Goal: Task Accomplishment & Management: Use online tool/utility

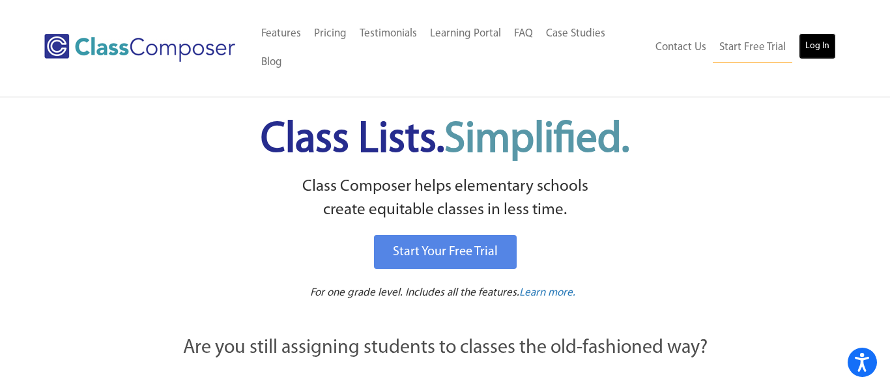
click at [821, 35] on link "Log In" at bounding box center [816, 46] width 37 height 26
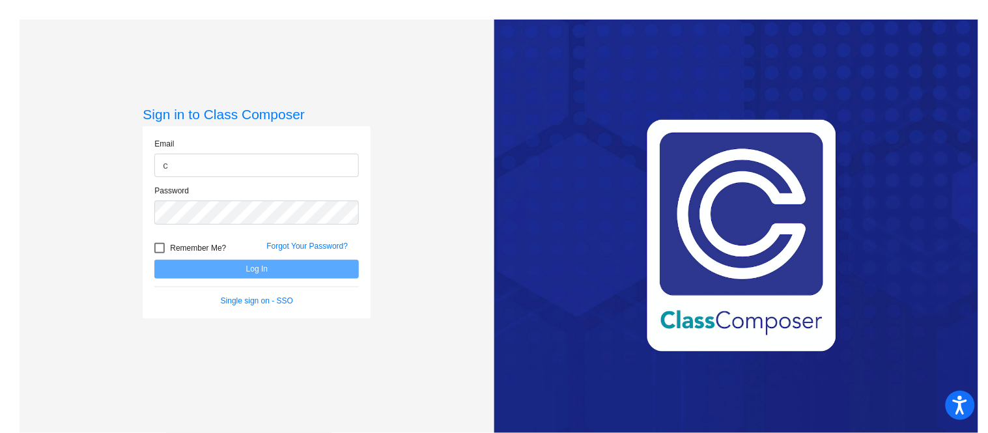
type input "[EMAIL_ADDRESS][DOMAIN_NAME]"
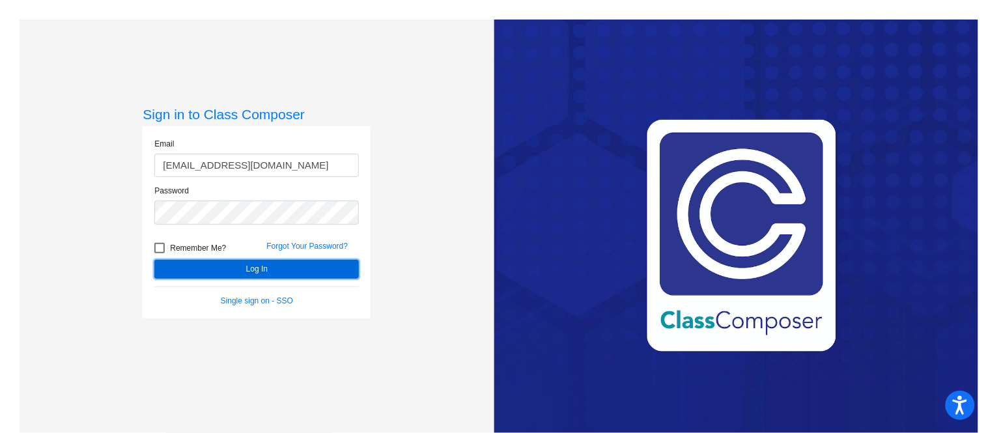
click at [240, 270] on button "Log In" at bounding box center [256, 269] width 204 height 19
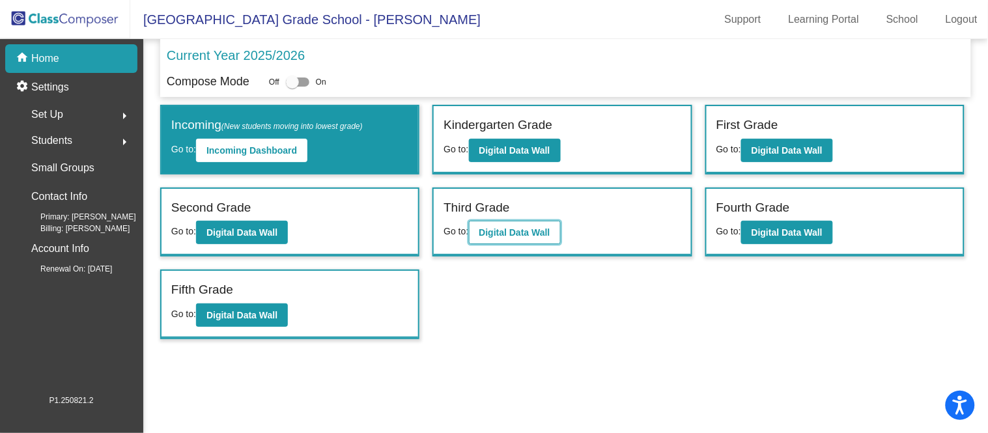
click at [530, 229] on b "Digital Data Wall" at bounding box center [514, 232] width 71 height 10
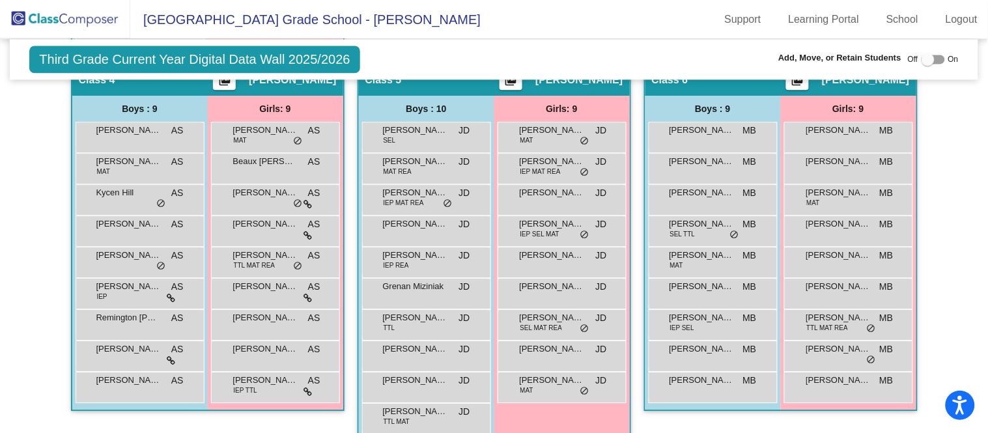
scroll to position [782, 0]
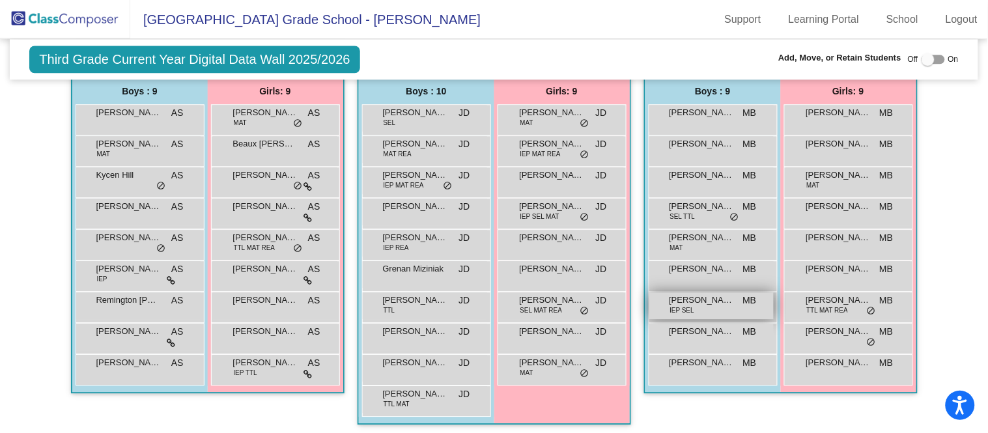
click at [737, 296] on div "[PERSON_NAME] IEP SEL MB lock do_not_disturb_alt" at bounding box center [711, 305] width 124 height 27
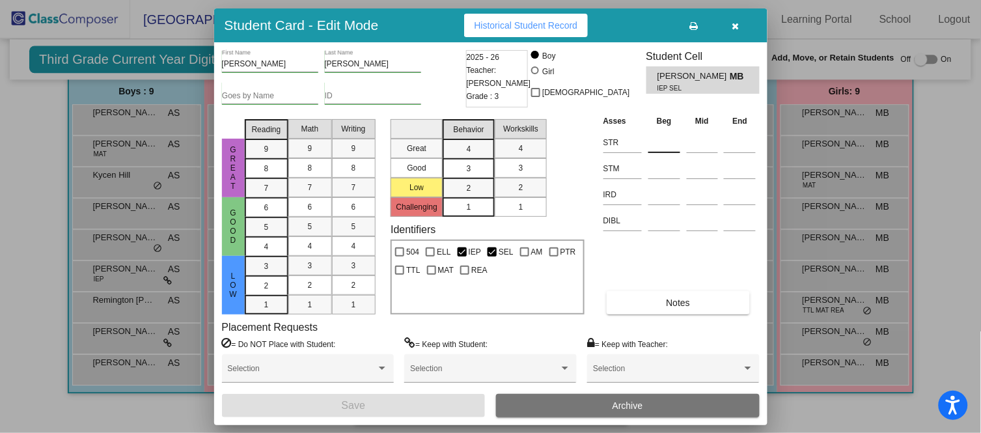
click at [658, 141] on input at bounding box center [665, 143] width 32 height 20
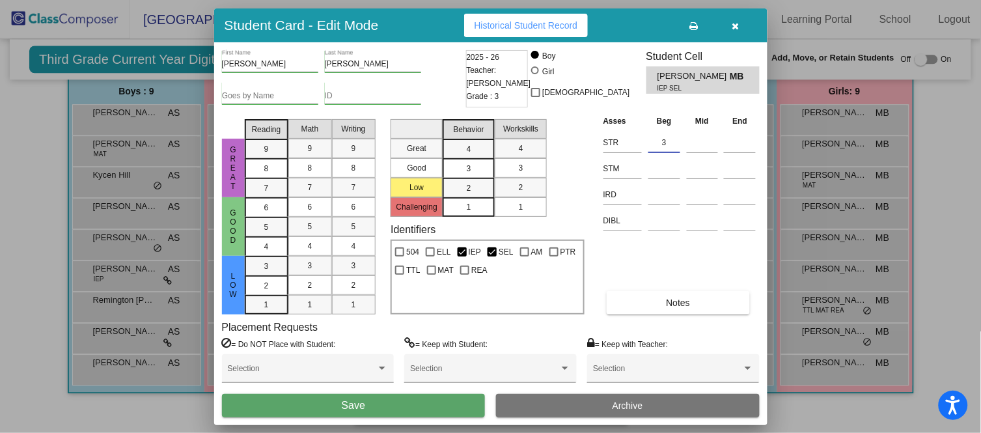
type input "3"
click at [417, 408] on button "Save" at bounding box center [354, 405] width 264 height 23
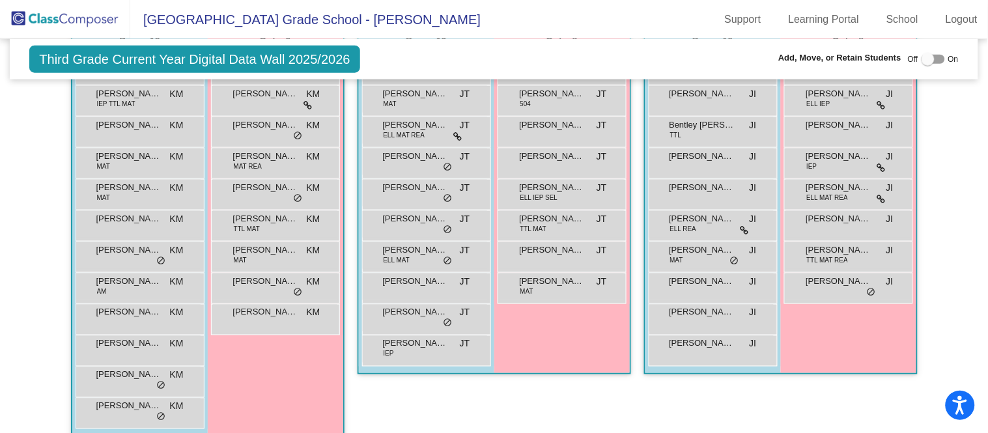
scroll to position [376, 0]
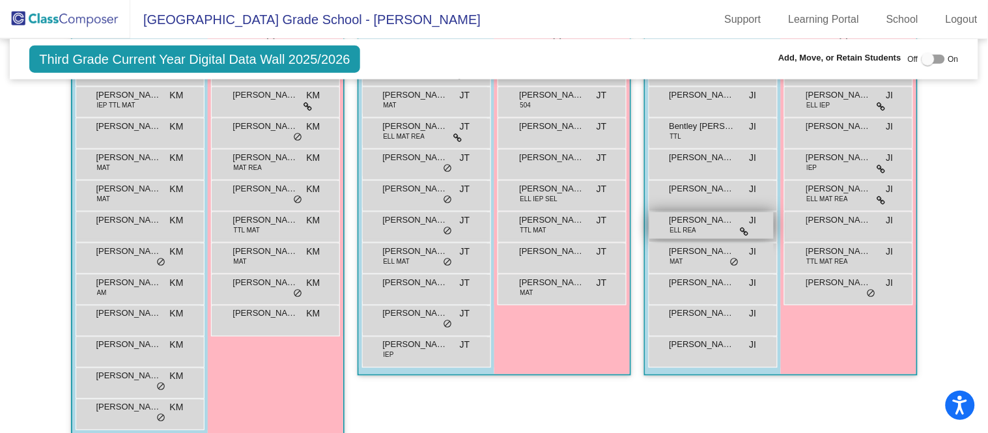
click at [697, 223] on span "[PERSON_NAME]" at bounding box center [701, 220] width 65 height 13
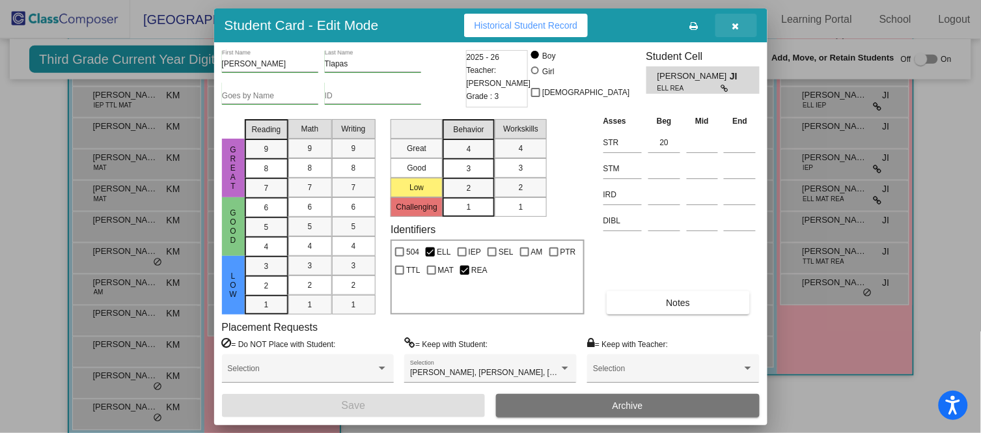
click at [735, 21] on icon "button" at bounding box center [736, 25] width 7 height 9
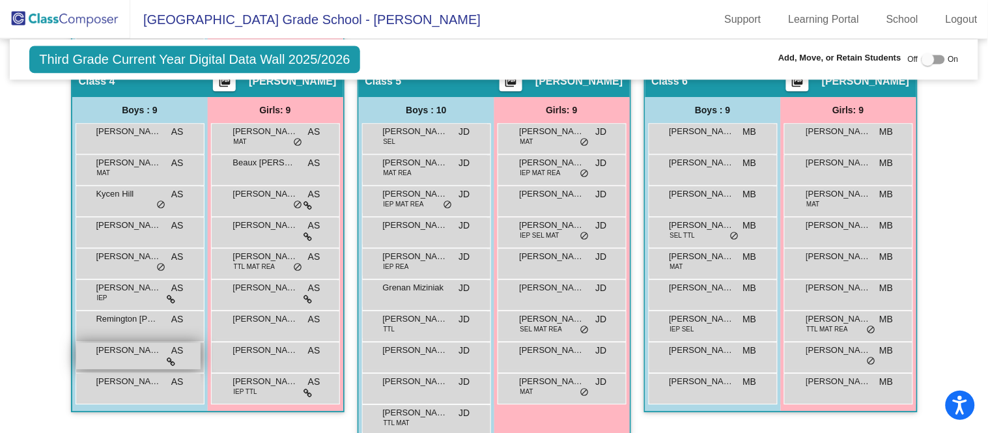
scroll to position [757, 0]
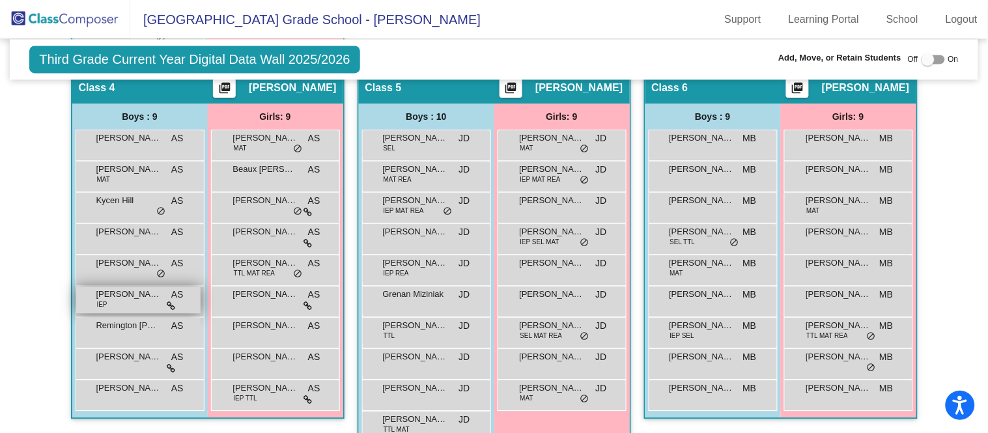
click at [147, 299] on div "[PERSON_NAME] IEP AS lock do_not_disturb_alt" at bounding box center [138, 300] width 124 height 27
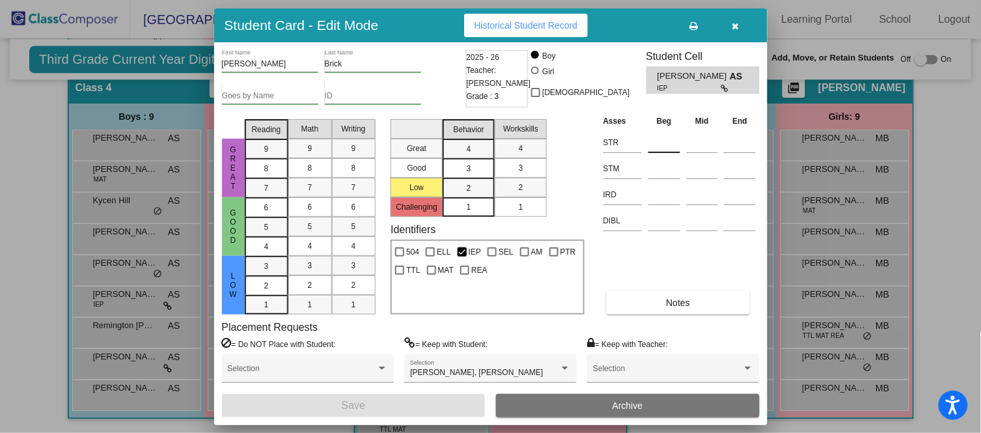
click at [673, 139] on input at bounding box center [665, 143] width 32 height 20
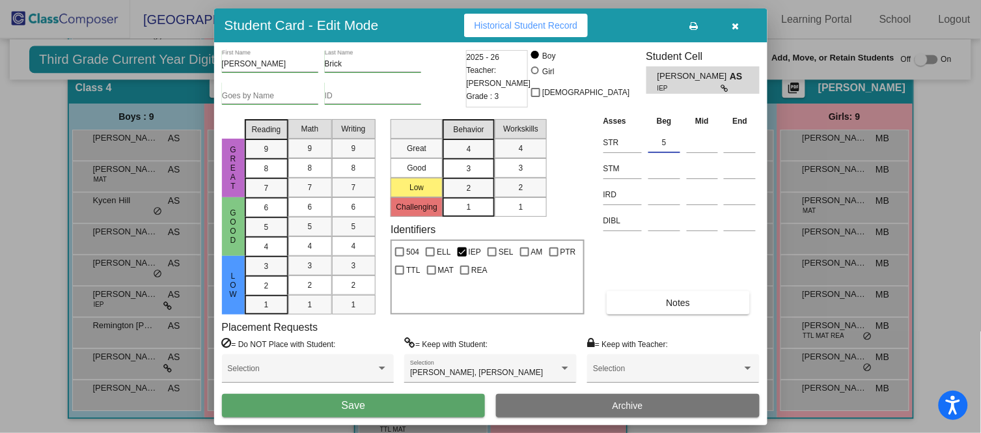
type input "5"
click at [354, 401] on span "Save" at bounding box center [353, 405] width 23 height 11
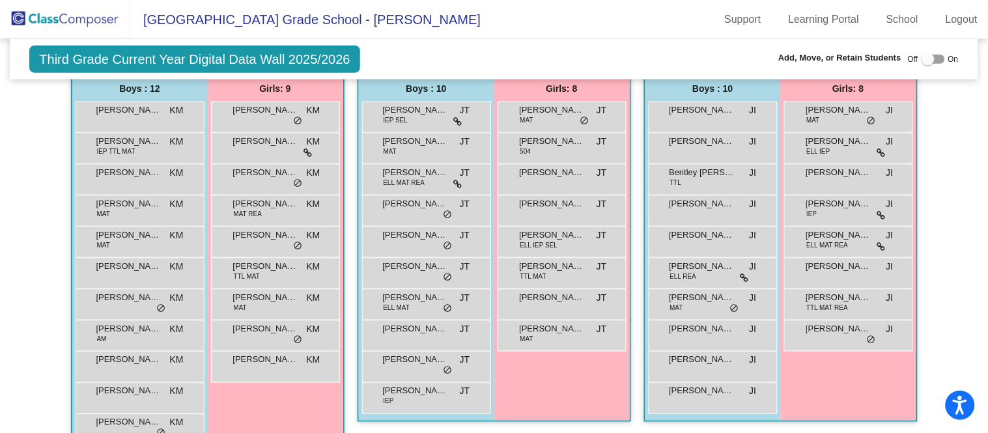
scroll to position [341, 0]
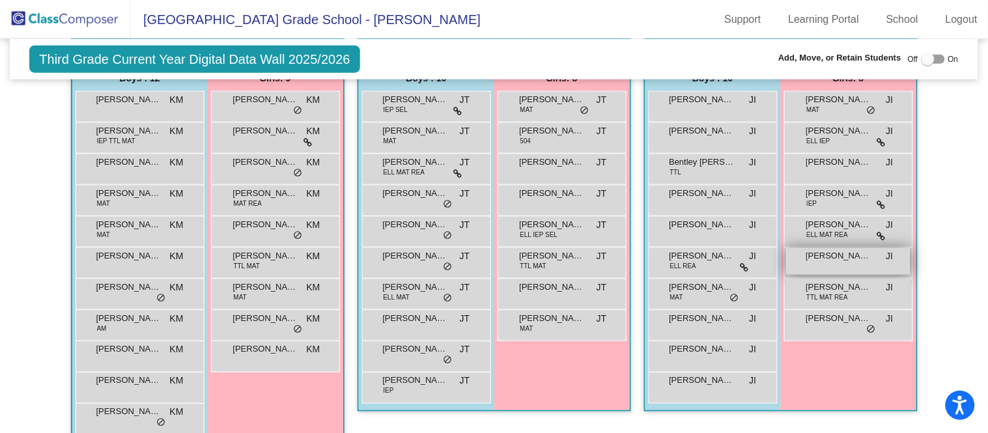
click at [844, 256] on span "[PERSON_NAME]" at bounding box center [838, 255] width 65 height 13
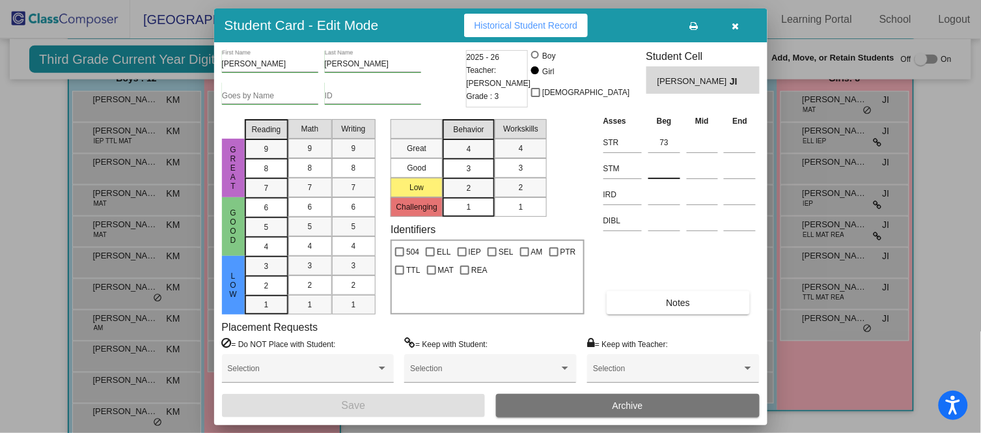
click at [657, 165] on input at bounding box center [665, 169] width 32 height 20
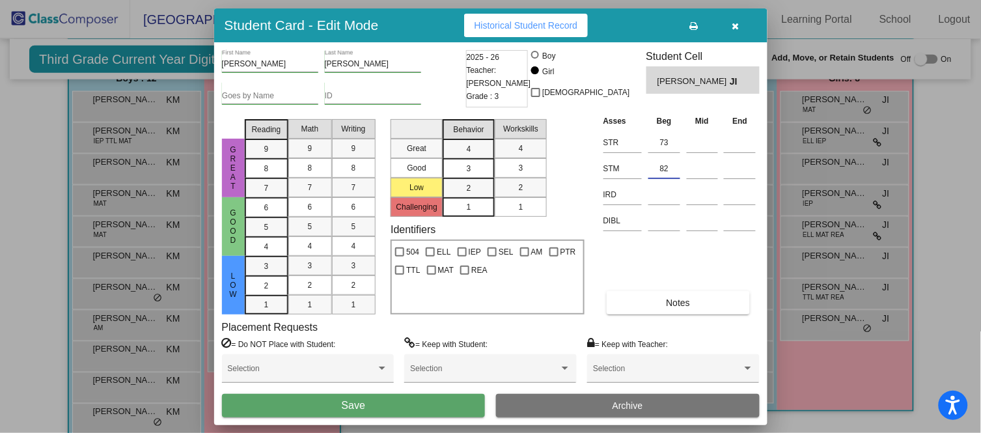
type input "82"
click at [417, 409] on button "Save" at bounding box center [354, 405] width 264 height 23
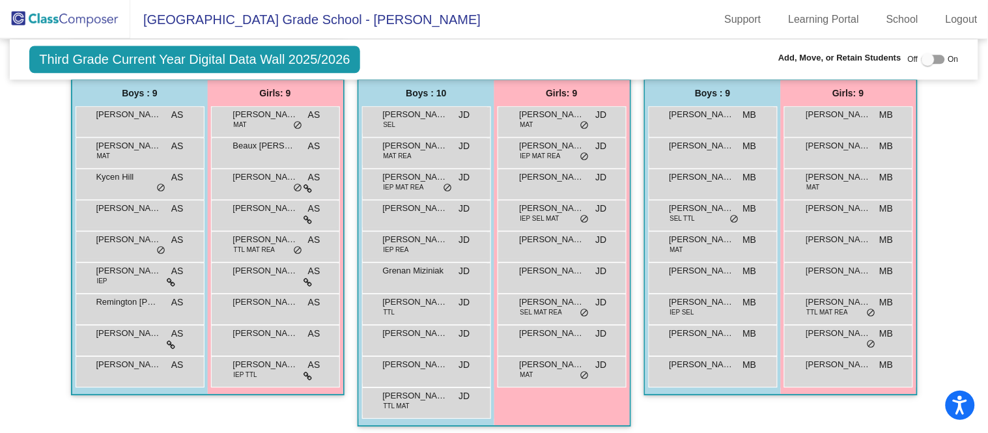
scroll to position [781, 0]
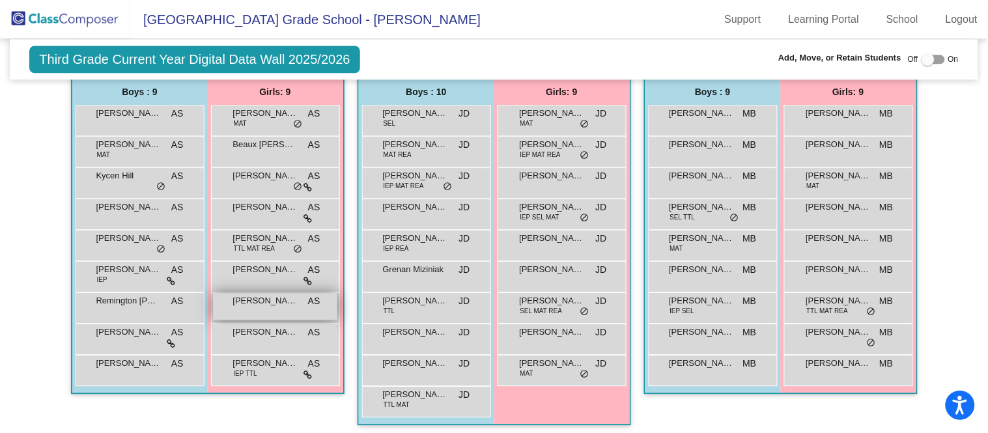
click at [285, 305] on div "[PERSON_NAME] AS lock do_not_disturb_alt" at bounding box center [275, 306] width 124 height 27
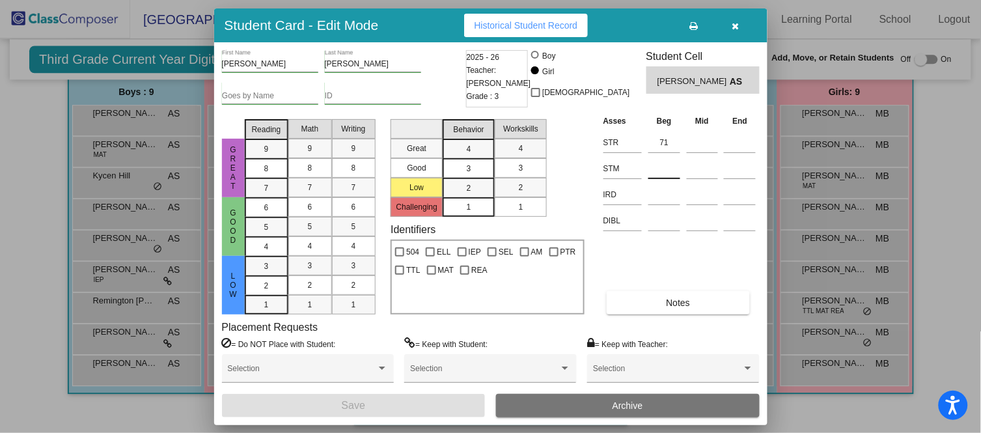
click at [670, 165] on input at bounding box center [665, 169] width 32 height 20
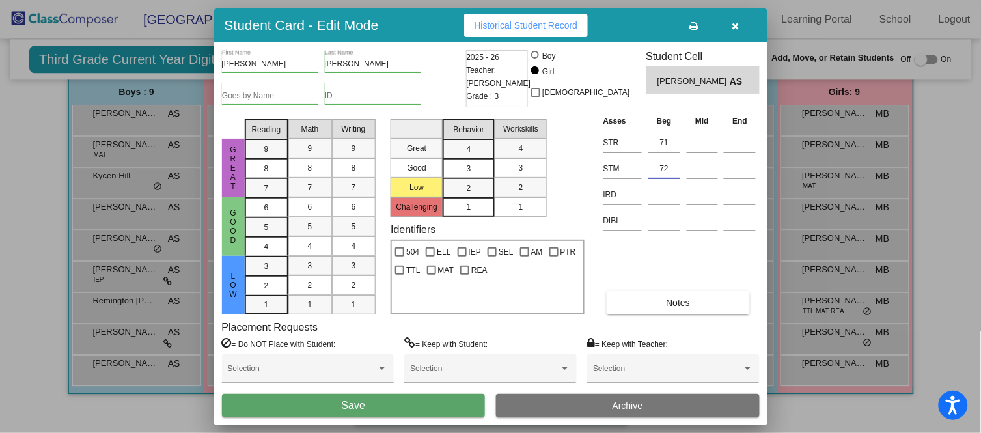
type input "72"
click at [430, 403] on button "Save" at bounding box center [354, 405] width 264 height 23
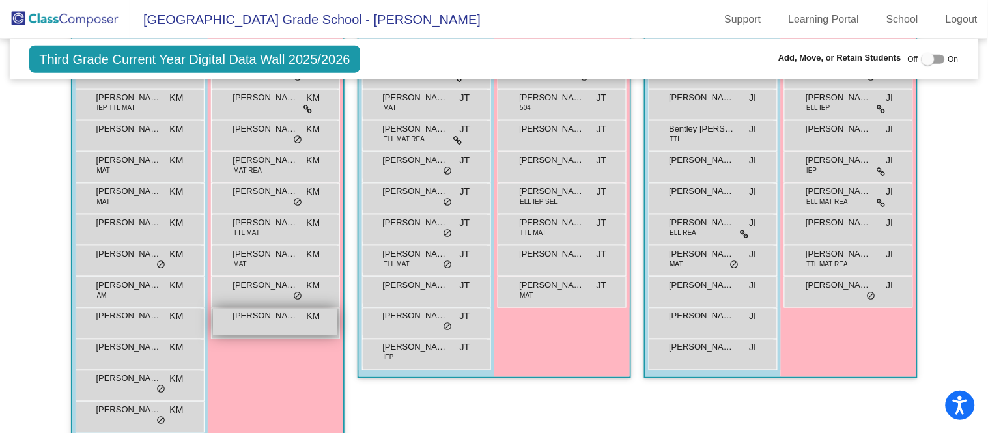
scroll to position [374, 0]
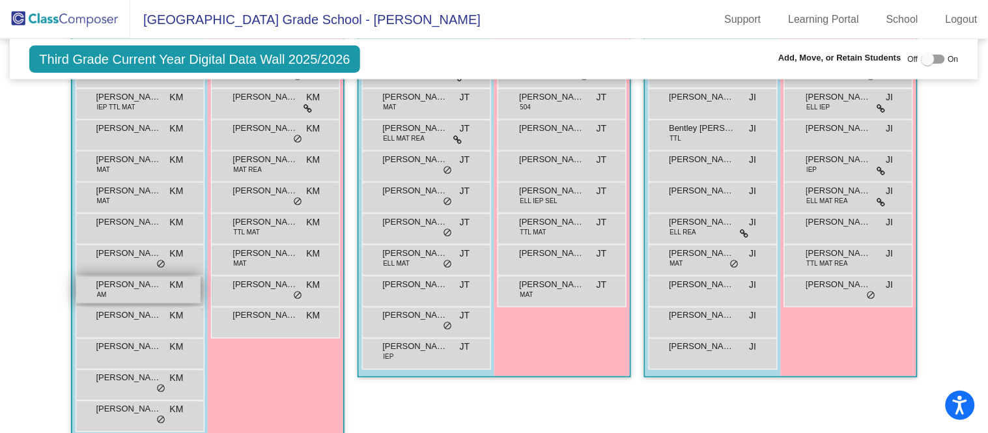
click at [134, 279] on span "[PERSON_NAME]" at bounding box center [128, 284] width 65 height 13
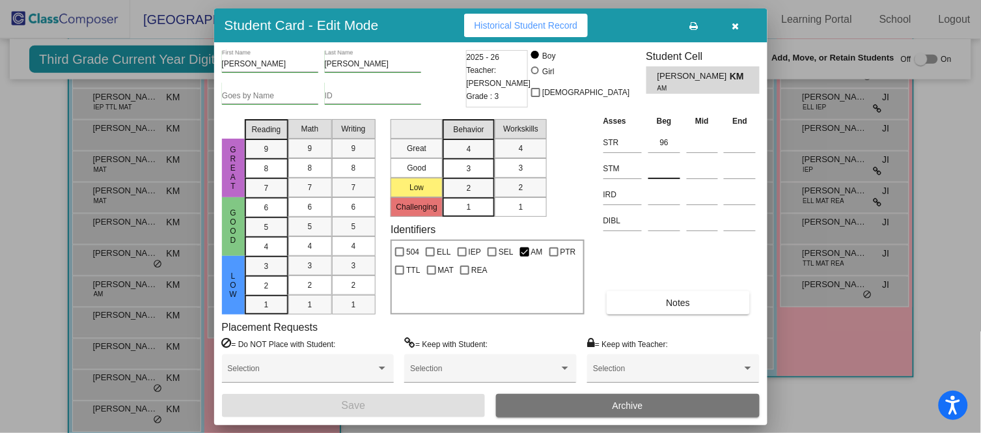
click at [660, 173] on input at bounding box center [665, 169] width 32 height 20
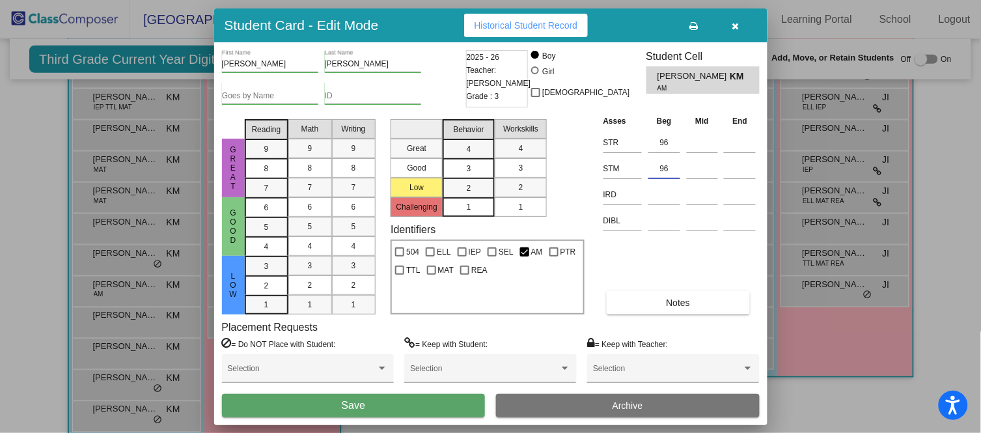
type input "96"
click at [409, 409] on button "Save" at bounding box center [354, 405] width 264 height 23
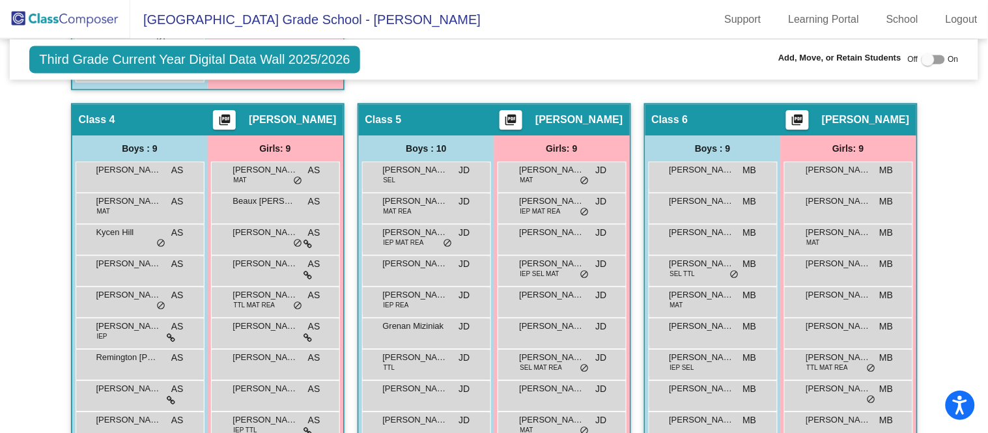
scroll to position [782, 0]
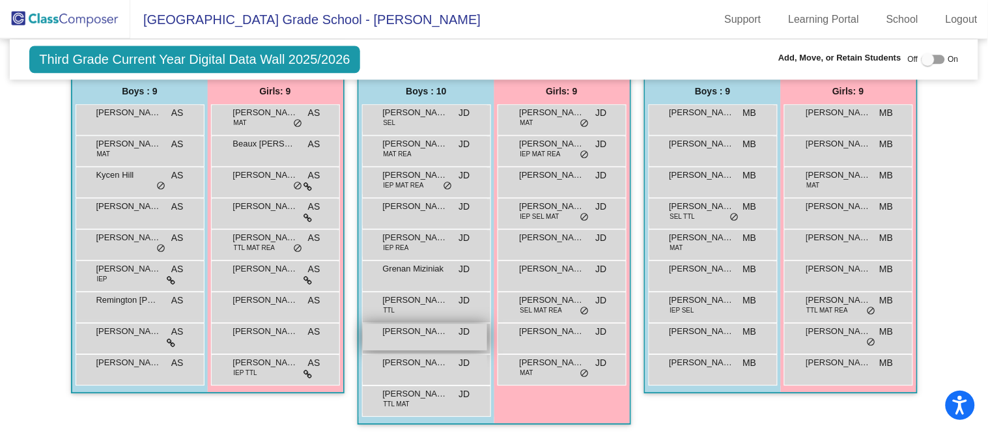
click at [430, 328] on span "[PERSON_NAME]" at bounding box center [415, 331] width 65 height 13
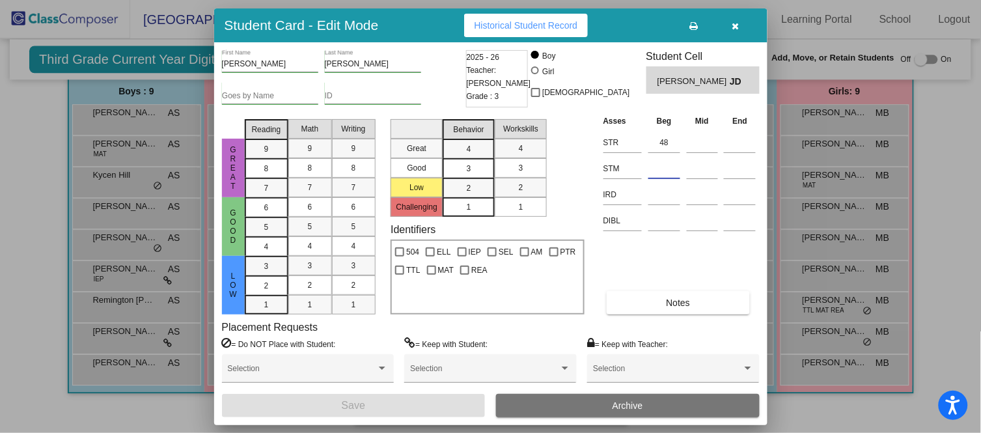
click at [656, 169] on input at bounding box center [665, 169] width 32 height 20
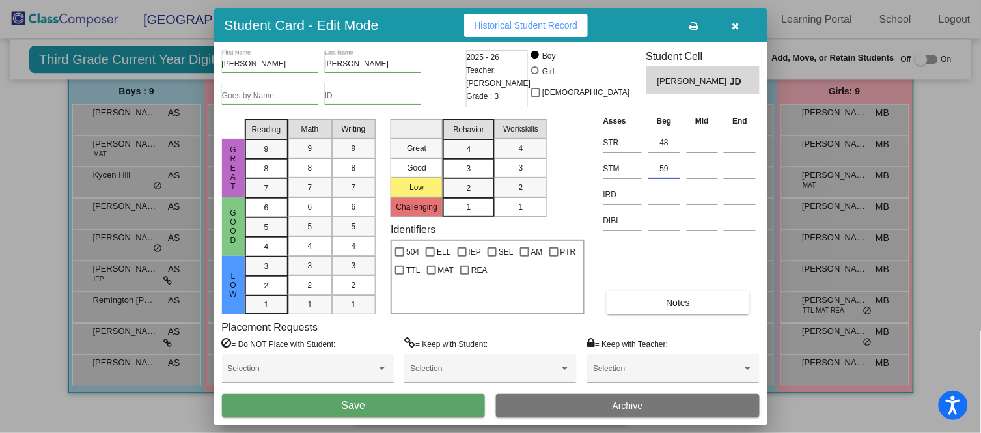
type input "59"
click at [380, 403] on button "Save" at bounding box center [354, 405] width 264 height 23
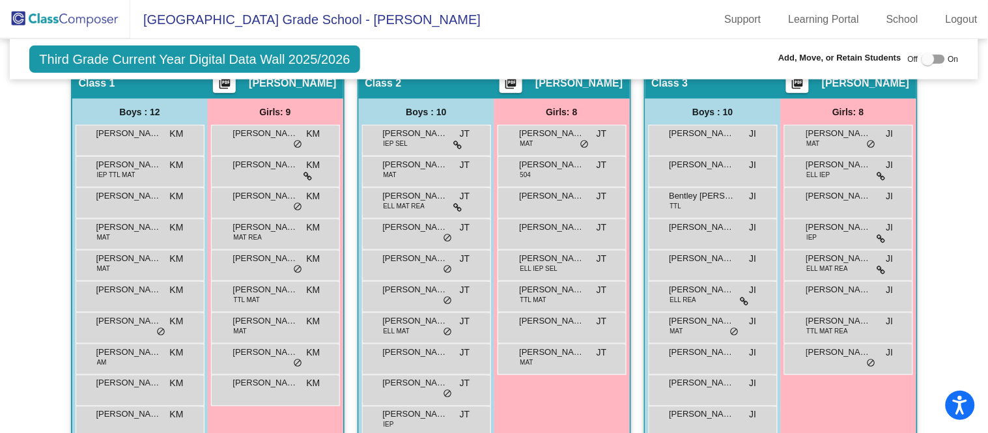
scroll to position [321, 0]
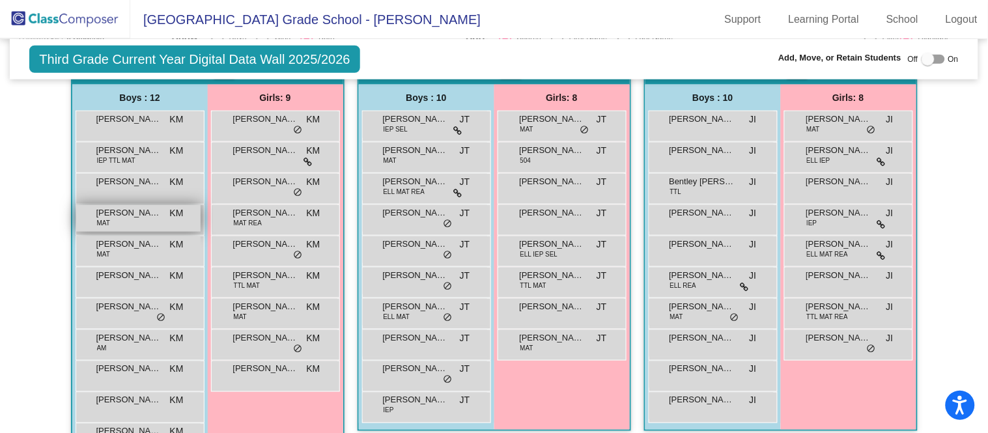
click at [138, 207] on span "[PERSON_NAME]" at bounding box center [128, 212] width 65 height 13
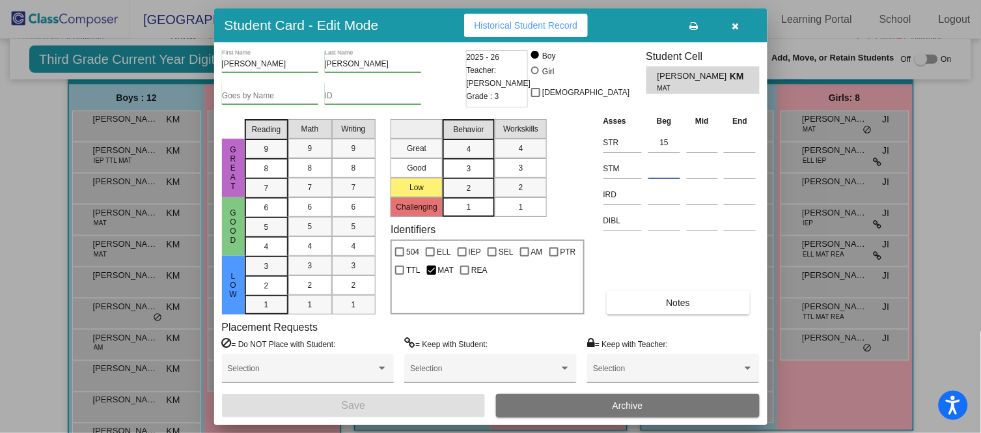
click at [667, 175] on input at bounding box center [665, 169] width 32 height 20
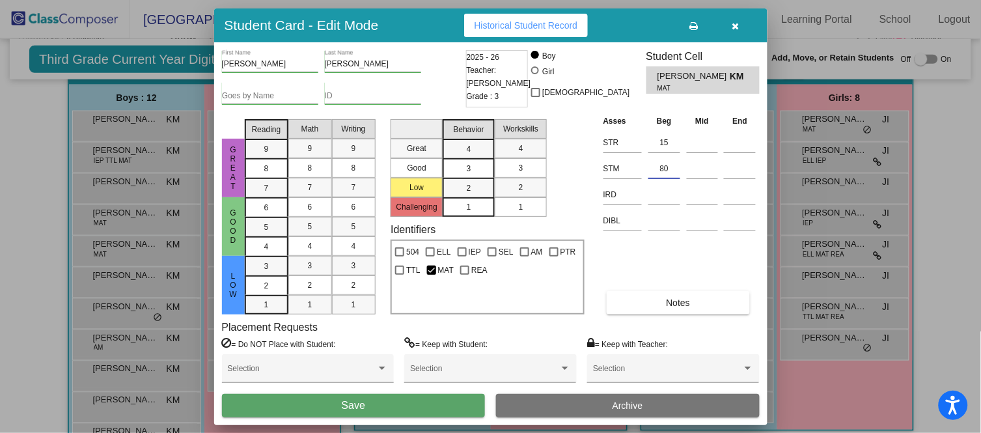
type input "80"
click at [427, 406] on button "Save" at bounding box center [354, 405] width 264 height 23
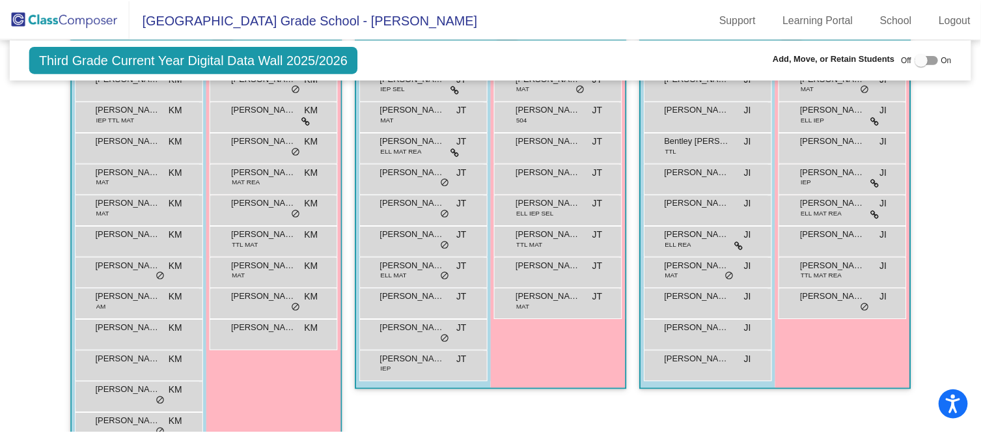
scroll to position [363, 0]
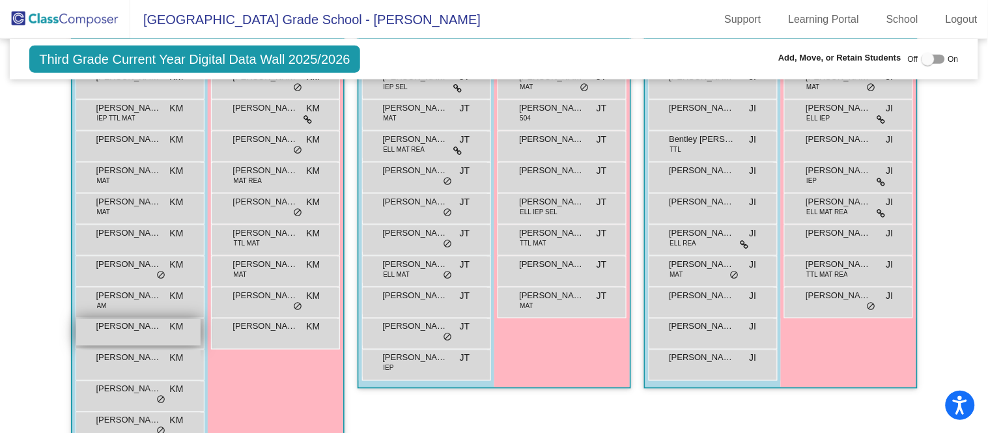
click at [176, 324] on span "KM" at bounding box center [177, 327] width 14 height 14
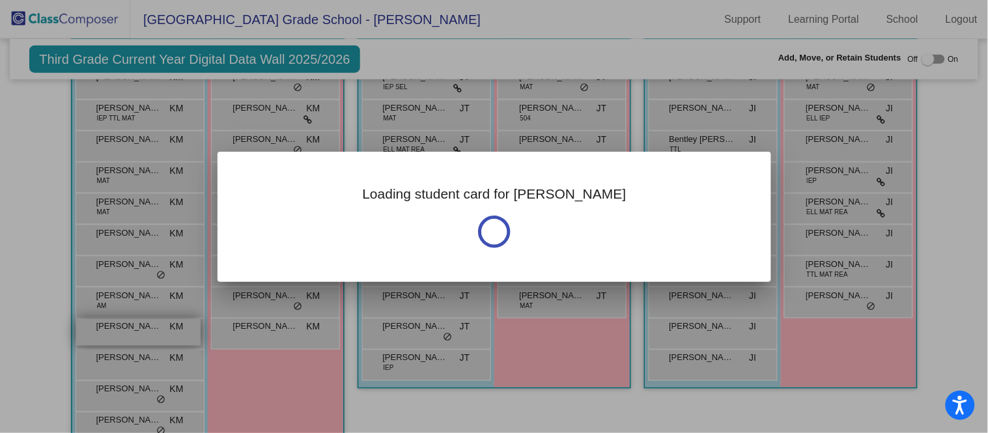
scroll to position [365, 0]
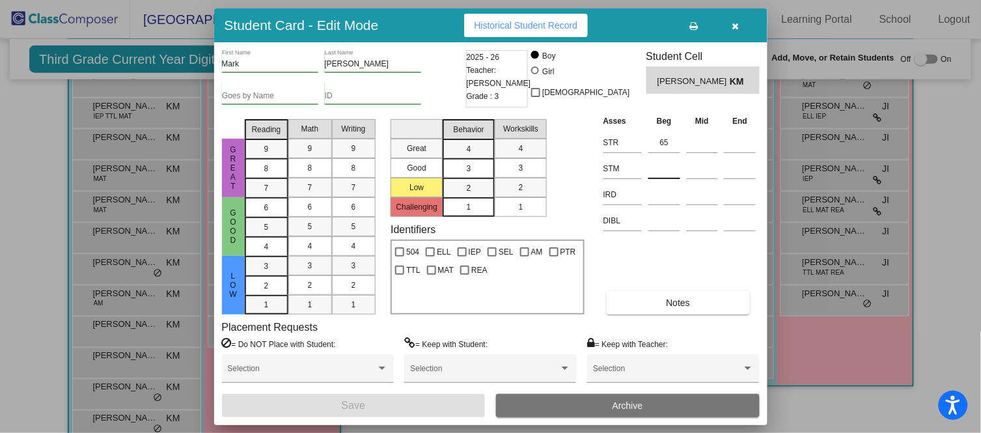
click at [665, 165] on input at bounding box center [665, 169] width 32 height 20
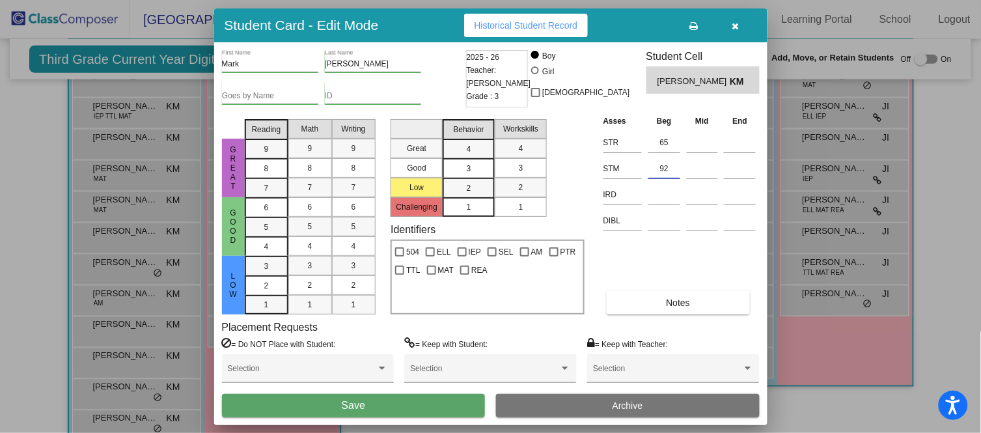
type input "92"
click at [416, 408] on button "Save" at bounding box center [354, 405] width 264 height 23
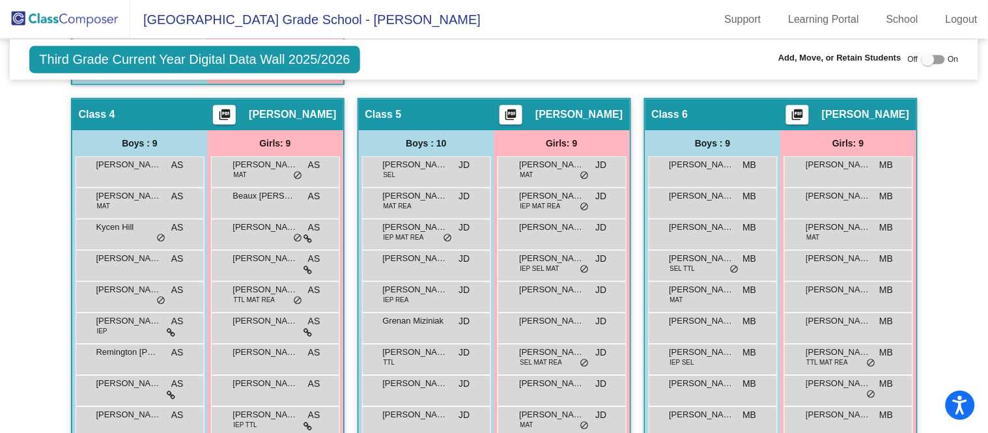
scroll to position [743, 0]
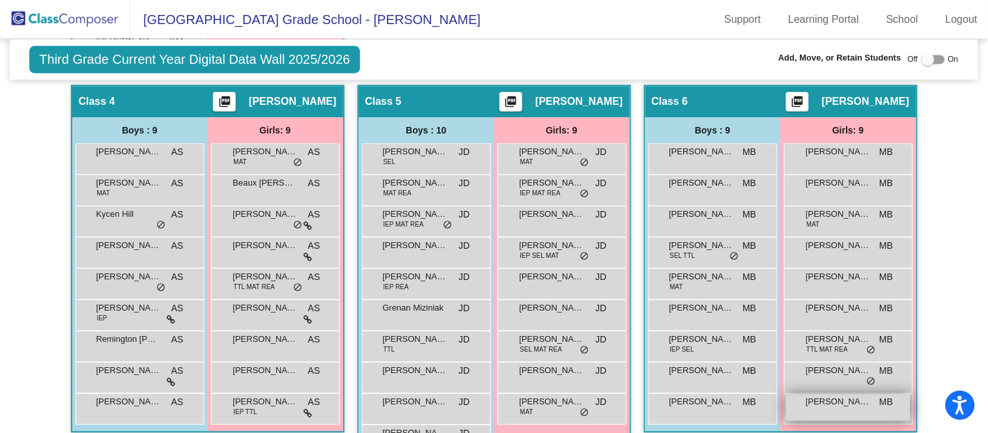
click at [851, 400] on span "[PERSON_NAME]" at bounding box center [838, 401] width 65 height 13
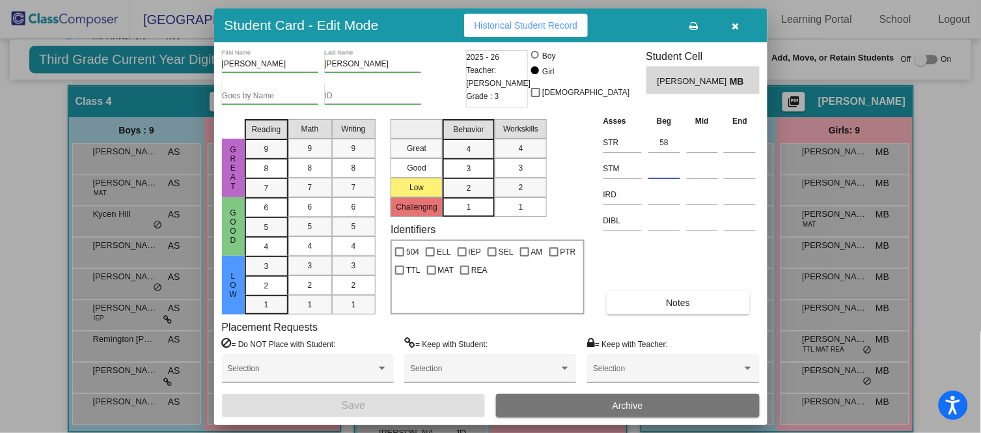
click at [674, 164] on input at bounding box center [665, 169] width 32 height 20
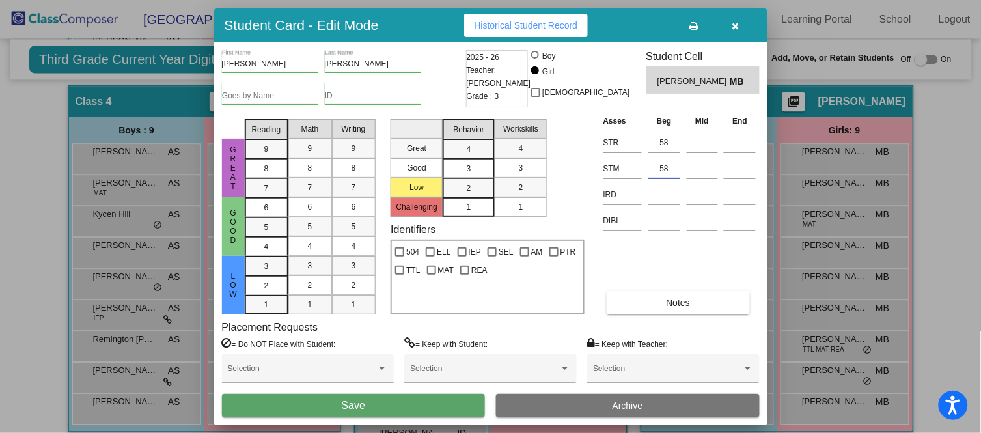
type input "58"
click at [461, 401] on button "Save" at bounding box center [354, 405] width 264 height 23
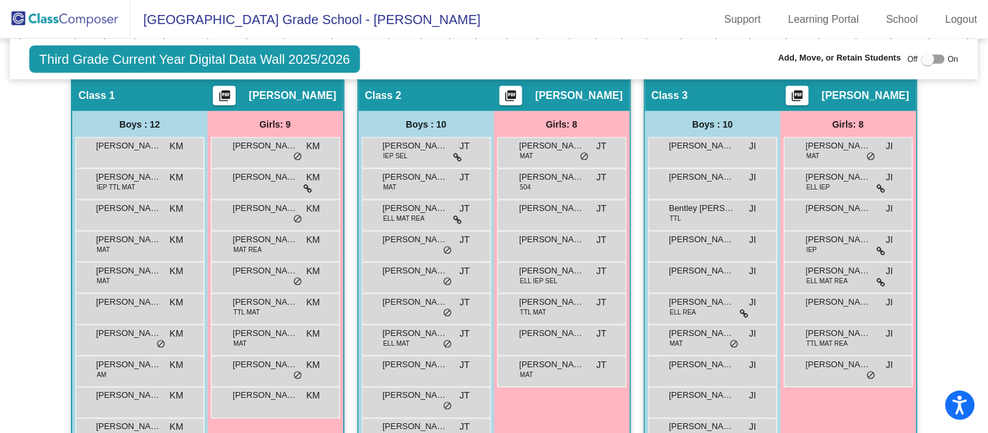
scroll to position [297, 0]
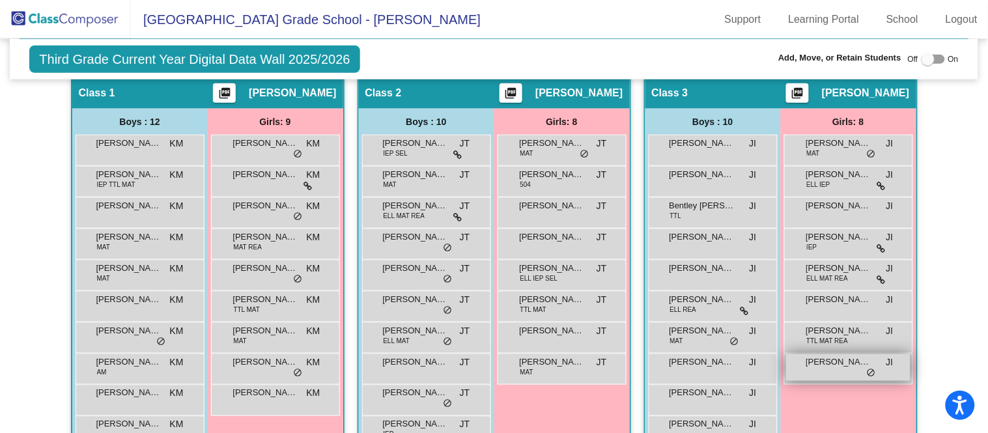
click at [840, 369] on div "[PERSON_NAME] JI lock do_not_disturb_alt" at bounding box center [848, 367] width 124 height 27
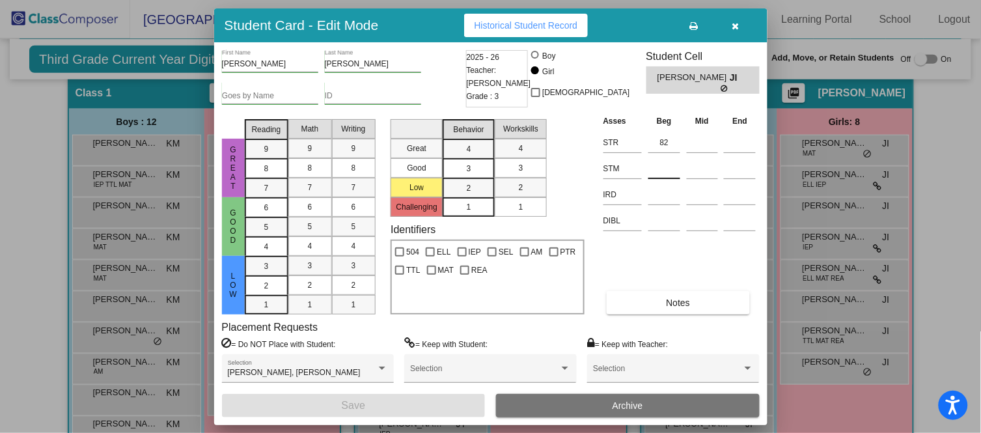
click at [673, 157] on div at bounding box center [665, 165] width 32 height 23
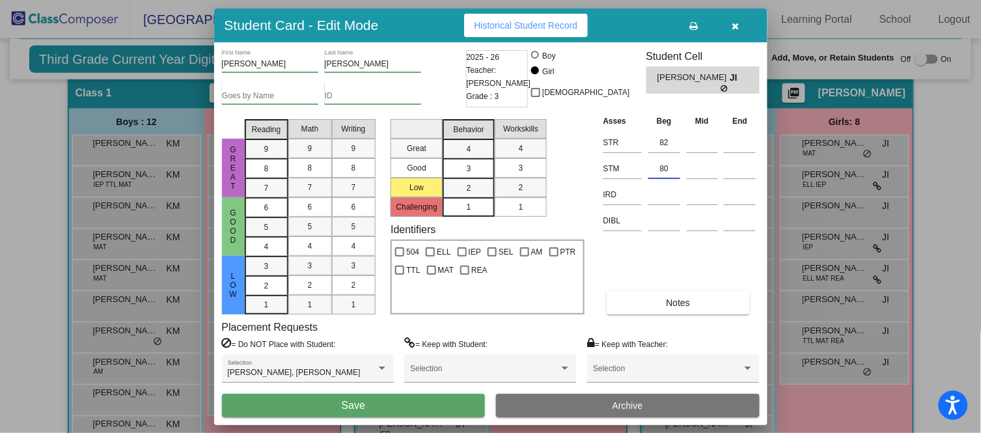
type input "80"
click at [399, 406] on button "Save" at bounding box center [354, 405] width 264 height 23
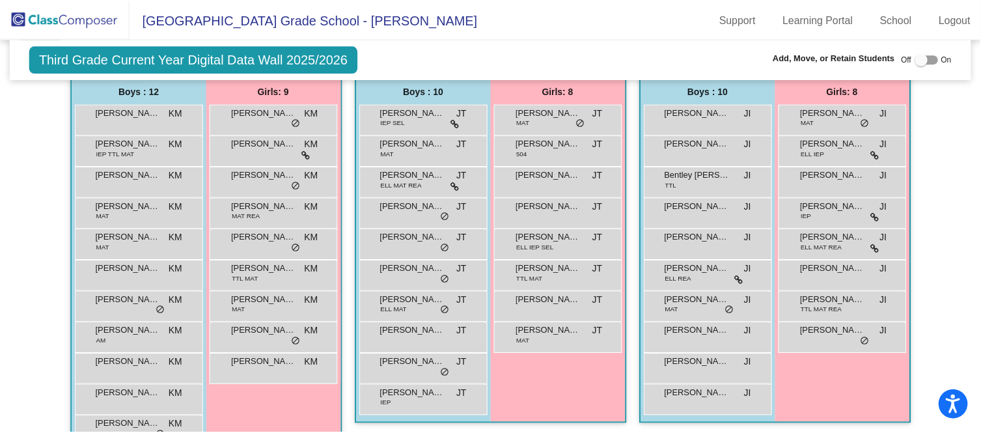
scroll to position [327, 0]
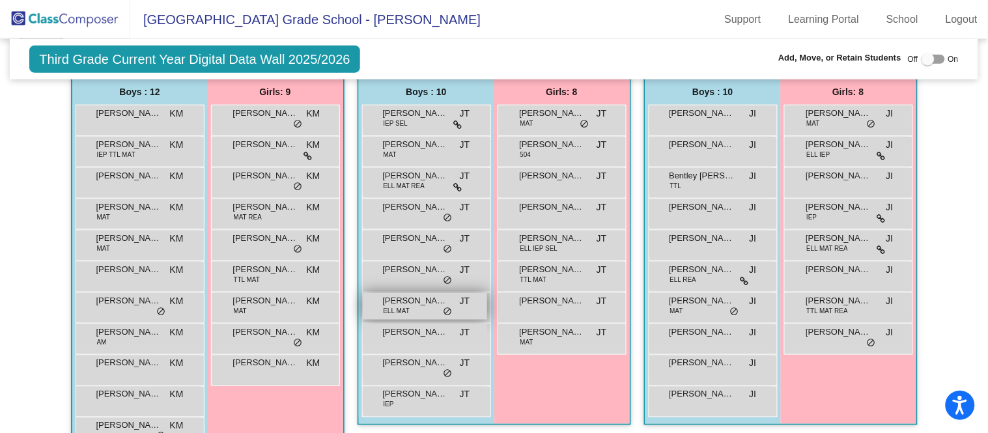
click at [423, 305] on span "[PERSON_NAME]" at bounding box center [415, 300] width 65 height 13
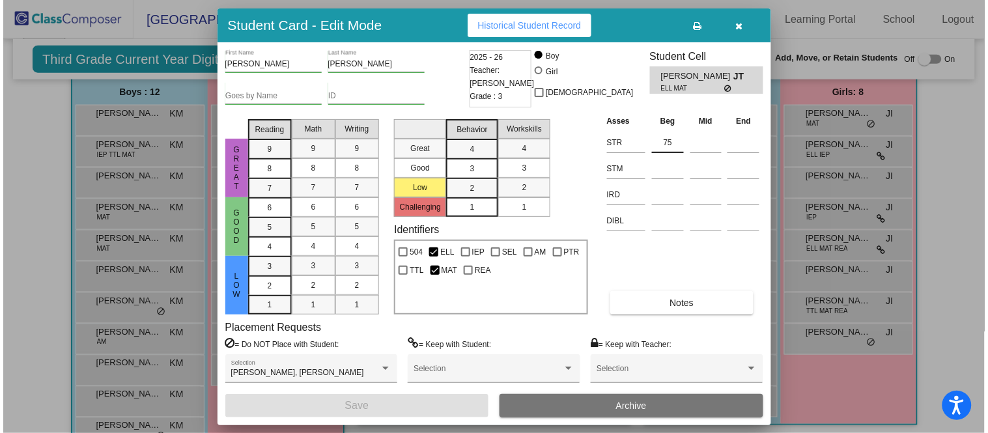
scroll to position [330, 0]
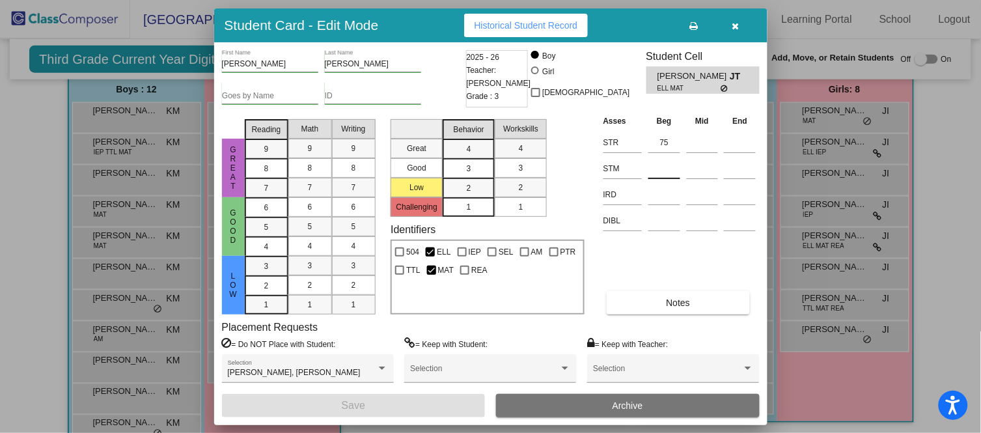
click at [658, 167] on input at bounding box center [665, 169] width 32 height 20
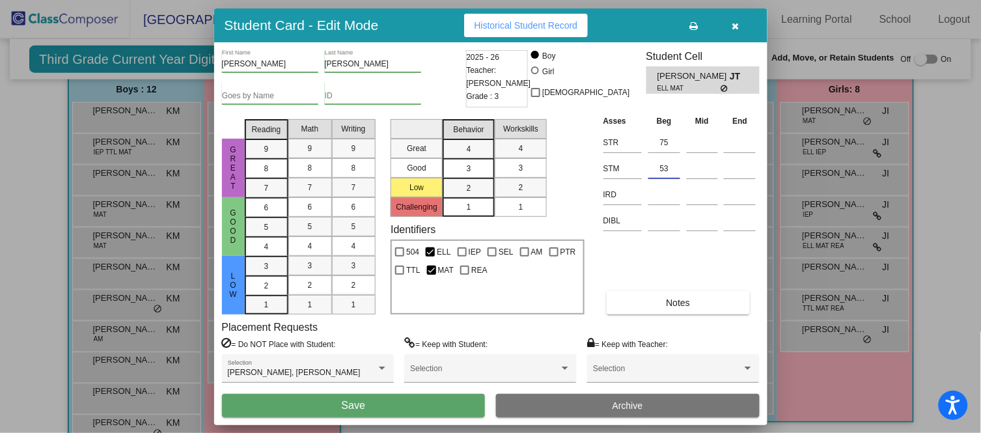
type input "53"
click at [393, 399] on button "Save" at bounding box center [354, 405] width 264 height 23
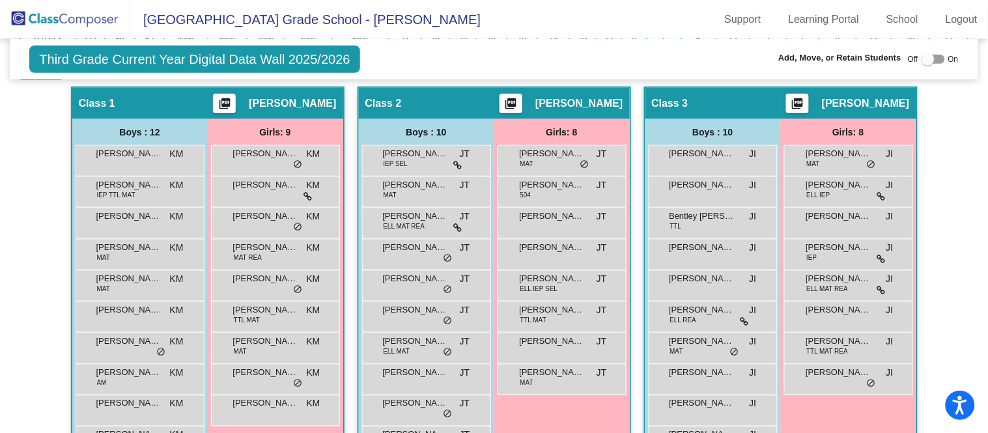
scroll to position [292, 0]
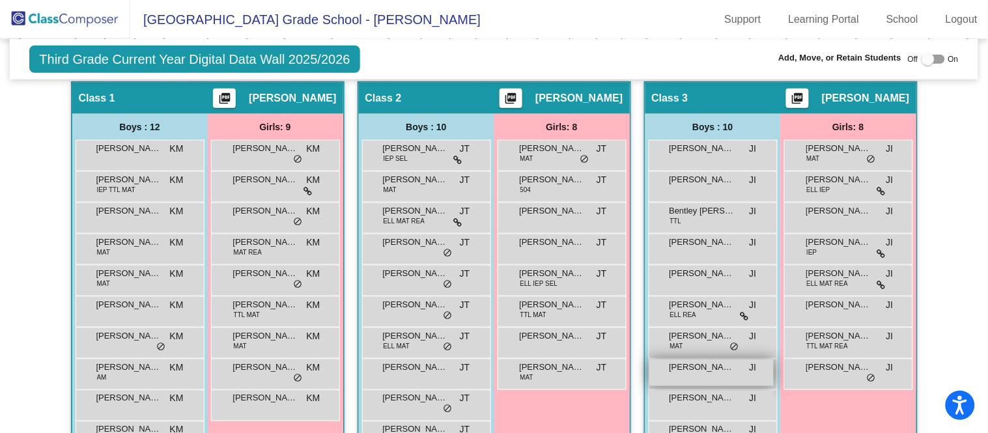
click at [725, 366] on span "[PERSON_NAME]" at bounding box center [701, 367] width 65 height 13
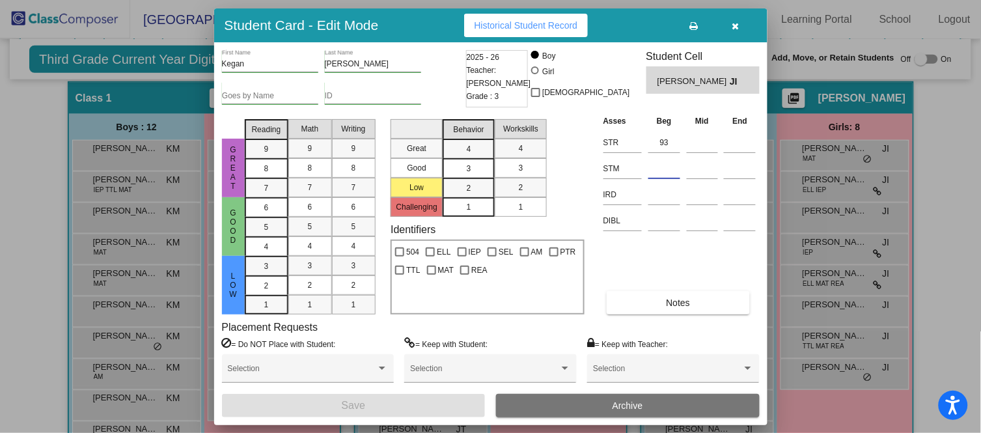
click at [668, 167] on input at bounding box center [665, 169] width 32 height 20
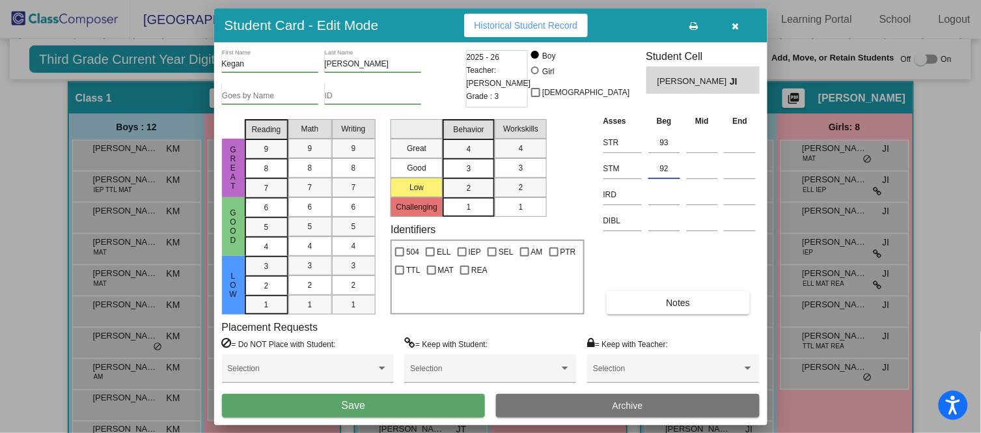
type input "92"
click at [413, 403] on button "Save" at bounding box center [354, 405] width 264 height 23
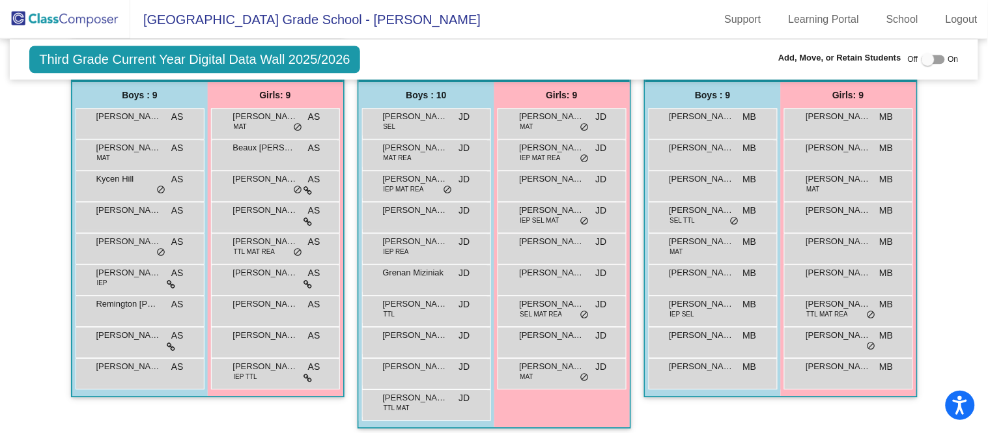
scroll to position [775, 0]
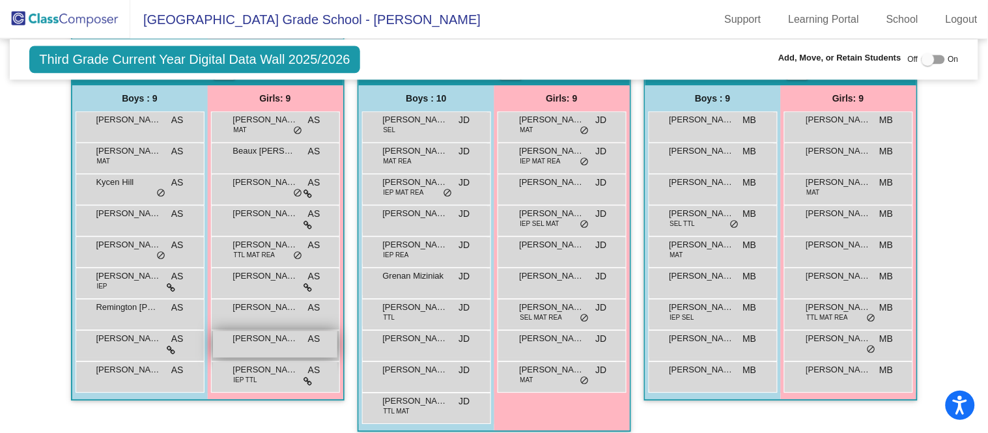
click at [310, 339] on span "AS" at bounding box center [314, 339] width 12 height 14
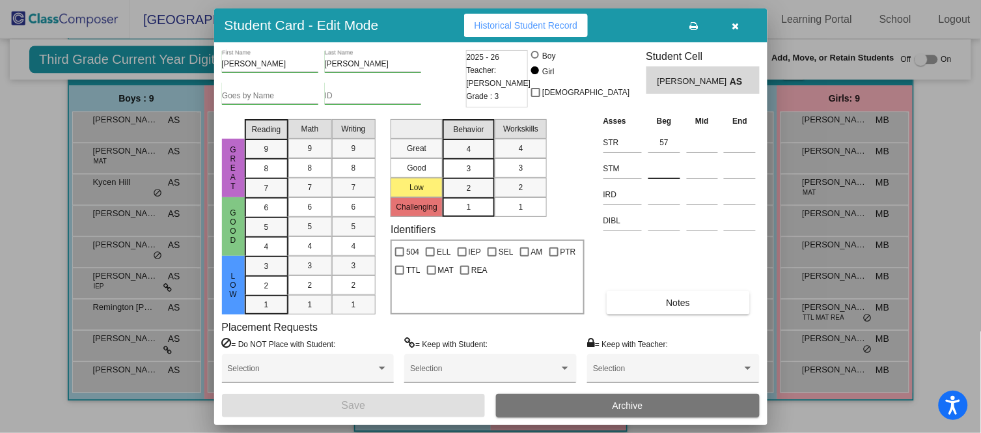
click at [666, 163] on input at bounding box center [665, 169] width 32 height 20
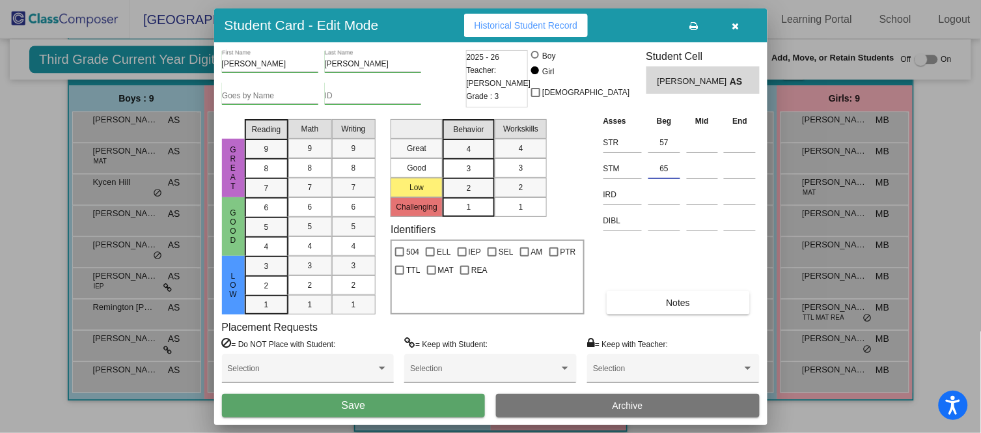
type input "65"
click at [390, 399] on button "Save" at bounding box center [354, 405] width 264 height 23
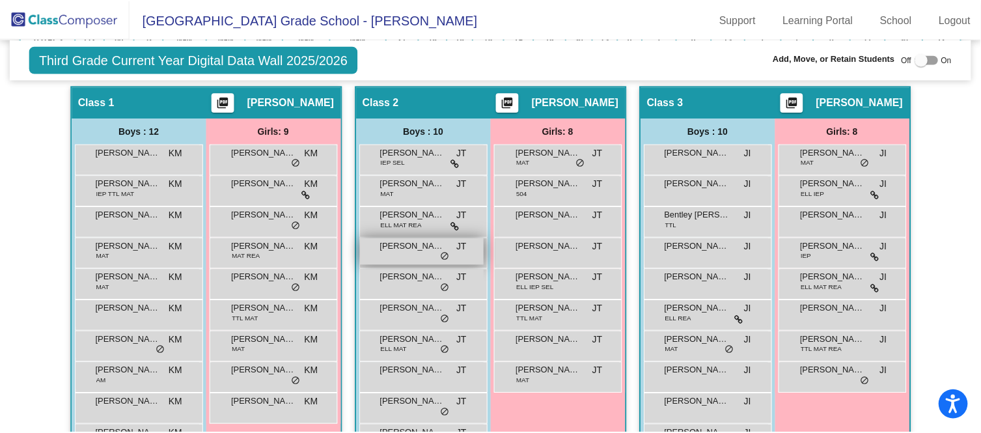
scroll to position [288, 0]
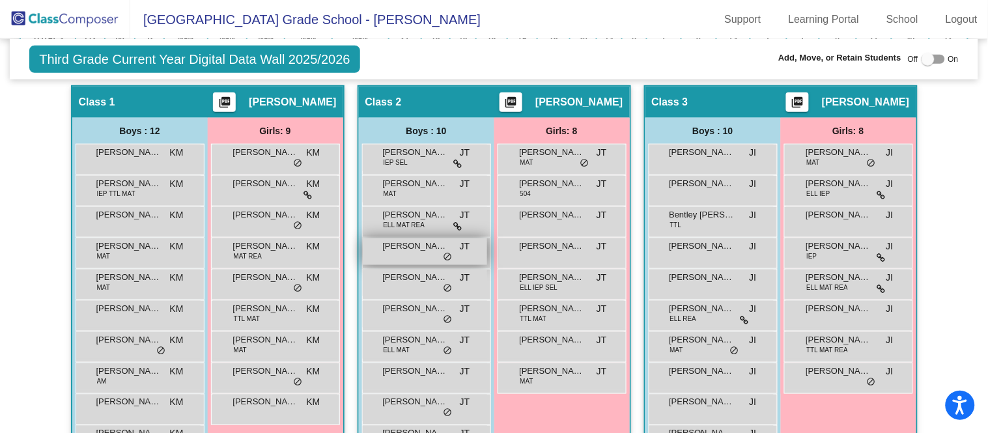
click at [404, 247] on span "[PERSON_NAME]" at bounding box center [415, 246] width 65 height 13
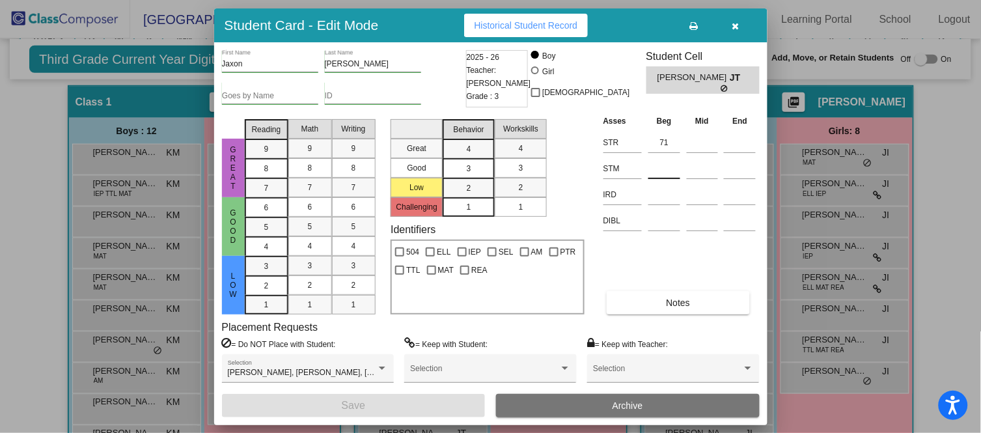
click at [660, 170] on input at bounding box center [665, 169] width 32 height 20
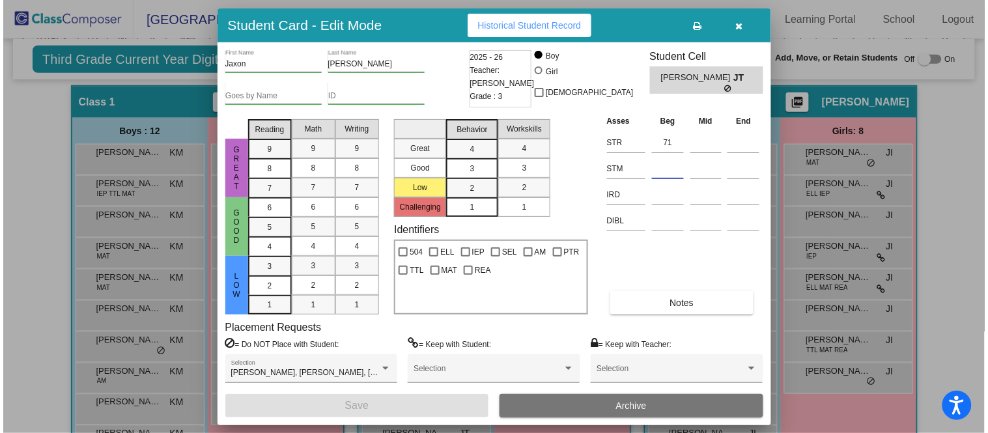
scroll to position [284, 0]
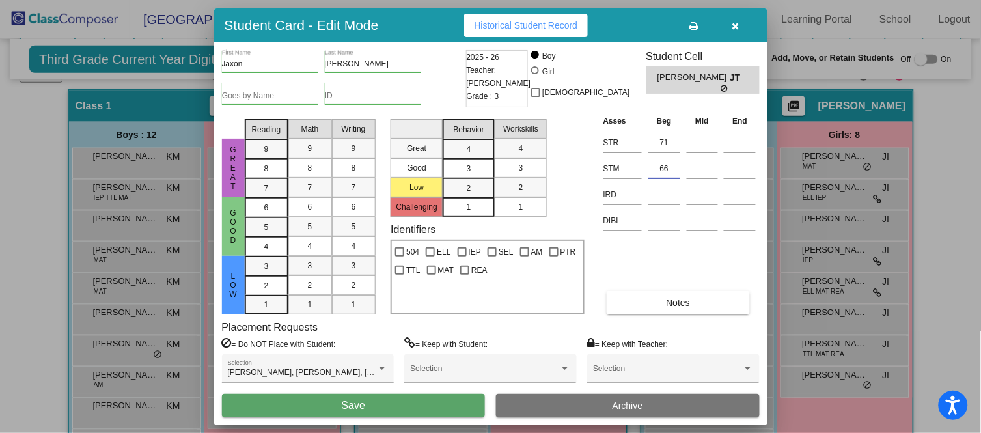
type input "66"
click at [396, 402] on button "Save" at bounding box center [354, 405] width 264 height 23
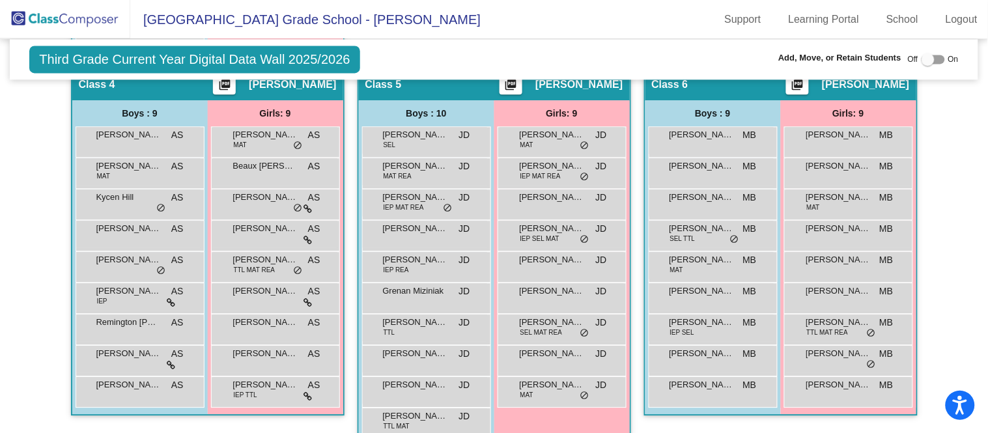
scroll to position [762, 0]
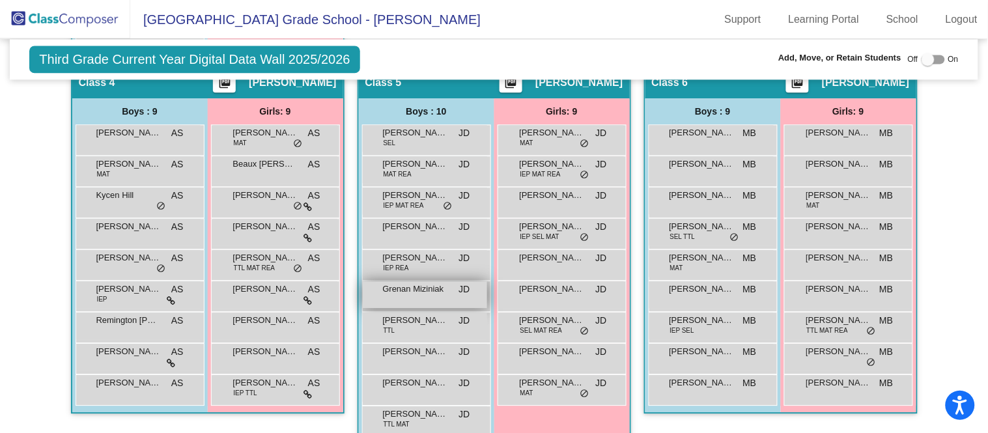
click at [442, 290] on span "Grenan Miziniak" at bounding box center [415, 289] width 65 height 13
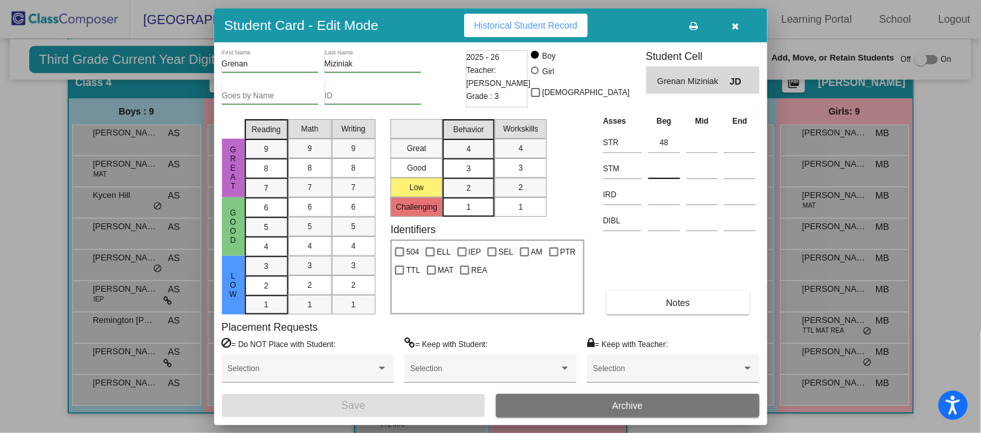
click at [668, 167] on input at bounding box center [665, 169] width 32 height 20
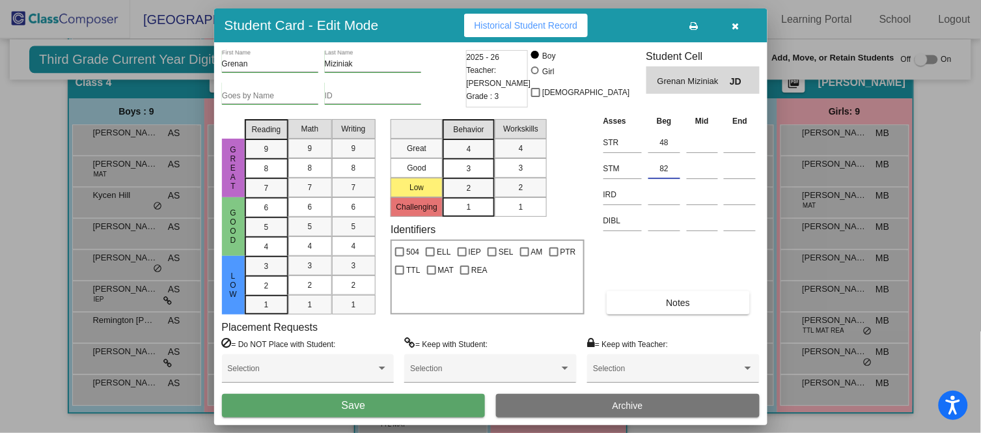
type input "82"
click at [410, 402] on button "Save" at bounding box center [354, 405] width 264 height 23
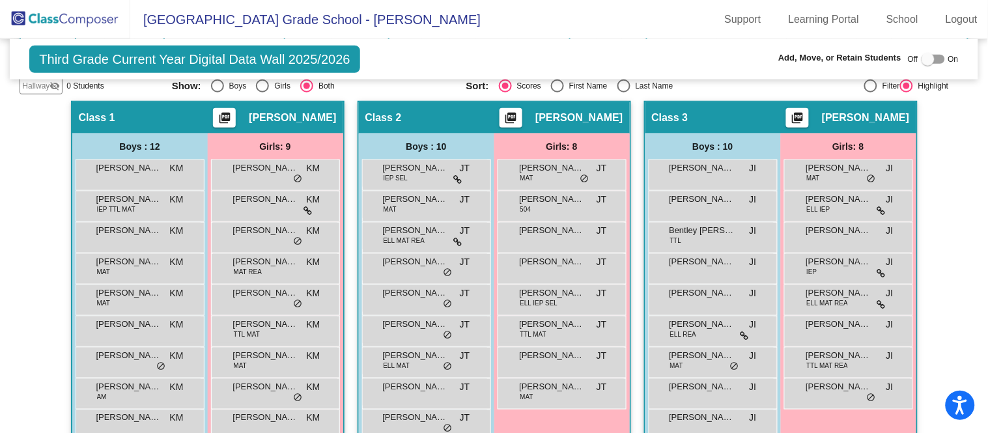
scroll to position [297, 0]
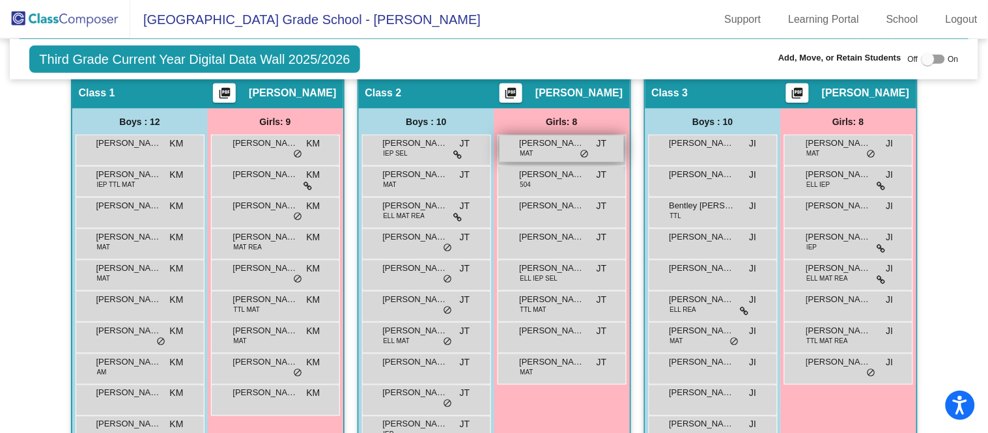
click at [556, 145] on span "[PERSON_NAME][US_STATE]" at bounding box center [552, 143] width 65 height 13
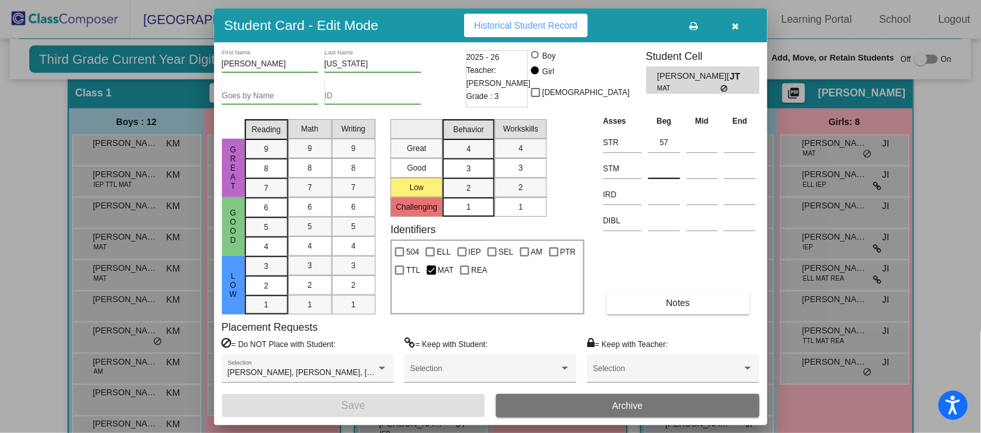
click at [669, 160] on input at bounding box center [665, 169] width 32 height 20
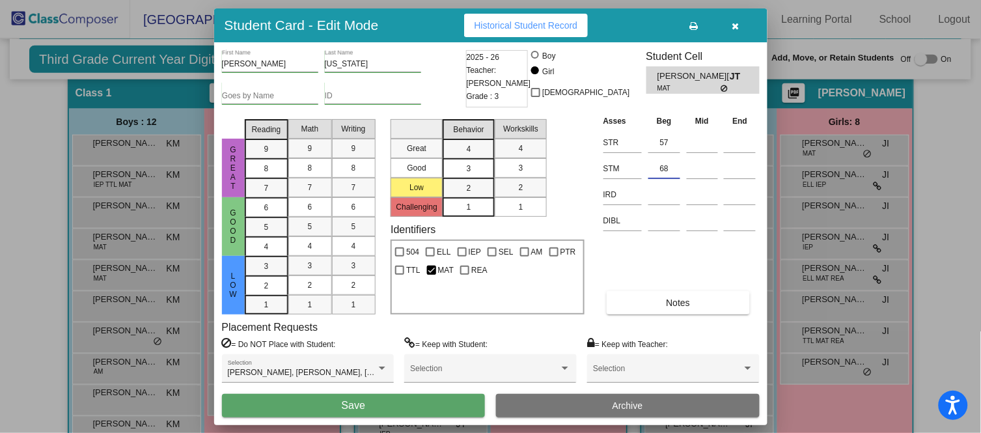
type input "68"
click at [404, 402] on button "Save" at bounding box center [354, 405] width 264 height 23
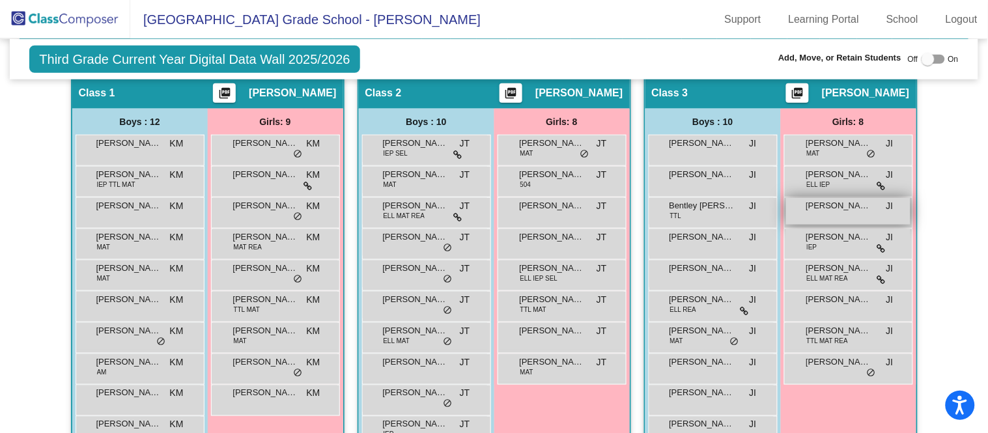
click at [856, 208] on span "[PERSON_NAME]" at bounding box center [838, 205] width 65 height 13
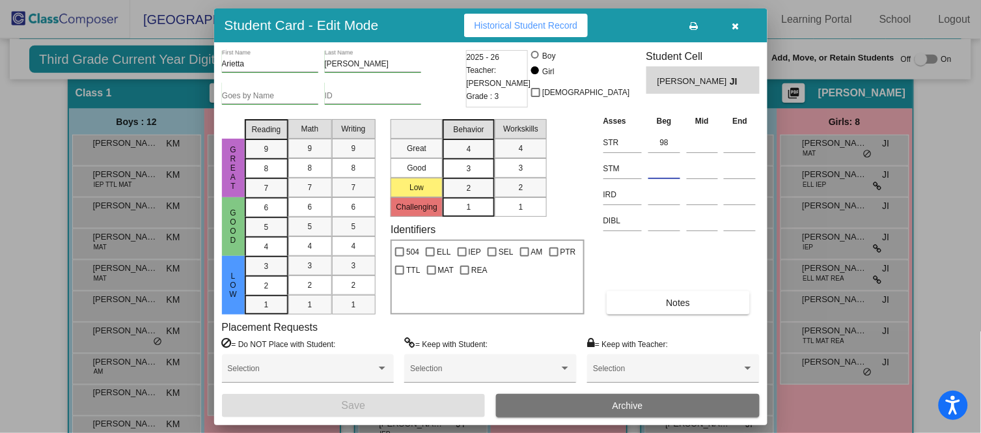
click at [658, 171] on input at bounding box center [665, 169] width 32 height 20
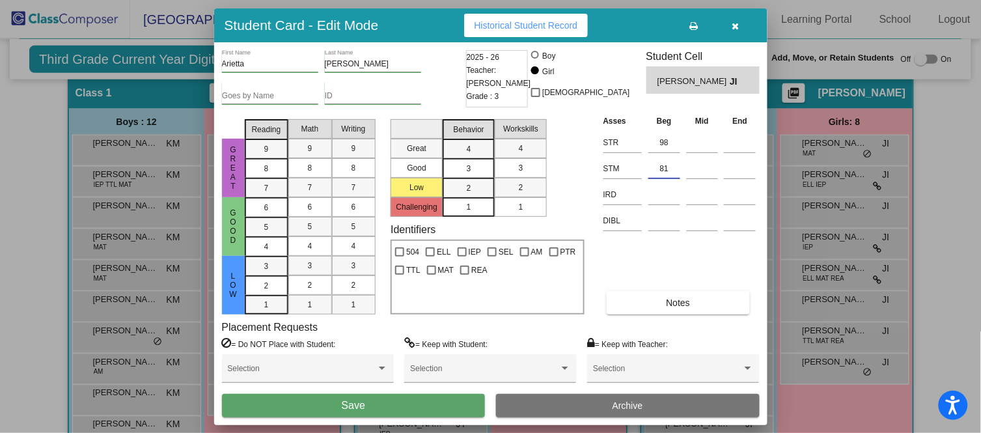
type input "81"
click at [460, 400] on button "Save" at bounding box center [354, 405] width 264 height 23
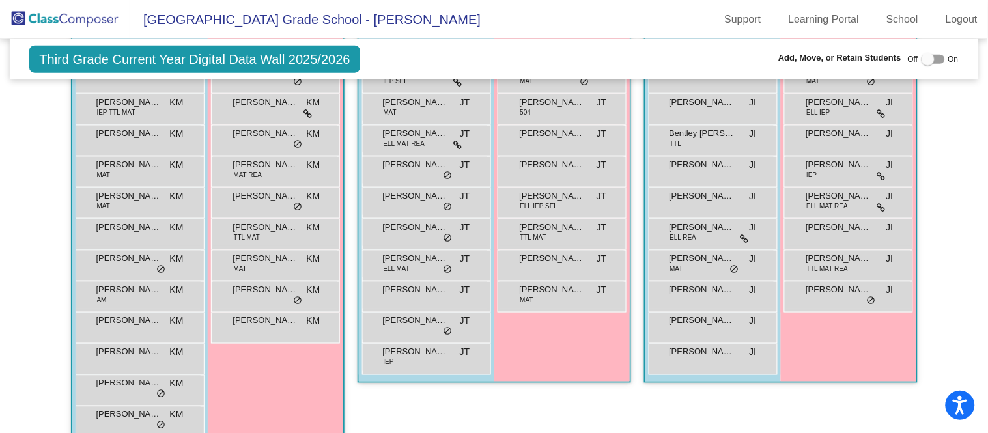
scroll to position [371, 0]
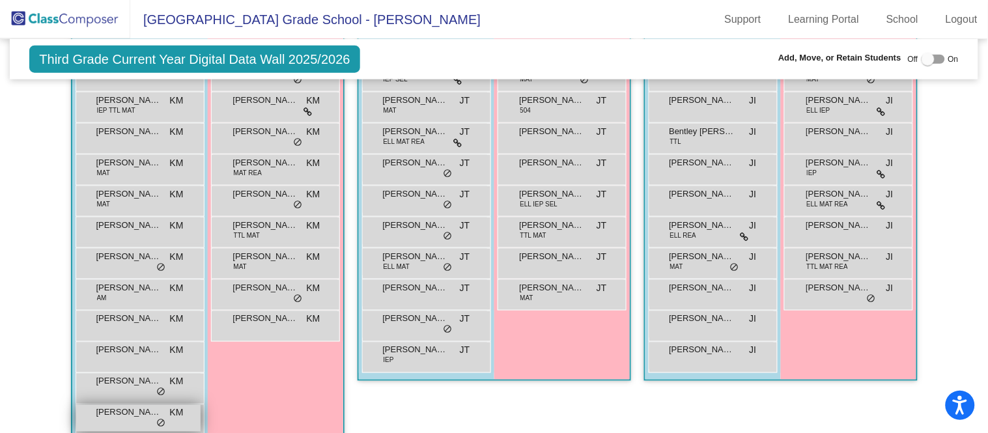
click at [117, 414] on span "[PERSON_NAME]" at bounding box center [128, 412] width 65 height 13
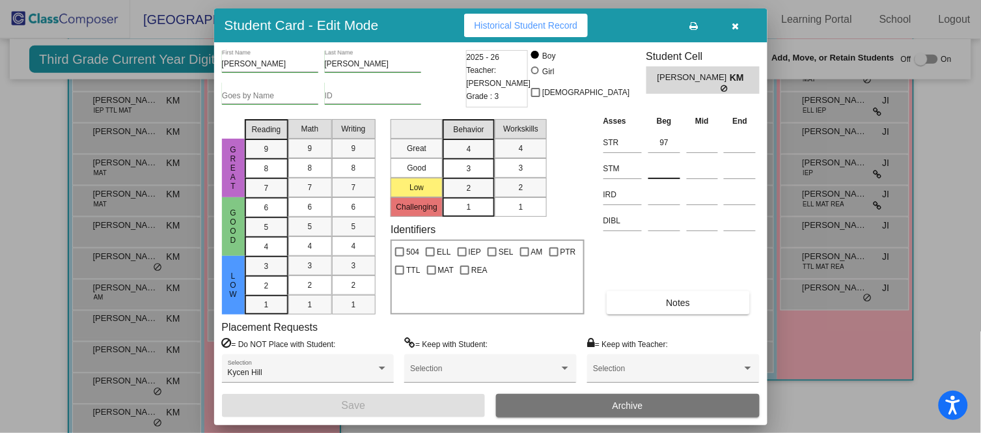
click at [668, 156] on div at bounding box center [665, 165] width 32 height 23
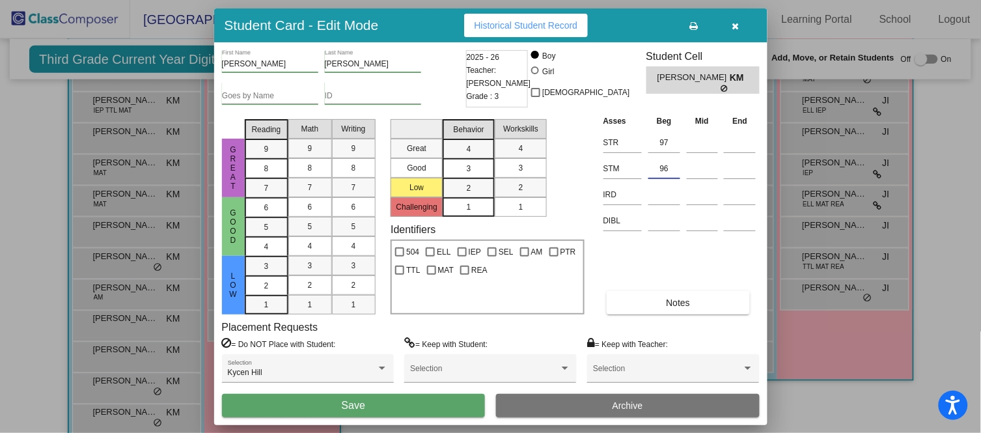
type input "96"
click at [434, 401] on button "Save" at bounding box center [354, 405] width 264 height 23
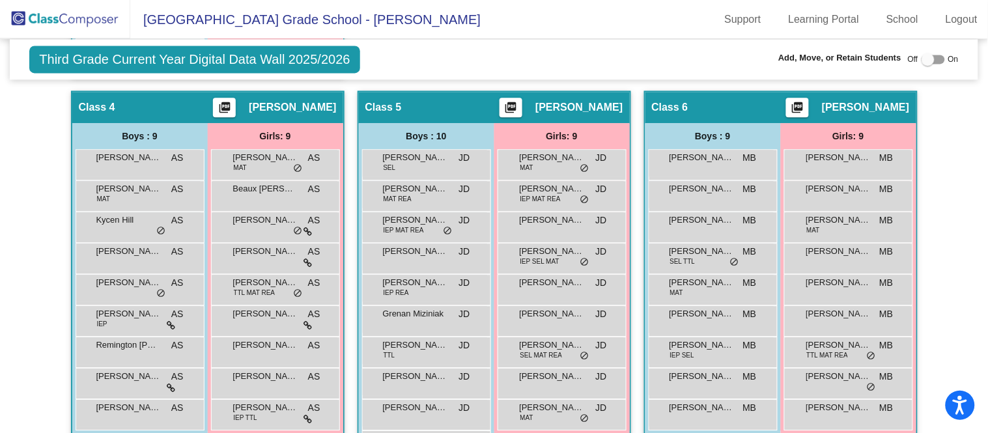
scroll to position [739, 0]
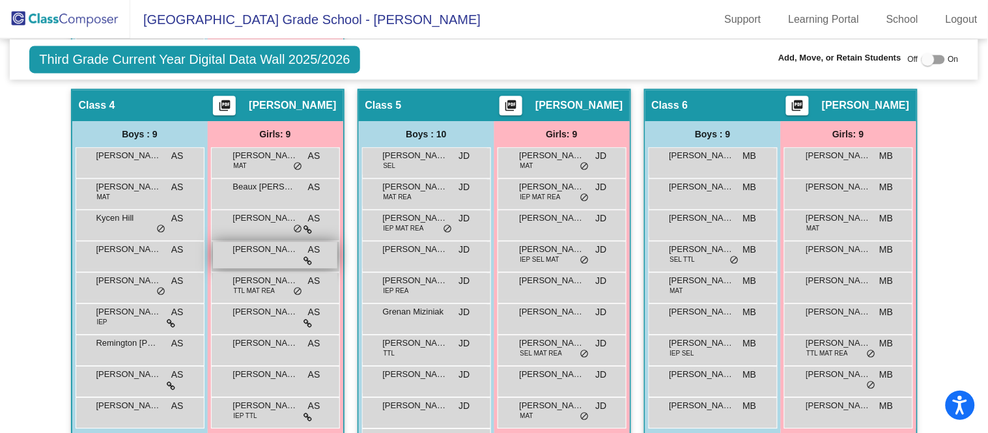
click at [289, 252] on div "[PERSON_NAME] AS lock do_not_disturb_alt" at bounding box center [275, 255] width 124 height 27
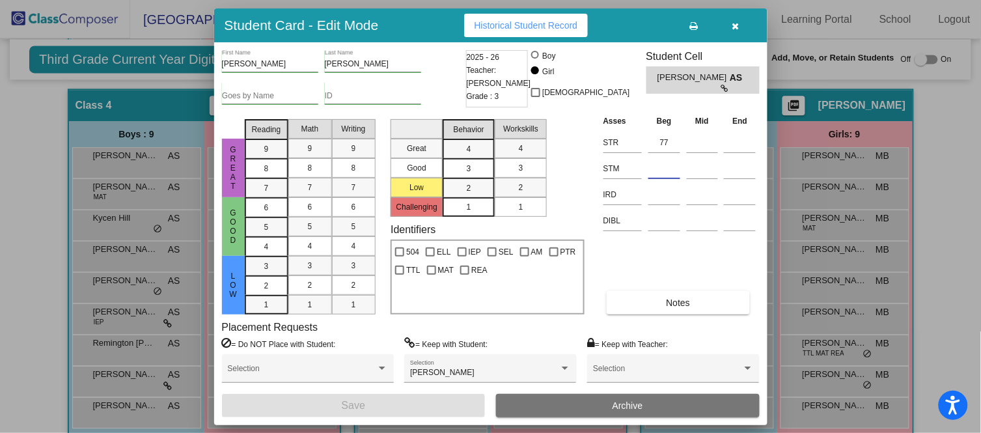
click at [672, 164] on input at bounding box center [665, 169] width 32 height 20
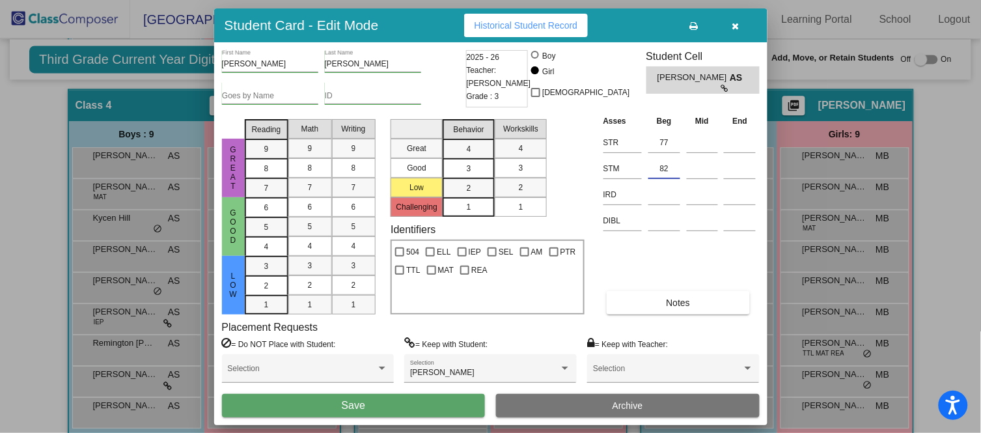
type input "82"
click at [414, 397] on button "Save" at bounding box center [354, 405] width 264 height 23
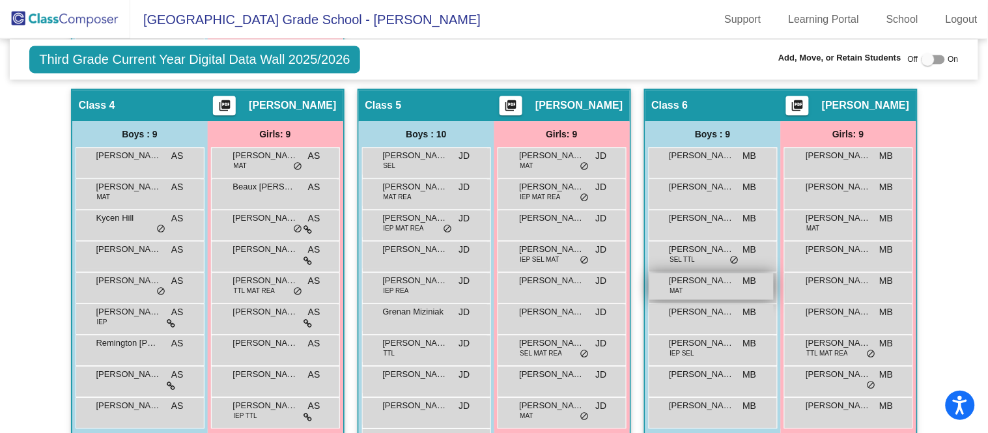
click at [691, 286] on div "[PERSON_NAME] MAT MB lock do_not_disturb_alt" at bounding box center [711, 286] width 124 height 27
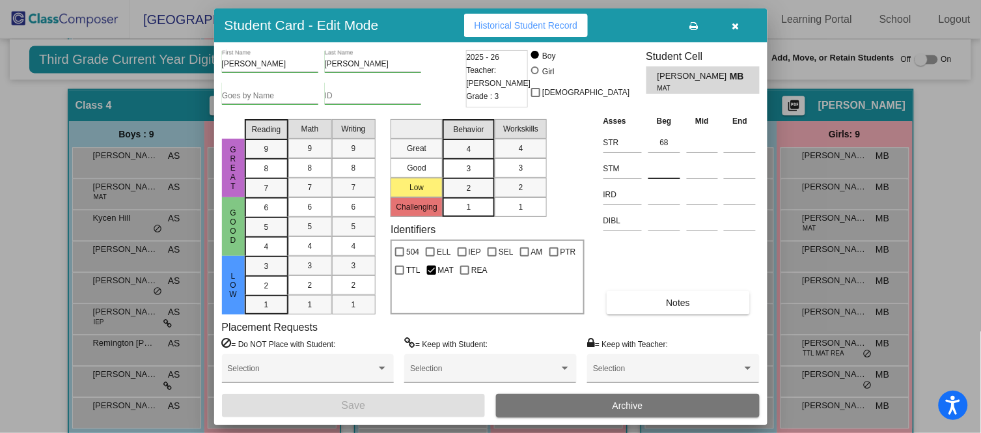
click at [667, 166] on input at bounding box center [665, 169] width 32 height 20
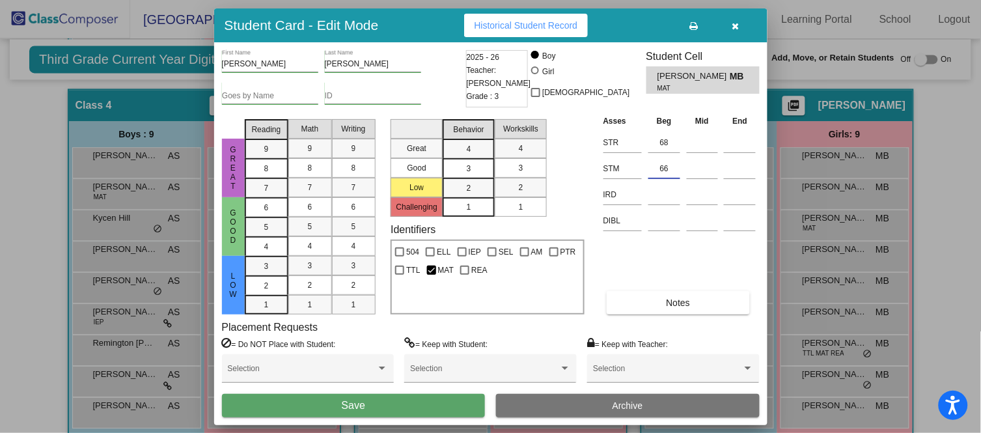
type input "66"
click at [401, 401] on button "Save" at bounding box center [354, 405] width 264 height 23
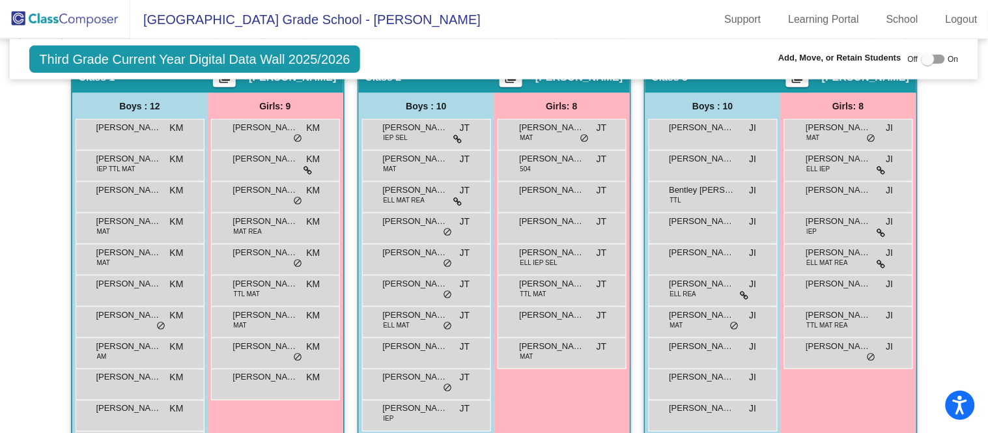
scroll to position [301, 0]
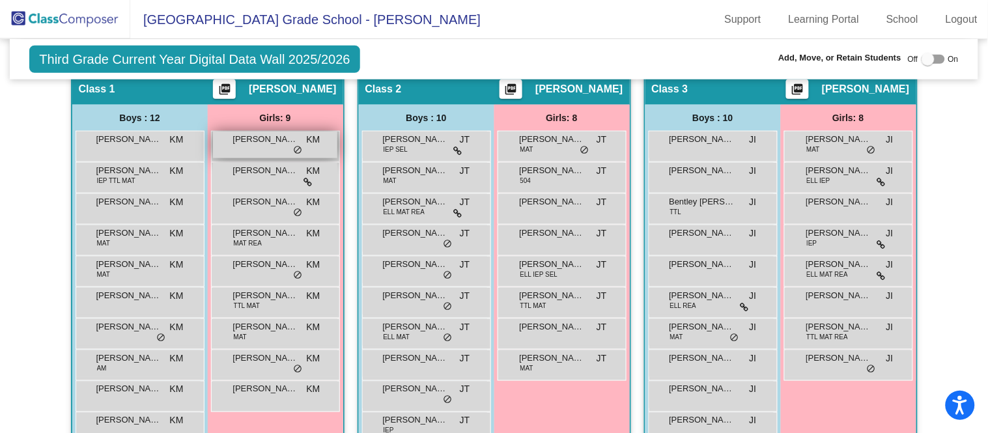
click at [307, 141] on span "KM" at bounding box center [314, 140] width 14 height 14
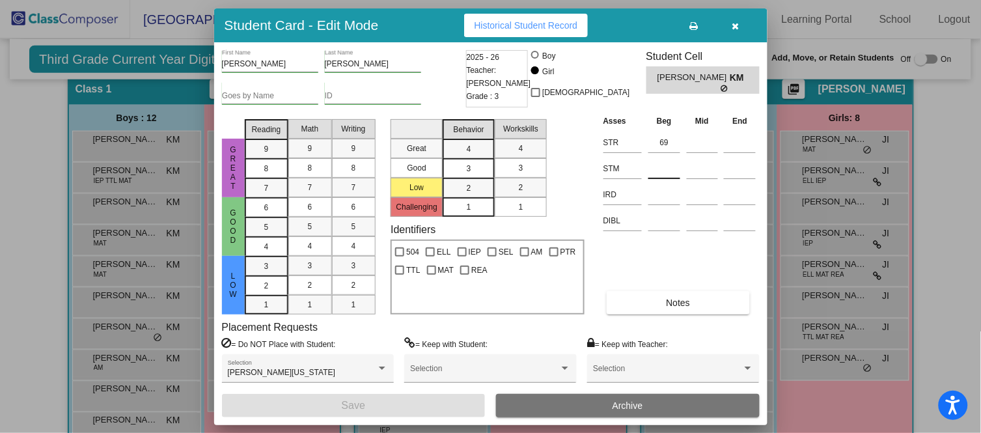
click at [658, 164] on input at bounding box center [665, 169] width 32 height 20
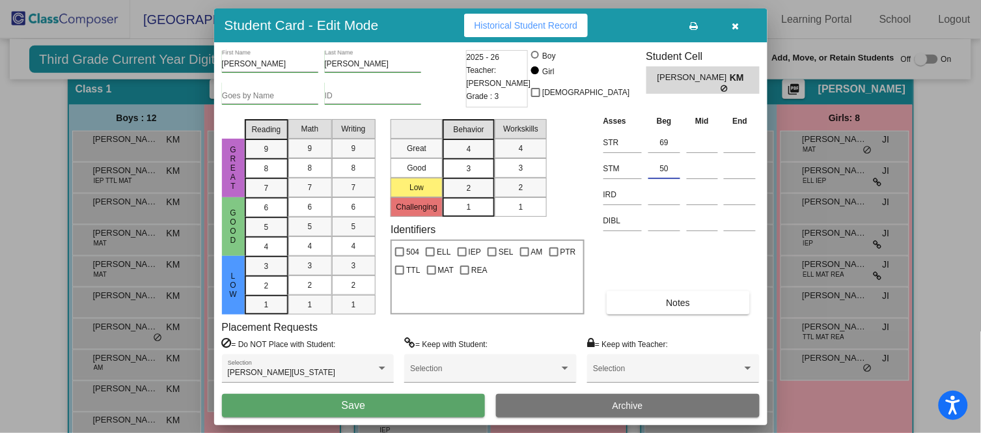
type input "50"
click at [365, 411] on span "Save" at bounding box center [353, 405] width 23 height 11
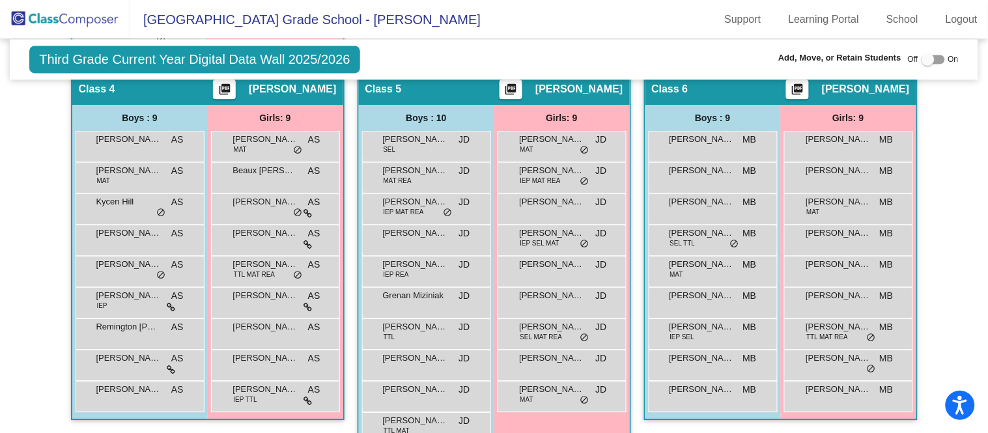
scroll to position [760, 0]
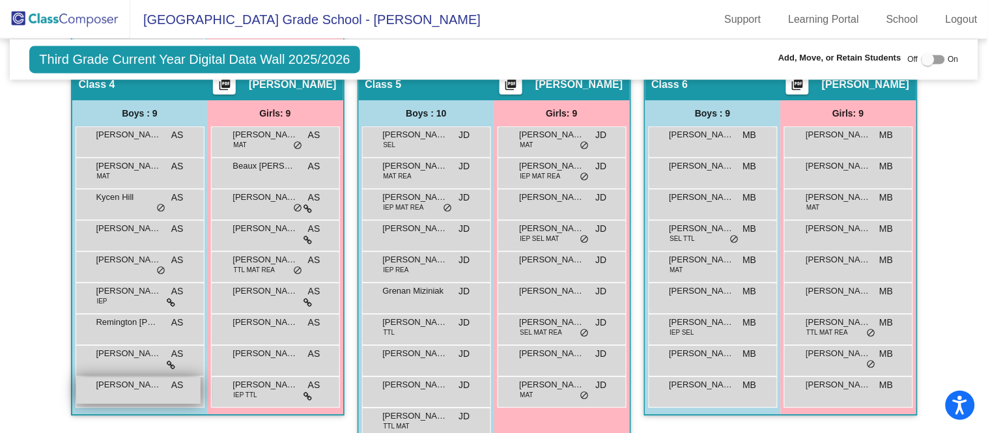
click at [153, 378] on span "[PERSON_NAME]" at bounding box center [128, 384] width 65 height 13
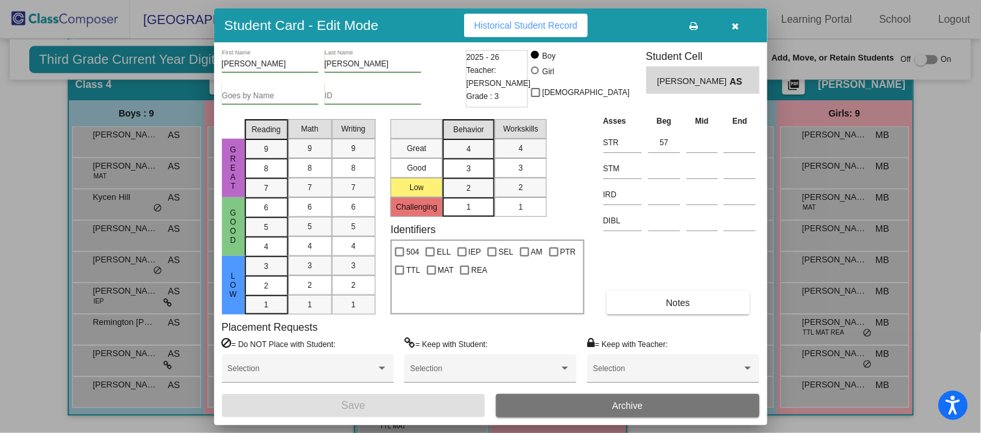
click at [684, 162] on td at bounding box center [703, 167] width 38 height 26
click at [675, 162] on input at bounding box center [665, 169] width 32 height 20
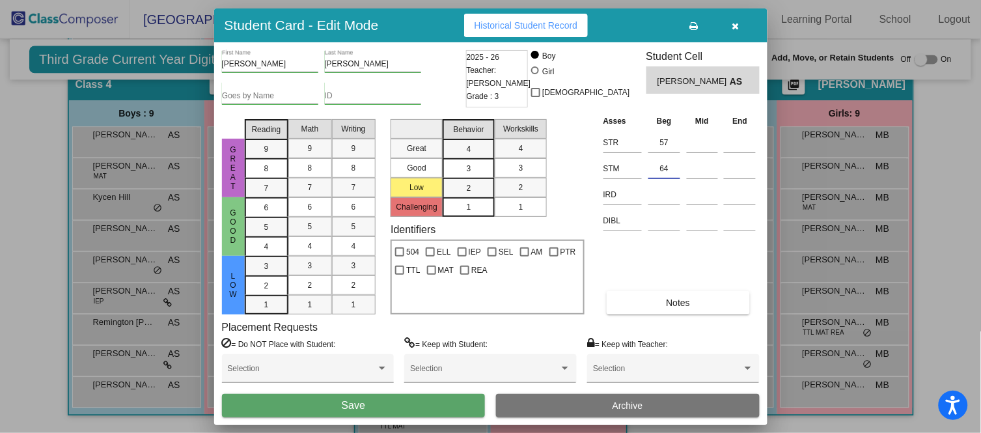
type input "64"
click at [405, 407] on button "Save" at bounding box center [354, 405] width 264 height 23
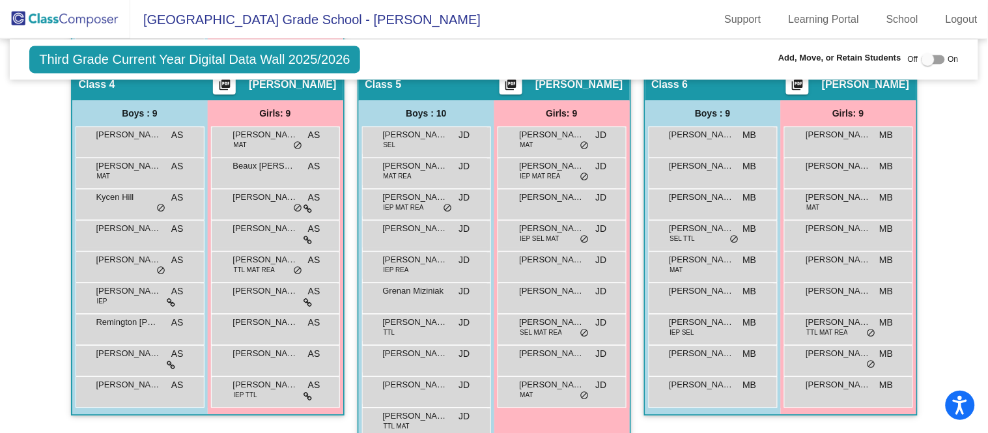
click at [23, 225] on div "Hallway - Hallway Class picture_as_pdf Add Student First Name Last Name Student…" at bounding box center [494, 36] width 948 height 847
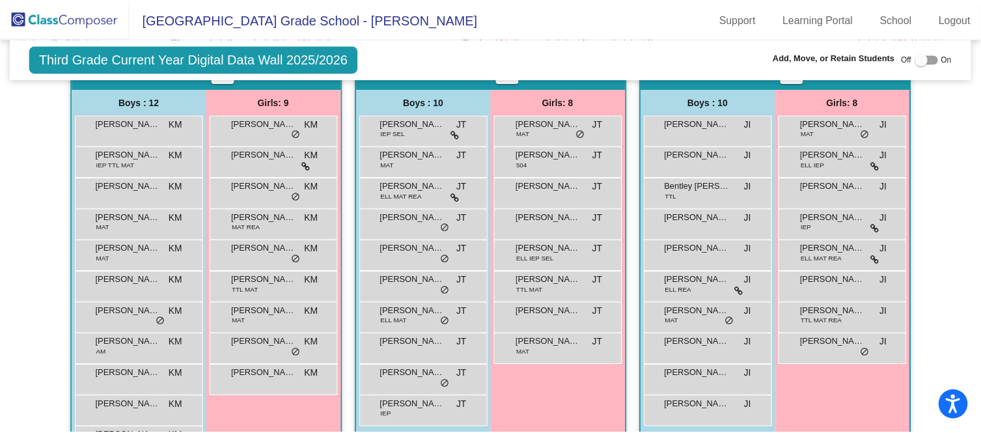
scroll to position [315, 0]
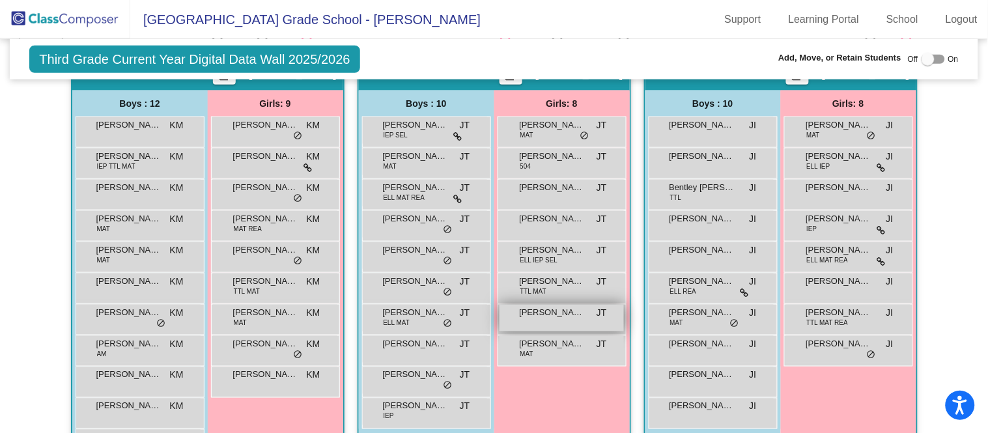
click at [547, 314] on span "[PERSON_NAME]" at bounding box center [552, 312] width 65 height 13
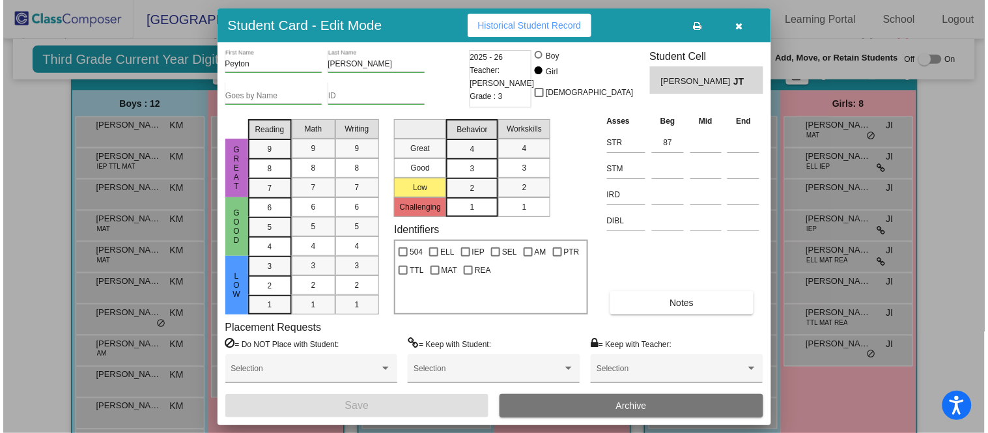
scroll to position [316, 0]
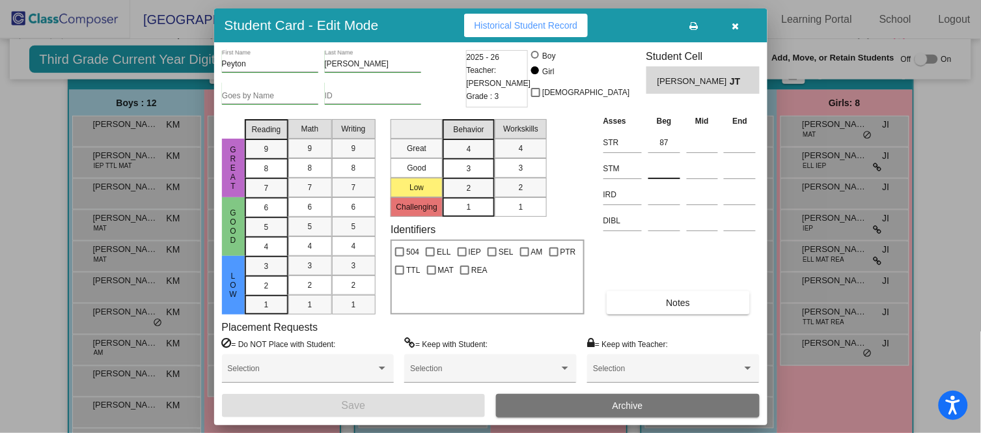
click at [662, 156] on div at bounding box center [665, 165] width 32 height 23
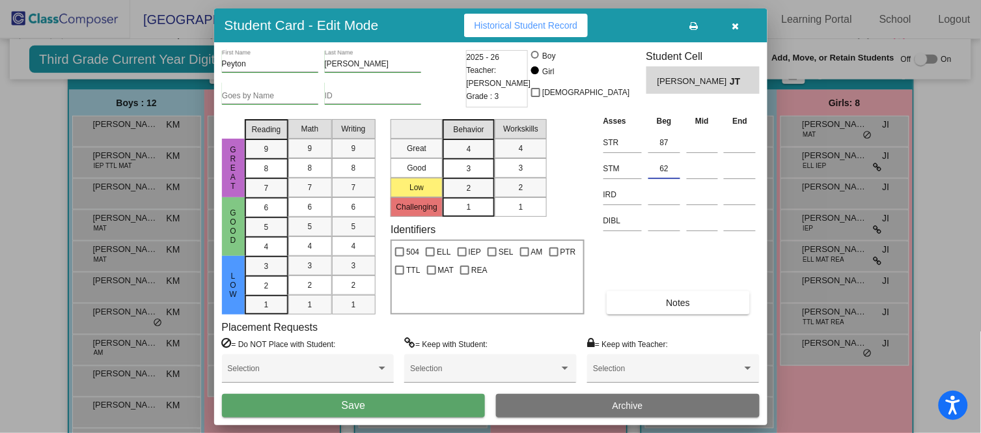
type input "62"
click at [419, 404] on button "Save" at bounding box center [354, 405] width 264 height 23
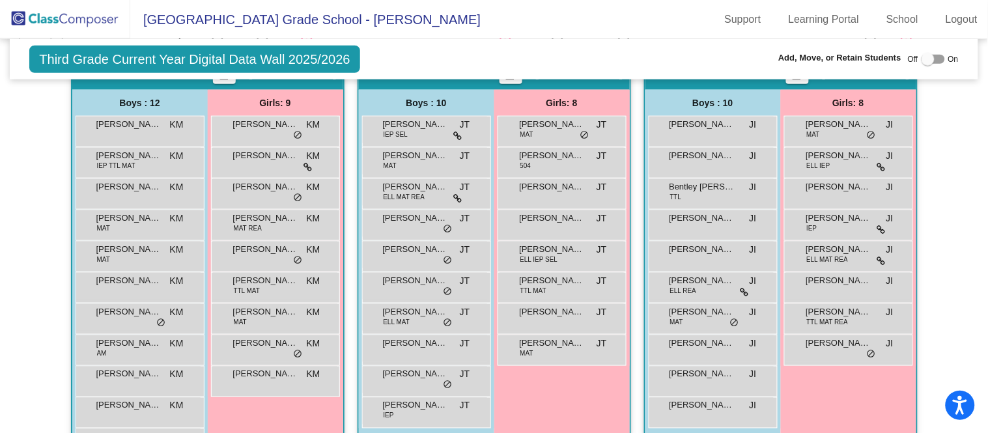
click at [5, 187] on mat-sidenav-content "Third Grade Current Year Digital Data Wall 2025/2026 Add, Move, or Retain Stude…" at bounding box center [494, 236] width 988 height 394
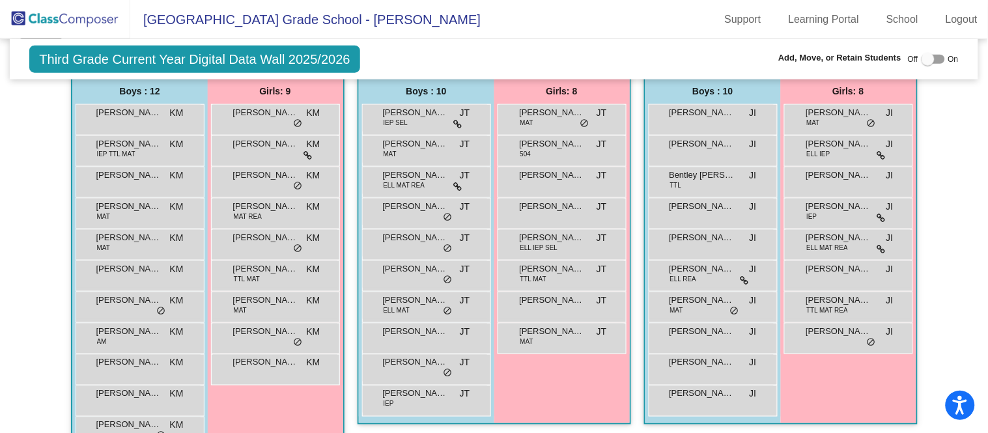
scroll to position [326, 0]
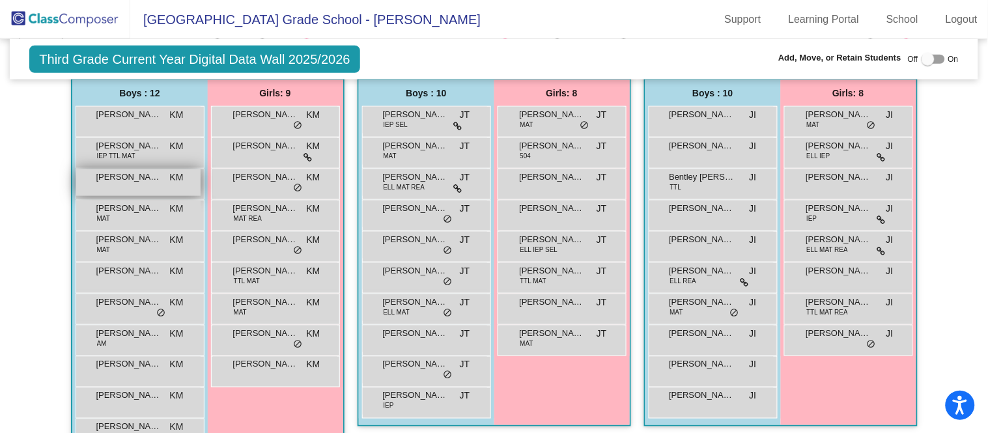
click at [160, 176] on div "[PERSON_NAME] KM lock do_not_disturb_alt" at bounding box center [138, 182] width 124 height 27
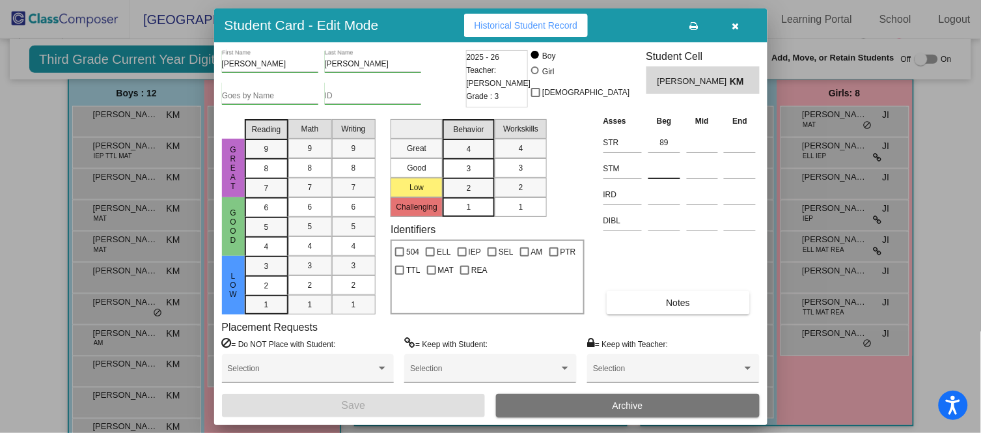
click at [662, 169] on input at bounding box center [665, 169] width 32 height 20
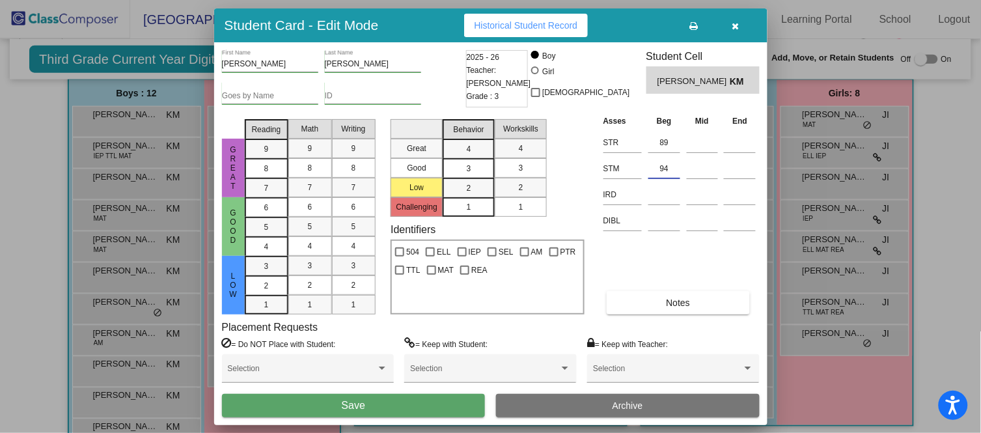
type input "94"
click at [368, 406] on button "Save" at bounding box center [354, 405] width 264 height 23
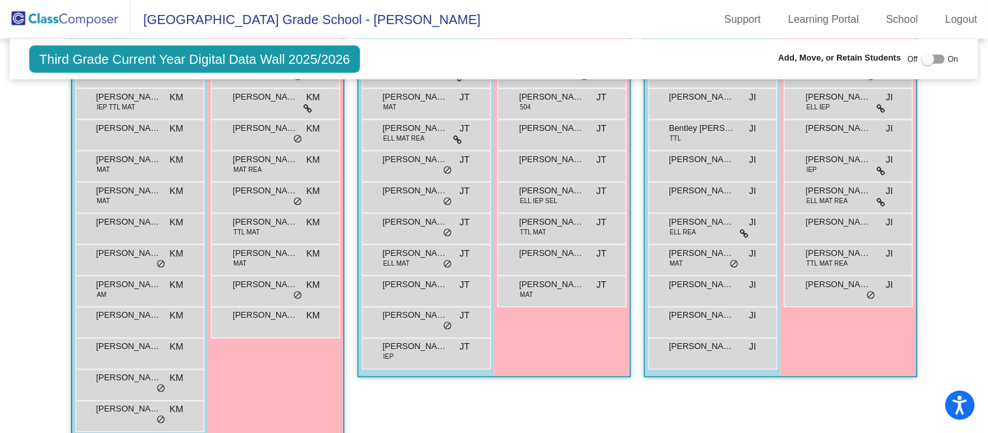
scroll to position [376, 0]
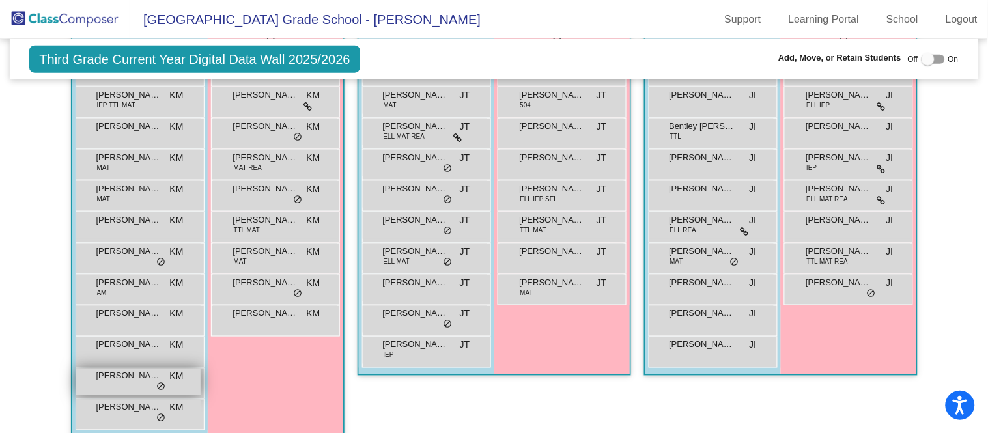
click at [150, 380] on div "[PERSON_NAME] KM lock do_not_disturb_alt" at bounding box center [138, 382] width 124 height 27
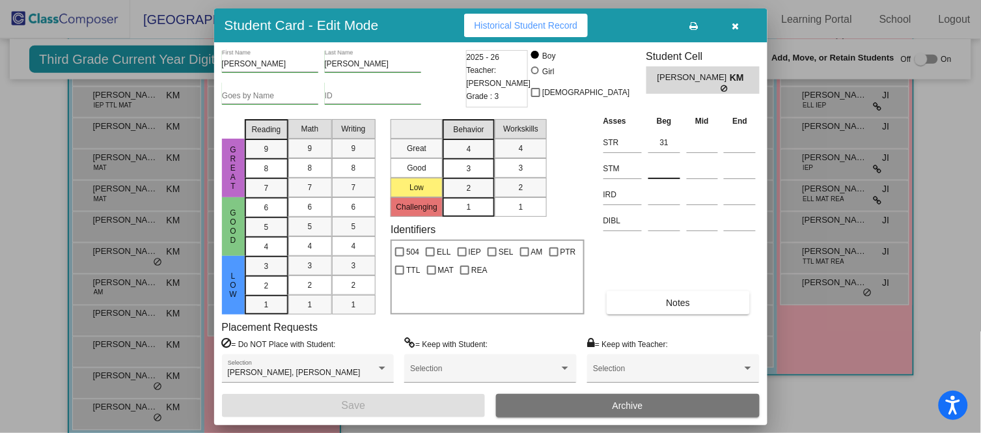
click at [667, 162] on input at bounding box center [665, 169] width 32 height 20
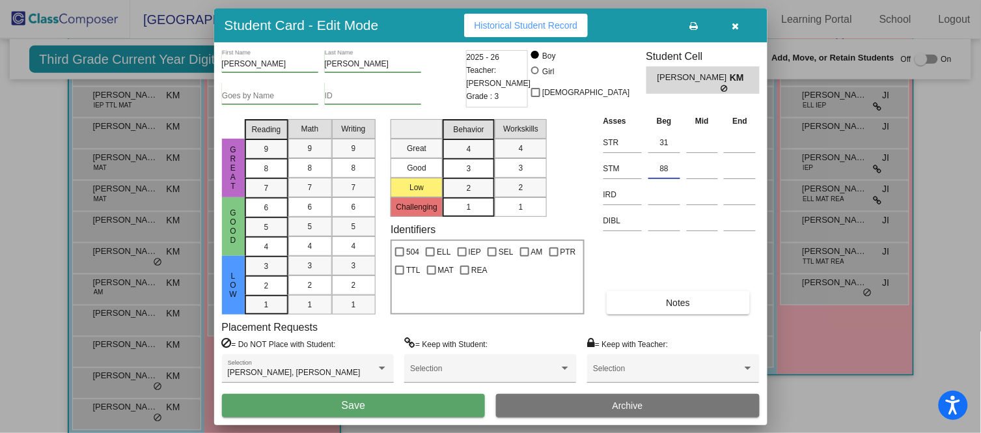
type input "88"
click at [376, 404] on button "Save" at bounding box center [354, 405] width 264 height 23
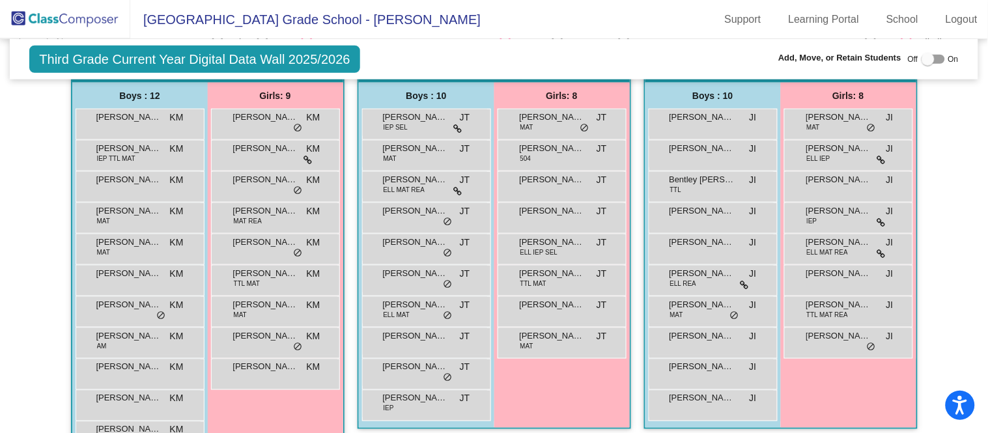
scroll to position [324, 0]
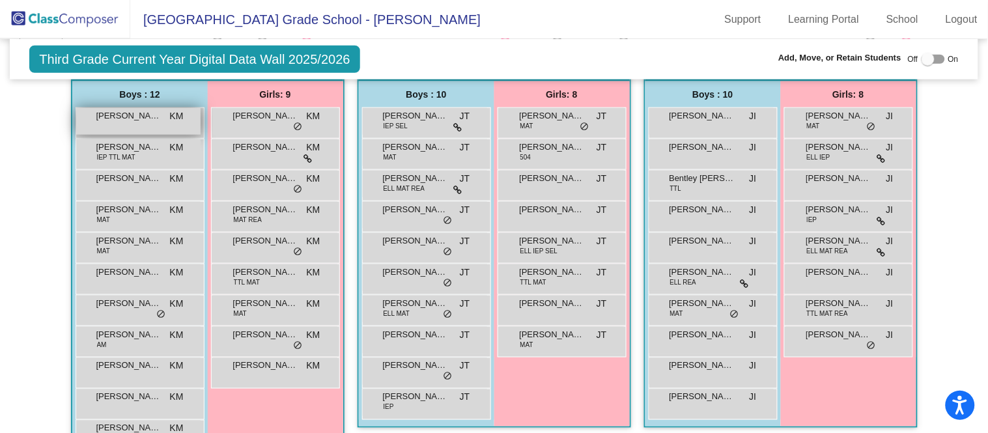
click at [106, 110] on span "[PERSON_NAME]" at bounding box center [128, 115] width 65 height 13
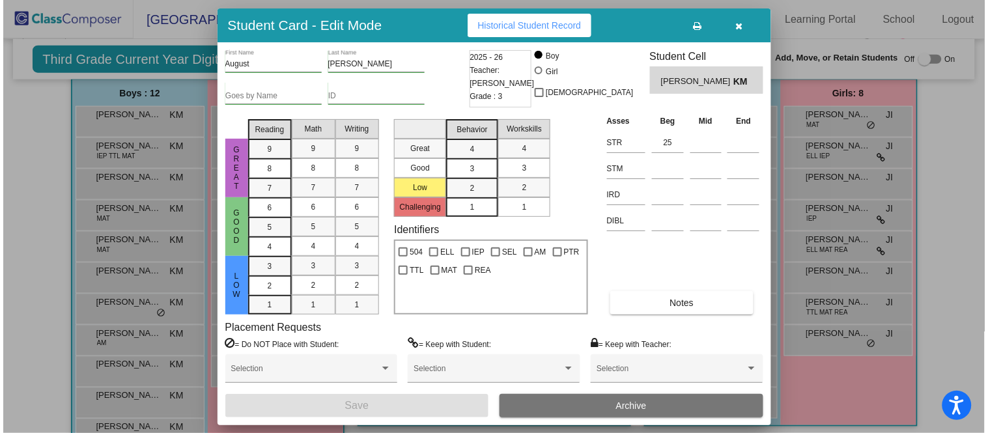
scroll to position [322, 0]
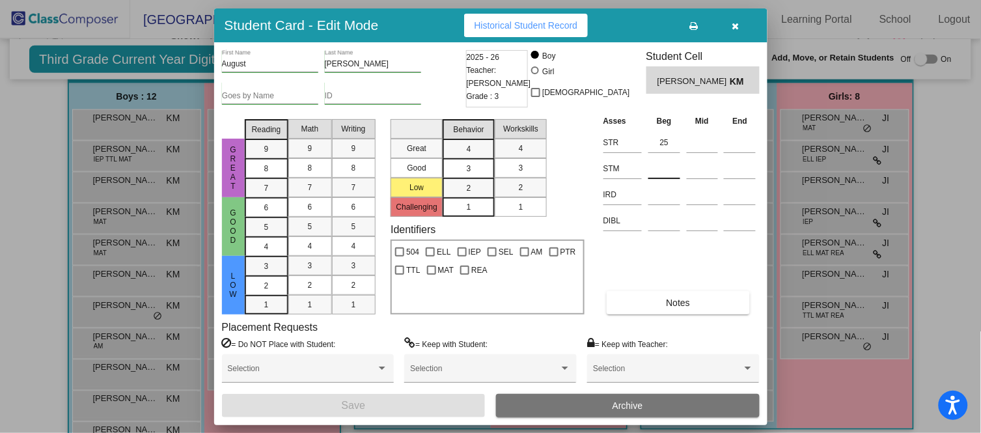
click at [662, 157] on div at bounding box center [665, 165] width 32 height 23
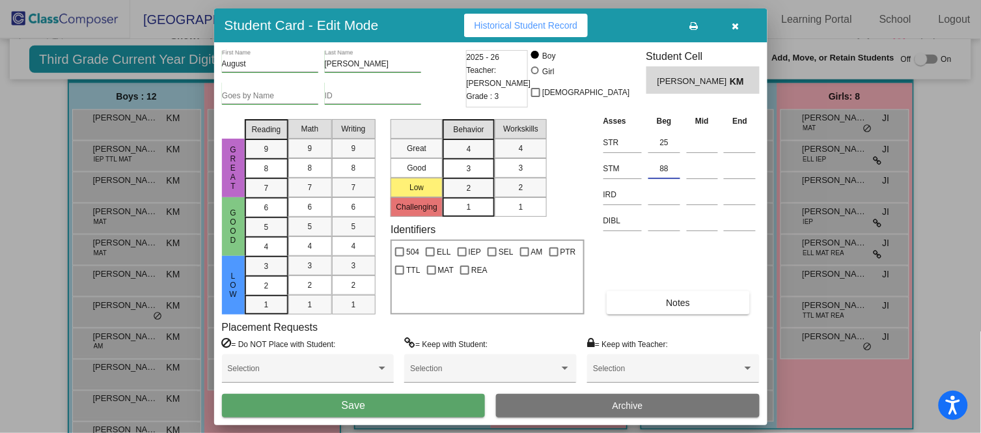
type input "88"
click at [345, 400] on span "Save" at bounding box center [353, 405] width 23 height 11
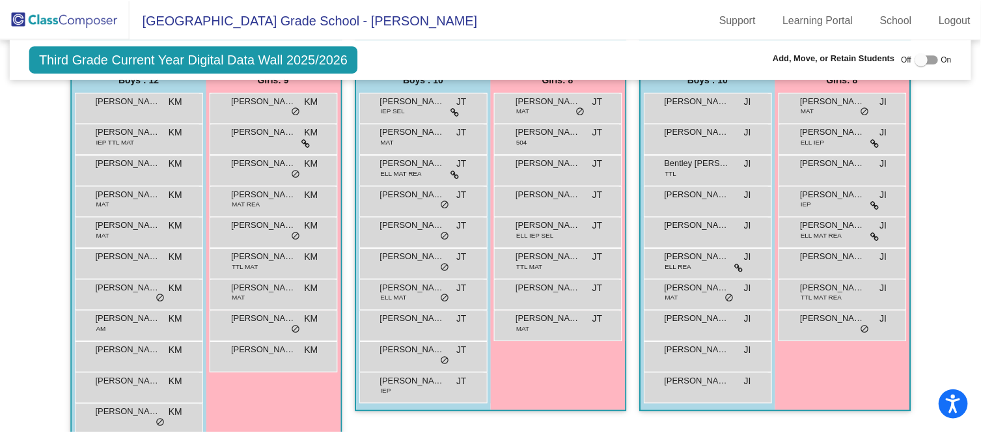
scroll to position [339, 0]
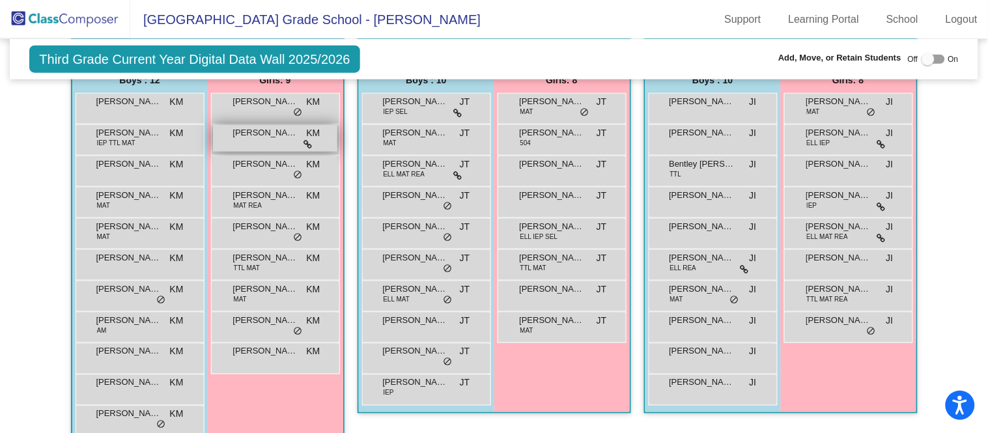
click at [274, 134] on span "[PERSON_NAME]" at bounding box center [265, 132] width 65 height 13
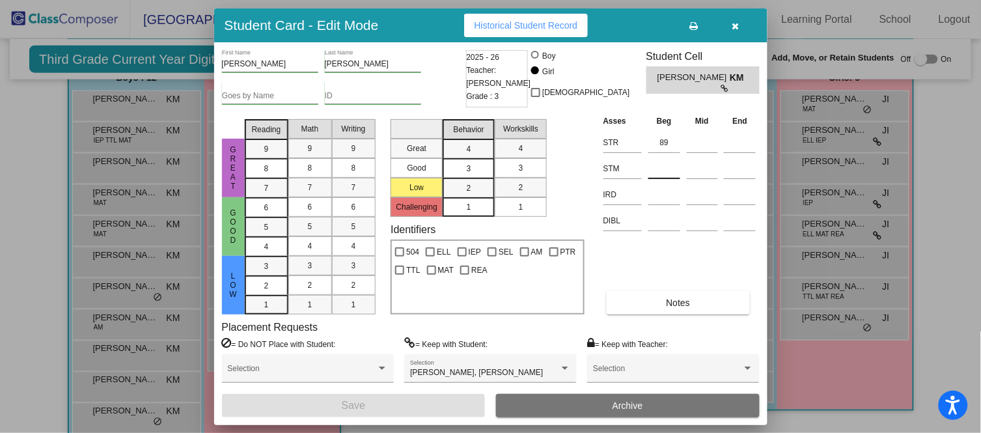
click at [672, 168] on input at bounding box center [665, 169] width 32 height 20
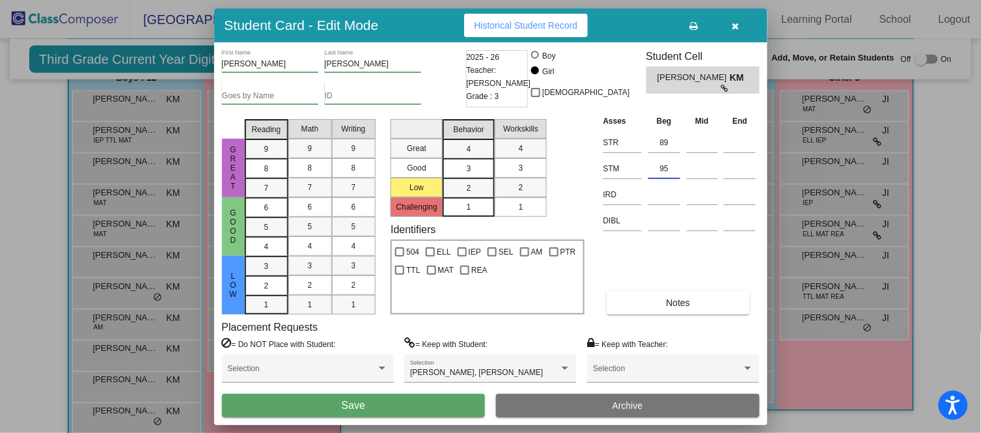
type input "95"
click at [408, 401] on button "Save" at bounding box center [354, 405] width 264 height 23
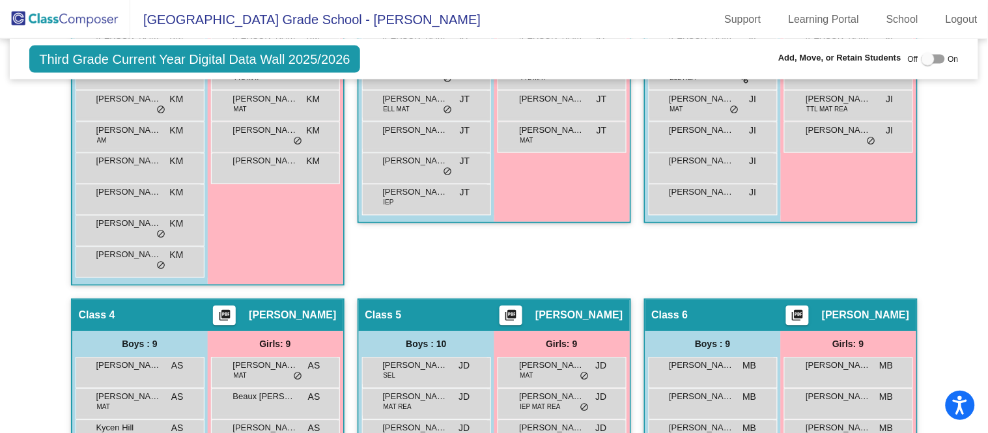
scroll to position [610, 0]
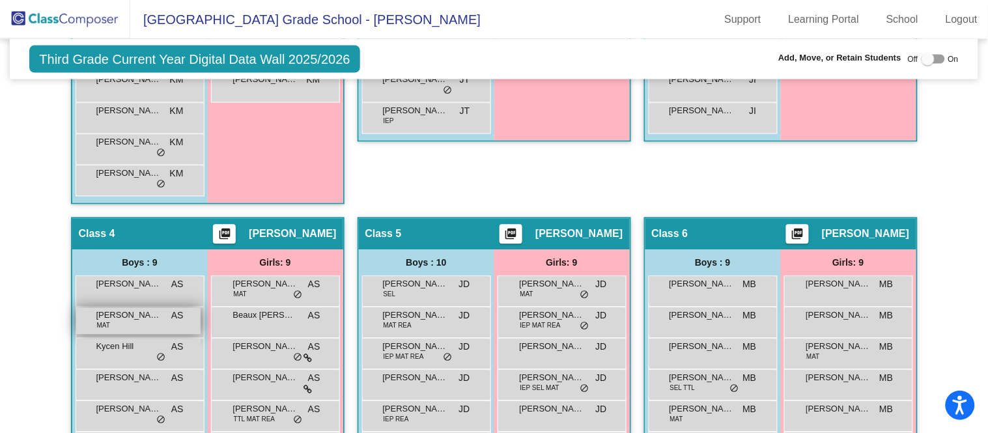
click at [76, 308] on div "[PERSON_NAME] MAT AS lock do_not_disturb_alt" at bounding box center [138, 321] width 124 height 27
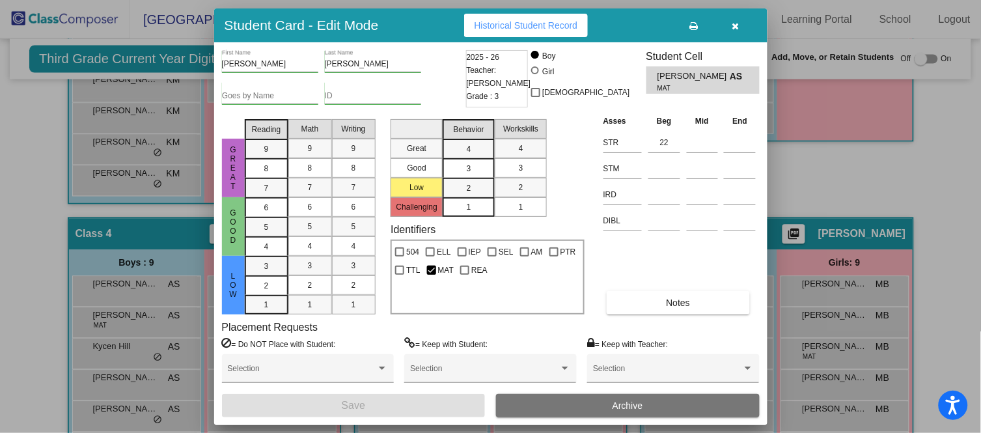
click at [727, 31] on button "button" at bounding box center [737, 25] width 42 height 23
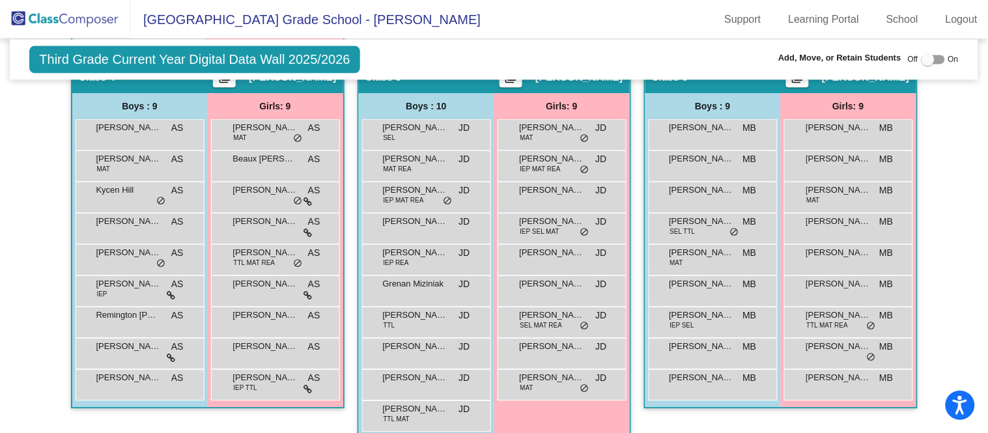
scroll to position [782, 0]
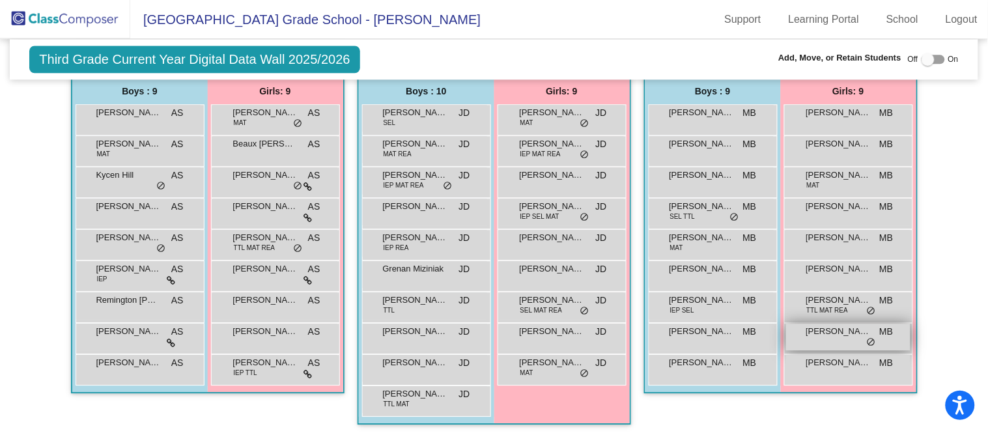
click at [834, 338] on div "[PERSON_NAME] MB lock do_not_disturb_alt" at bounding box center [848, 337] width 124 height 27
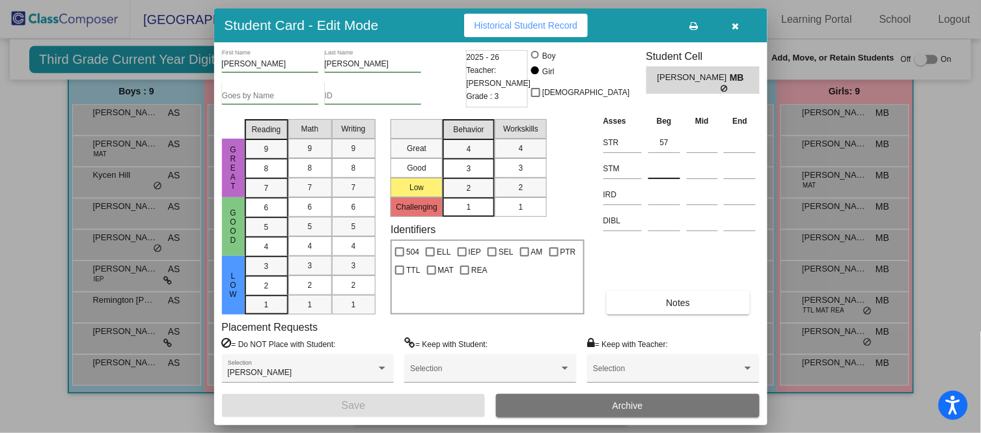
click at [666, 167] on input at bounding box center [665, 169] width 32 height 20
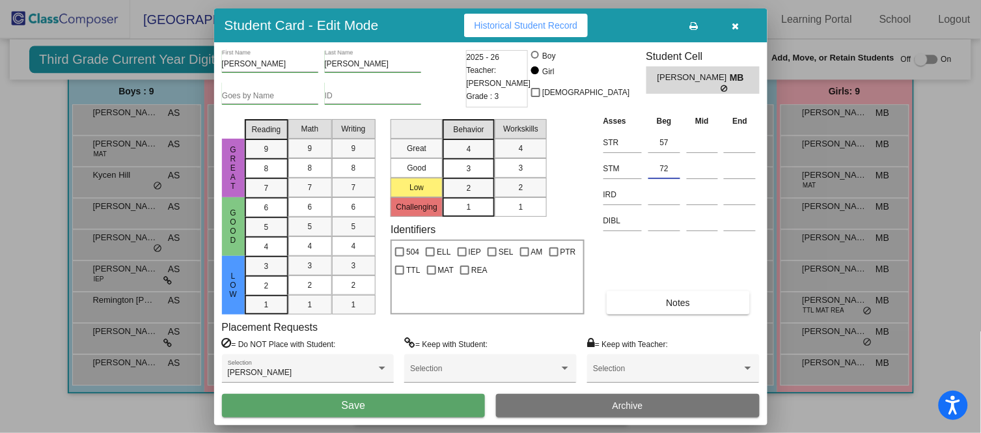
type input "72"
click at [403, 404] on button "Save" at bounding box center [354, 405] width 264 height 23
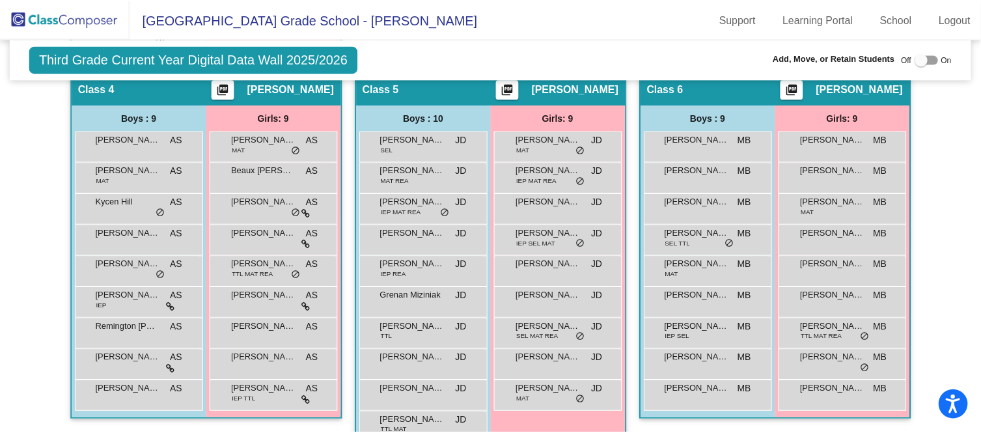
scroll to position [753, 0]
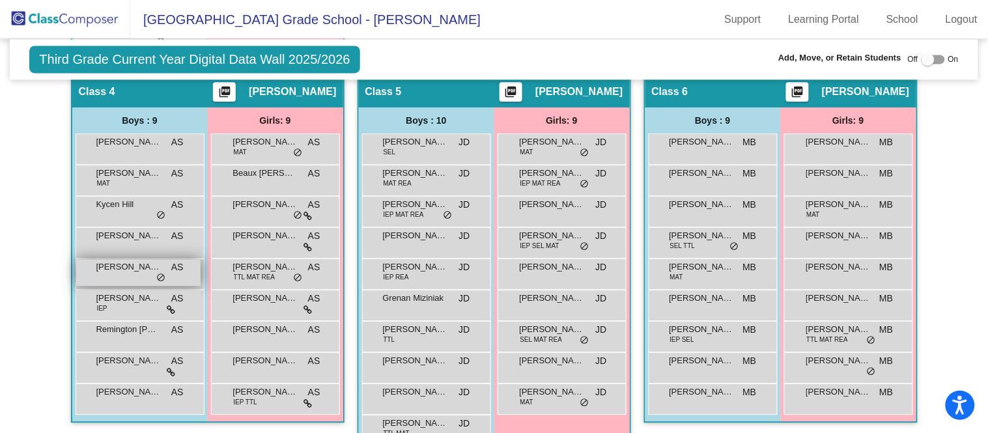
click at [130, 259] on div "[PERSON_NAME] AS lock do_not_disturb_alt" at bounding box center [138, 272] width 124 height 27
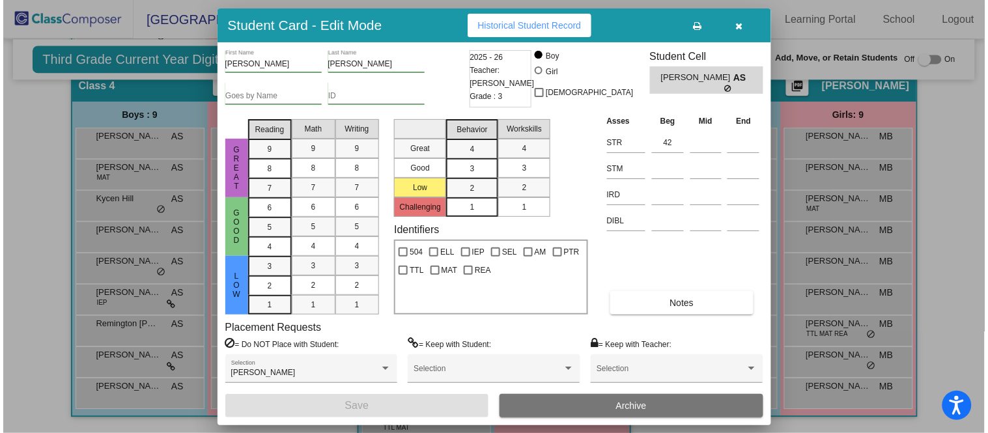
scroll to position [759, 0]
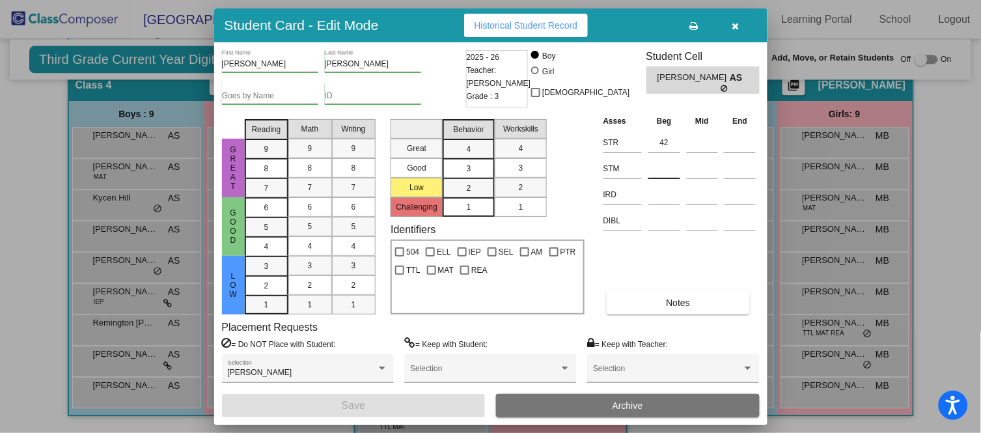
click at [669, 169] on input at bounding box center [665, 169] width 32 height 20
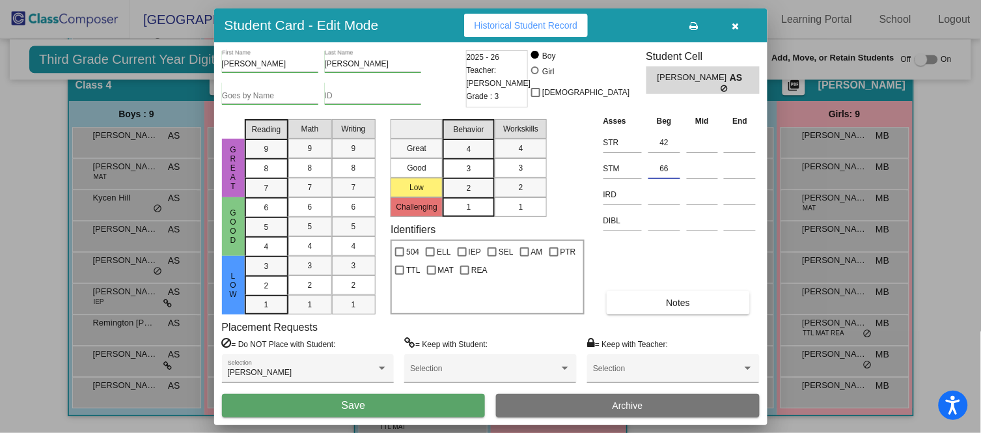
type input "66"
click at [400, 402] on button "Save" at bounding box center [354, 405] width 264 height 23
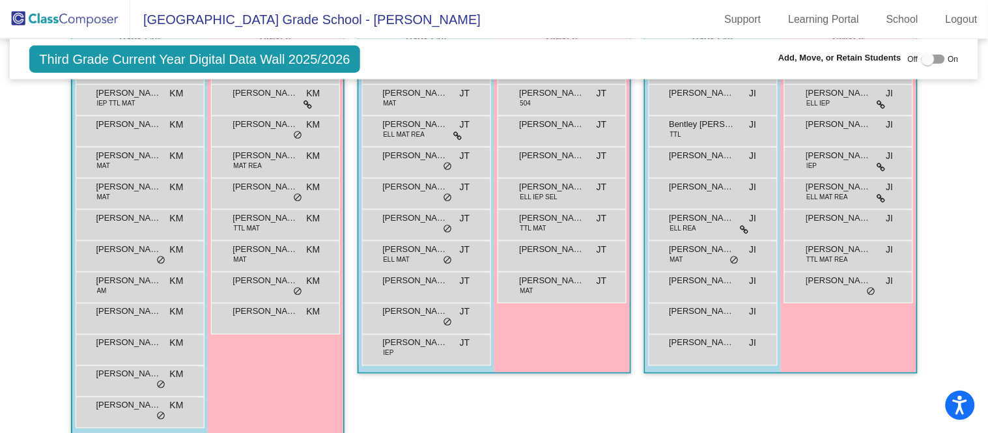
scroll to position [380, 0]
click at [161, 193] on div "[PERSON_NAME] MAT KM lock do_not_disturb_alt" at bounding box center [138, 191] width 124 height 27
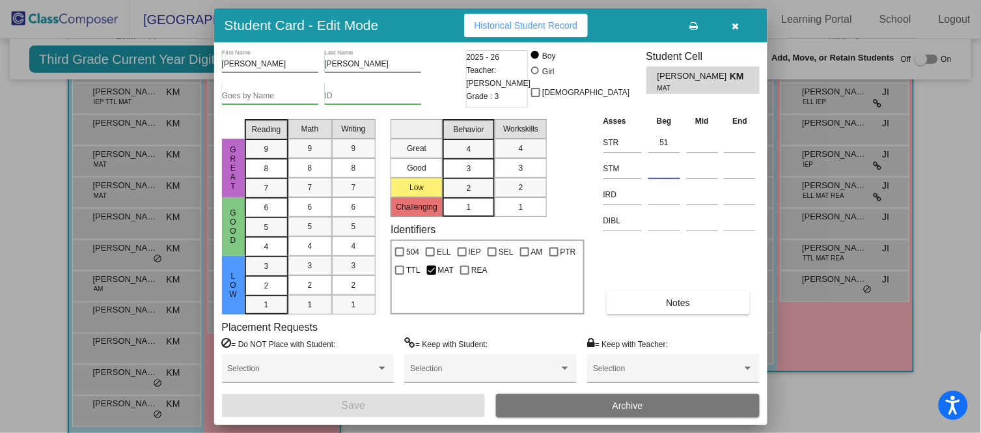
click at [673, 169] on input at bounding box center [665, 169] width 32 height 20
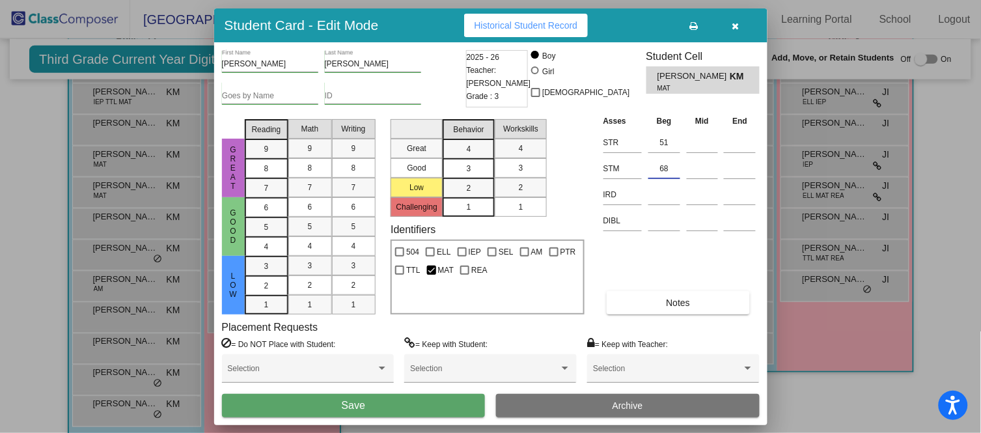
type input "68"
click at [383, 404] on button "Save" at bounding box center [354, 405] width 264 height 23
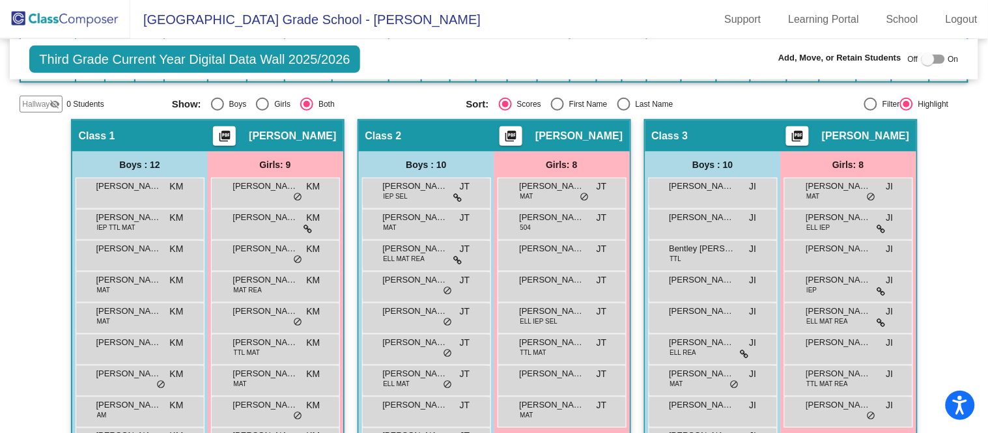
scroll to position [253, 0]
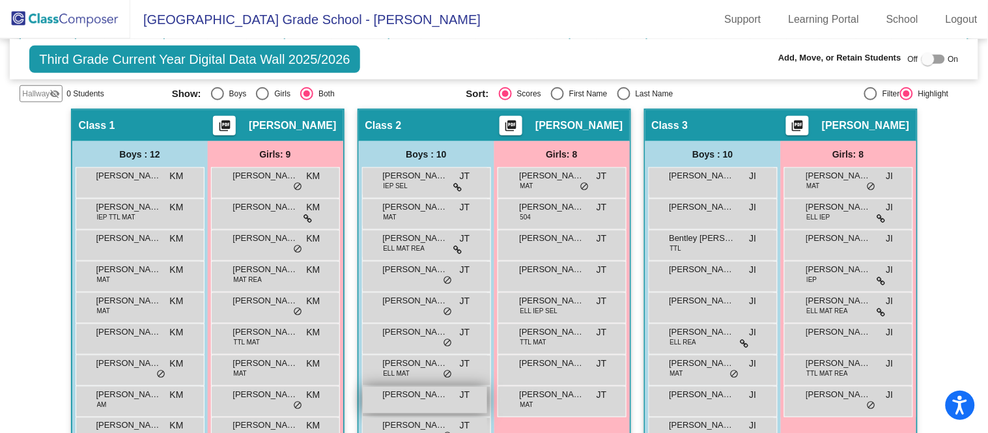
click at [384, 402] on div "[PERSON_NAME] [PERSON_NAME] lock do_not_disturb_alt" at bounding box center [425, 400] width 124 height 27
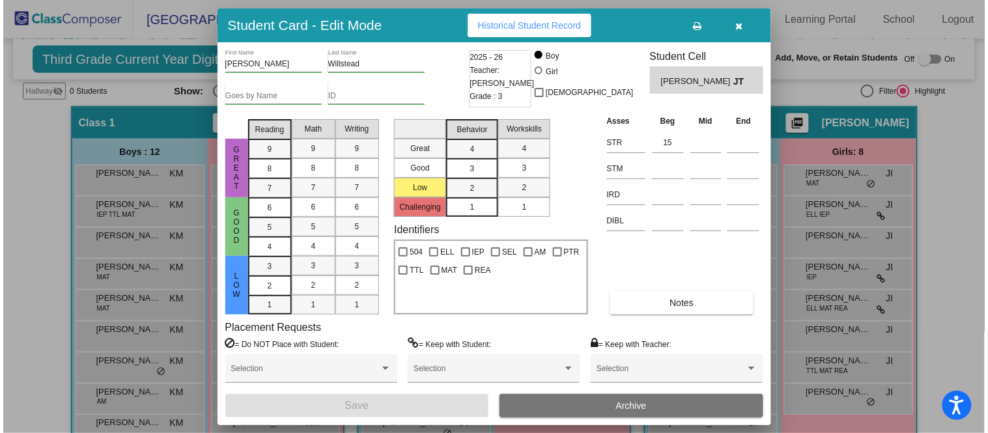
scroll to position [268, 0]
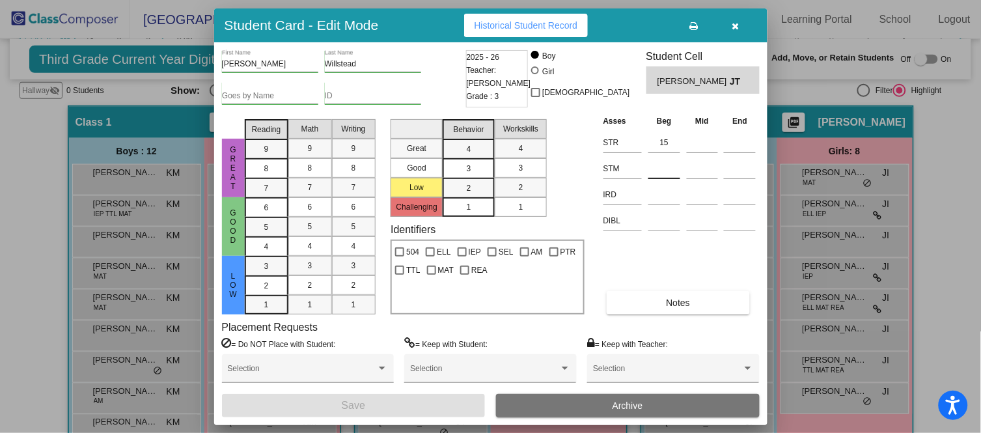
click at [655, 175] on input at bounding box center [665, 169] width 32 height 20
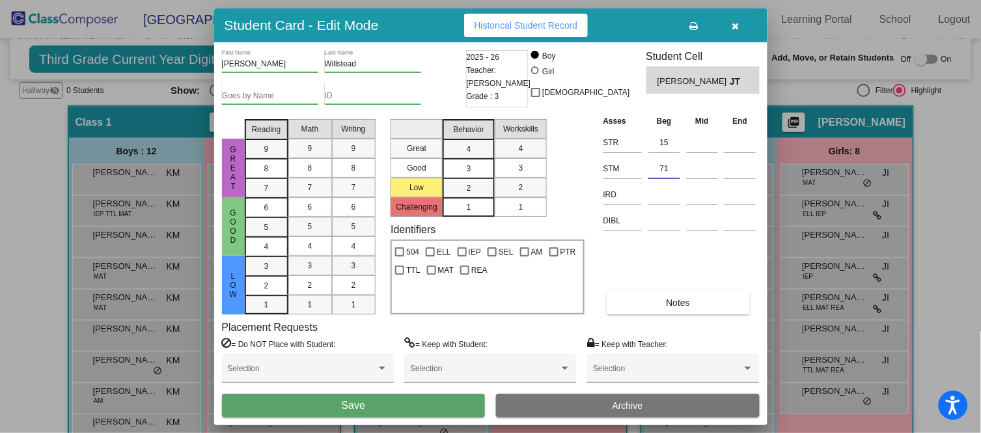
type input "71"
click at [446, 404] on button "Save" at bounding box center [354, 405] width 264 height 23
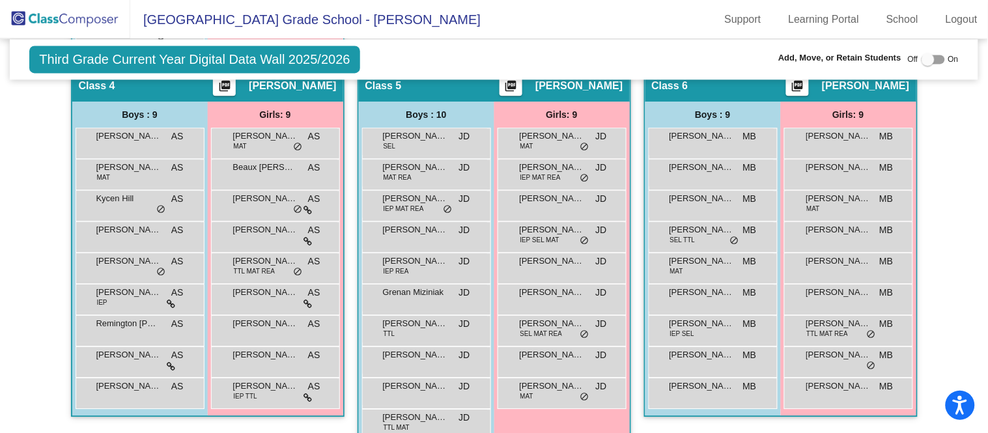
scroll to position [760, 0]
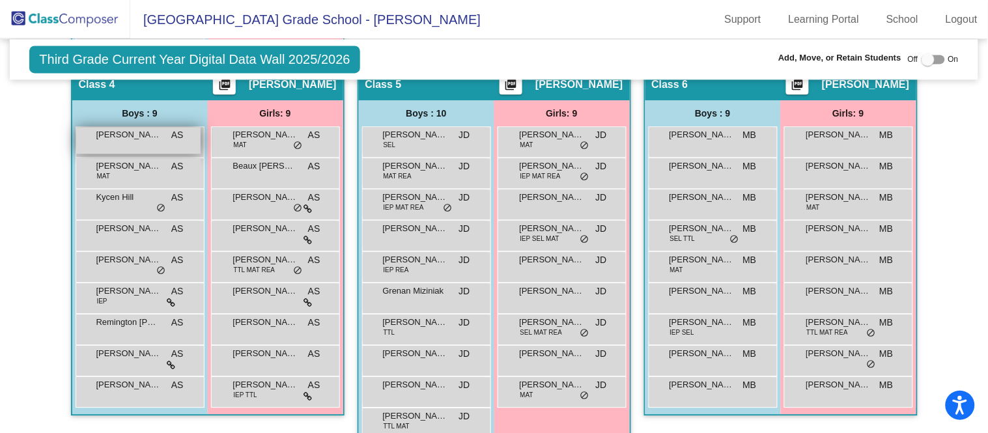
click at [162, 130] on div "[PERSON_NAME] AS lock do_not_disturb_alt" at bounding box center [138, 140] width 124 height 27
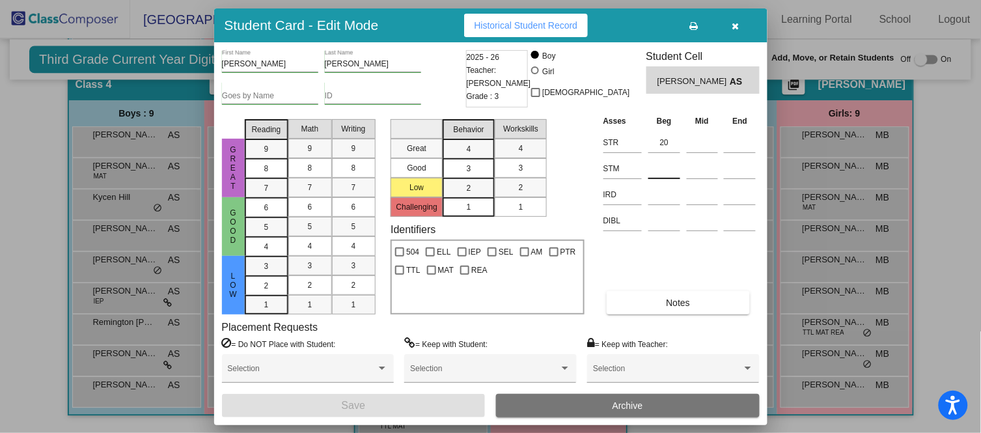
click at [675, 162] on input at bounding box center [665, 169] width 32 height 20
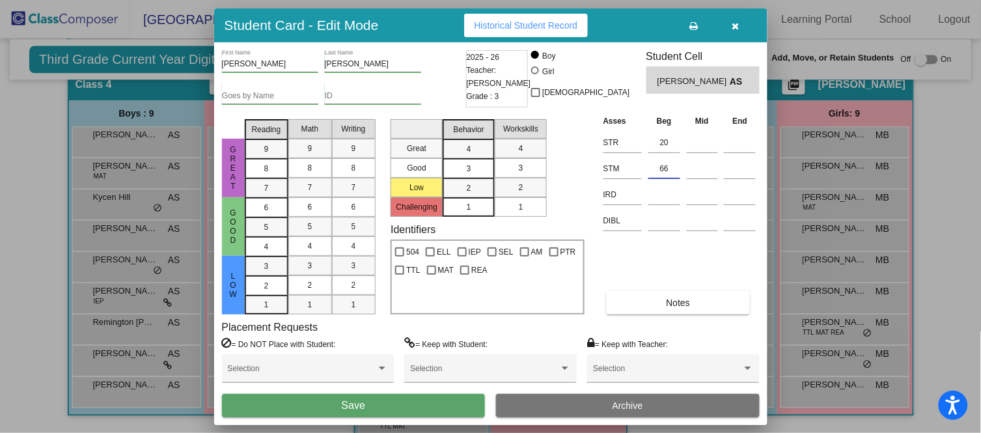
type input "66"
click at [420, 404] on button "Save" at bounding box center [354, 405] width 264 height 23
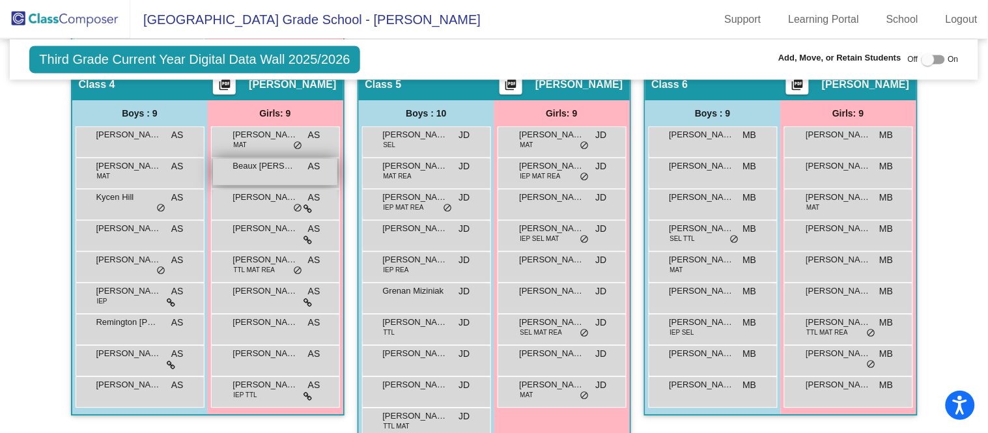
click at [247, 166] on span "Beaux [PERSON_NAME]" at bounding box center [265, 166] width 65 height 13
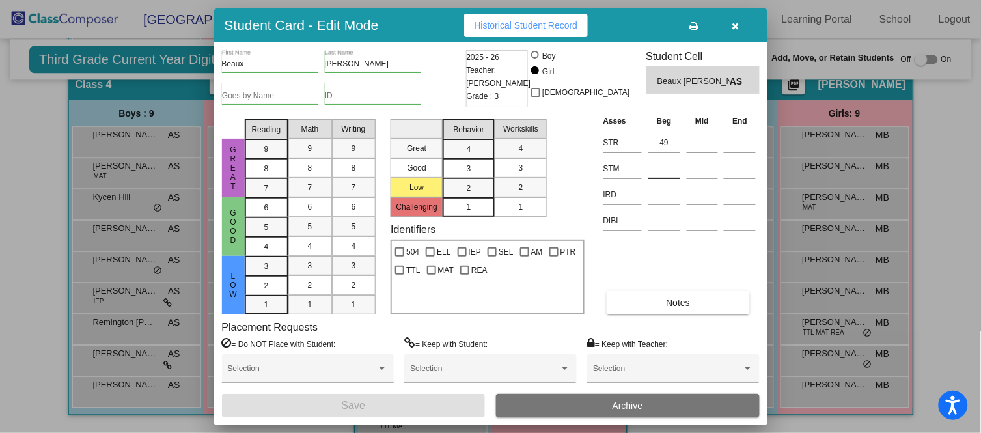
click at [681, 169] on input at bounding box center [665, 169] width 32 height 20
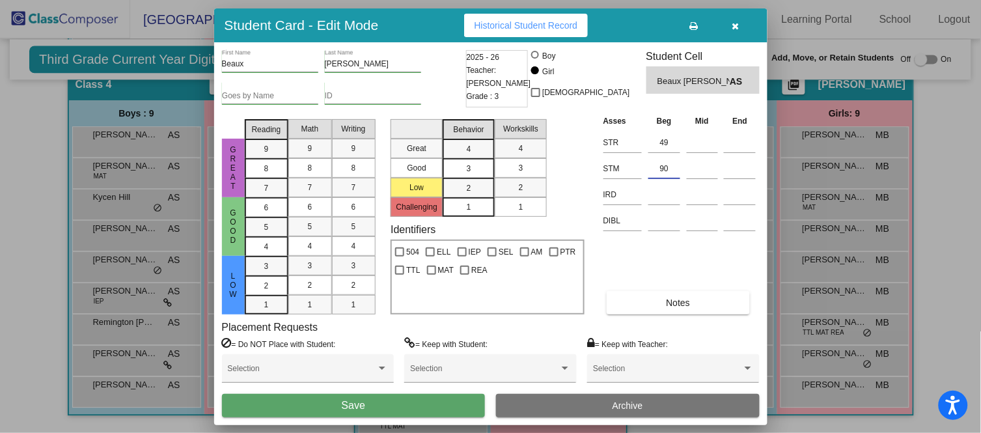
type input "90"
click at [448, 404] on button "Save" at bounding box center [354, 405] width 264 height 23
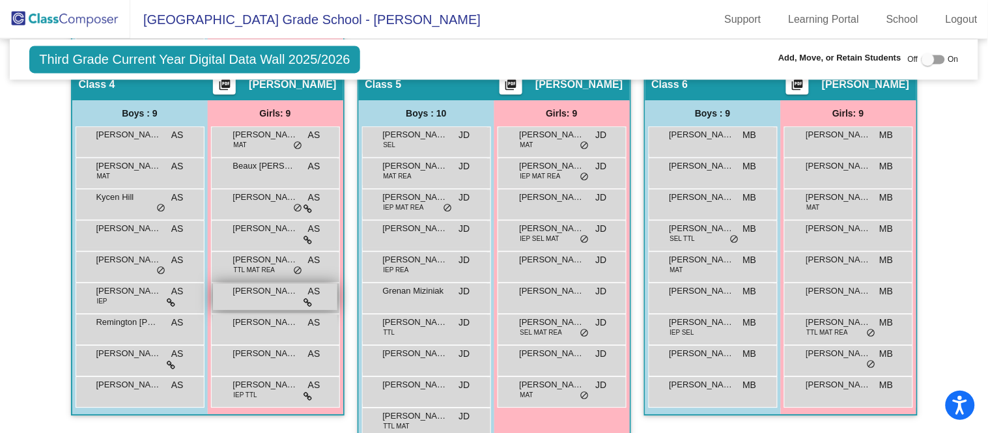
click at [260, 298] on div "[PERSON_NAME] AS lock do_not_disturb_alt" at bounding box center [275, 296] width 124 height 27
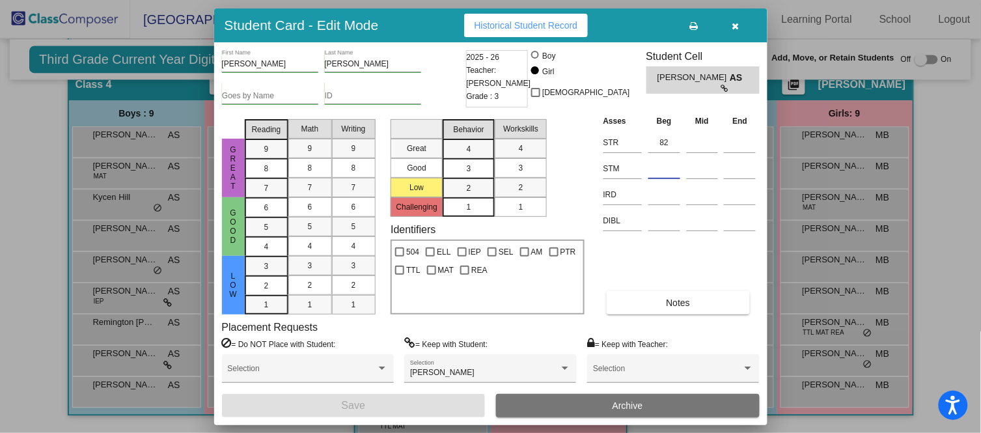
click at [665, 163] on input at bounding box center [665, 169] width 32 height 20
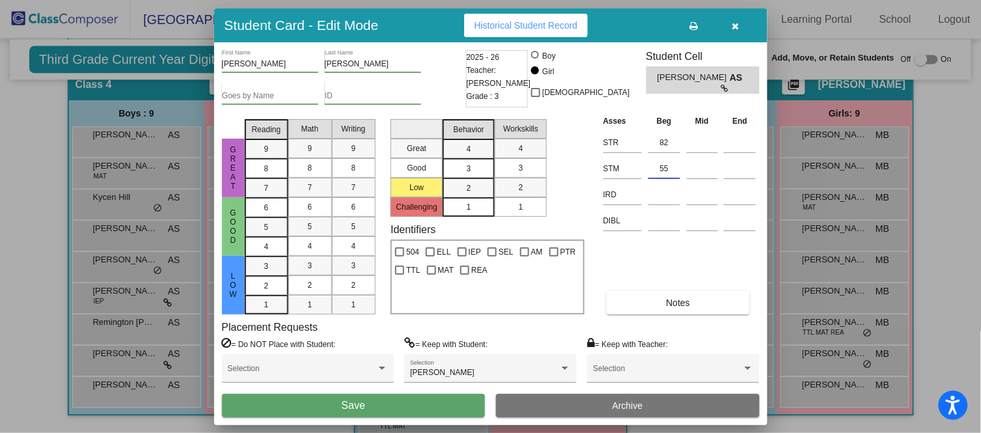
type input "55"
click at [342, 409] on span "Save" at bounding box center [353, 405] width 23 height 11
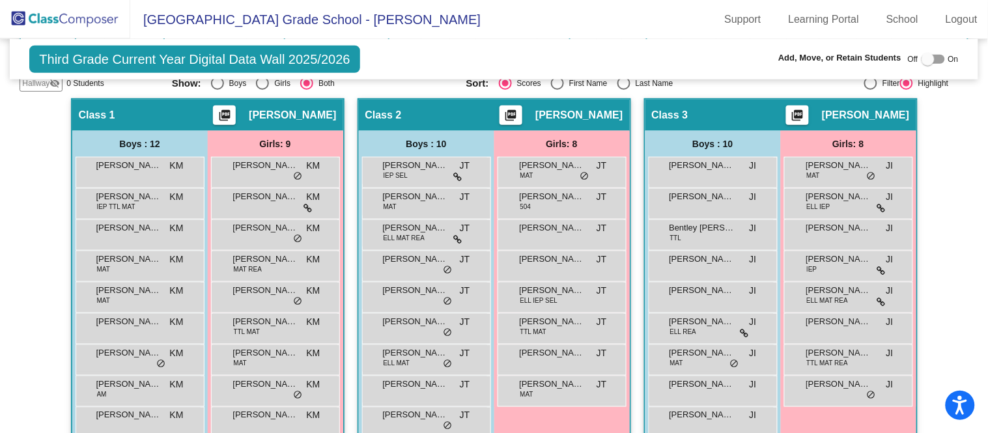
scroll to position [274, 0]
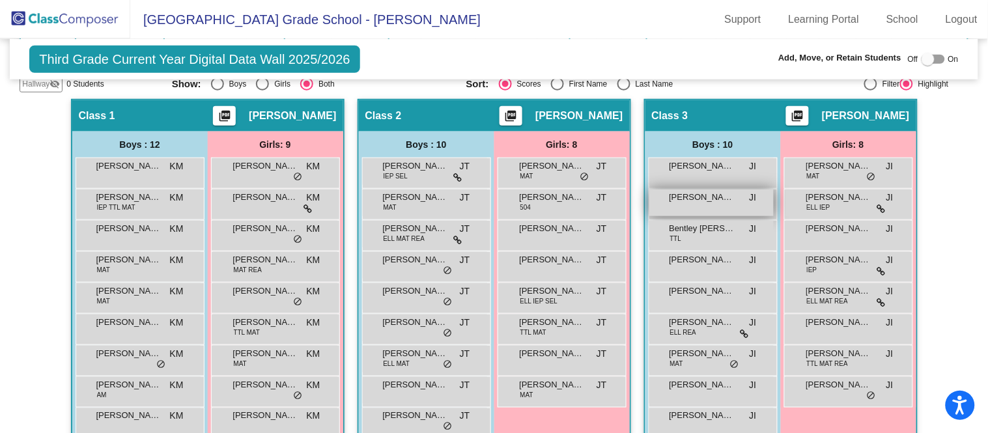
click at [699, 206] on div "[PERSON_NAME] JI lock do_not_disturb_alt" at bounding box center [711, 203] width 124 height 27
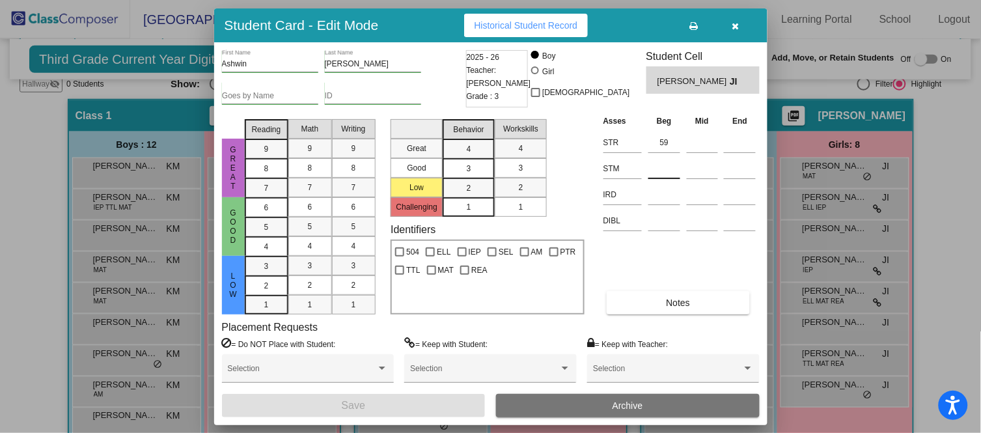
click at [668, 168] on input at bounding box center [665, 169] width 32 height 20
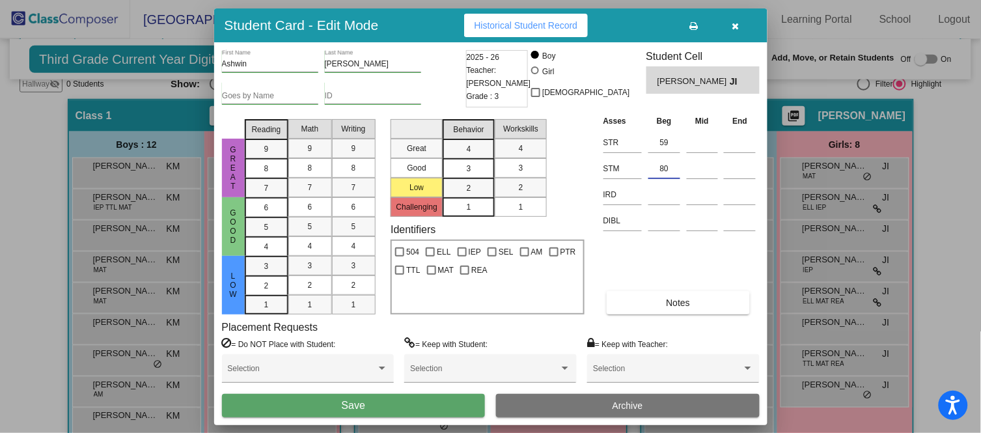
type input "80"
click at [389, 401] on button "Save" at bounding box center [354, 405] width 264 height 23
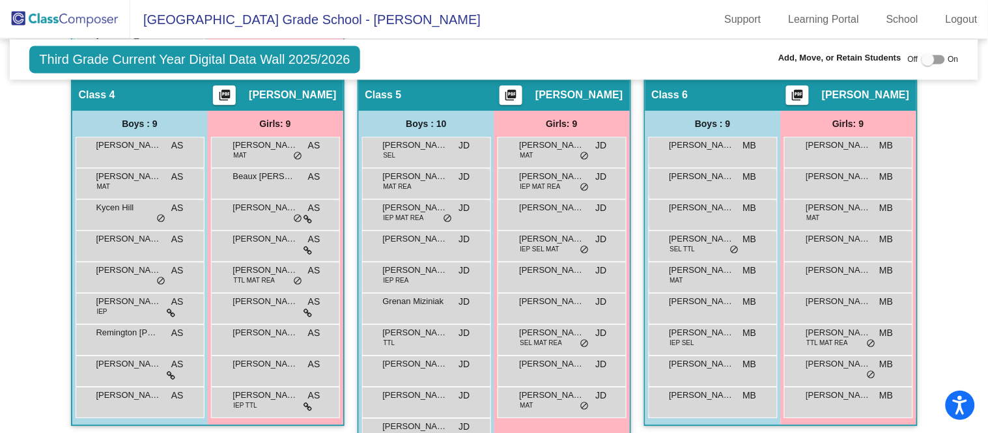
scroll to position [782, 0]
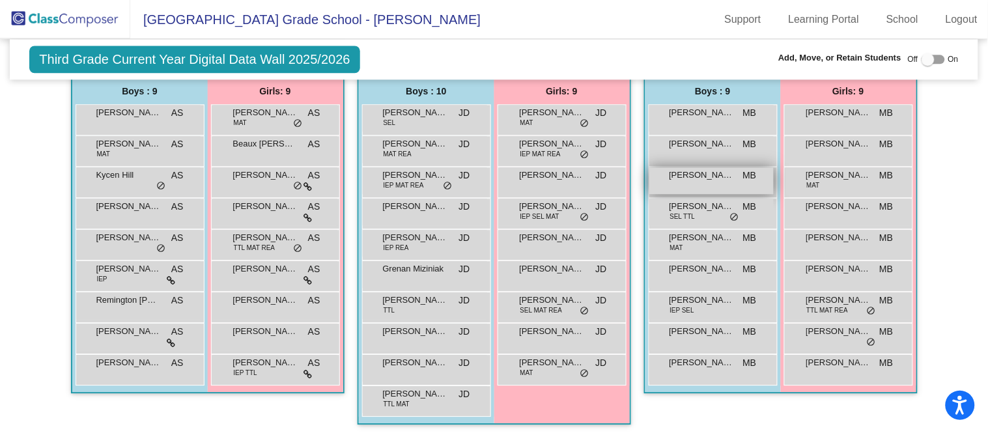
click at [714, 173] on span "[PERSON_NAME]" at bounding box center [701, 175] width 65 height 13
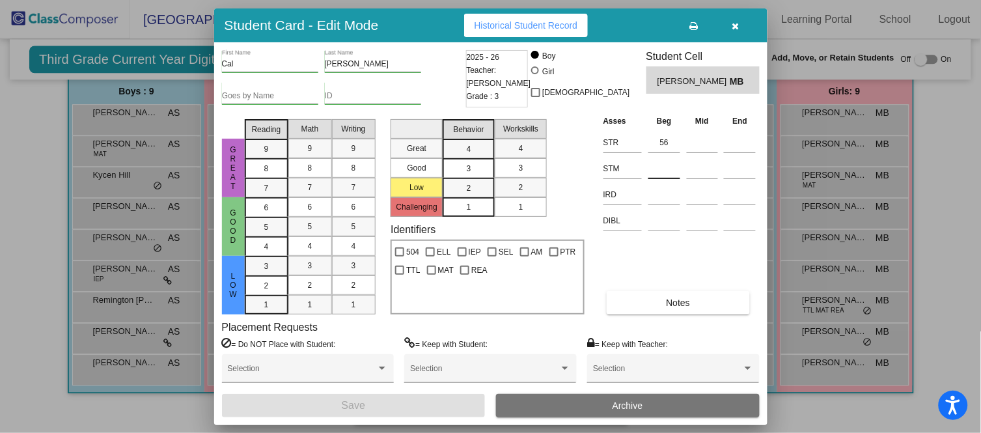
click at [675, 159] on input at bounding box center [665, 169] width 32 height 20
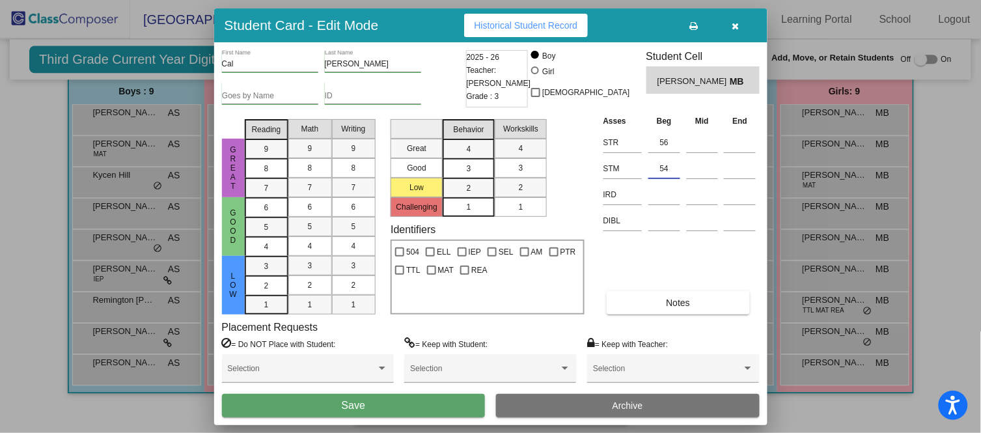
type input "54"
click at [351, 405] on span "Save" at bounding box center [353, 405] width 23 height 11
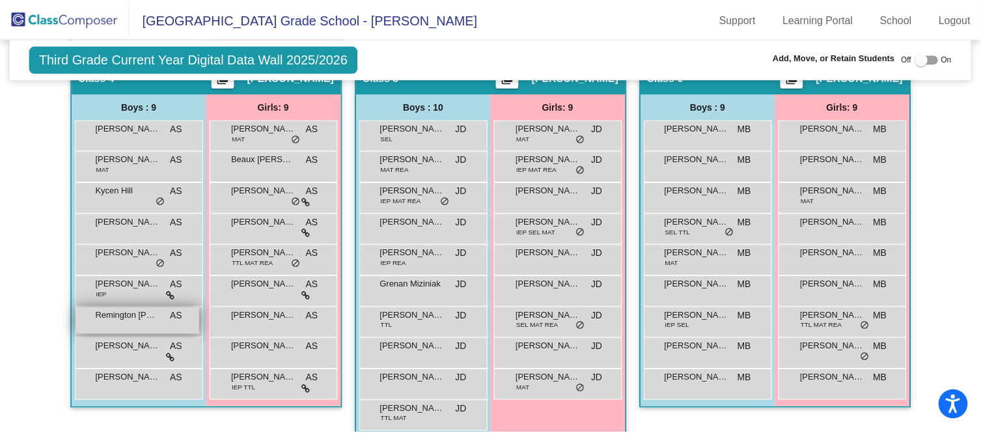
scroll to position [767, 0]
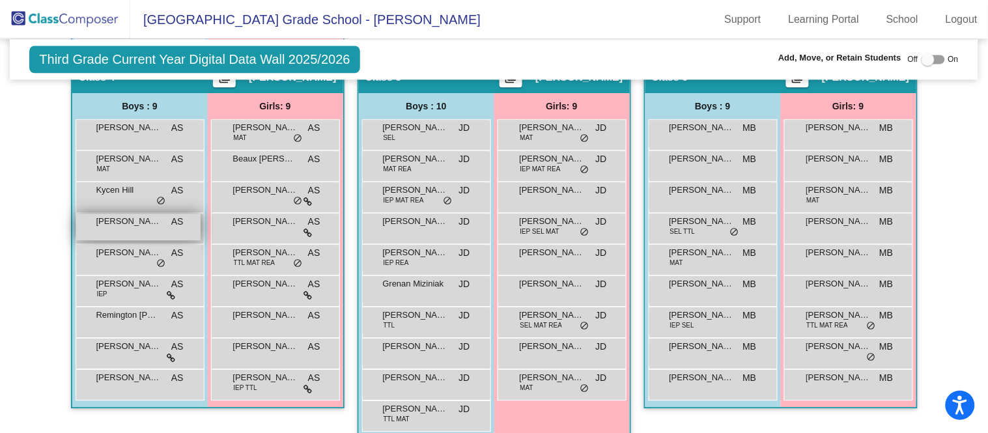
click at [158, 224] on div "[PERSON_NAME] AS lock do_not_disturb_alt" at bounding box center [138, 227] width 124 height 27
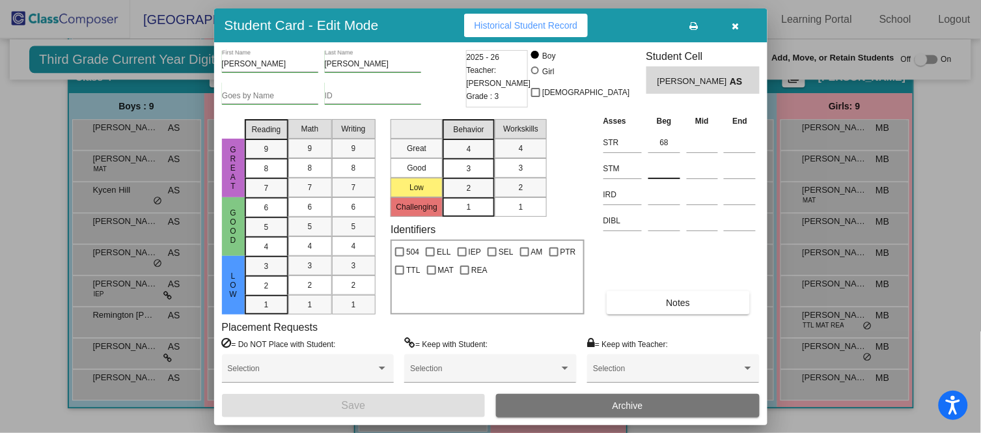
click at [662, 173] on input at bounding box center [665, 169] width 32 height 20
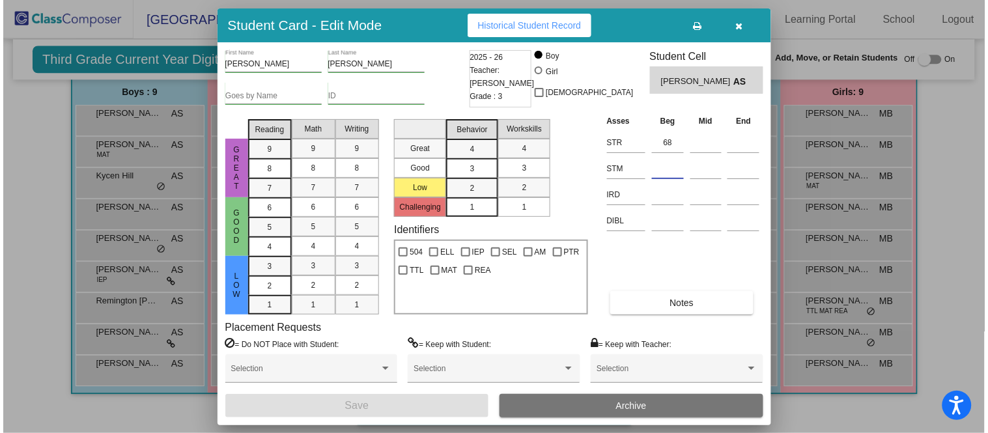
scroll to position [782, 0]
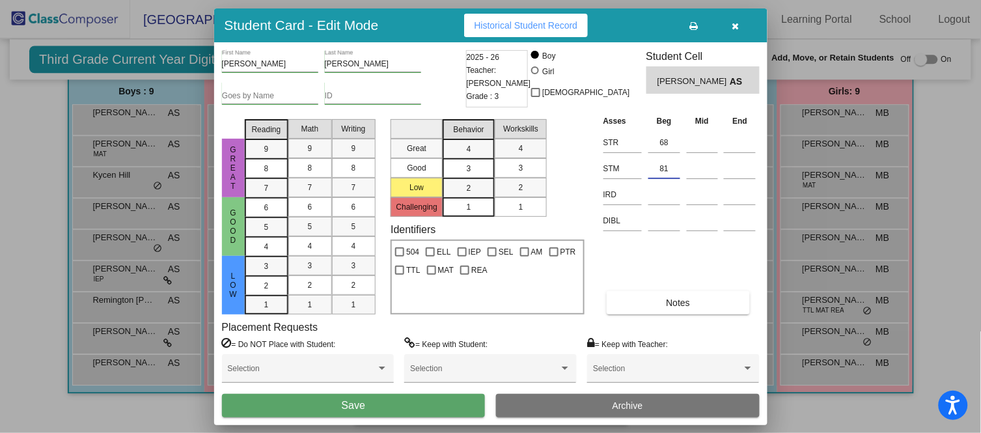
type input "81"
click at [387, 404] on button "Save" at bounding box center [354, 405] width 264 height 23
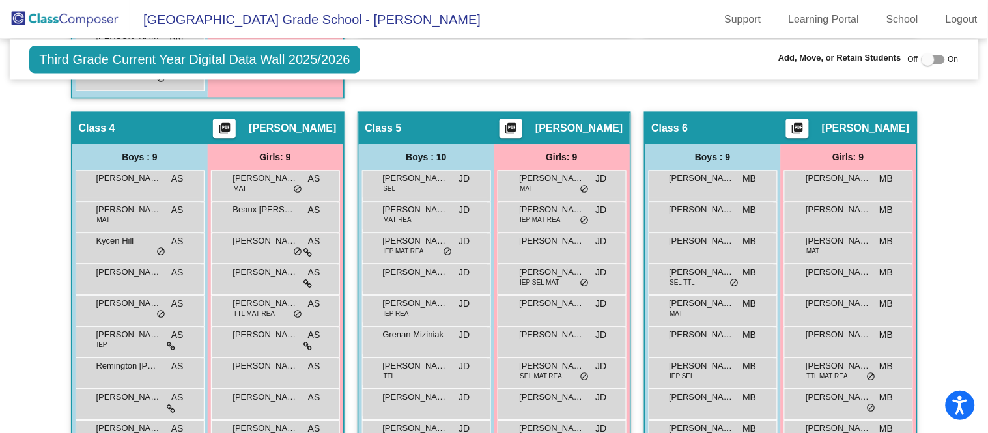
scroll to position [717, 0]
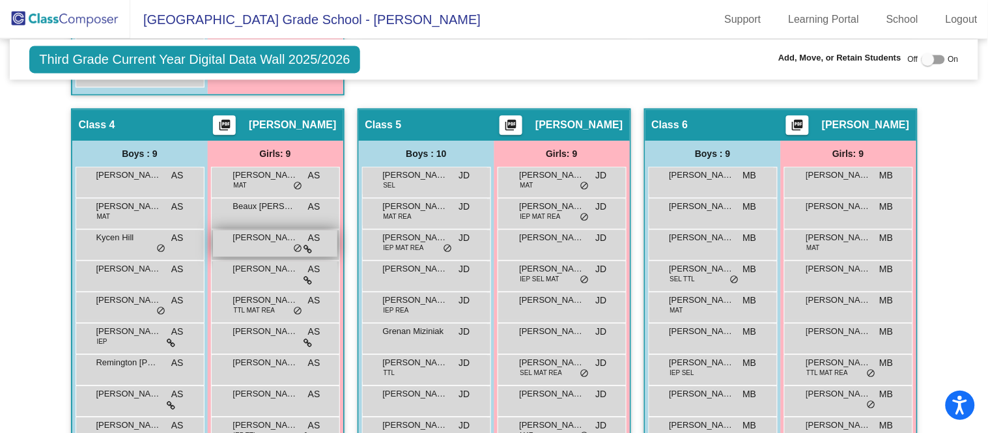
click at [285, 245] on div "[PERSON_NAME] AS lock do_not_disturb_alt" at bounding box center [275, 243] width 124 height 27
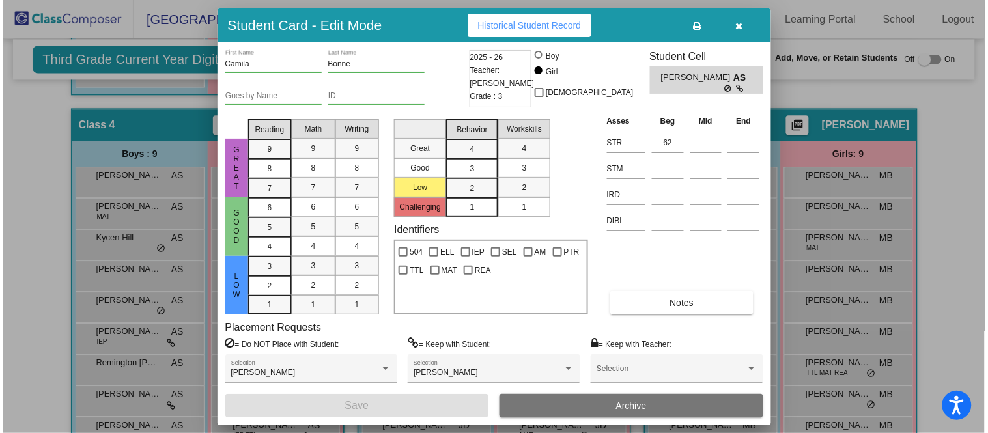
scroll to position [725, 0]
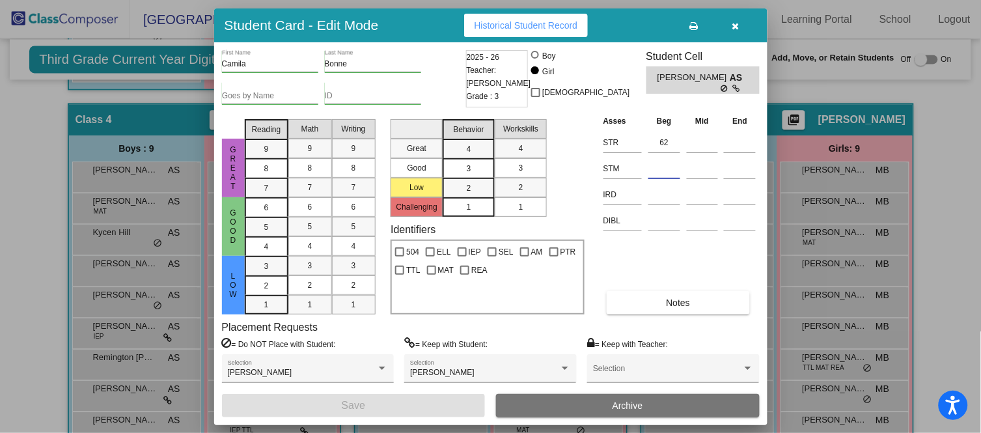
click at [669, 169] on input at bounding box center [665, 169] width 32 height 20
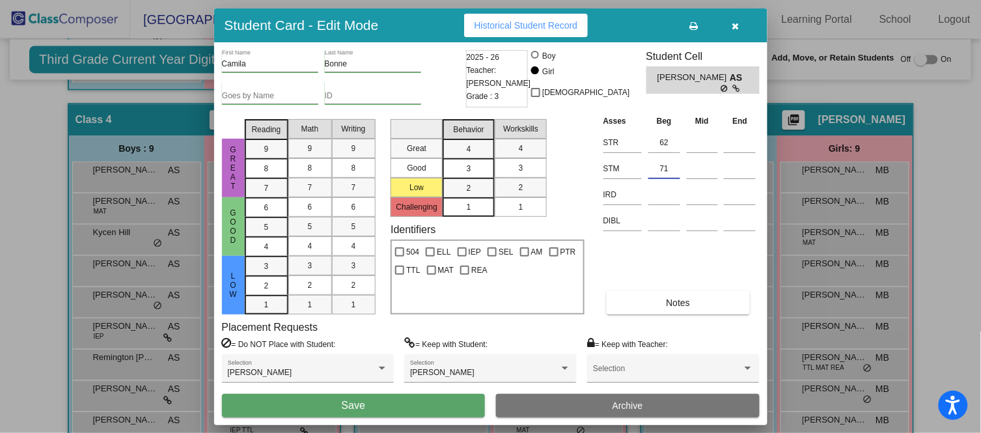
type input "71"
click at [377, 404] on button "Save" at bounding box center [354, 405] width 264 height 23
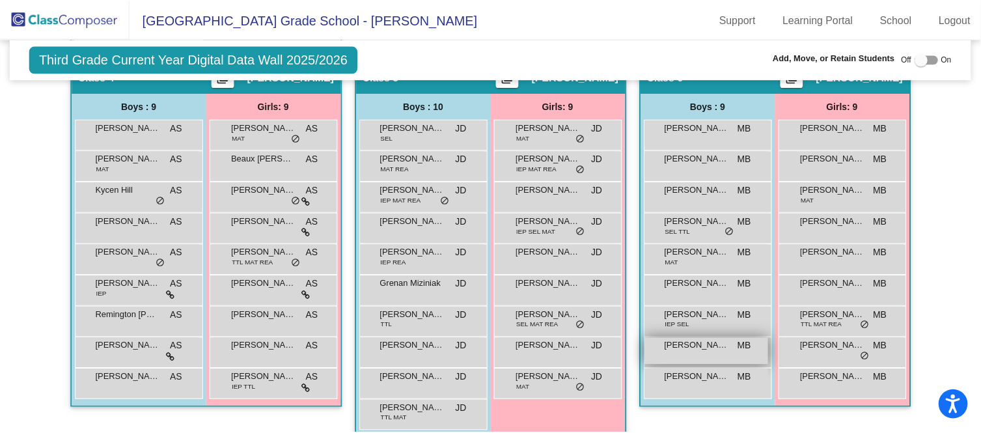
scroll to position [767, 0]
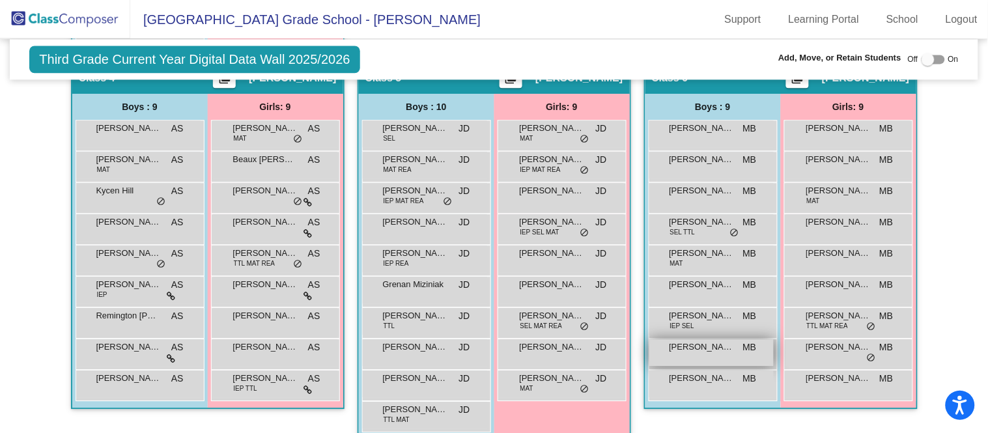
click at [712, 345] on span "[PERSON_NAME]" at bounding box center [701, 347] width 65 height 13
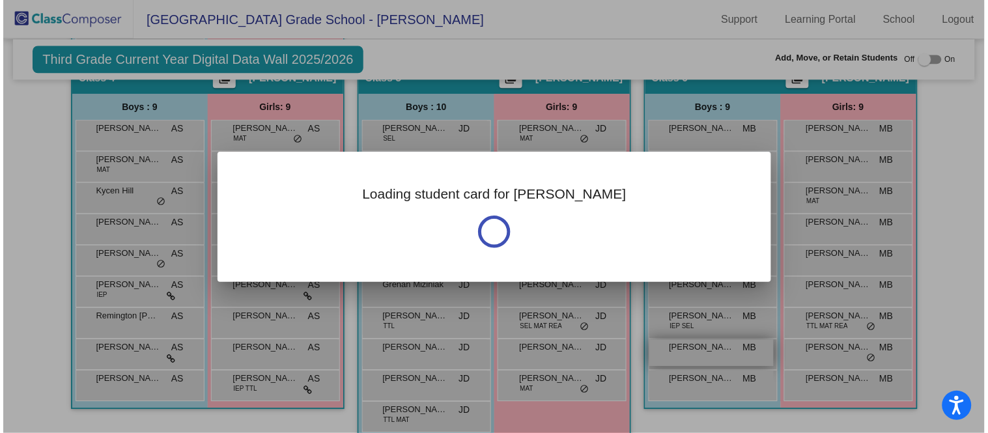
scroll to position [767, 0]
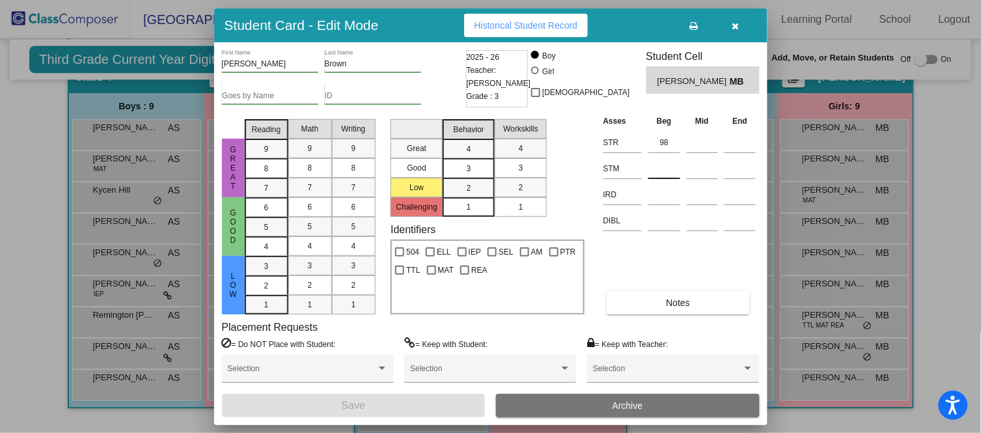
click at [665, 170] on input at bounding box center [665, 169] width 32 height 20
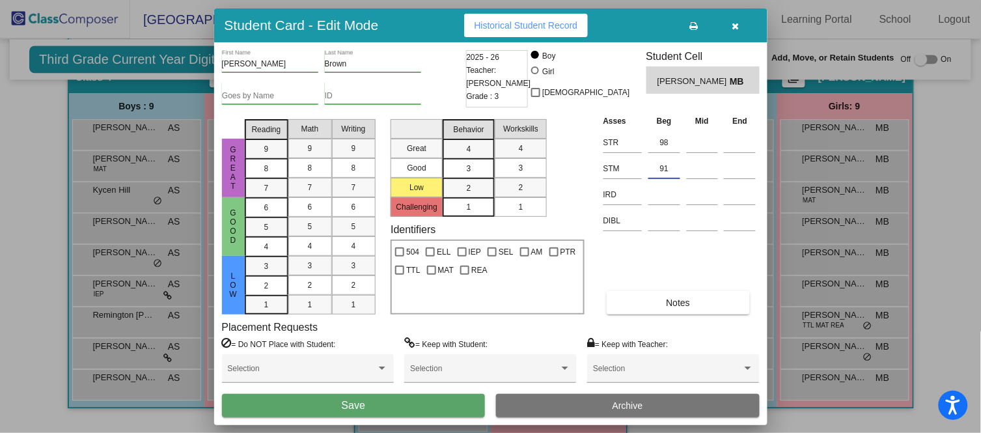
type input "91"
click at [382, 407] on button "Save" at bounding box center [354, 405] width 264 height 23
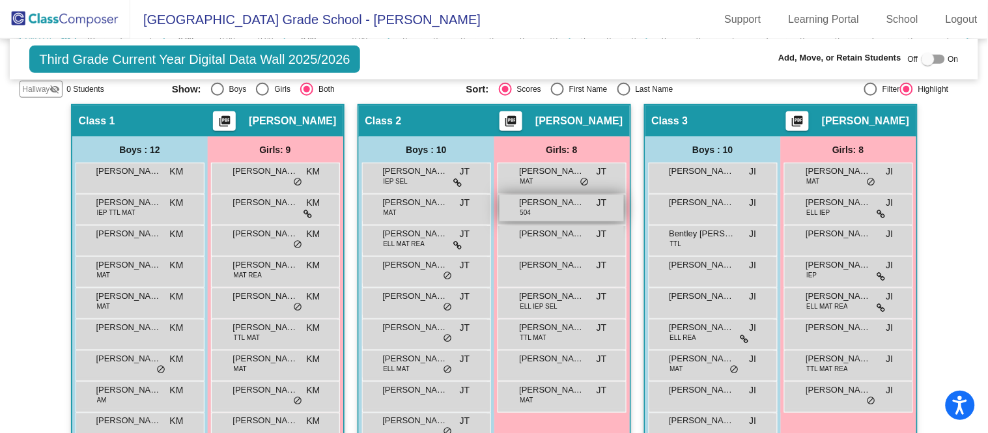
click at [568, 197] on span "[PERSON_NAME]" at bounding box center [552, 202] width 65 height 13
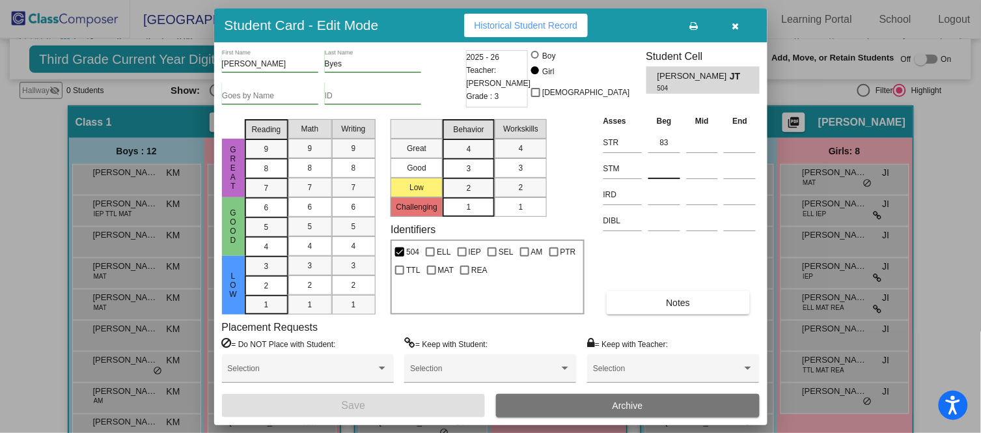
click at [664, 161] on input at bounding box center [665, 169] width 32 height 20
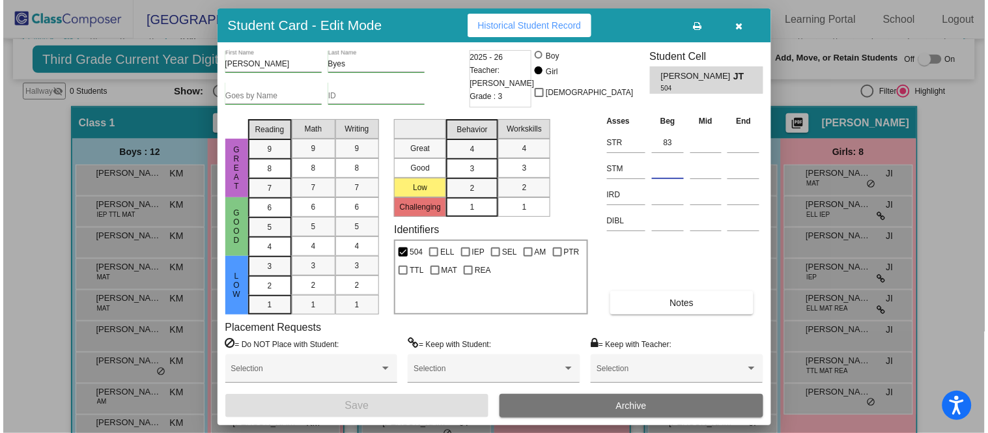
scroll to position [274, 0]
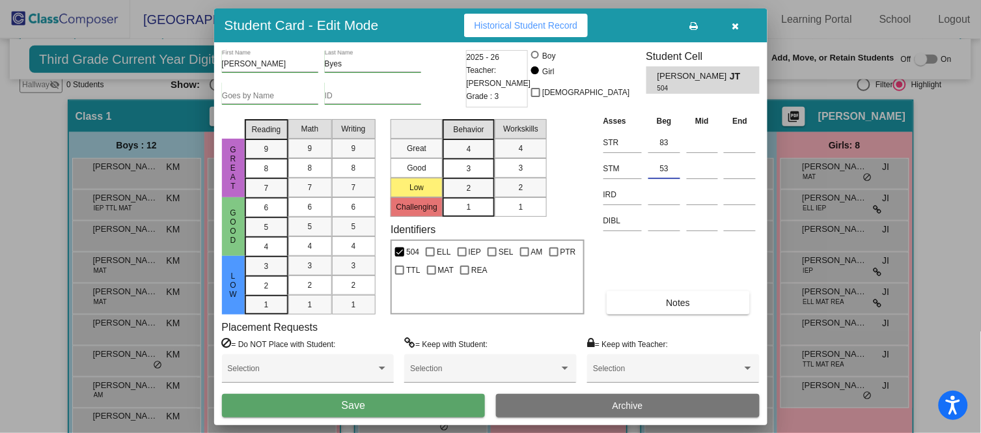
type input "53"
click at [373, 404] on button "Save" at bounding box center [354, 405] width 264 height 23
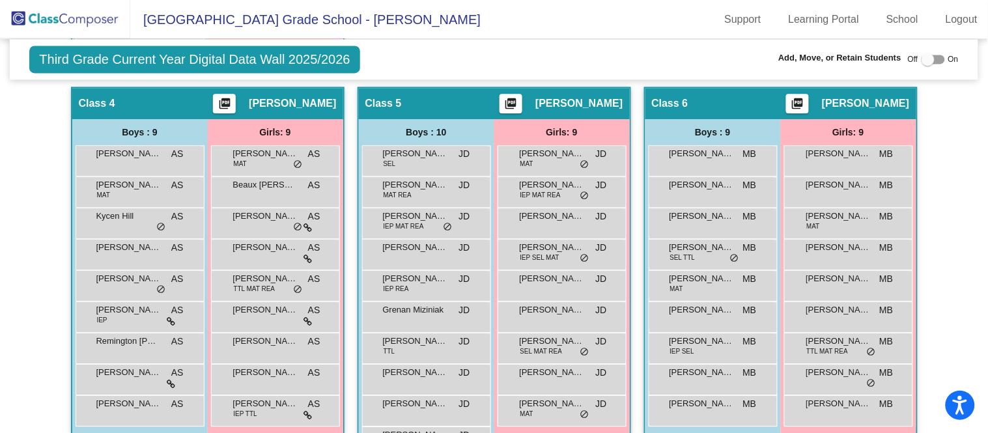
scroll to position [782, 0]
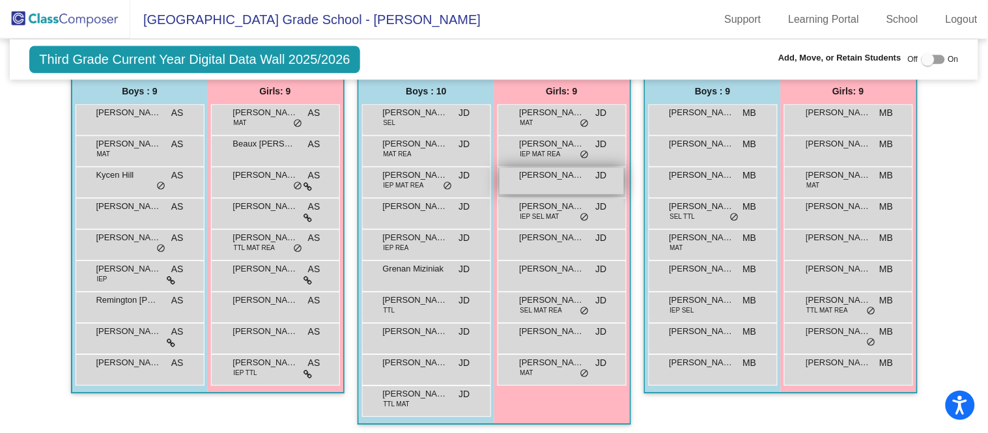
click at [570, 169] on span "[PERSON_NAME]" at bounding box center [552, 175] width 65 height 13
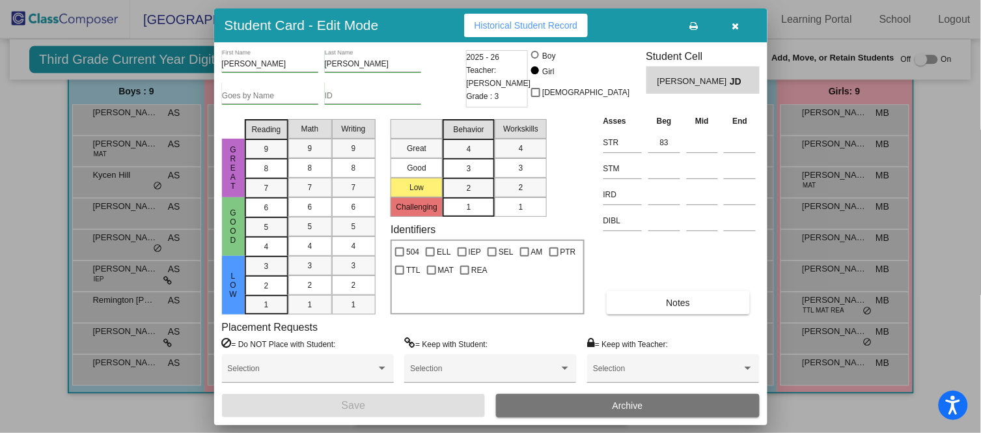
click at [647, 170] on td at bounding box center [664, 167] width 38 height 26
click at [653, 164] on input at bounding box center [665, 169] width 32 height 20
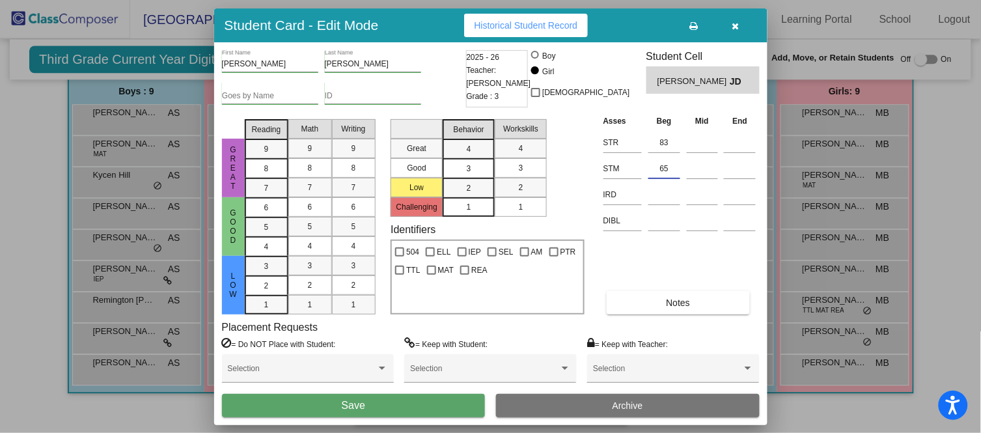
type input "65"
click at [395, 404] on button "Save" at bounding box center [354, 405] width 264 height 23
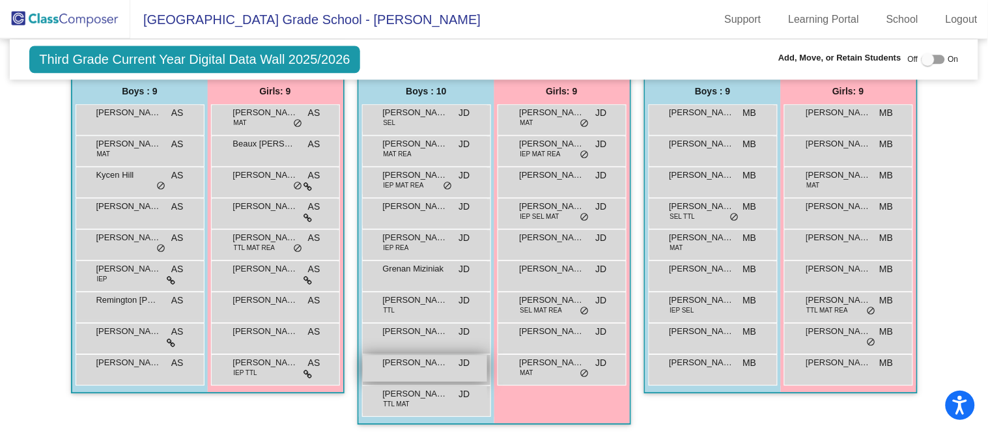
click at [442, 367] on div "[PERSON_NAME] lock do_not_disturb_alt" at bounding box center [425, 368] width 124 height 27
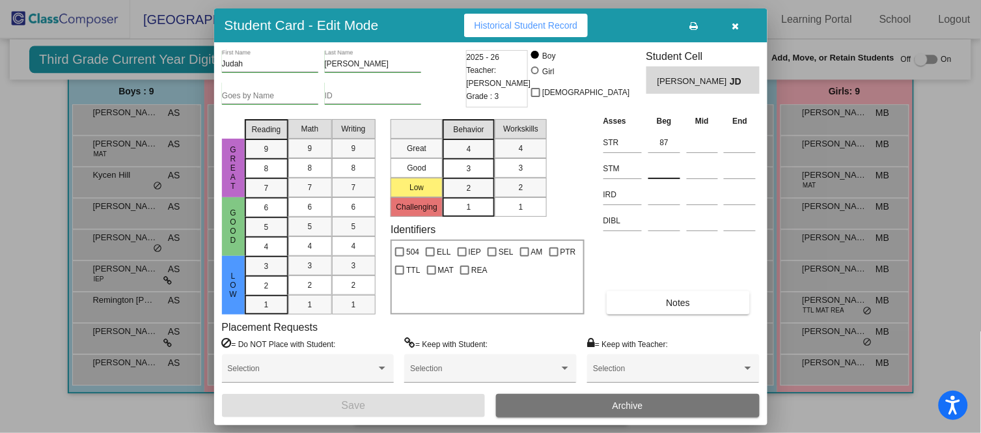
click at [676, 165] on input at bounding box center [665, 169] width 32 height 20
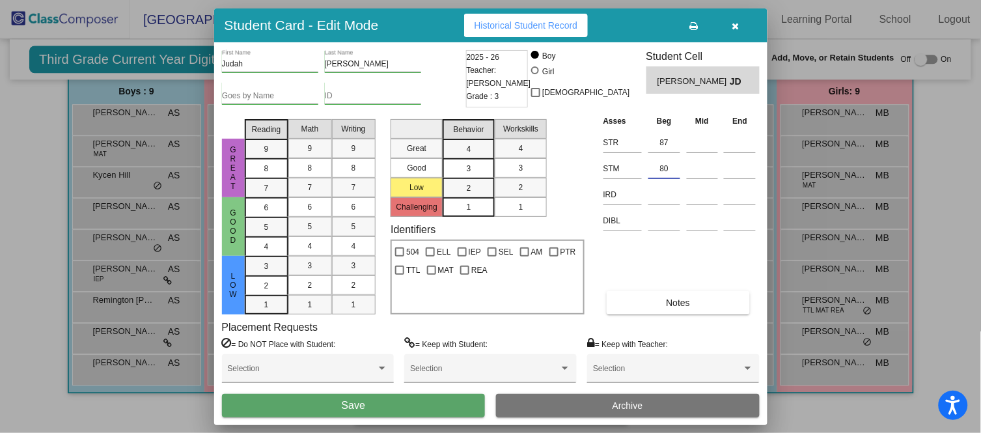
type input "80"
click at [337, 404] on button "Save" at bounding box center [354, 405] width 264 height 23
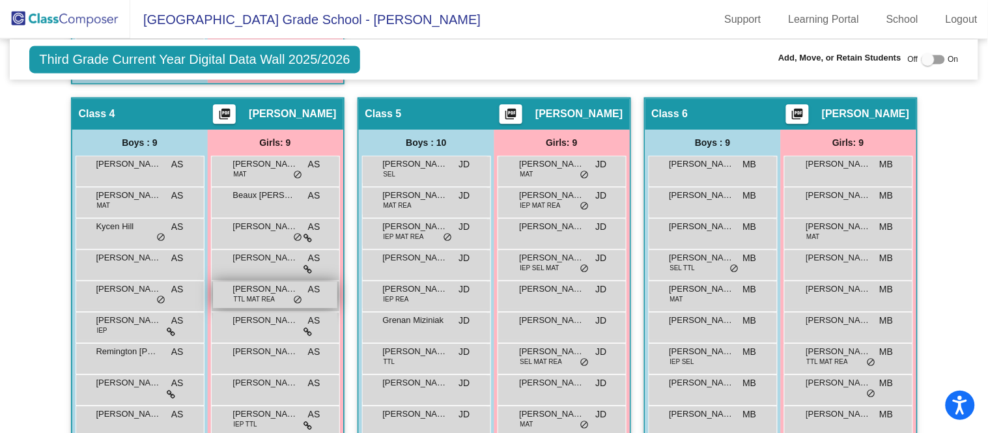
scroll to position [730, 0]
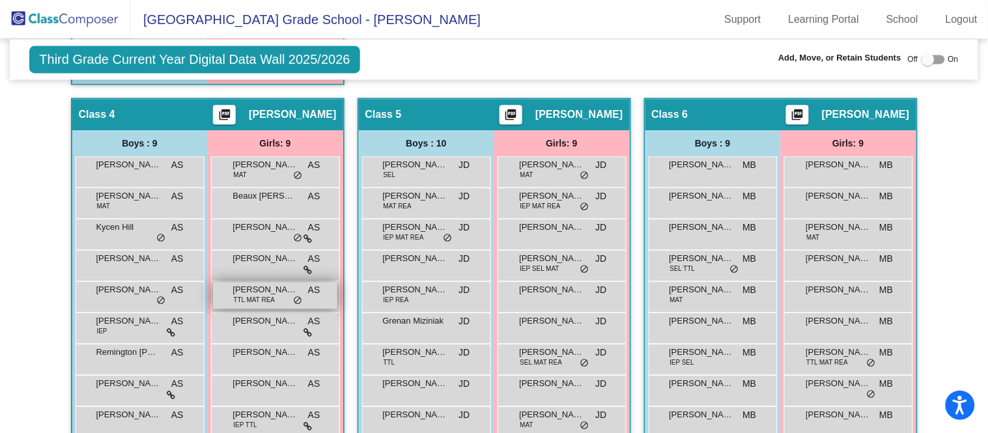
click at [266, 289] on span "[PERSON_NAME]" at bounding box center [265, 289] width 65 height 13
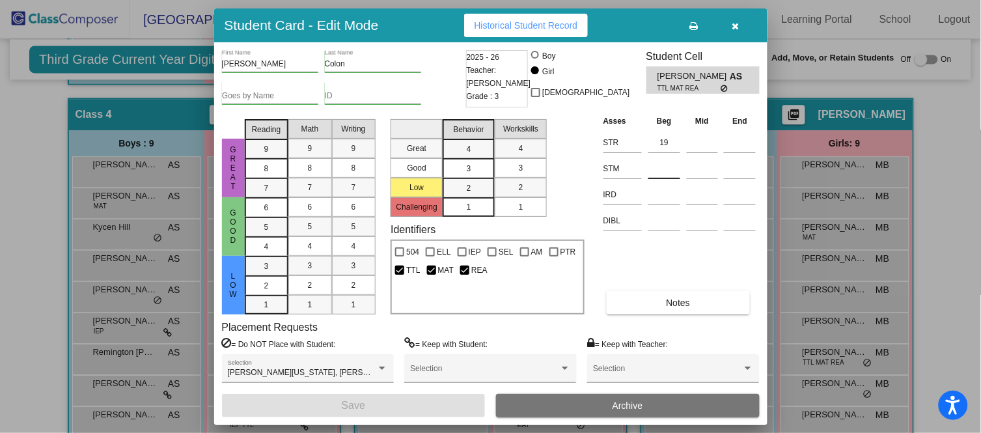
click at [653, 171] on input at bounding box center [665, 169] width 32 height 20
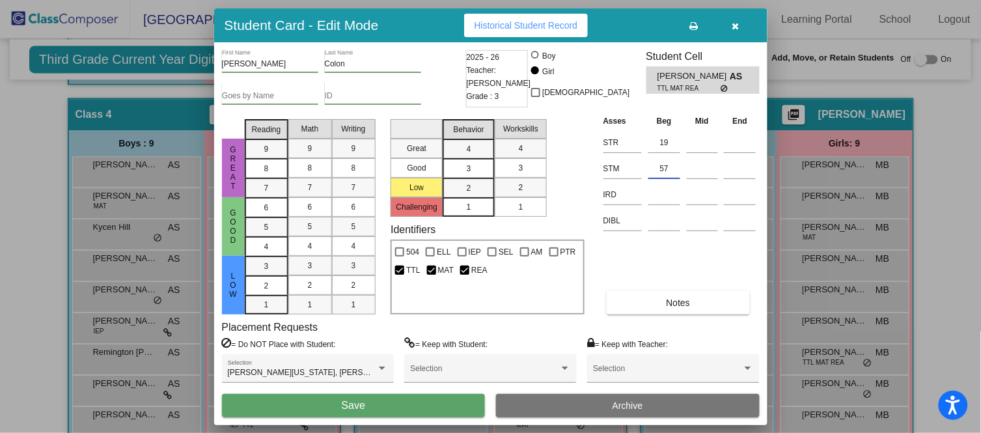
type input "57"
click at [415, 405] on button "Save" at bounding box center [354, 405] width 264 height 23
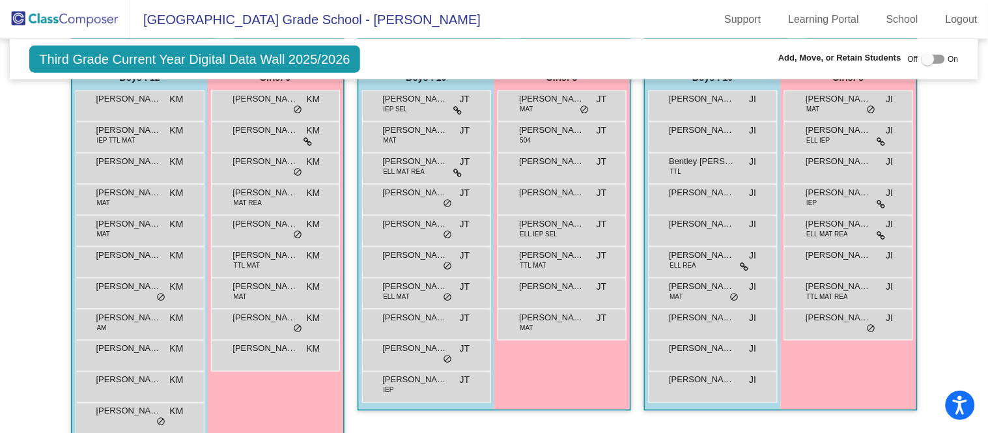
scroll to position [341, 0]
click at [136, 284] on span "[PERSON_NAME]" at bounding box center [128, 287] width 65 height 13
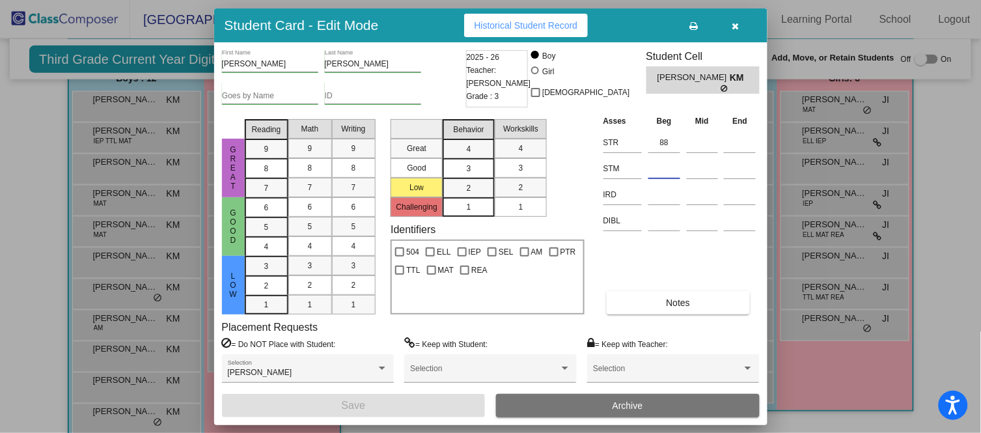
click at [671, 163] on input at bounding box center [665, 169] width 32 height 20
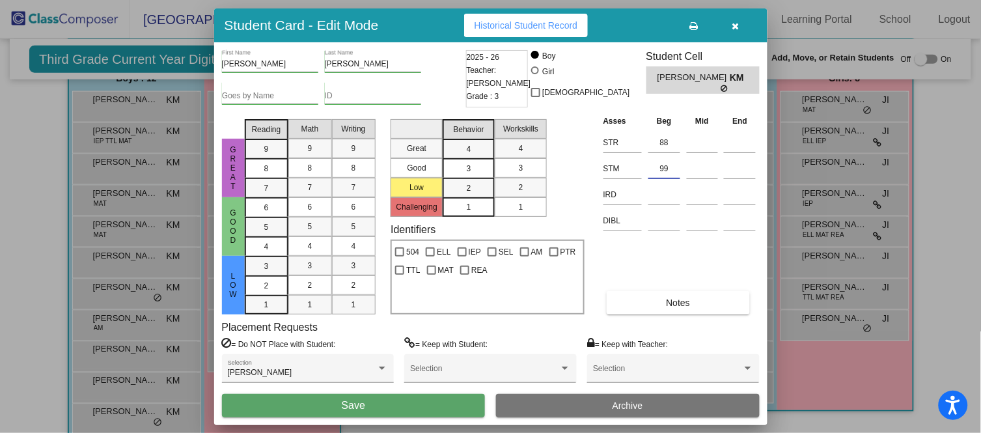
type input "99"
click at [409, 400] on button "Save" at bounding box center [354, 405] width 264 height 23
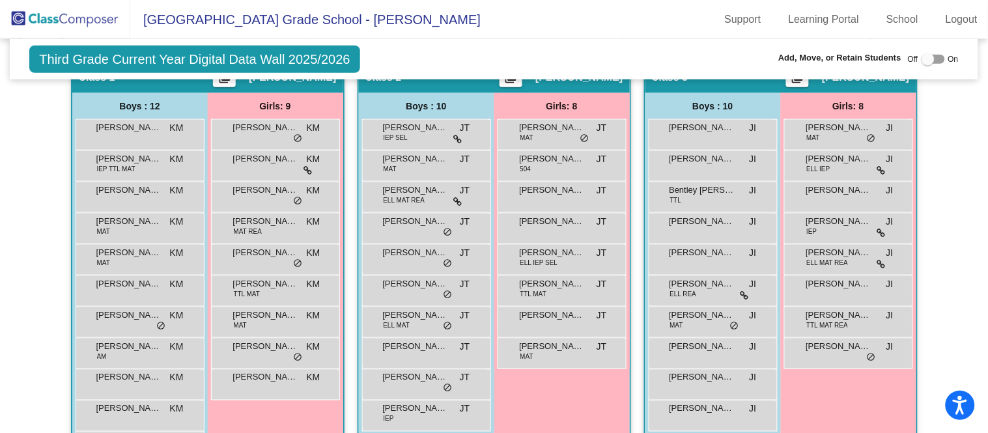
scroll to position [333, 0]
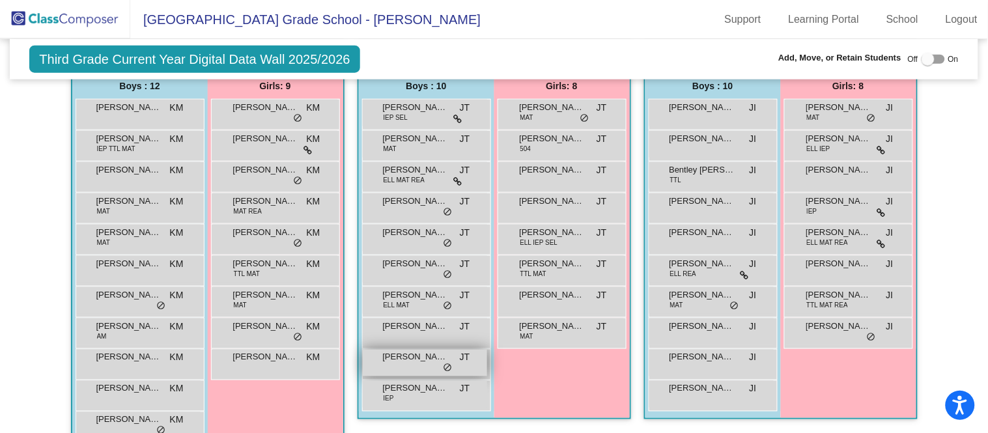
click at [383, 356] on span "[PERSON_NAME]" at bounding box center [415, 357] width 65 height 13
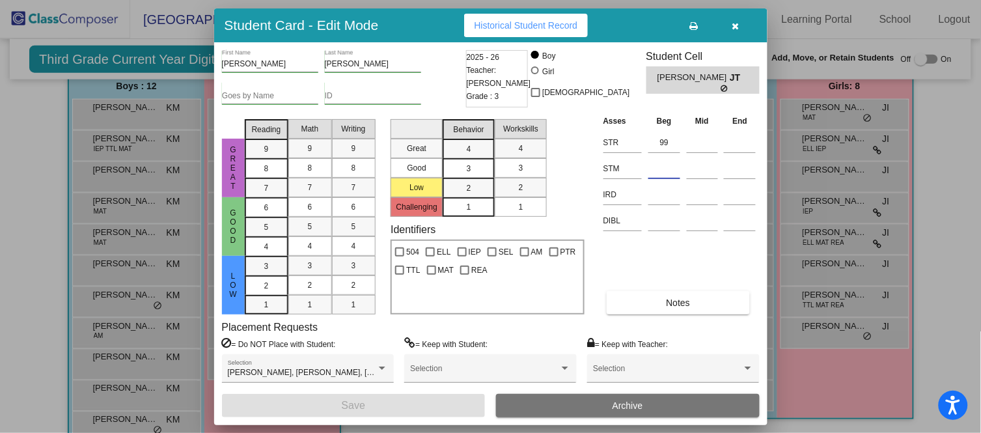
click at [677, 173] on input at bounding box center [665, 169] width 32 height 20
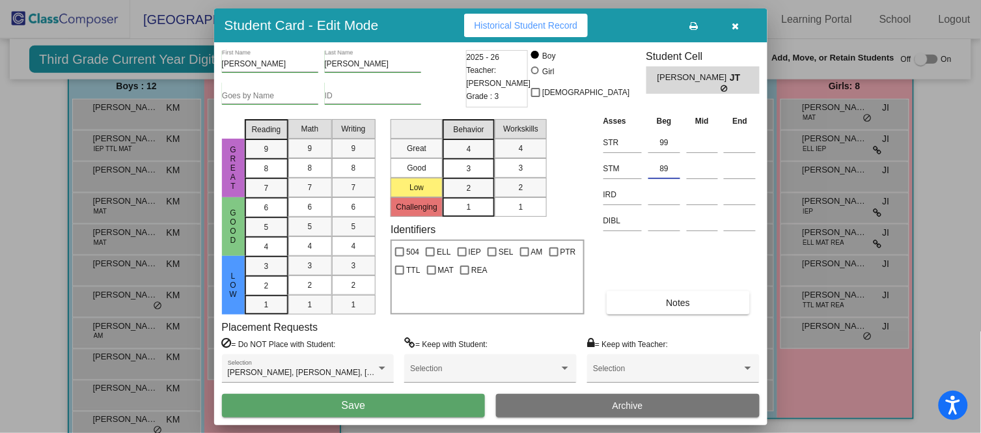
type input "89"
click at [393, 402] on button "Save" at bounding box center [354, 405] width 264 height 23
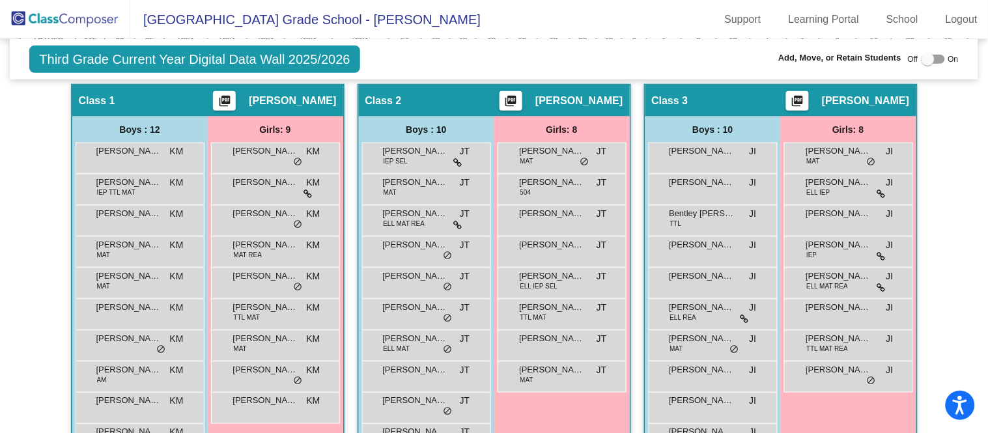
scroll to position [306, 0]
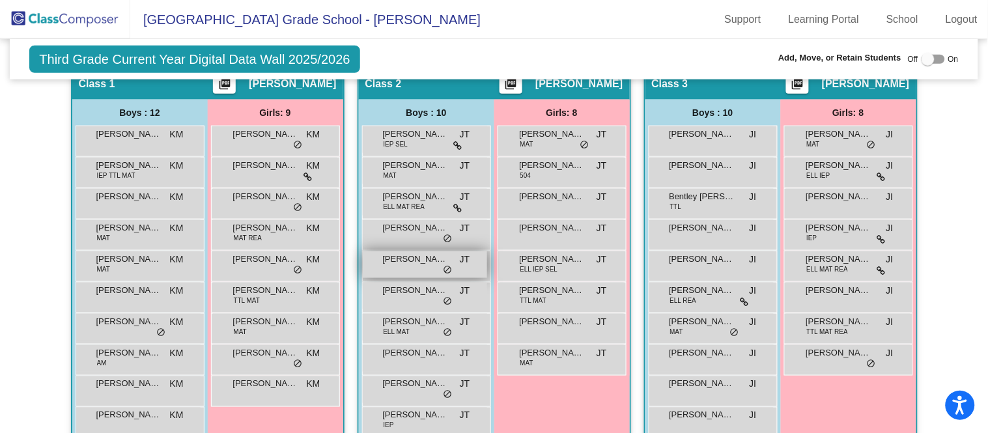
click at [400, 261] on span "[PERSON_NAME]" at bounding box center [415, 259] width 65 height 13
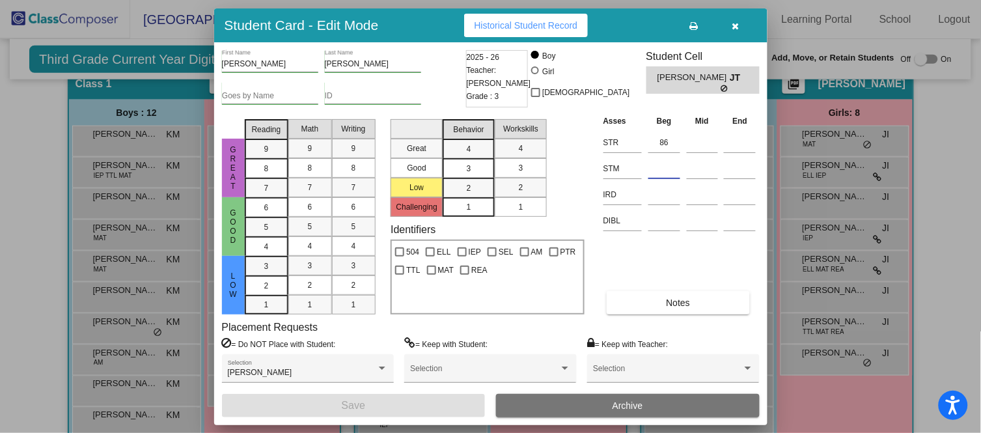
click at [662, 168] on input at bounding box center [665, 169] width 32 height 20
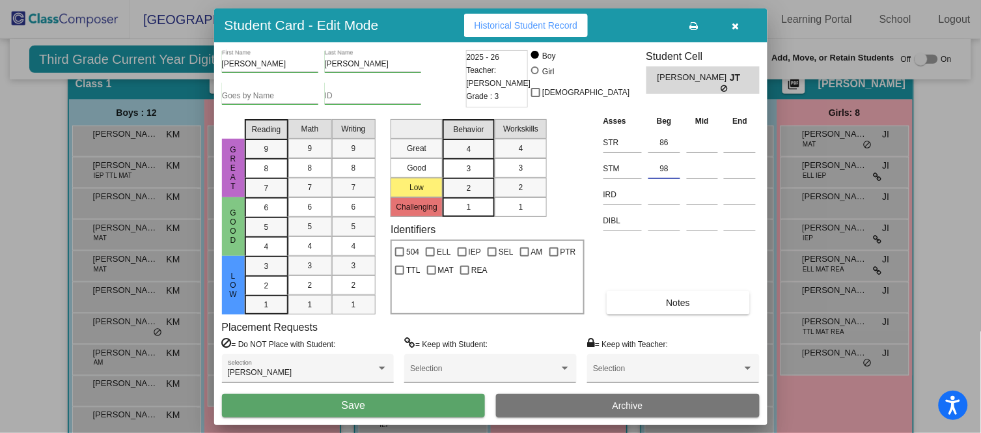
type input "98"
click at [363, 400] on span "Save" at bounding box center [353, 405] width 23 height 11
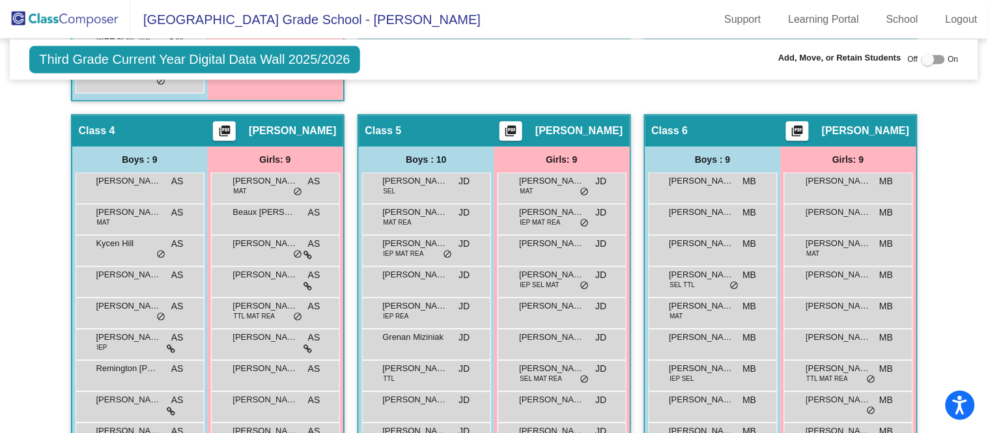
scroll to position [782, 0]
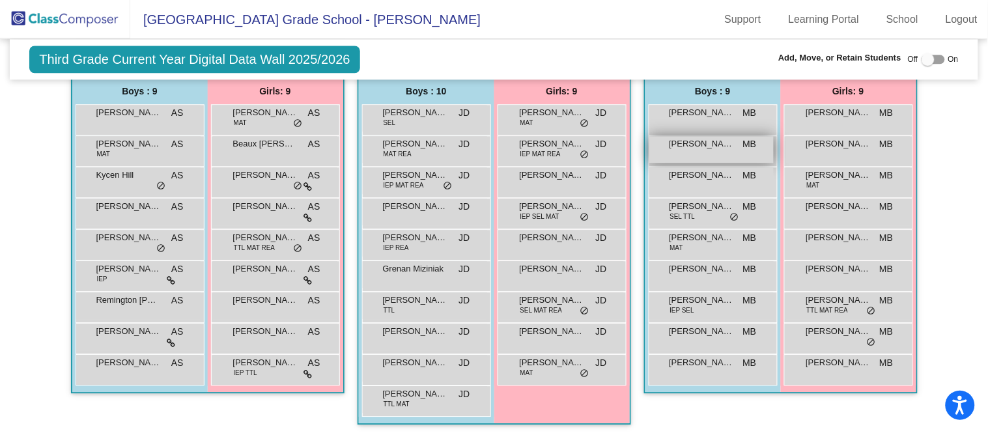
click at [690, 145] on span "[PERSON_NAME]" at bounding box center [701, 143] width 65 height 13
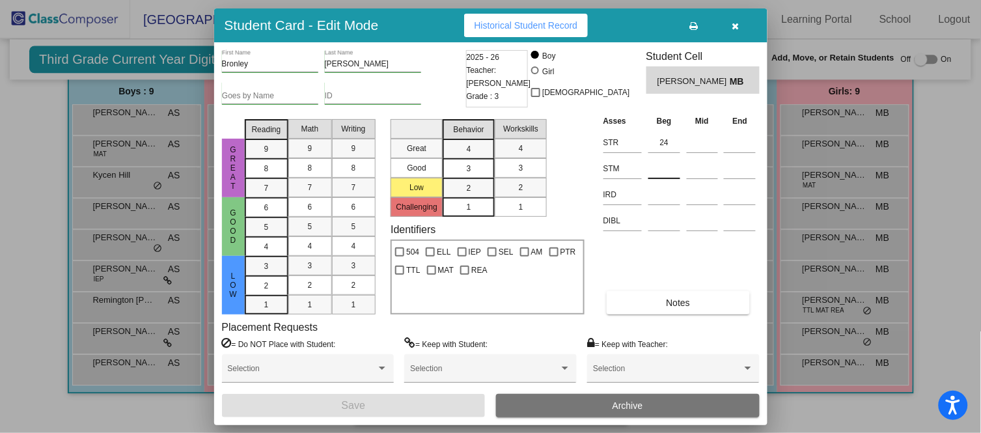
click at [670, 167] on input at bounding box center [665, 169] width 32 height 20
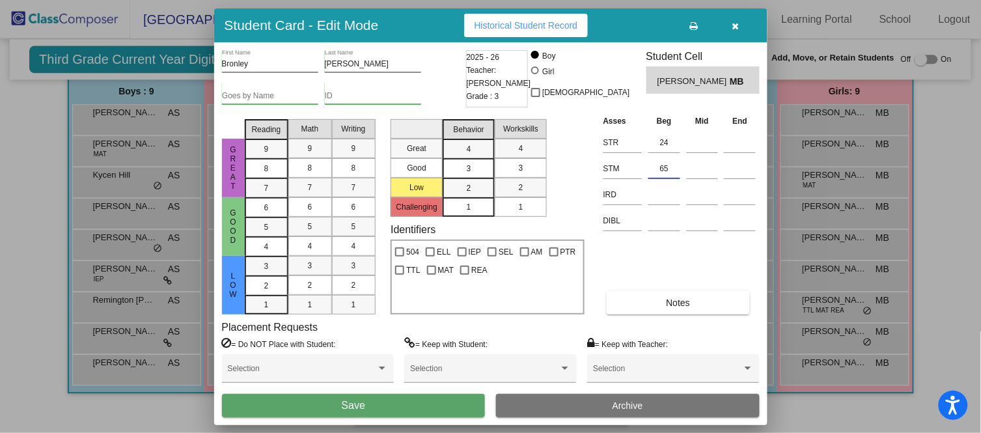
type input "65"
click at [340, 401] on button "Save" at bounding box center [354, 405] width 264 height 23
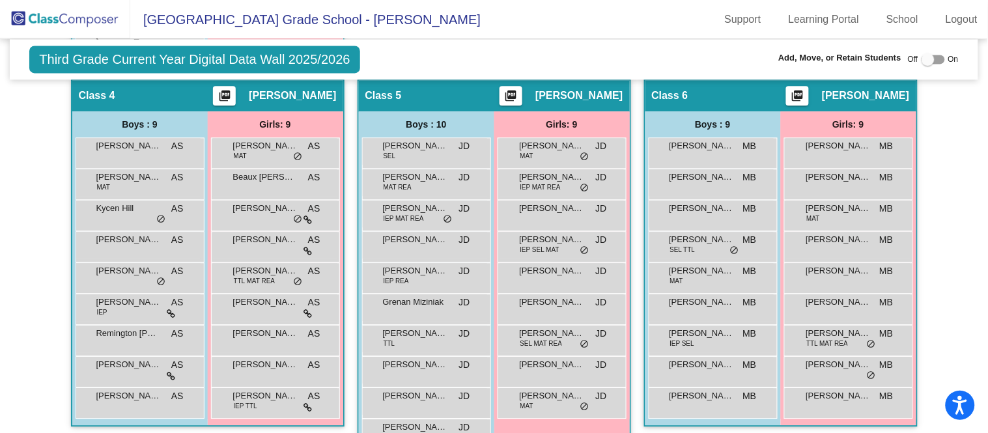
scroll to position [761, 0]
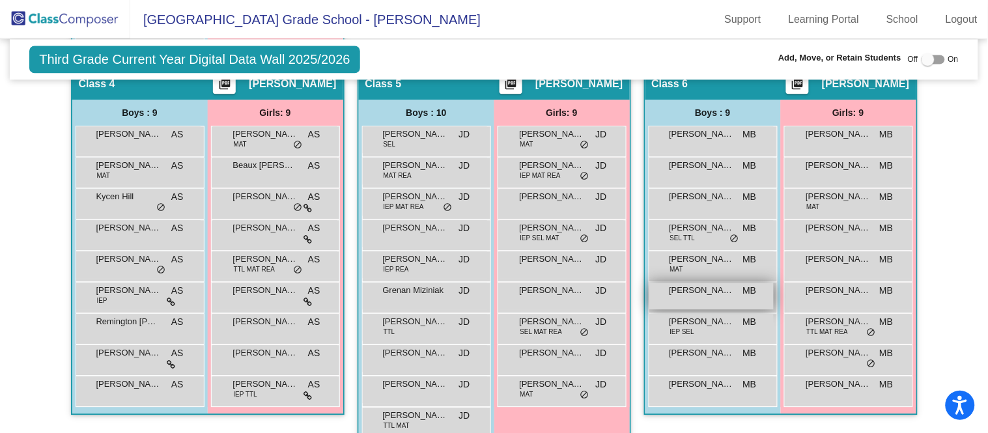
click at [713, 294] on div "[PERSON_NAME] MB lock do_not_disturb_alt" at bounding box center [711, 296] width 124 height 27
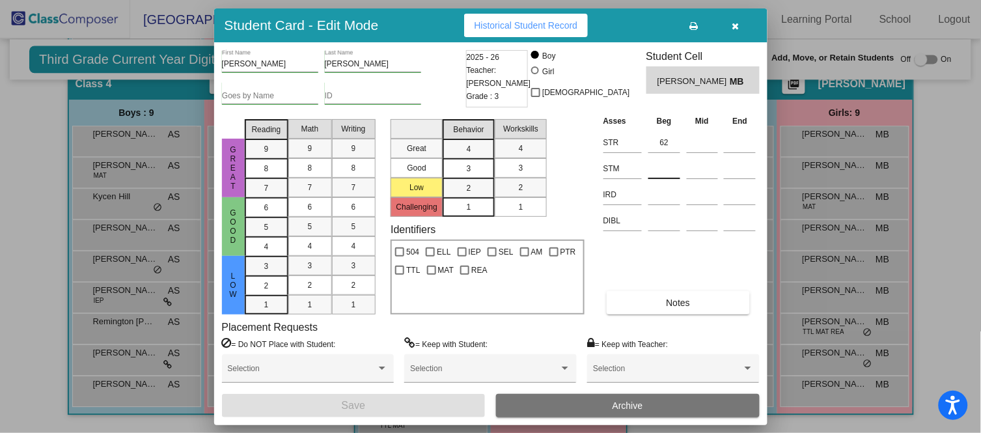
click at [668, 165] on input at bounding box center [665, 169] width 32 height 20
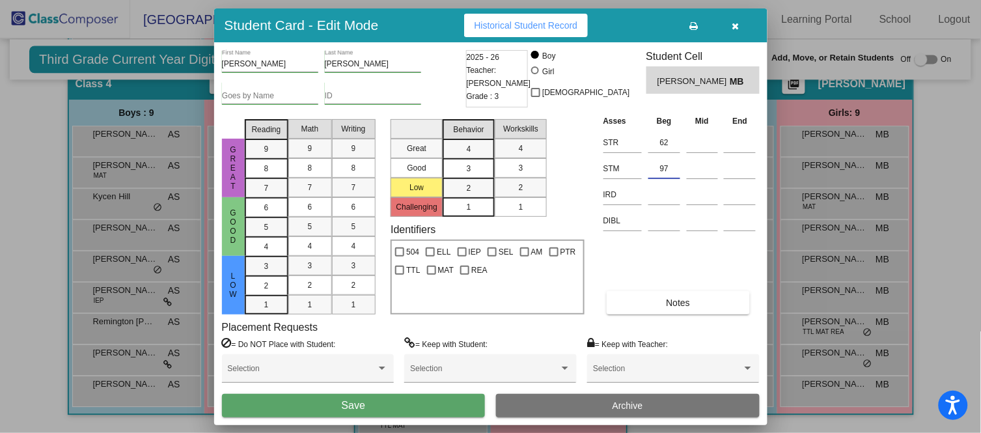
type input "97"
click at [359, 404] on span "Save" at bounding box center [353, 405] width 23 height 11
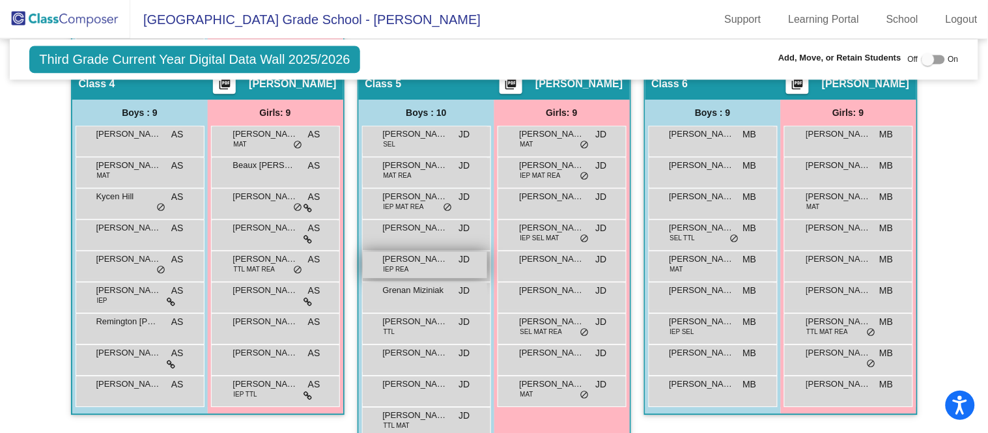
click at [432, 271] on div "[PERSON_NAME] IEP [PERSON_NAME] lock do_not_disturb_alt" at bounding box center [425, 264] width 124 height 27
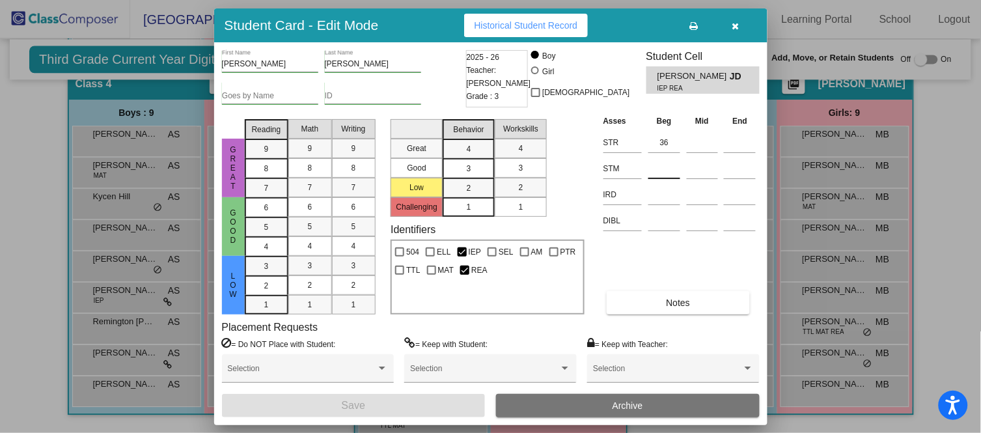
click at [657, 167] on input at bounding box center [665, 169] width 32 height 20
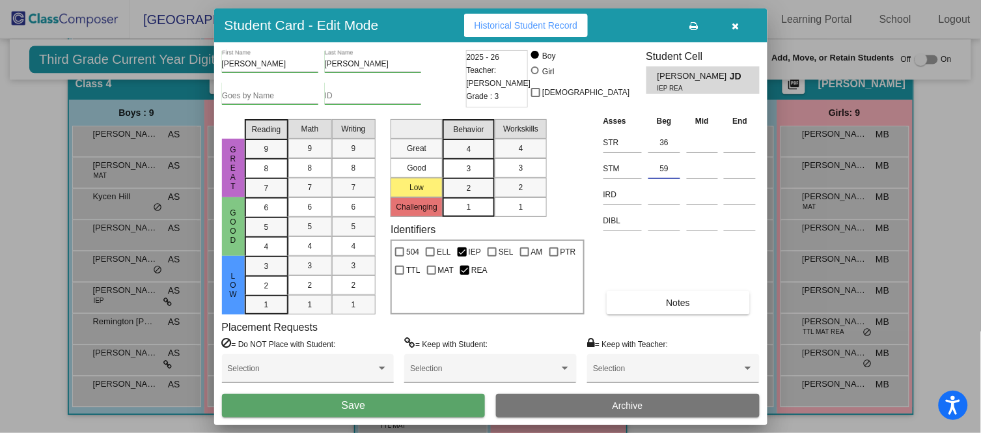
type input "59"
click at [403, 405] on button "Save" at bounding box center [354, 405] width 264 height 23
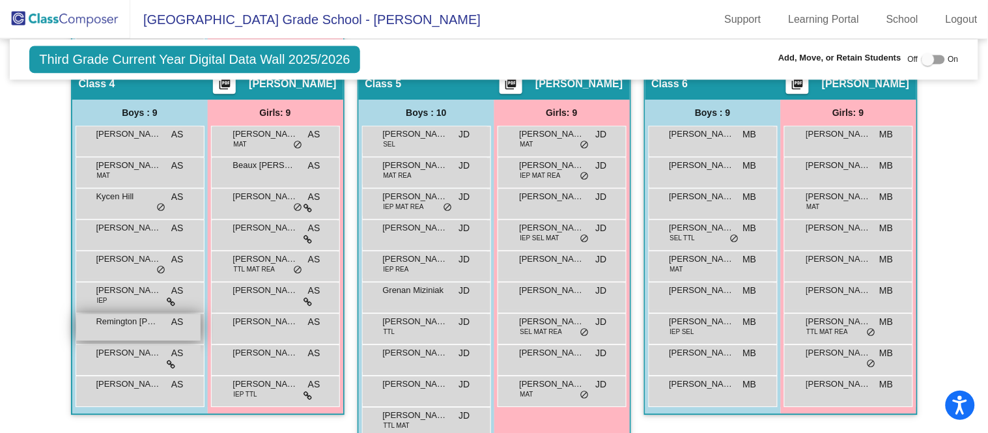
click at [134, 322] on span "Remington [PERSON_NAME]" at bounding box center [128, 321] width 65 height 13
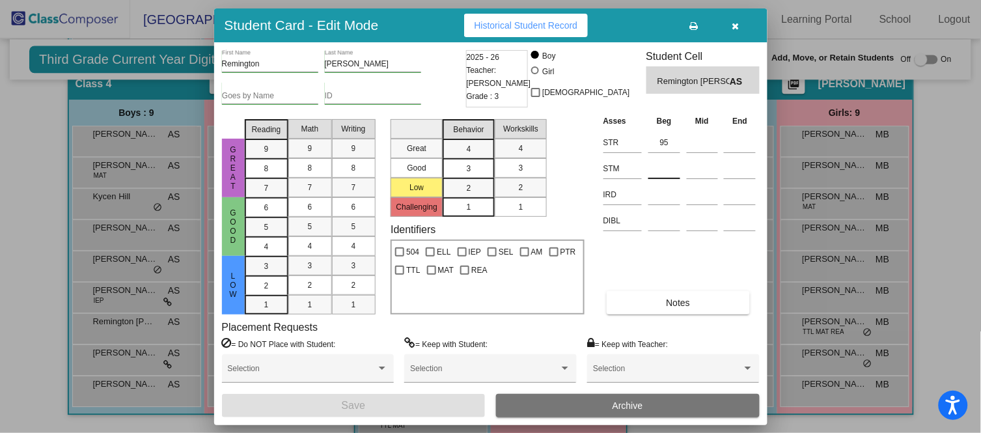
click at [673, 171] on input at bounding box center [665, 169] width 32 height 20
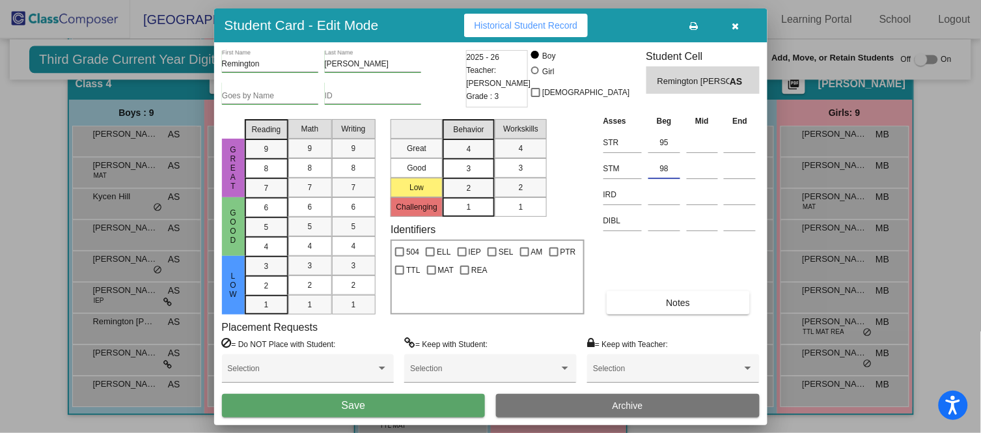
type input "98"
click at [372, 405] on button "Save" at bounding box center [354, 405] width 264 height 23
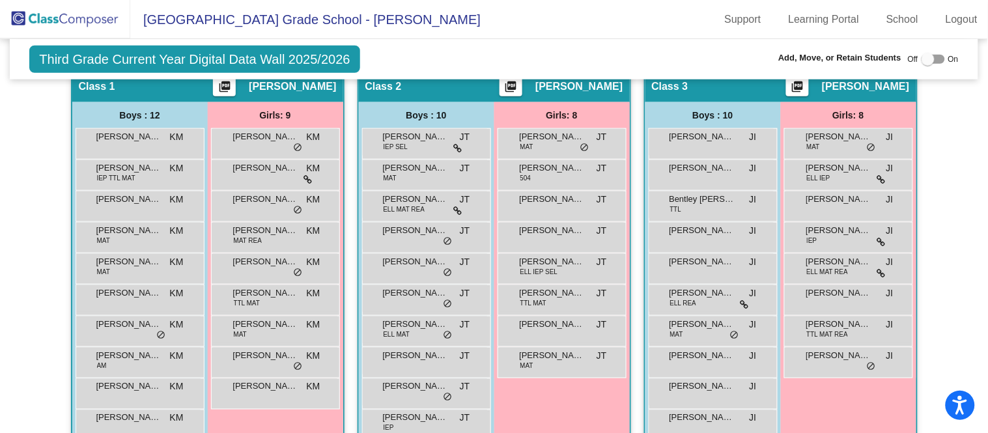
scroll to position [308, 0]
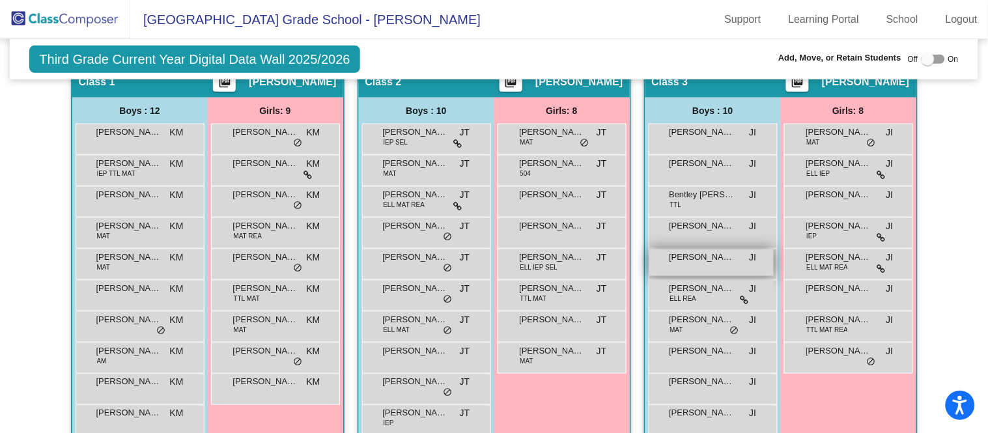
click at [701, 255] on span "[PERSON_NAME]" at bounding box center [701, 257] width 65 height 13
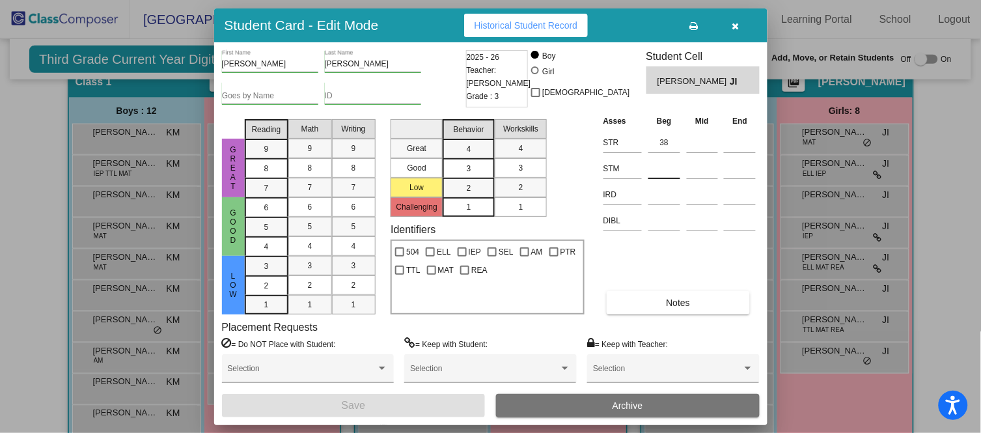
click at [664, 165] on input at bounding box center [665, 169] width 32 height 20
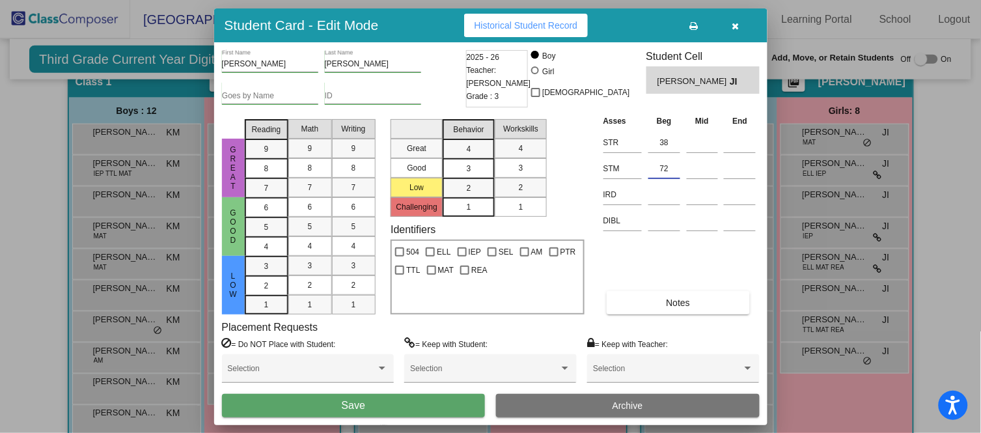
type input "72"
click at [427, 401] on button "Save" at bounding box center [354, 405] width 264 height 23
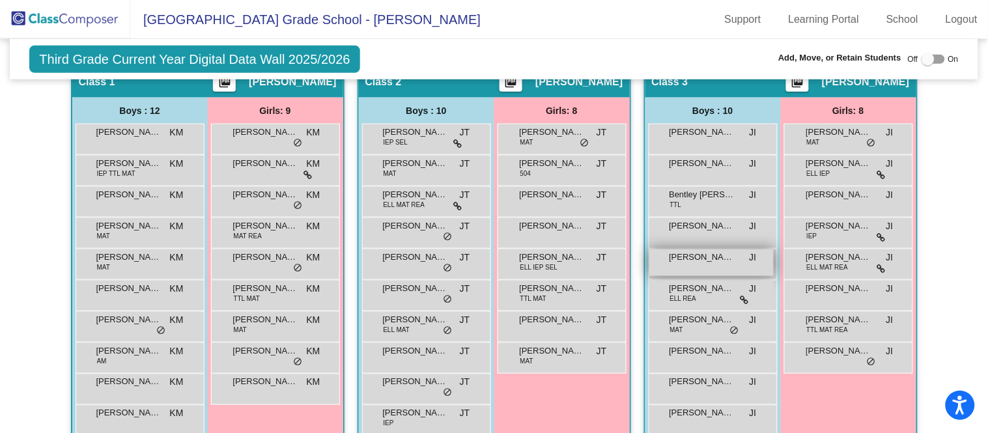
click at [711, 257] on span "[PERSON_NAME]" at bounding box center [701, 257] width 65 height 13
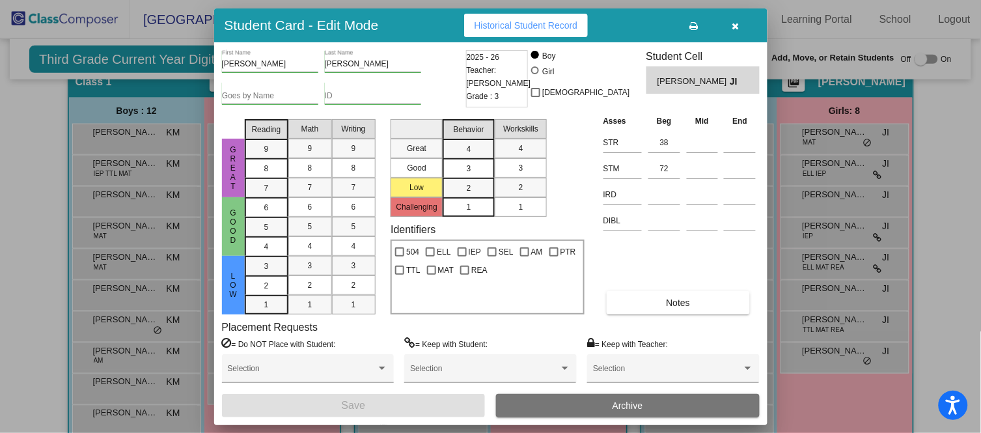
click at [737, 20] on span "button" at bounding box center [736, 25] width 7 height 10
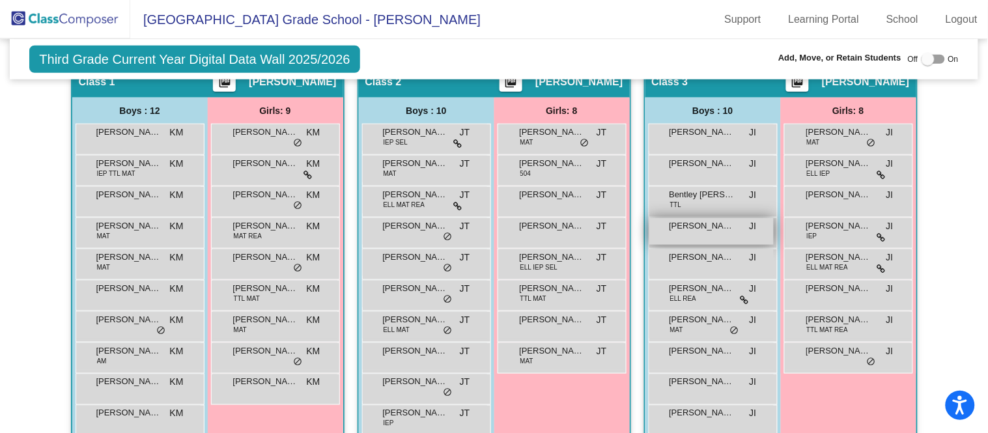
click at [723, 227] on span "[PERSON_NAME]" at bounding box center [701, 225] width 65 height 13
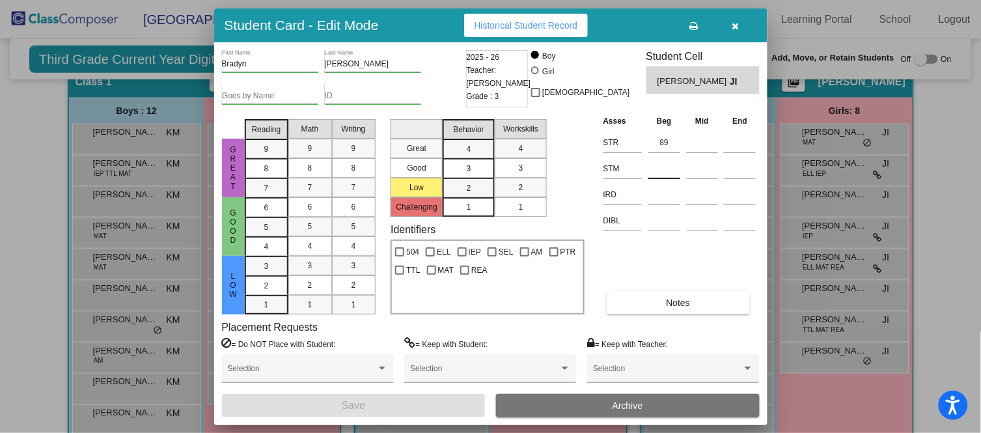
click at [656, 162] on input at bounding box center [665, 169] width 32 height 20
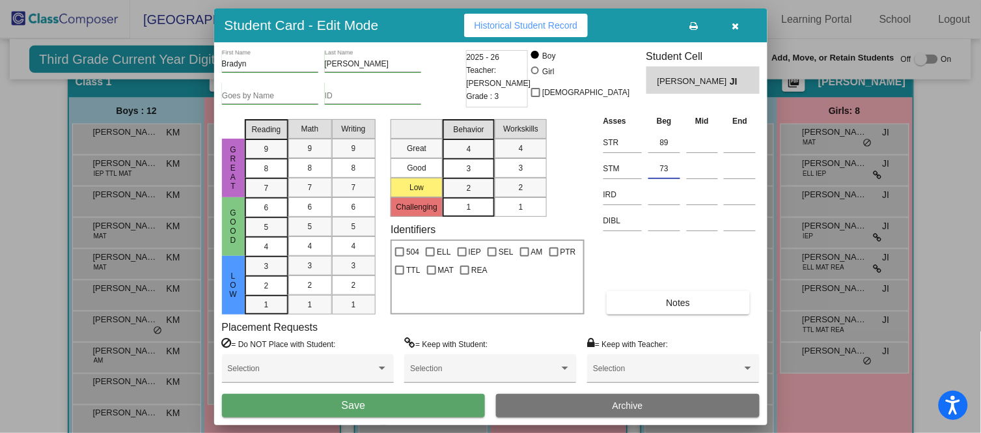
type input "73"
click at [442, 404] on button "Save" at bounding box center [354, 405] width 264 height 23
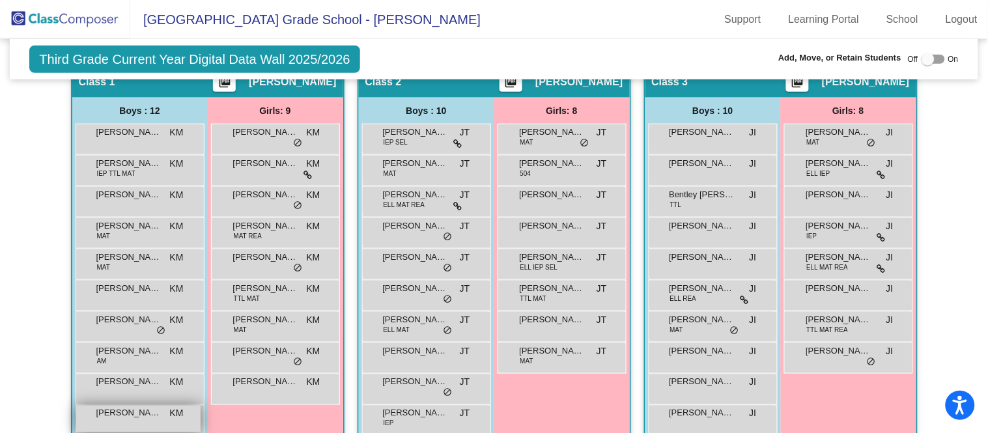
click at [170, 417] on span "KM" at bounding box center [177, 414] width 14 height 14
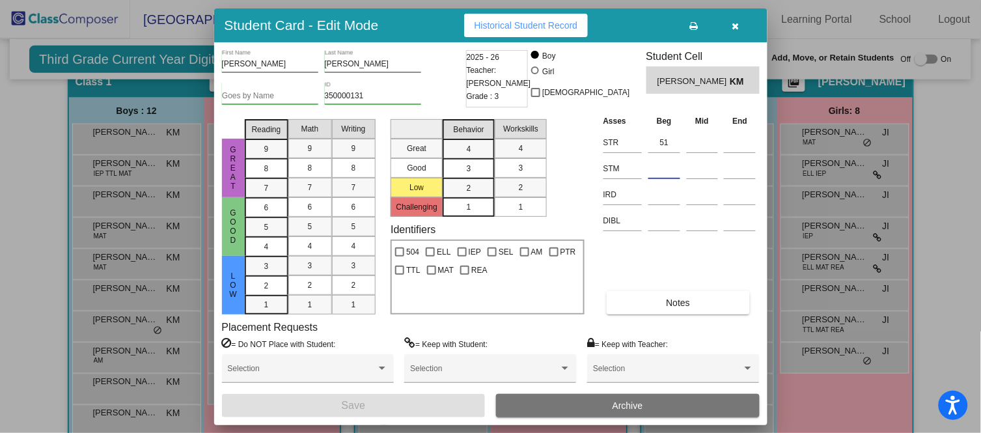
click at [672, 172] on input at bounding box center [665, 169] width 32 height 20
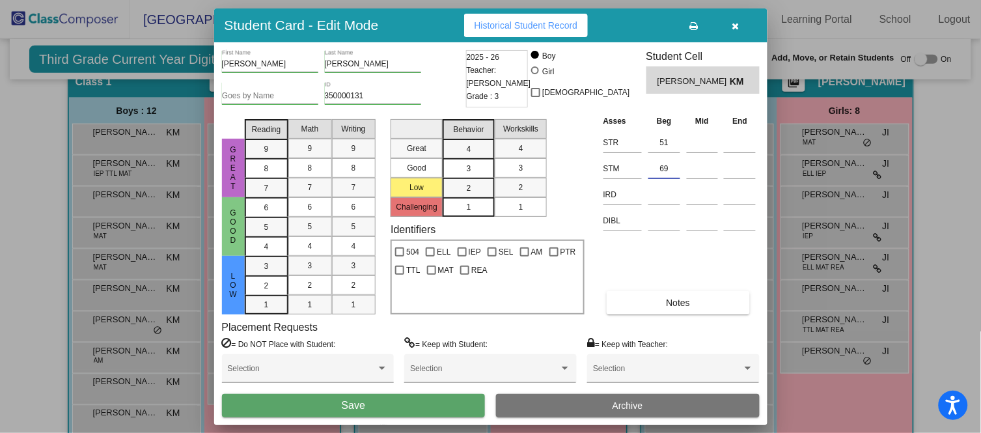
type input "69"
click at [401, 397] on button "Save" at bounding box center [354, 405] width 264 height 23
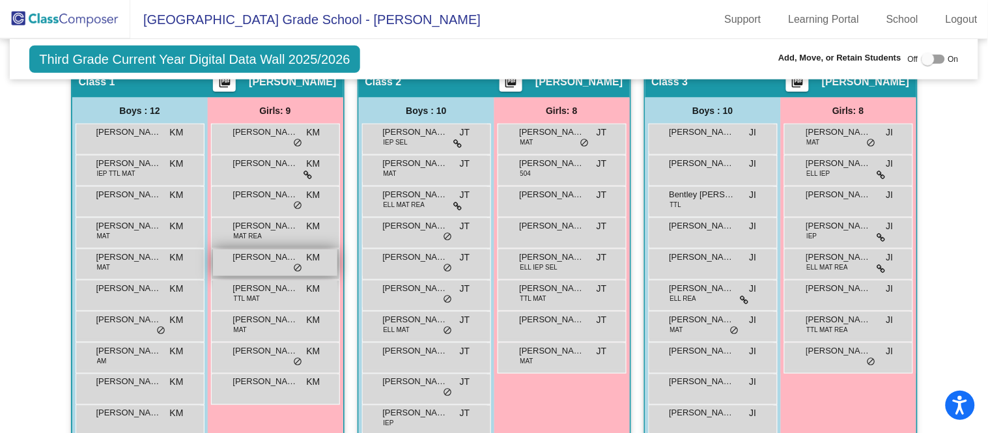
click at [272, 255] on span "[PERSON_NAME]" at bounding box center [265, 257] width 65 height 13
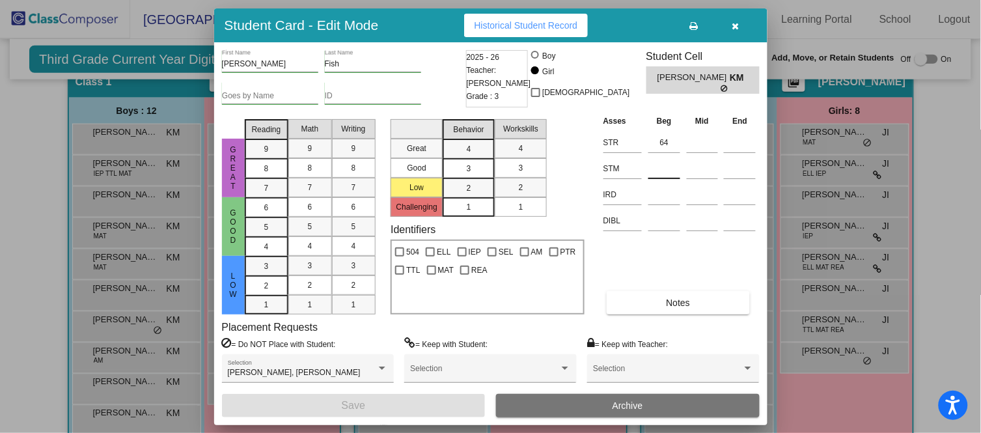
click at [666, 167] on input at bounding box center [665, 169] width 32 height 20
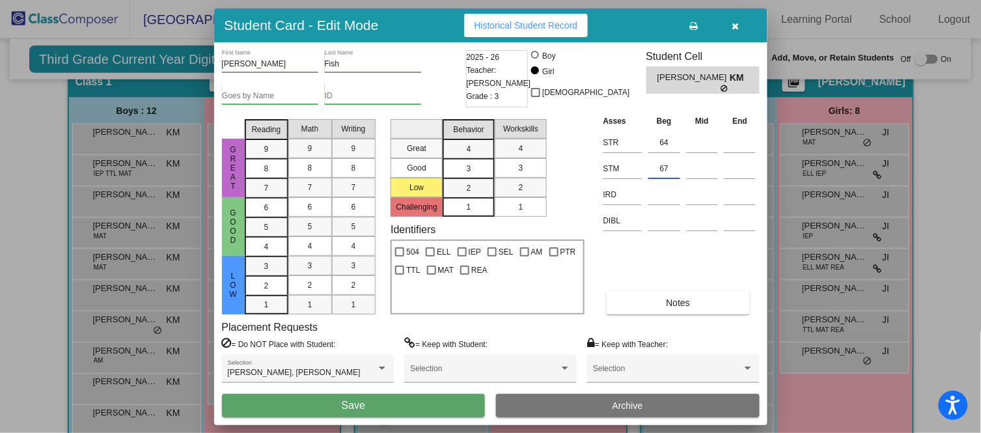
type input "67"
click at [386, 406] on button "Save" at bounding box center [354, 405] width 264 height 23
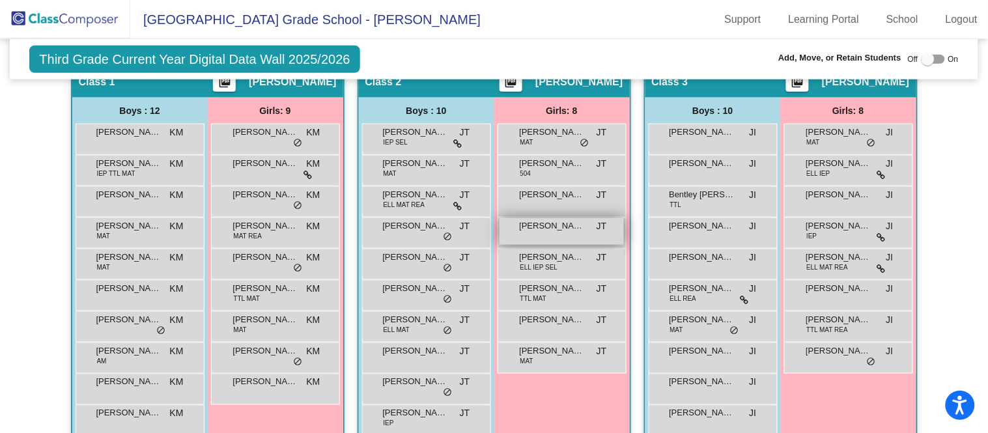
click at [557, 240] on div "[PERSON_NAME] JT lock do_not_disturb_alt" at bounding box center [562, 231] width 124 height 27
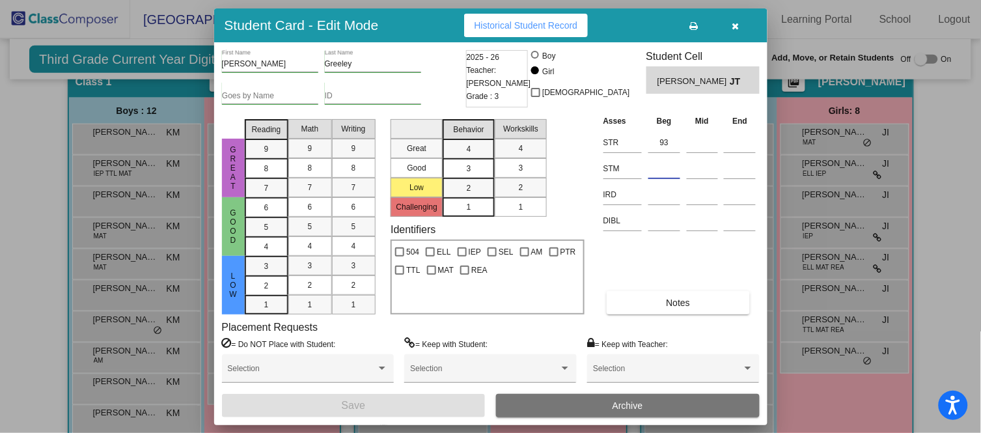
click at [681, 160] on input at bounding box center [665, 169] width 32 height 20
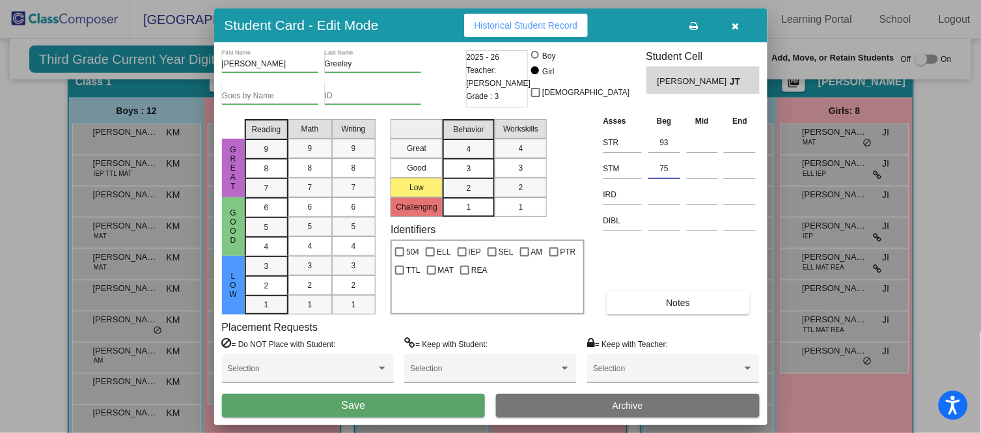
type input "75"
click at [401, 404] on button "Save" at bounding box center [354, 405] width 264 height 23
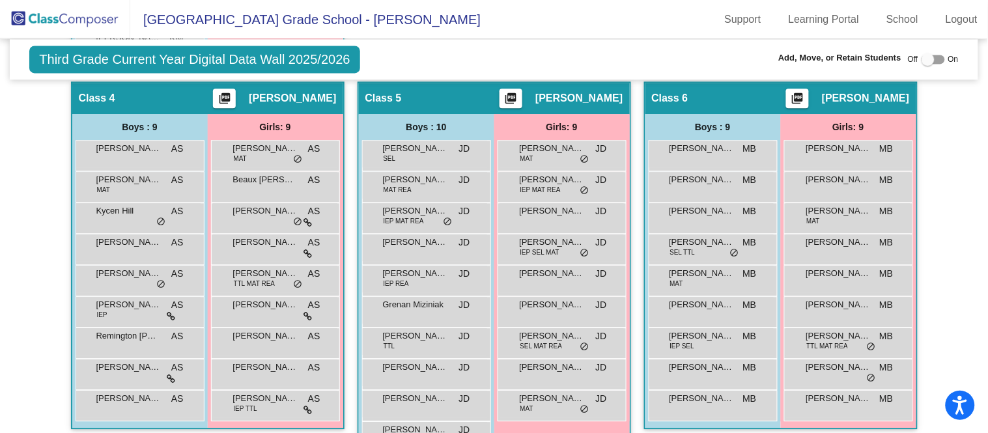
scroll to position [767, 0]
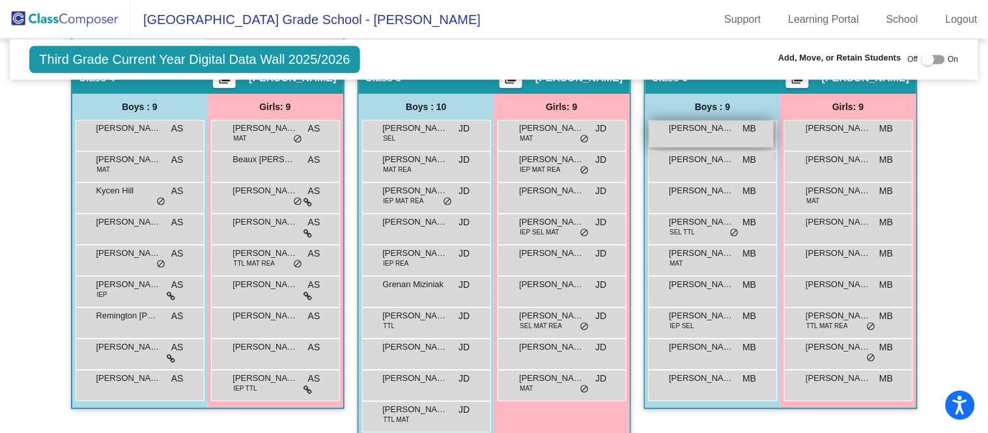
click at [701, 137] on div "[PERSON_NAME] MB lock do_not_disturb_alt" at bounding box center [711, 133] width 124 height 27
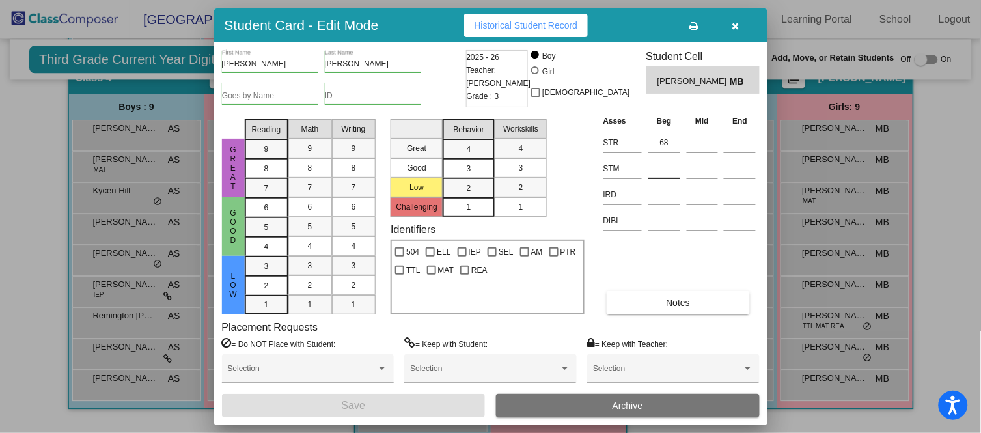
click at [669, 165] on input at bounding box center [665, 169] width 32 height 20
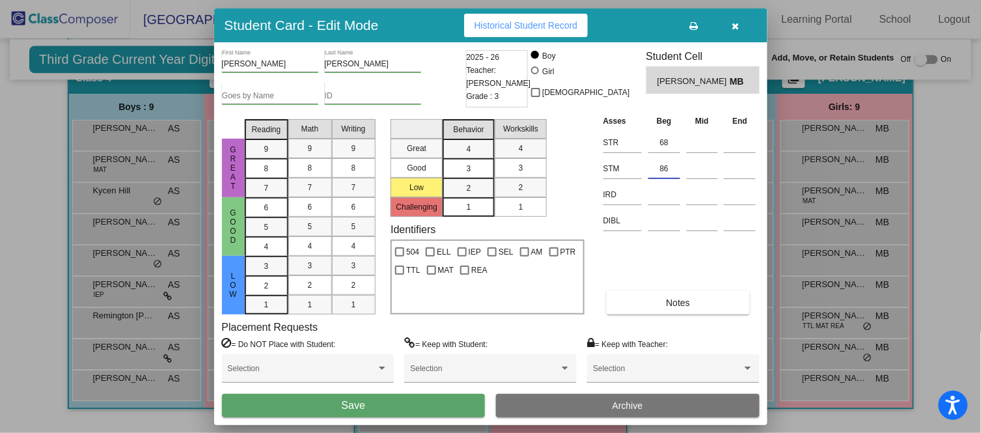
type input "86"
click at [408, 406] on button "Save" at bounding box center [354, 405] width 264 height 23
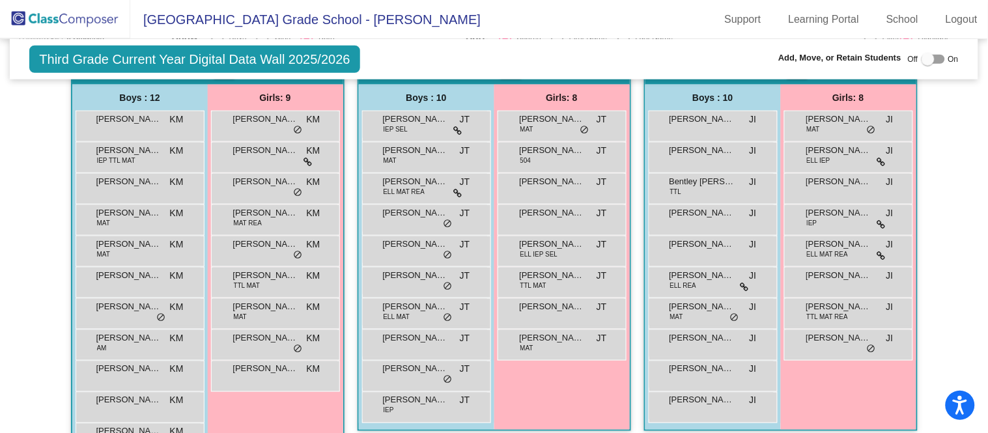
scroll to position [320, 0]
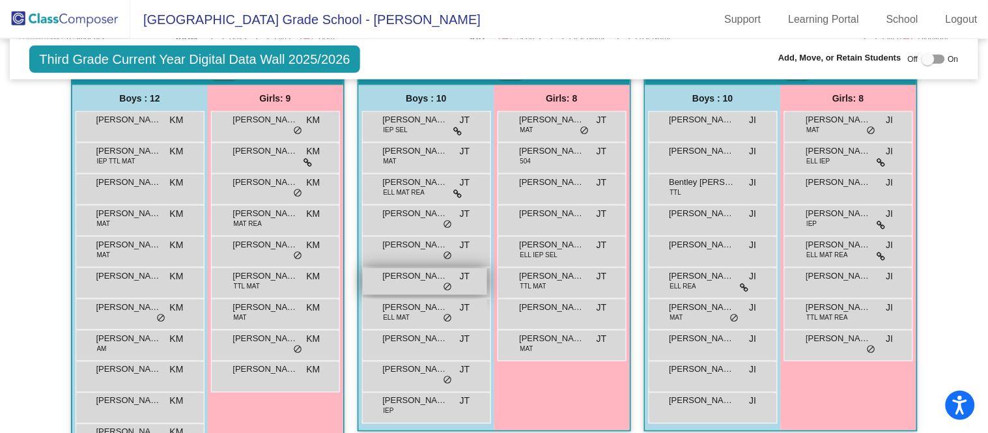
click at [413, 280] on div "[PERSON_NAME] lock do_not_disturb_alt" at bounding box center [425, 281] width 124 height 27
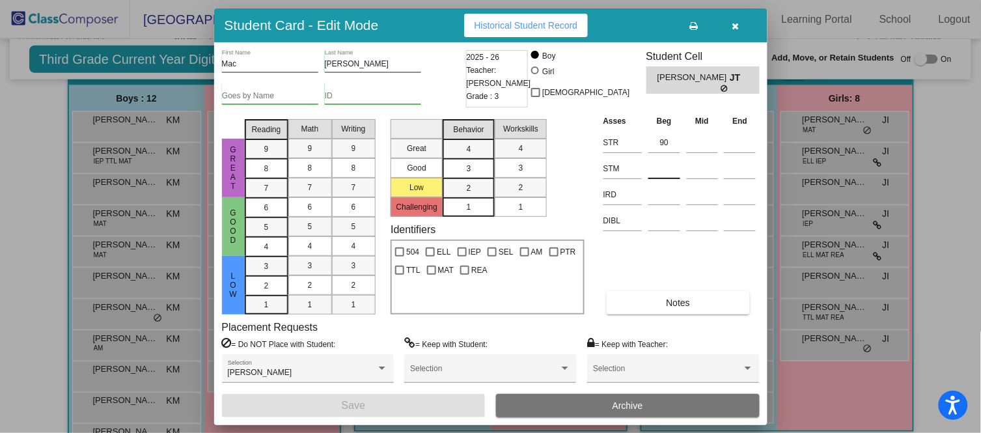
click at [672, 163] on input at bounding box center [665, 169] width 32 height 20
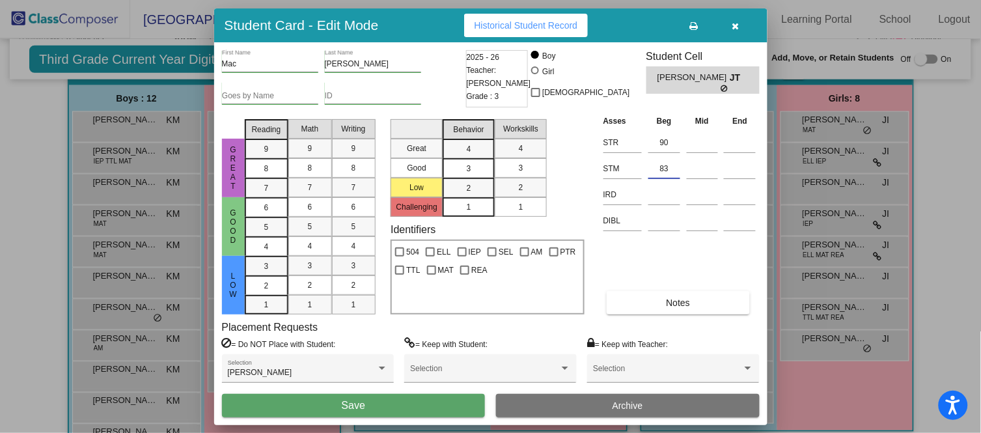
type input "83"
click at [419, 404] on button "Save" at bounding box center [354, 405] width 264 height 23
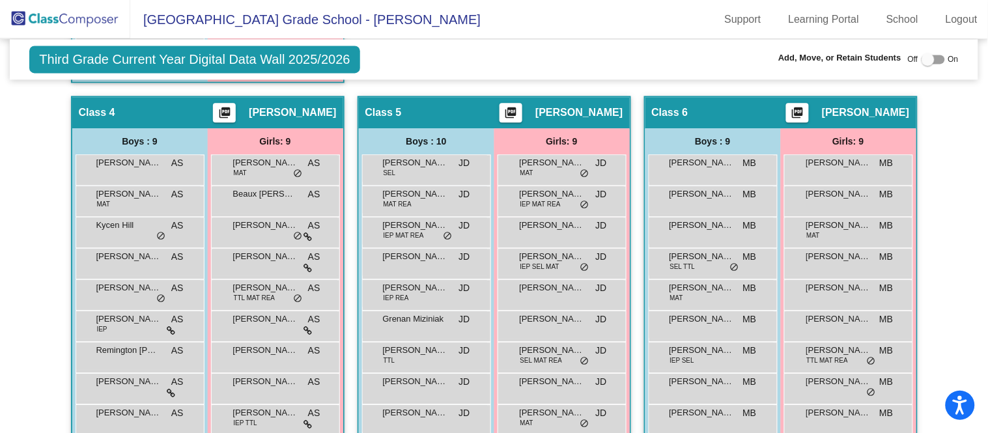
scroll to position [782, 0]
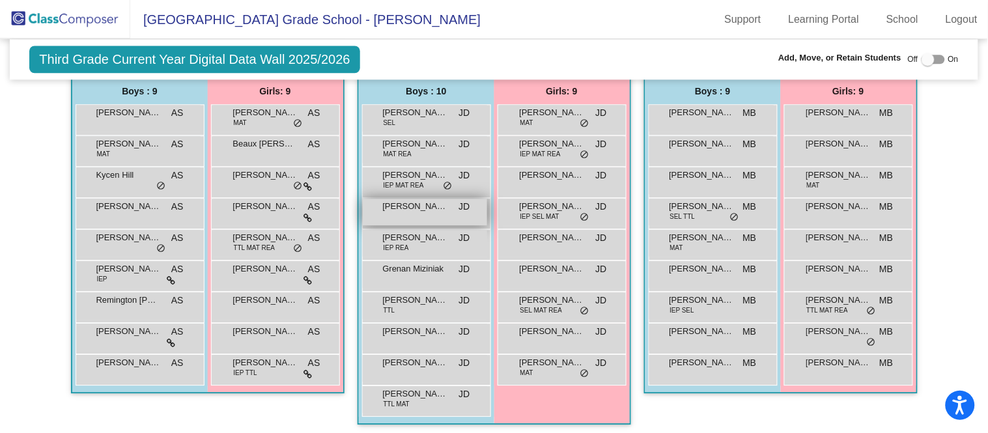
click at [440, 204] on span "[PERSON_NAME]" at bounding box center [415, 206] width 65 height 13
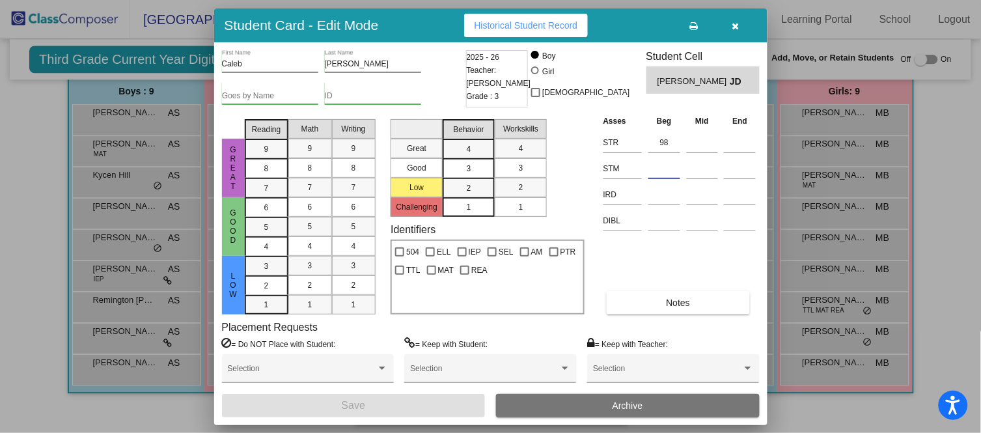
click at [665, 169] on input at bounding box center [665, 169] width 32 height 20
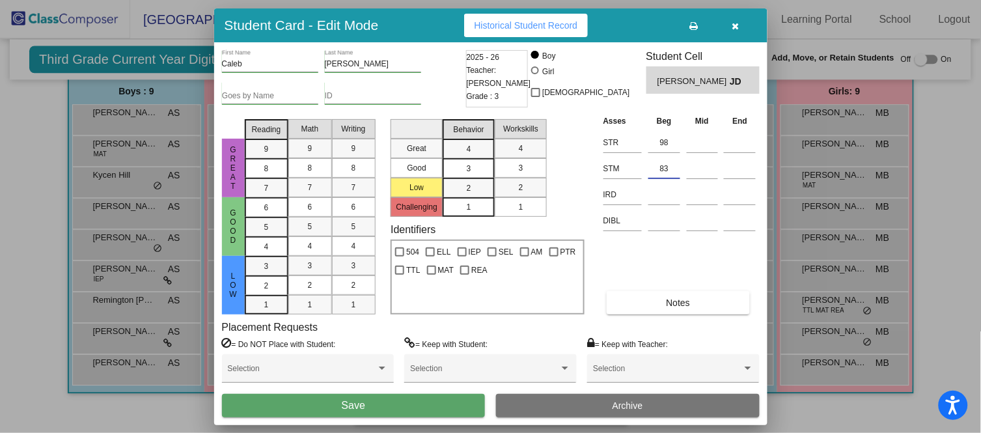
type input "83"
click at [443, 400] on button "Save" at bounding box center [354, 405] width 264 height 23
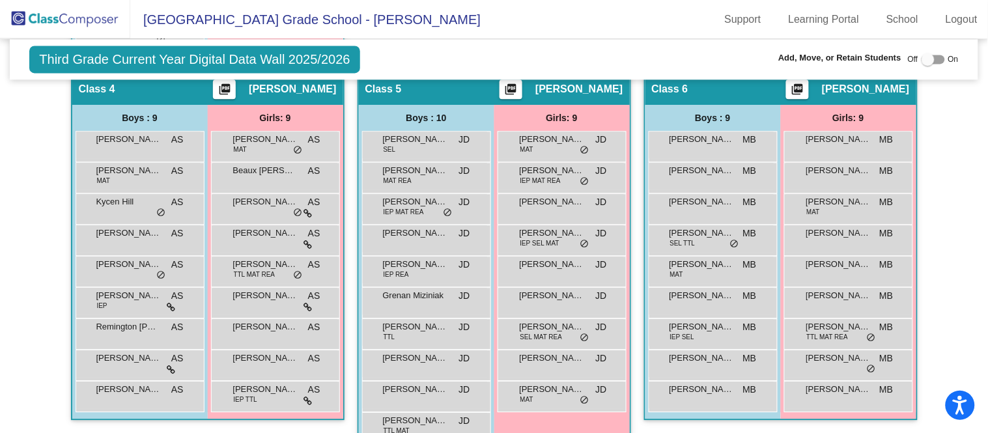
scroll to position [765, 0]
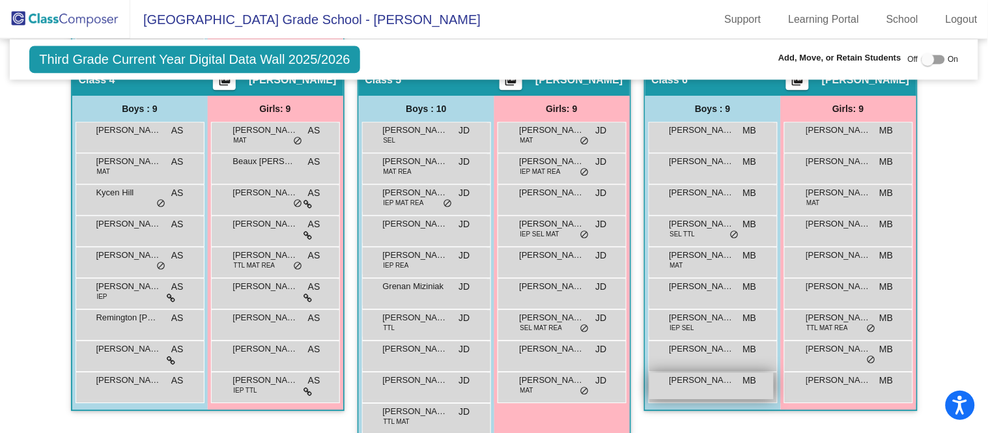
click at [705, 380] on span "[PERSON_NAME]" at bounding box center [701, 380] width 65 height 13
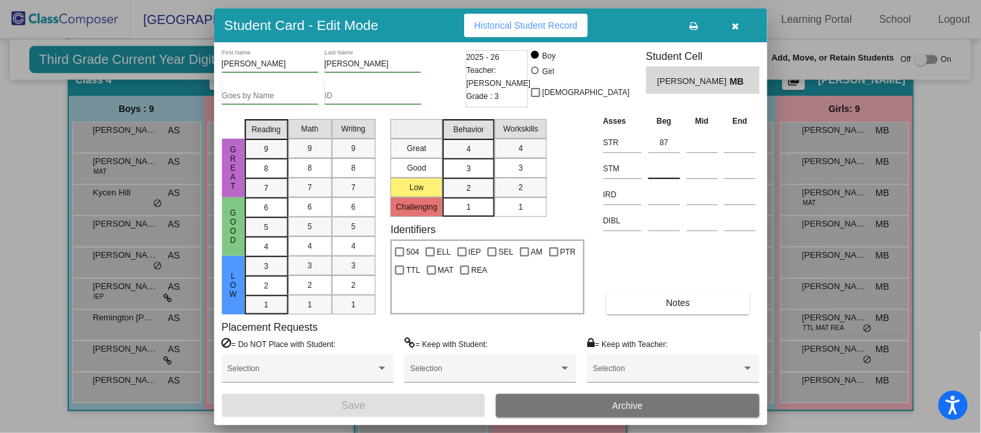
click at [671, 173] on input at bounding box center [665, 169] width 32 height 20
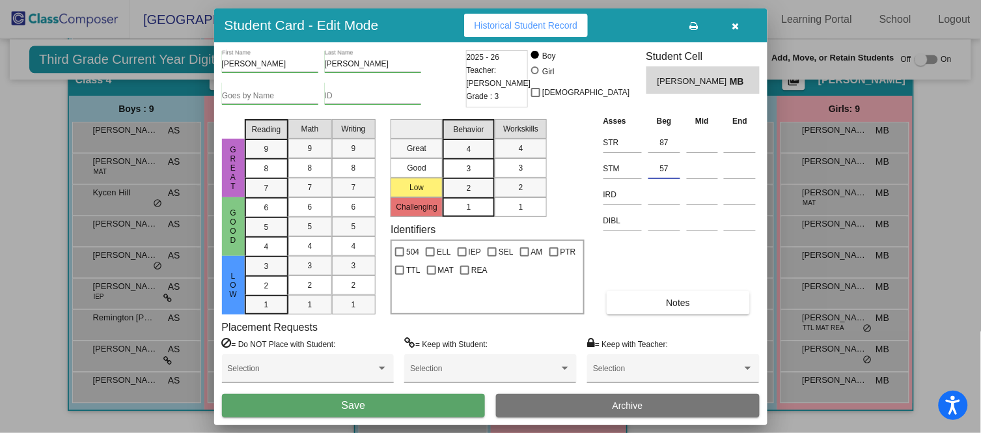
type input "57"
click at [431, 402] on button "Save" at bounding box center [354, 405] width 264 height 23
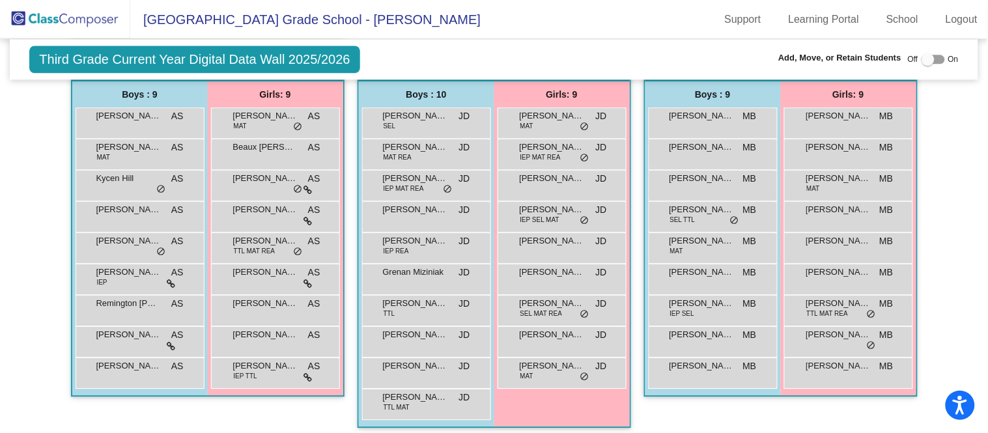
scroll to position [782, 0]
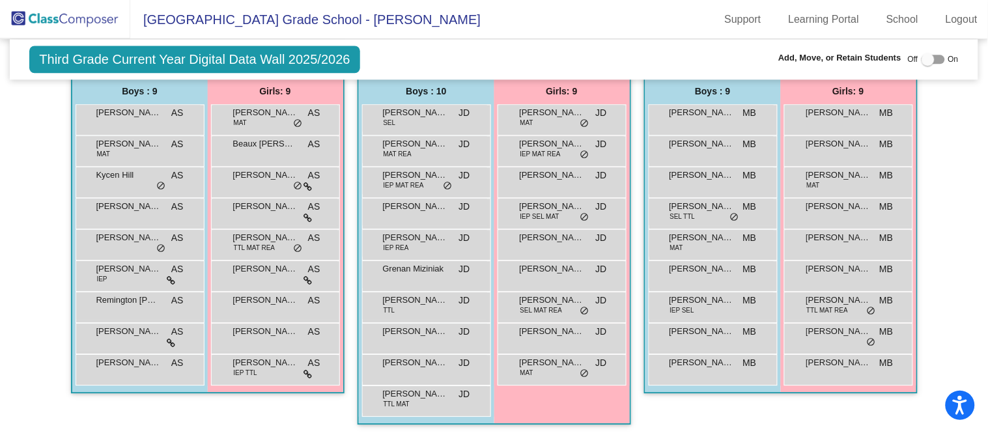
click at [23, 376] on div "Hallway - Hallway Class picture_as_pdf Add Student First Name Last Name Student…" at bounding box center [494, 14] width 948 height 847
click at [159, 175] on div "Kycen Hill AS lock do_not_disturb_alt" at bounding box center [138, 180] width 124 height 27
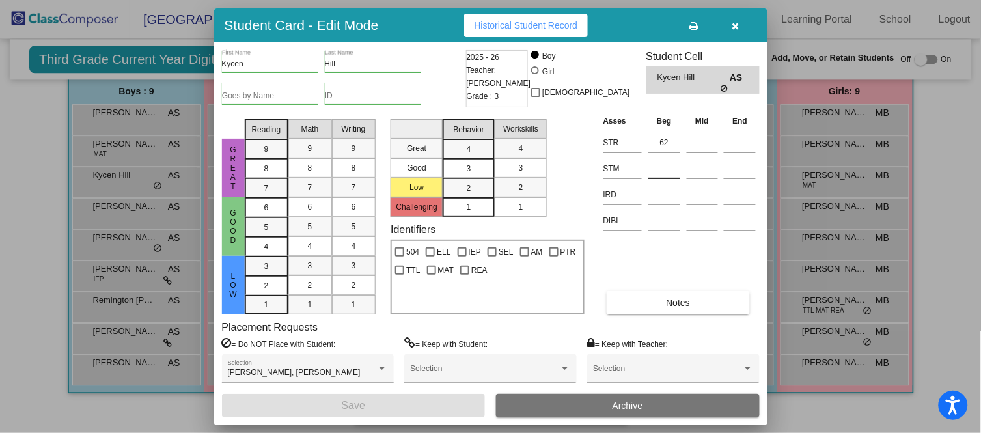
click at [660, 167] on input at bounding box center [665, 169] width 32 height 20
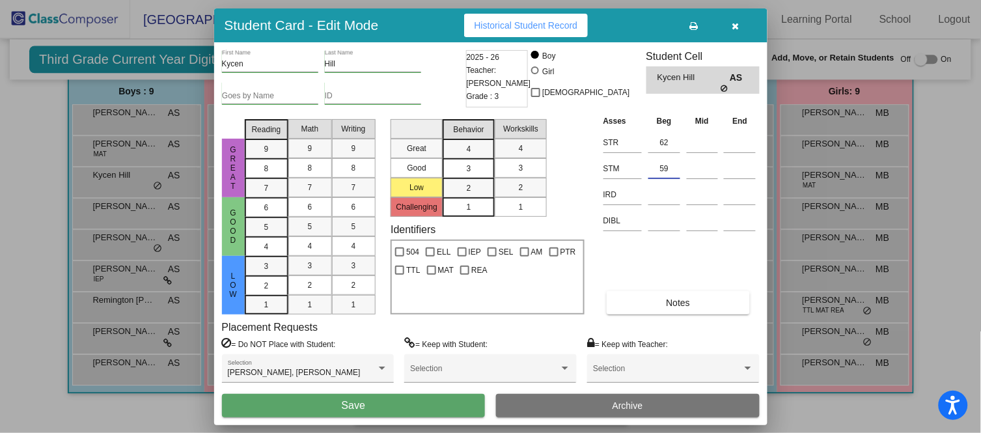
type input "59"
click at [387, 404] on button "Save" at bounding box center [354, 405] width 264 height 23
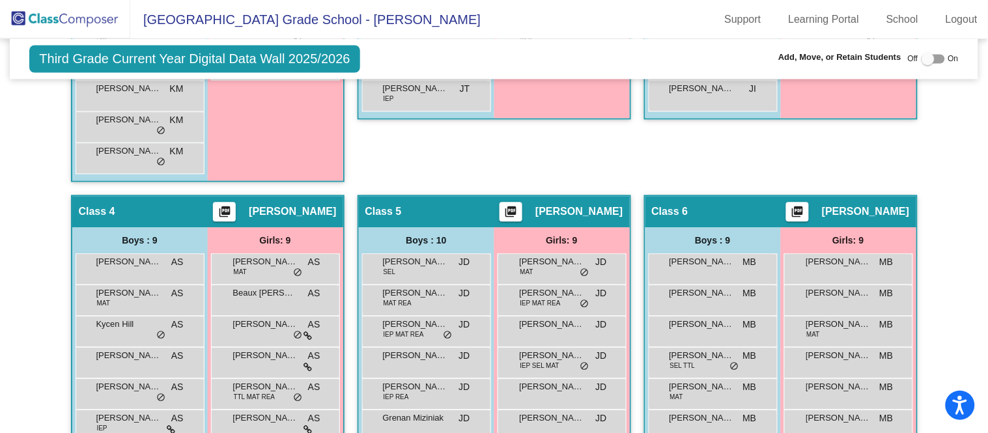
scroll to position [775, 0]
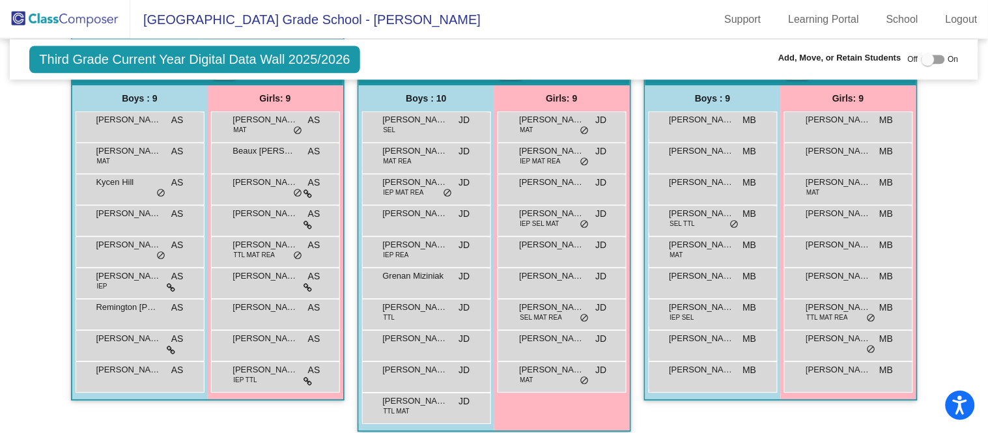
click at [0, 0] on div "Boys : 10" at bounding box center [0, 0] width 0 height 0
click at [412, 128] on div "[PERSON_NAME] SEL JD lock do_not_disturb_alt" at bounding box center [425, 125] width 124 height 27
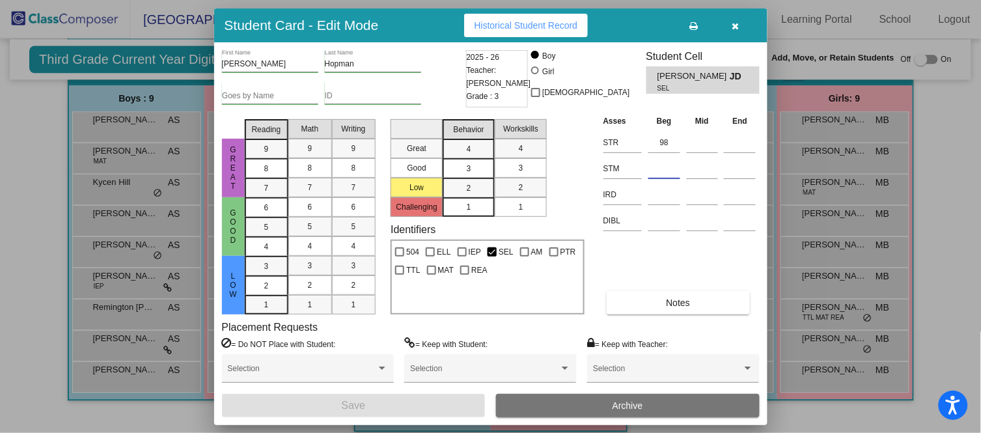
click at [653, 175] on input at bounding box center [665, 169] width 32 height 20
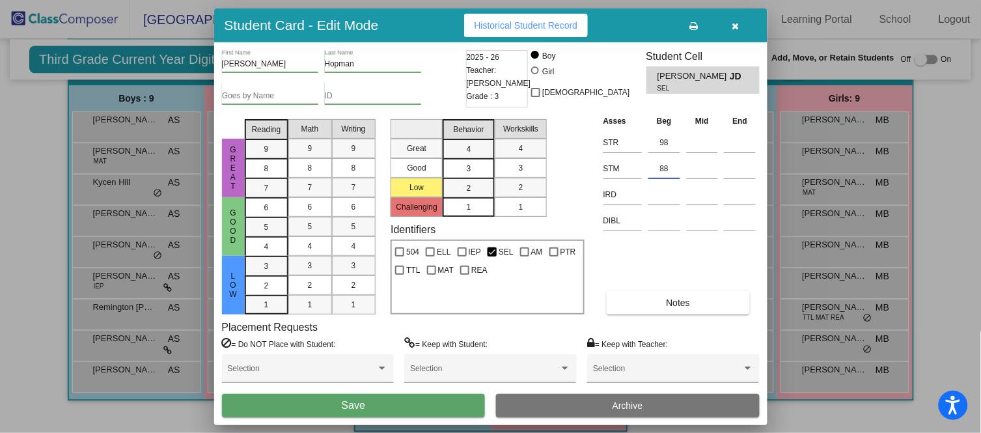
type input "88"
click at [342, 402] on span "Save" at bounding box center [353, 405] width 23 height 11
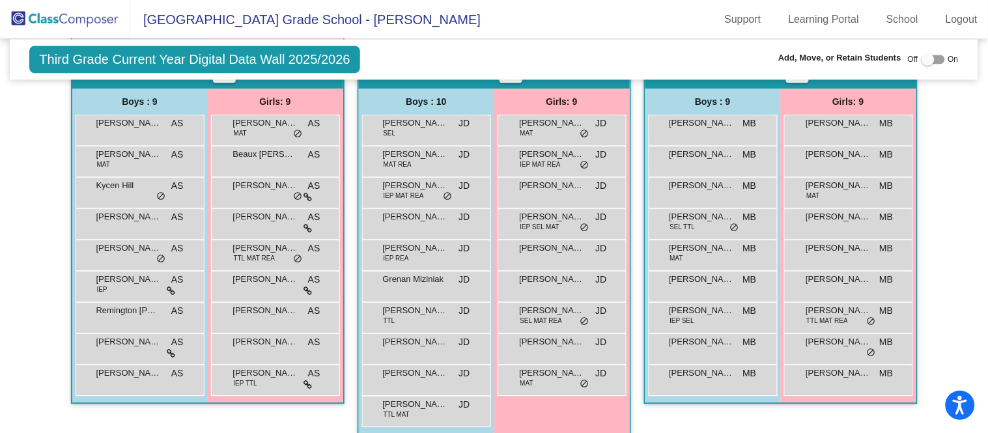
scroll to position [776, 0]
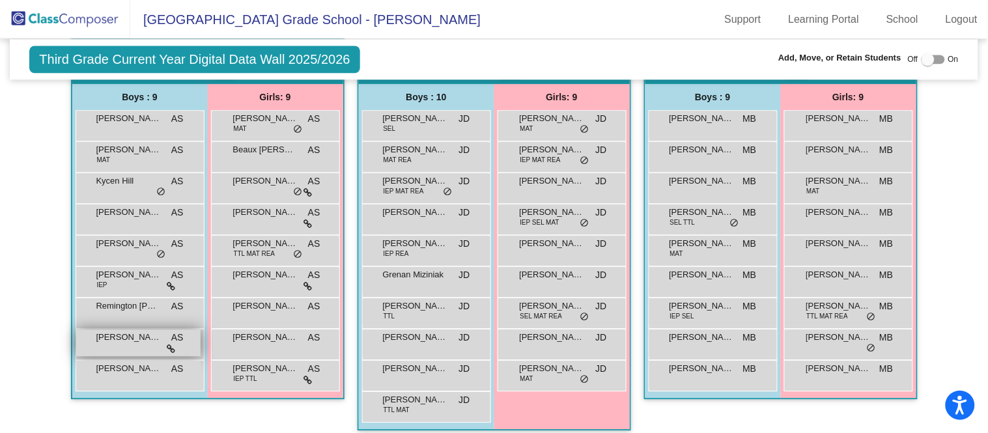
click at [109, 336] on span "[PERSON_NAME]" at bounding box center [128, 337] width 65 height 13
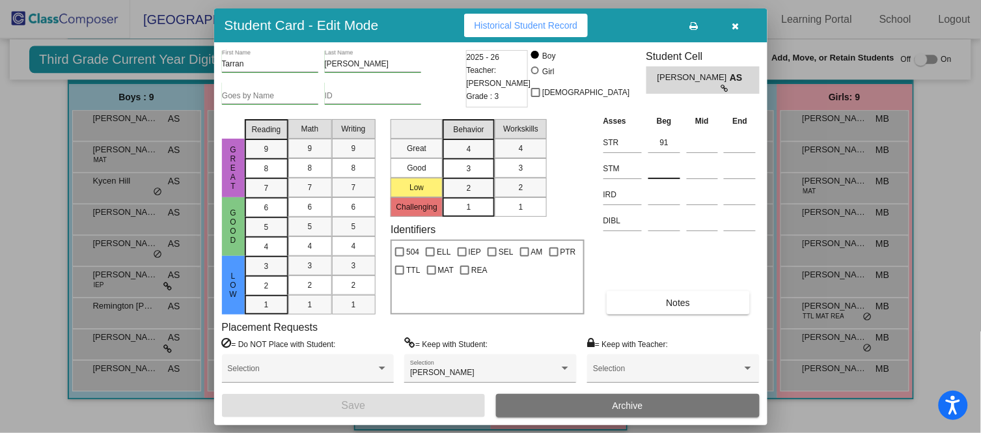
click at [675, 168] on input at bounding box center [665, 169] width 32 height 20
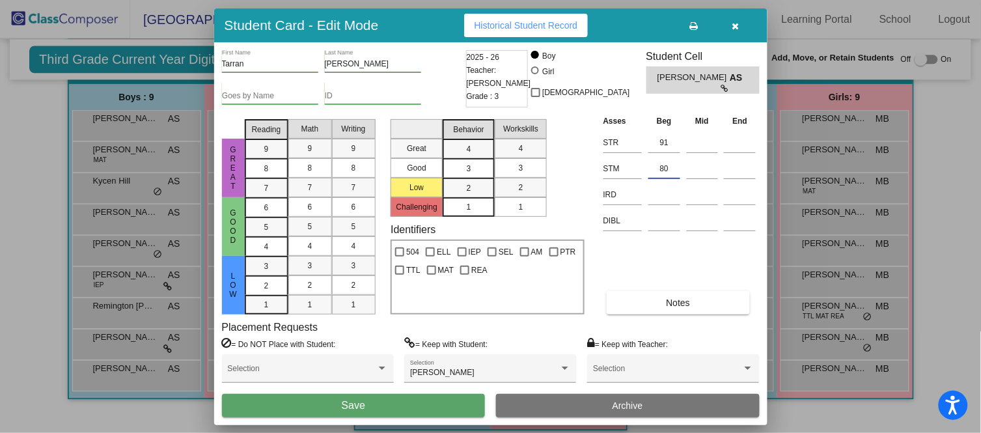
type input "80"
click at [401, 409] on button "Save" at bounding box center [354, 405] width 264 height 23
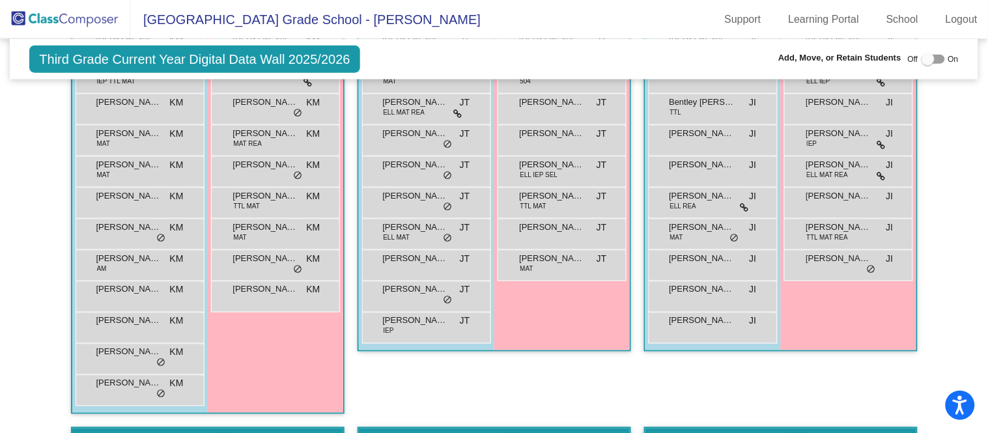
scroll to position [392, 0]
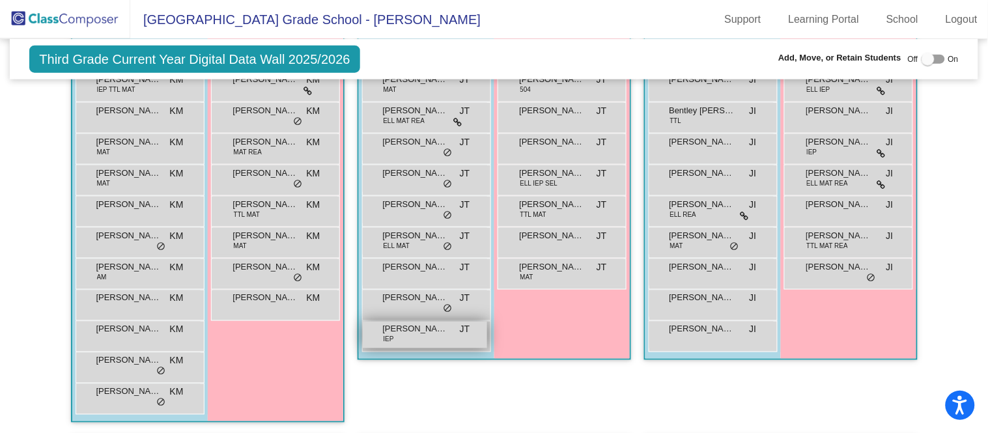
click at [420, 330] on span "[PERSON_NAME]" at bounding box center [415, 329] width 65 height 13
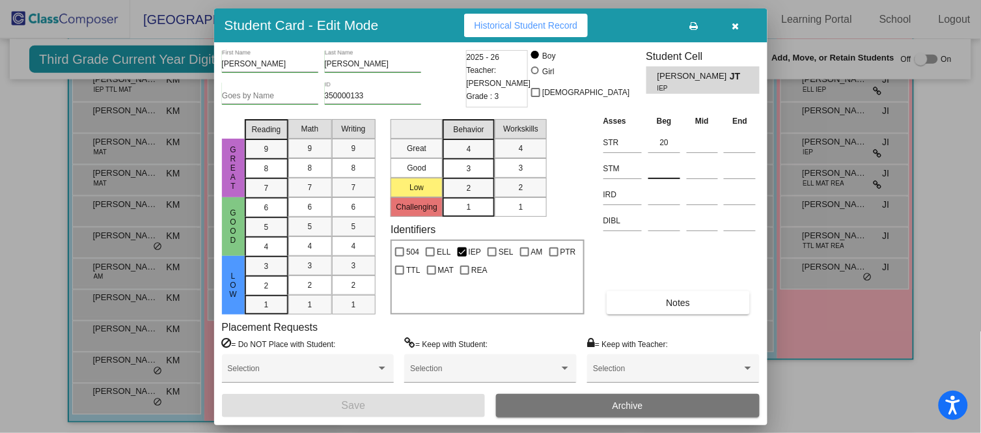
click at [670, 156] on div at bounding box center [665, 165] width 32 height 23
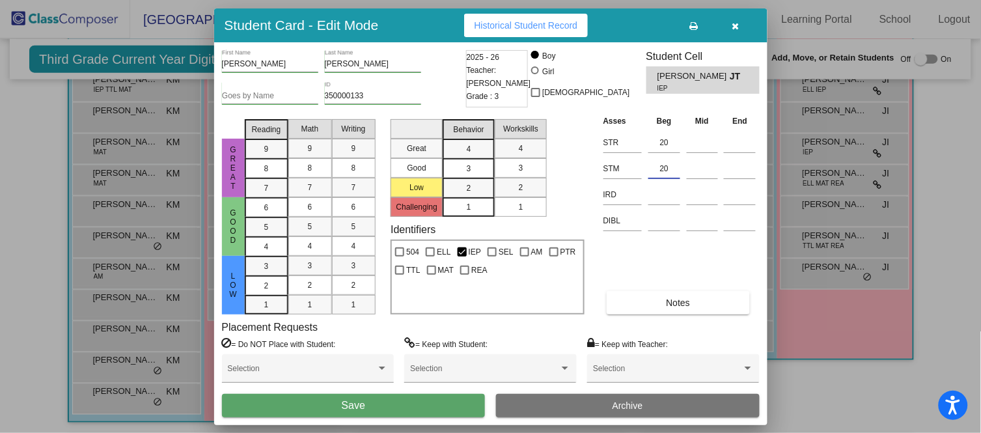
type input "20"
click at [354, 404] on span "Save" at bounding box center [353, 405] width 23 height 11
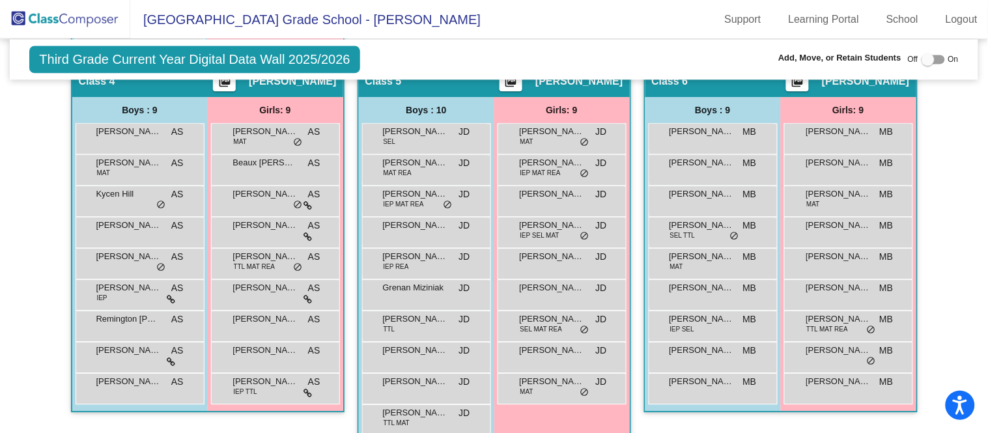
scroll to position [764, 0]
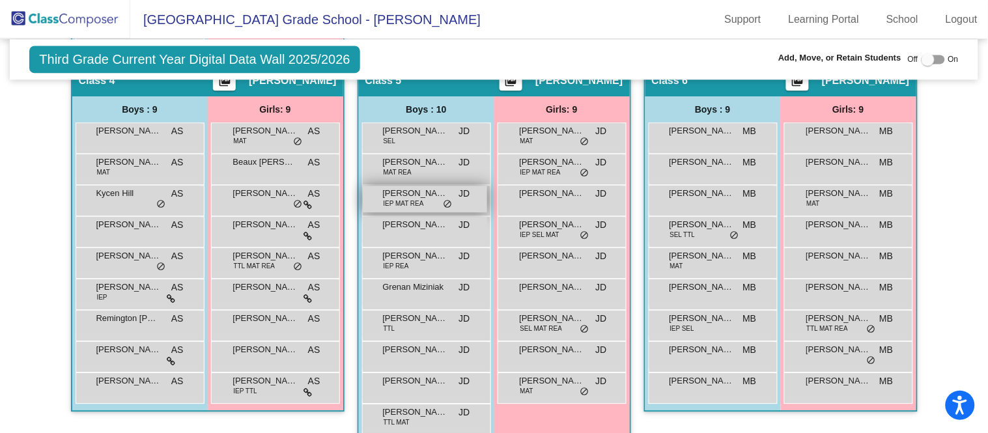
click at [442, 191] on span "[PERSON_NAME]" at bounding box center [415, 193] width 65 height 13
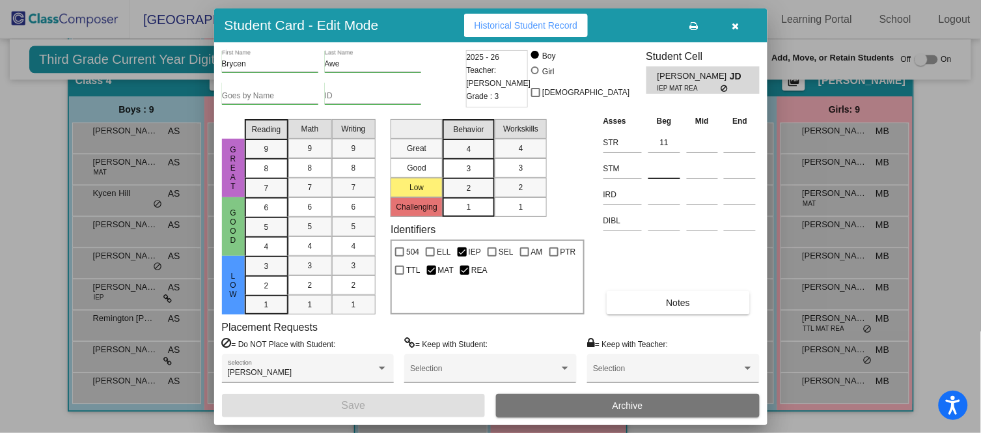
click at [678, 165] on input at bounding box center [665, 169] width 32 height 20
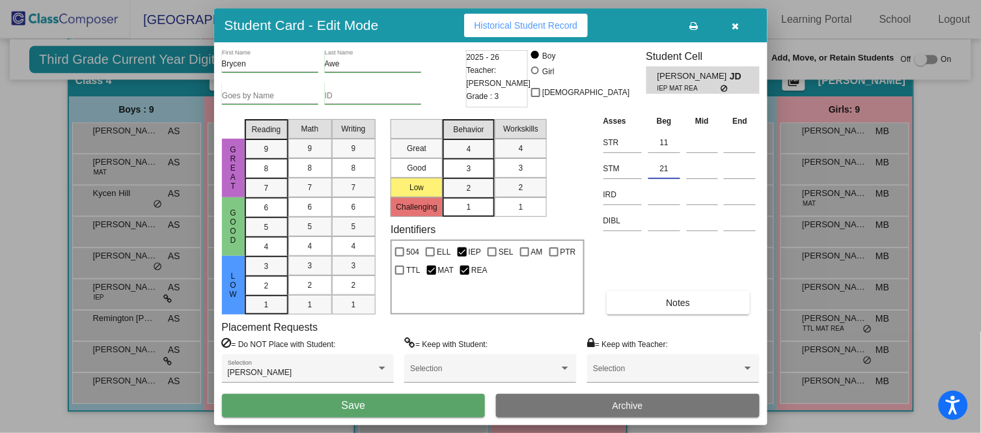
type input "21"
click at [386, 399] on button "Save" at bounding box center [354, 405] width 264 height 23
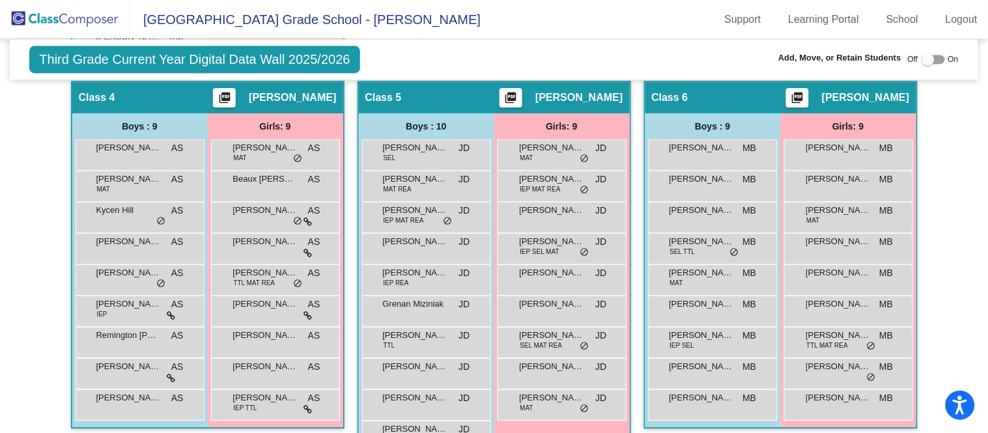
scroll to position [749, 0]
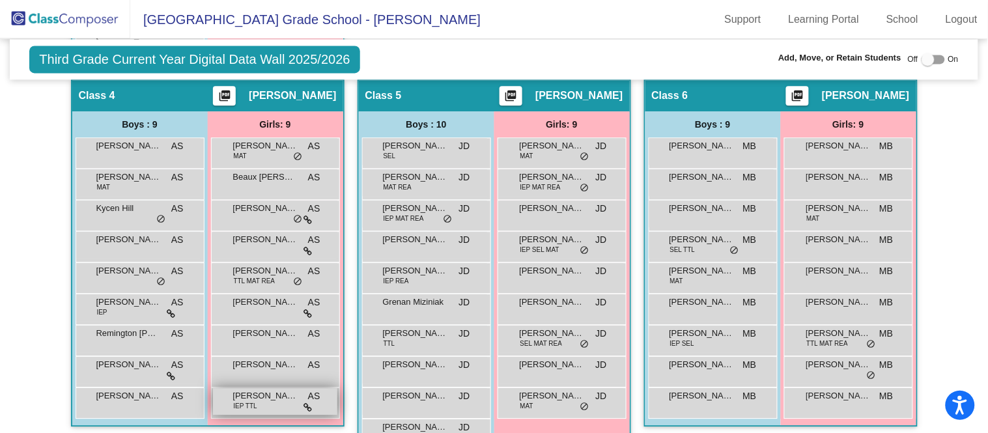
click at [283, 401] on div "[PERSON_NAME] IEP TTL AS lock do_not_disturb_alt" at bounding box center [275, 401] width 124 height 27
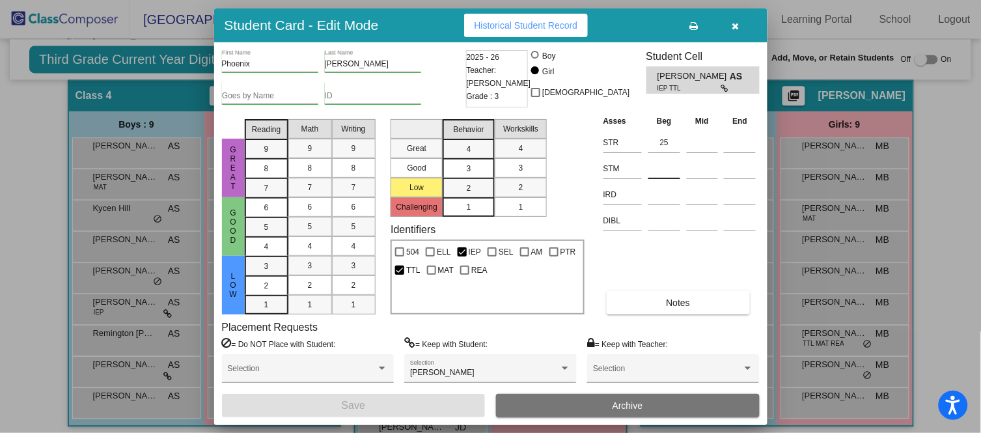
click at [676, 160] on input at bounding box center [665, 169] width 32 height 20
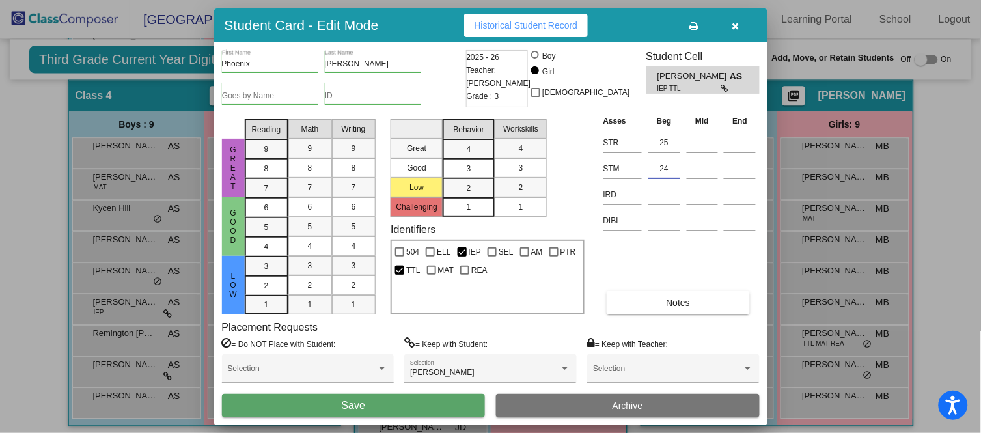
type input "24"
click at [376, 400] on button "Save" at bounding box center [354, 405] width 264 height 23
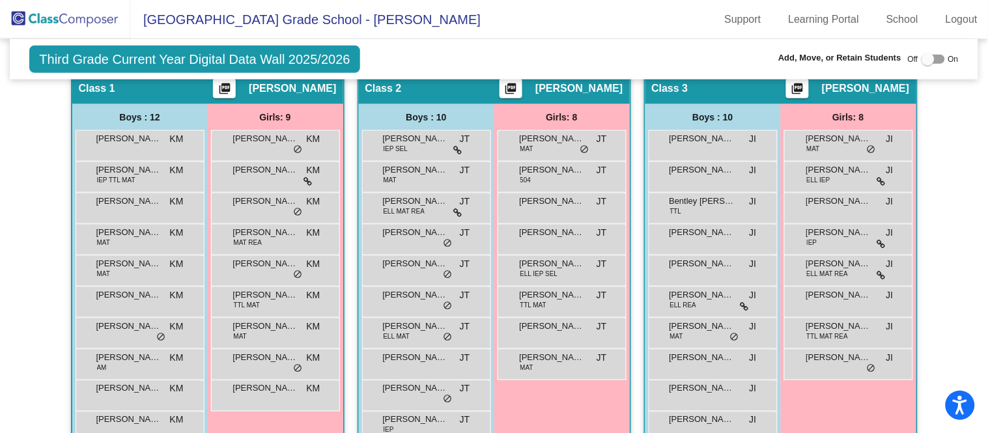
scroll to position [297, 0]
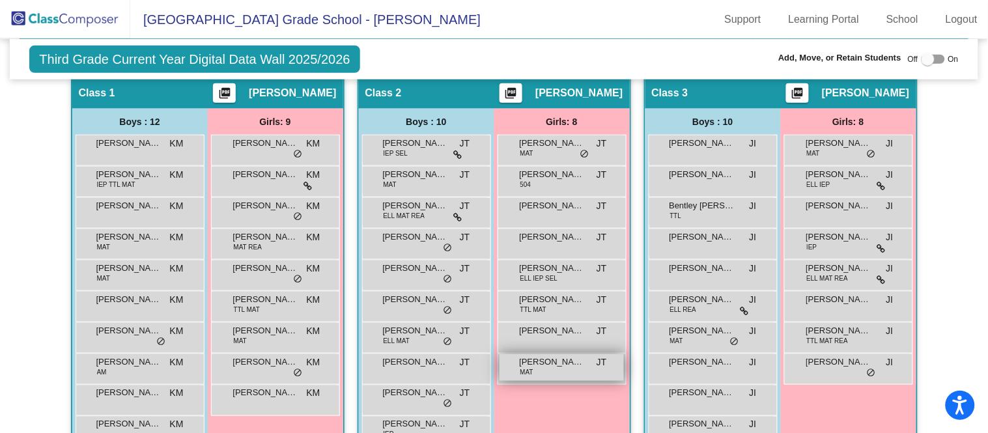
click at [542, 361] on span "[PERSON_NAME]" at bounding box center [552, 362] width 65 height 13
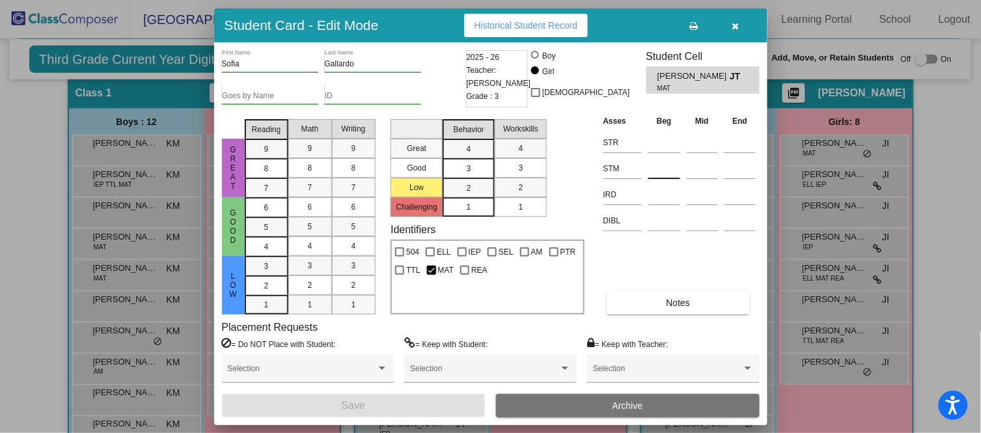
click at [659, 169] on input at bounding box center [665, 169] width 32 height 20
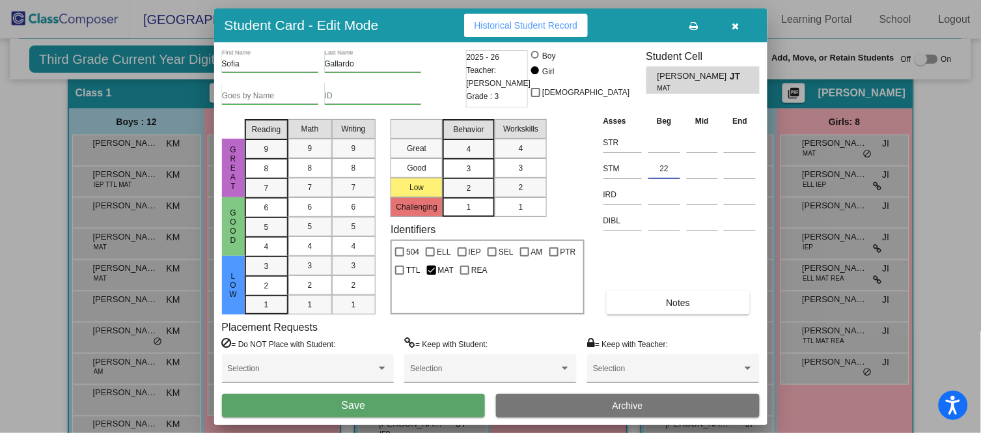
type input "22"
click at [402, 408] on button "Save" at bounding box center [354, 405] width 264 height 23
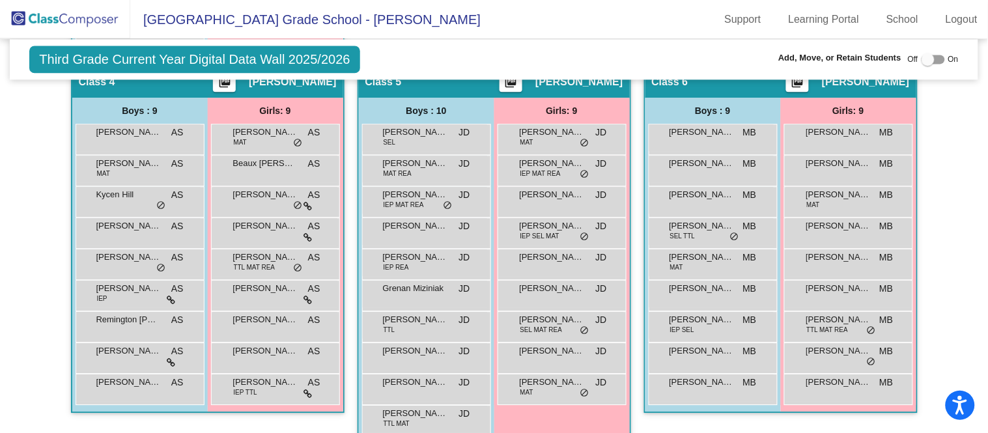
scroll to position [782, 0]
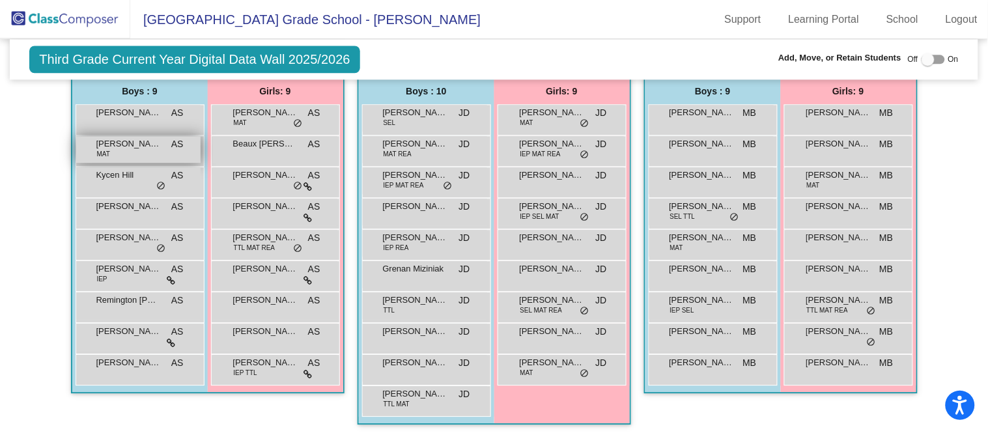
click at [126, 144] on span "[PERSON_NAME]" at bounding box center [128, 143] width 65 height 13
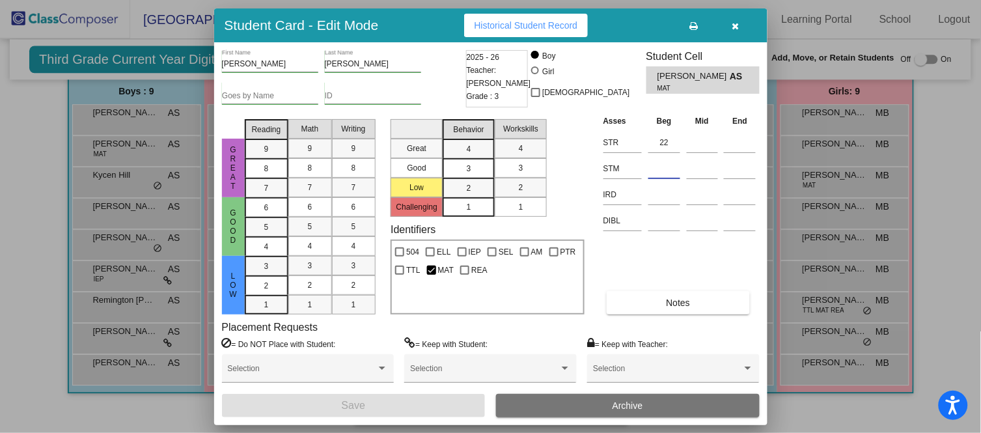
click at [671, 170] on input at bounding box center [665, 169] width 32 height 20
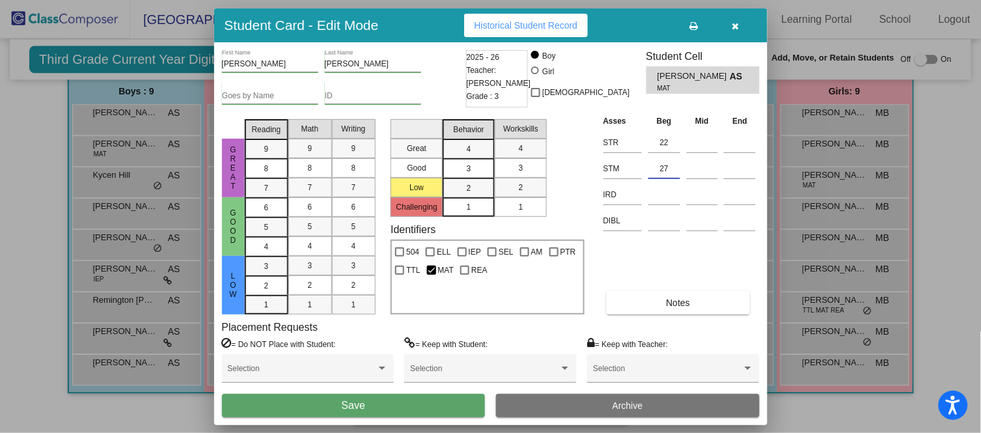
type input "27"
click at [400, 410] on button "Save" at bounding box center [354, 405] width 264 height 23
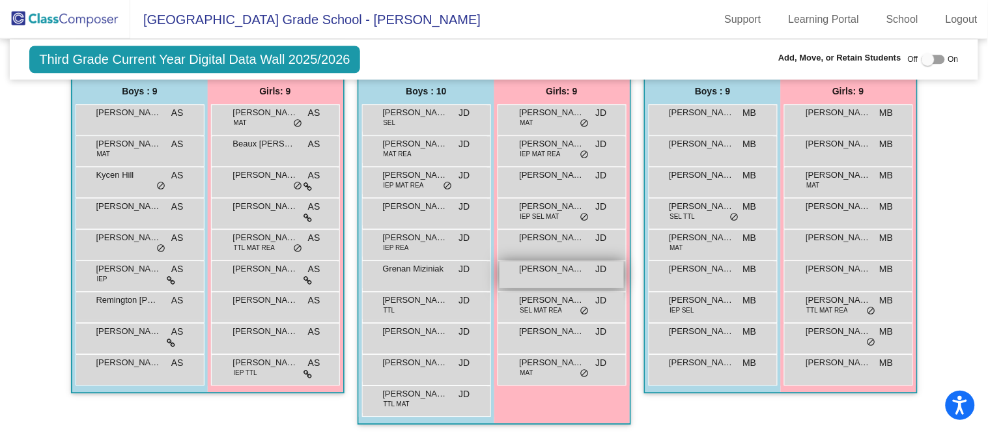
click at [0, 272] on mat-sidenav-content "Third Grade Current Year Digital Data Wall 2025/2026 Add, Move, or Retain Stude…" at bounding box center [494, 236] width 988 height 394
click at [572, 273] on div "[PERSON_NAME] JD lock do_not_disturb_alt" at bounding box center [562, 274] width 124 height 27
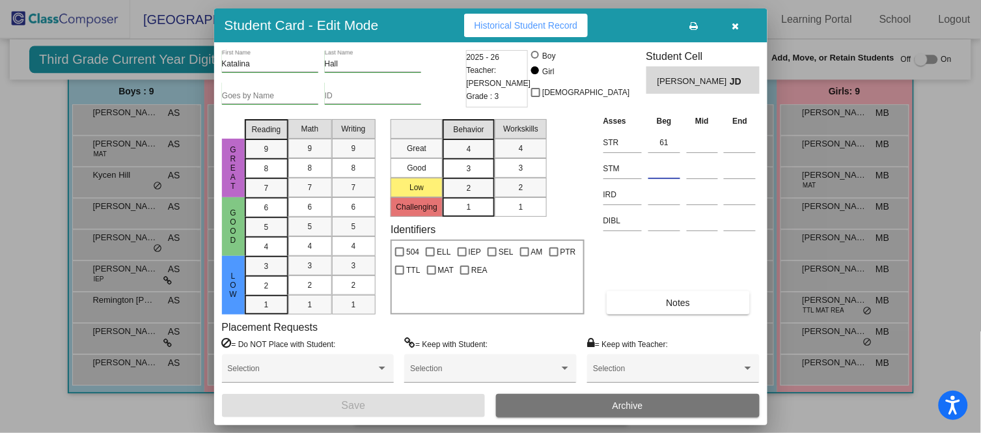
click at [665, 160] on input at bounding box center [665, 169] width 32 height 20
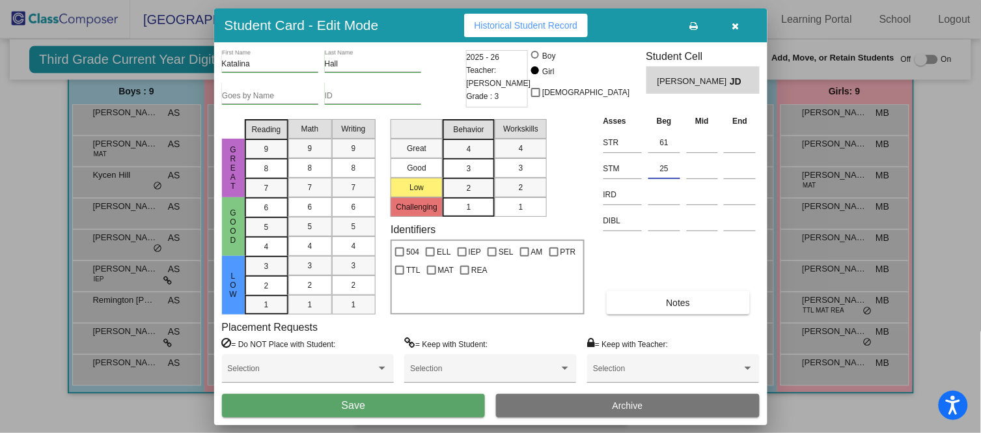
type input "25"
click at [440, 402] on button "Save" at bounding box center [354, 405] width 264 height 23
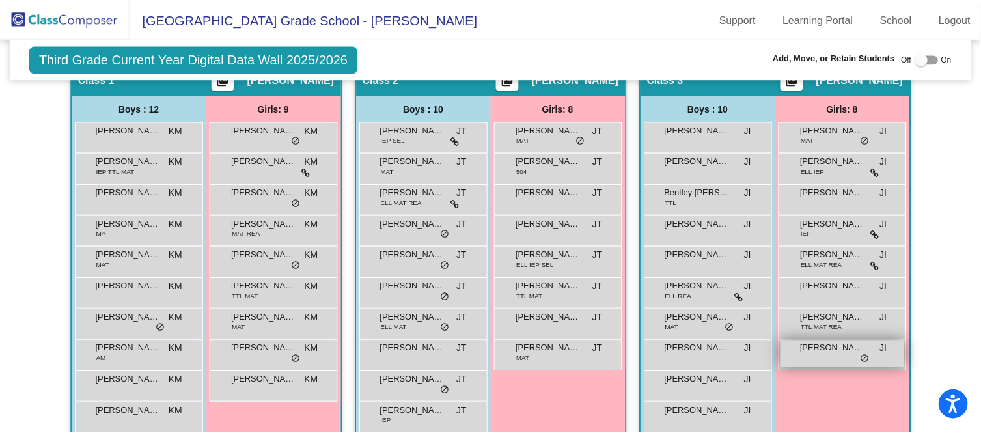
scroll to position [309, 0]
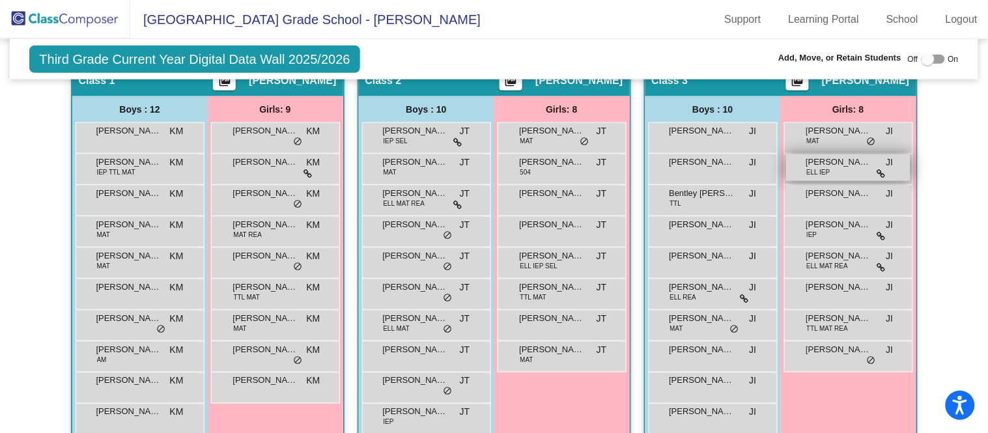
click at [840, 173] on div "[PERSON_NAME] ELL IEP JI lock do_not_disturb_alt" at bounding box center [848, 167] width 124 height 27
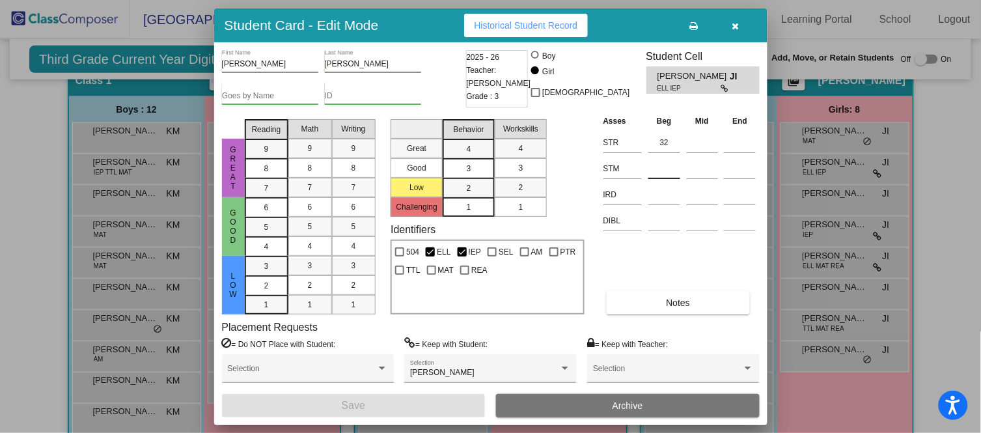
click at [665, 169] on input at bounding box center [665, 169] width 32 height 20
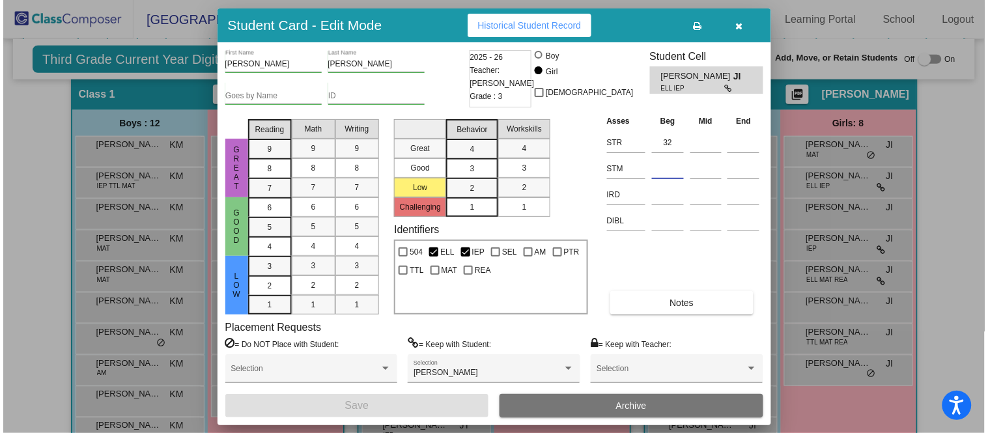
scroll to position [280, 0]
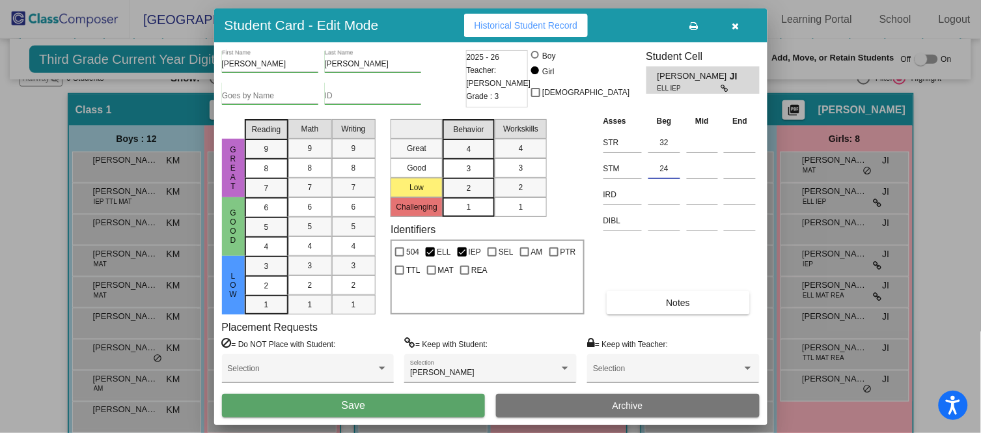
type input "24"
click at [447, 402] on button "Save" at bounding box center [354, 405] width 264 height 23
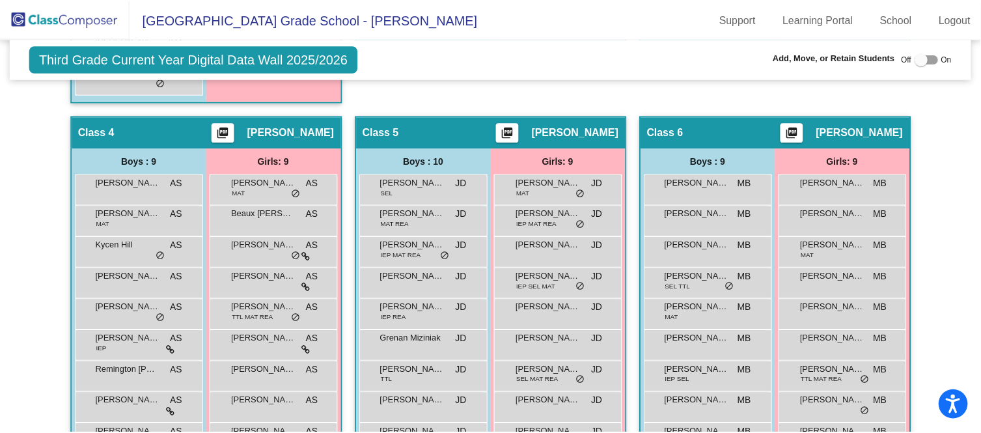
scroll to position [712, 0]
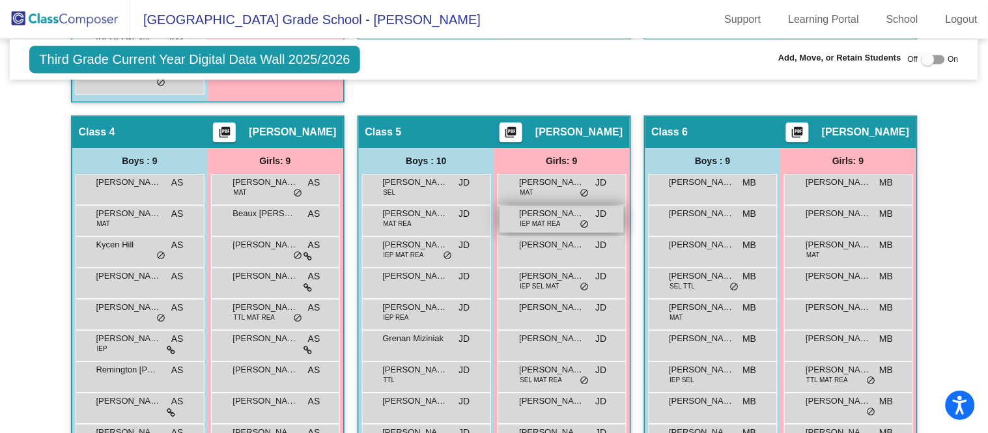
click at [569, 212] on span "[PERSON_NAME]" at bounding box center [552, 213] width 65 height 13
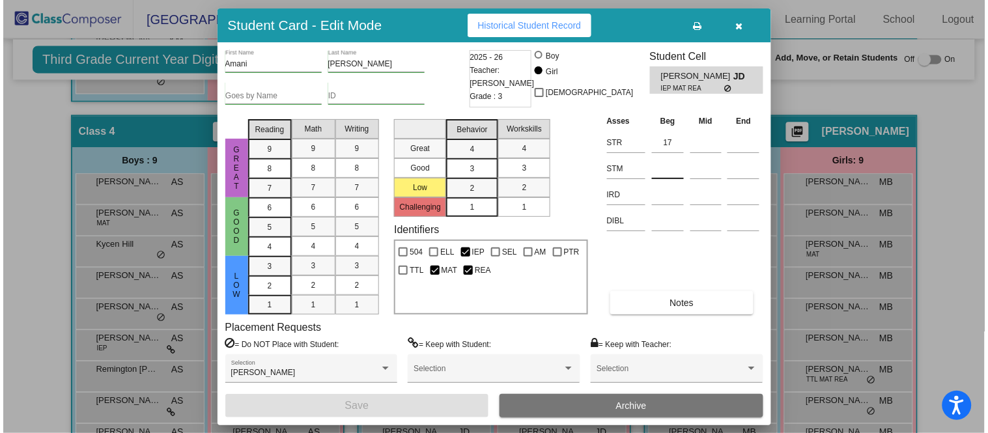
scroll to position [715, 0]
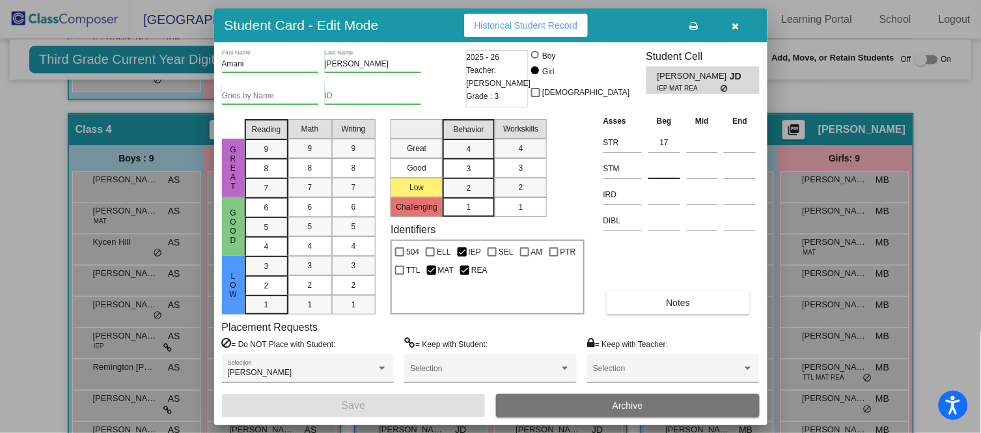
click at [664, 171] on input at bounding box center [665, 169] width 32 height 20
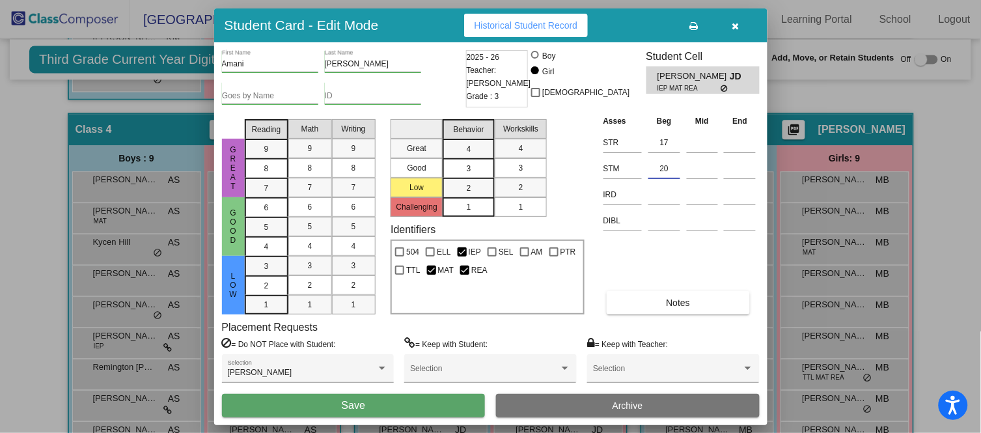
type input "20"
click at [408, 412] on button "Save" at bounding box center [354, 405] width 264 height 23
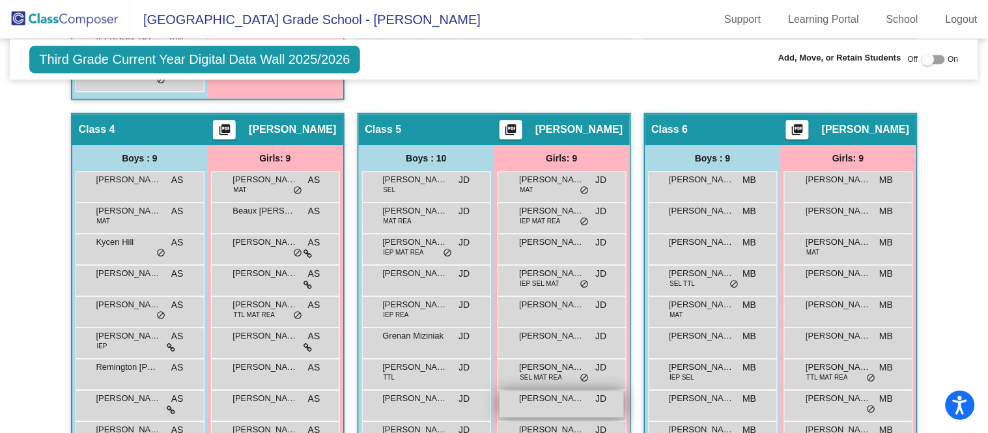
click at [555, 398] on span "[PERSON_NAME]" at bounding box center [552, 398] width 65 height 13
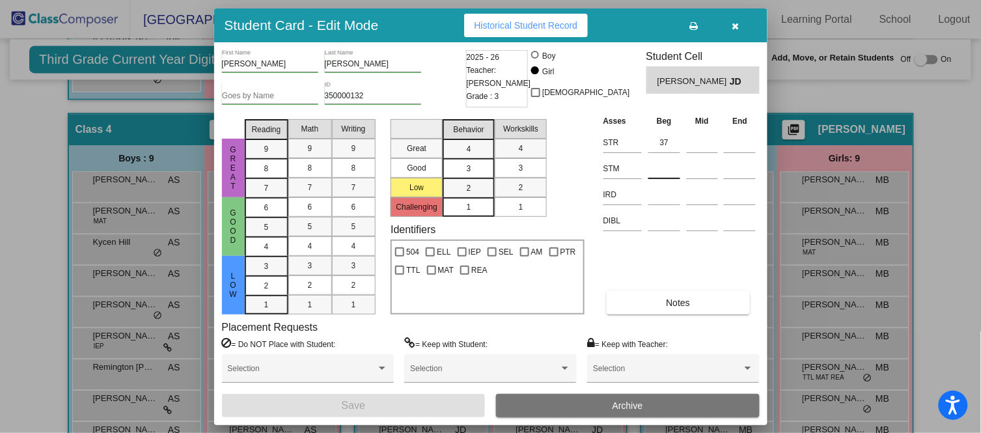
click at [666, 171] on input at bounding box center [665, 169] width 32 height 20
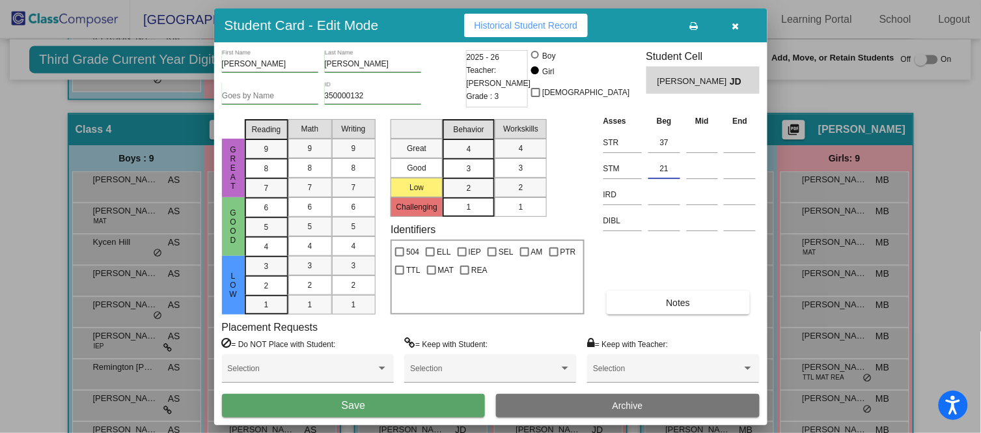
type input "21"
click at [443, 401] on button "Save" at bounding box center [354, 405] width 264 height 23
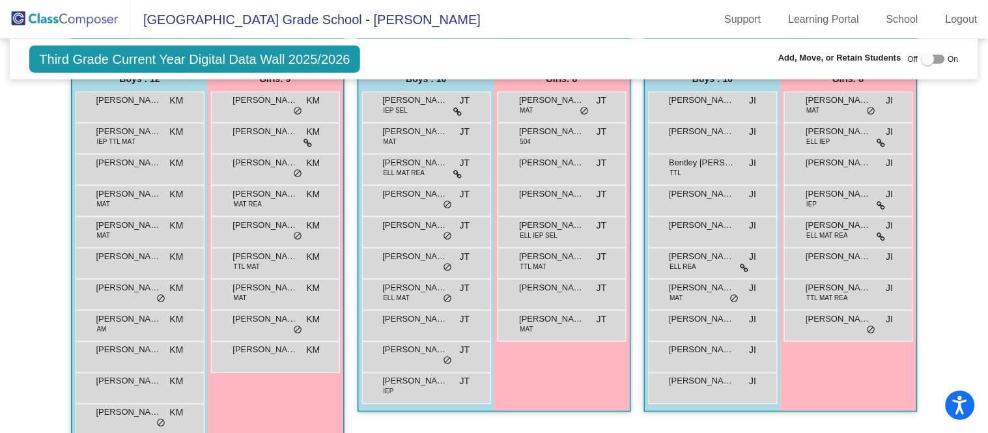
scroll to position [307, 0]
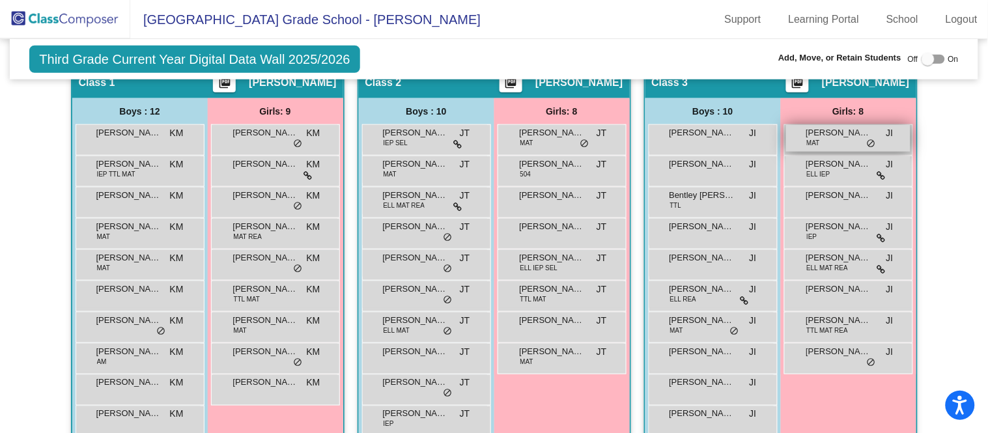
click at [860, 137] on span "[PERSON_NAME]" at bounding box center [838, 132] width 65 height 13
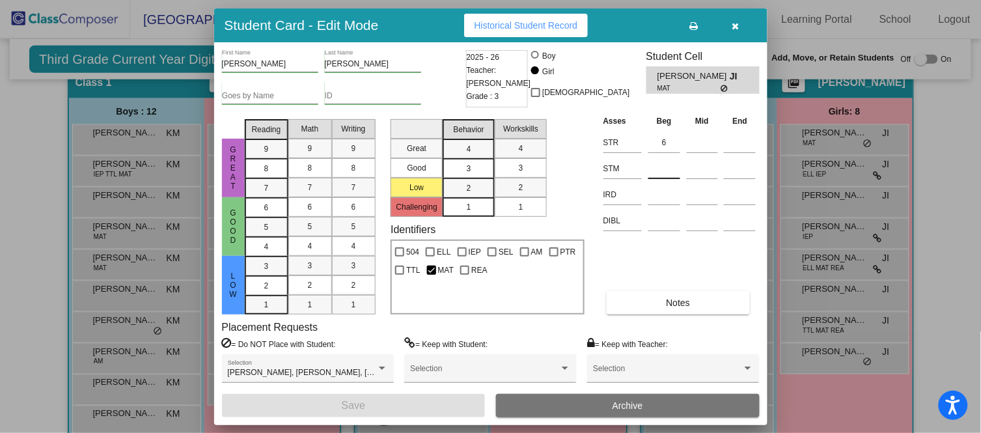
click at [661, 158] on div at bounding box center [665, 165] width 32 height 23
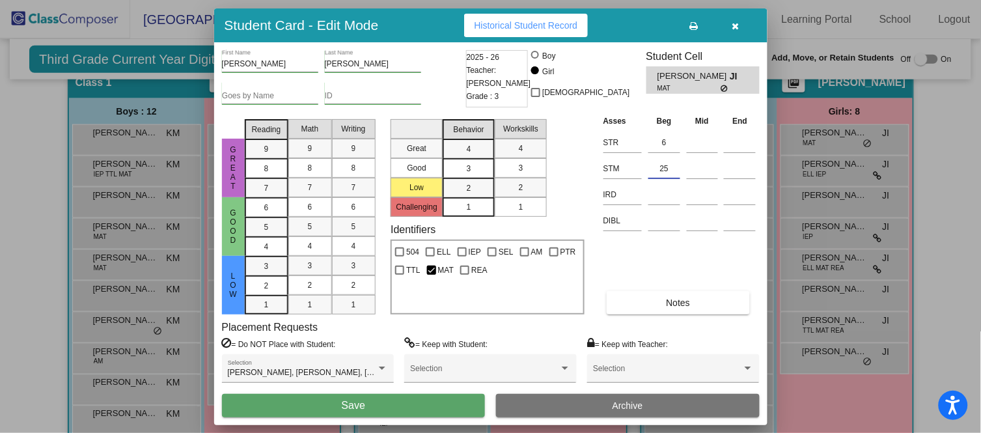
type input "25"
click at [438, 406] on button "Save" at bounding box center [354, 405] width 264 height 23
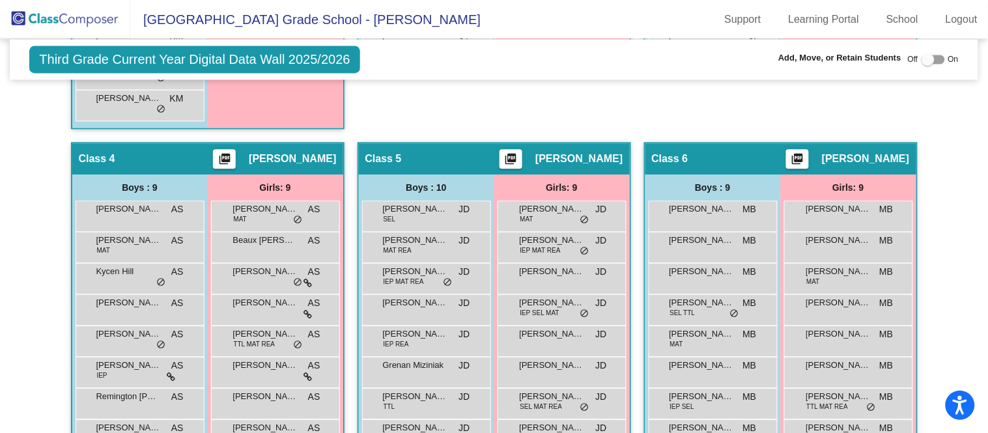
scroll to position [687, 0]
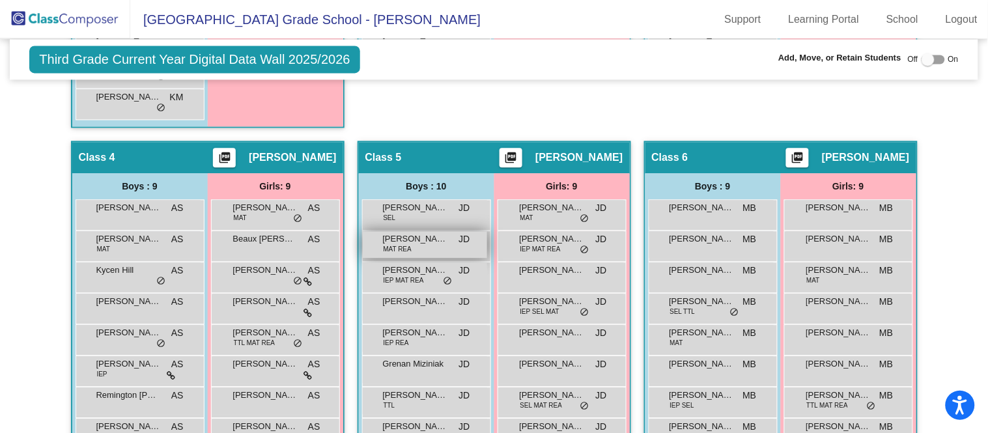
click at [416, 247] on div "[PERSON_NAME] MAT [PERSON_NAME] lock do_not_disturb_alt" at bounding box center [425, 244] width 124 height 27
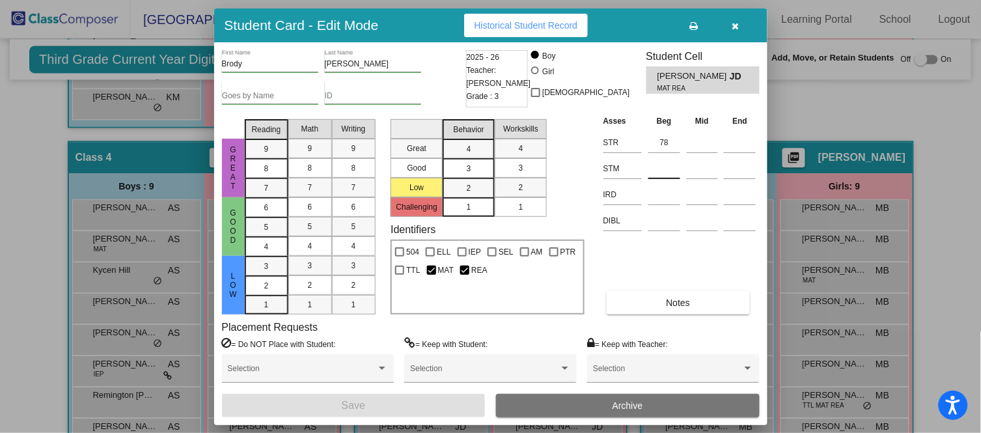
click at [669, 154] on div at bounding box center [665, 165] width 32 height 23
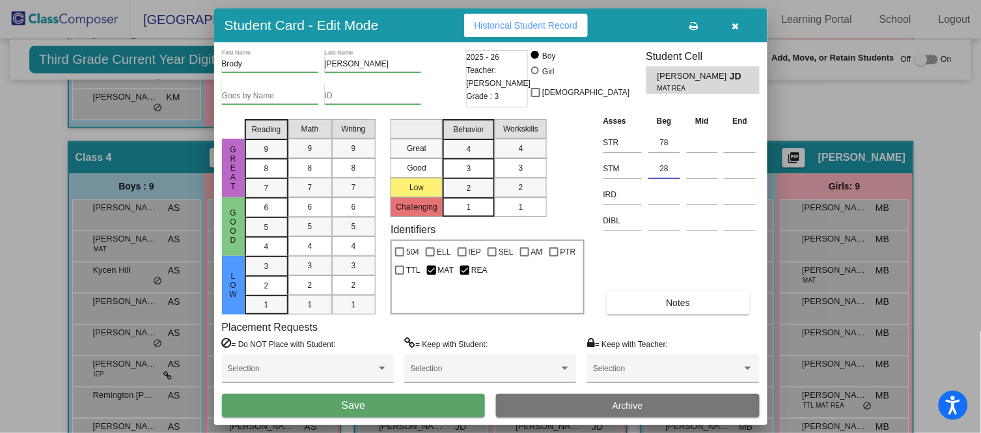
type input "28"
click at [392, 403] on button "Save" at bounding box center [354, 405] width 264 height 23
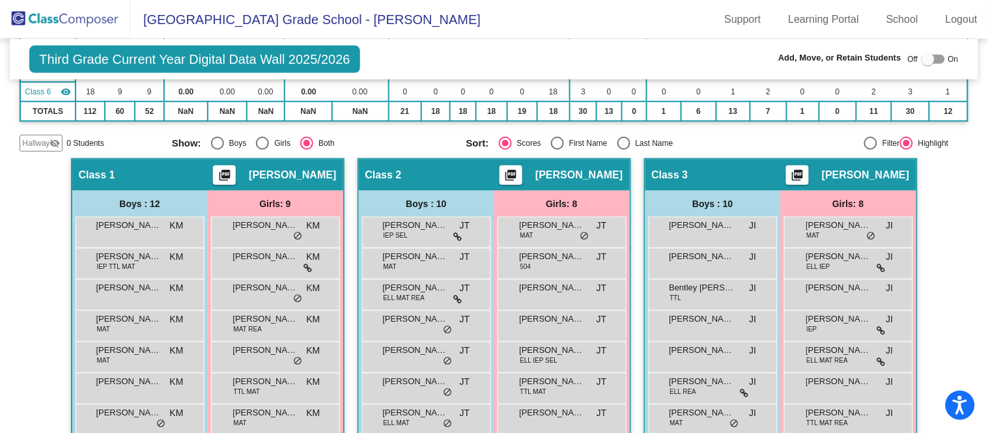
scroll to position [209, 0]
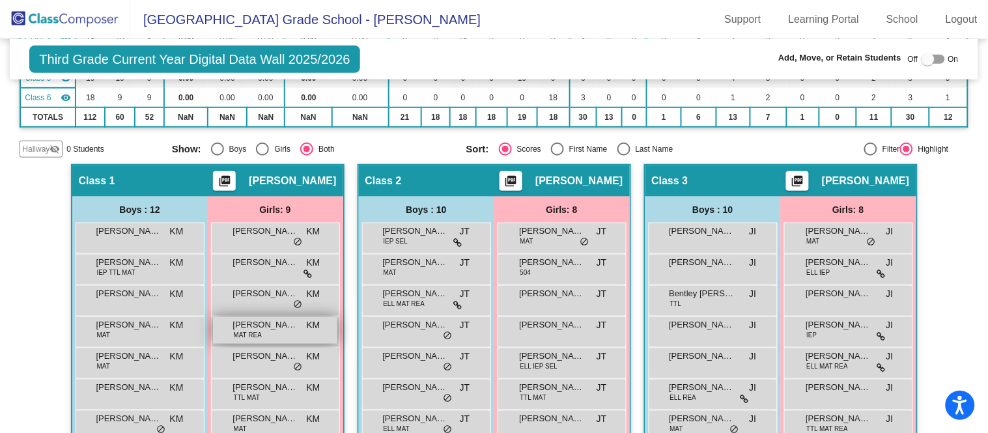
click at [295, 337] on div "[PERSON_NAME] MAT [PERSON_NAME] lock do_not_disturb_alt" at bounding box center [275, 330] width 124 height 27
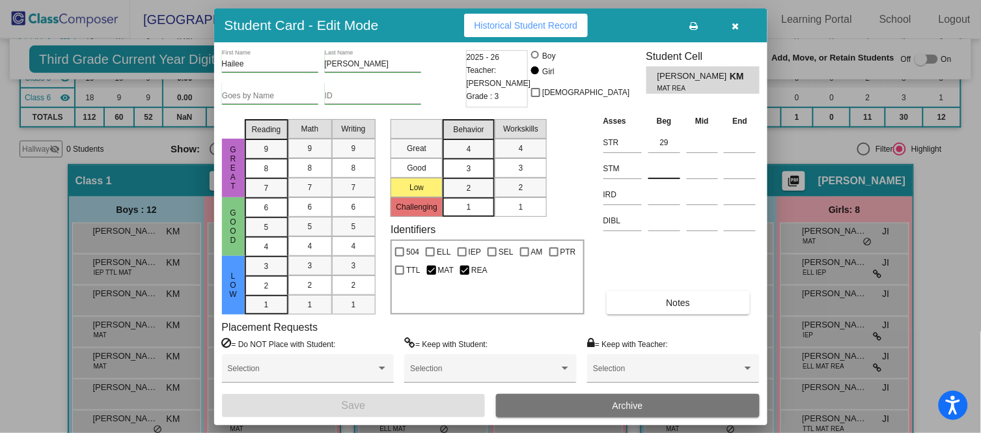
click at [666, 170] on input at bounding box center [665, 169] width 32 height 20
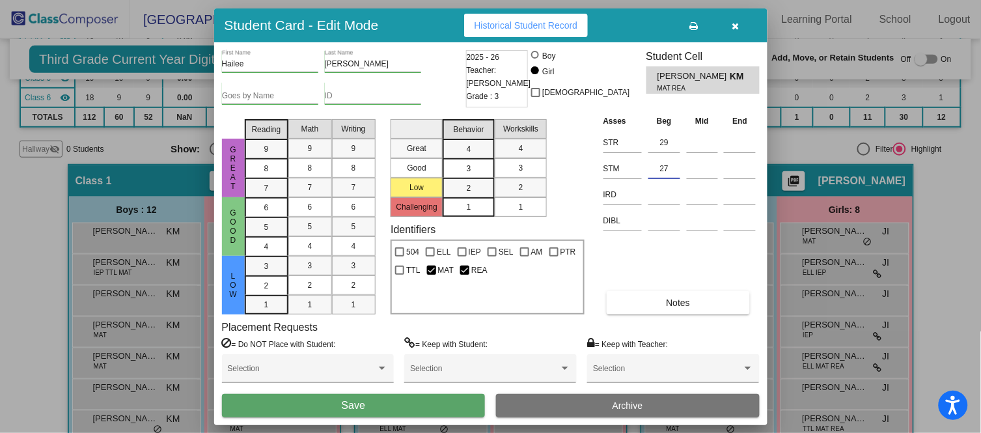
type input "27"
click at [450, 402] on button "Save" at bounding box center [354, 405] width 264 height 23
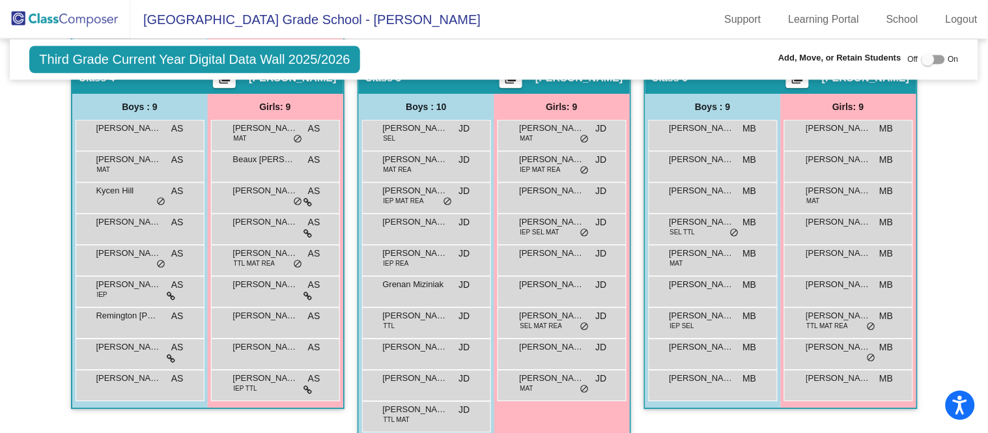
scroll to position [767, 0]
click at [545, 371] on span "[PERSON_NAME]" at bounding box center [552, 377] width 65 height 13
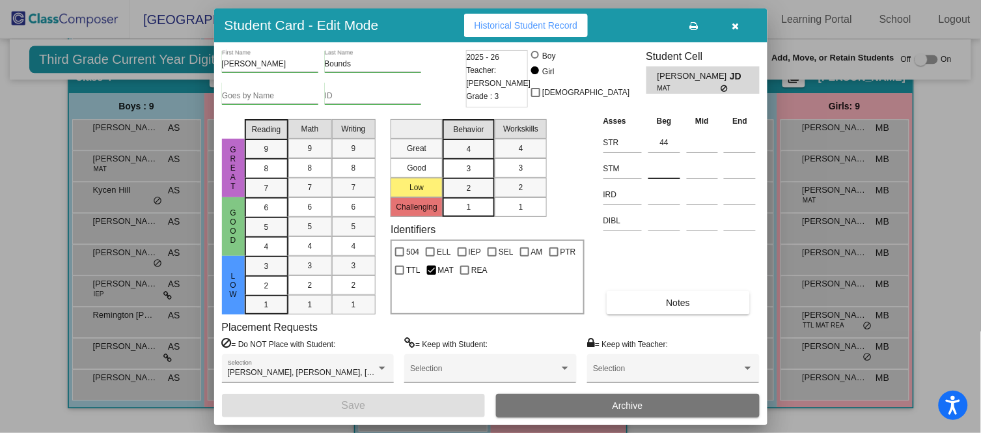
click at [668, 174] on input at bounding box center [665, 169] width 32 height 20
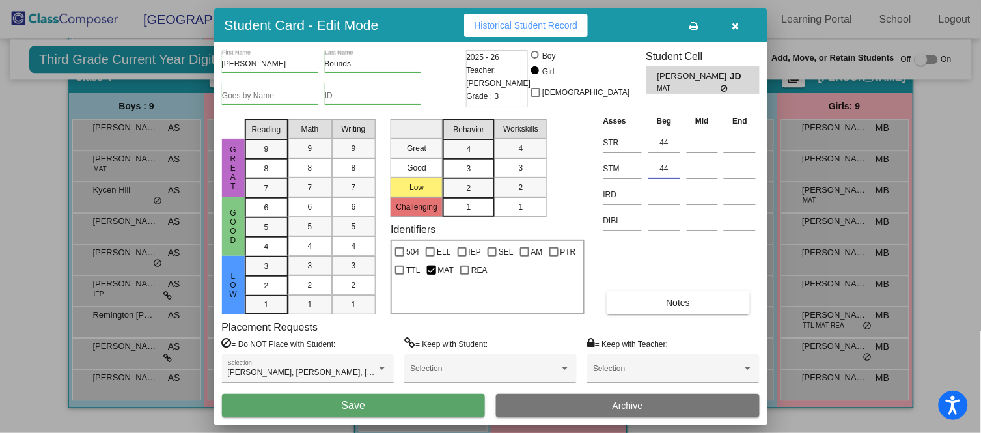
type input "44"
click at [435, 406] on button "Save" at bounding box center [354, 405] width 264 height 23
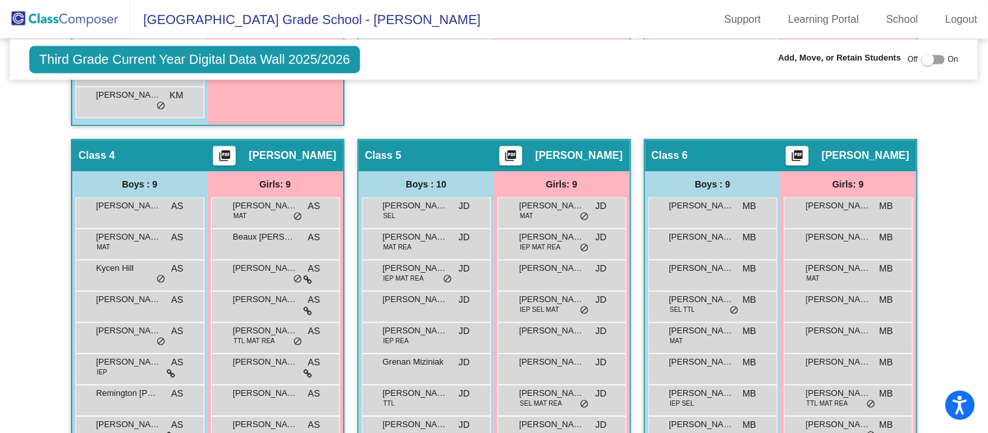
scroll to position [715, 0]
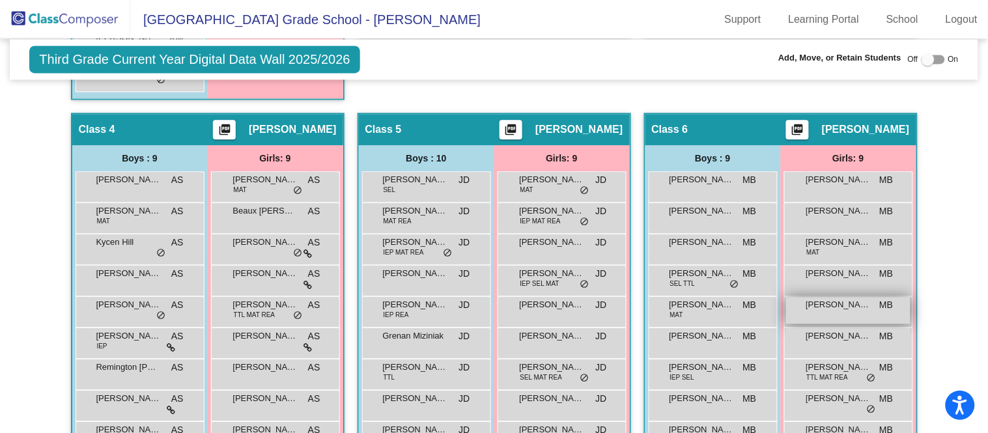
click at [856, 302] on span "[PERSON_NAME]" at bounding box center [838, 304] width 65 height 13
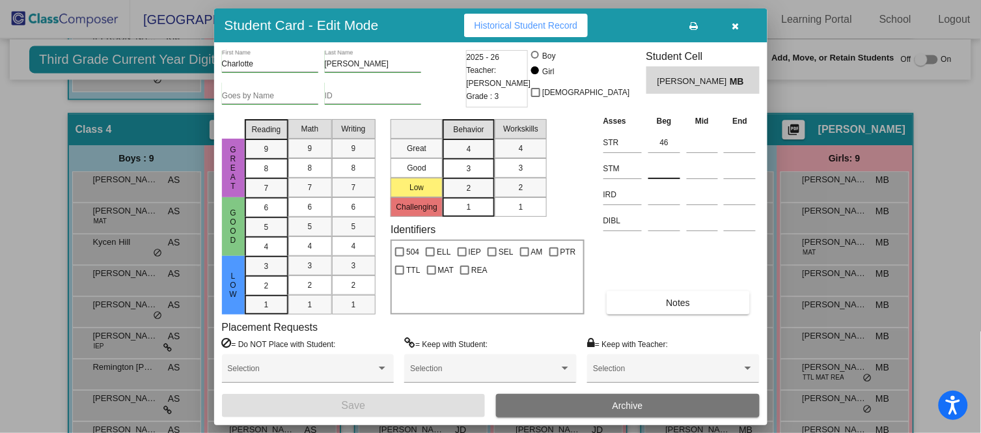
click at [676, 165] on input at bounding box center [665, 169] width 32 height 20
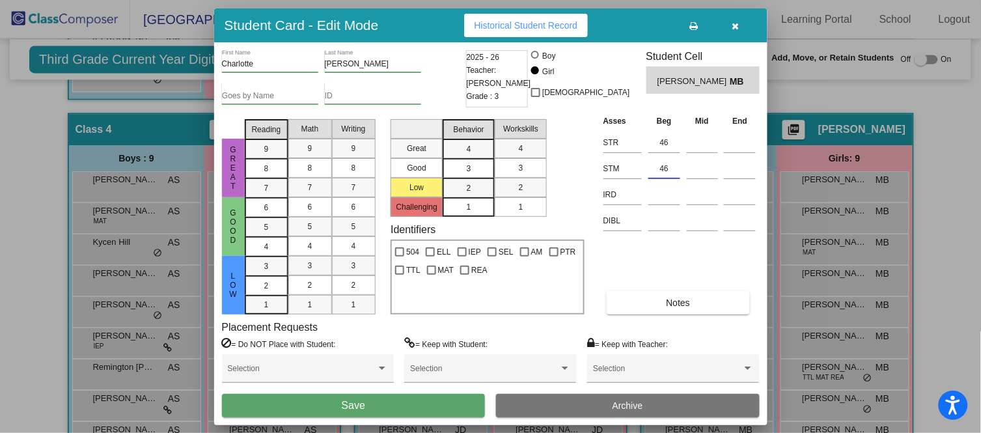
type input "46"
click at [425, 401] on button "Save" at bounding box center [354, 405] width 264 height 23
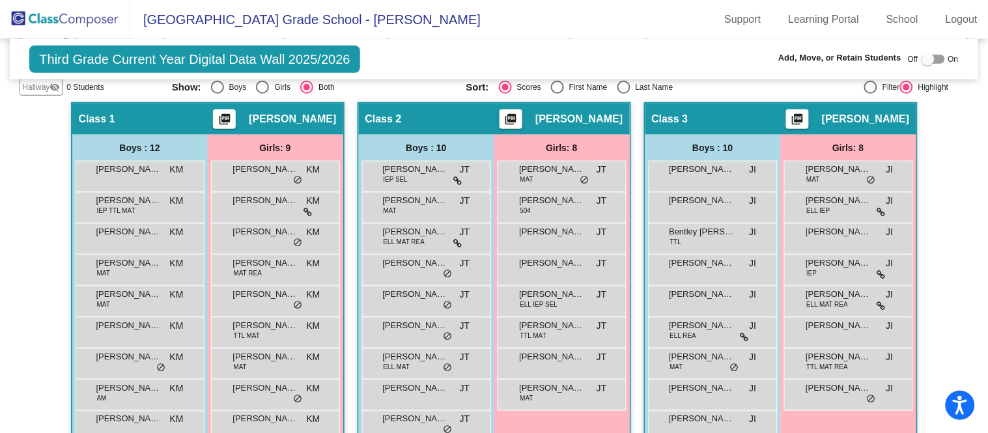
scroll to position [270, 0]
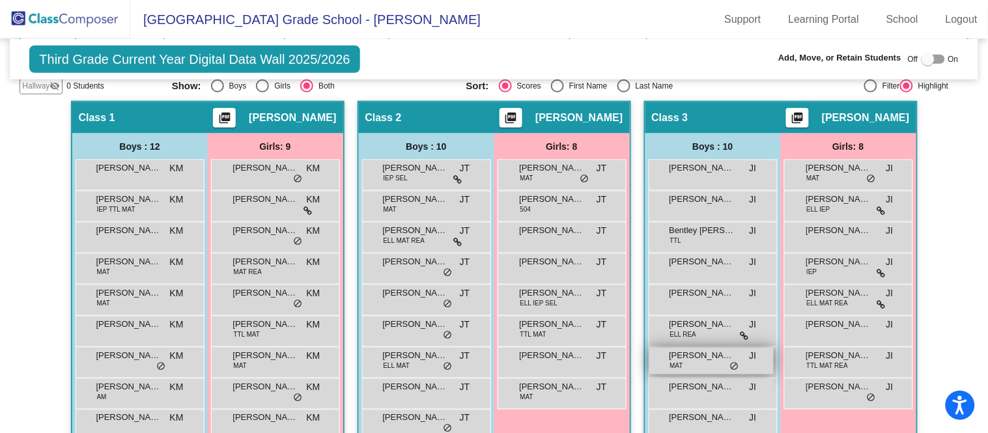
click at [711, 361] on div "[PERSON_NAME] MAT JI lock do_not_disturb_alt" at bounding box center [711, 361] width 124 height 27
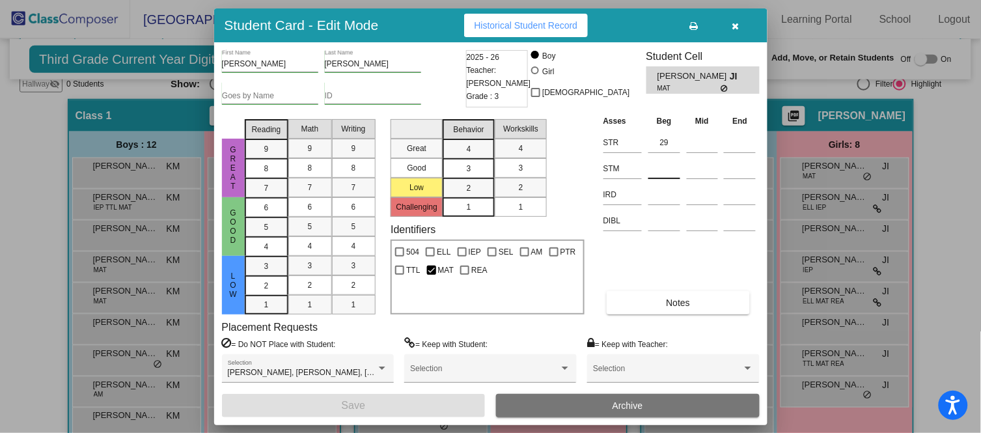
click at [656, 156] on div at bounding box center [665, 165] width 32 height 23
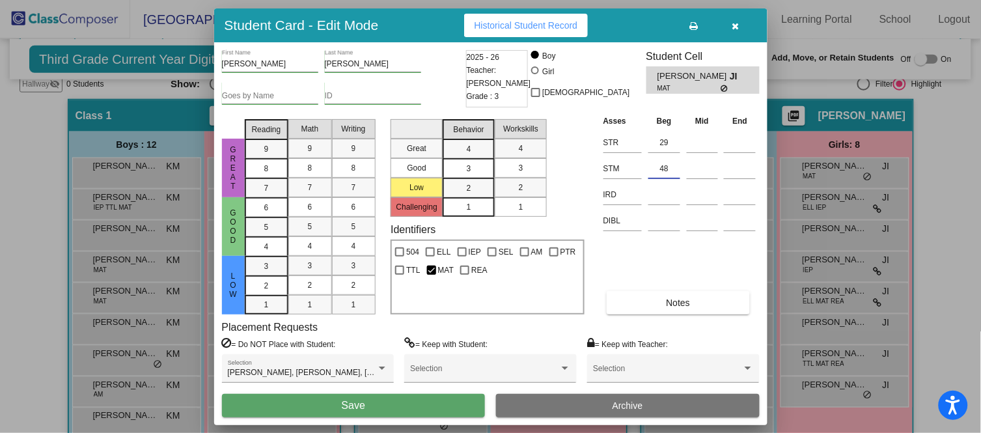
type input "48"
click at [393, 408] on button "Save" at bounding box center [354, 405] width 264 height 23
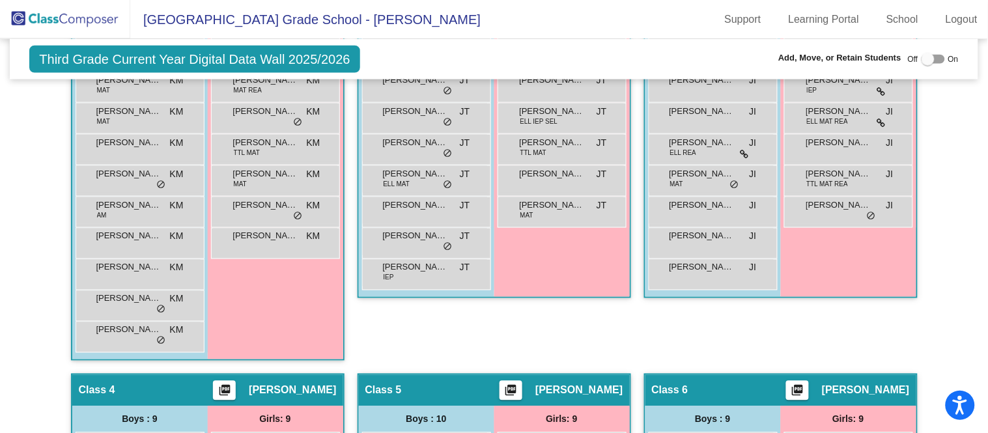
scroll to position [782, 0]
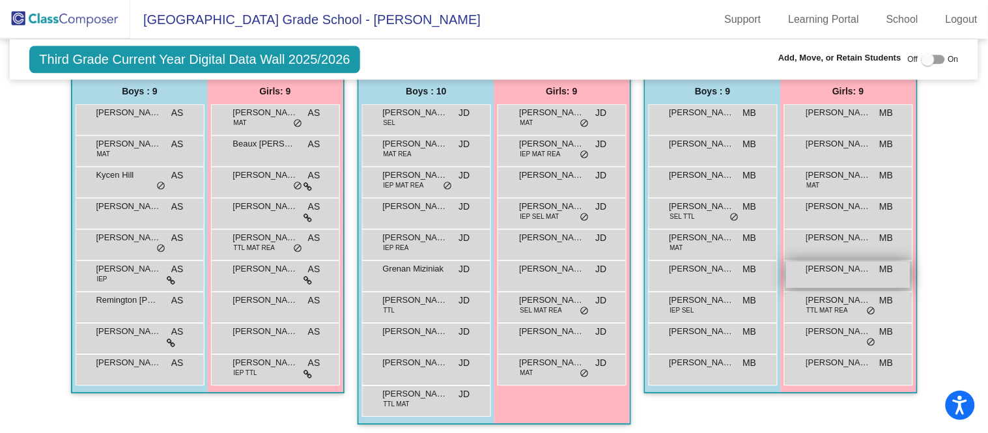
click at [838, 272] on div "[PERSON_NAME] MB lock do_not_disturb_alt" at bounding box center [848, 274] width 124 height 27
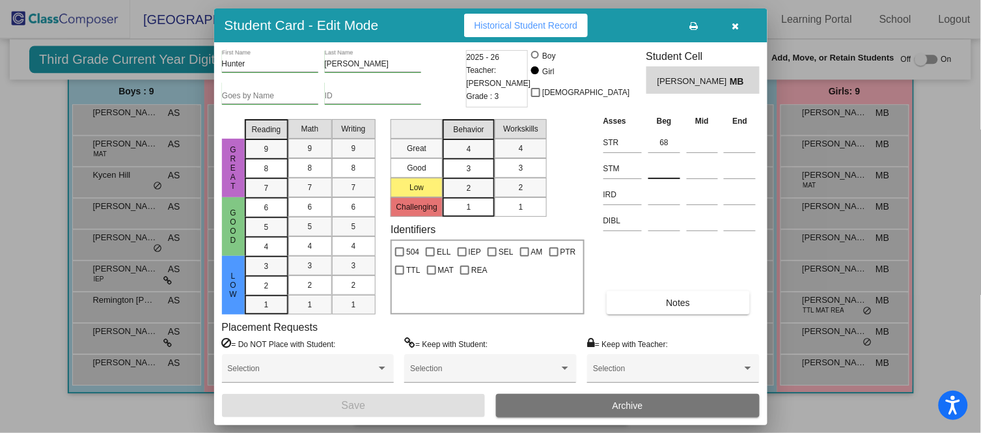
click at [659, 172] on input at bounding box center [665, 169] width 32 height 20
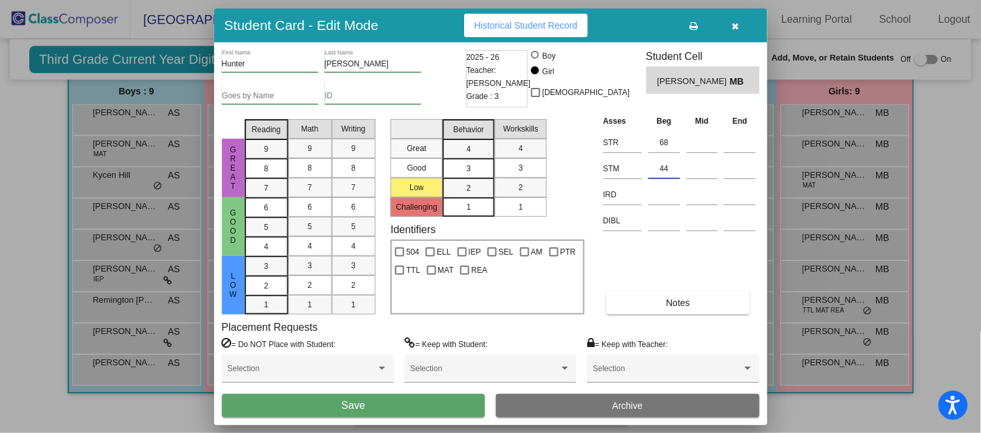
type input "44"
click at [439, 408] on button "Save" at bounding box center [354, 405] width 264 height 23
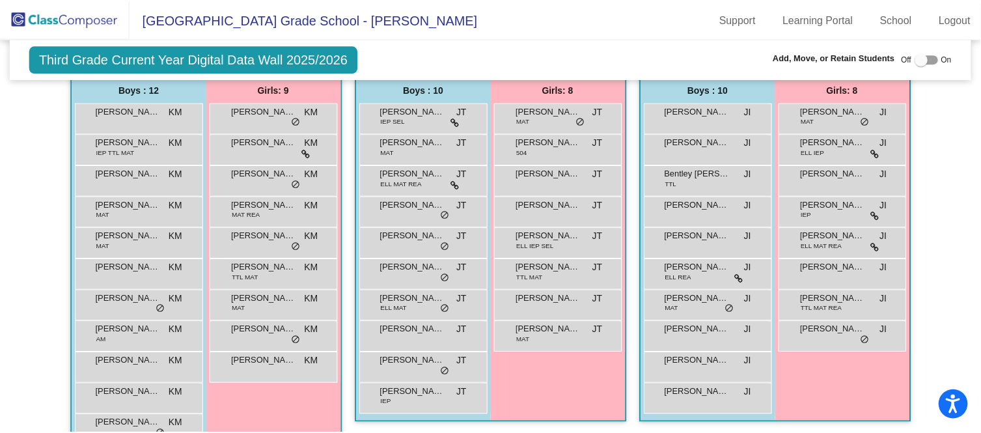
scroll to position [330, 0]
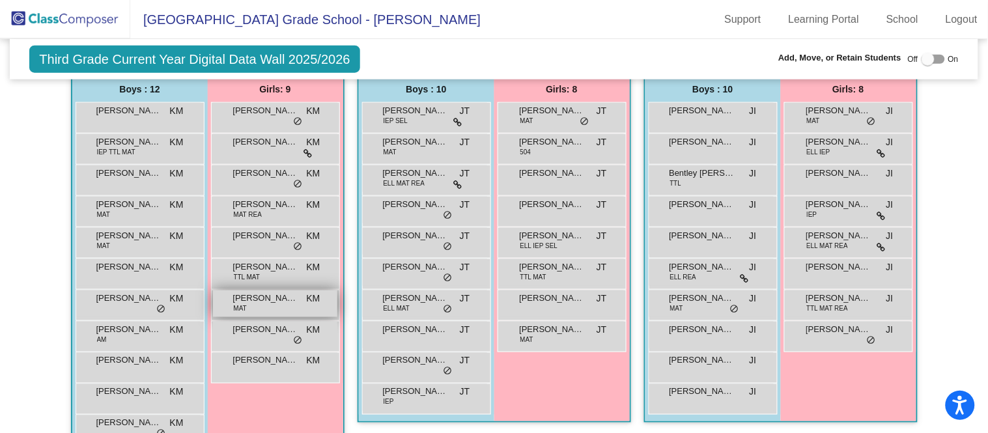
click at [289, 292] on span "[PERSON_NAME]" at bounding box center [265, 298] width 65 height 13
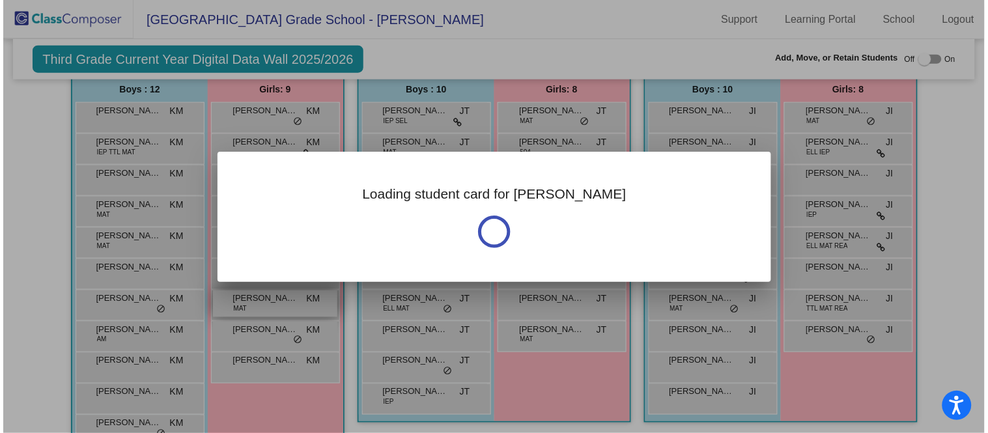
scroll to position [344, 0]
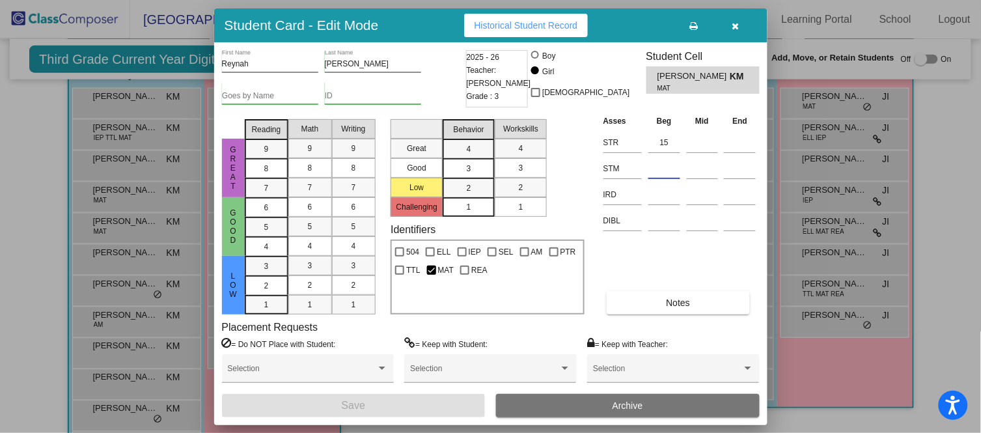
click at [651, 176] on input at bounding box center [665, 169] width 32 height 20
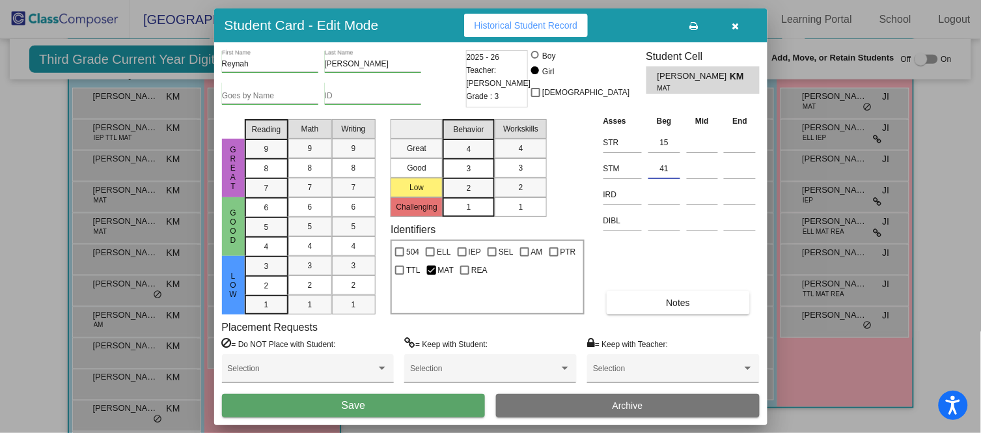
type input "41"
click at [465, 403] on button "Save" at bounding box center [354, 405] width 264 height 23
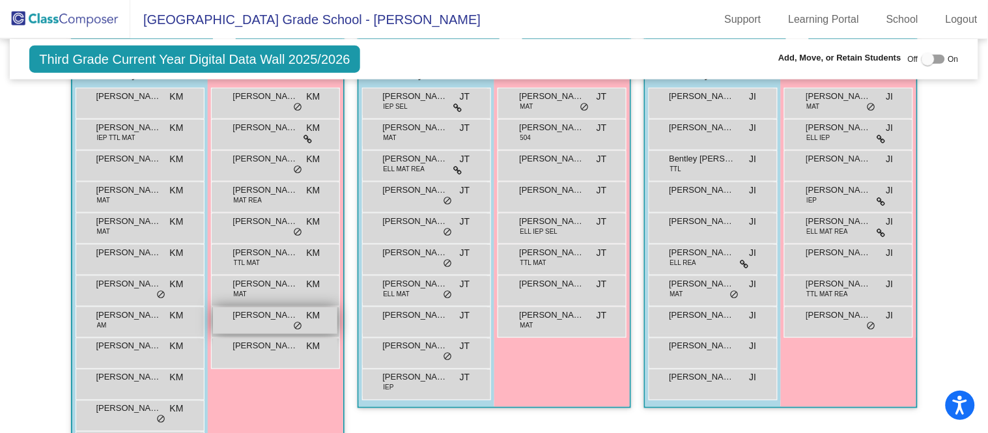
click at [272, 325] on div "Tynley [PERSON_NAME] lock do_not_disturb_alt" at bounding box center [275, 320] width 124 height 27
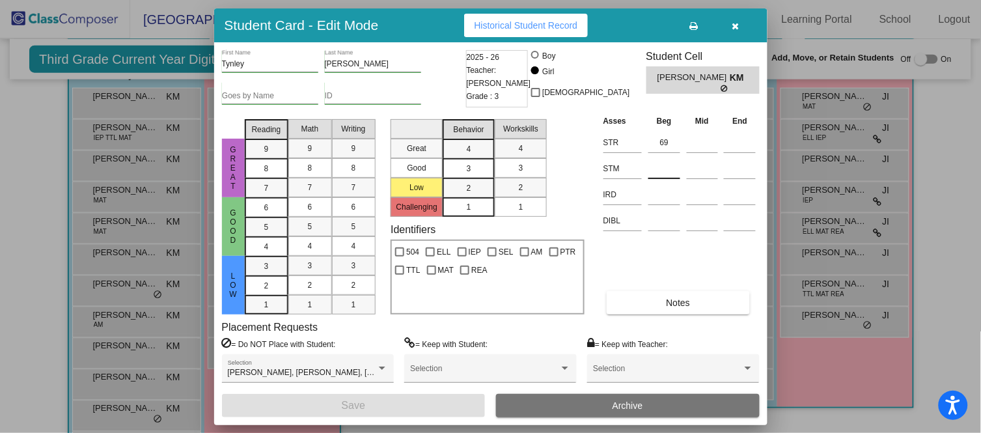
click at [666, 170] on input at bounding box center [665, 169] width 32 height 20
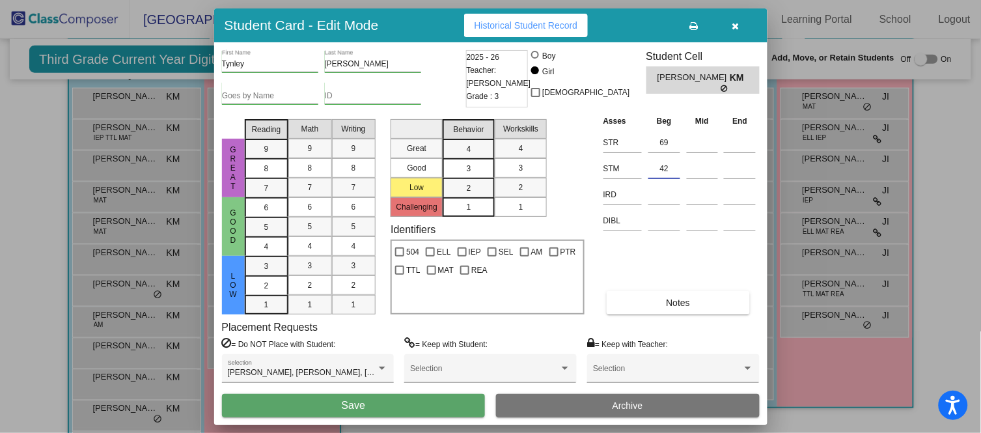
type input "42"
click at [423, 400] on button "Save" at bounding box center [354, 405] width 264 height 23
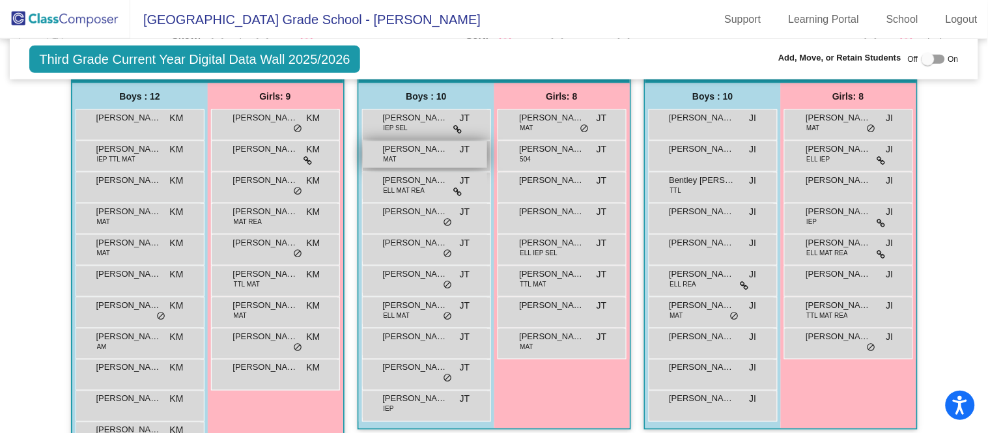
scroll to position [322, 0]
click at [427, 152] on span "[PERSON_NAME]" at bounding box center [415, 149] width 65 height 13
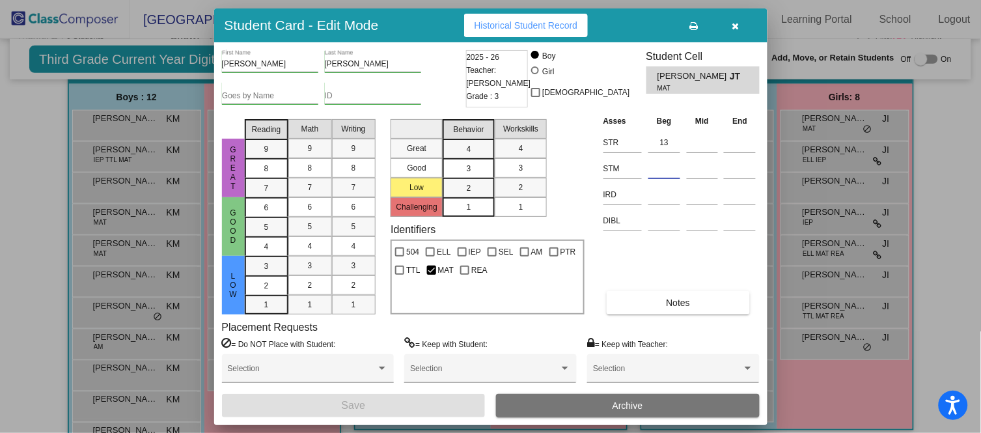
click at [666, 159] on input at bounding box center [665, 169] width 32 height 20
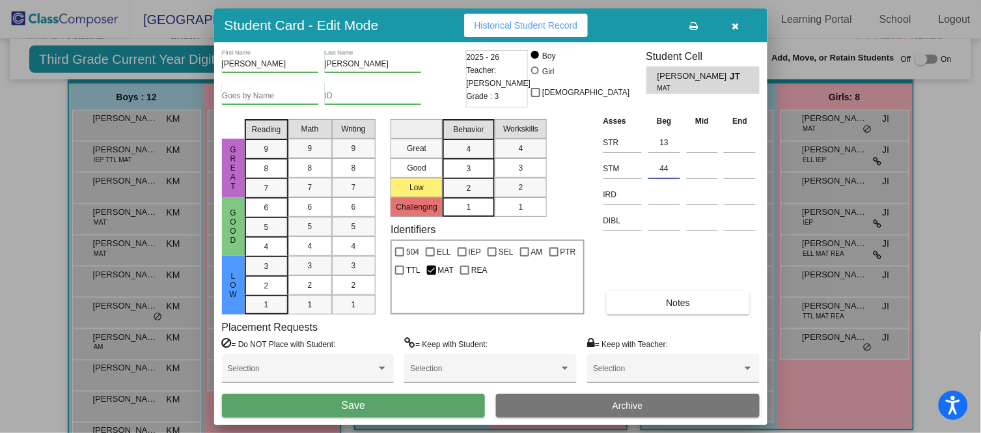
type input "44"
click at [399, 397] on button "Save" at bounding box center [354, 405] width 264 height 23
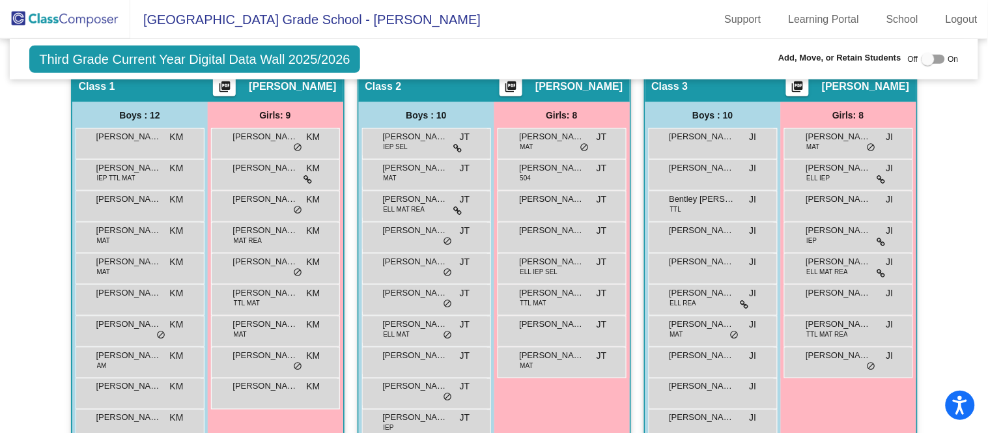
scroll to position [313, 0]
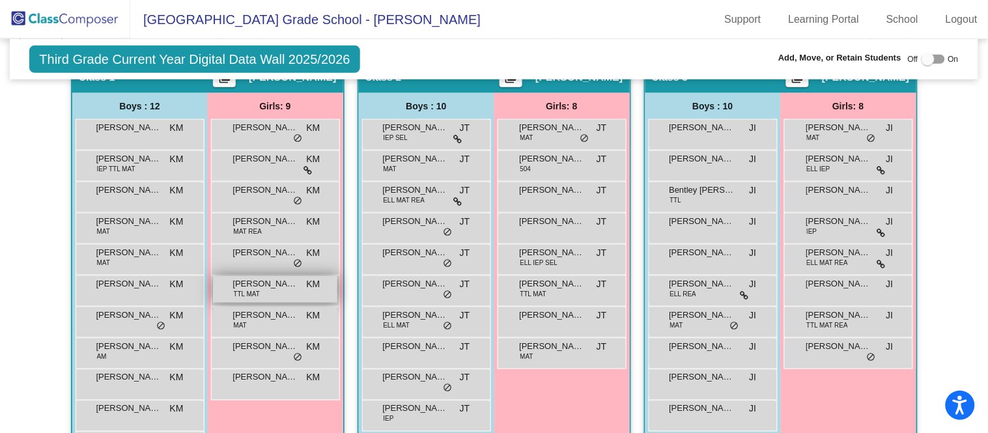
click at [277, 287] on span "[PERSON_NAME]" at bounding box center [265, 283] width 65 height 13
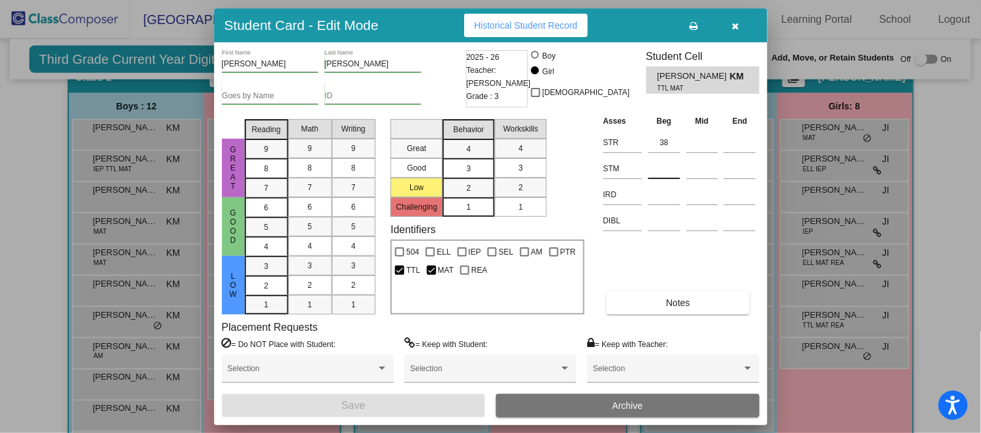
click at [672, 157] on div at bounding box center [665, 165] width 32 height 23
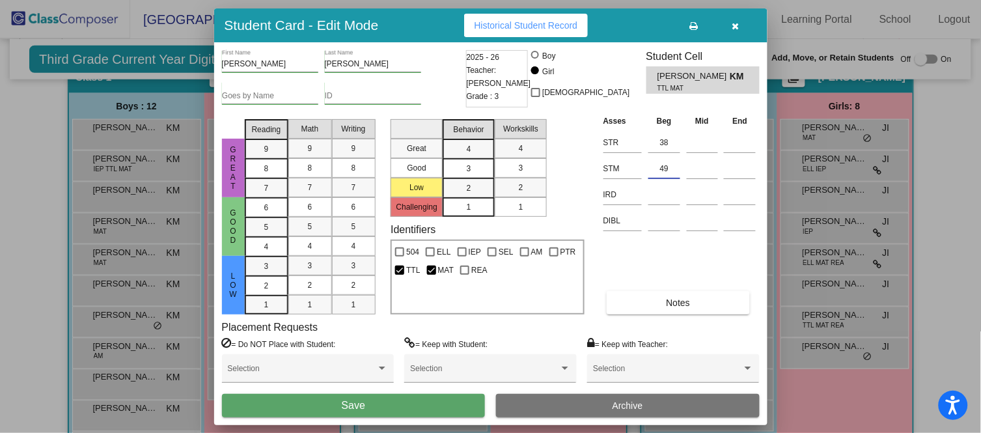
type input "49"
click at [407, 401] on button "Save" at bounding box center [354, 405] width 264 height 23
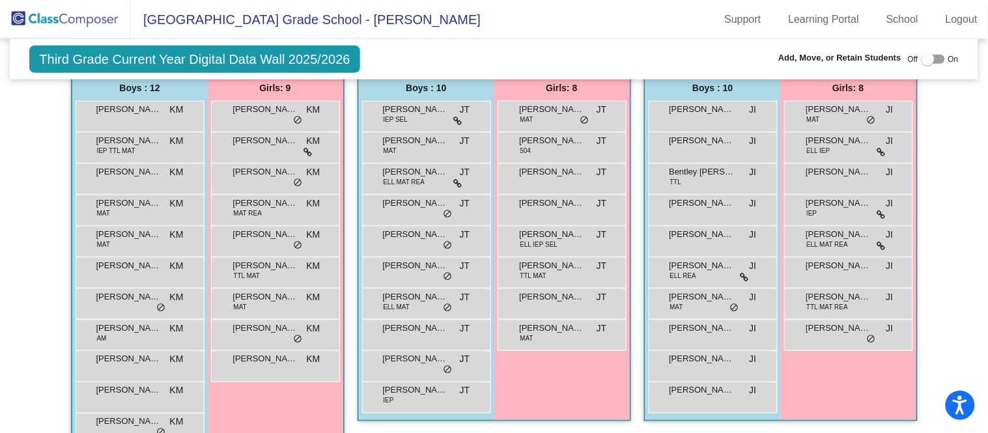
scroll to position [337, 0]
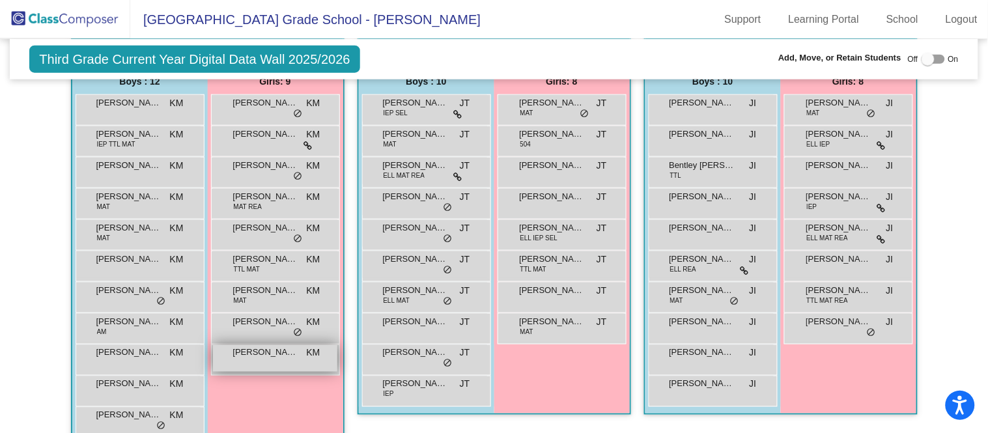
click at [277, 356] on span "[PERSON_NAME]" at bounding box center [265, 352] width 65 height 13
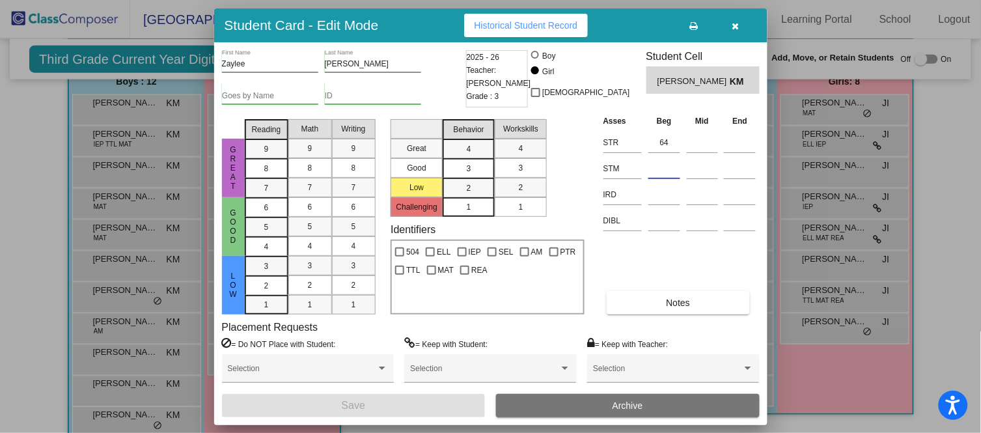
click at [664, 169] on input at bounding box center [665, 169] width 32 height 20
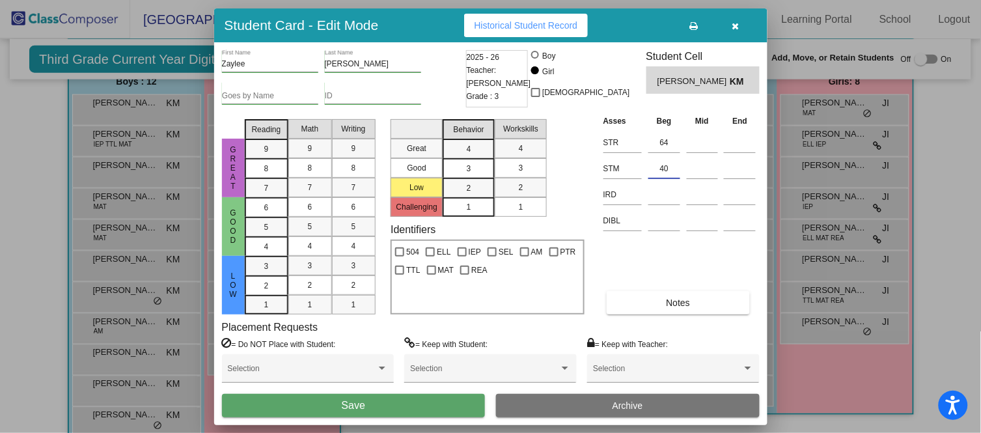
type input "40"
click at [395, 404] on button "Save" at bounding box center [354, 405] width 264 height 23
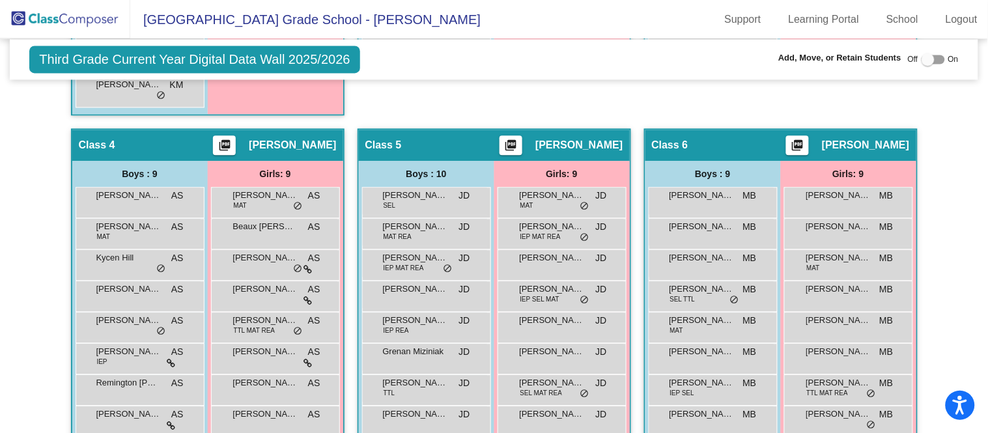
scroll to position [720, 0]
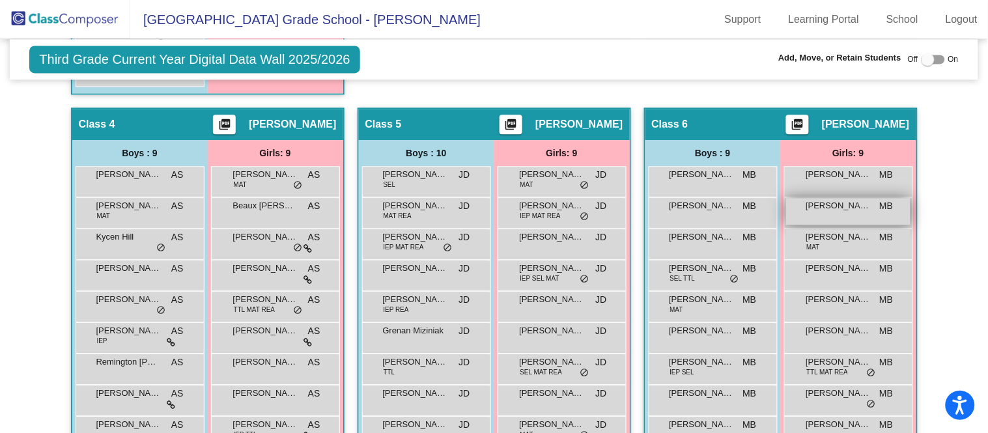
click at [828, 216] on div "[PERSON_NAME] MB lock do_not_disturb_alt" at bounding box center [848, 211] width 124 height 27
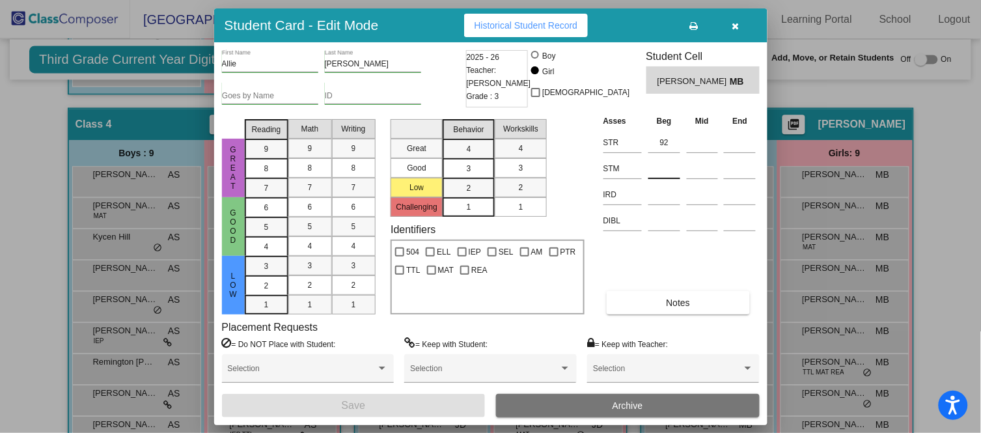
click at [671, 174] on input at bounding box center [665, 169] width 32 height 20
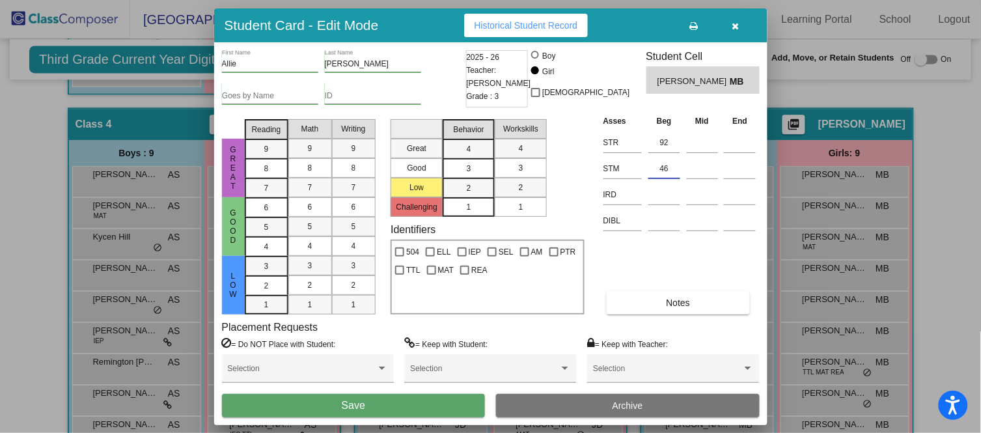
type input "46"
click at [401, 404] on button "Save" at bounding box center [354, 405] width 264 height 23
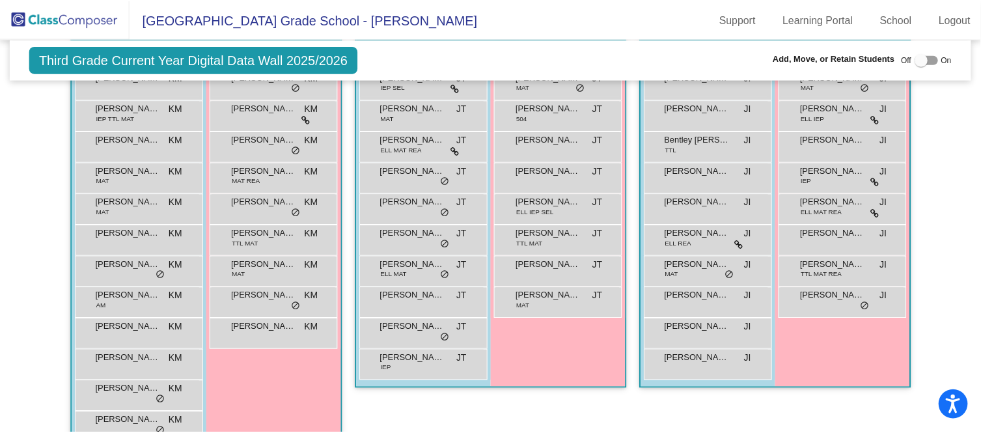
scroll to position [362, 0]
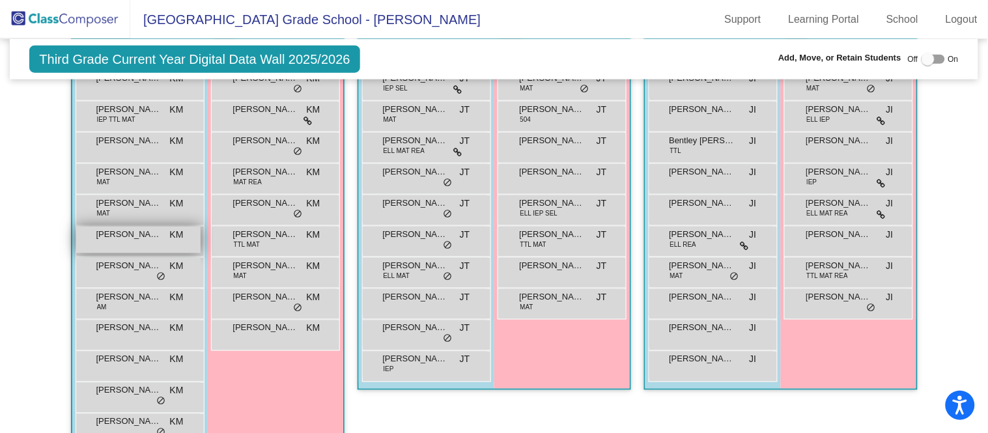
click at [173, 234] on span "KM" at bounding box center [177, 235] width 14 height 14
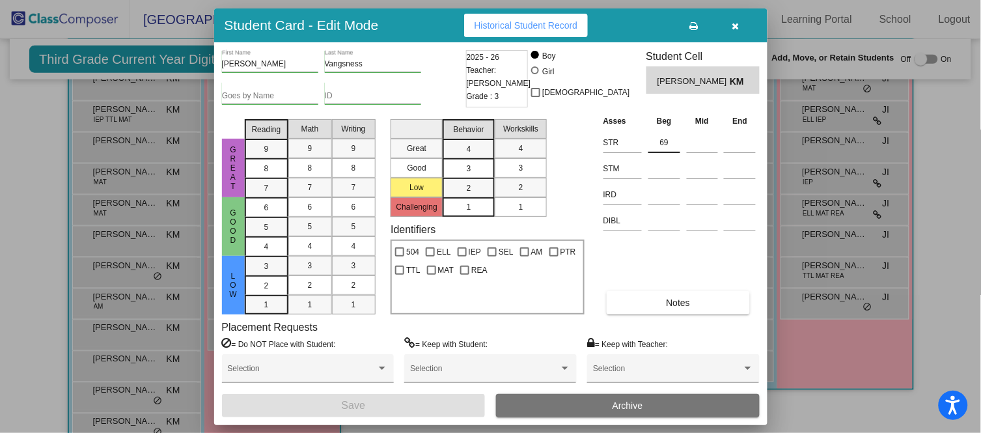
scroll to position [363, 0]
click at [662, 159] on input at bounding box center [665, 169] width 32 height 20
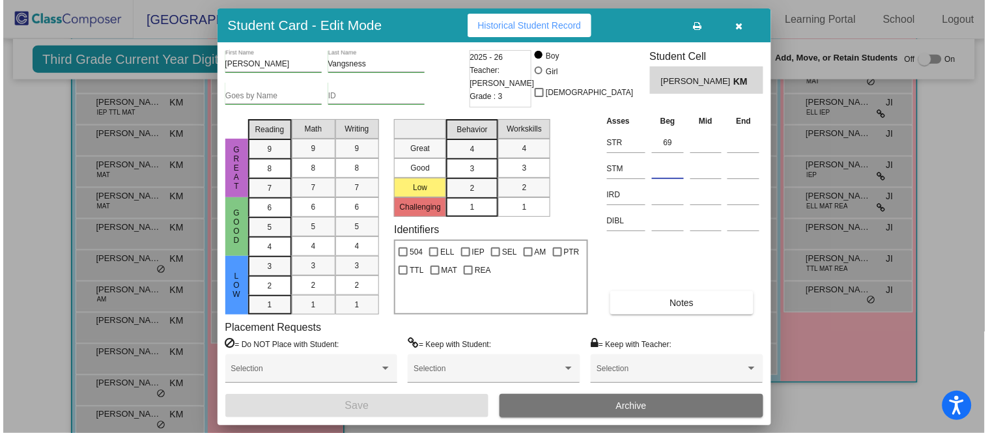
scroll to position [372, 0]
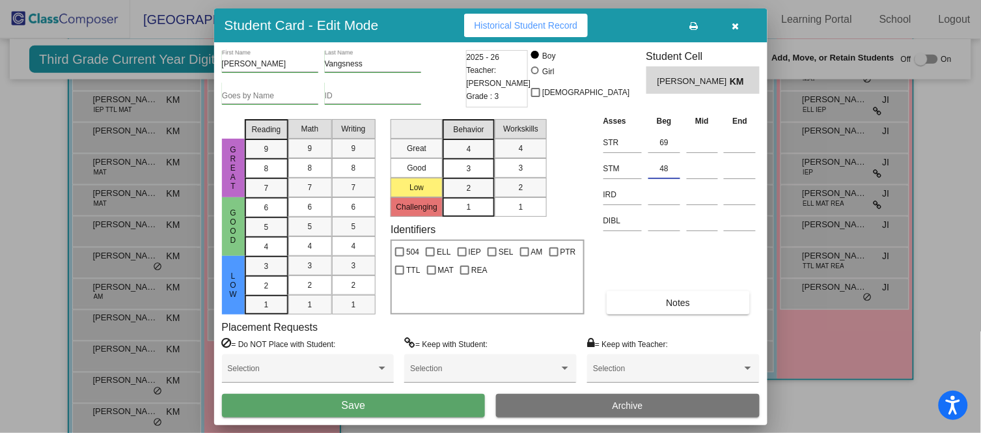
type input "48"
click at [398, 408] on button "Save" at bounding box center [354, 405] width 264 height 23
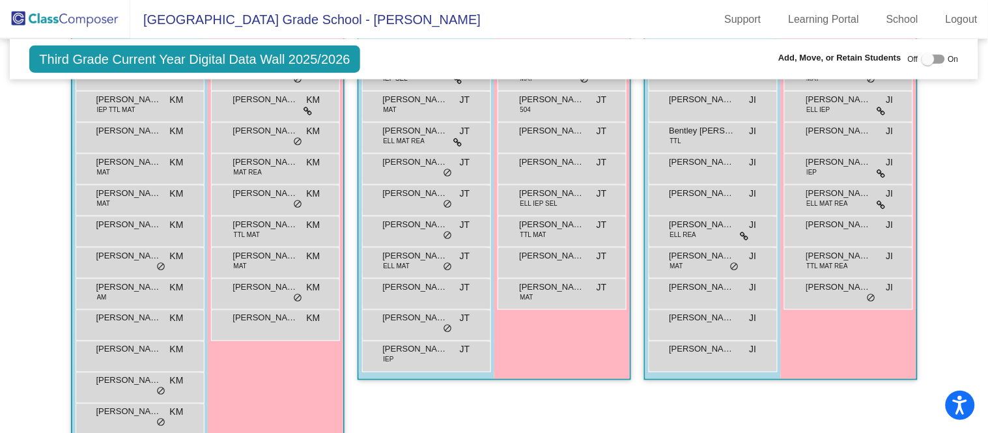
click at [22, 272] on div "Hallway - Hallway Class picture_as_pdf Add Student First Name Last Name Student…" at bounding box center [494, 424] width 948 height 847
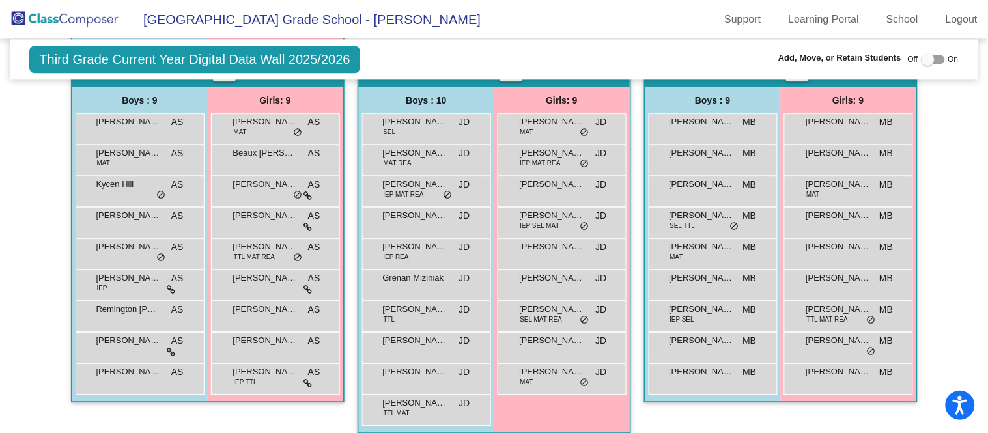
scroll to position [775, 0]
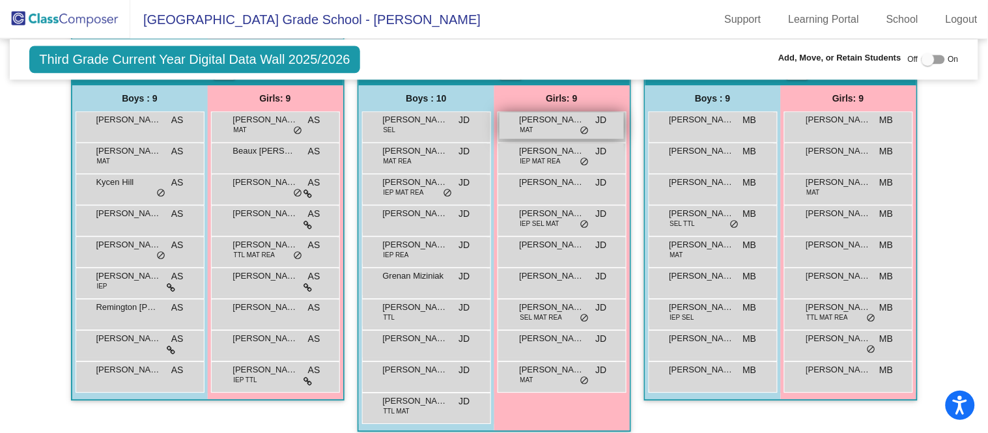
click at [563, 127] on div "[PERSON_NAME] MAT JD lock do_not_disturb_alt" at bounding box center [562, 125] width 124 height 27
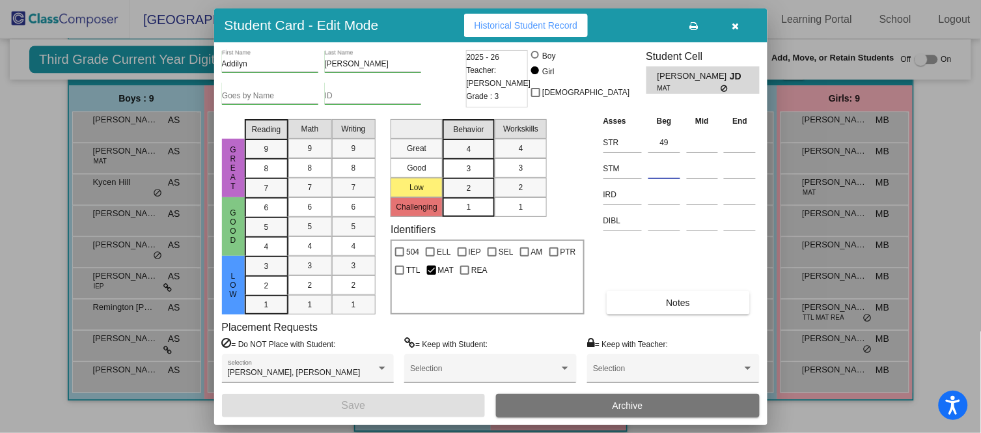
click at [666, 164] on input at bounding box center [665, 169] width 32 height 20
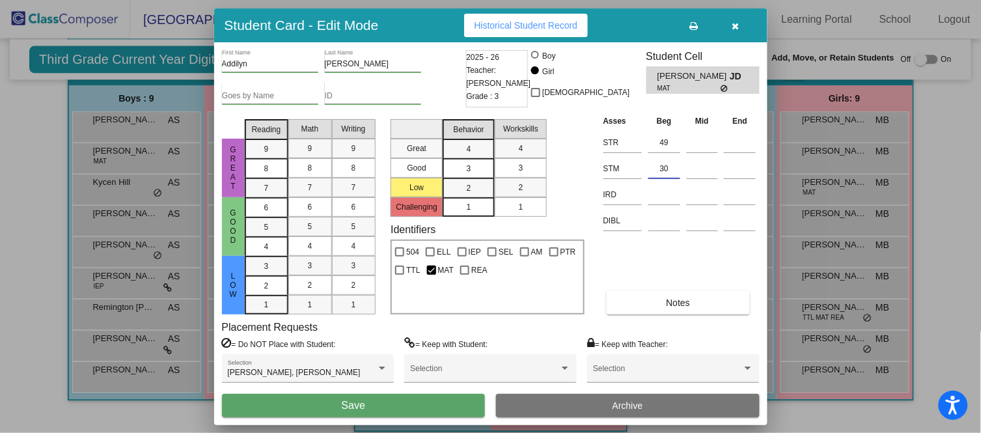
type input "30"
click at [371, 402] on button "Save" at bounding box center [354, 405] width 264 height 23
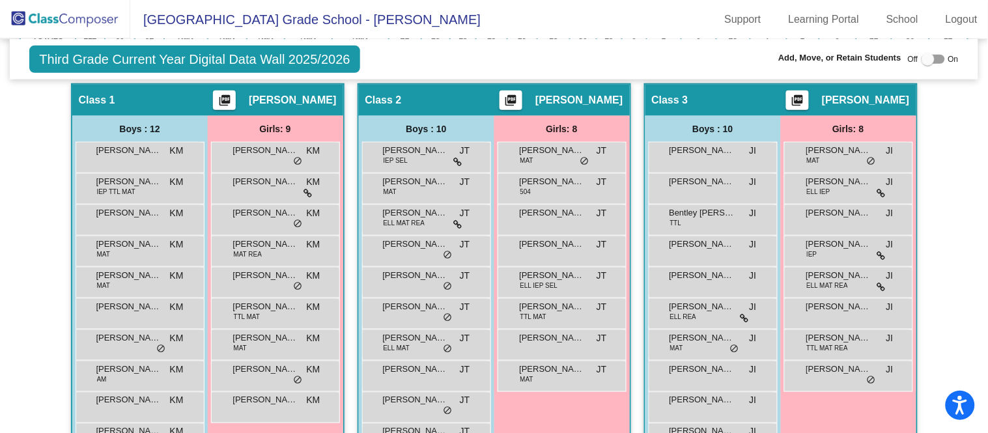
scroll to position [289, 0]
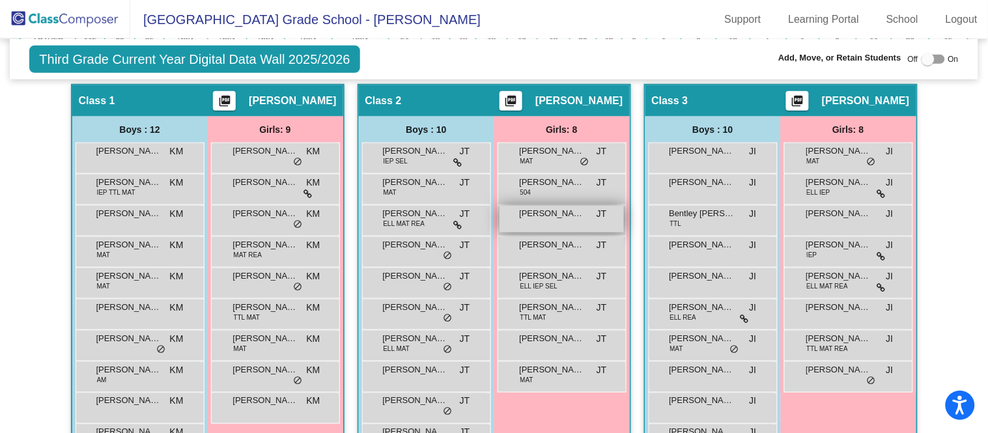
click at [587, 222] on div "Kodi [PERSON_NAME] lock do_not_disturb_alt" at bounding box center [562, 219] width 124 height 27
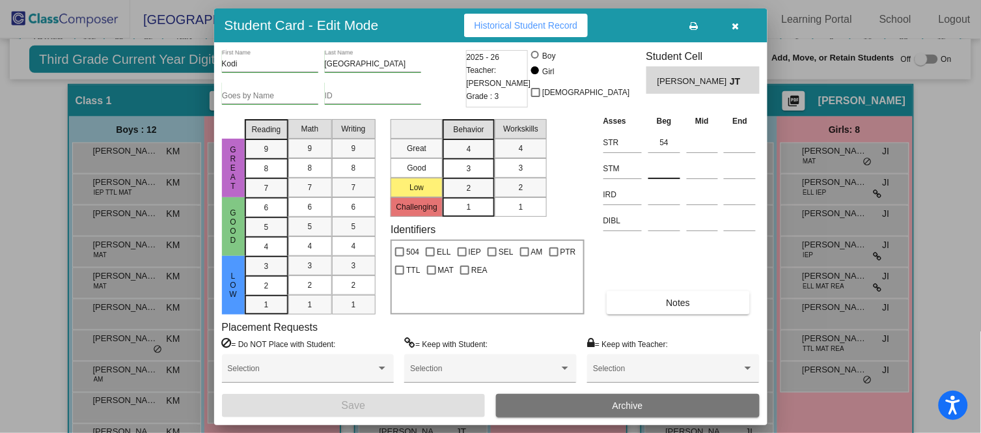
click at [675, 167] on input at bounding box center [665, 169] width 32 height 20
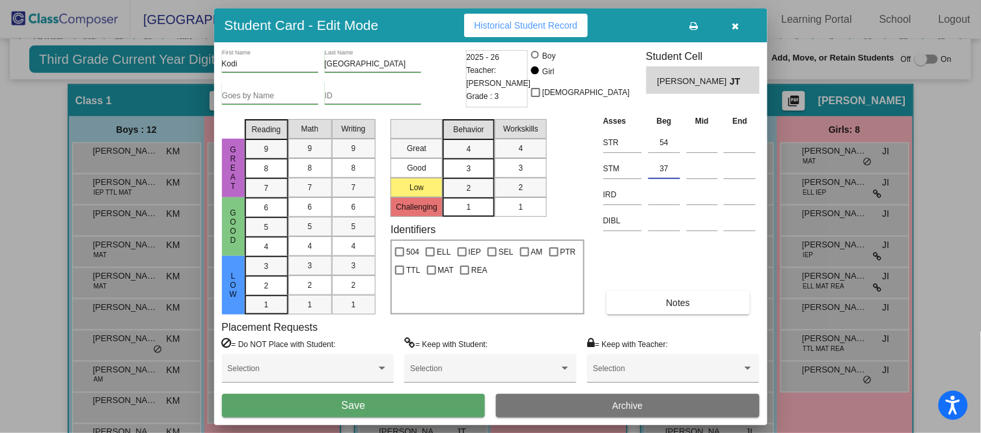
type input "37"
click at [407, 404] on button "Save" at bounding box center [354, 405] width 264 height 23
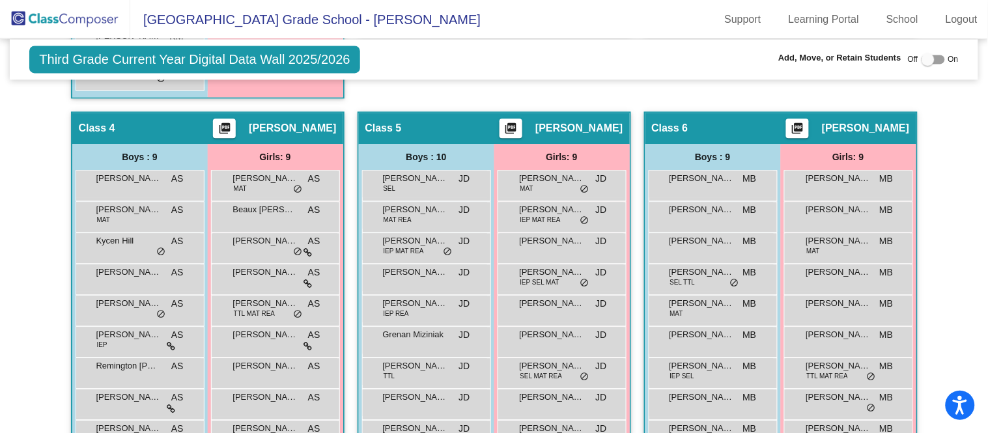
scroll to position [722, 0]
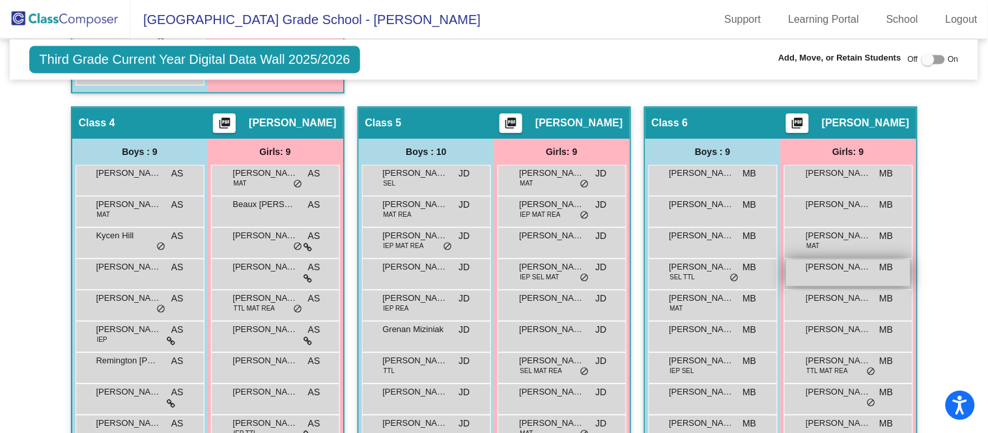
click at [845, 277] on div "[PERSON_NAME] MB lock do_not_disturb_alt" at bounding box center [848, 272] width 124 height 27
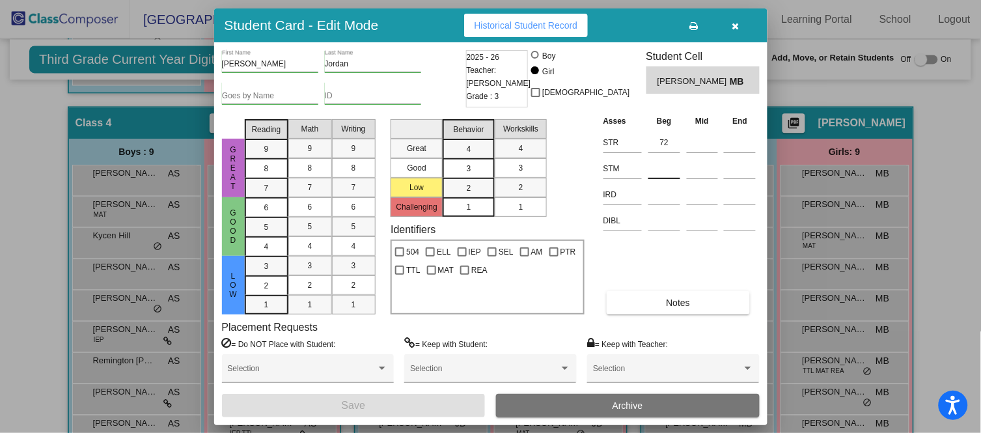
click at [659, 166] on input at bounding box center [665, 169] width 32 height 20
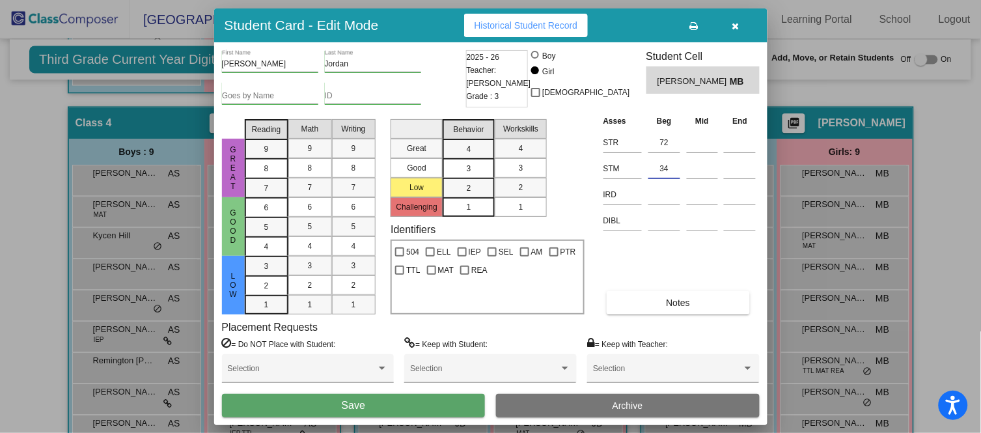
type input "34"
click at [387, 400] on button "Save" at bounding box center [354, 405] width 264 height 23
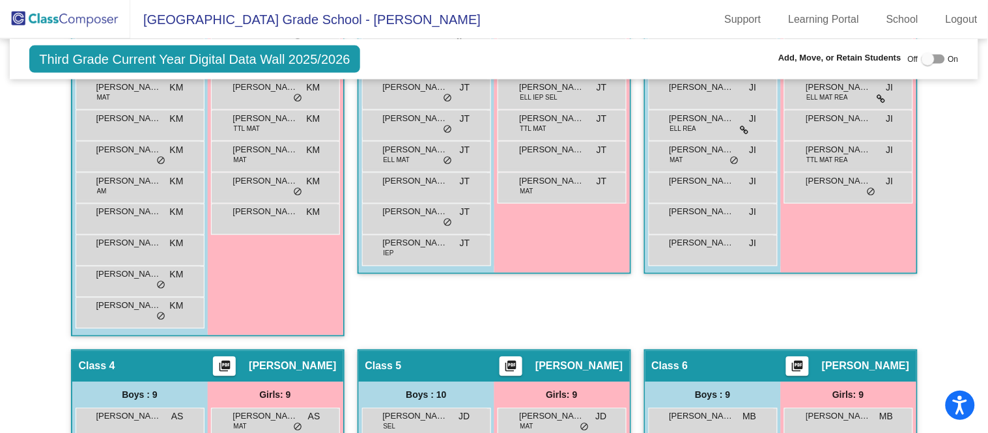
scroll to position [476, 0]
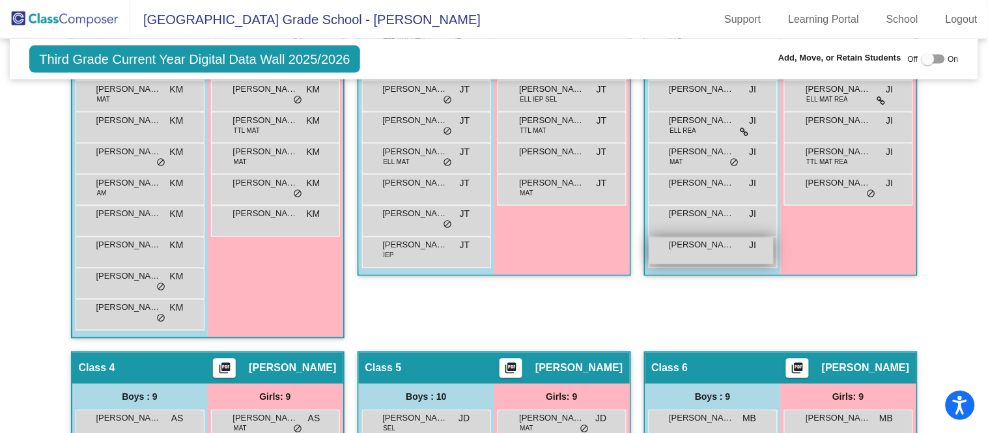
click at [698, 246] on span "[PERSON_NAME]" at bounding box center [701, 245] width 65 height 13
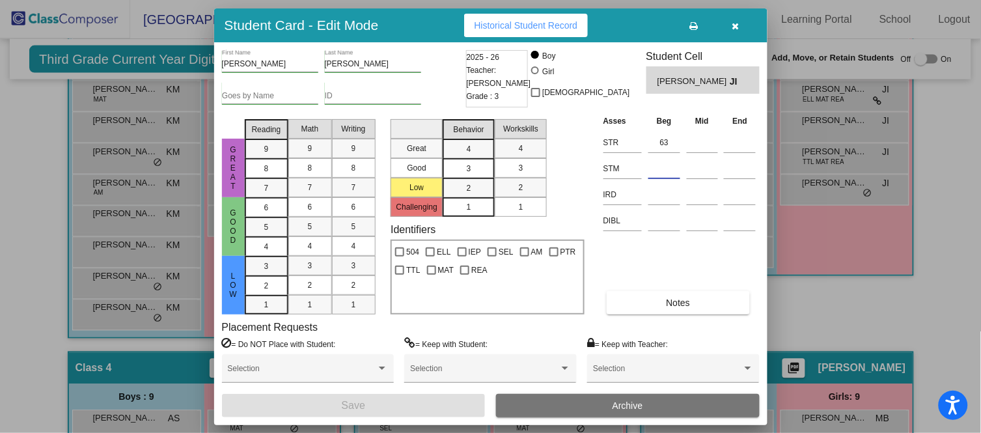
click at [655, 173] on input at bounding box center [665, 169] width 32 height 20
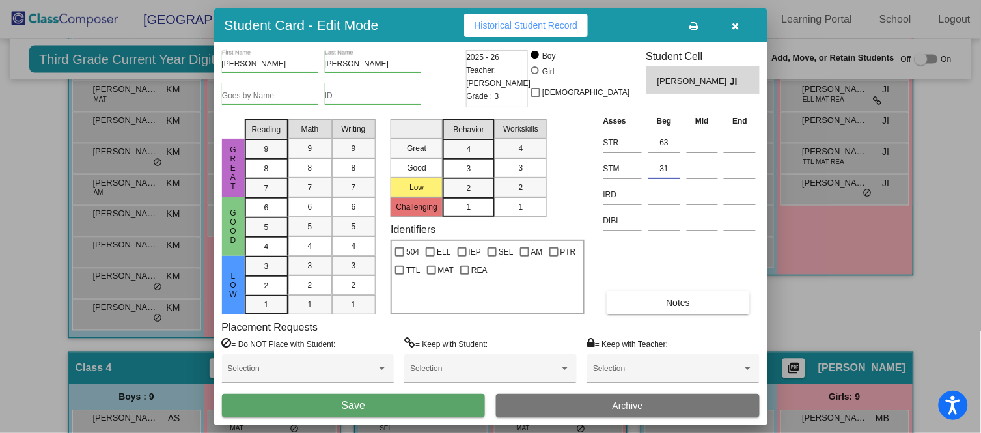
type input "31"
click at [440, 402] on button "Save" at bounding box center [354, 405] width 264 height 23
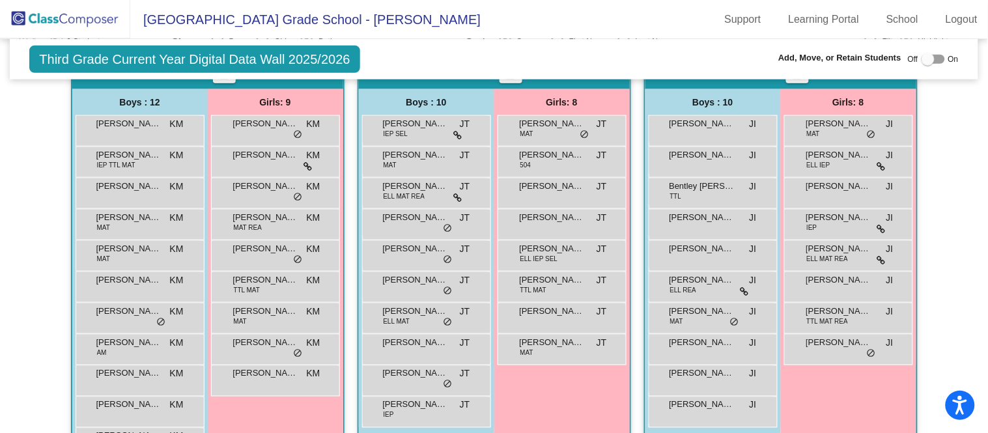
scroll to position [317, 0]
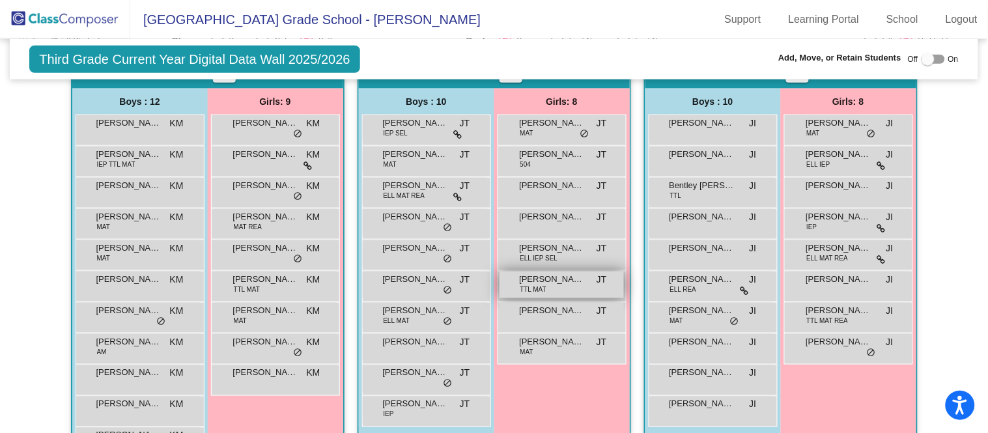
click at [580, 283] on div "[PERSON_NAME] TTL MAT JT lock do_not_disturb_alt" at bounding box center [562, 285] width 124 height 27
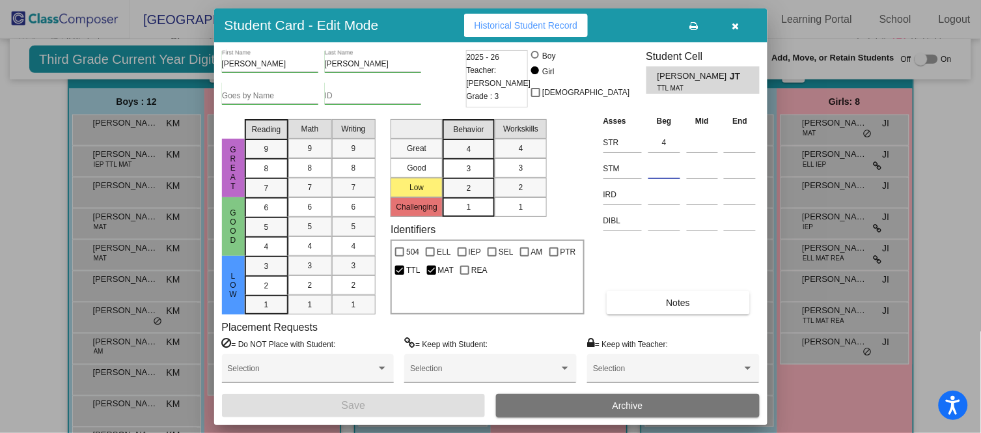
click at [668, 169] on input at bounding box center [665, 169] width 32 height 20
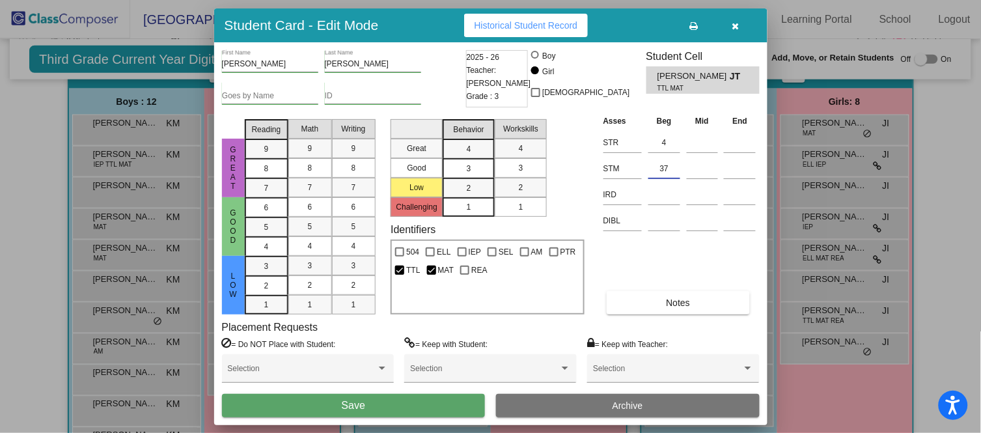
type input "37"
click at [434, 404] on button "Save" at bounding box center [354, 405] width 264 height 23
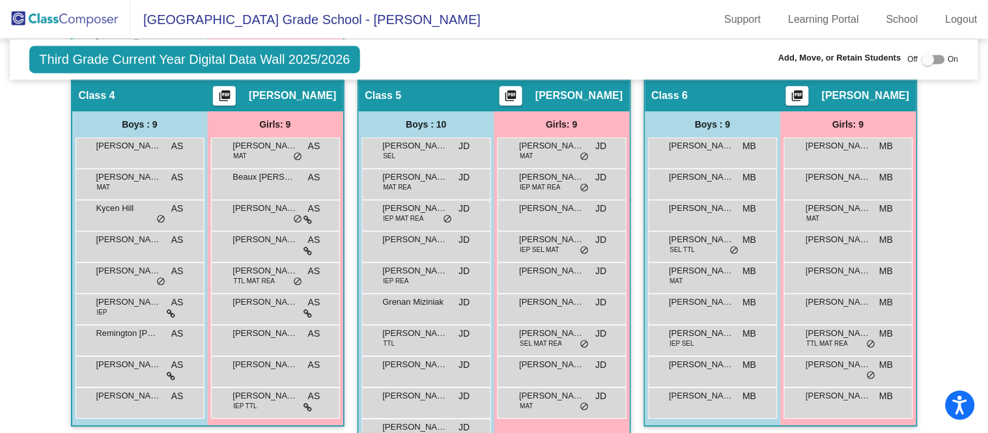
scroll to position [750, 0]
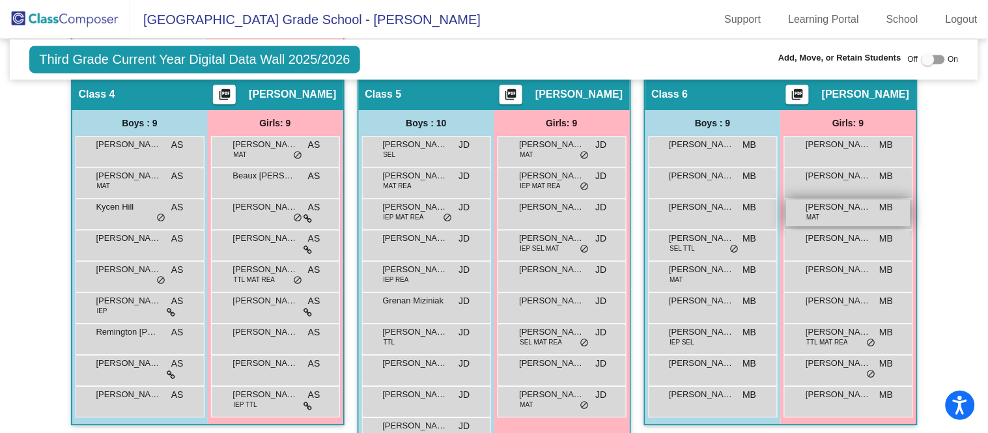
click at [842, 203] on span "[PERSON_NAME]" at bounding box center [838, 207] width 65 height 13
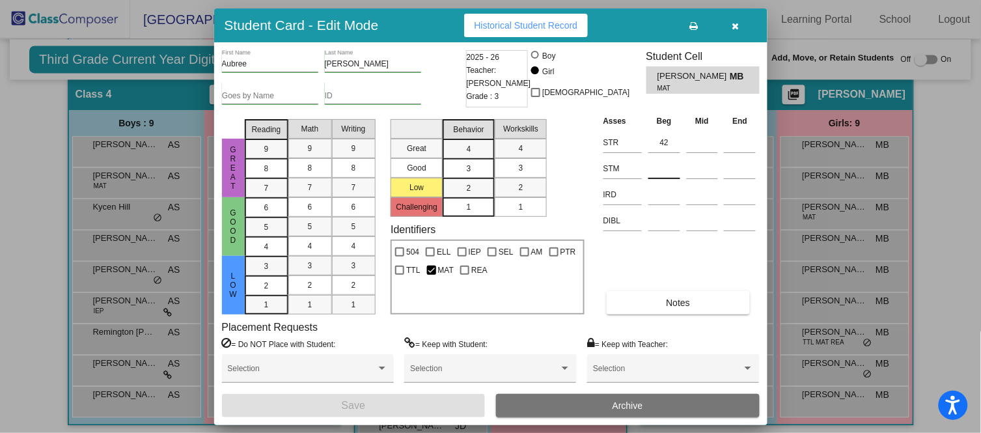
click at [662, 166] on input at bounding box center [665, 169] width 32 height 20
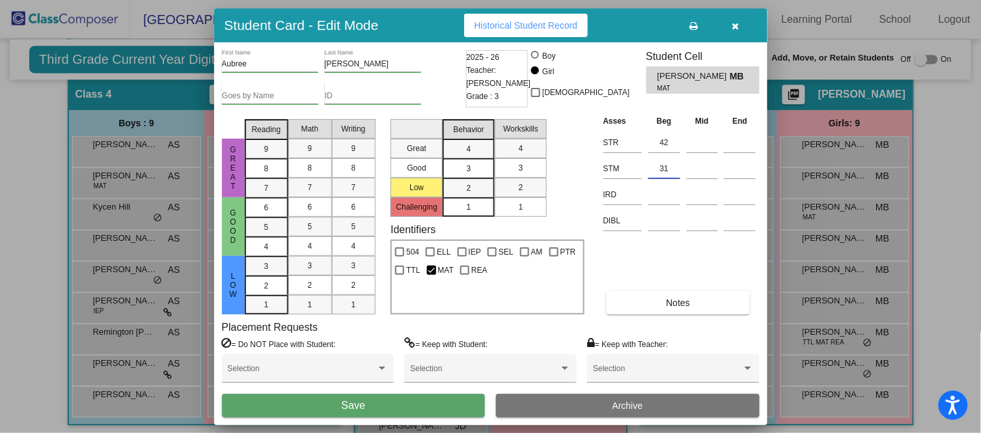
type input "31"
click at [466, 401] on button "Save" at bounding box center [354, 405] width 264 height 23
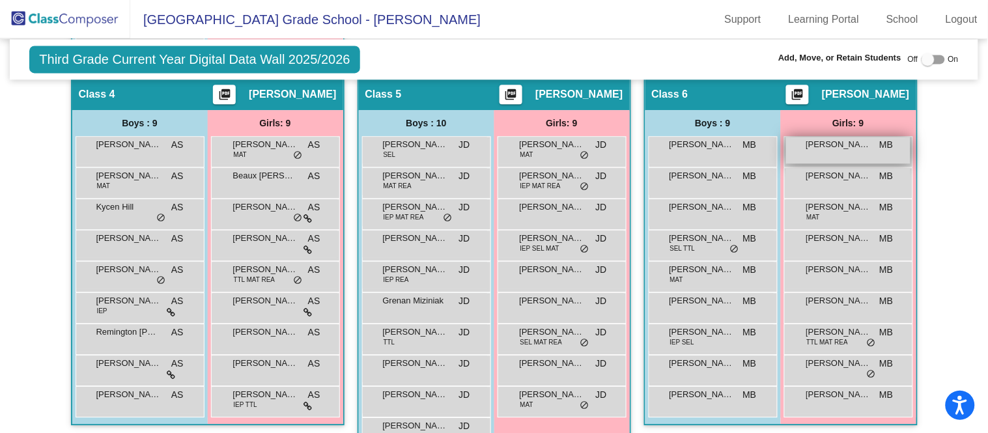
click at [858, 140] on span "[PERSON_NAME]" at bounding box center [838, 144] width 65 height 13
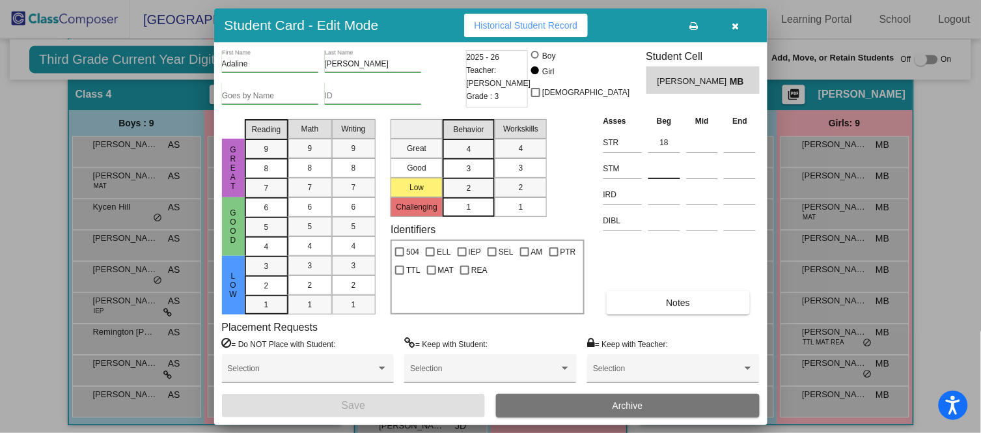
click at [656, 171] on input at bounding box center [665, 169] width 32 height 20
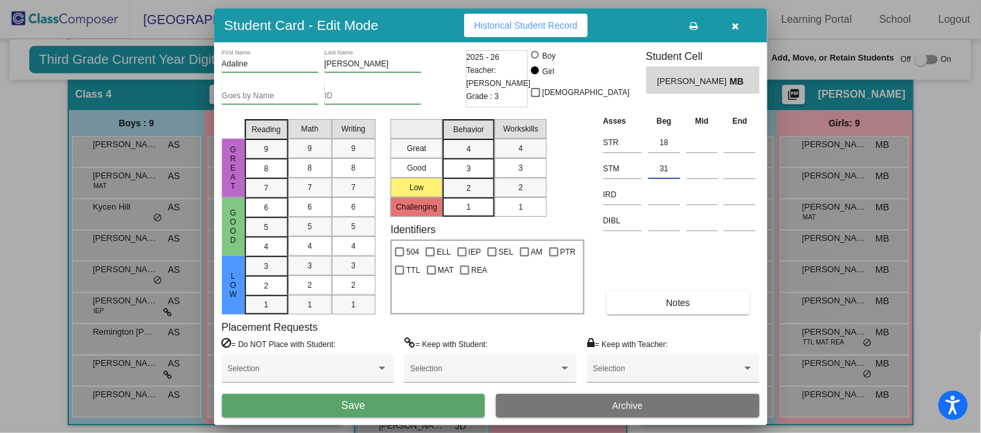
type input "31"
click at [469, 409] on button "Save" at bounding box center [354, 405] width 264 height 23
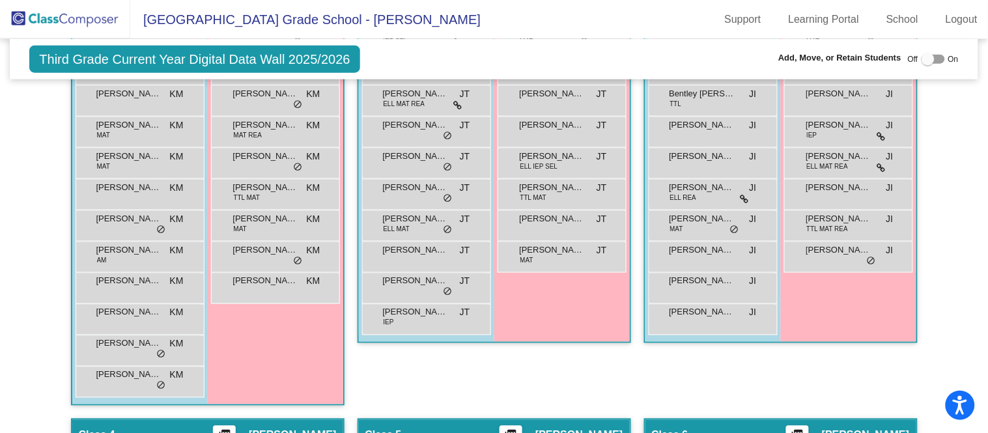
scroll to position [391, 0]
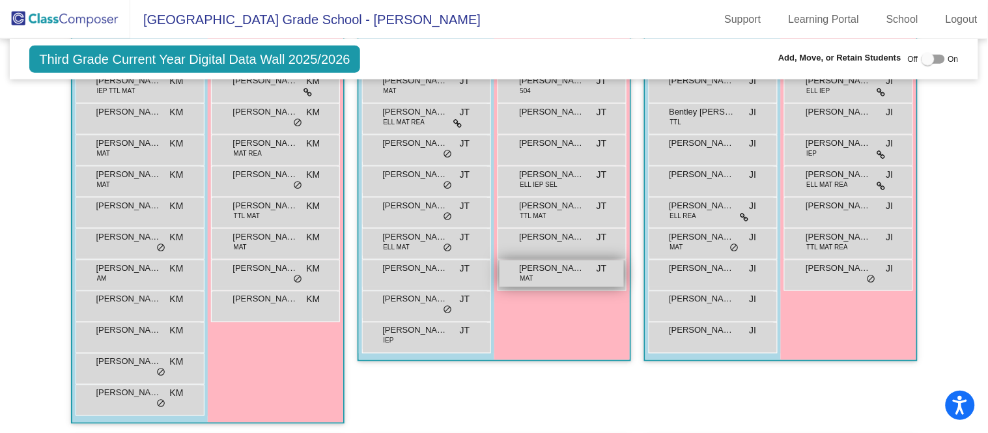
click at [558, 275] on div "[PERSON_NAME] MAT JT lock do_not_disturb_alt" at bounding box center [562, 273] width 124 height 27
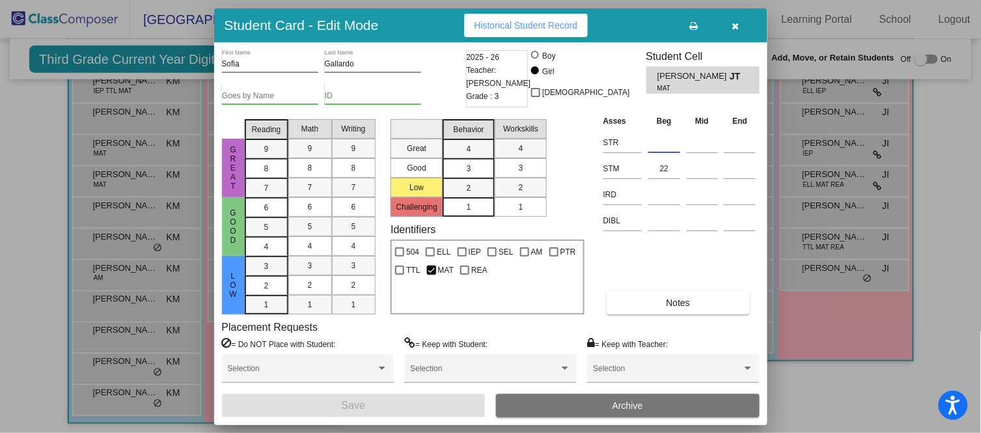
click at [662, 140] on input at bounding box center [665, 143] width 32 height 20
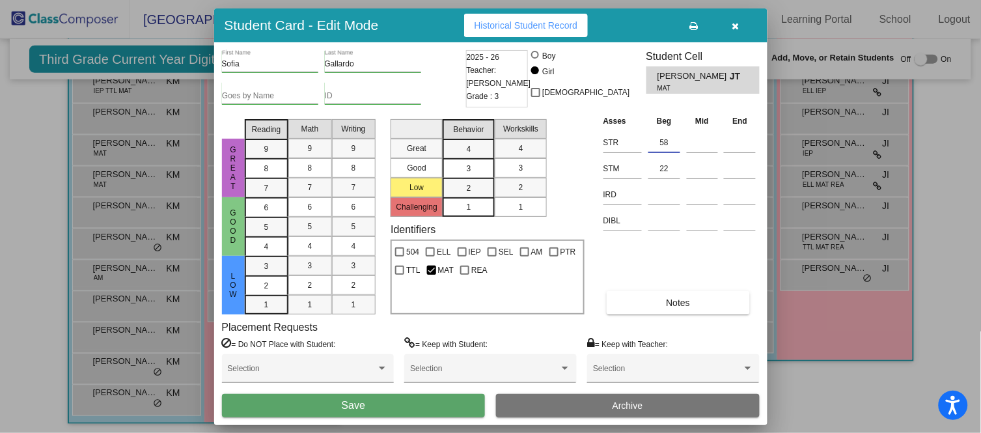
type input "58"
click at [406, 408] on button "Save" at bounding box center [354, 405] width 264 height 23
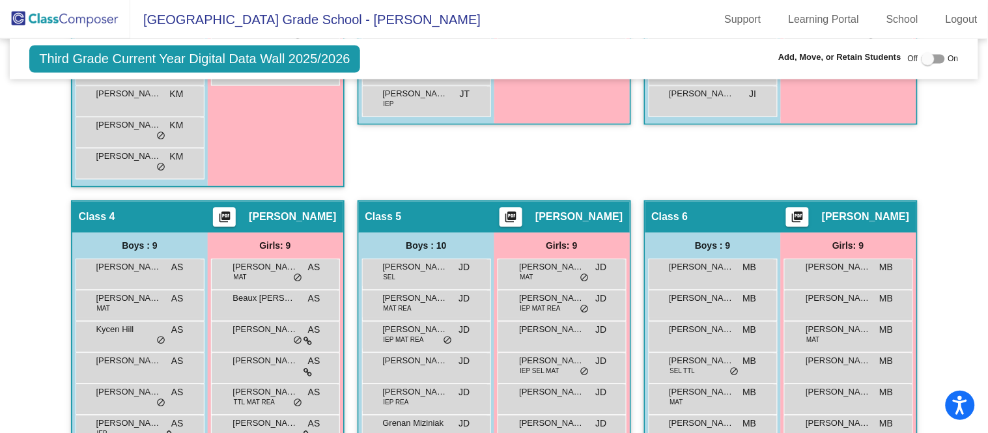
scroll to position [630, 0]
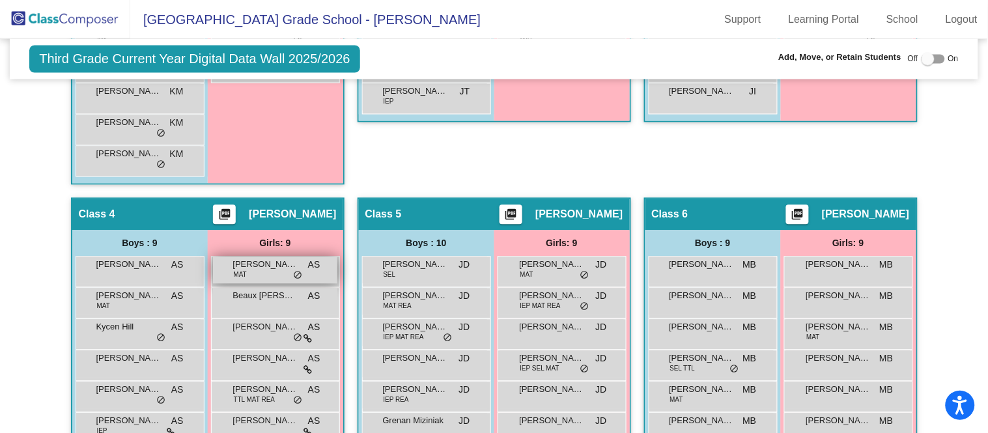
click at [260, 266] on span "[PERSON_NAME]" at bounding box center [265, 265] width 65 height 13
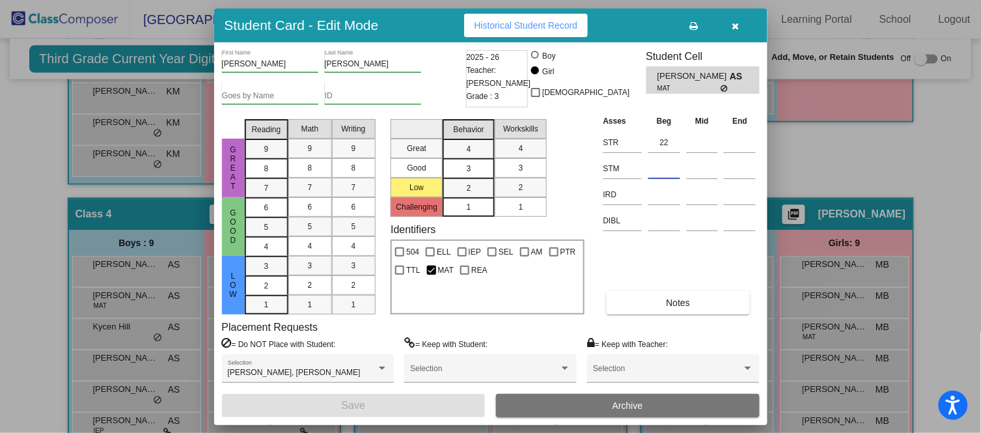
click at [675, 165] on input at bounding box center [665, 169] width 32 height 20
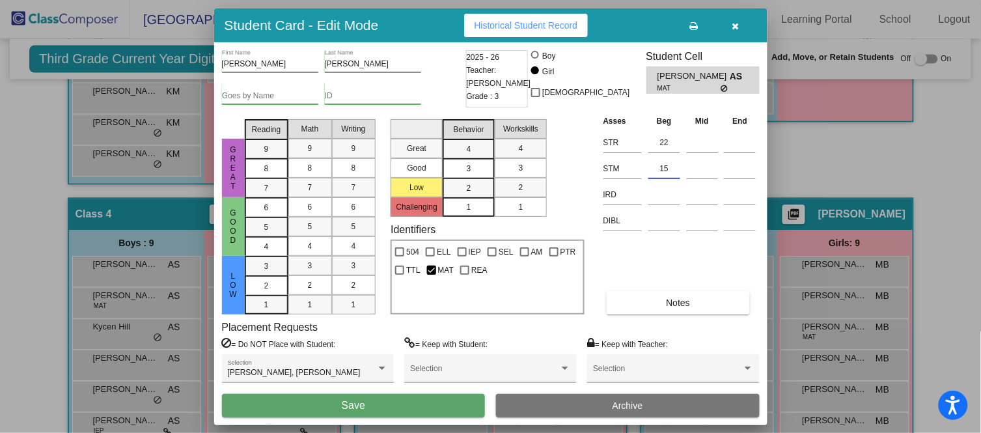
type input "15"
click at [358, 400] on span "Save" at bounding box center [353, 405] width 23 height 11
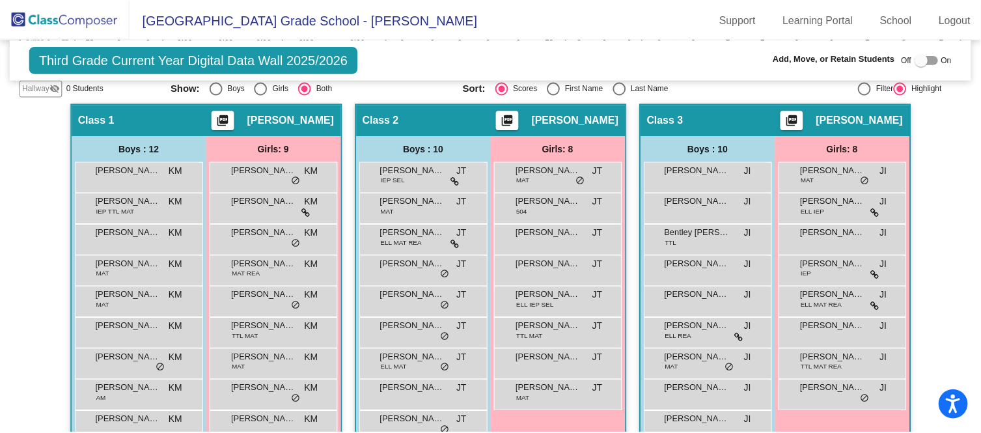
scroll to position [270, 0]
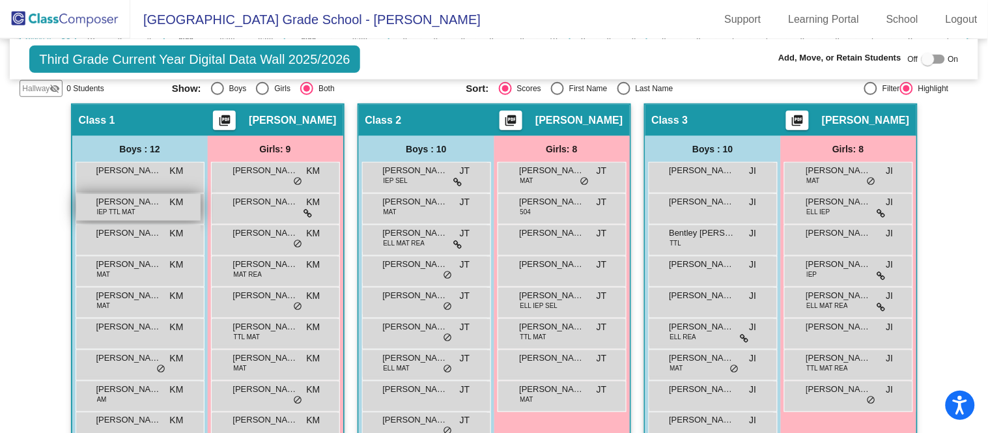
click at [148, 204] on span "[PERSON_NAME]" at bounding box center [128, 201] width 65 height 13
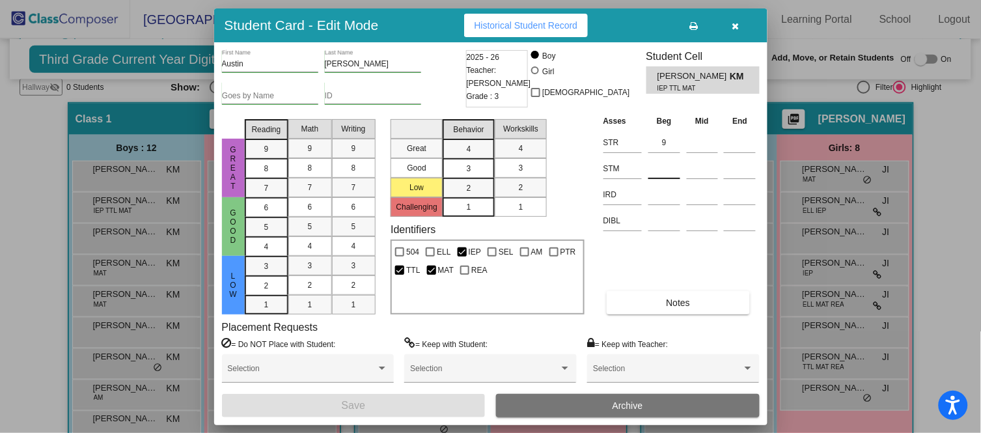
click at [669, 167] on input at bounding box center [665, 169] width 32 height 20
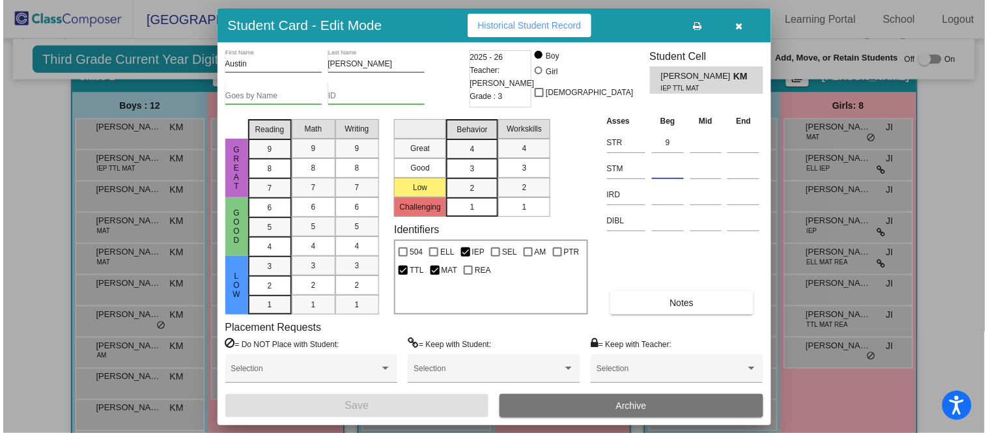
scroll to position [315, 0]
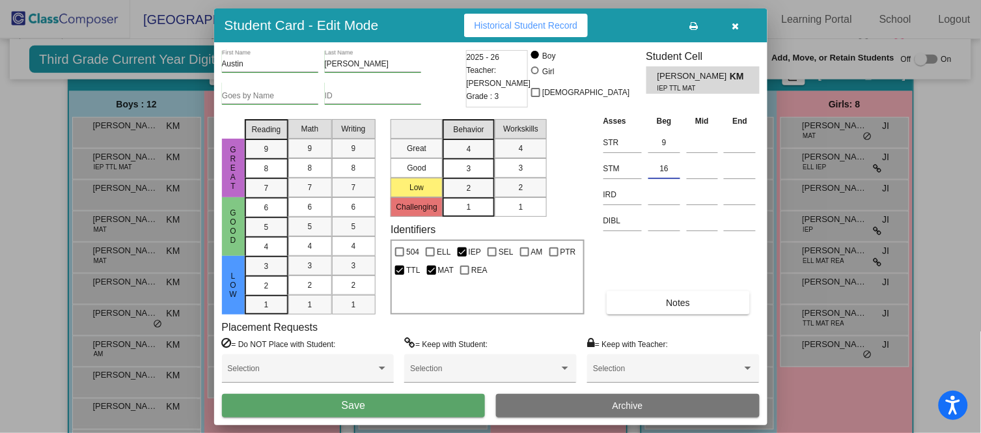
type input "16"
click at [365, 405] on button "Save" at bounding box center [354, 405] width 264 height 23
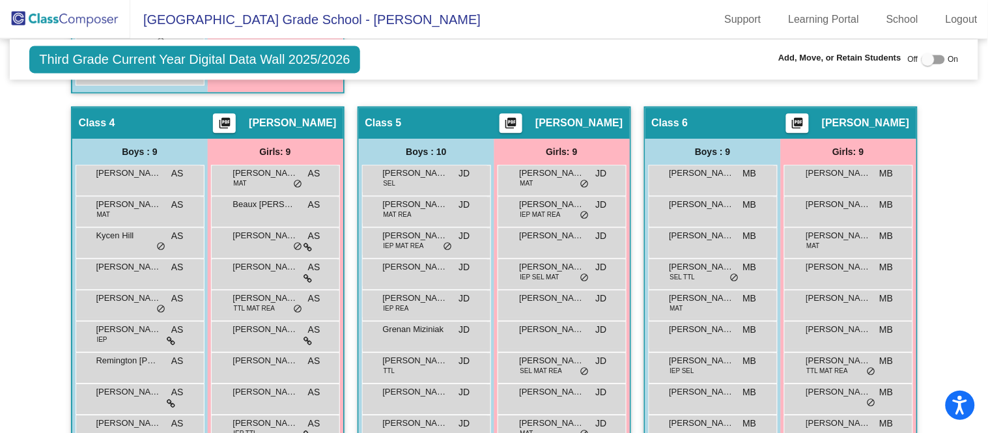
scroll to position [723, 0]
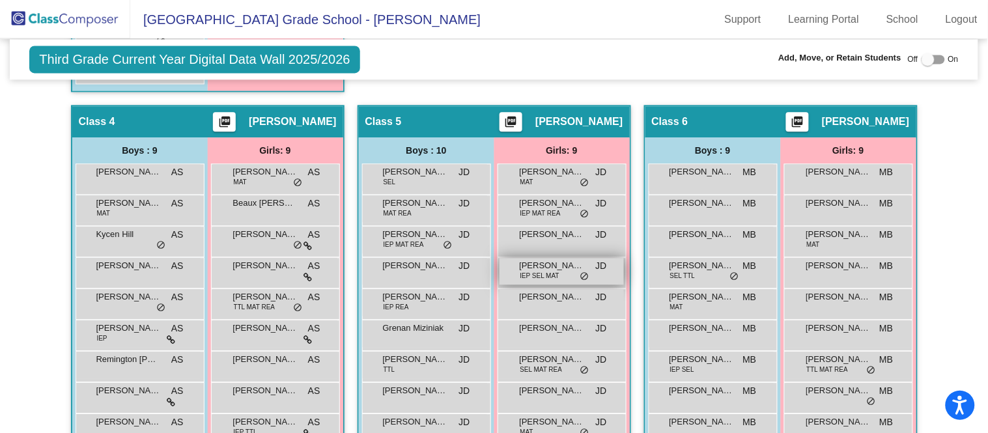
click at [589, 261] on div "[PERSON_NAME] IEP SEL MAT JD lock do_not_disturb_alt" at bounding box center [562, 271] width 124 height 27
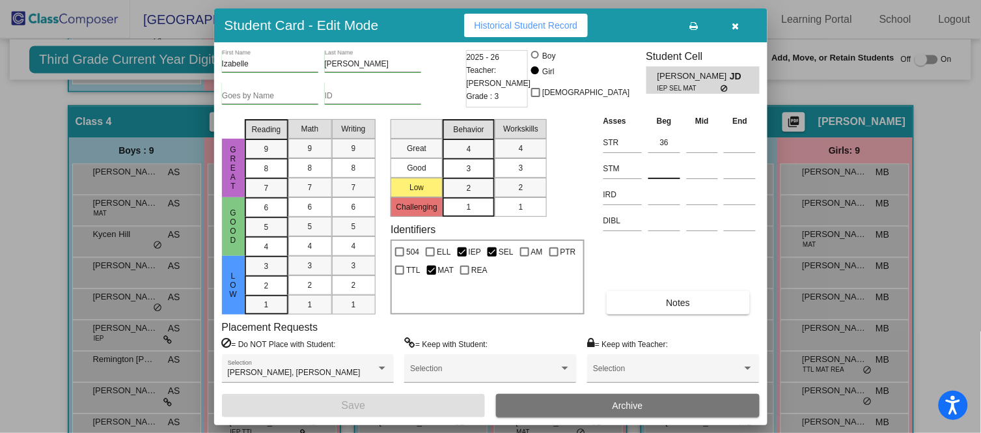
click at [669, 162] on input at bounding box center [665, 169] width 32 height 20
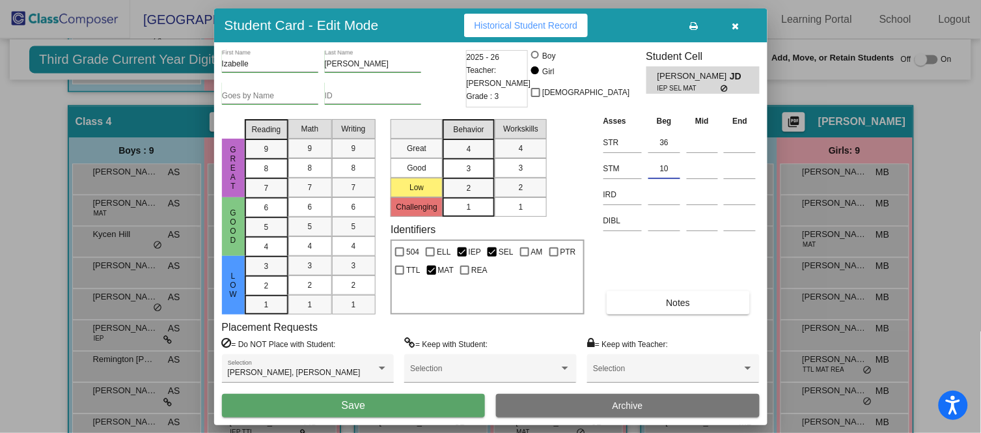
type input "10"
click at [432, 405] on button "Save" at bounding box center [354, 405] width 264 height 23
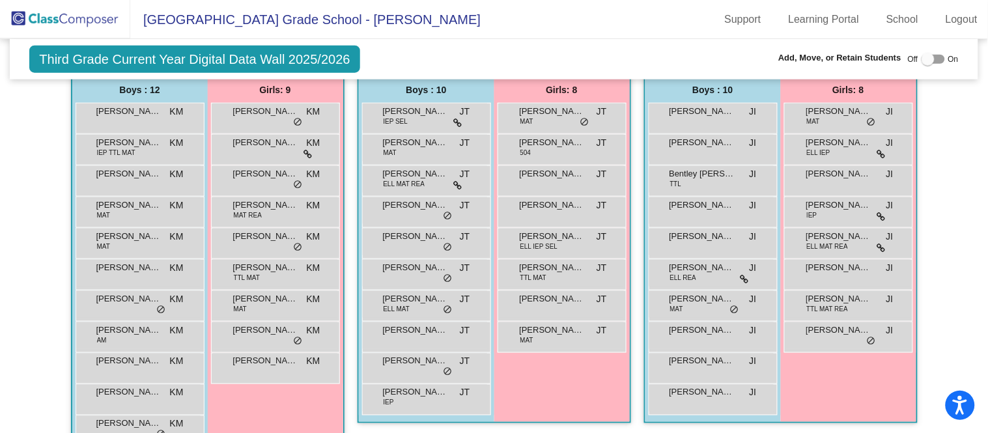
scroll to position [346, 0]
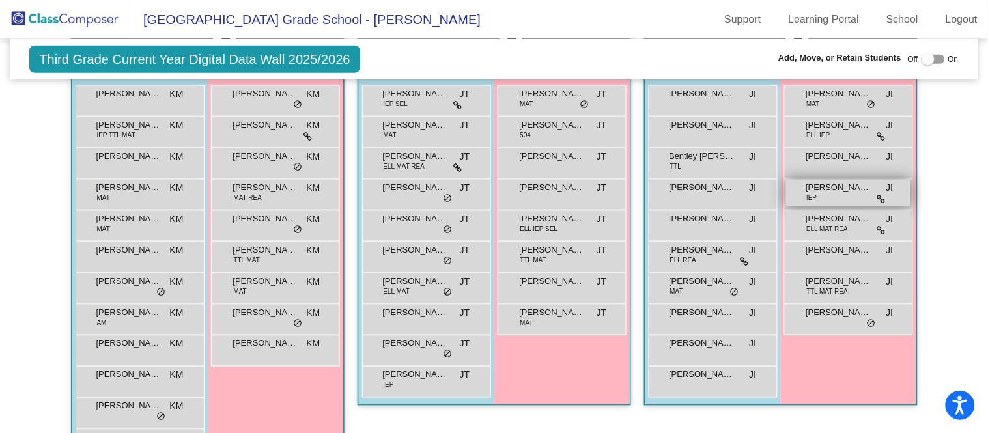
click at [837, 189] on span "[PERSON_NAME]" at bounding box center [838, 187] width 65 height 13
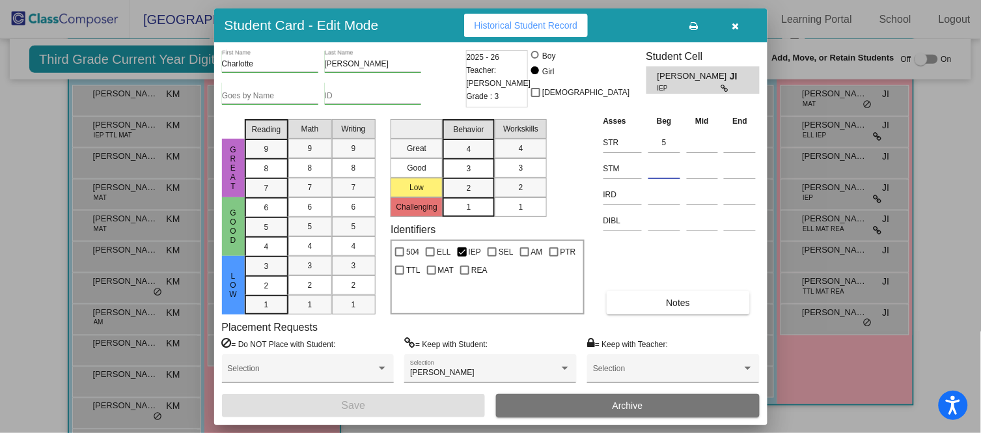
click at [679, 165] on input at bounding box center [665, 169] width 32 height 20
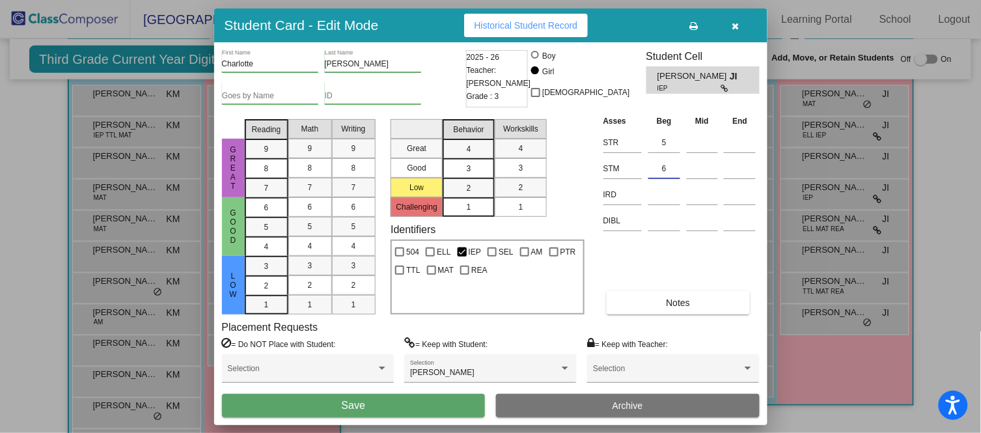
type input "6"
click at [410, 402] on button "Save" at bounding box center [354, 405] width 264 height 23
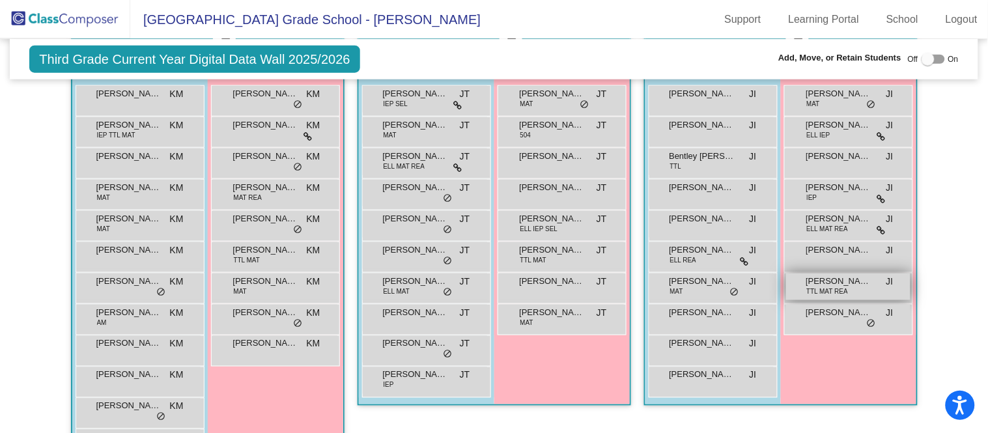
click at [850, 275] on span "[PERSON_NAME]" at bounding box center [838, 281] width 65 height 13
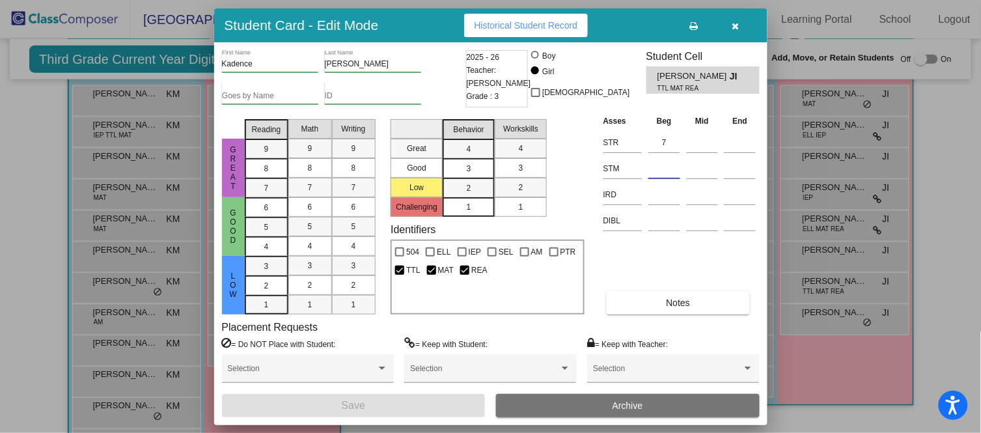
click at [659, 167] on input at bounding box center [665, 169] width 32 height 20
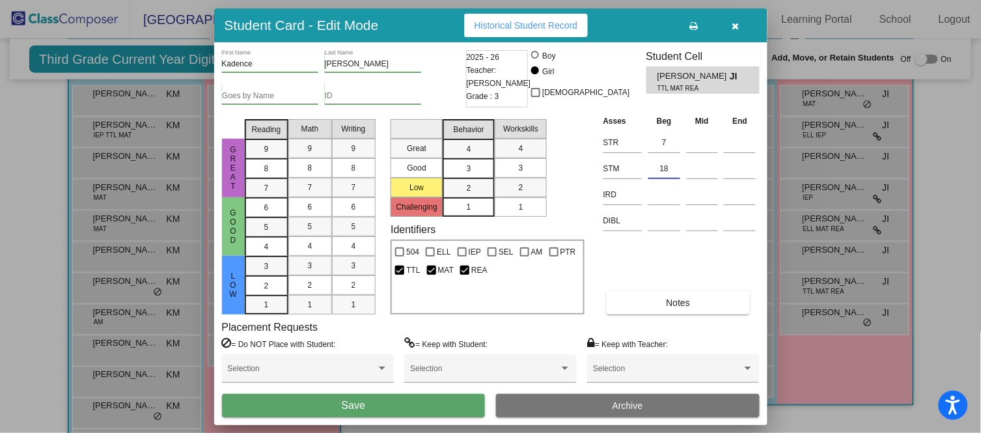
type input "18"
click at [440, 401] on button "Save" at bounding box center [354, 405] width 264 height 23
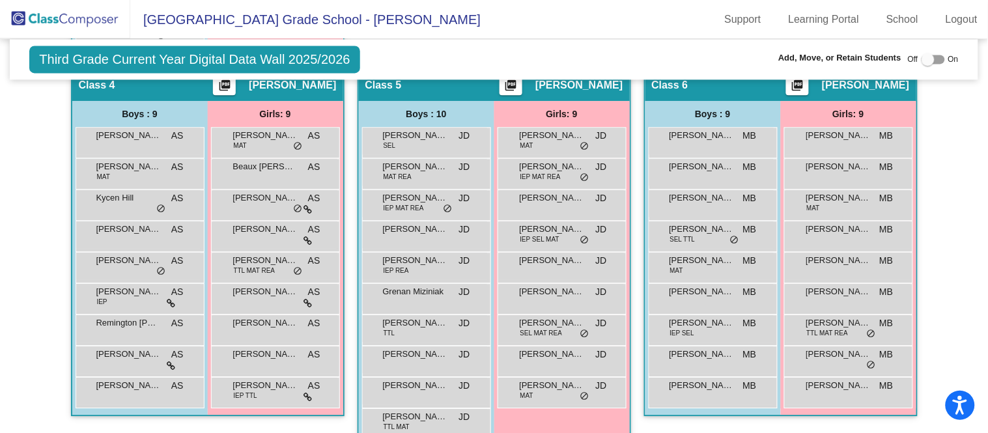
scroll to position [763, 0]
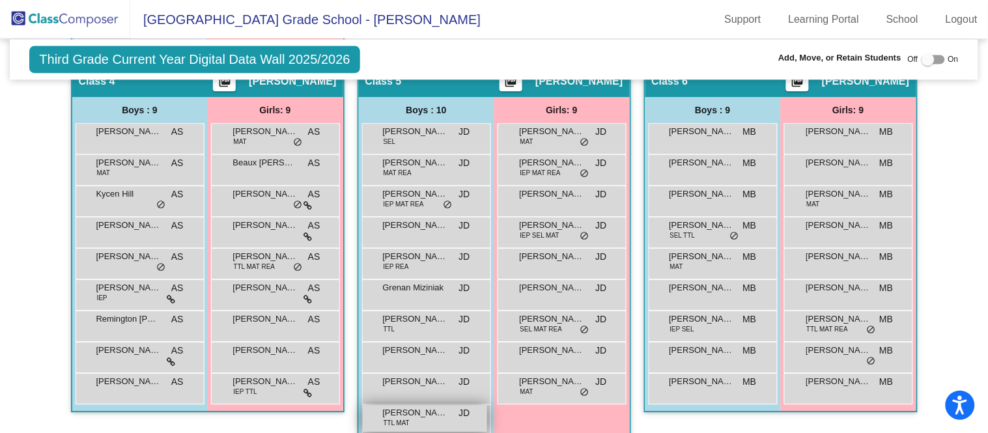
click at [412, 414] on span "[PERSON_NAME]" at bounding box center [415, 412] width 65 height 13
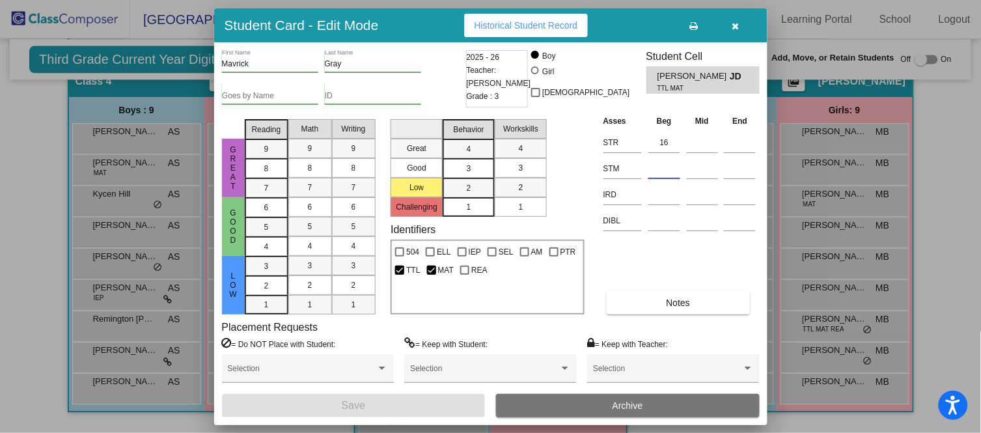
click at [677, 165] on input at bounding box center [665, 169] width 32 height 20
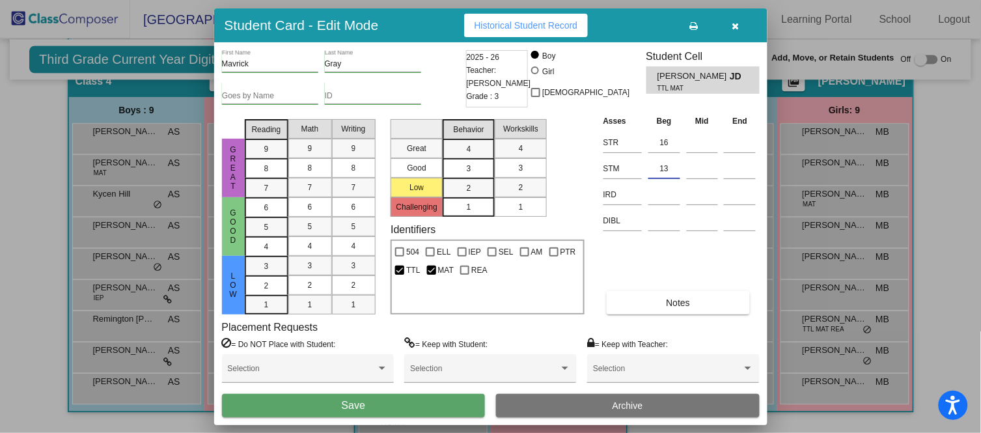
type input "13"
click at [385, 401] on button "Save" at bounding box center [354, 405] width 264 height 23
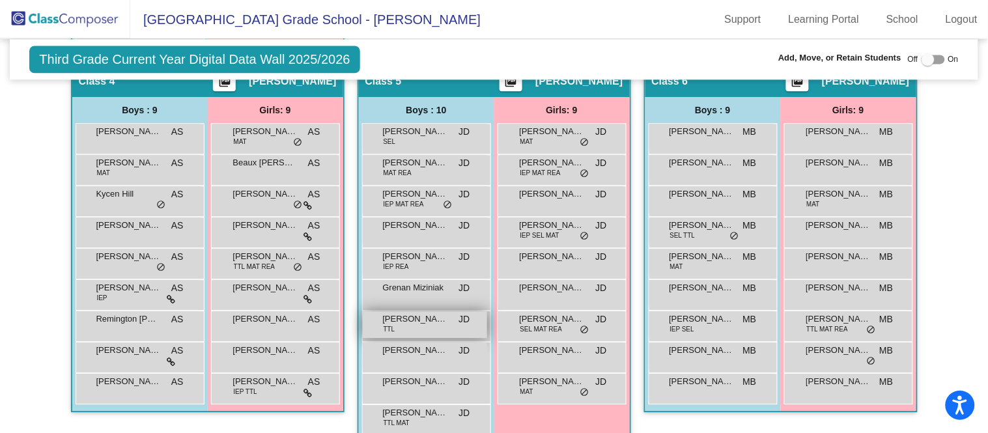
click at [410, 327] on div "[PERSON_NAME] TTL JD lock do_not_disturb_alt" at bounding box center [425, 324] width 124 height 27
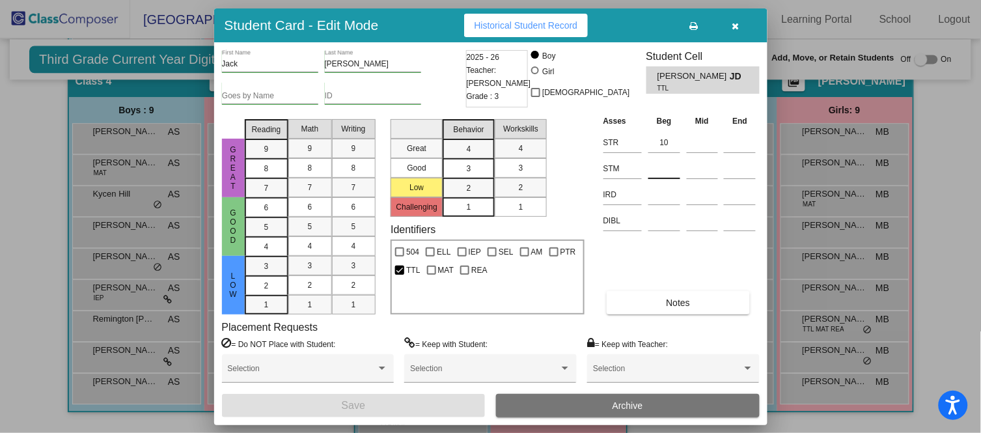
click at [658, 167] on input at bounding box center [665, 169] width 32 height 20
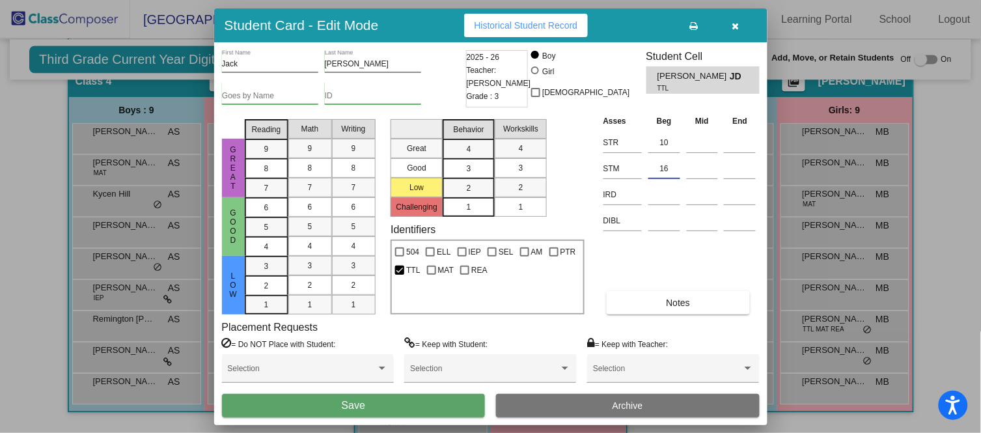
type input "16"
click at [350, 406] on span "Save" at bounding box center [353, 405] width 23 height 11
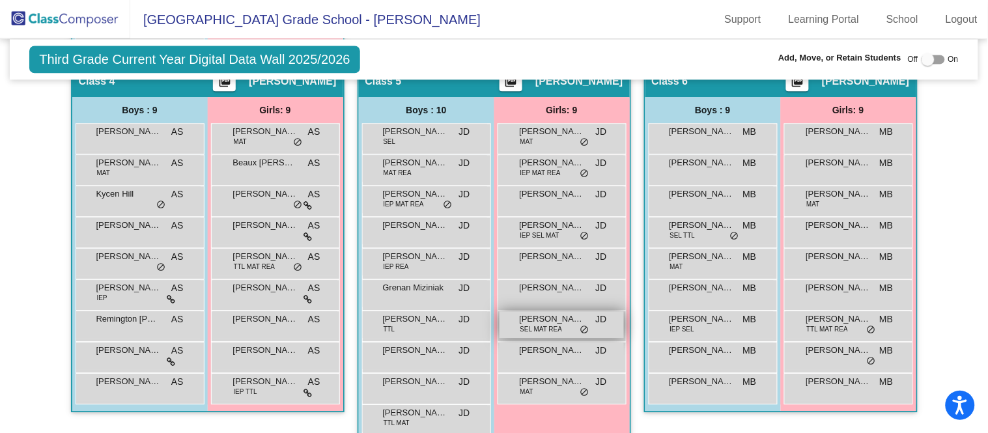
click at [569, 315] on span "[PERSON_NAME]" at bounding box center [552, 319] width 65 height 13
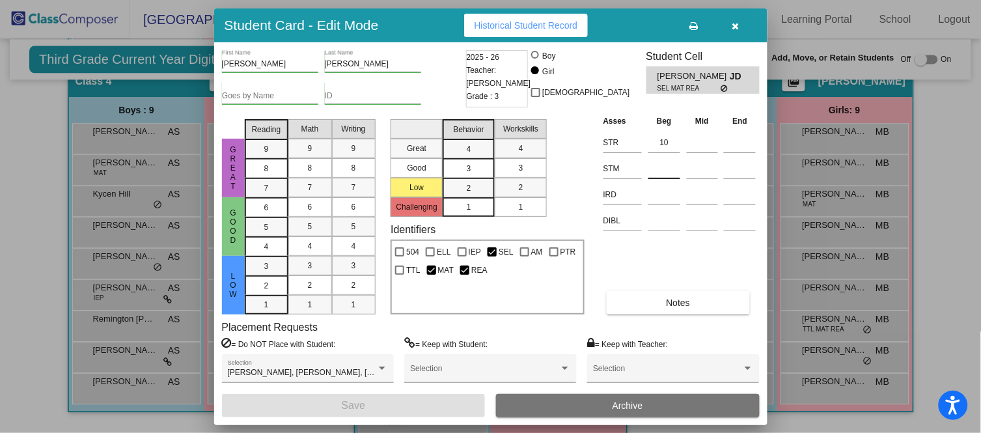
click at [657, 164] on input at bounding box center [665, 169] width 32 height 20
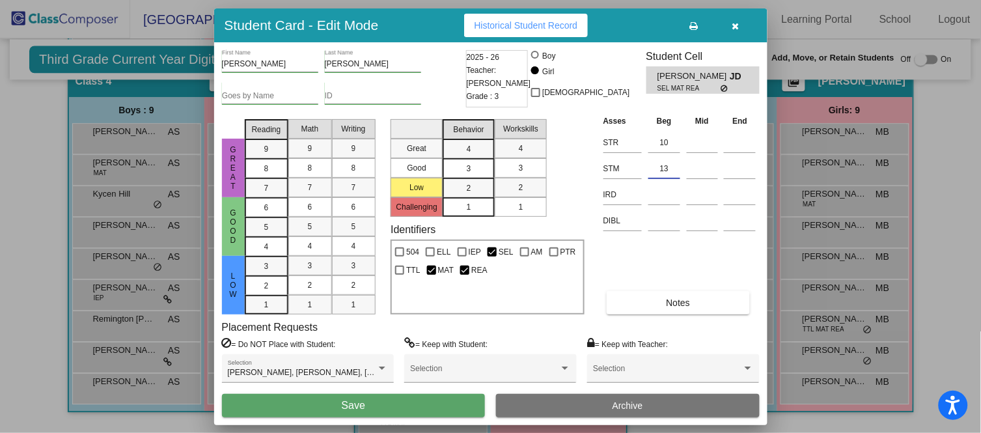
type input "13"
click at [399, 398] on button "Save" at bounding box center [354, 405] width 264 height 23
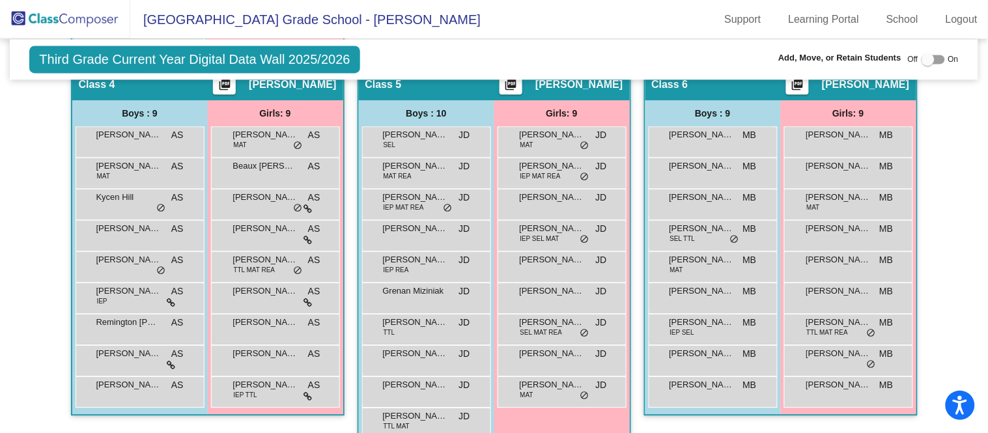
scroll to position [771, 0]
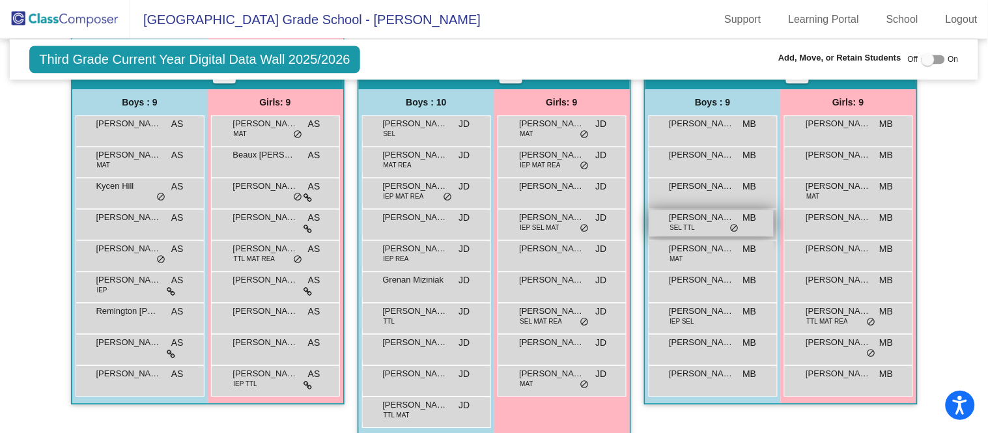
click at [723, 219] on span "[PERSON_NAME]" at bounding box center [701, 217] width 65 height 13
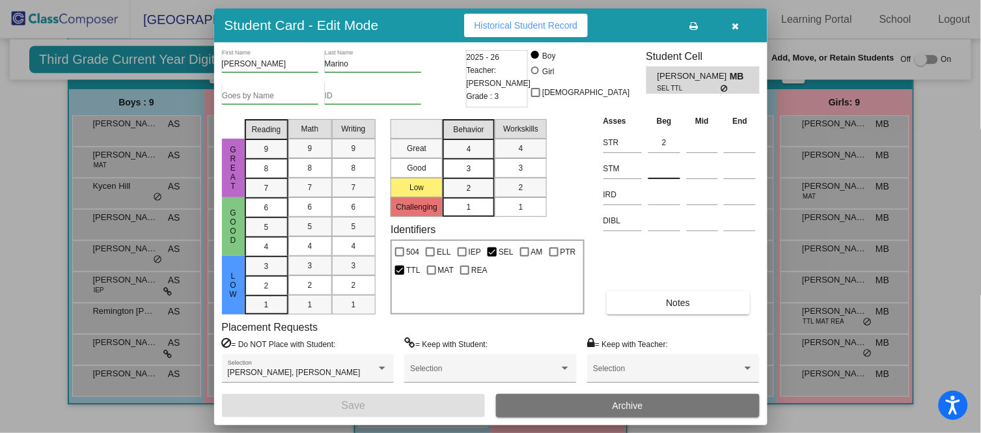
click at [671, 158] on div at bounding box center [665, 165] width 32 height 23
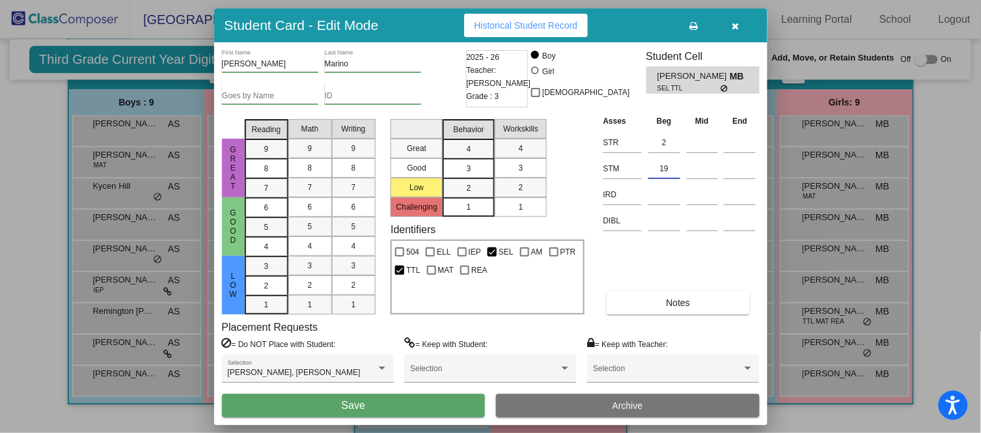
type input "19"
click at [389, 401] on button "Save" at bounding box center [354, 405] width 264 height 23
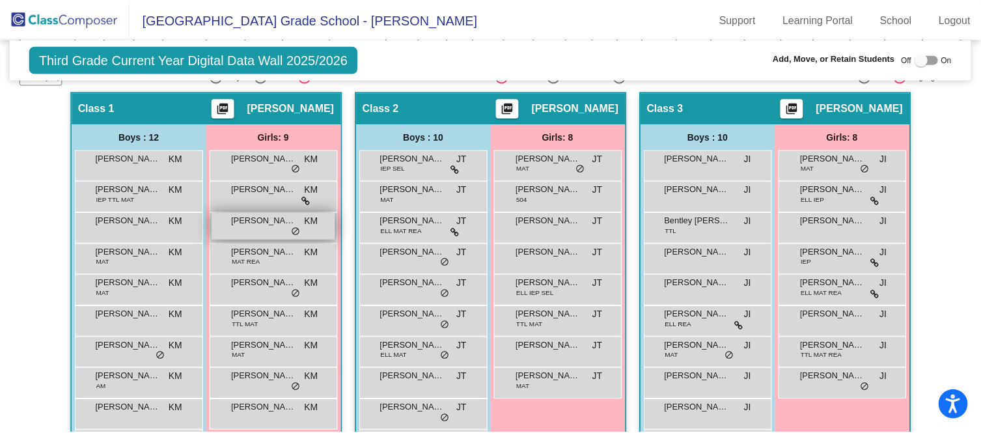
scroll to position [281, 0]
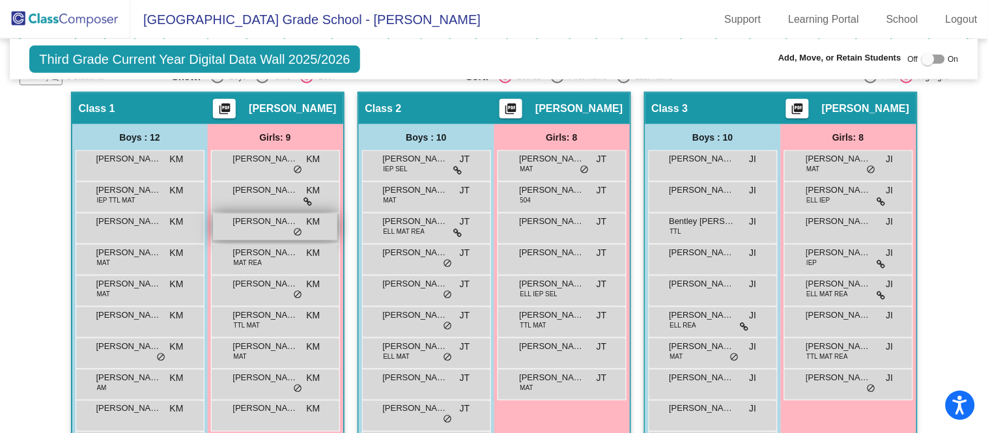
click at [279, 228] on div "[PERSON_NAME] KM lock do_not_disturb_alt" at bounding box center [275, 227] width 124 height 27
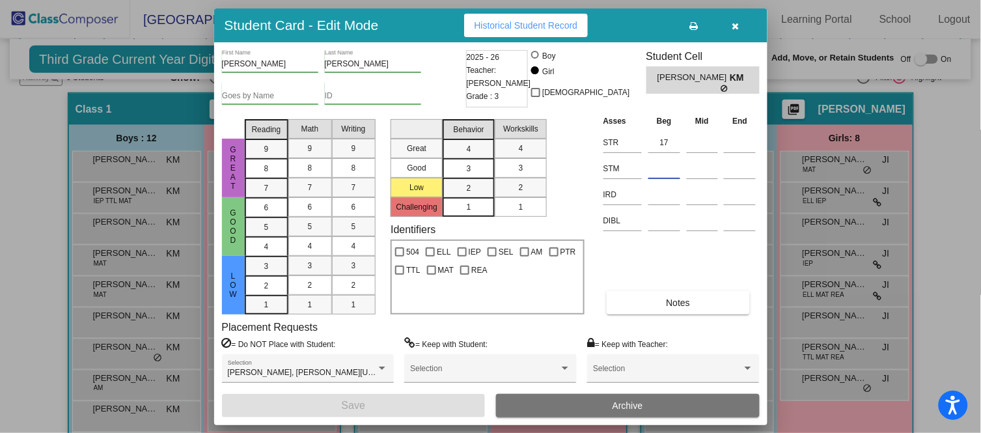
click at [656, 177] on input at bounding box center [665, 169] width 32 height 20
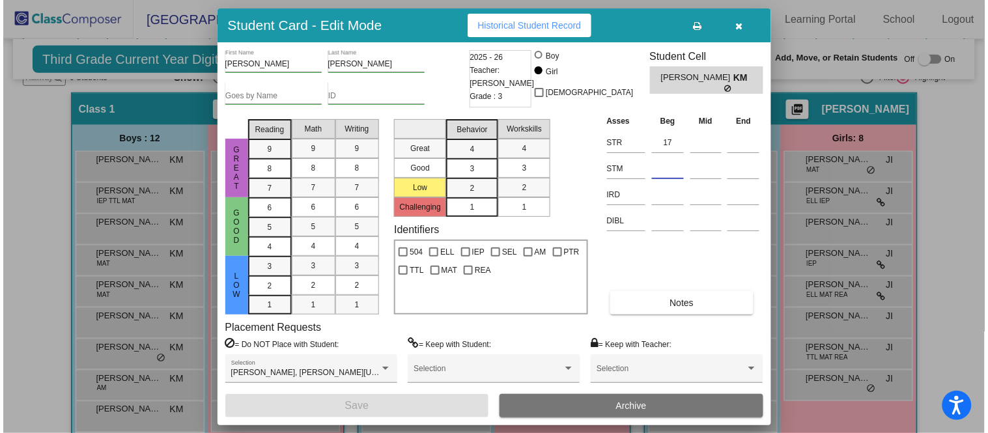
scroll to position [282, 0]
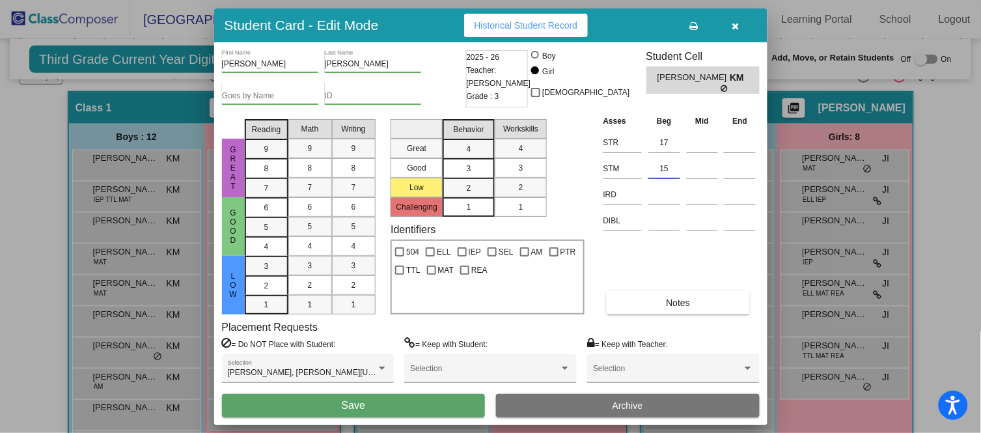
type input "15"
click at [393, 404] on button "Save" at bounding box center [354, 405] width 264 height 23
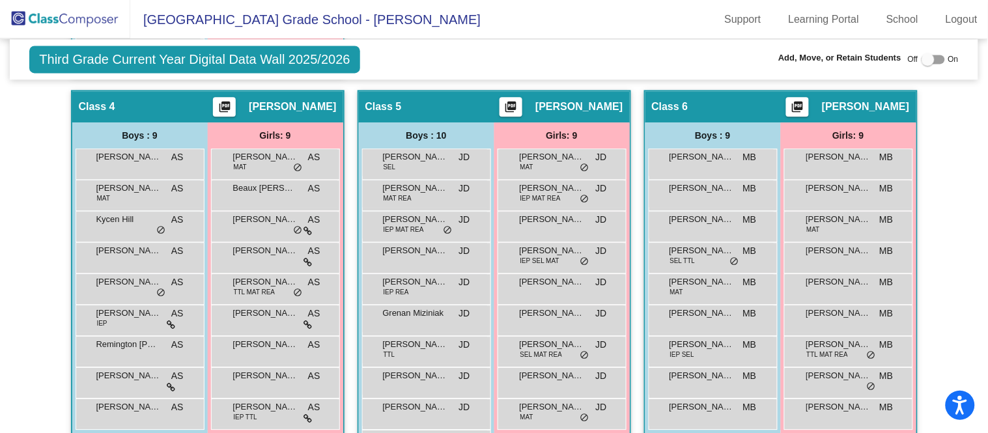
scroll to position [740, 0]
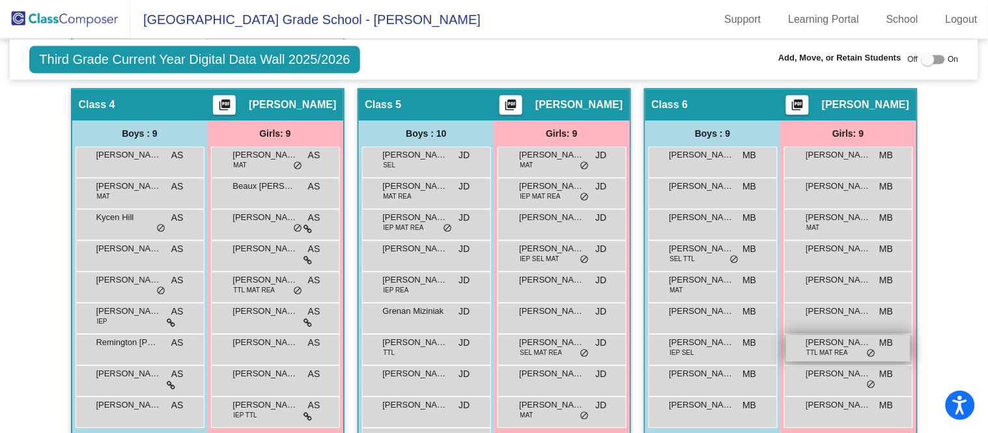
click at [837, 348] on span "TTL MAT REA" at bounding box center [828, 353] width 42 height 10
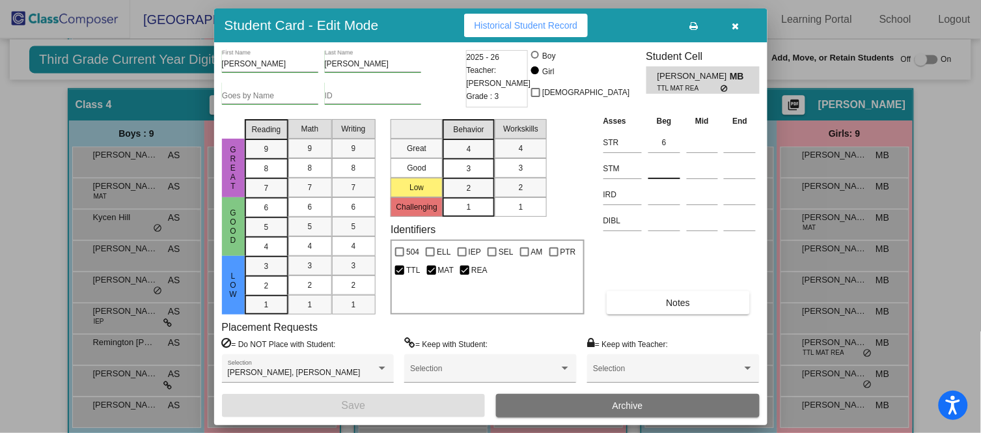
click at [673, 163] on input at bounding box center [665, 169] width 32 height 20
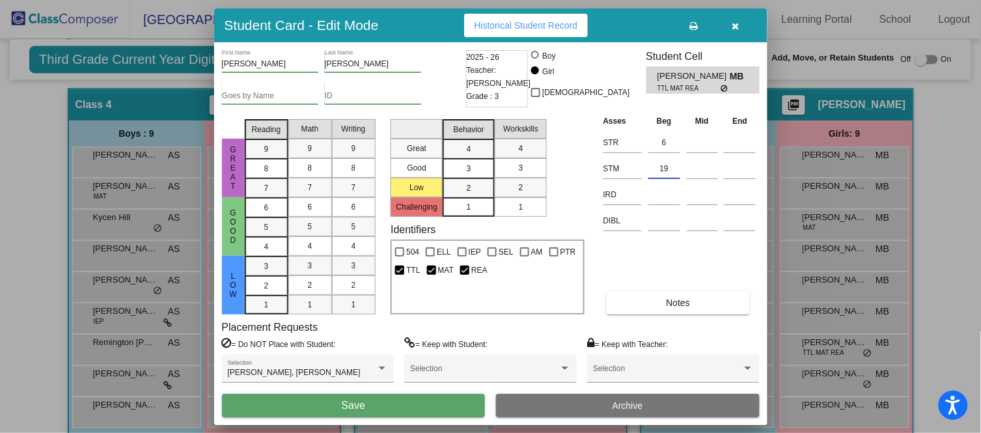
type input "19"
click at [451, 397] on button "Save" at bounding box center [354, 405] width 264 height 23
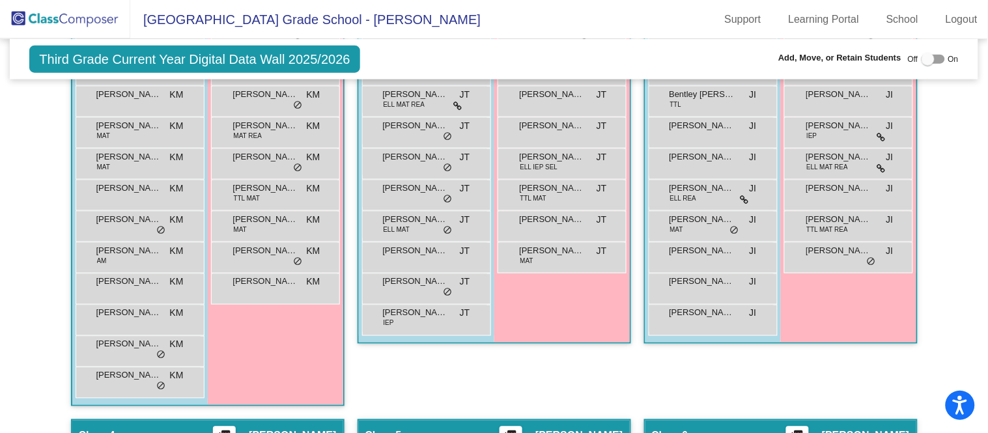
click at [0, 334] on mat-sidenav-content "Third Grade Current Year Digital Data Wall 2025/2026 Add, Move, or Retain Stude…" at bounding box center [494, 236] width 988 height 394
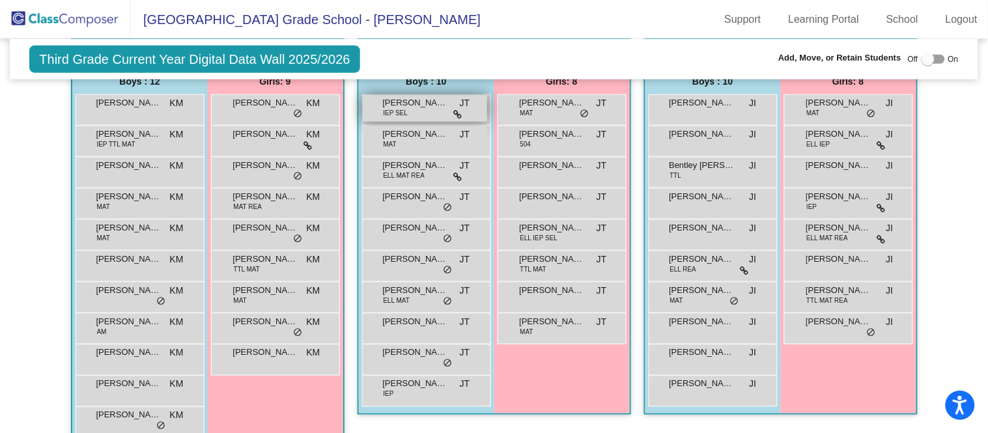
click at [423, 106] on div "[PERSON_NAME] IEP SEL JT lock do_not_disturb_alt" at bounding box center [425, 108] width 124 height 27
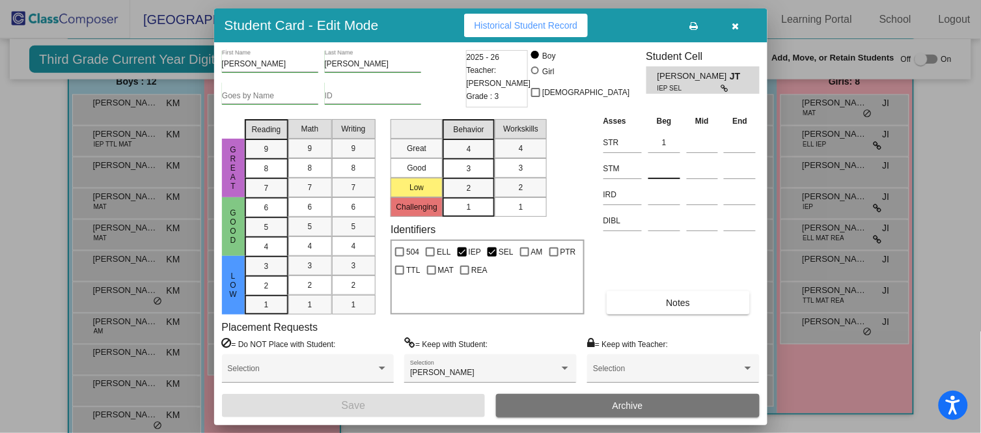
click at [673, 156] on div at bounding box center [665, 165] width 32 height 23
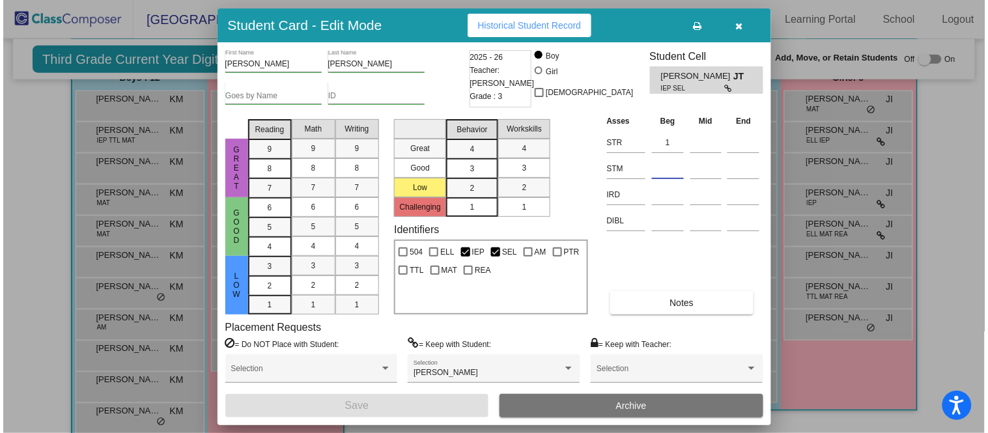
scroll to position [342, 0]
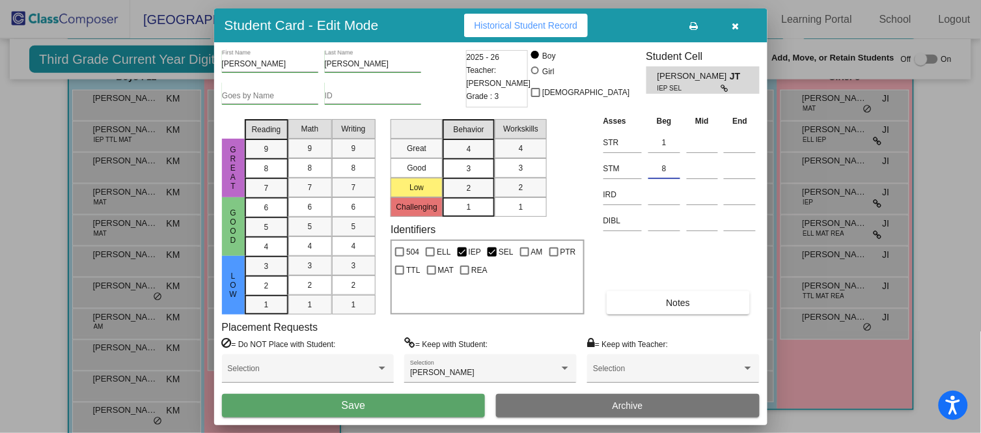
type input "8"
click at [394, 415] on button "Save" at bounding box center [354, 405] width 264 height 23
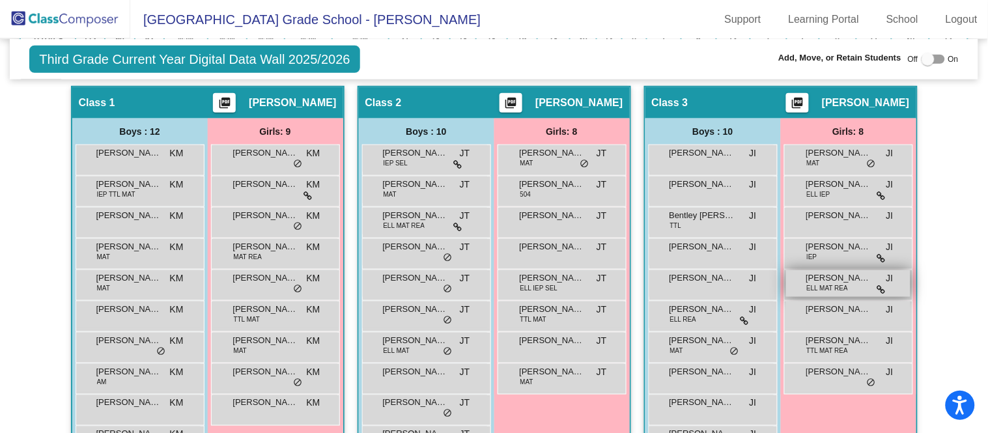
scroll to position [287, 0]
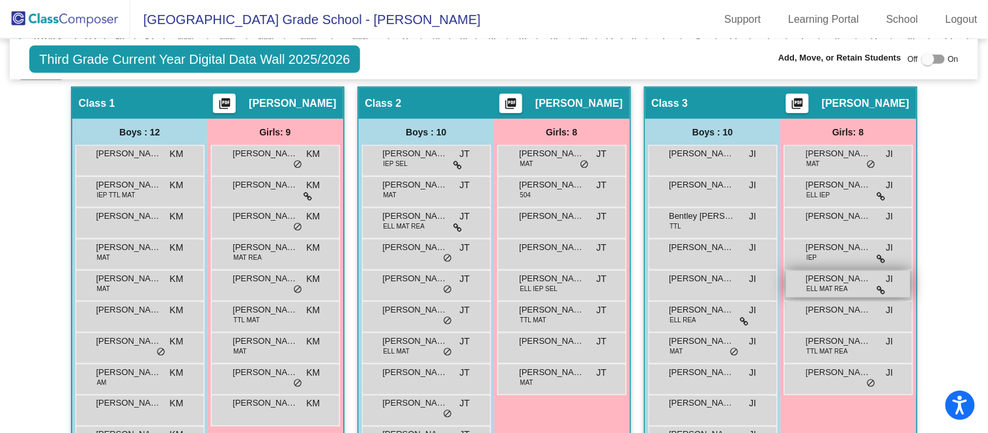
click at [829, 284] on span "ELL MAT REA" at bounding box center [828, 289] width 42 height 10
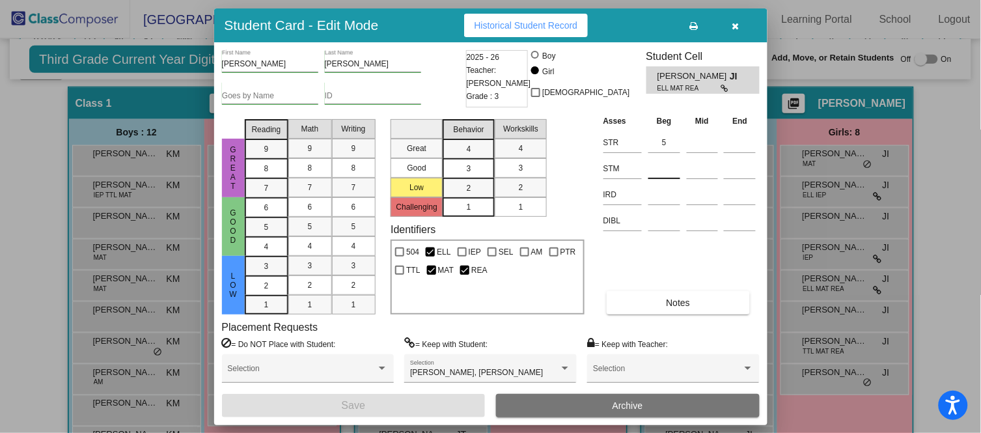
click at [671, 160] on input at bounding box center [665, 169] width 32 height 20
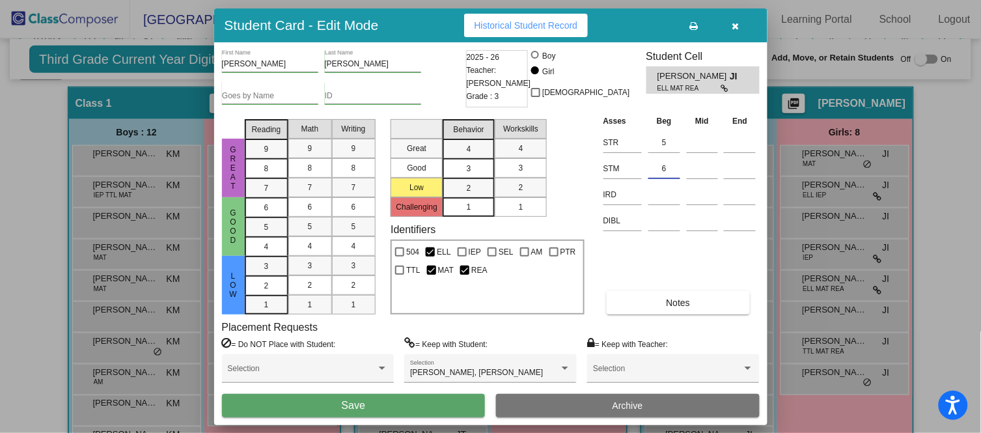
type input "6"
click at [379, 402] on button "Save" at bounding box center [354, 405] width 264 height 23
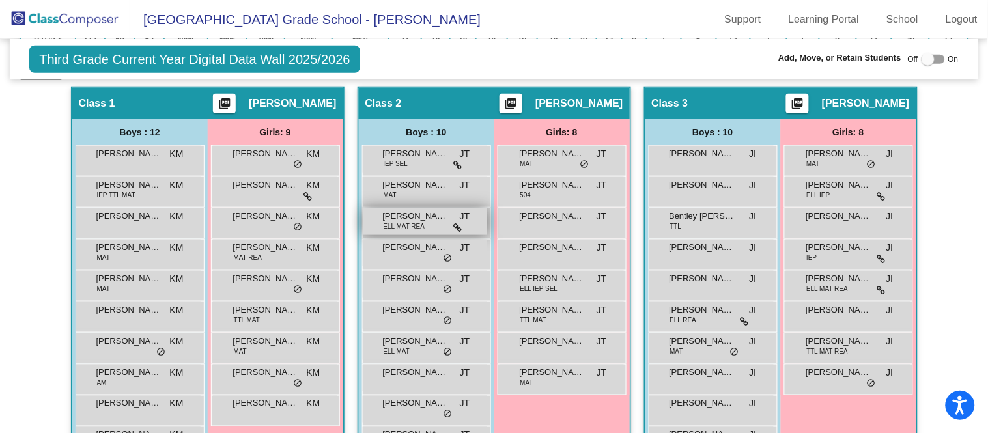
click at [378, 214] on div "[PERSON_NAME] ELL MAT [PERSON_NAME] lock do_not_disturb_alt" at bounding box center [425, 221] width 124 height 27
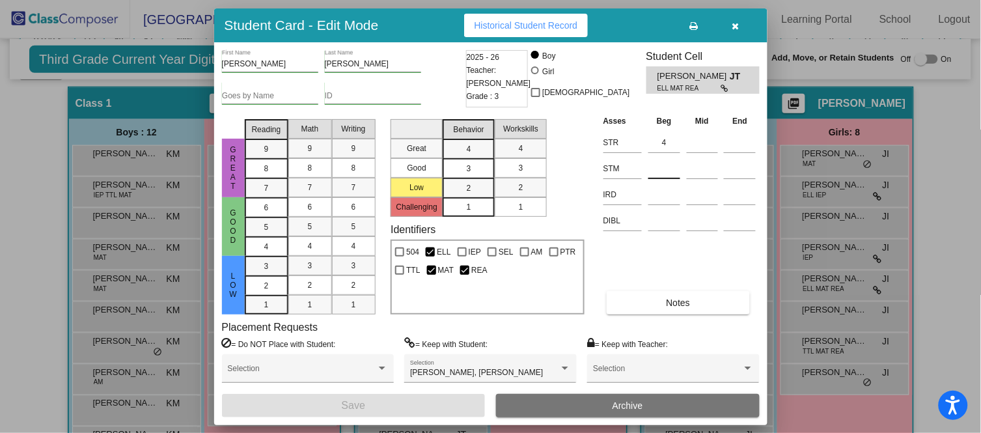
click at [675, 167] on input at bounding box center [665, 169] width 32 height 20
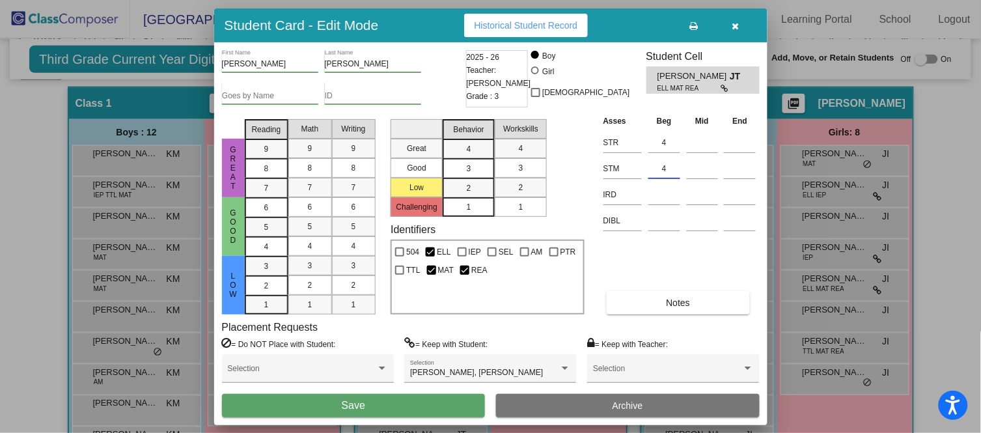
type input "4"
click at [410, 401] on button "Save" at bounding box center [354, 405] width 264 height 23
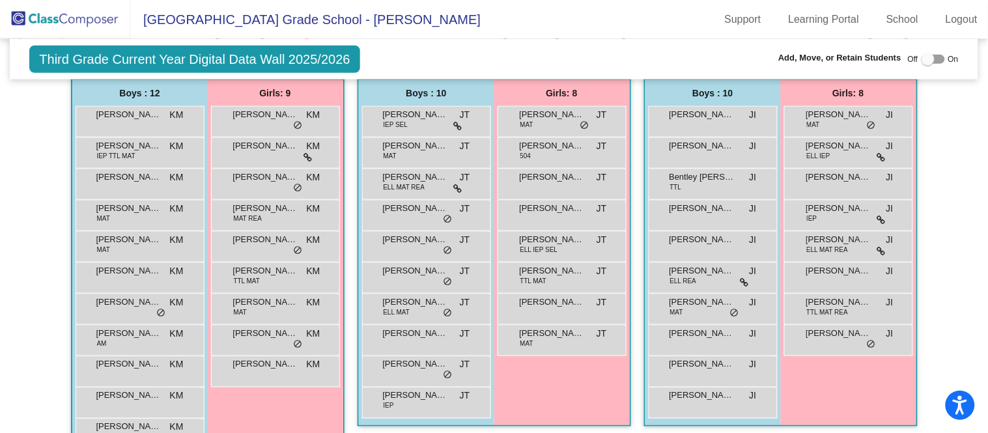
scroll to position [324, 0]
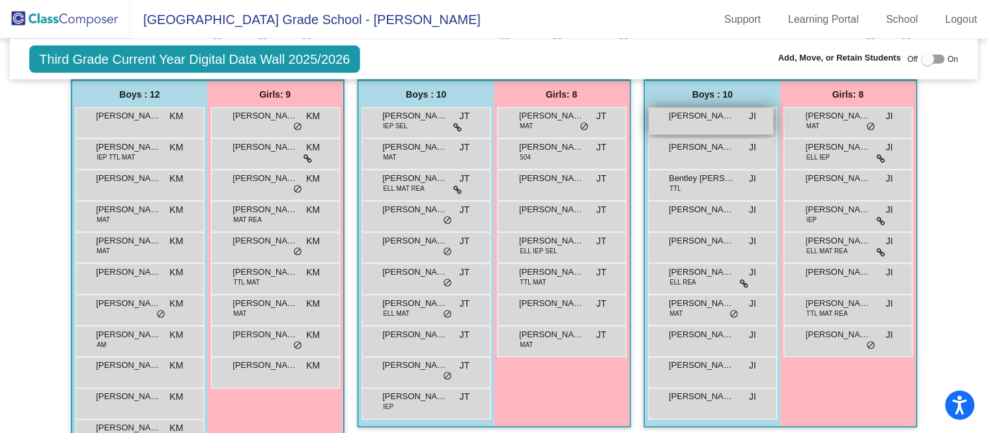
click at [705, 117] on span "[PERSON_NAME]" at bounding box center [701, 115] width 65 height 13
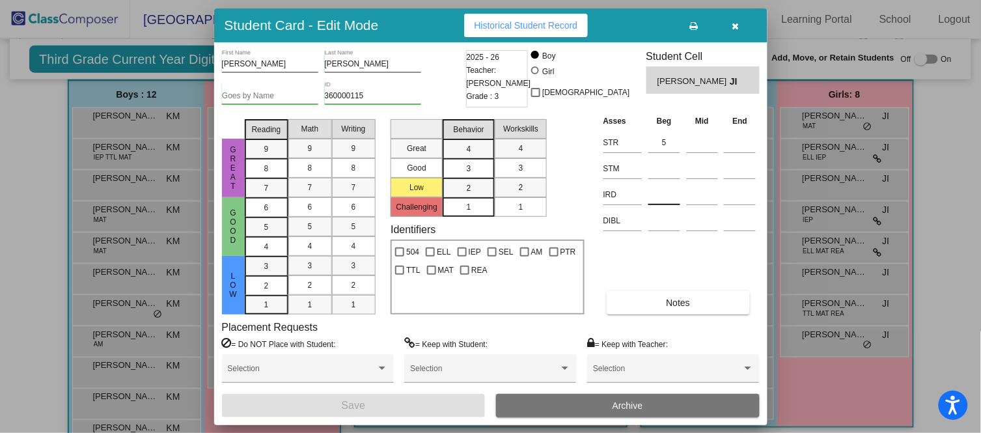
click at [666, 181] on div at bounding box center [665, 191] width 32 height 23
click at [666, 162] on input at bounding box center [665, 169] width 32 height 20
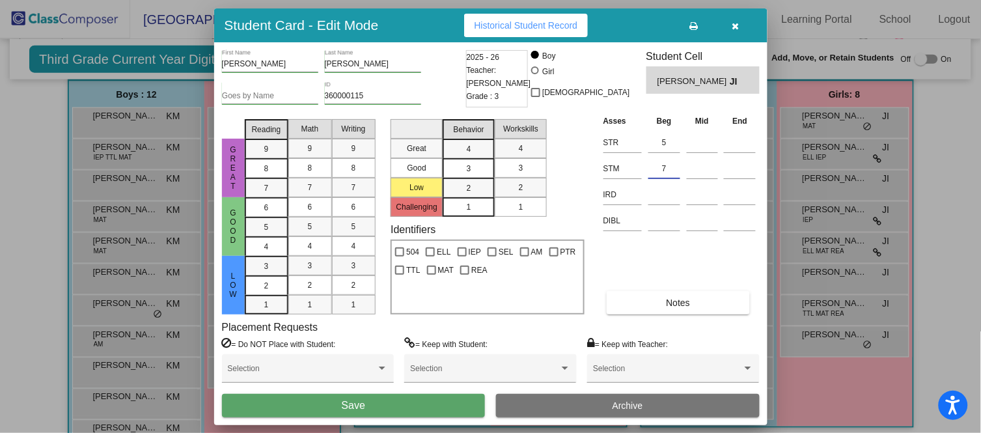
type input "7"
click at [415, 409] on button "Save" at bounding box center [354, 405] width 264 height 23
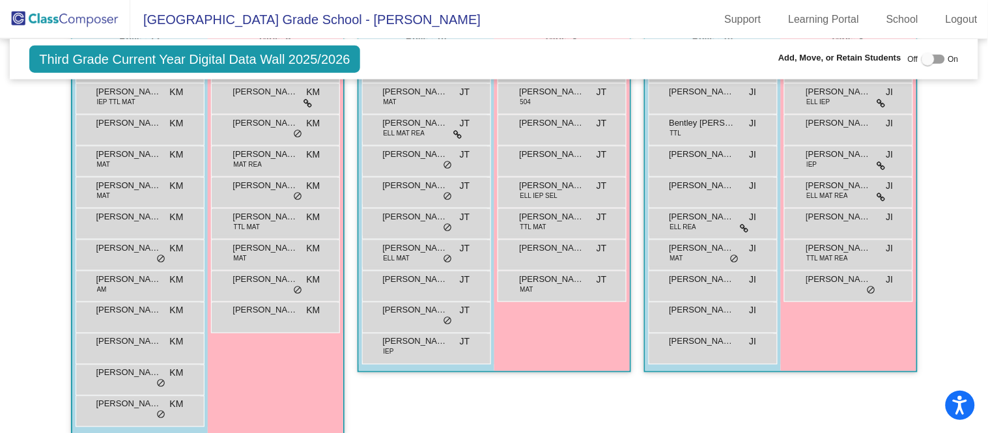
scroll to position [386, 0]
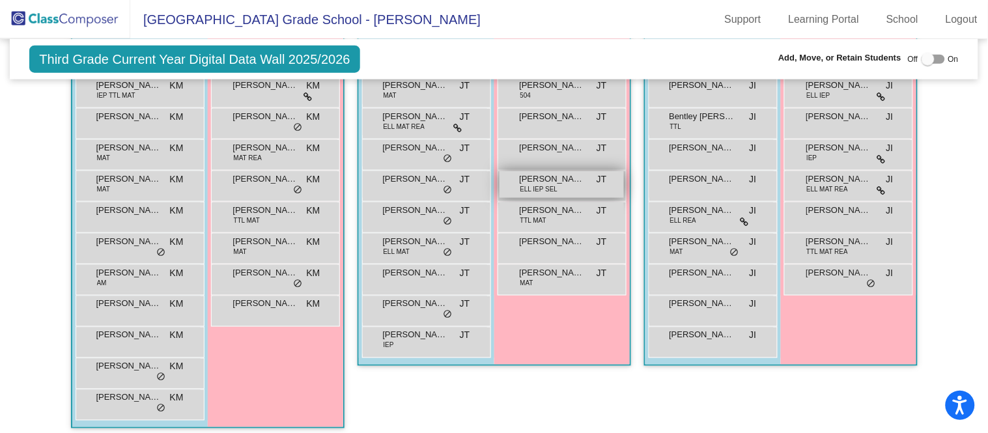
click at [578, 182] on span "[PERSON_NAME]" at bounding box center [552, 179] width 65 height 13
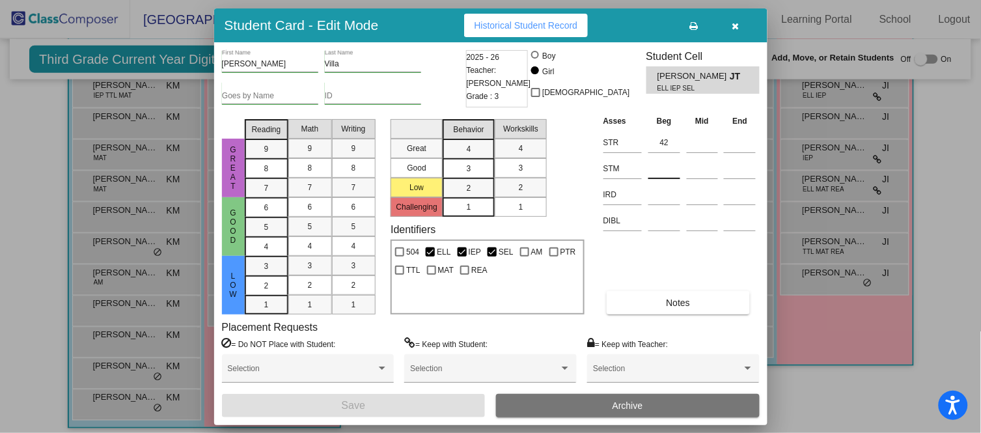
click at [671, 162] on input at bounding box center [665, 169] width 32 height 20
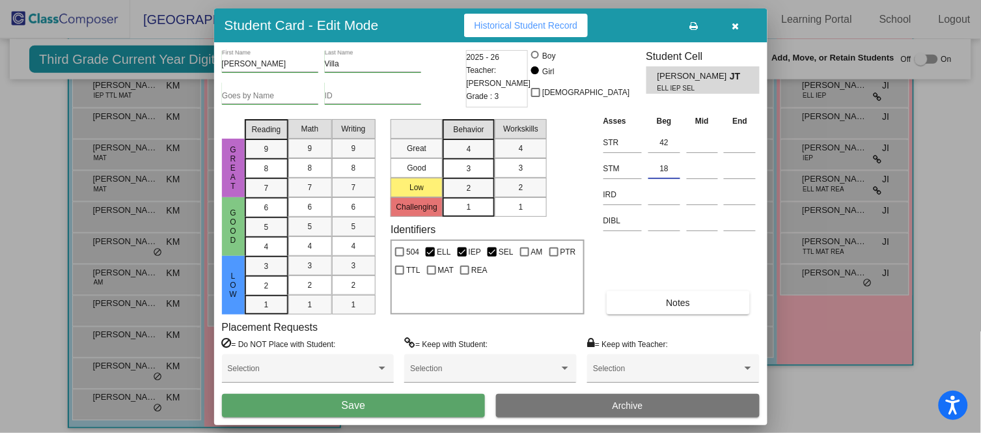
type input "18"
click at [385, 399] on button "Save" at bounding box center [354, 405] width 264 height 23
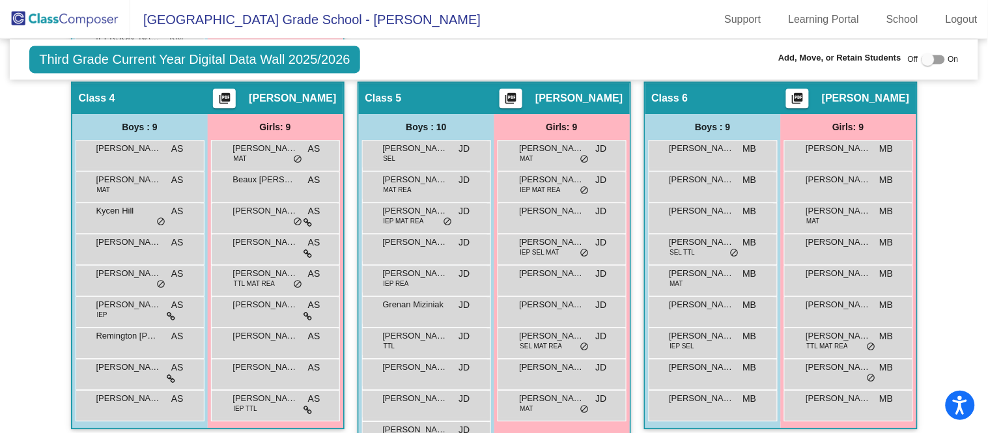
scroll to position [759, 0]
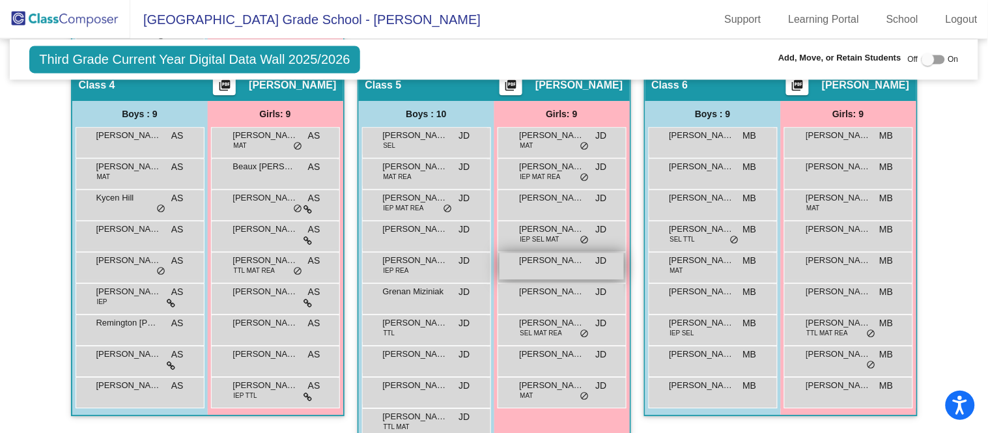
click at [570, 259] on span "[PERSON_NAME]" at bounding box center [552, 260] width 65 height 13
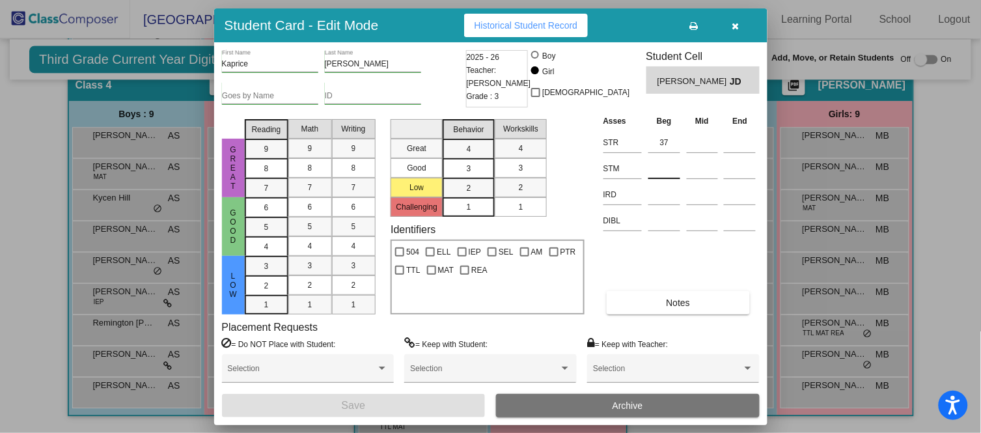
click at [674, 158] on div at bounding box center [665, 165] width 32 height 23
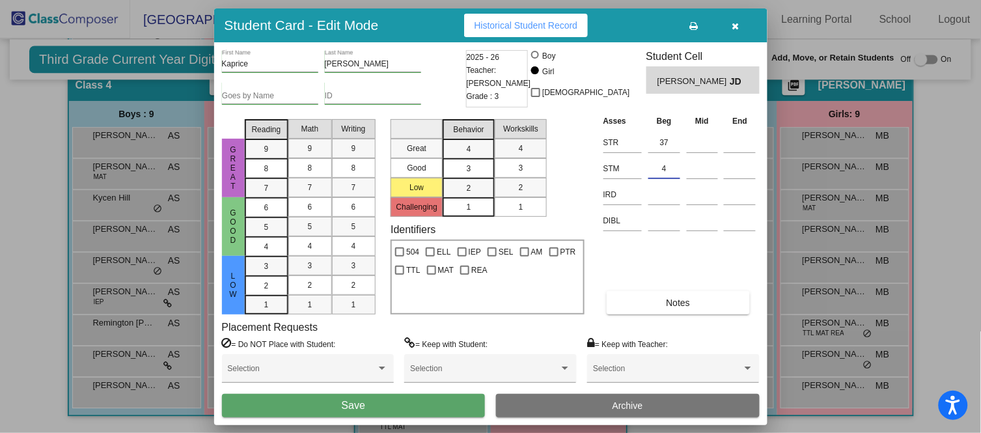
type input "4"
click at [436, 405] on button "Save" at bounding box center [354, 405] width 264 height 23
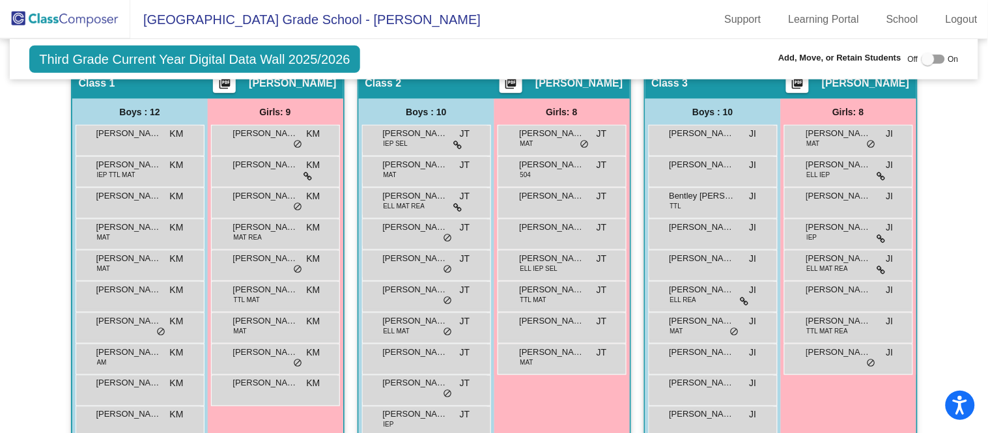
scroll to position [306, 0]
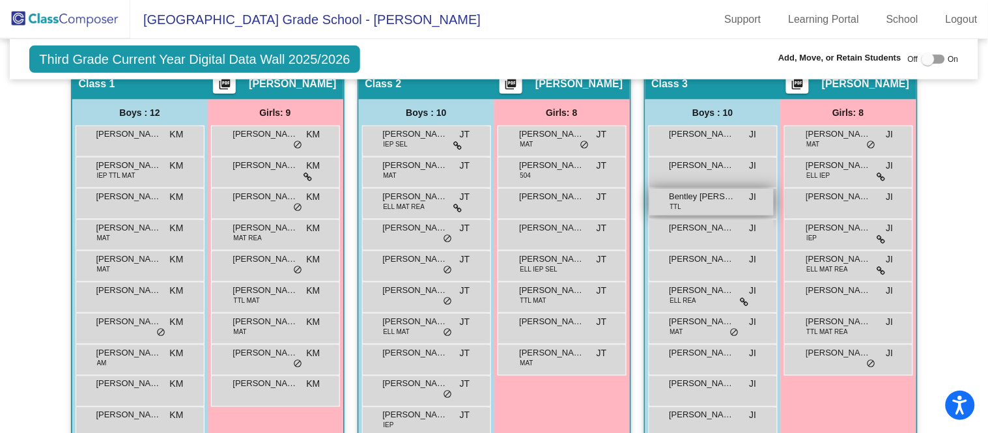
click at [718, 194] on span "Bentley [PERSON_NAME]" at bounding box center [701, 196] width 65 height 13
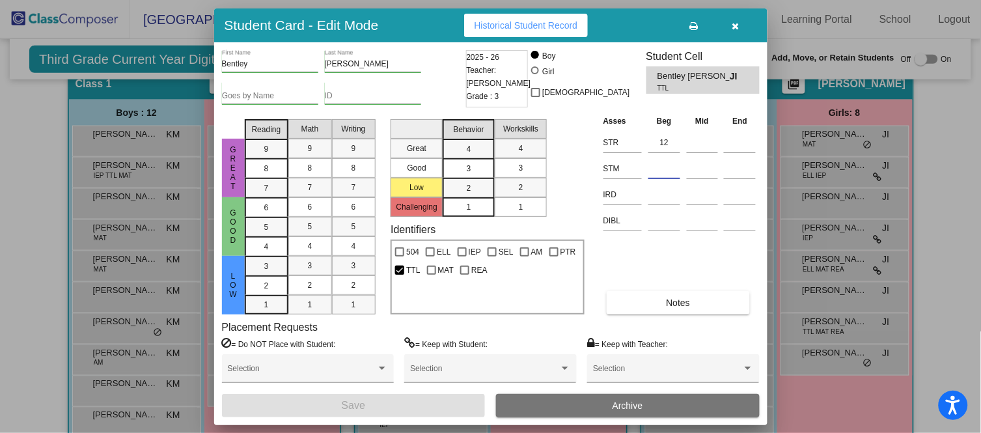
click at [669, 166] on input at bounding box center [665, 169] width 32 height 20
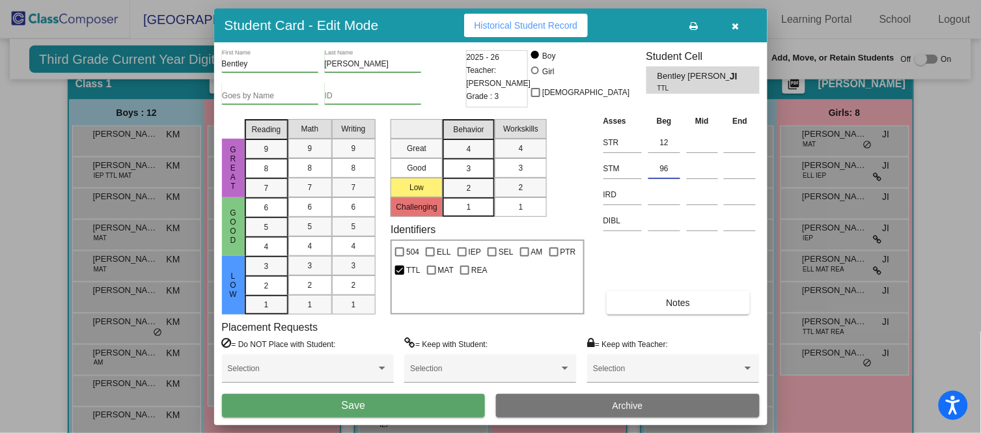
type input "96"
click at [421, 402] on button "Save" at bounding box center [354, 405] width 264 height 23
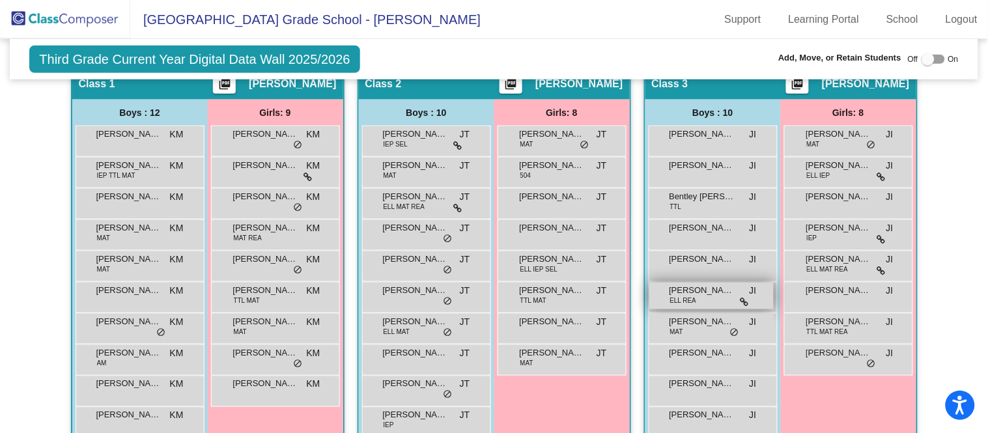
click at [712, 289] on span "[PERSON_NAME]" at bounding box center [701, 290] width 65 height 13
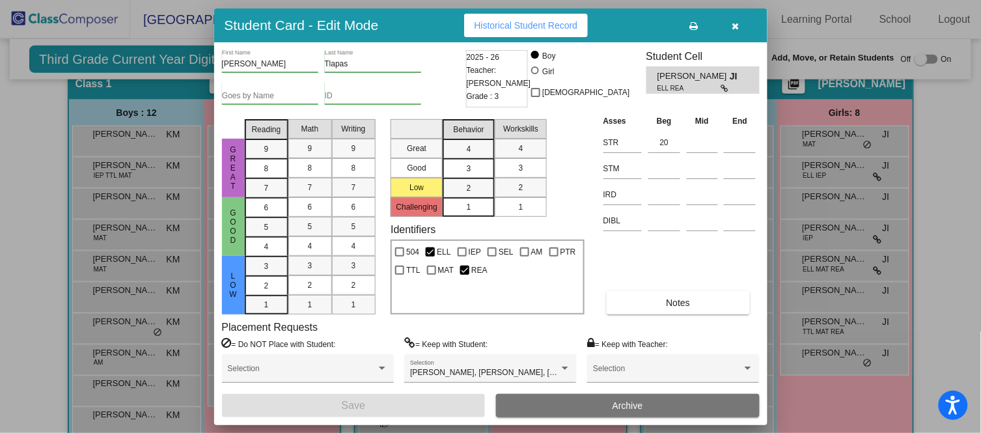
click at [739, 26] on icon "button" at bounding box center [736, 25] width 7 height 9
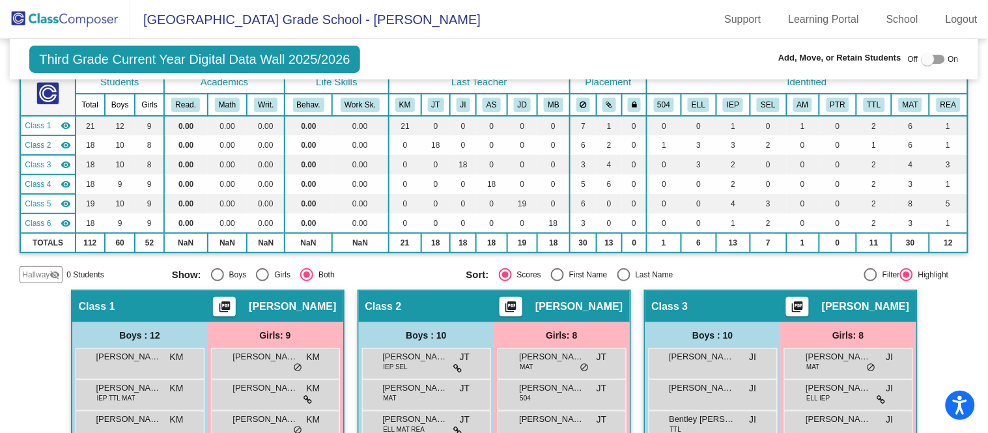
scroll to position [0, 0]
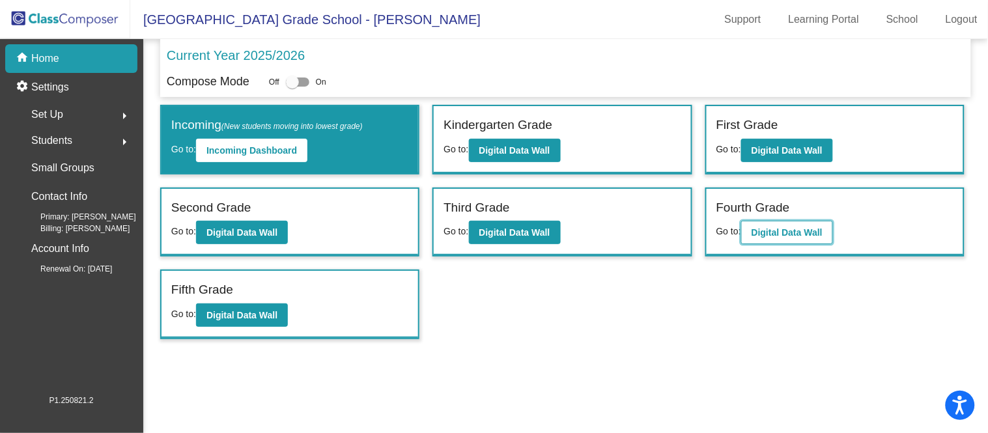
click at [808, 236] on button "Digital Data Wall" at bounding box center [787, 232] width 92 height 23
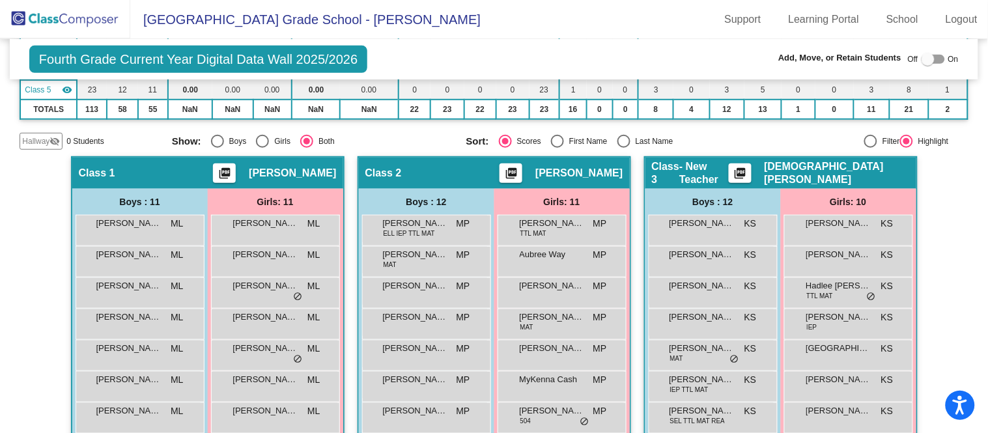
scroll to position [204, 0]
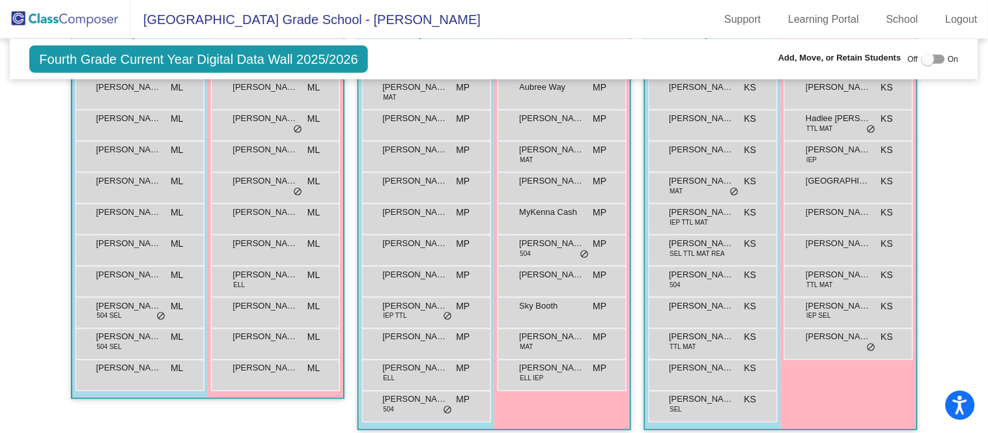
click at [5, 209] on mat-sidenav-content "Fourth Grade Current Year Digital Data Wall 2025/2026 Add, Move, or Retain Stud…" at bounding box center [494, 236] width 988 height 394
click at [3, 208] on mat-sidenav-content "Fourth Grade Current Year Digital Data Wall 2025/2026 Add, Move, or Retain Stud…" at bounding box center [494, 236] width 988 height 394
click at [431, 333] on span "[PERSON_NAME]" at bounding box center [415, 336] width 65 height 13
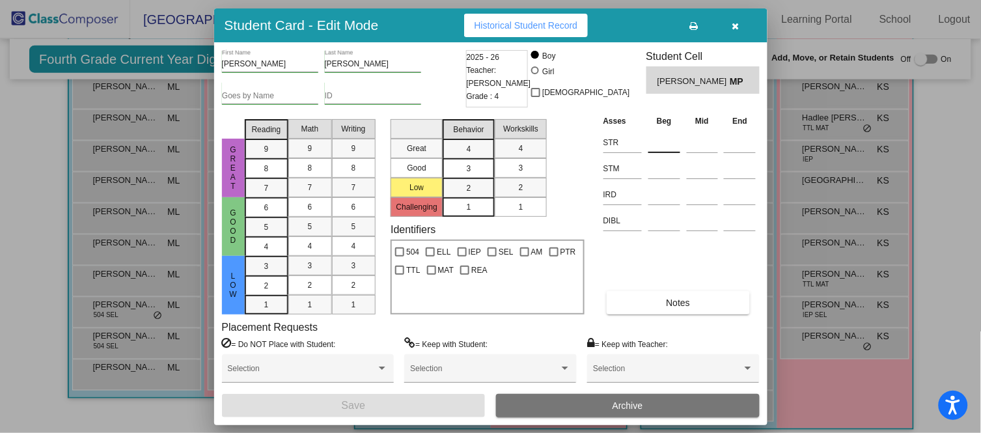
click at [666, 141] on input at bounding box center [665, 143] width 32 height 20
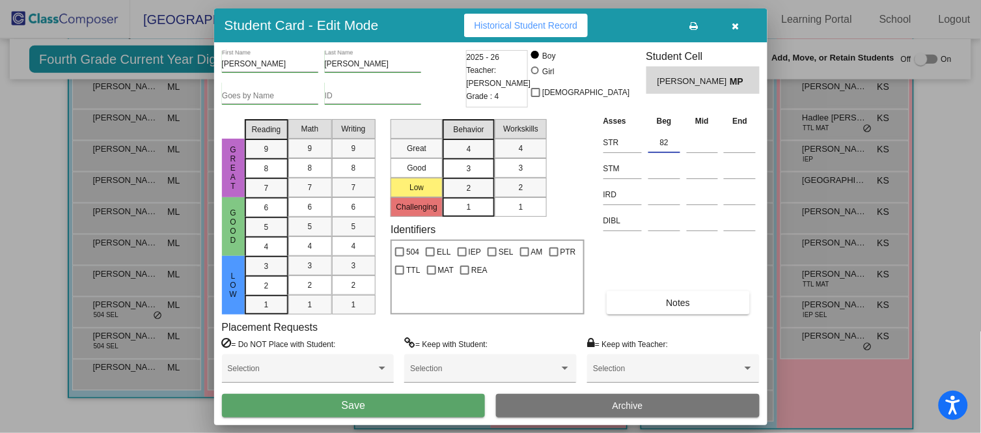
type input "82"
click at [417, 404] on button "Save" at bounding box center [354, 405] width 264 height 23
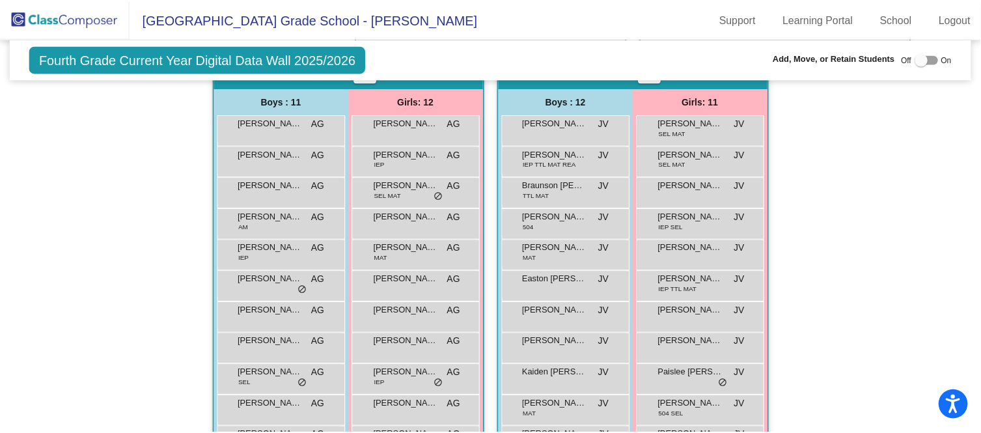
scroll to position [778, 0]
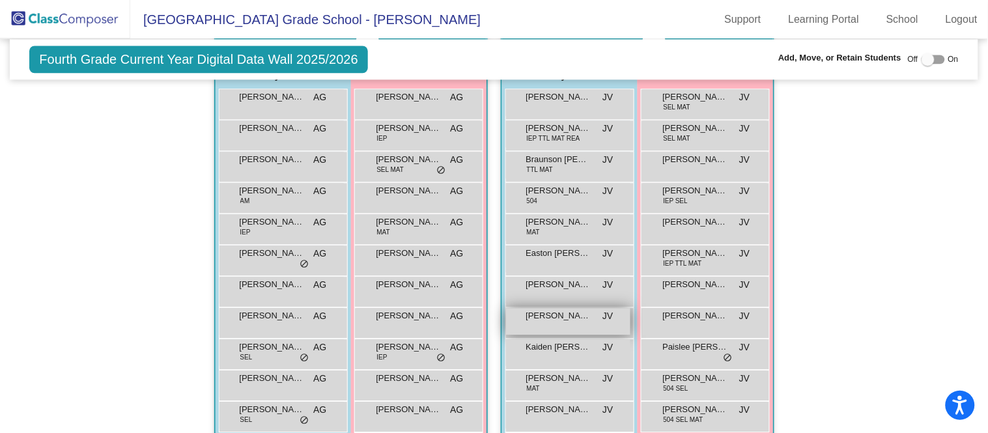
click at [574, 316] on span "[PERSON_NAME]" at bounding box center [558, 315] width 65 height 13
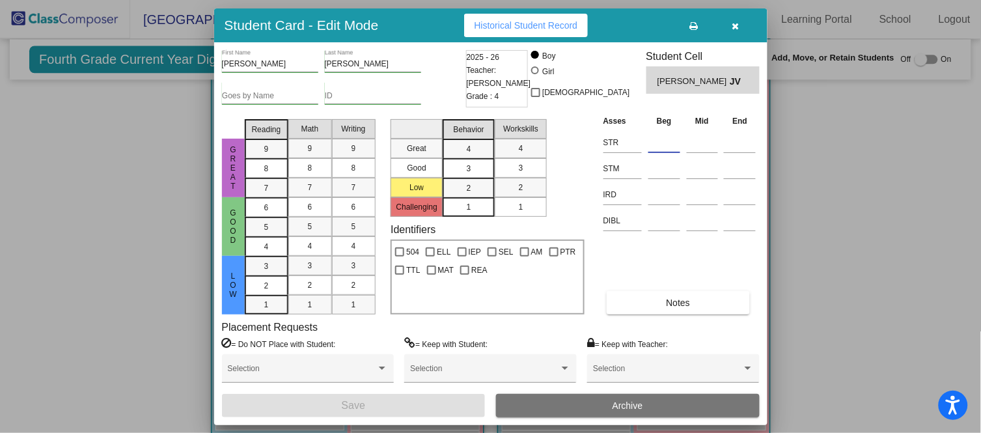
click at [672, 139] on input at bounding box center [665, 143] width 32 height 20
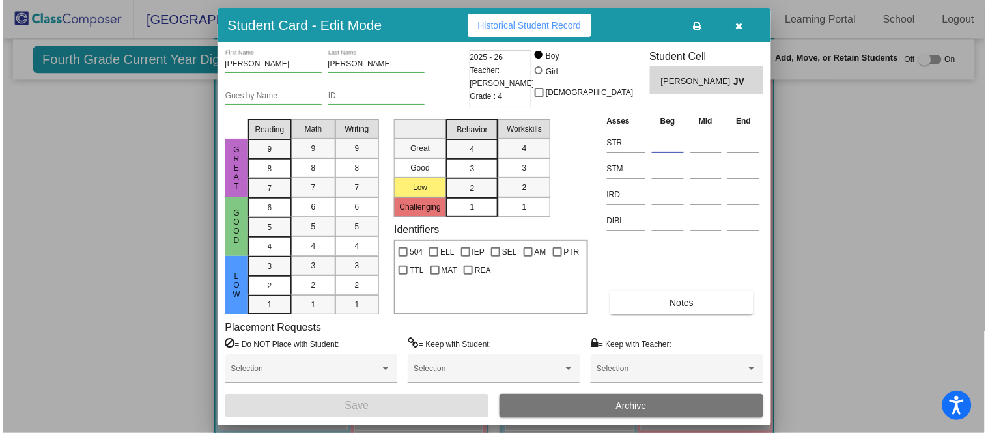
scroll to position [781, 0]
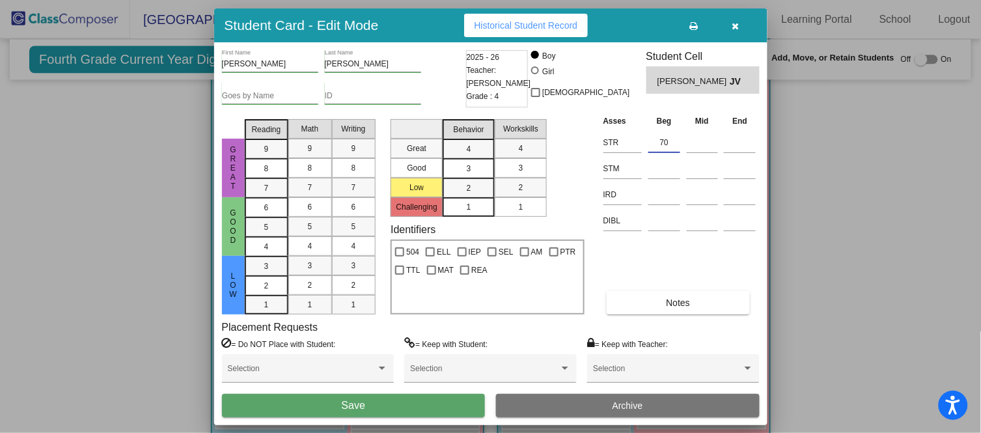
type input "70"
click at [426, 405] on button "Save" at bounding box center [354, 405] width 264 height 23
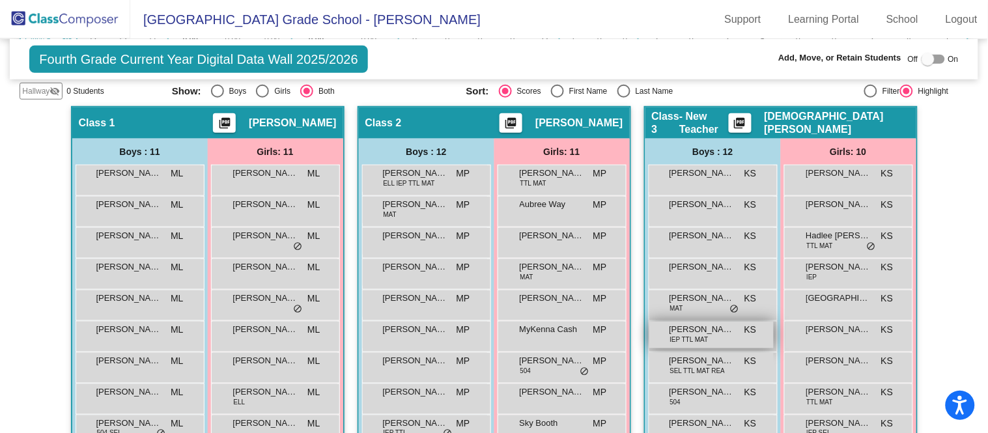
scroll to position [248, 0]
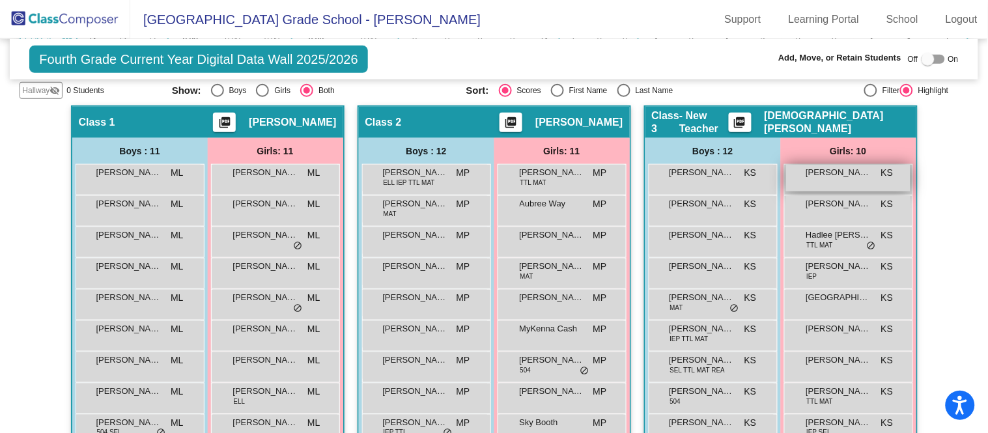
click at [862, 173] on span "[PERSON_NAME]" at bounding box center [838, 172] width 65 height 13
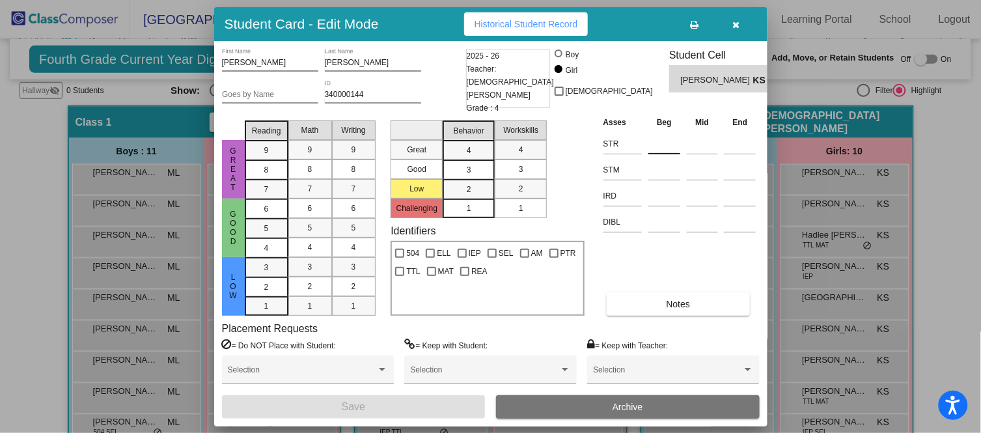
click at [658, 146] on input at bounding box center [665, 144] width 32 height 20
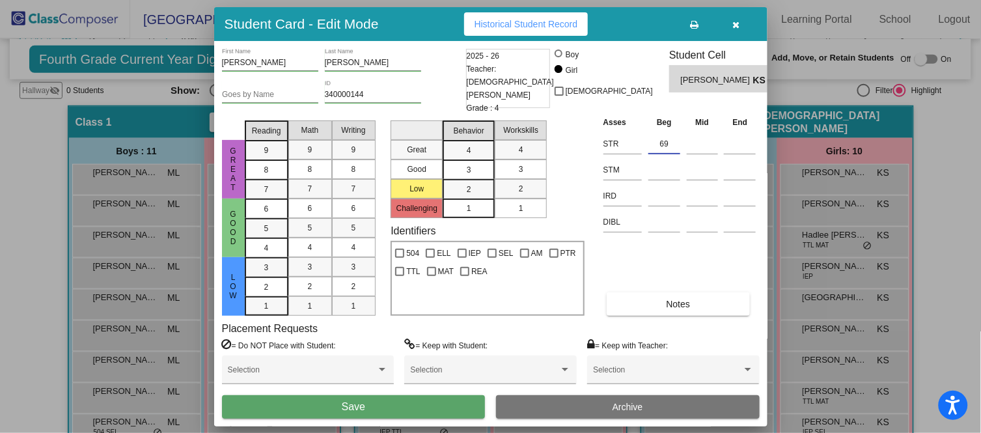
type input "69"
click at [345, 405] on span "Save" at bounding box center [353, 406] width 23 height 11
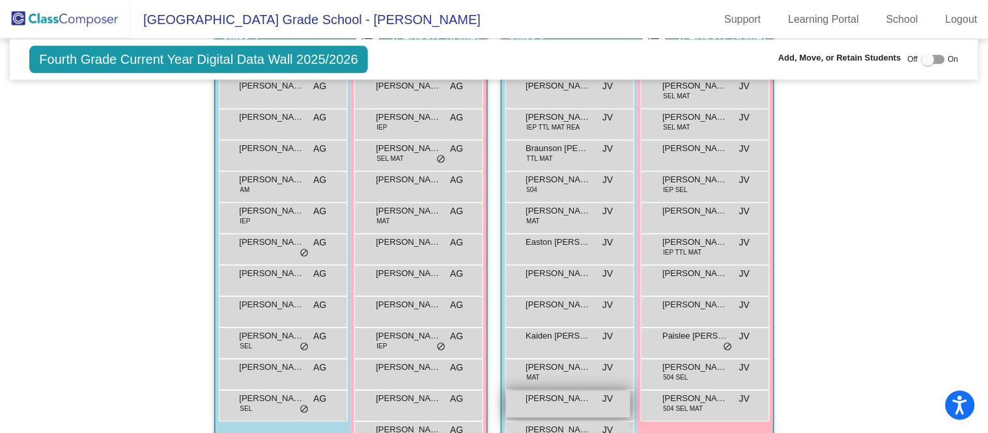
click at [521, 408] on div "[PERSON_NAME] JV lock do_not_disturb_alt" at bounding box center [568, 404] width 124 height 27
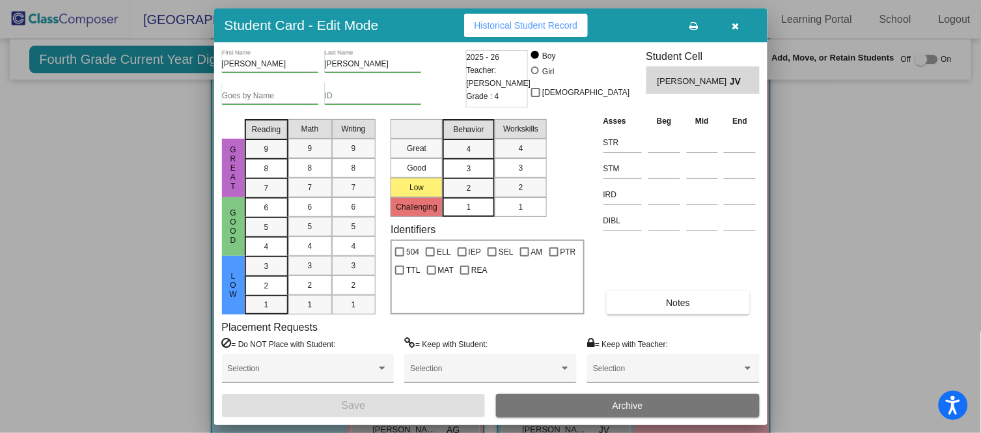
scroll to position [789, 0]
click at [657, 143] on input at bounding box center [665, 143] width 32 height 20
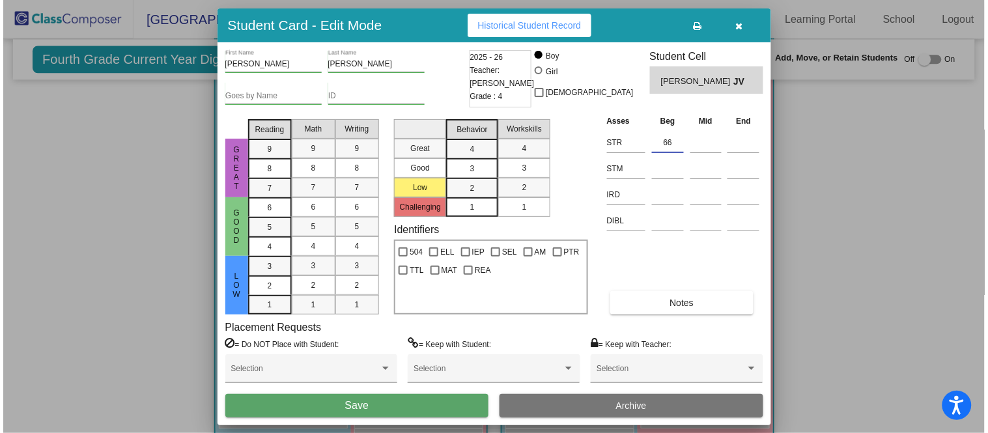
scroll to position [780, 0]
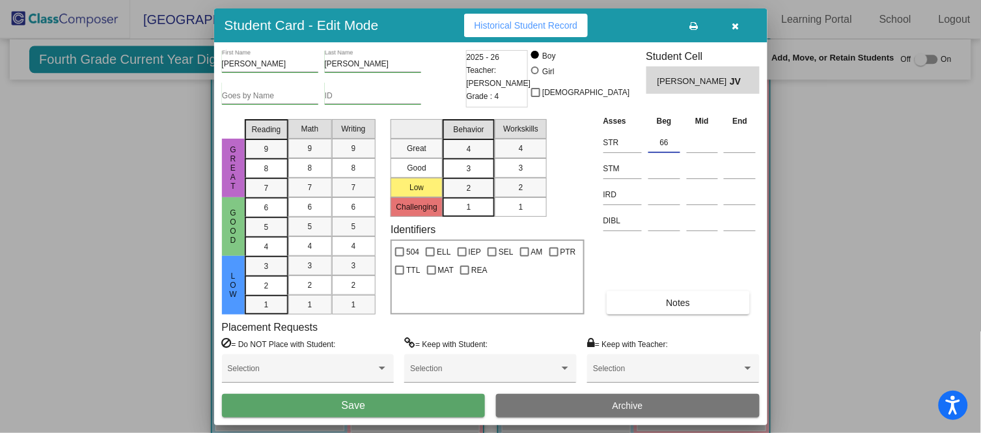
type input "66"
click at [381, 397] on button "Save" at bounding box center [354, 405] width 264 height 23
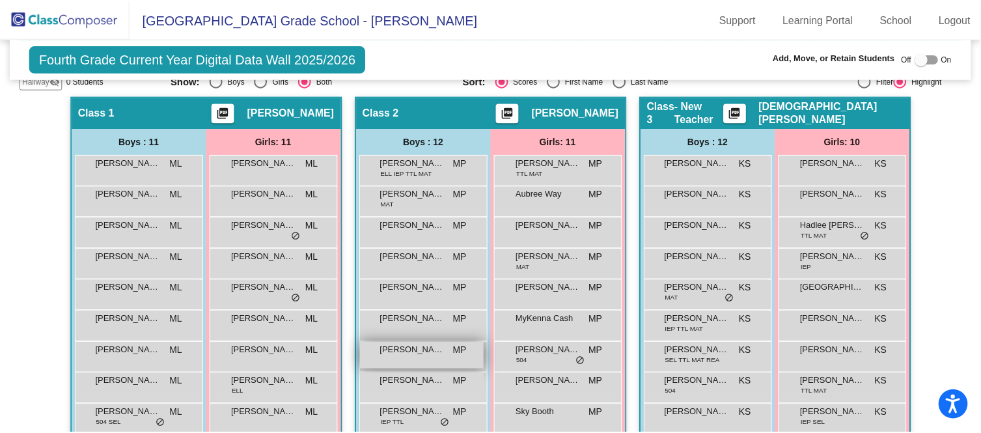
scroll to position [257, 0]
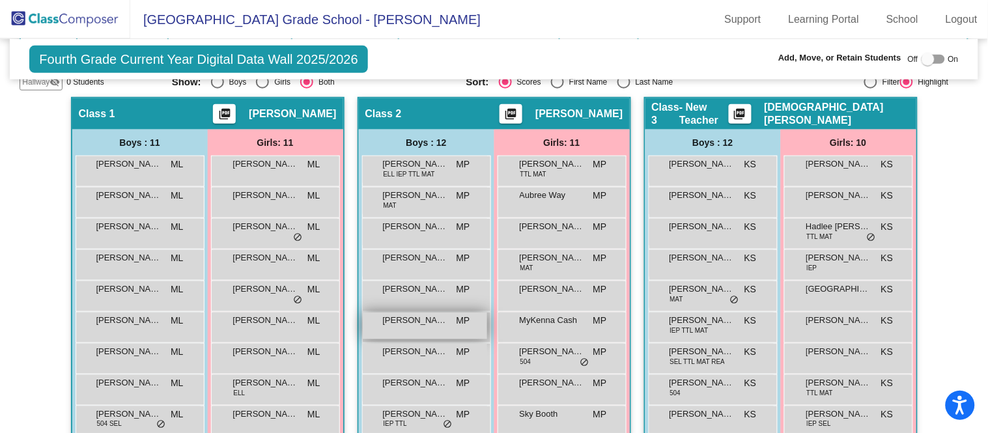
click at [410, 323] on span "[PERSON_NAME] Bird" at bounding box center [415, 320] width 65 height 13
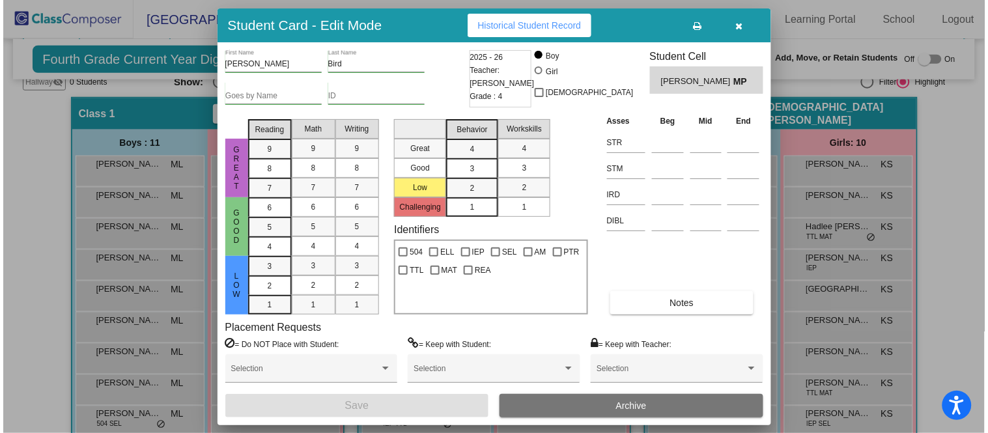
scroll to position [268, 0]
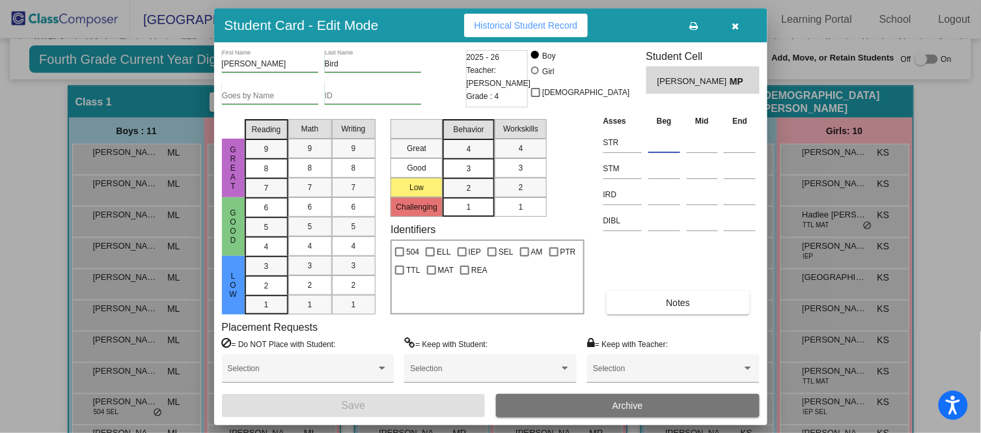
click at [654, 143] on input at bounding box center [665, 143] width 32 height 20
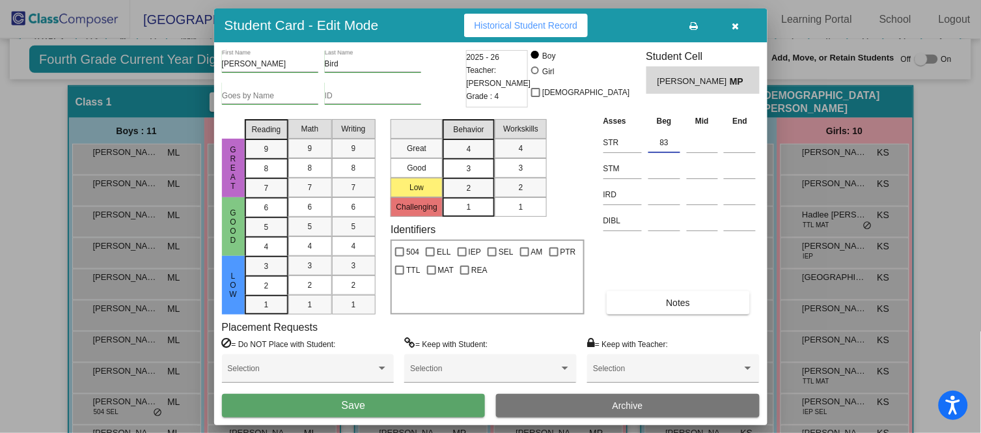
type input "83"
click at [401, 408] on button "Save" at bounding box center [354, 405] width 264 height 23
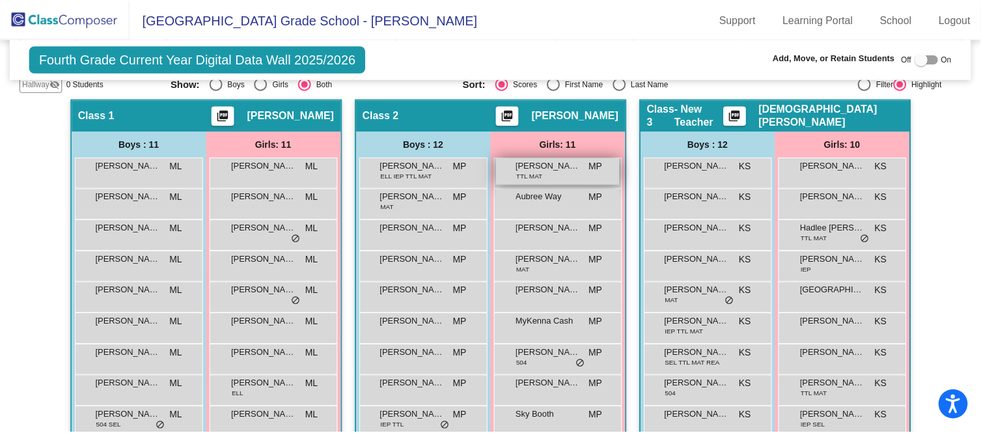
scroll to position [255, 0]
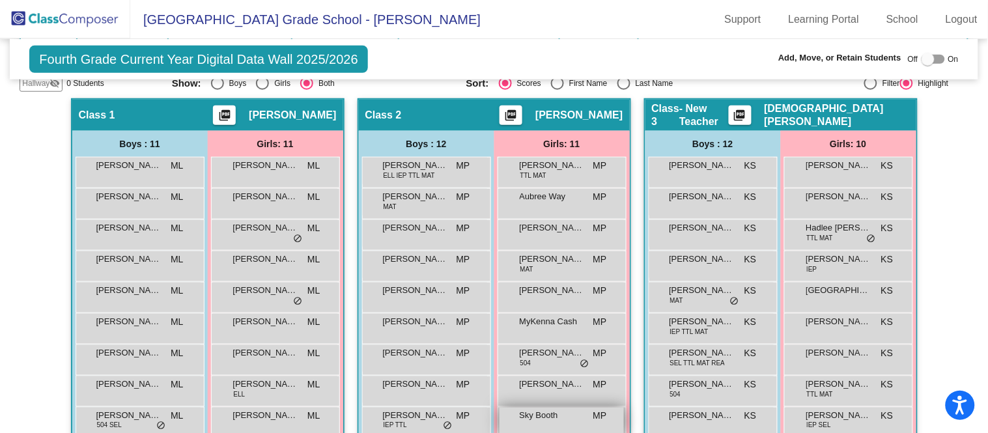
click at [552, 417] on span "Sky Booth" at bounding box center [552, 415] width 65 height 13
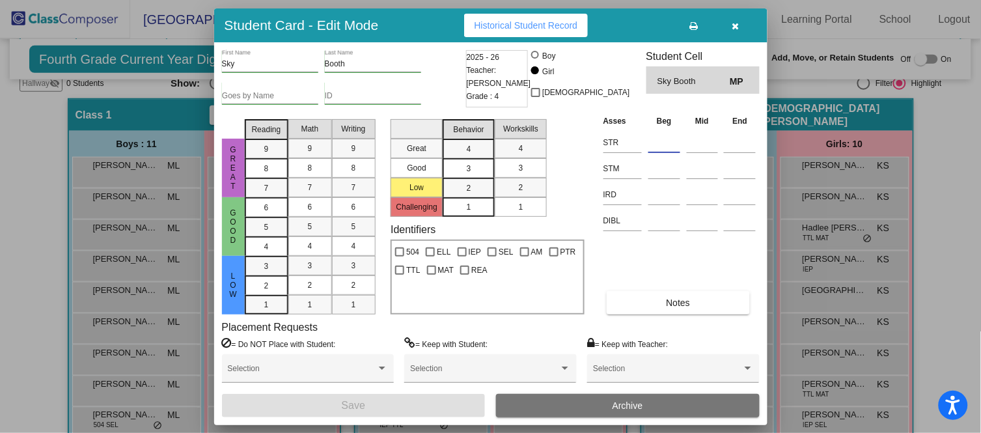
click at [666, 135] on input at bounding box center [665, 143] width 32 height 20
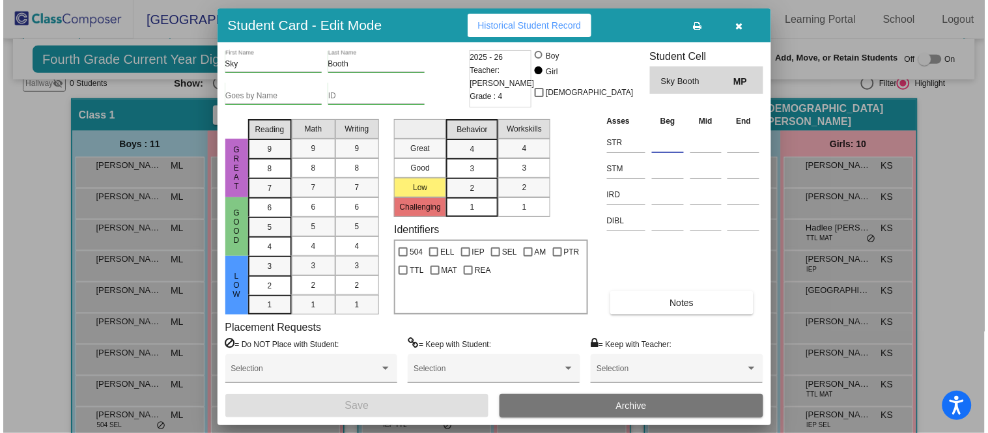
scroll to position [252, 0]
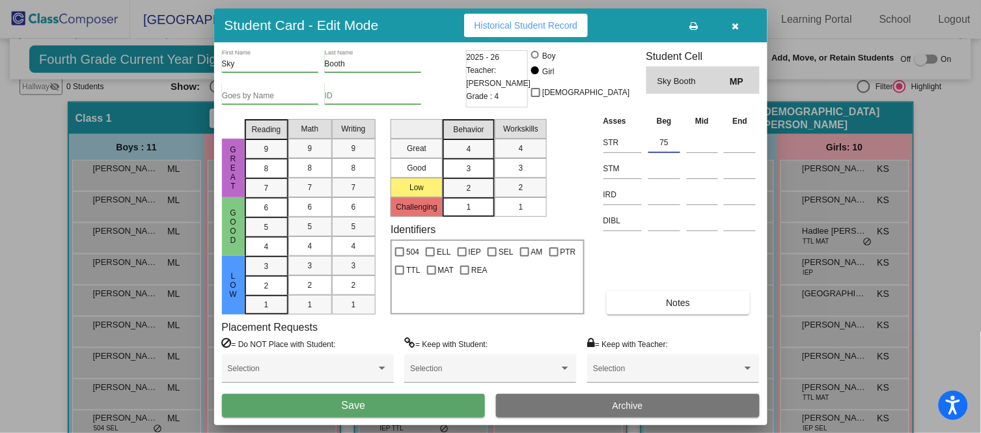
type input "75"
click at [436, 403] on button "Save" at bounding box center [354, 405] width 264 height 23
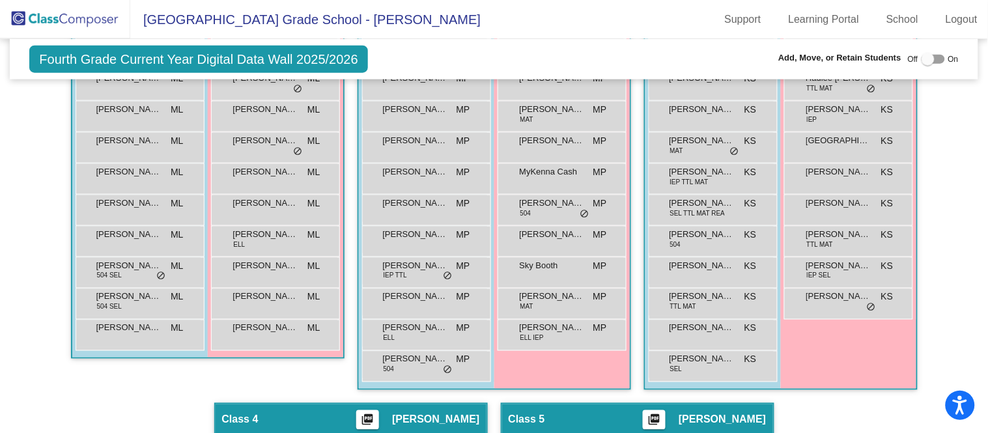
scroll to position [406, 0]
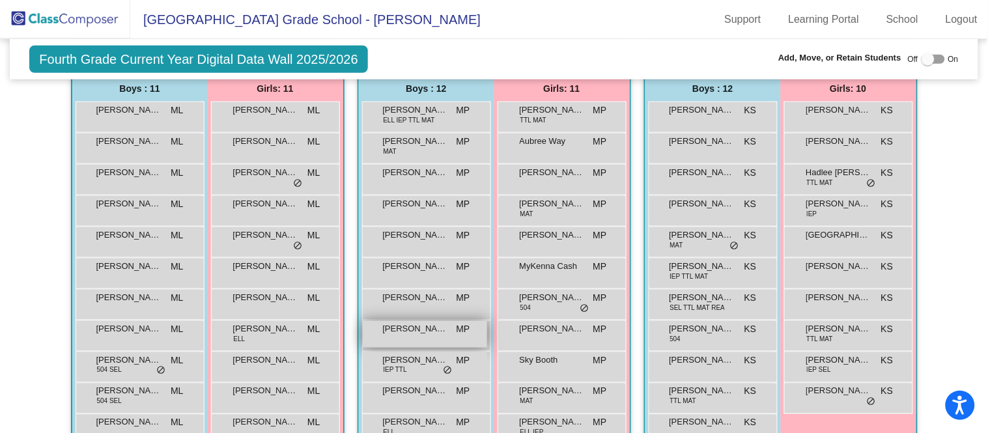
click at [439, 330] on span "[PERSON_NAME]" at bounding box center [415, 328] width 65 height 13
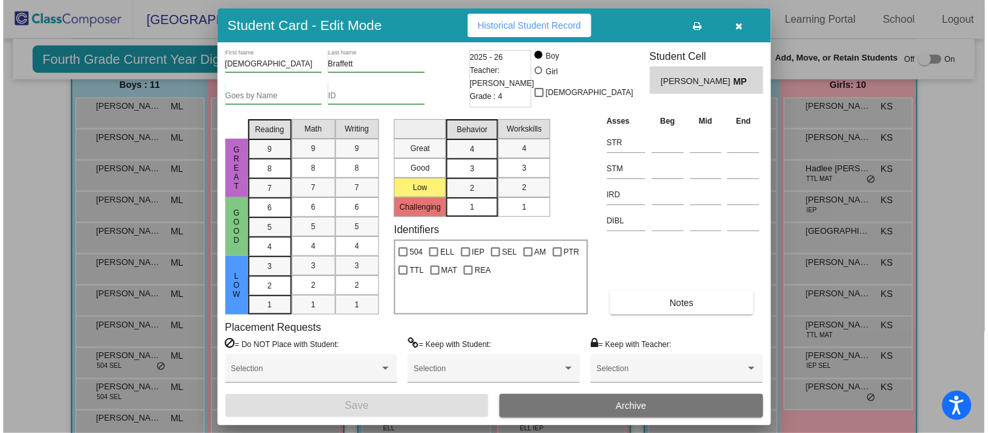
scroll to position [317, 0]
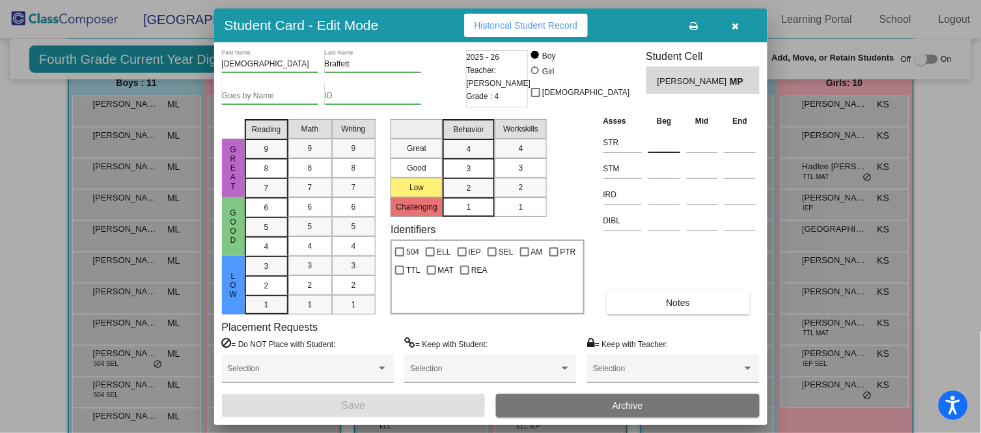
click at [663, 147] on input at bounding box center [665, 143] width 32 height 20
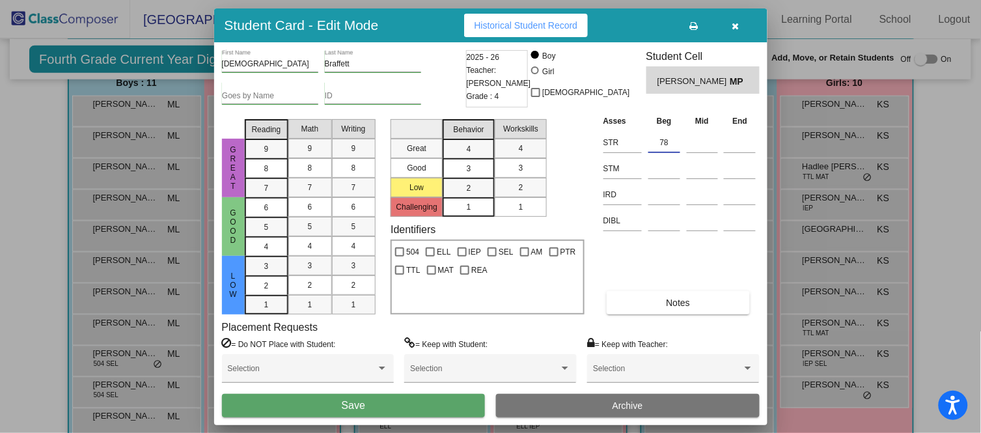
type input "78"
click at [457, 397] on button "Save" at bounding box center [354, 405] width 264 height 23
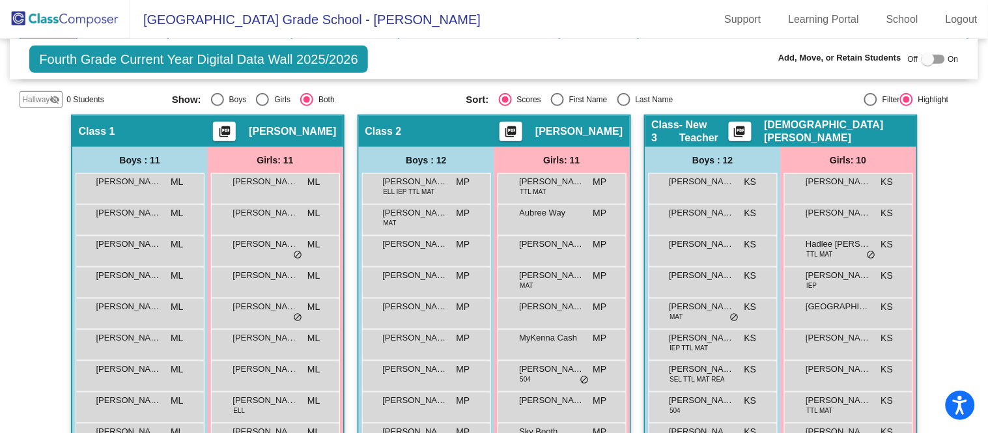
scroll to position [242, 0]
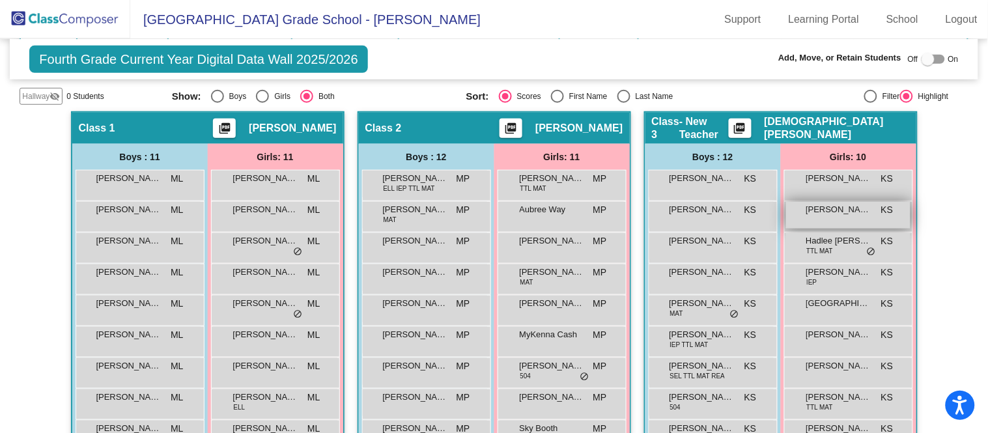
click at [846, 212] on span "[PERSON_NAME]" at bounding box center [838, 209] width 65 height 13
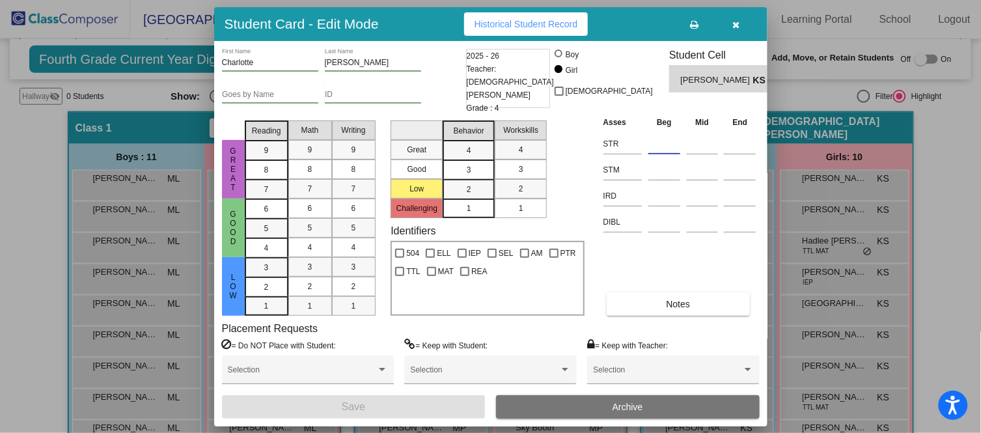
click at [659, 145] on input at bounding box center [665, 144] width 32 height 20
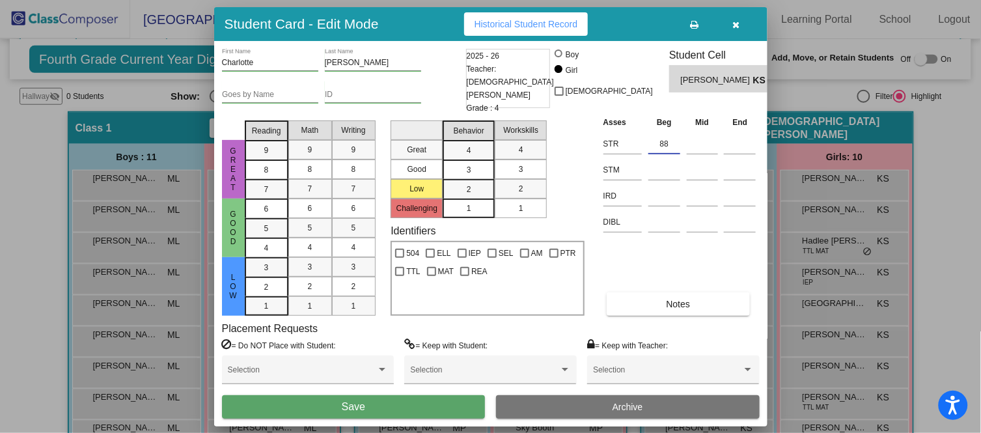
type input "88"
click at [326, 404] on button "Save" at bounding box center [354, 406] width 264 height 23
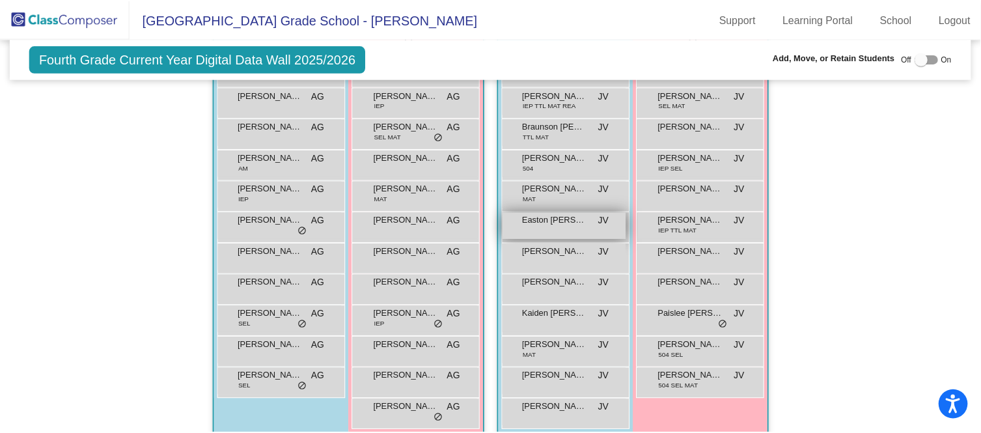
scroll to position [810, 0]
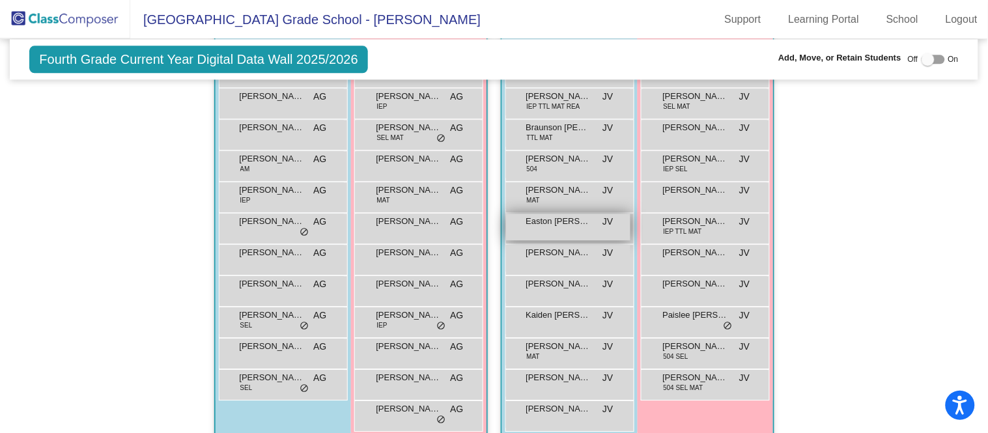
click at [558, 226] on div "Easton [PERSON_NAME] lock do_not_disturb_alt" at bounding box center [568, 227] width 124 height 27
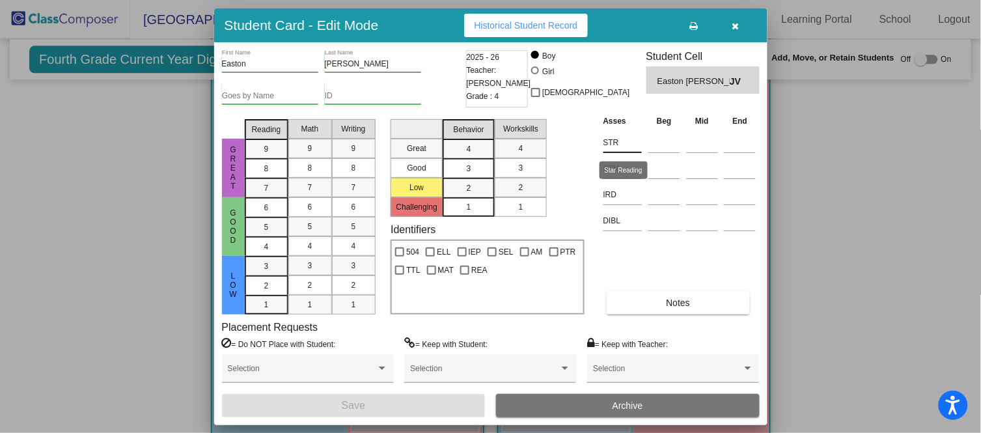
scroll to position [809, 0]
click at [645, 146] on td at bounding box center [664, 141] width 38 height 26
click at [655, 144] on input at bounding box center [665, 143] width 32 height 20
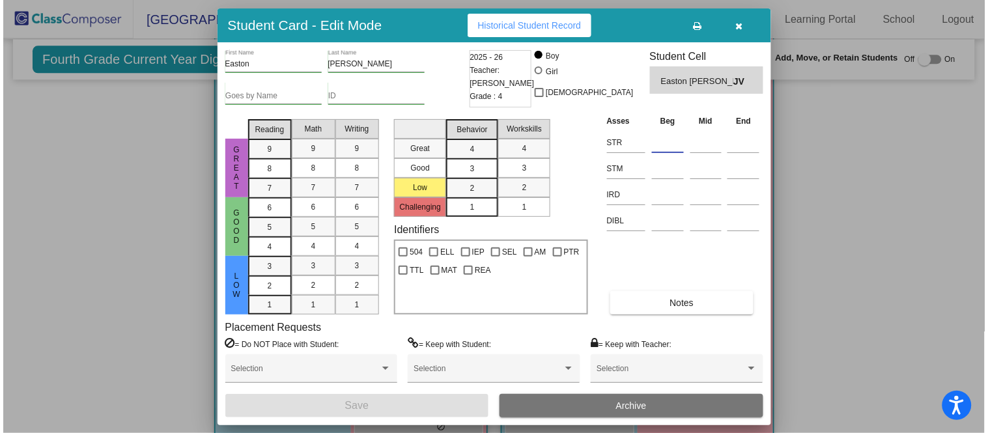
scroll to position [802, 0]
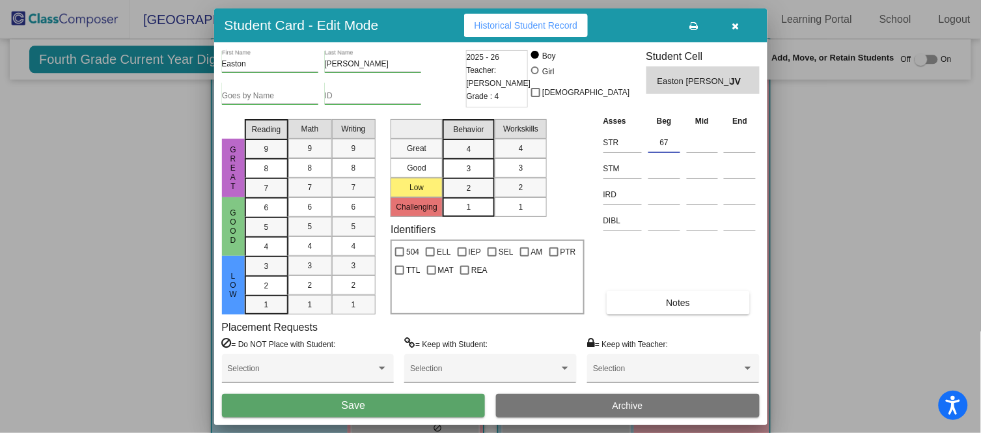
type input "67"
click at [417, 408] on button "Save" at bounding box center [354, 405] width 264 height 23
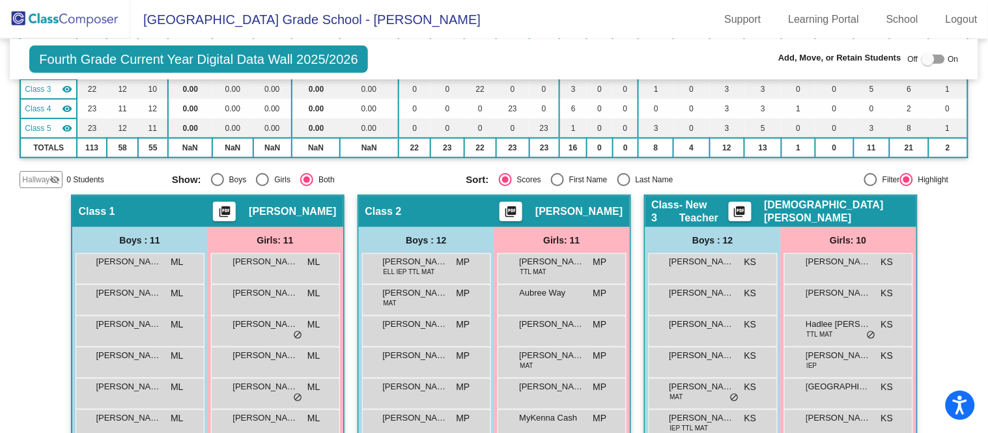
scroll to position [154, 0]
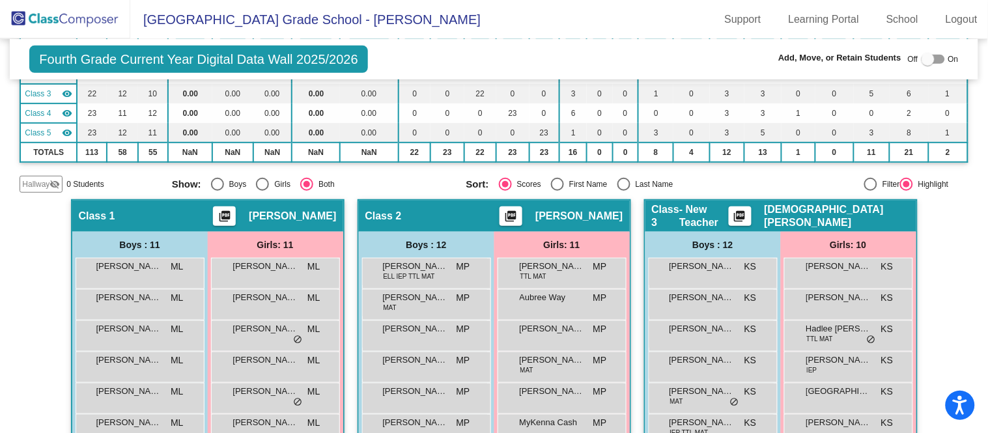
click at [575, 51] on div "Fourth Grade Current Year Digital Data Wall 2025/2026 Add, Move, or Retain Stud…" at bounding box center [494, 59] width 968 height 40
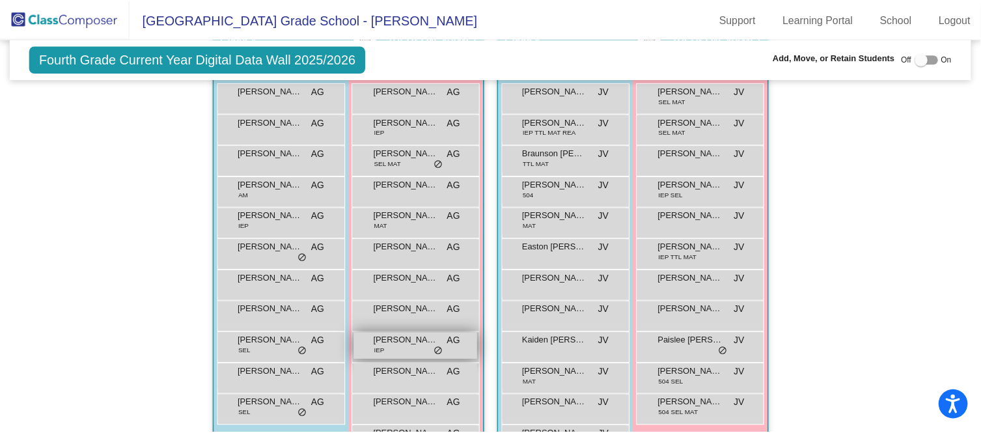
scroll to position [785, 0]
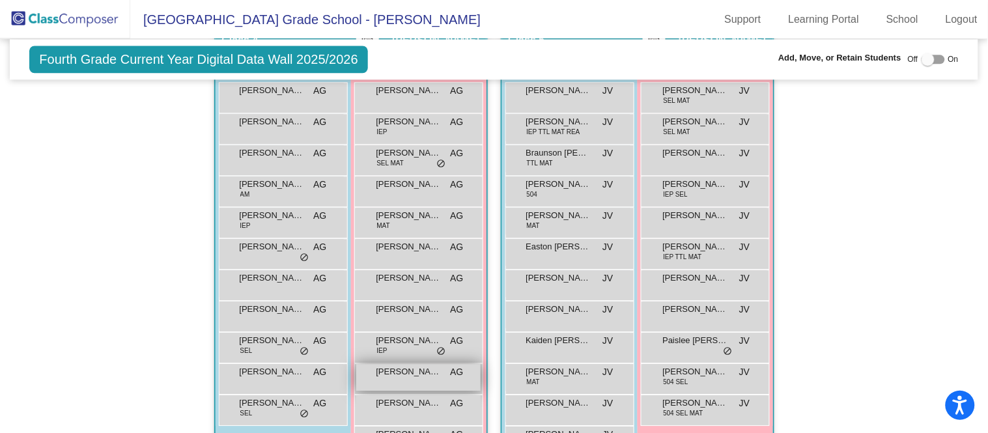
click at [412, 373] on span "[PERSON_NAME]" at bounding box center [408, 371] width 65 height 13
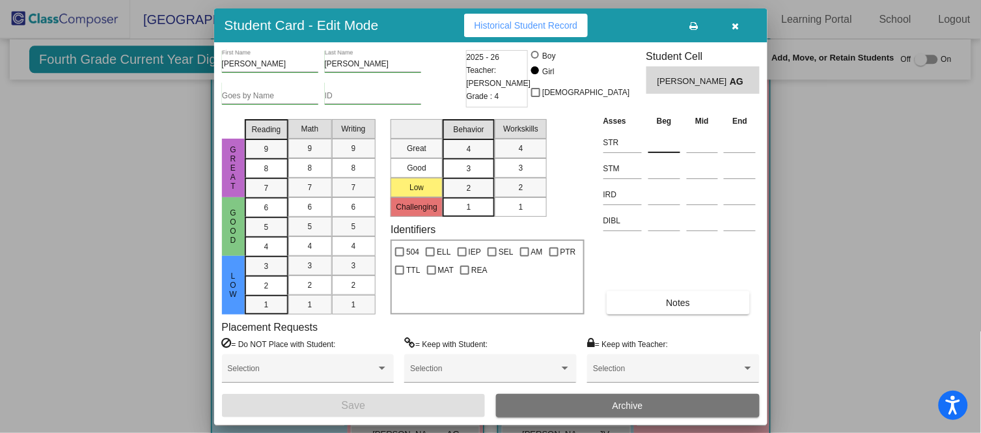
click at [651, 133] on input at bounding box center [665, 143] width 32 height 20
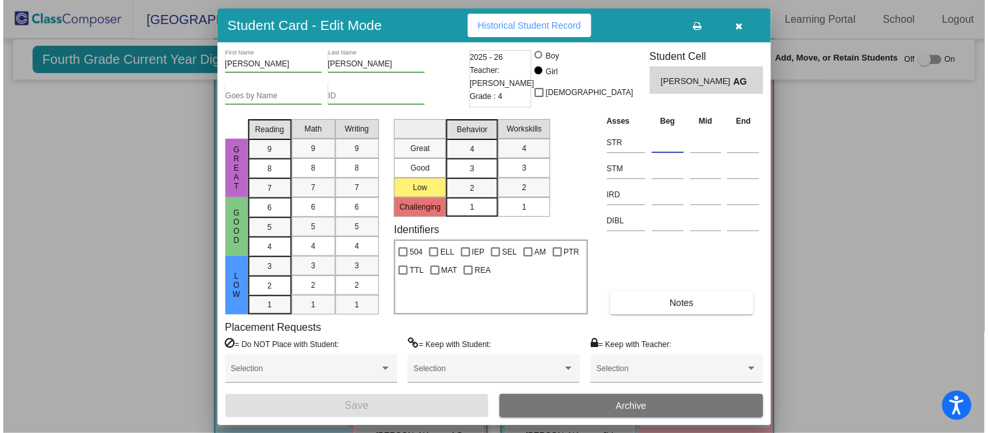
scroll to position [783, 0]
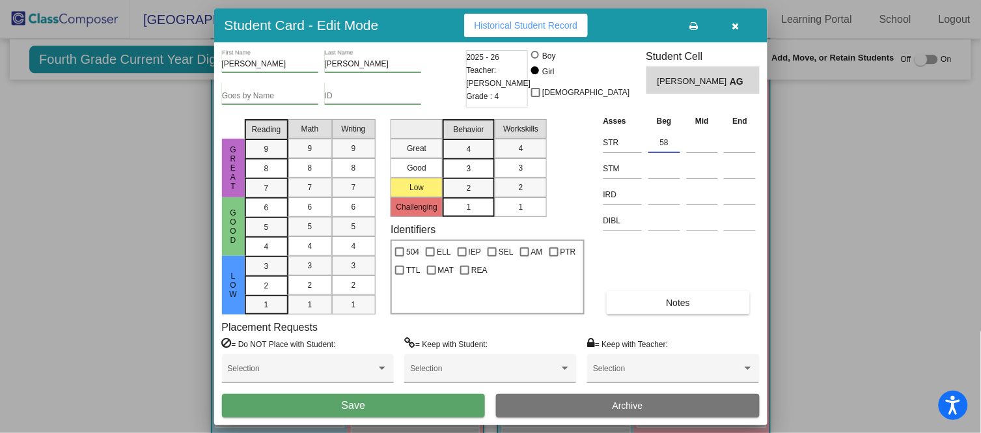
type input "58"
click at [411, 404] on button "Save" at bounding box center [354, 405] width 264 height 23
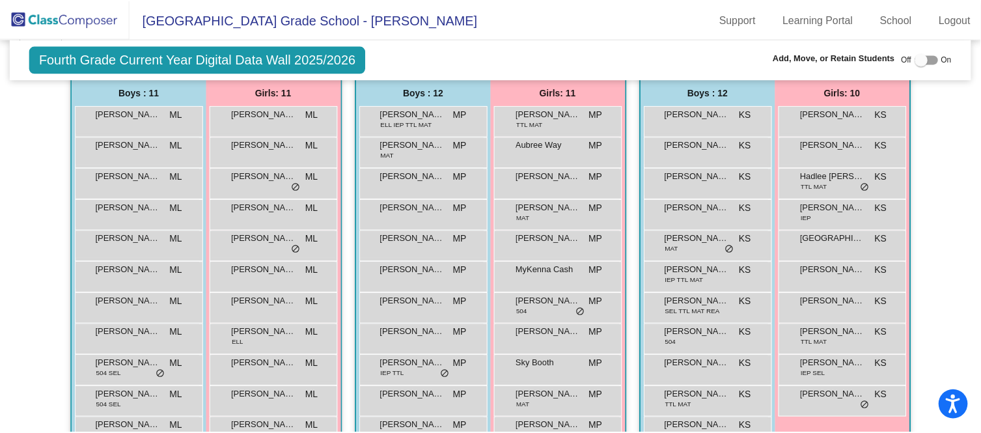
scroll to position [315, 0]
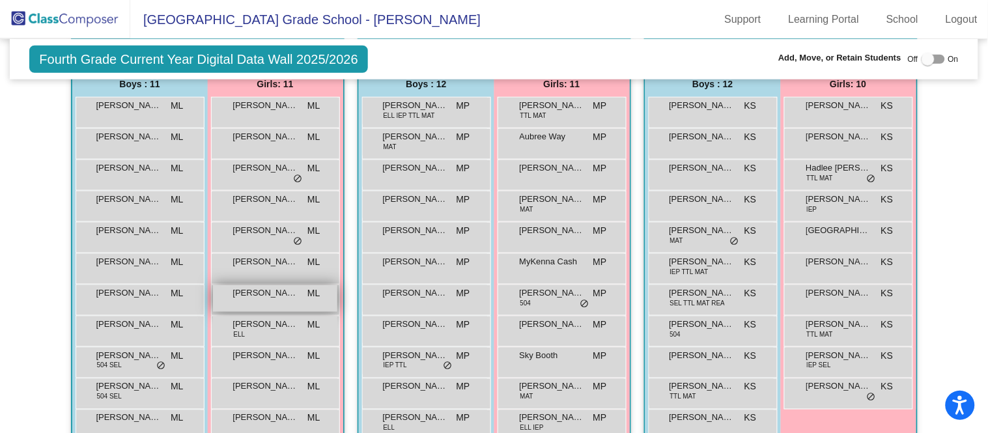
click at [283, 291] on span "[PERSON_NAME]" at bounding box center [265, 293] width 65 height 13
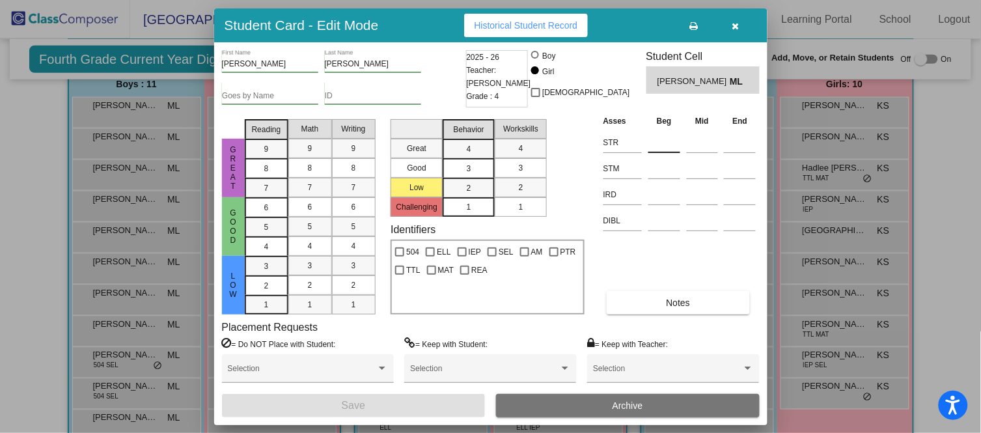
click at [680, 141] on input at bounding box center [665, 143] width 32 height 20
type input "9"
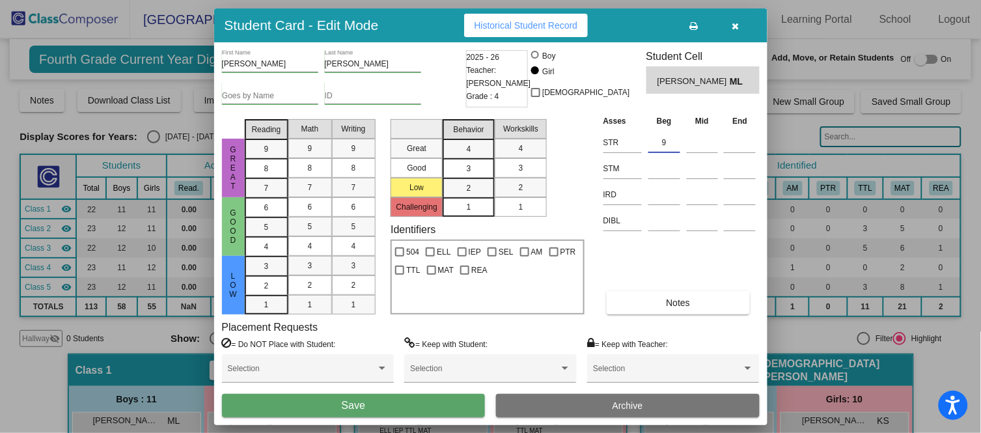
scroll to position [315, 0]
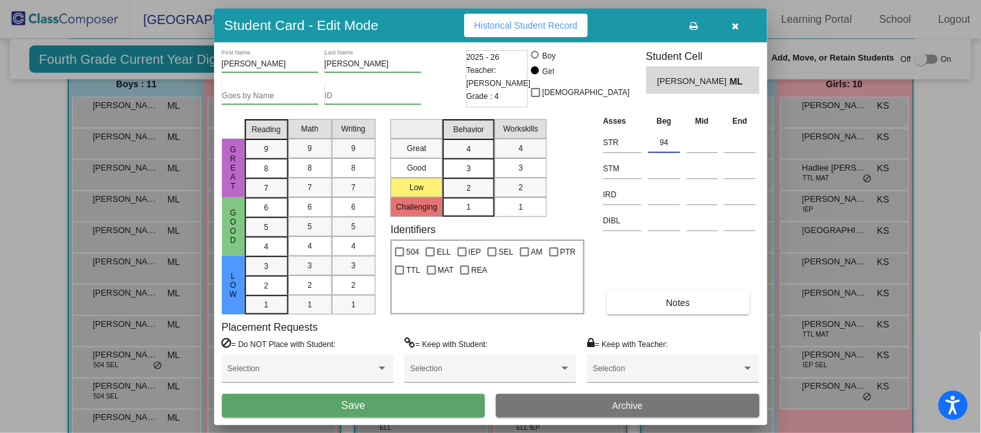
type input "94"
click at [386, 405] on button "Save" at bounding box center [354, 405] width 264 height 23
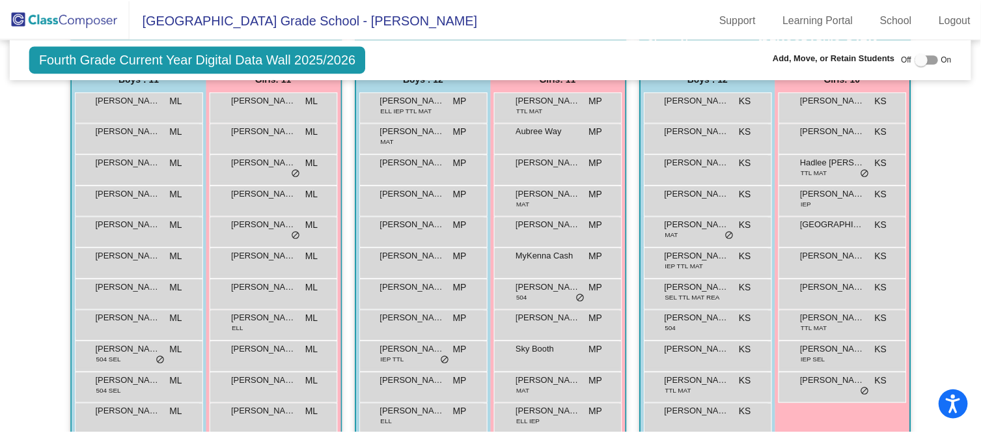
scroll to position [321, 0]
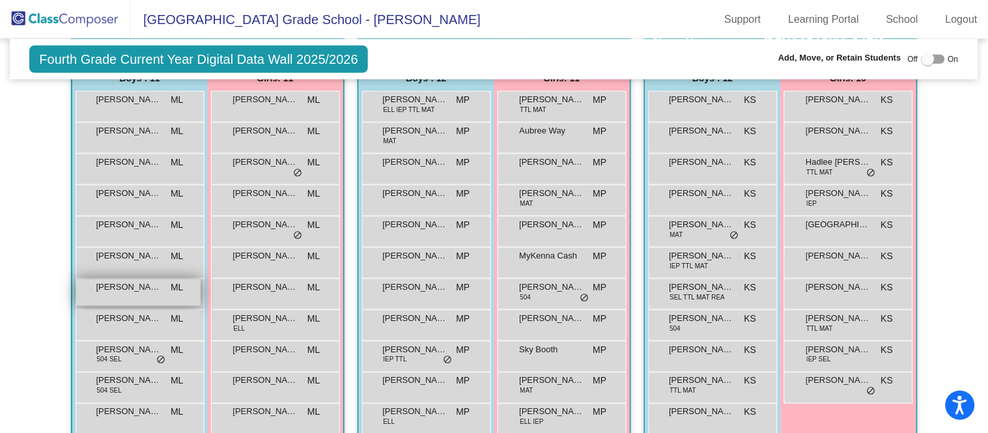
click at [117, 281] on span "[PERSON_NAME]" at bounding box center [128, 287] width 65 height 13
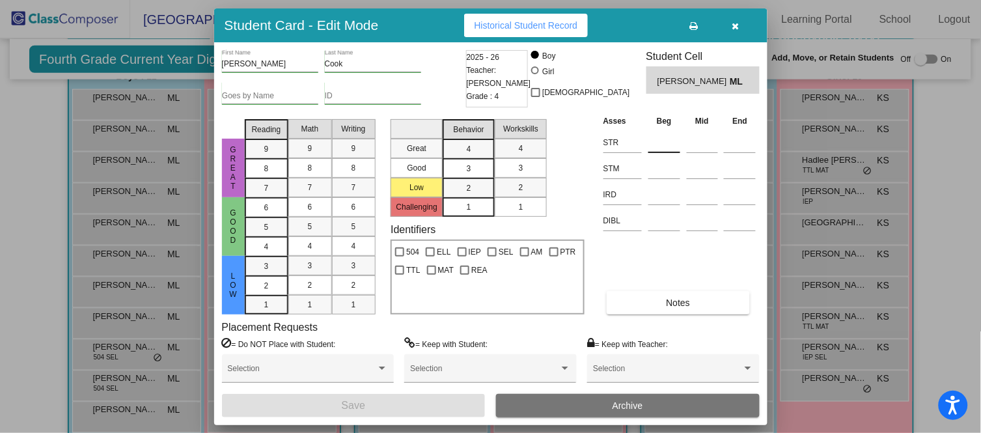
click at [677, 141] on input at bounding box center [665, 143] width 32 height 20
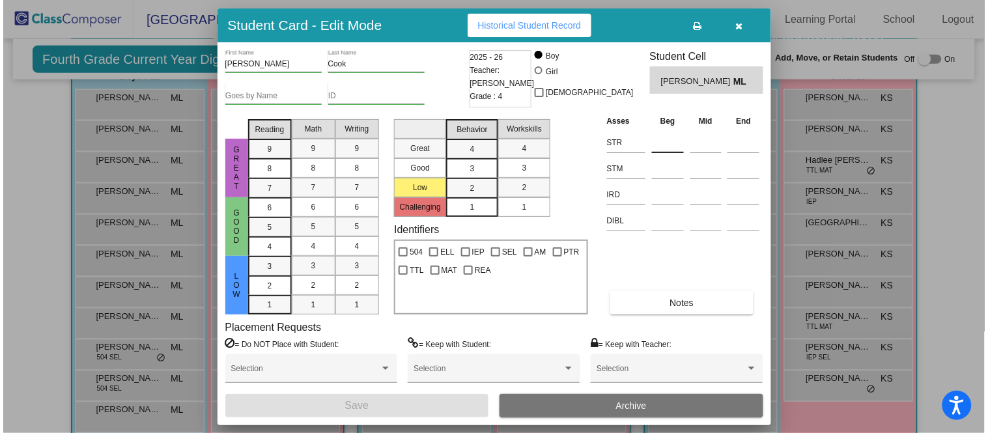
scroll to position [322, 0]
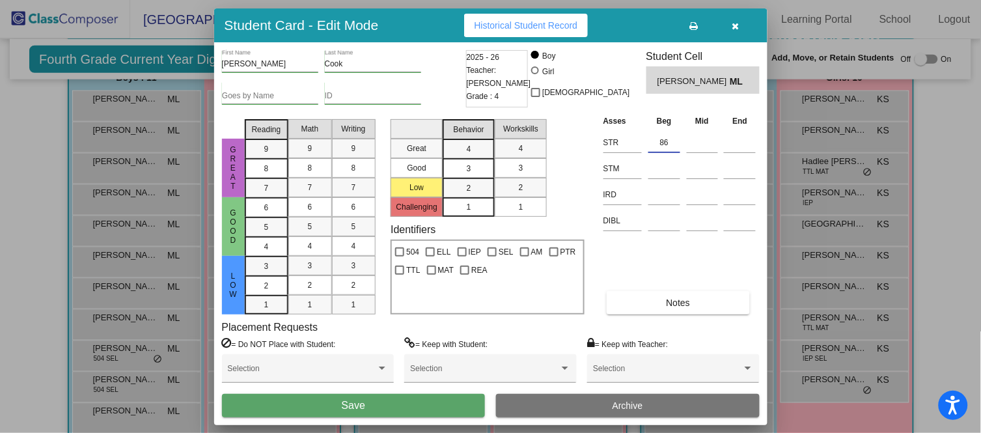
type input "86"
click at [440, 400] on button "Save" at bounding box center [354, 405] width 264 height 23
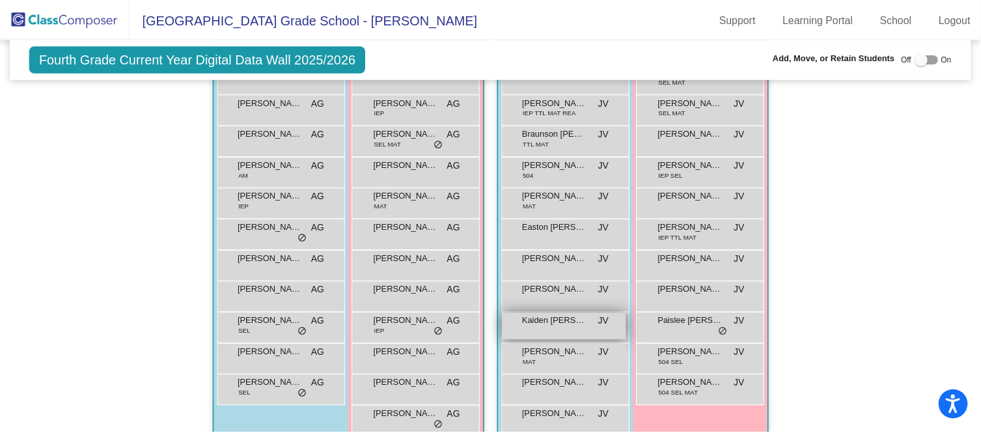
scroll to position [804, 0]
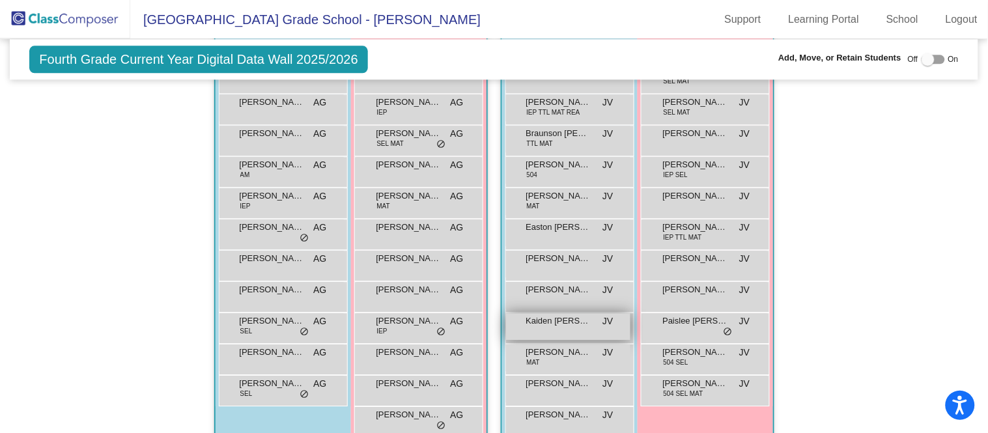
click at [579, 330] on div "Kaiden Cruse JV lock do_not_disturb_alt" at bounding box center [568, 326] width 124 height 27
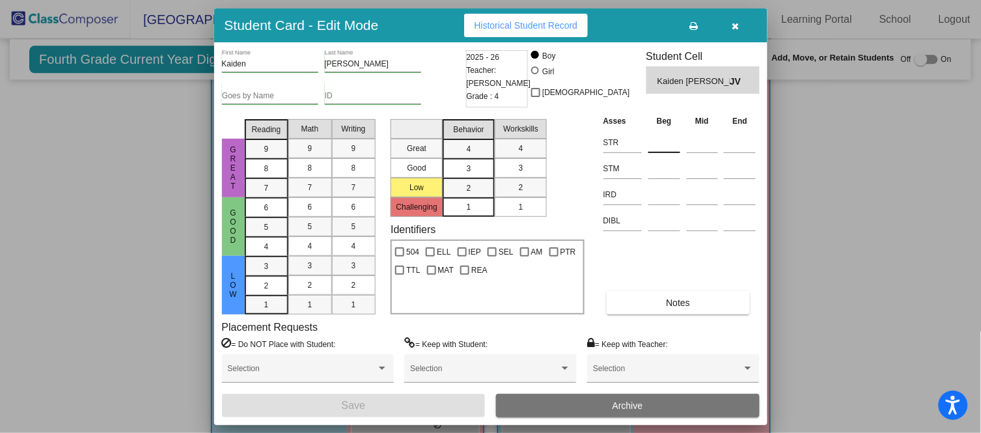
click at [672, 143] on input at bounding box center [665, 143] width 32 height 20
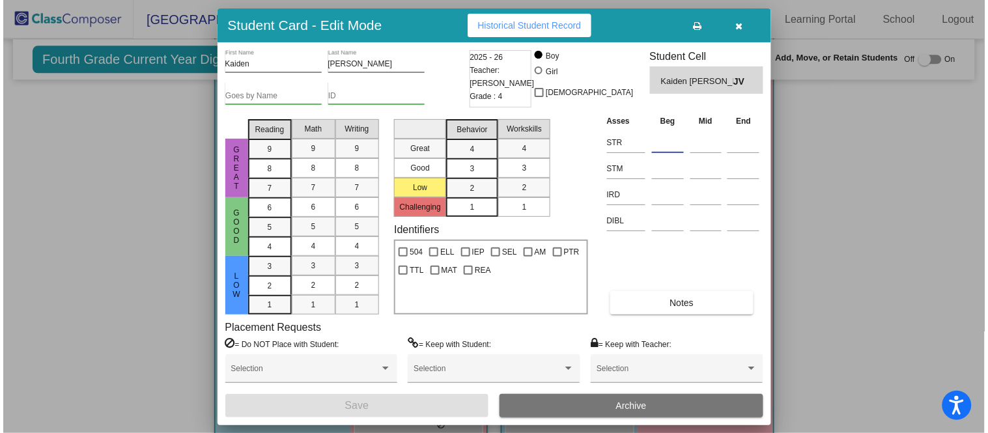
scroll to position [806, 0]
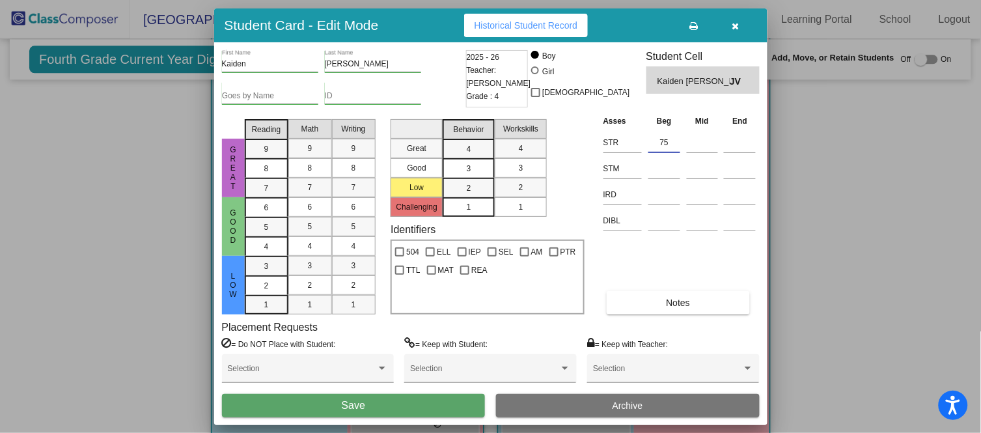
type input "75"
click at [382, 399] on button "Save" at bounding box center [354, 405] width 264 height 23
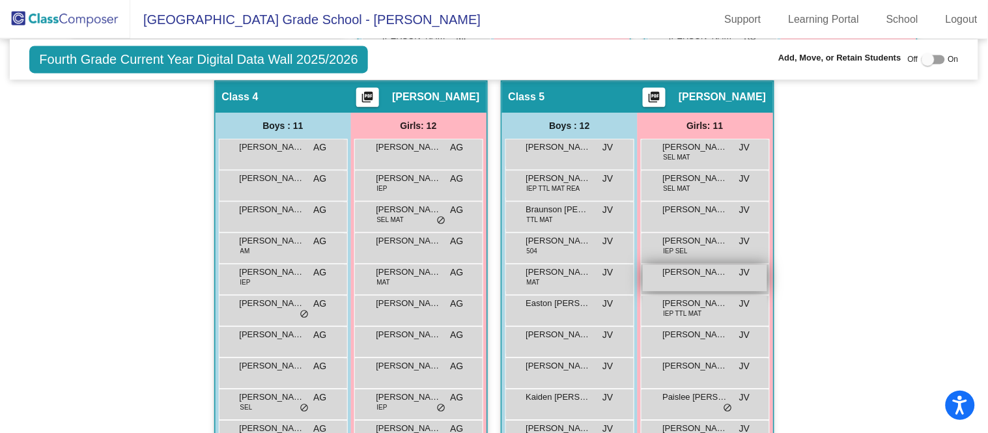
scroll to position [727, 0]
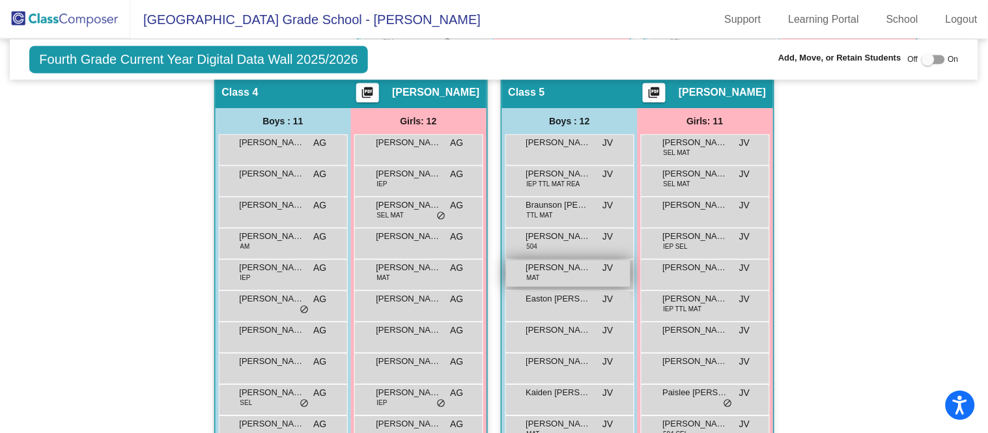
click at [556, 266] on span "[PERSON_NAME]" at bounding box center [558, 267] width 65 height 13
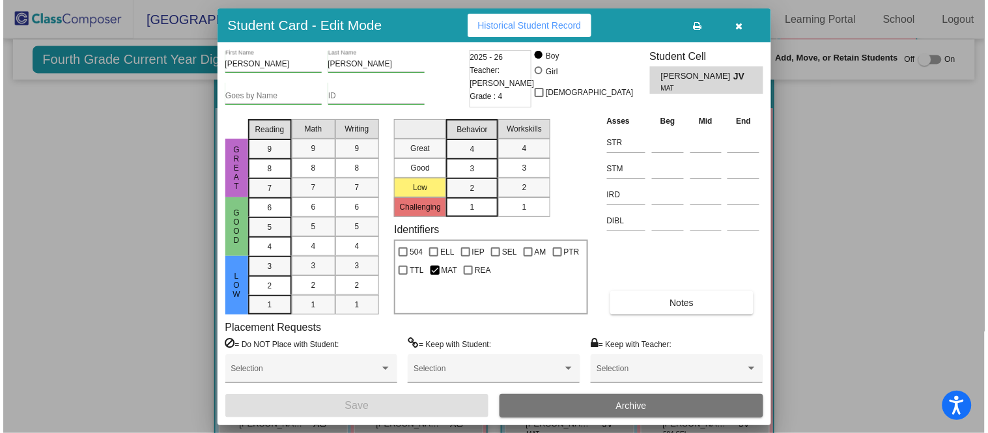
scroll to position [728, 0]
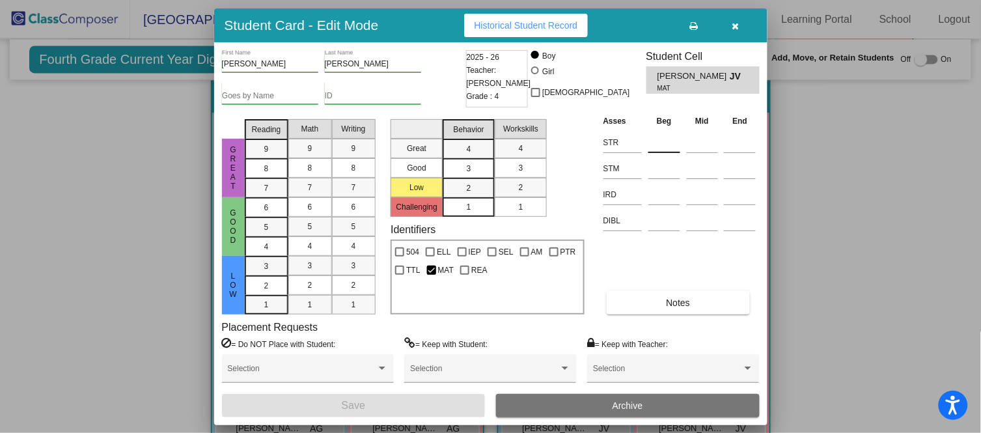
click at [657, 138] on input at bounding box center [665, 143] width 32 height 20
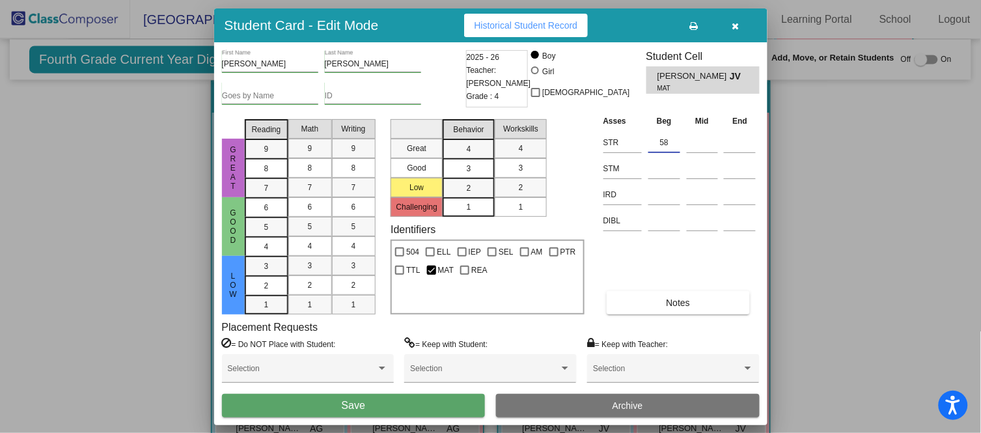
type input "58"
click at [398, 404] on button "Save" at bounding box center [354, 405] width 264 height 23
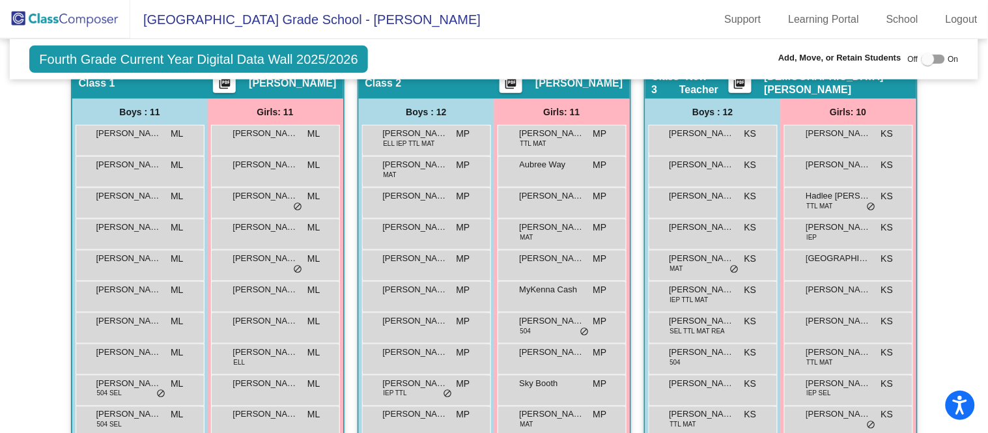
scroll to position [284, 0]
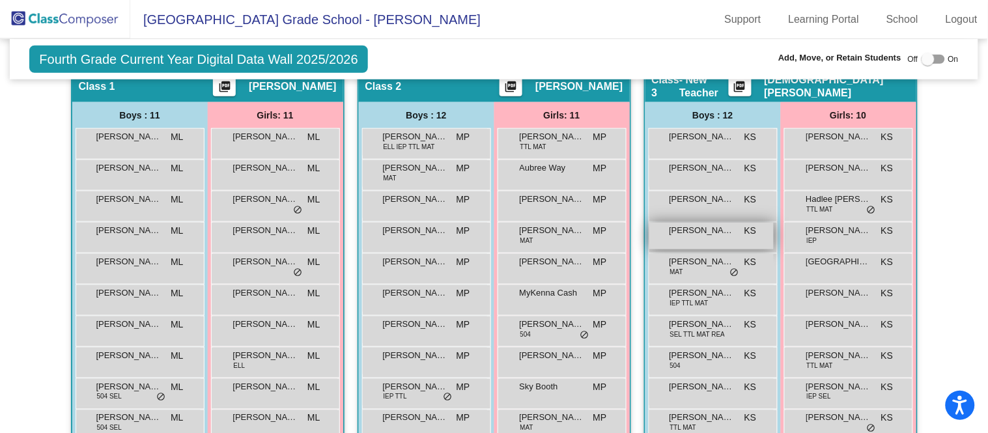
click at [686, 232] on span "[PERSON_NAME]" at bounding box center [701, 230] width 65 height 13
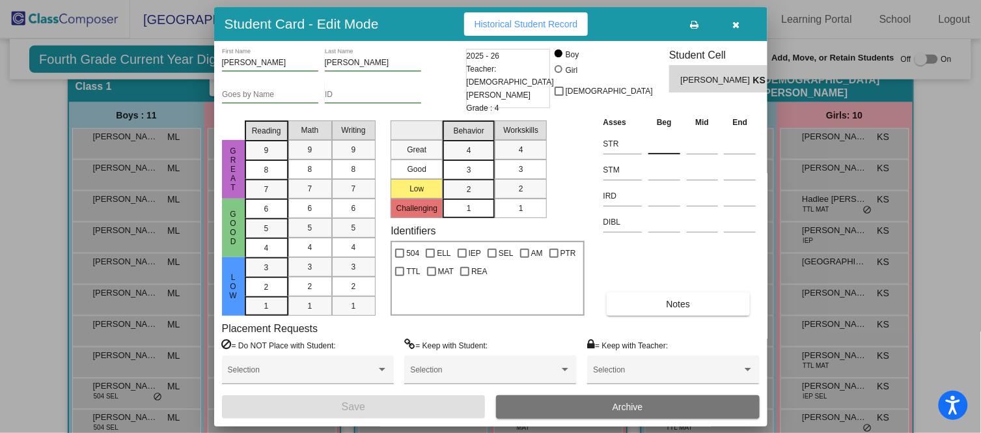
click at [658, 139] on input at bounding box center [665, 144] width 32 height 20
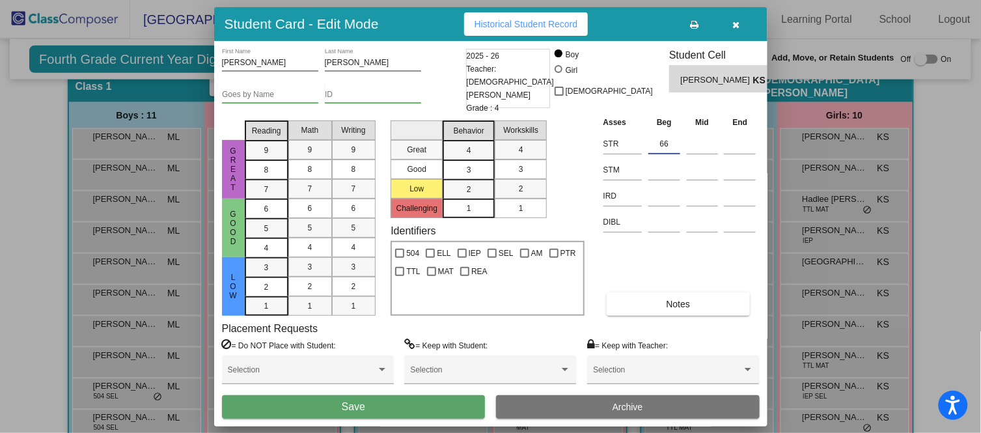
type input "66"
click at [415, 402] on button "Save" at bounding box center [354, 406] width 264 height 23
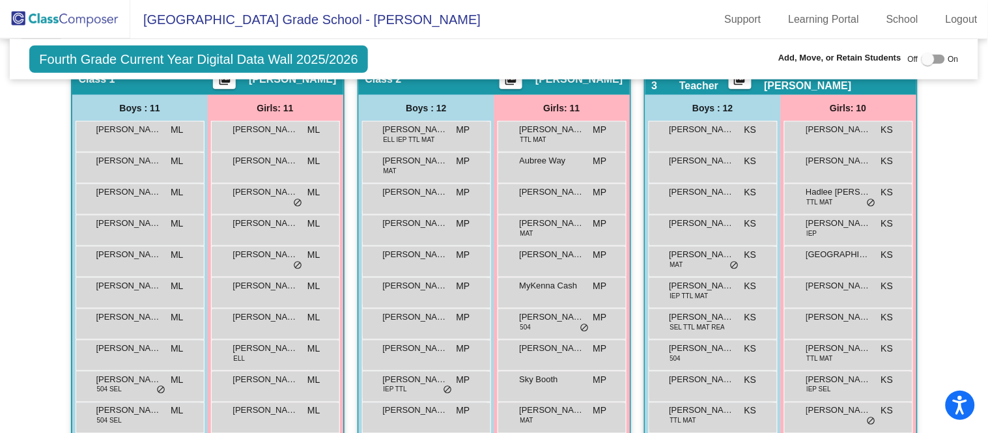
scroll to position [278, 0]
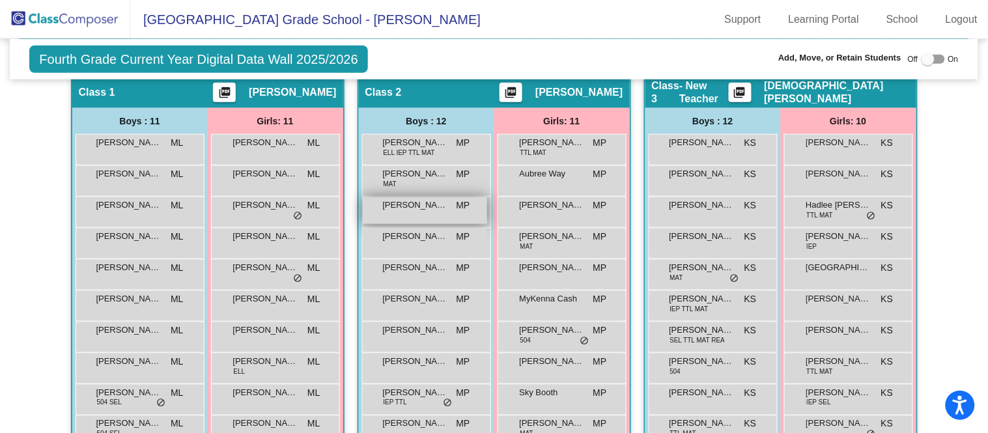
click at [427, 216] on div "Brextyn Gorsegner MP lock do_not_disturb_alt" at bounding box center [425, 210] width 124 height 27
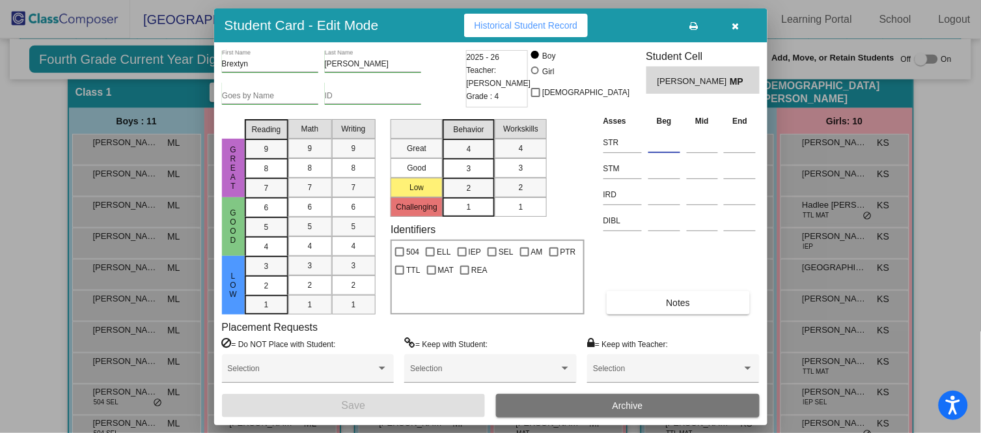
click at [650, 141] on input at bounding box center [665, 143] width 32 height 20
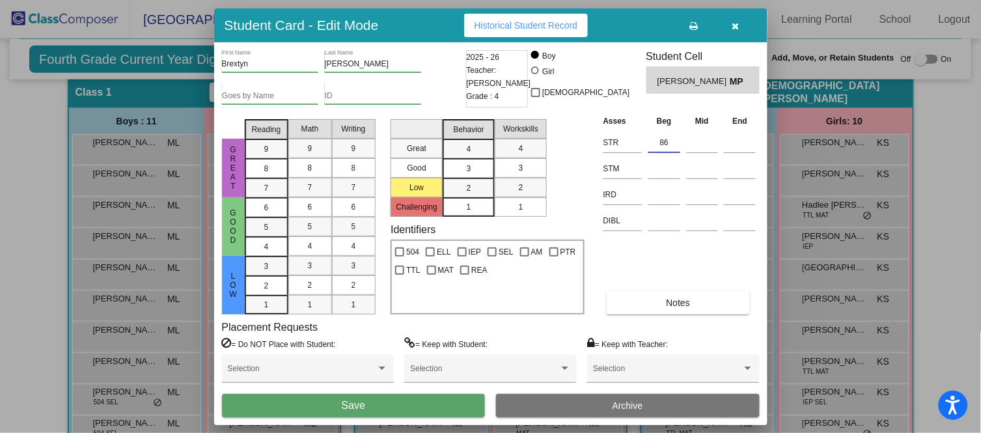
type input "86"
click at [403, 409] on button "Save" at bounding box center [354, 405] width 264 height 23
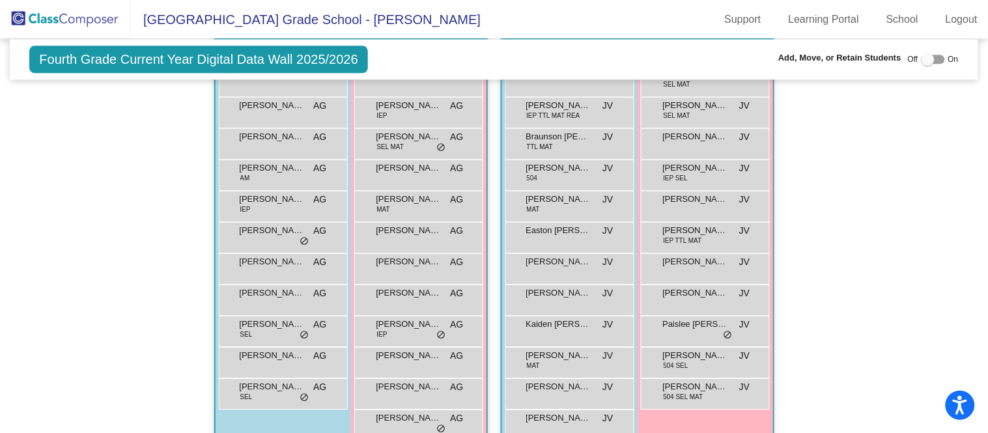
scroll to position [802, 0]
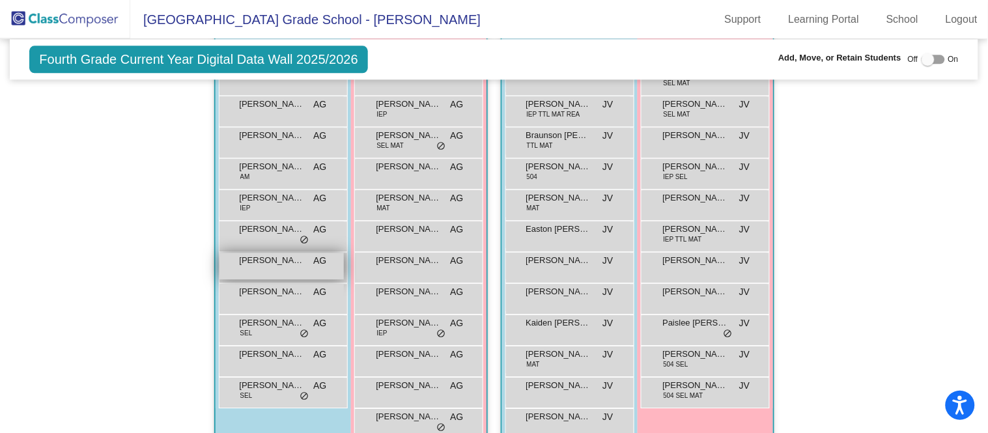
click at [278, 262] on span "[PERSON_NAME]" at bounding box center [272, 260] width 65 height 13
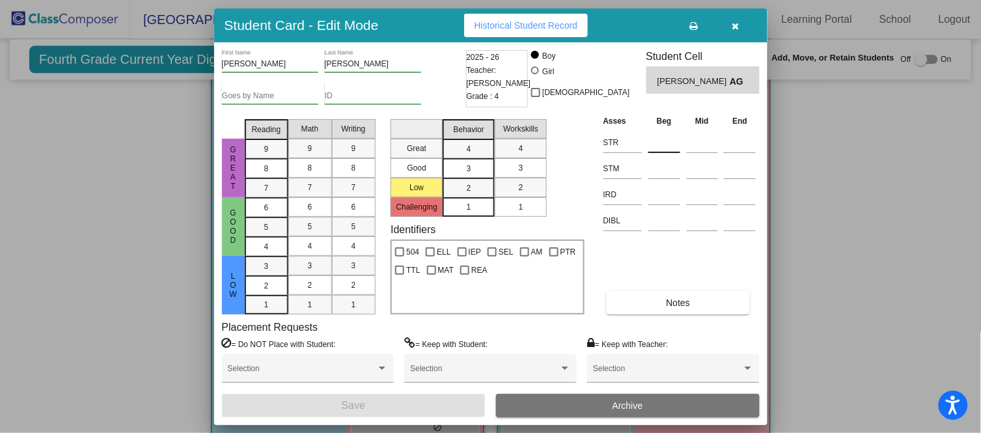
click at [669, 149] on input at bounding box center [665, 143] width 32 height 20
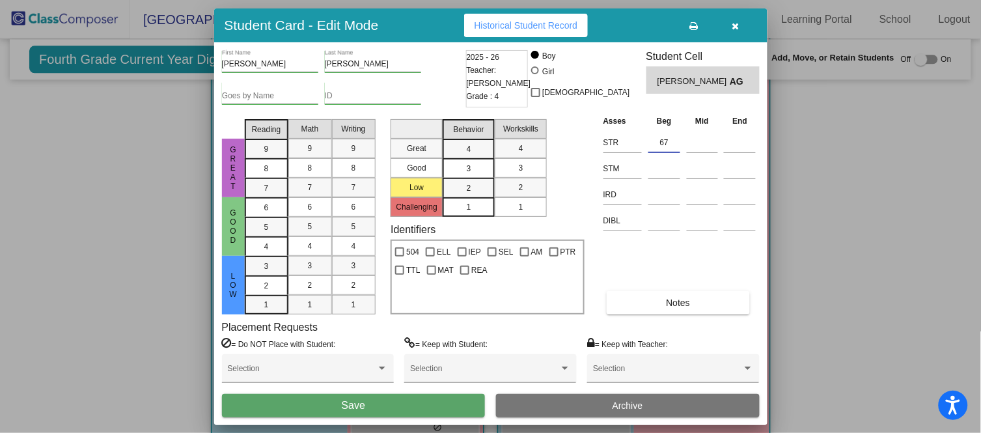
type input "67"
click at [362, 405] on span "Save" at bounding box center [353, 405] width 23 height 11
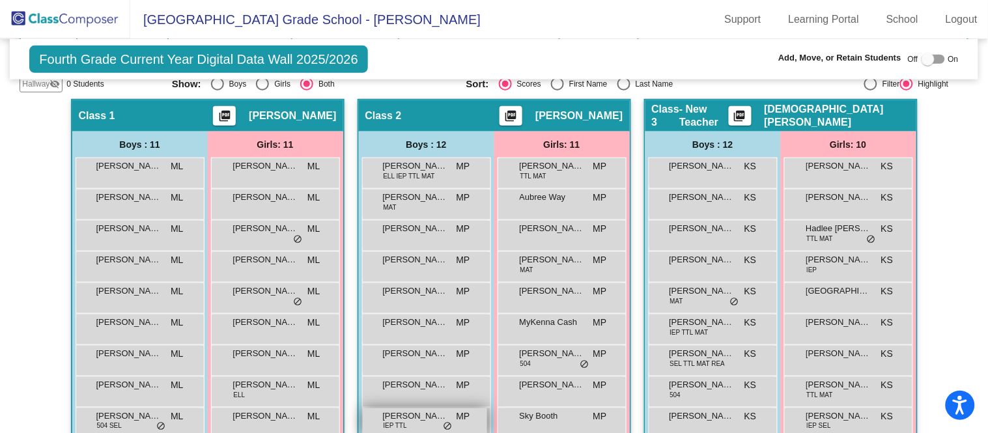
scroll to position [268, 0]
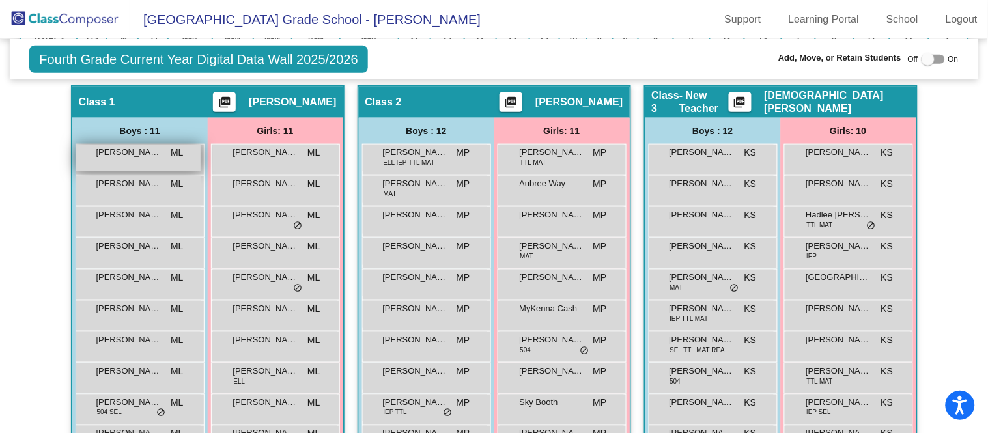
click at [118, 151] on span "[PERSON_NAME]" at bounding box center [128, 152] width 65 height 13
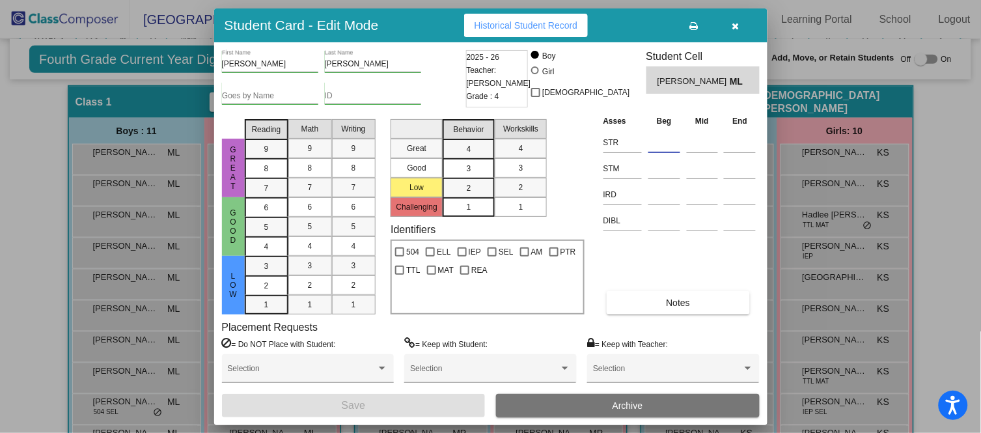
click at [667, 135] on input at bounding box center [665, 143] width 32 height 20
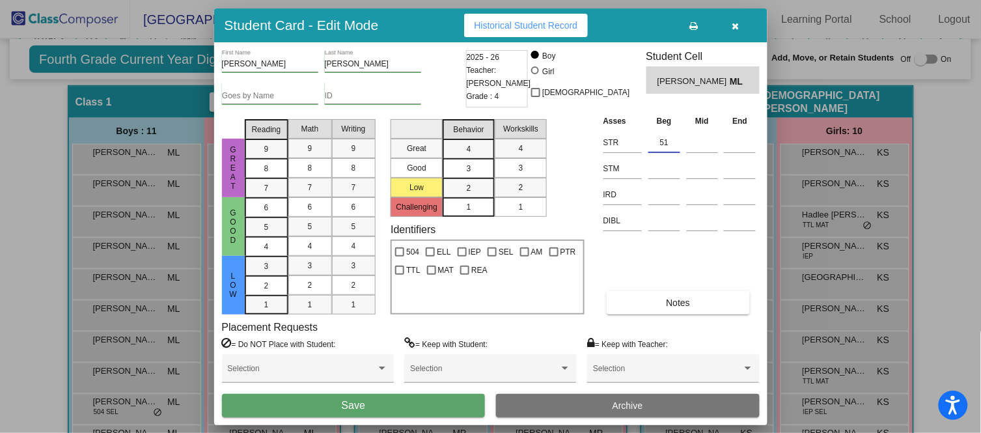
type input "51"
click at [457, 401] on button "Save" at bounding box center [354, 405] width 264 height 23
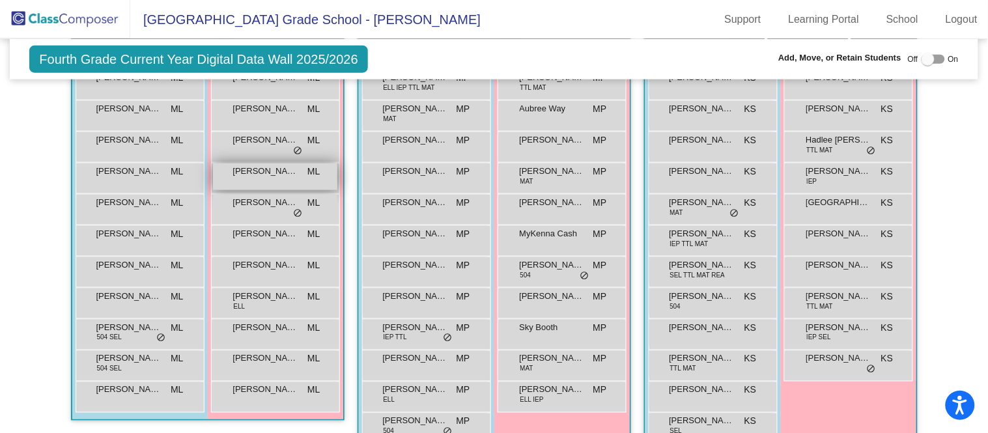
scroll to position [344, 0]
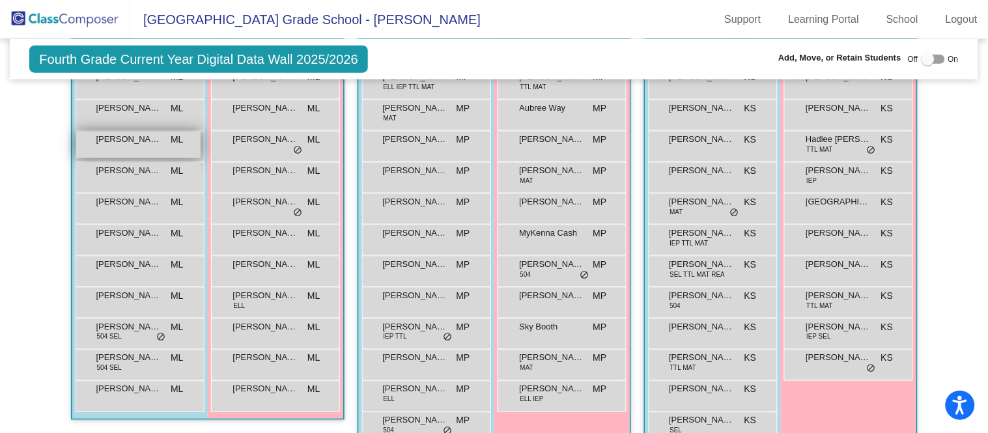
click at [131, 133] on span "[PERSON_NAME]" at bounding box center [128, 139] width 65 height 13
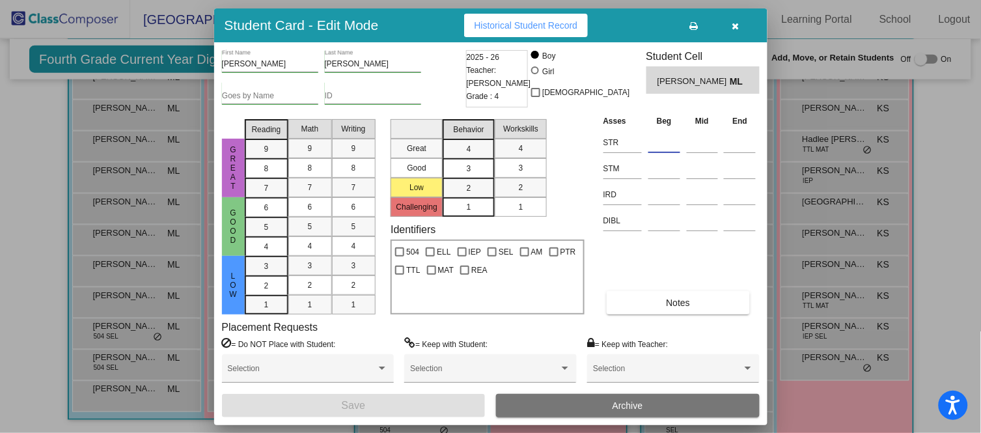
click at [665, 139] on input at bounding box center [665, 143] width 32 height 20
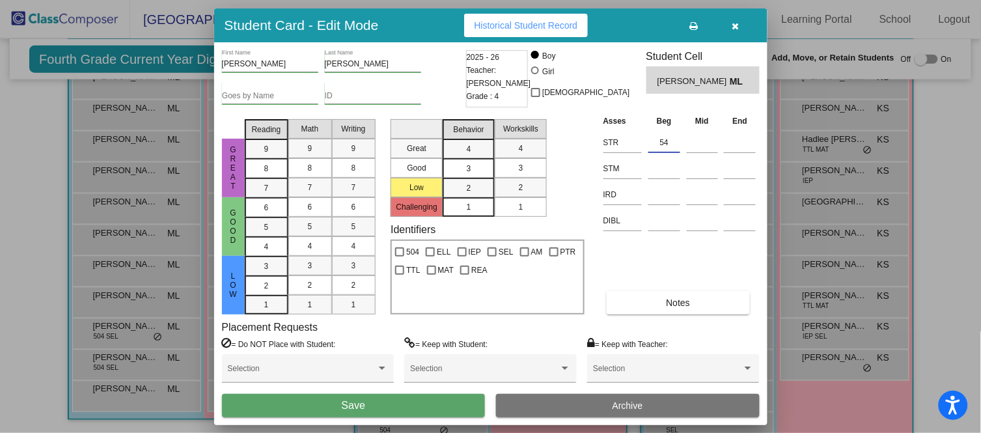
type input "54"
click at [430, 397] on button "Save" at bounding box center [354, 405] width 264 height 23
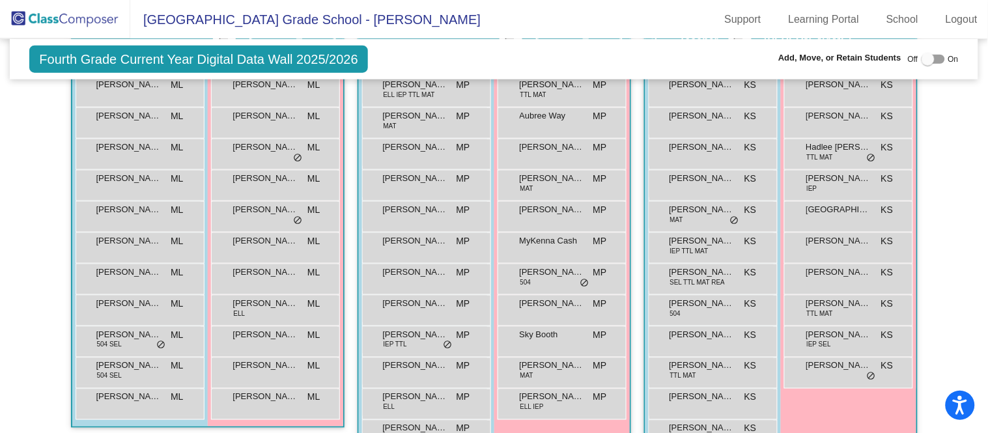
scroll to position [337, 0]
click at [287, 247] on div "Isabella Hernandez ML lock do_not_disturb_alt" at bounding box center [275, 245] width 124 height 27
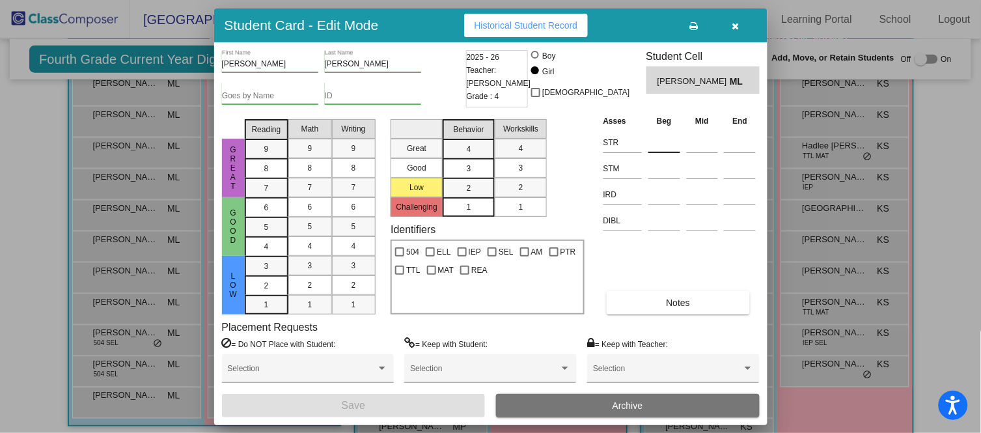
click at [656, 137] on input at bounding box center [665, 143] width 32 height 20
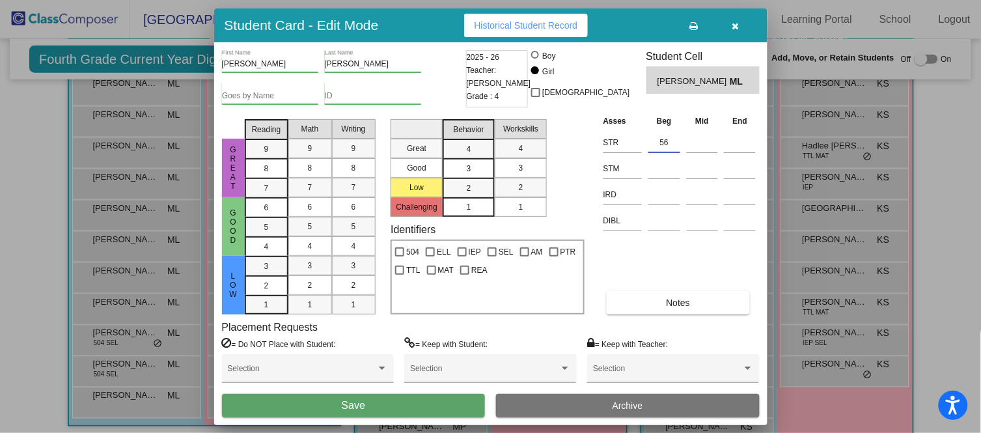
type input "56"
click at [374, 408] on button "Save" at bounding box center [354, 405] width 264 height 23
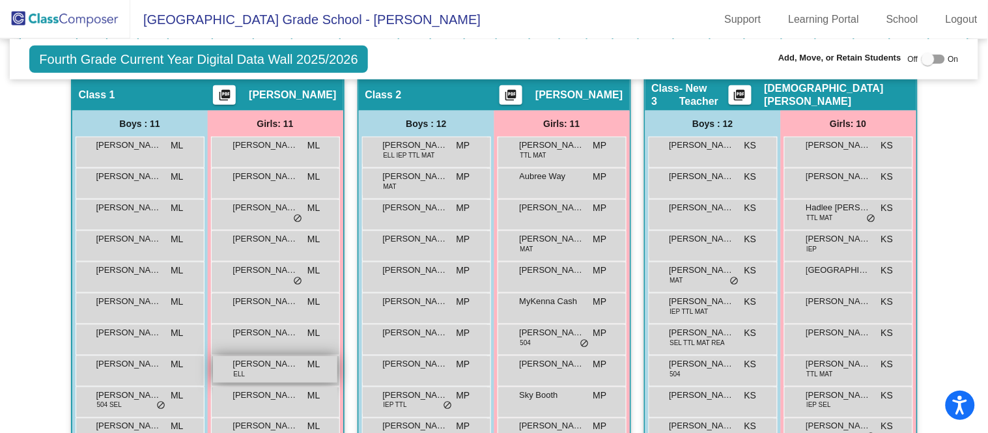
click at [298, 367] on div "Mia Hernandez ELL ML lock do_not_disturb_alt" at bounding box center [275, 369] width 124 height 27
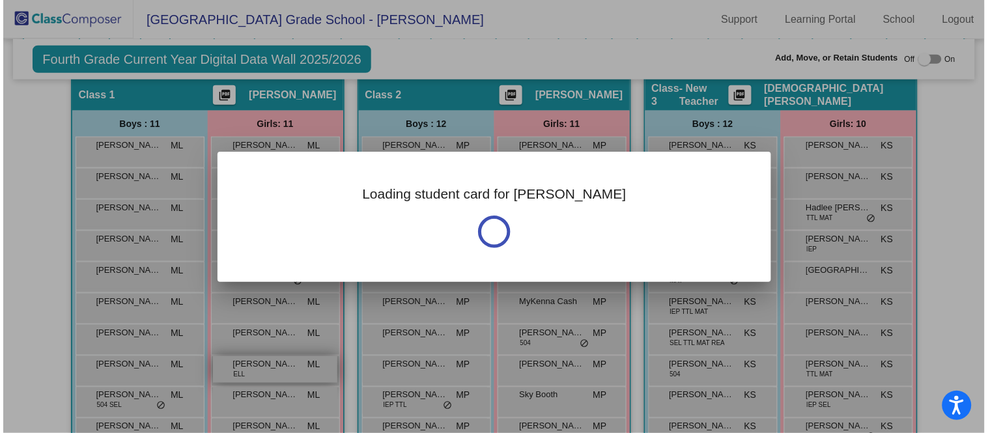
scroll to position [277, 0]
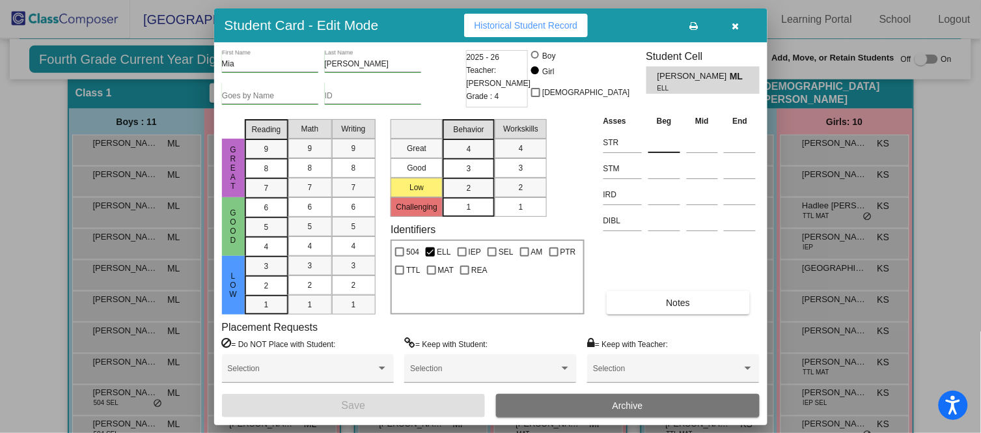
click at [660, 146] on input at bounding box center [665, 143] width 32 height 20
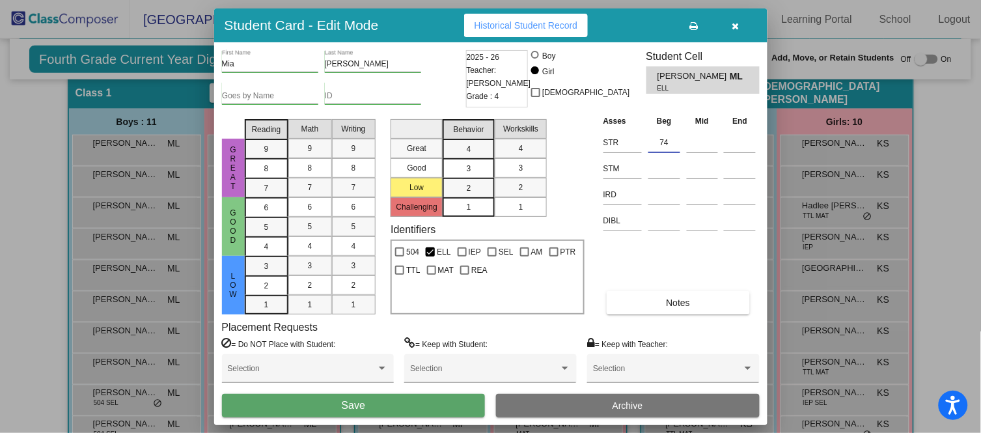
type input "74"
click at [430, 403] on button "Save" at bounding box center [354, 405] width 264 height 23
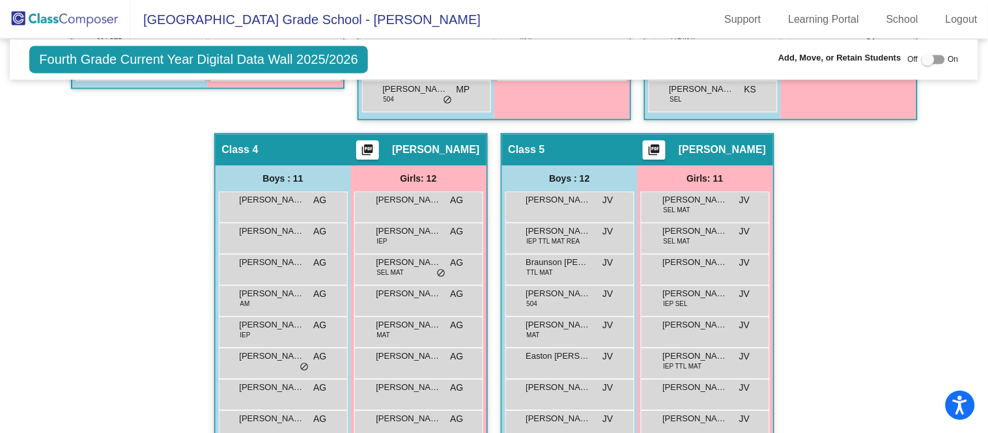
click at [33, 320] on div "Hallway - Hallway Class picture_as_pdf Add Student First Name Last Name Student…" at bounding box center [494, 132] width 948 height 909
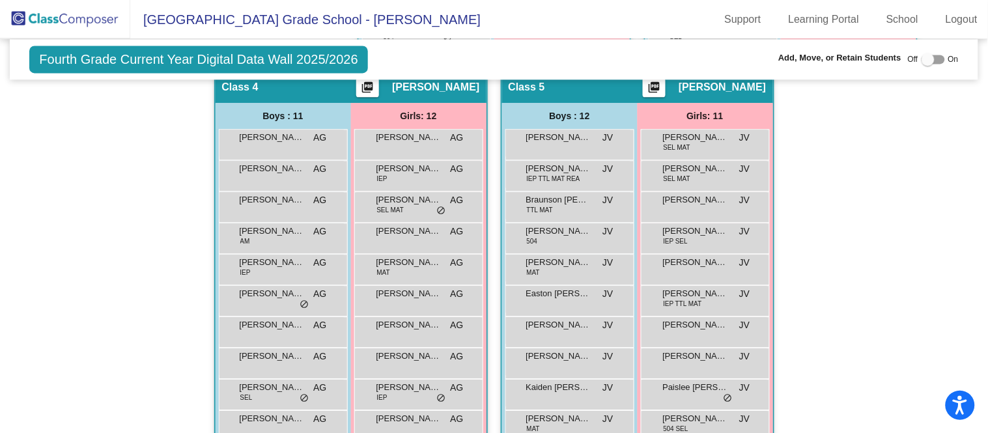
scroll to position [742, 0]
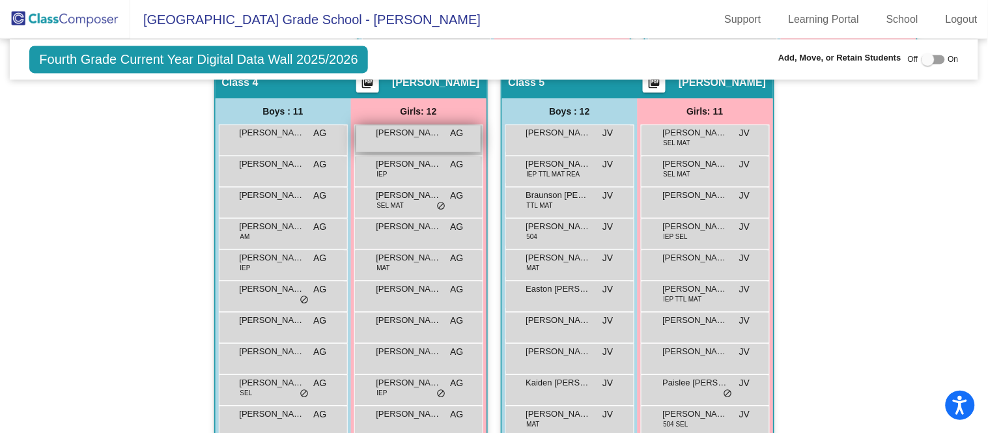
click at [450, 134] on span "AG" at bounding box center [456, 133] width 13 height 14
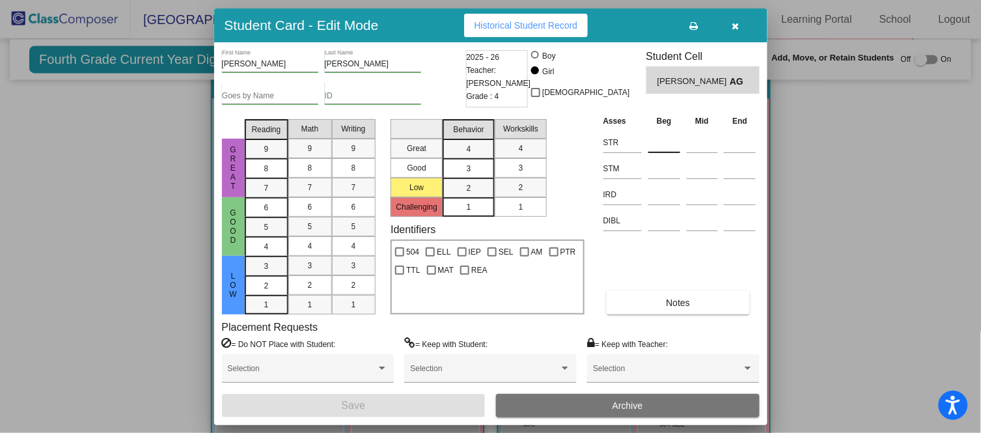
click at [666, 132] on div at bounding box center [665, 140] width 32 height 23
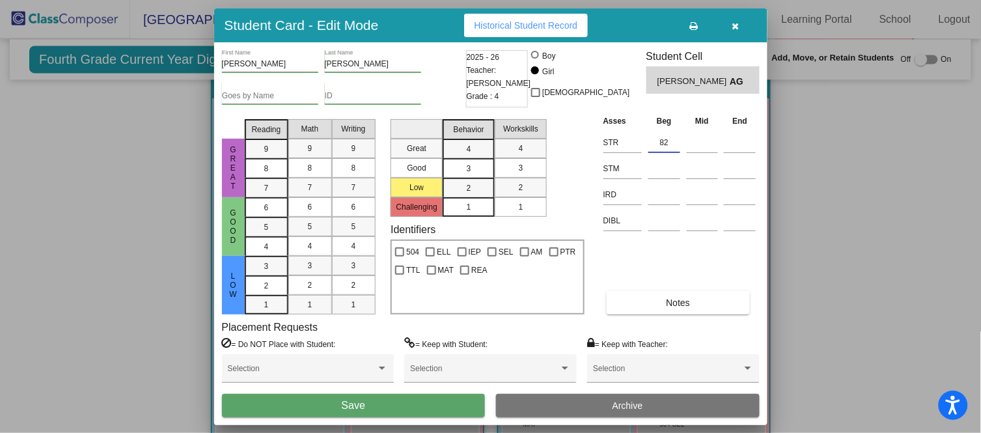
type input "82"
click at [404, 401] on button "Save" at bounding box center [354, 405] width 264 height 23
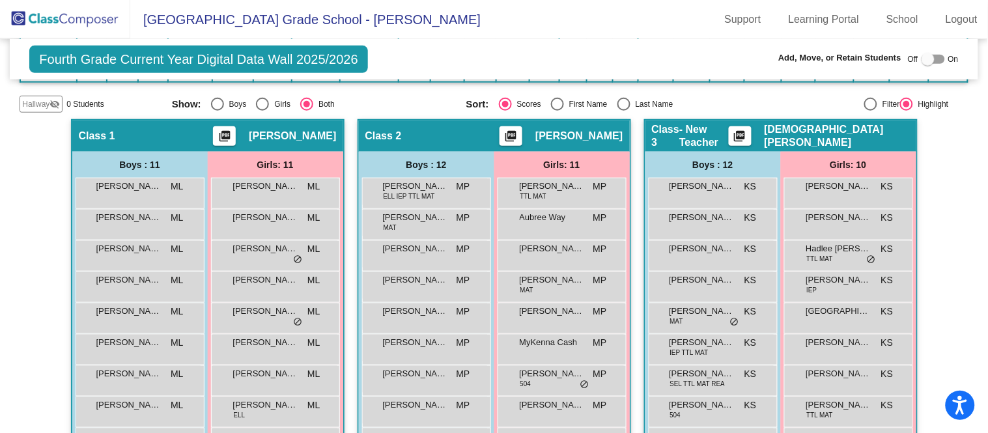
scroll to position [233, 0]
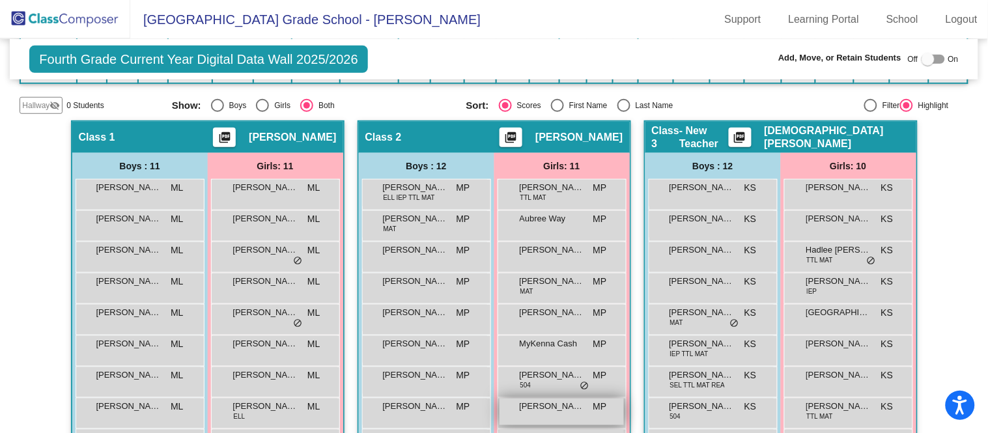
click at [566, 408] on span "[PERSON_NAME]" at bounding box center [552, 406] width 65 height 13
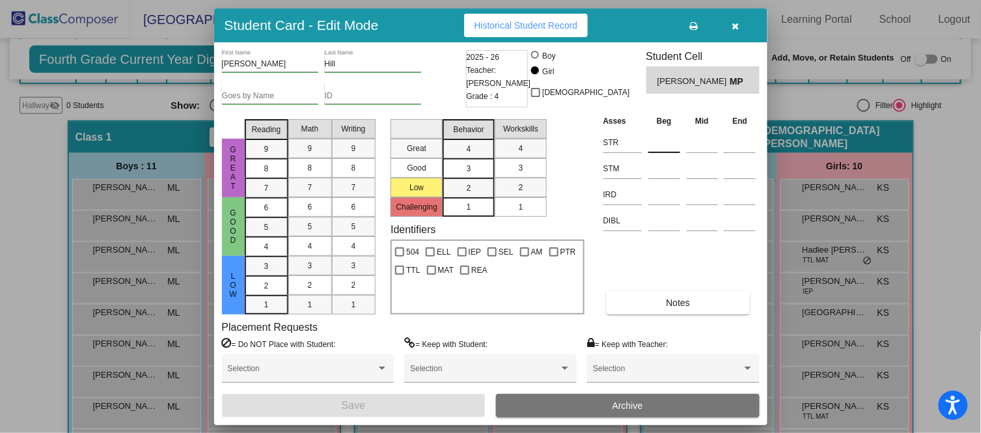
click at [661, 145] on input at bounding box center [665, 143] width 32 height 20
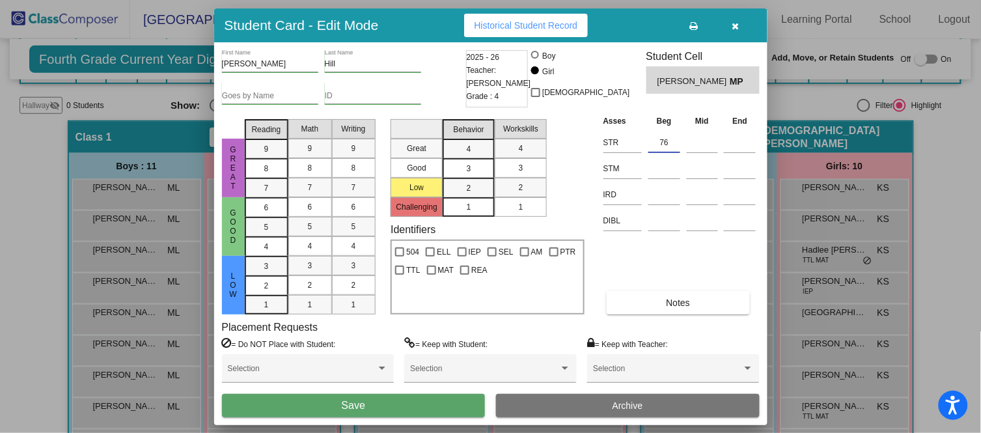
type input "76"
click at [388, 402] on button "Save" at bounding box center [354, 405] width 264 height 23
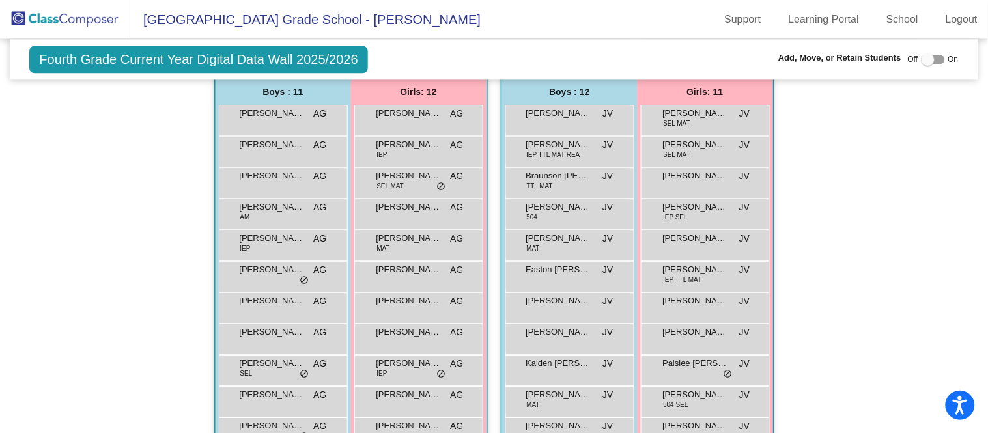
scroll to position [778, 0]
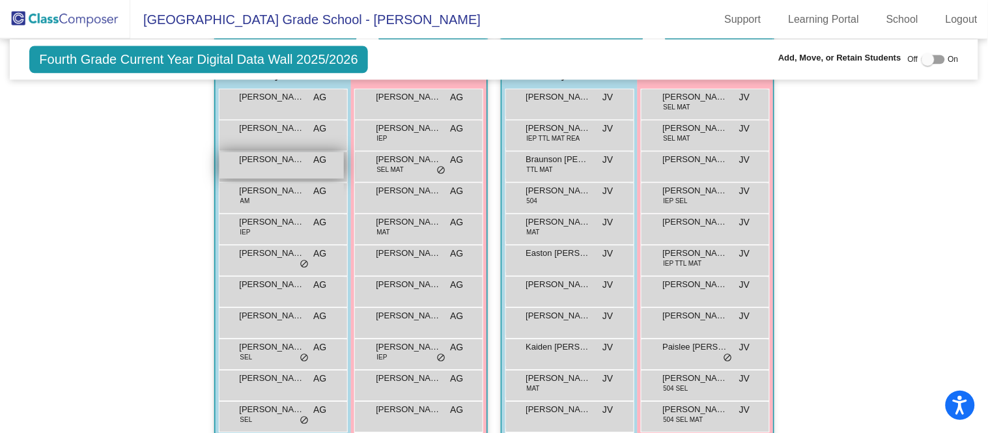
click at [272, 164] on div "Emmett Johnson AG lock do_not_disturb_alt" at bounding box center [281, 165] width 124 height 27
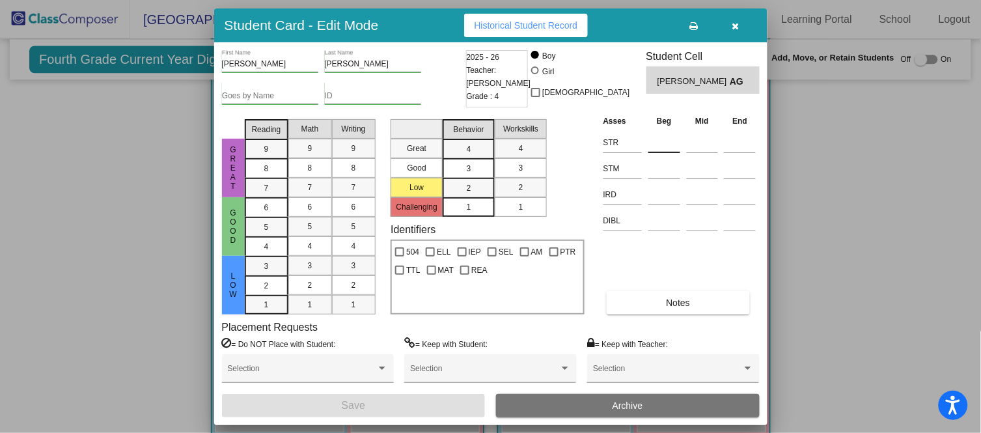
click at [650, 134] on input at bounding box center [665, 143] width 32 height 20
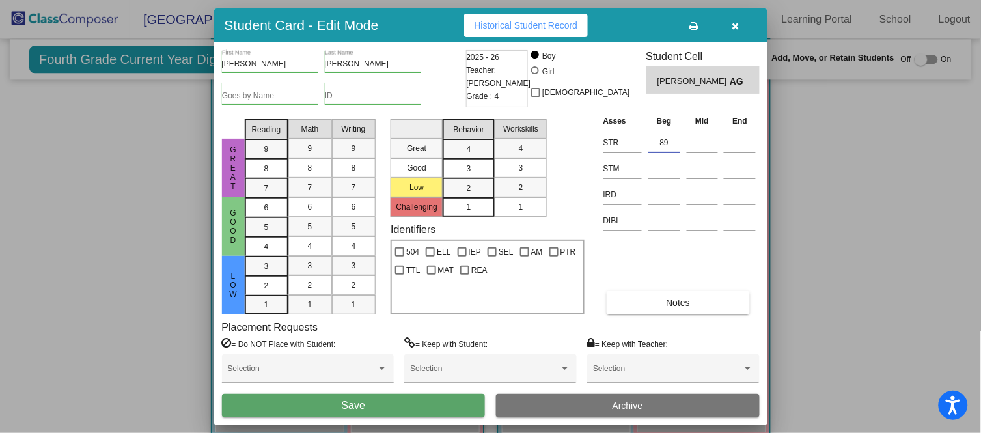
type input "89"
click at [391, 405] on button "Save" at bounding box center [354, 405] width 264 height 23
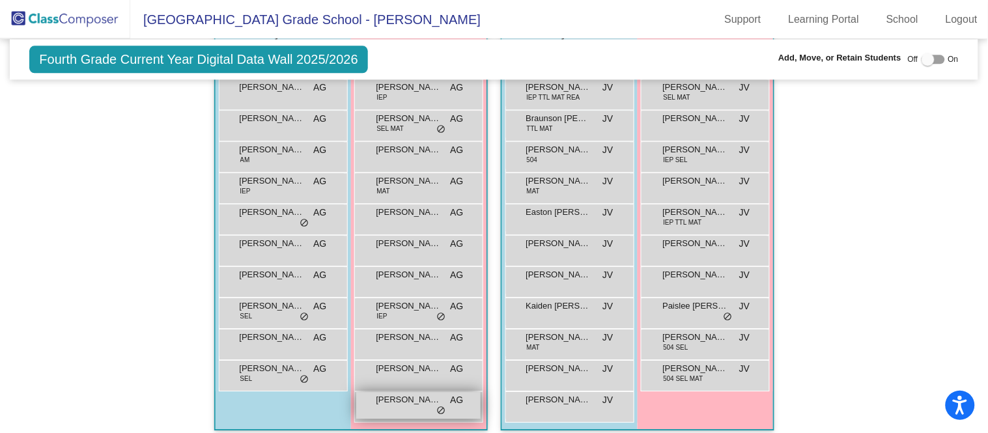
scroll to position [818, 0]
click at [423, 400] on span "[PERSON_NAME]" at bounding box center [408, 401] width 65 height 13
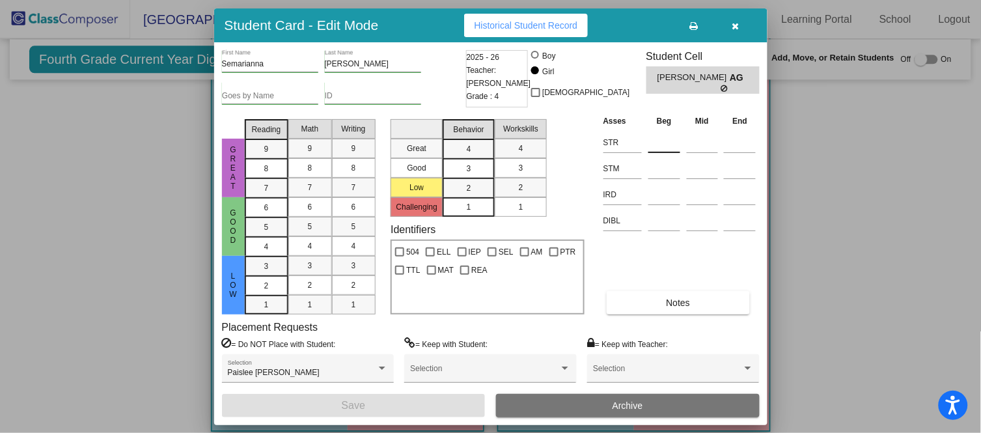
click at [664, 137] on input at bounding box center [665, 143] width 32 height 20
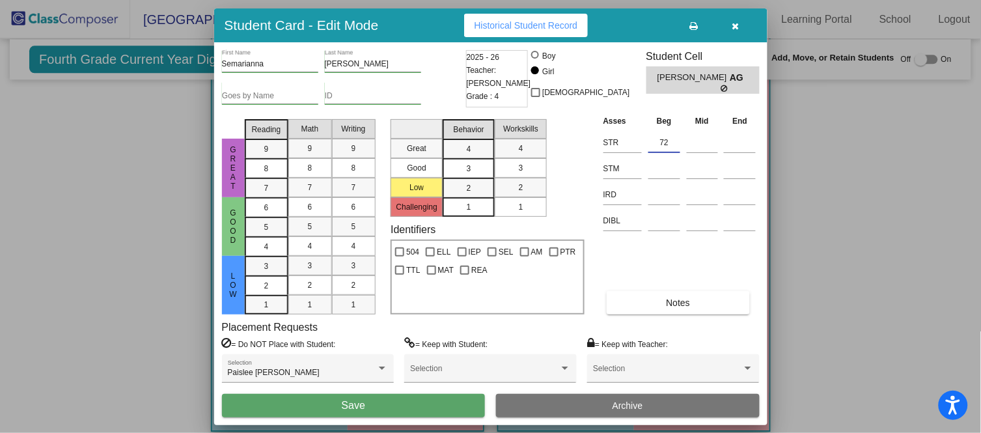
type input "72"
click at [376, 406] on button "Save" at bounding box center [354, 405] width 264 height 23
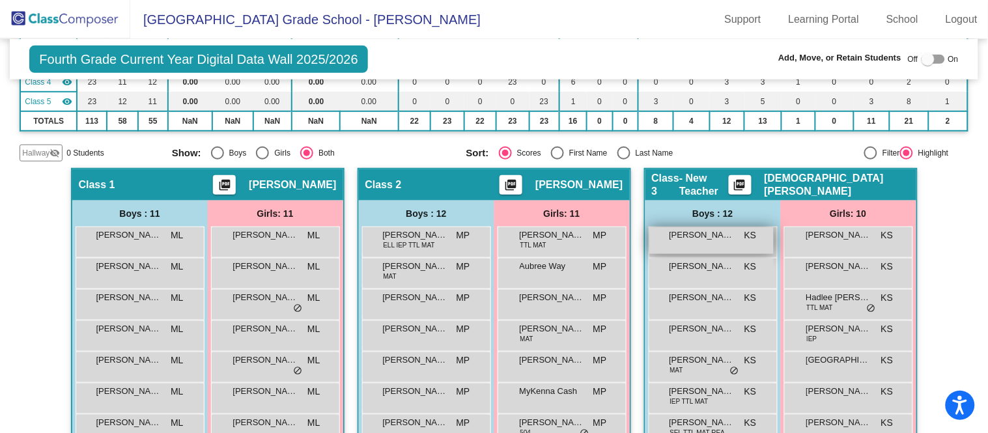
scroll to position [187, 0]
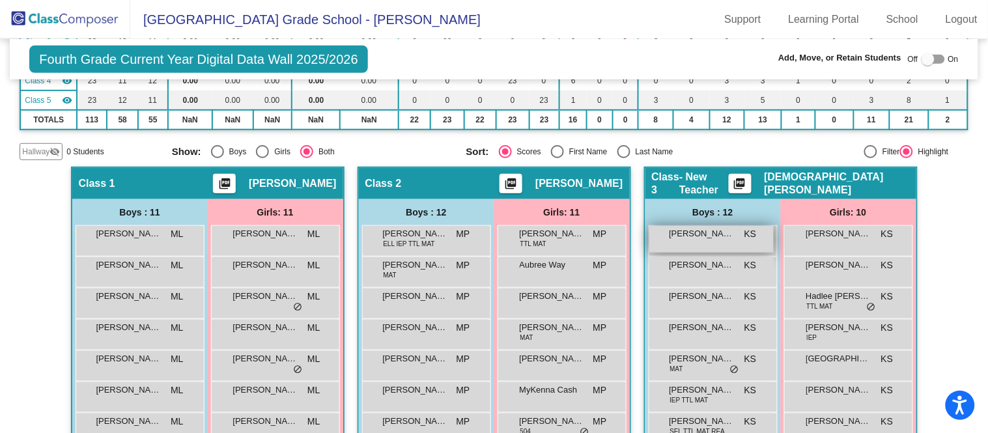
click at [686, 234] on span "[PERSON_NAME]" at bounding box center [701, 233] width 65 height 13
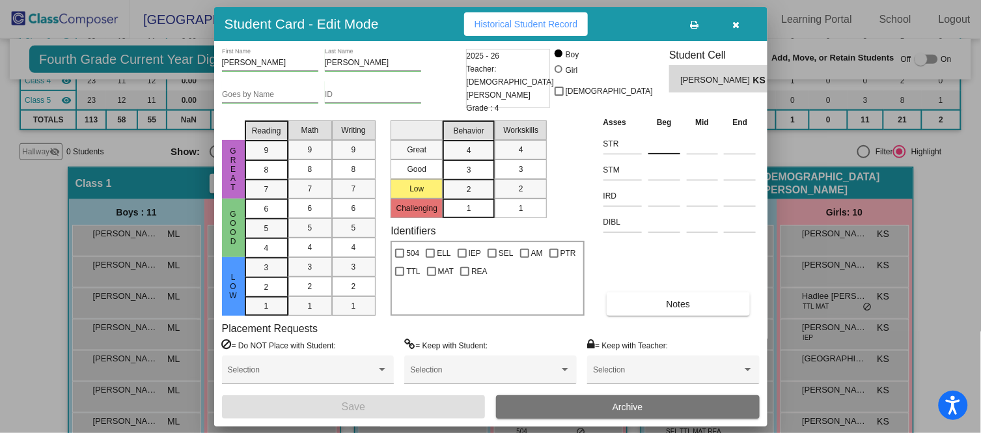
click at [651, 143] on input at bounding box center [665, 144] width 32 height 20
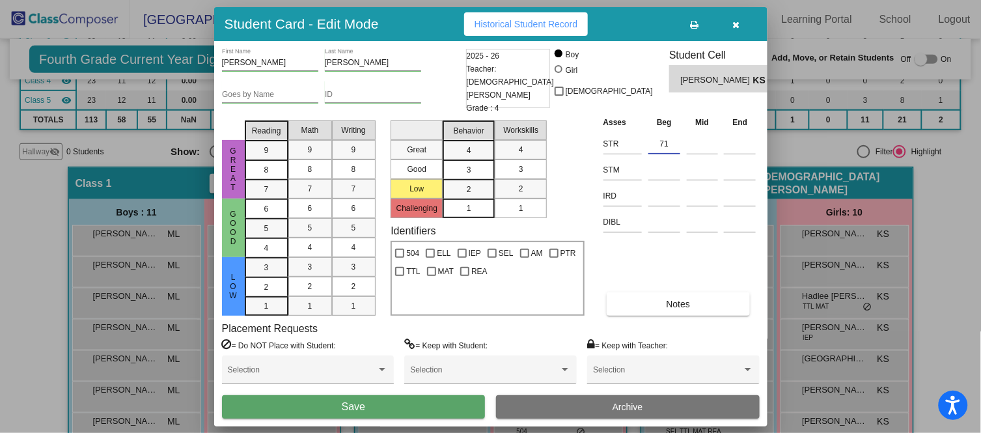
type input "71"
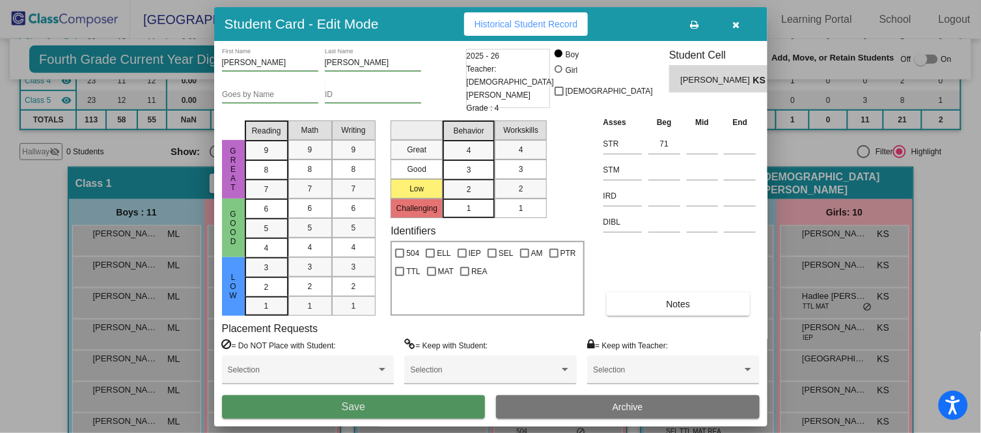
click at [445, 403] on button "Save" at bounding box center [354, 406] width 264 height 23
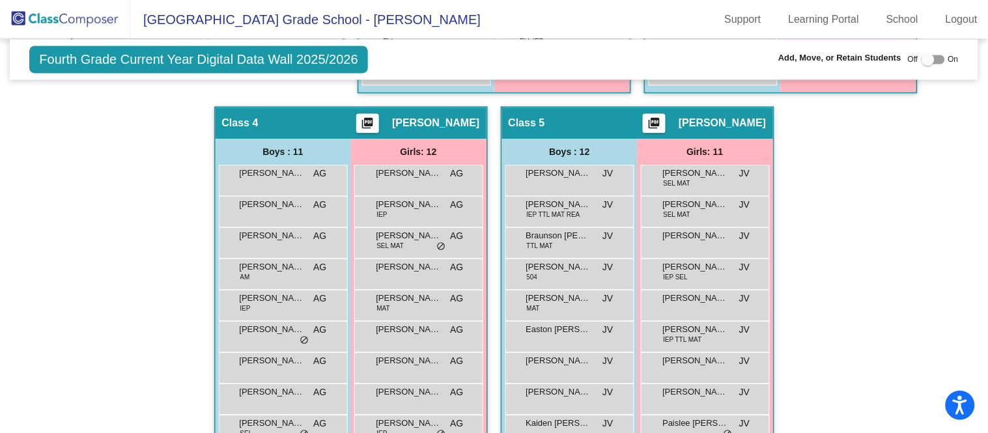
scroll to position [718, 0]
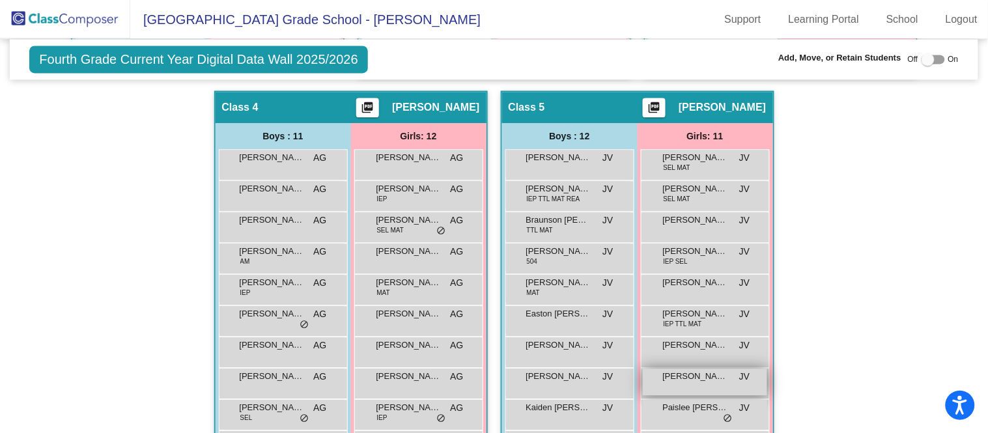
click at [739, 373] on span "JV" at bounding box center [744, 377] width 10 height 14
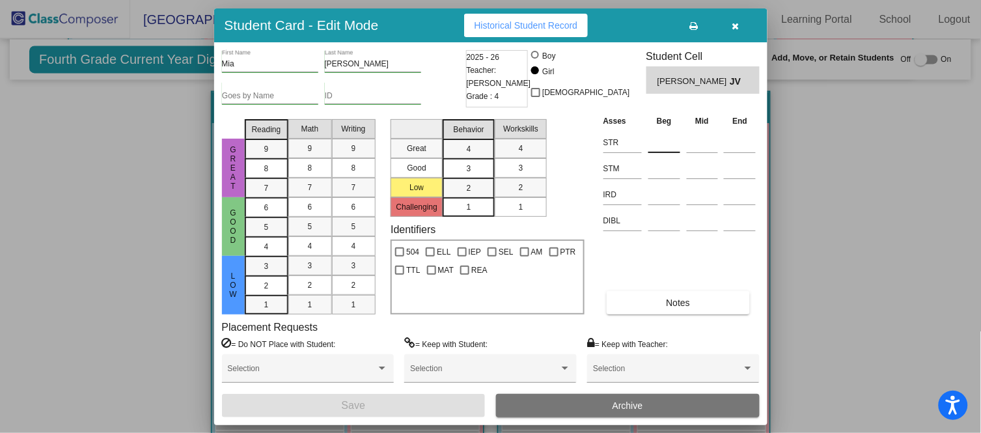
click at [658, 143] on input at bounding box center [665, 143] width 32 height 20
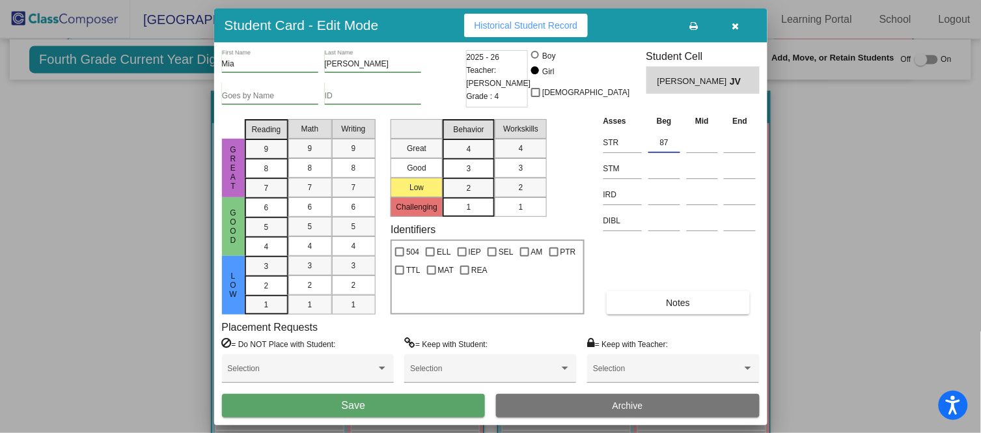
type input "87"
click at [404, 397] on button "Save" at bounding box center [354, 405] width 264 height 23
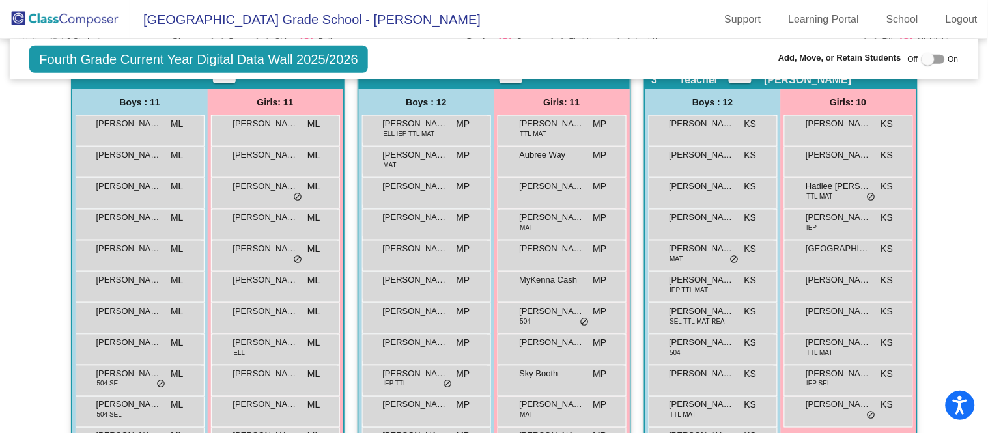
scroll to position [290, 0]
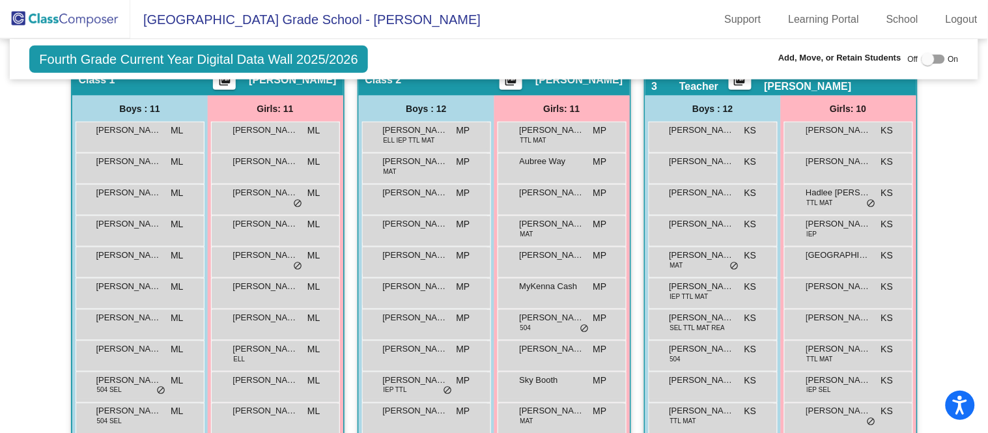
click at [539, 60] on div "Fourth Grade Current Year Digital Data Wall 2025/2026 Add, Move, or Retain Stud…" at bounding box center [494, 59] width 968 height 40
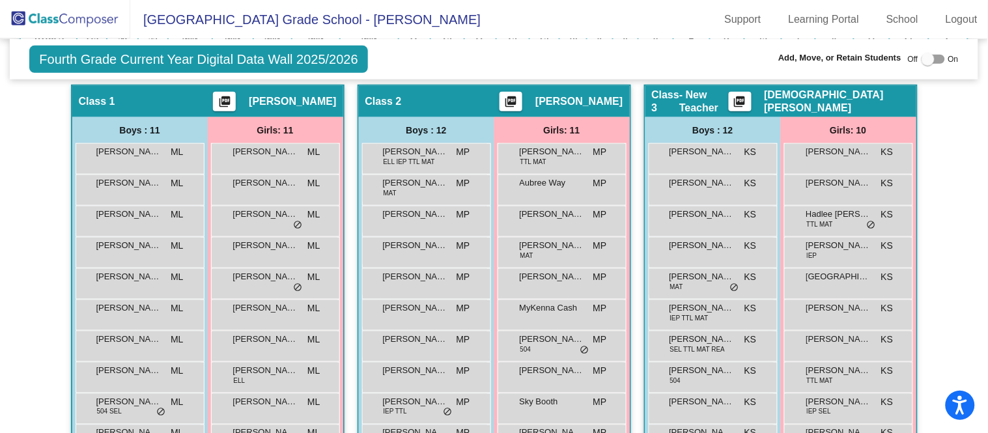
scroll to position [277, 0]
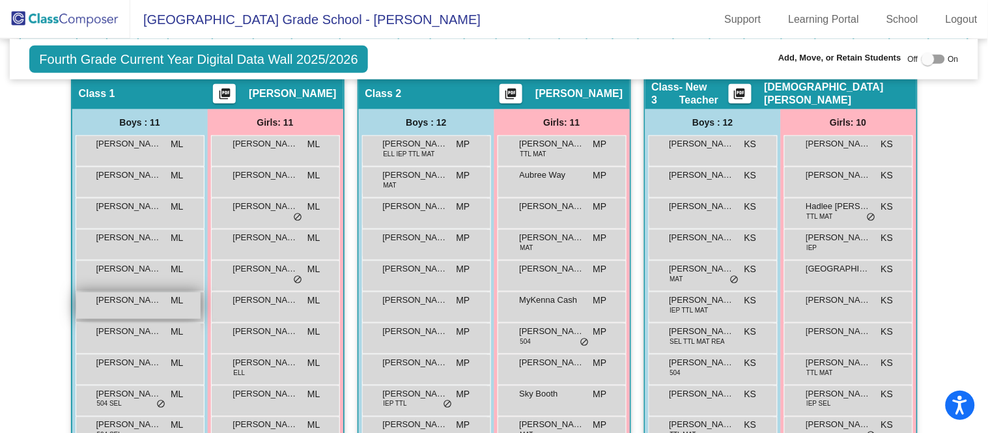
click at [126, 298] on span "[PERSON_NAME]" at bounding box center [128, 300] width 65 height 13
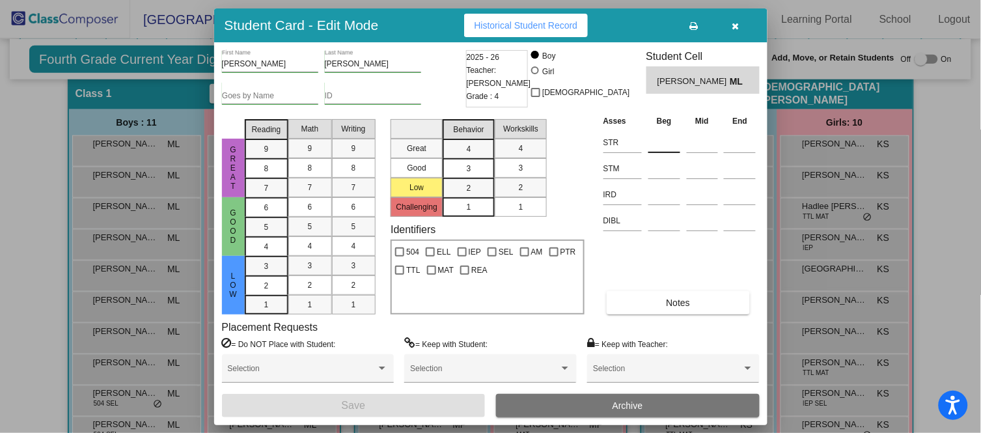
click at [659, 134] on input at bounding box center [665, 143] width 32 height 20
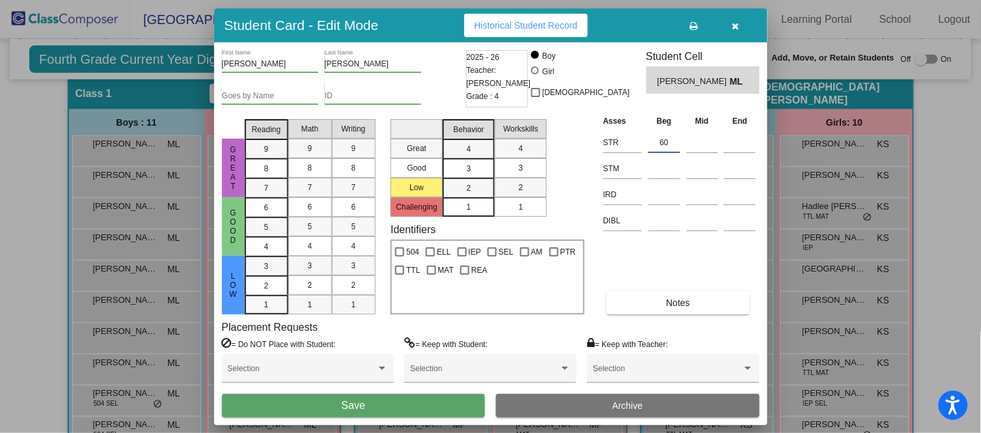
type input "60"
click at [410, 401] on button "Save" at bounding box center [354, 405] width 264 height 23
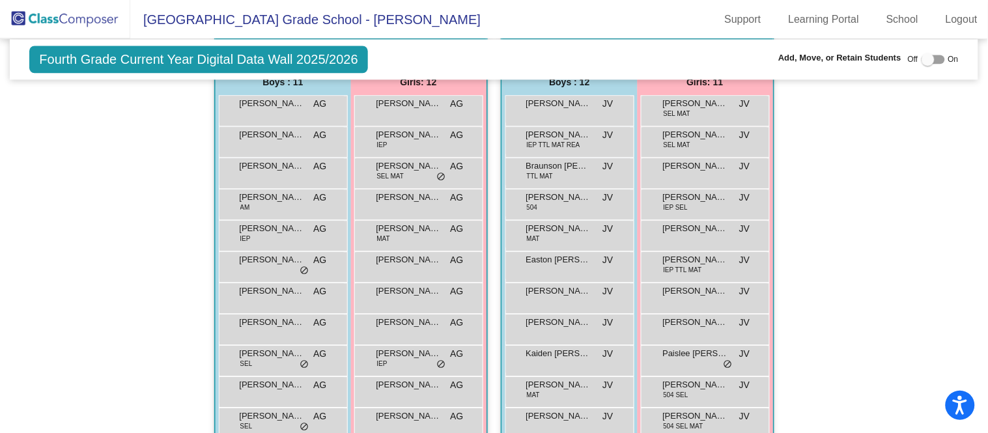
scroll to position [772, 0]
click at [294, 346] on span "[PERSON_NAME]" at bounding box center [272, 352] width 65 height 13
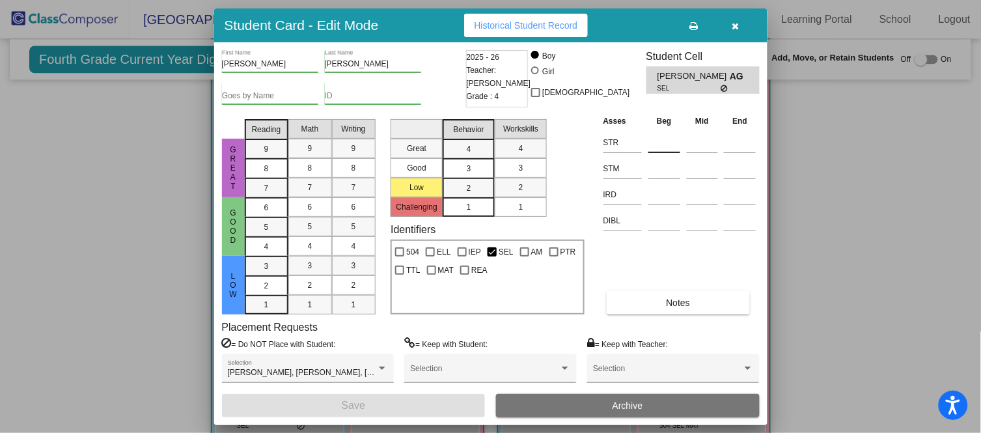
click at [666, 131] on div at bounding box center [665, 140] width 32 height 23
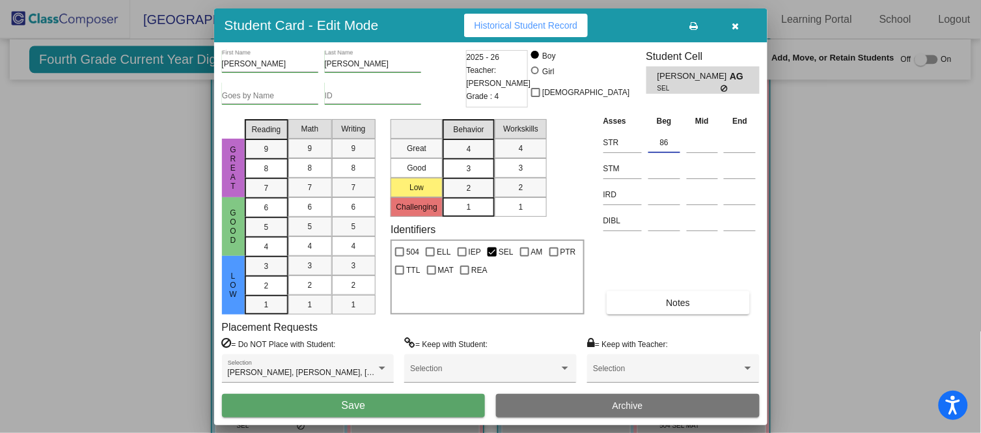
type input "86"
click at [400, 404] on button "Save" at bounding box center [354, 405] width 264 height 23
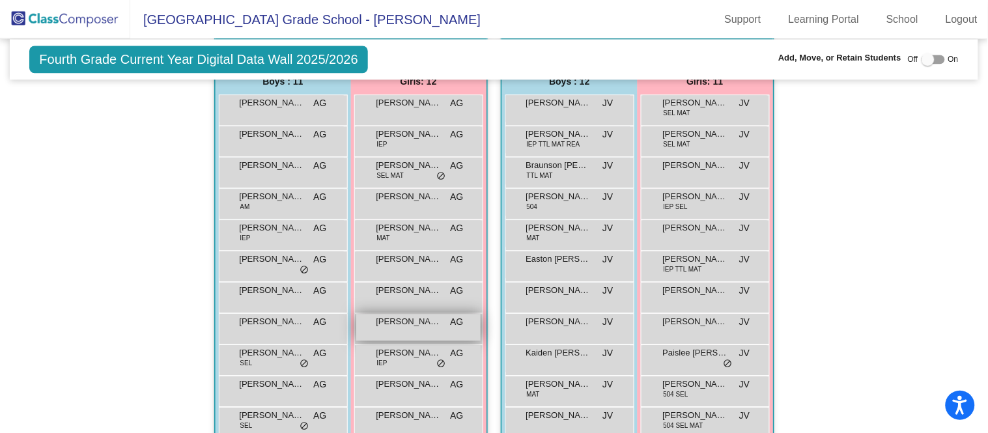
click at [426, 317] on span "[PERSON_NAME]" at bounding box center [408, 321] width 65 height 13
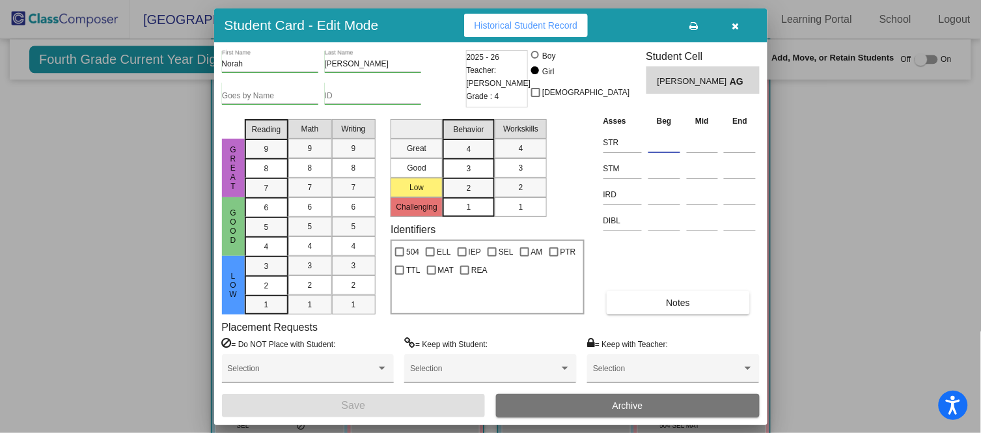
click at [662, 148] on input at bounding box center [665, 143] width 32 height 20
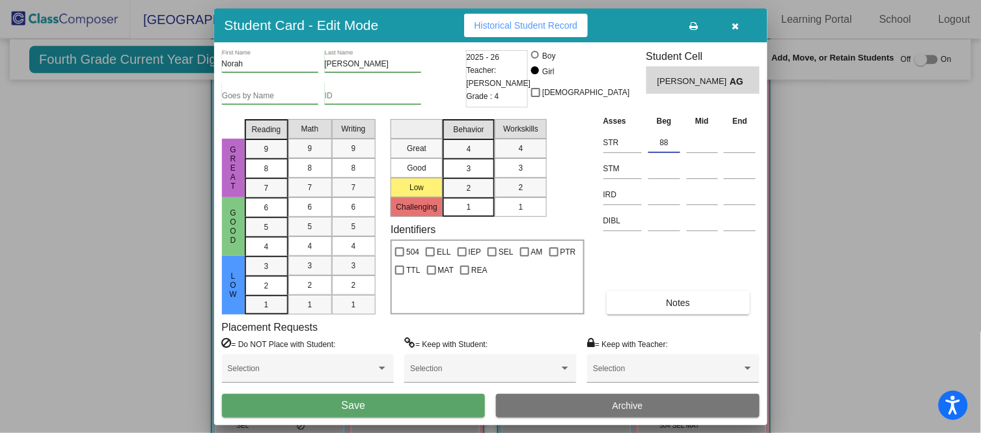
type input "88"
click at [387, 407] on button "Save" at bounding box center [354, 405] width 264 height 23
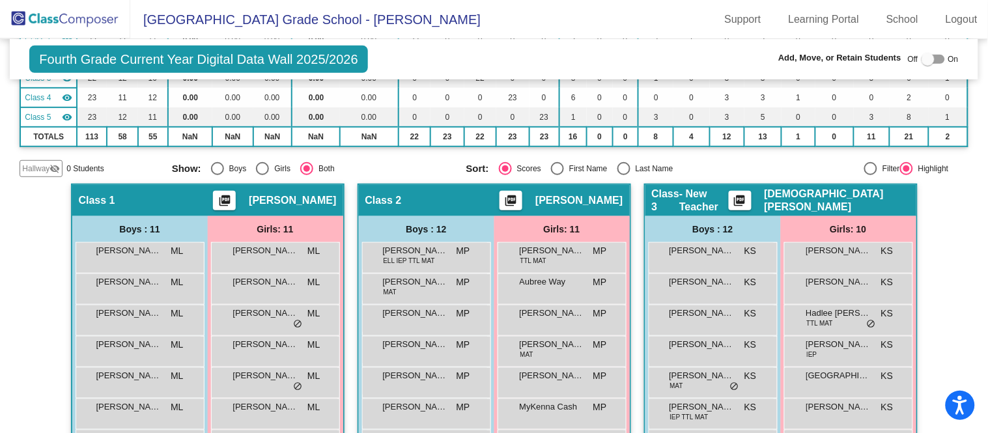
scroll to position [169, 0]
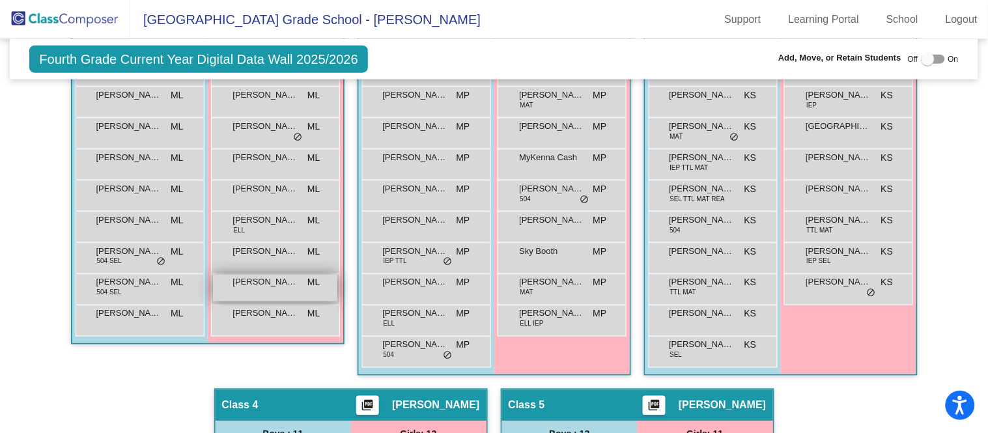
click at [291, 277] on span "[PERSON_NAME]" at bounding box center [265, 282] width 65 height 13
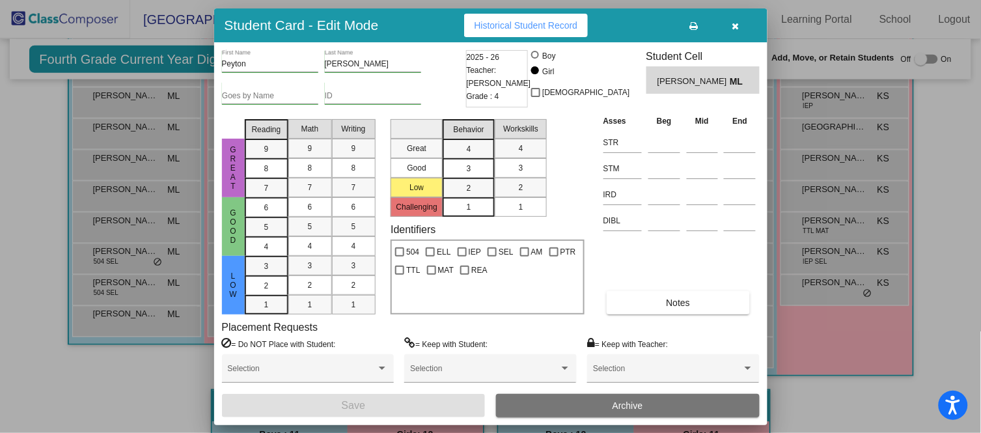
scroll to position [418, 0]
click at [675, 138] on input at bounding box center [665, 143] width 32 height 20
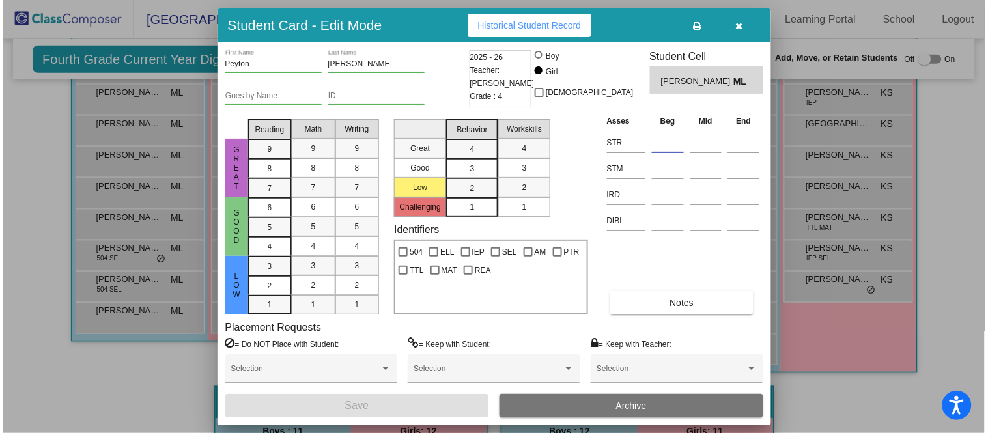
scroll to position [425, 0]
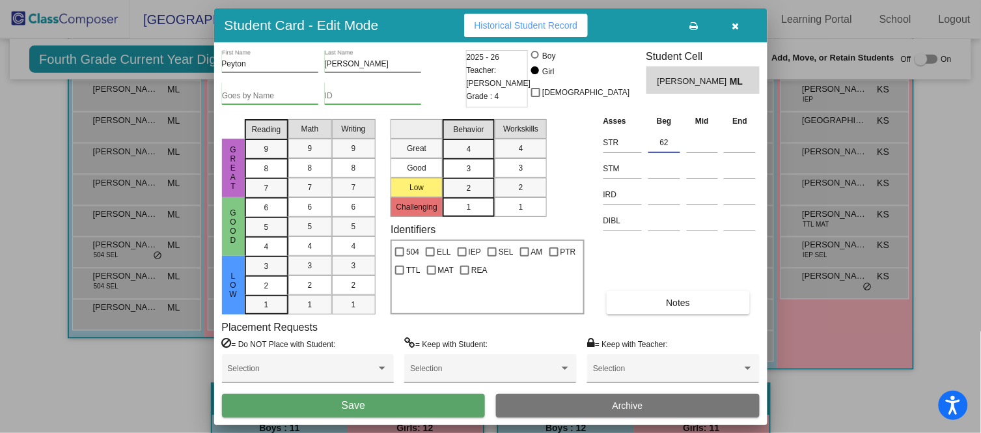
type input "62"
click at [380, 403] on button "Save" at bounding box center [354, 405] width 264 height 23
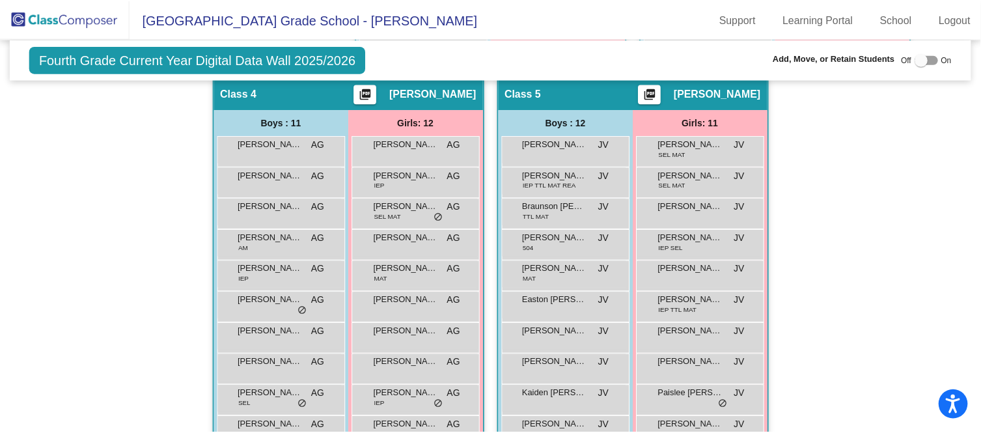
scroll to position [730, 0]
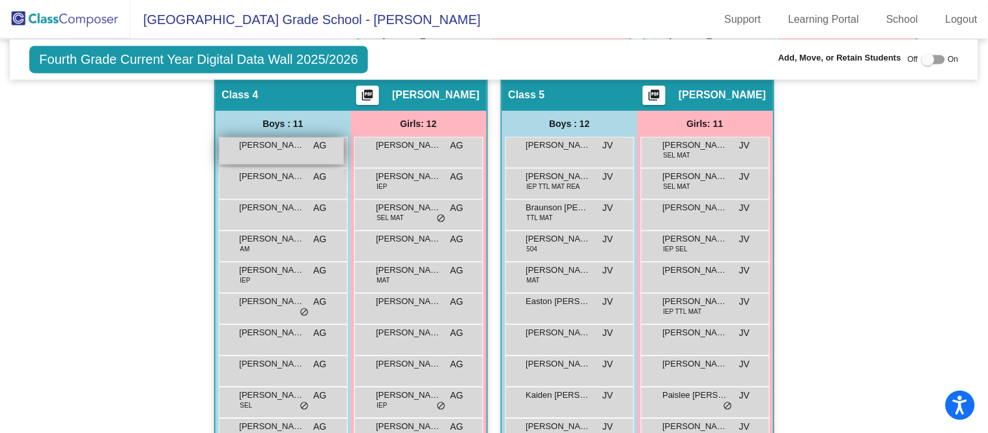
click at [311, 150] on div "Andrew Oliva AG lock do_not_disturb_alt" at bounding box center [281, 150] width 124 height 27
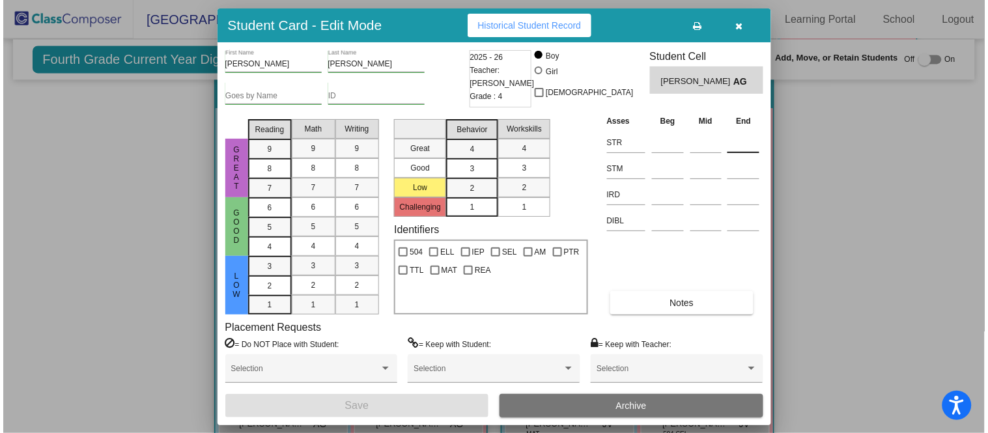
scroll to position [733, 0]
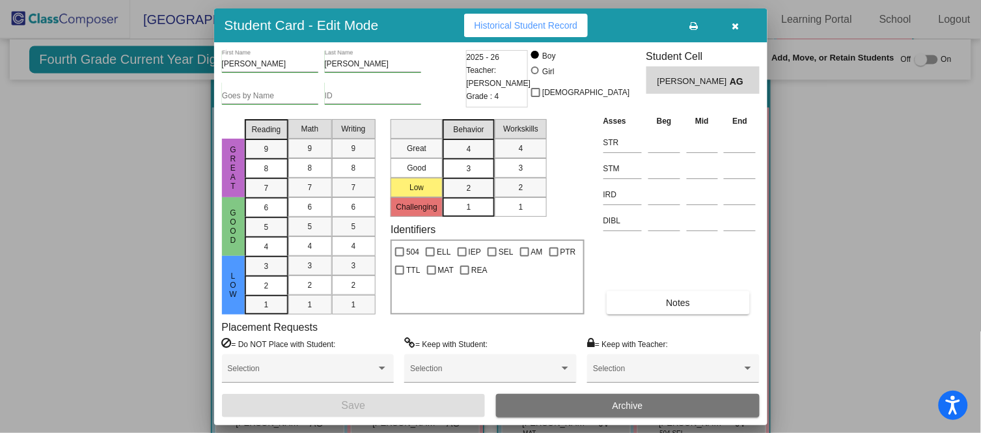
click at [663, 152] on div at bounding box center [665, 141] width 32 height 24
click at [660, 143] on input at bounding box center [665, 143] width 32 height 20
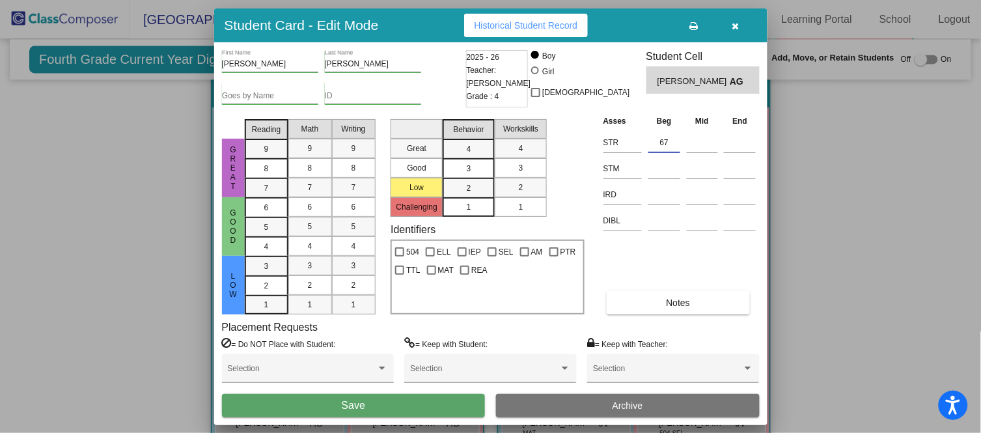
type input "67"
click at [365, 408] on span "Save" at bounding box center [353, 405] width 23 height 11
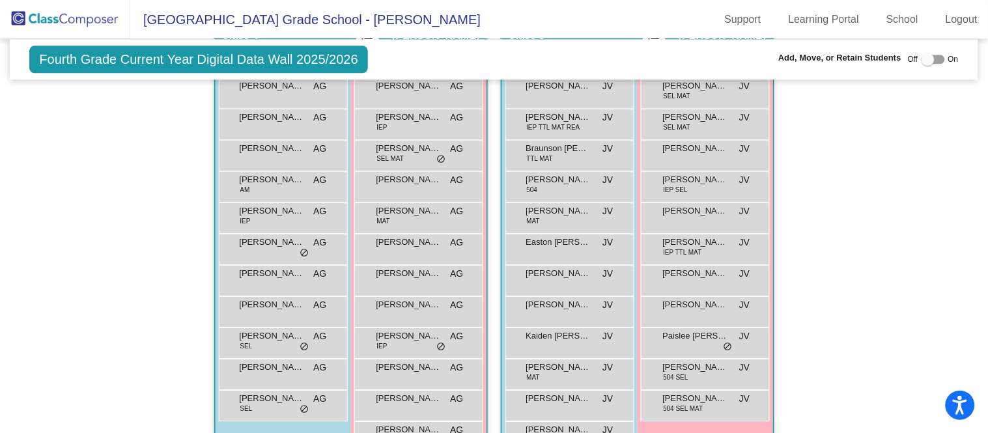
scroll to position [792, 0]
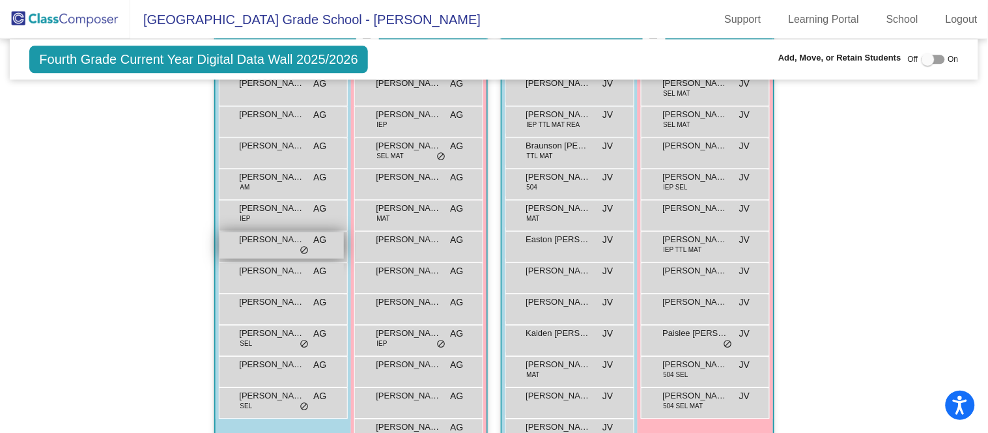
click at [289, 236] on span "[PERSON_NAME]" at bounding box center [272, 239] width 65 height 13
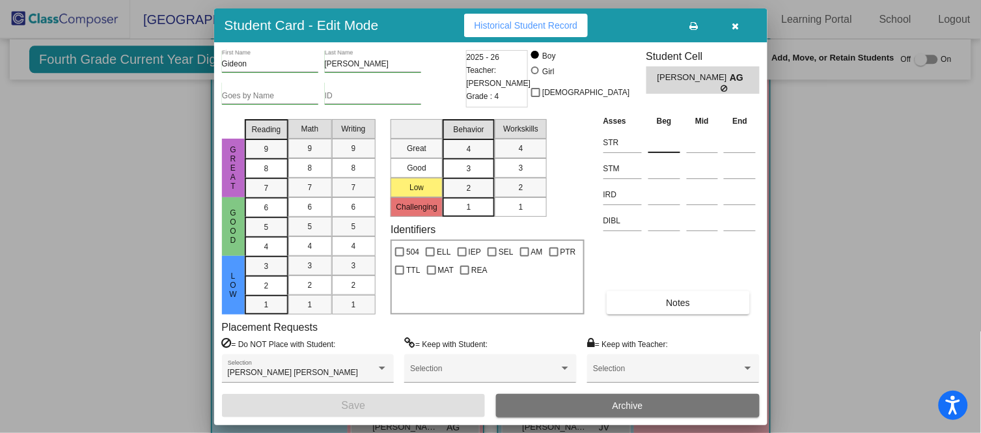
click at [653, 135] on input at bounding box center [665, 143] width 32 height 20
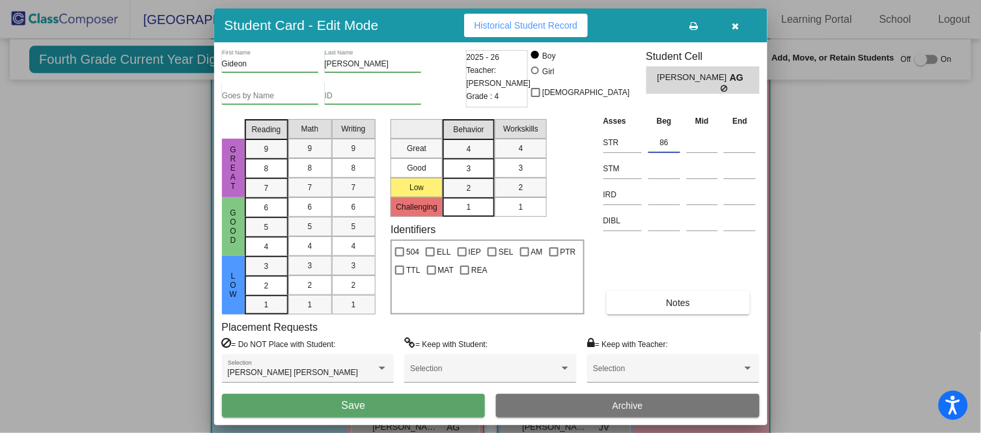
type input "86"
click at [373, 405] on button "Save" at bounding box center [354, 405] width 264 height 23
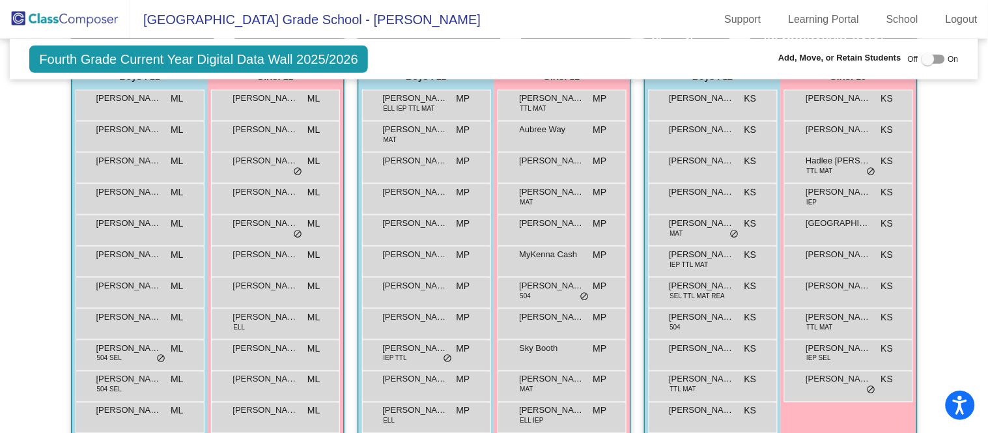
scroll to position [323, 0]
click at [141, 352] on div "Lucas Palmer-Melchiori 504 SEL ML lock do_not_disturb_alt" at bounding box center [138, 353] width 124 height 27
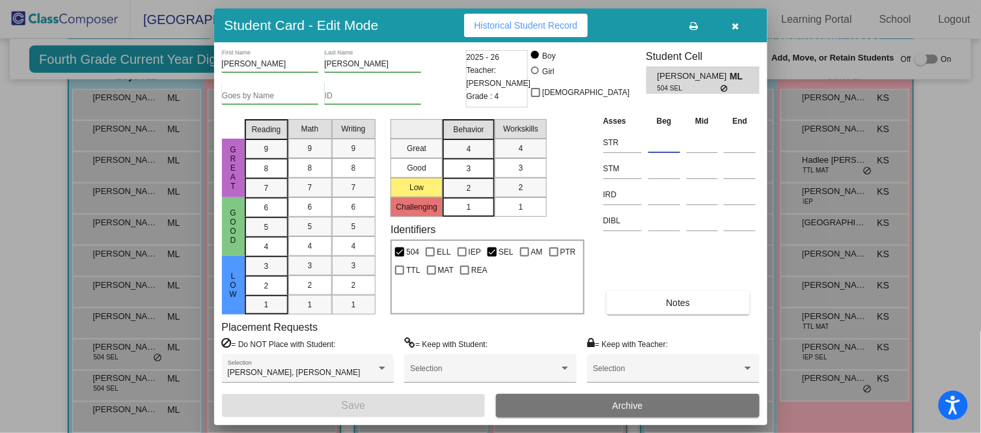
click at [656, 138] on input at bounding box center [665, 143] width 32 height 20
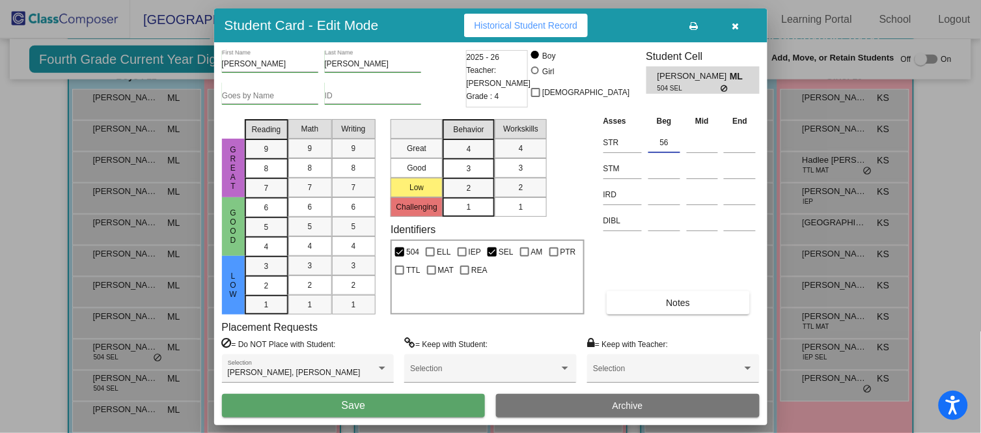
type input "56"
click at [401, 404] on button "Save" at bounding box center [354, 405] width 264 height 23
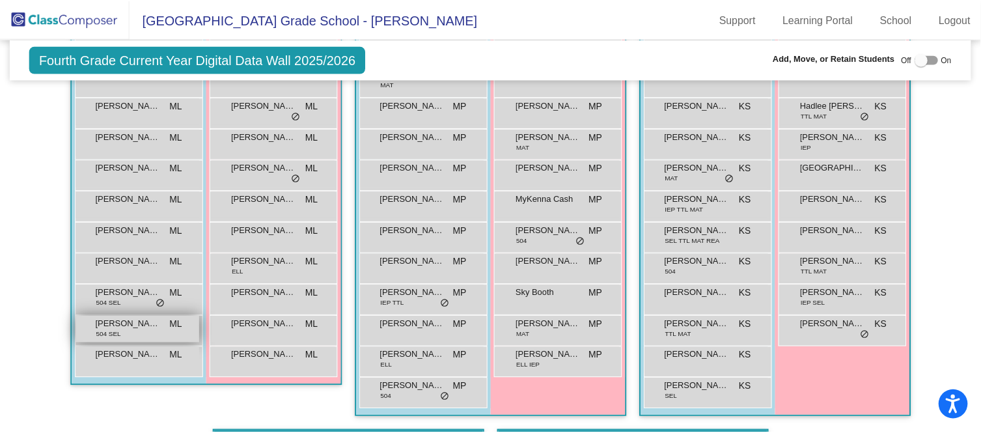
scroll to position [376, 0]
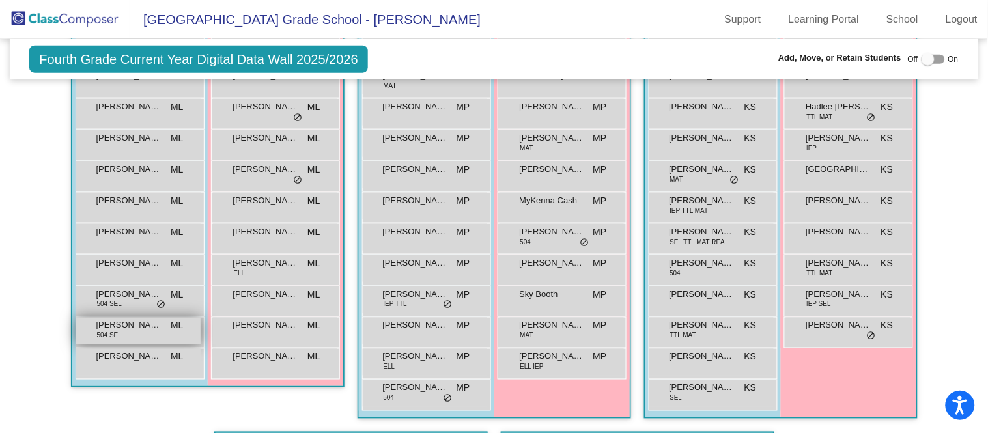
click at [149, 324] on span "[PERSON_NAME] [PERSON_NAME]" at bounding box center [128, 325] width 65 height 13
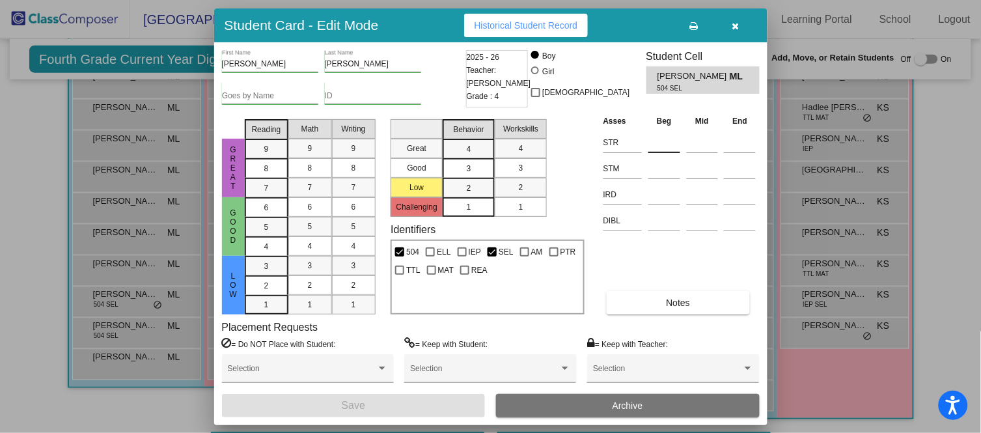
click at [656, 150] on input at bounding box center [665, 143] width 32 height 20
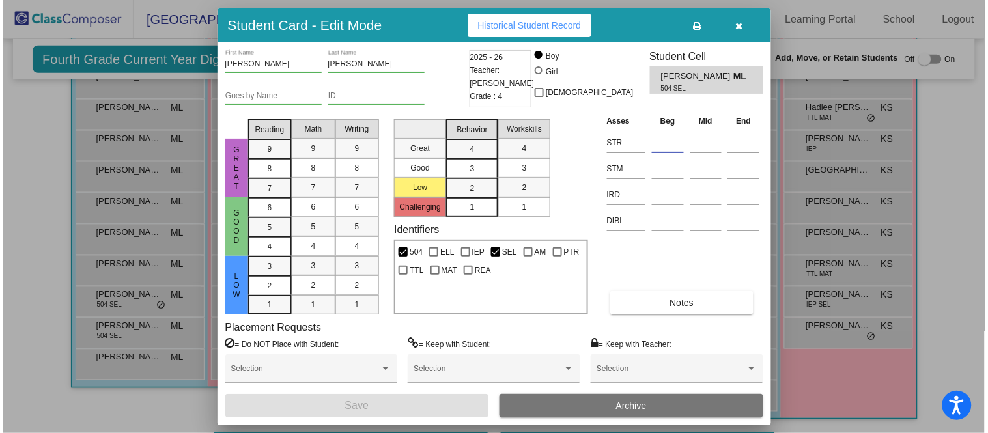
scroll to position [378, 0]
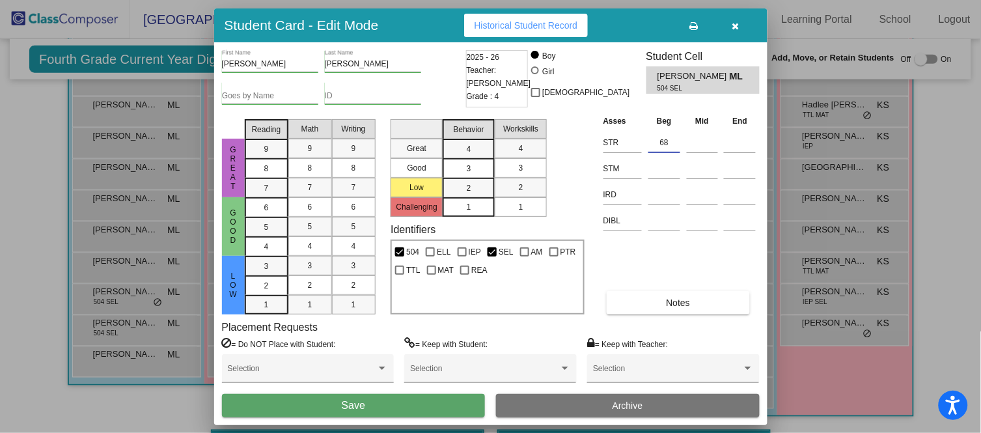
type input "68"
click at [379, 411] on button "Save" at bounding box center [354, 405] width 264 height 23
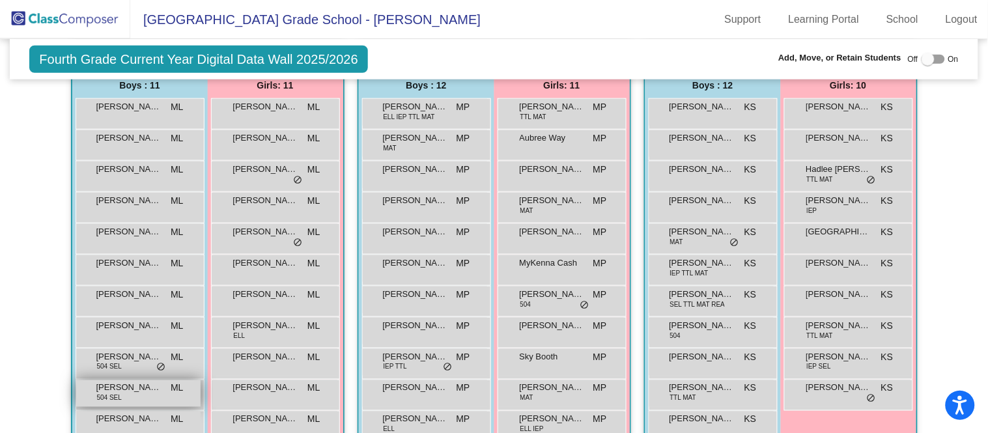
click at [146, 389] on span "[PERSON_NAME] [PERSON_NAME]" at bounding box center [128, 388] width 65 height 13
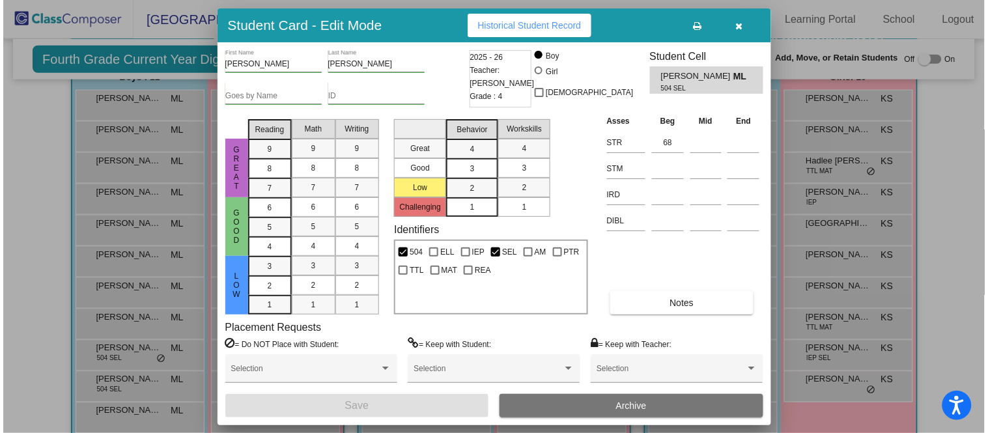
scroll to position [323, 0]
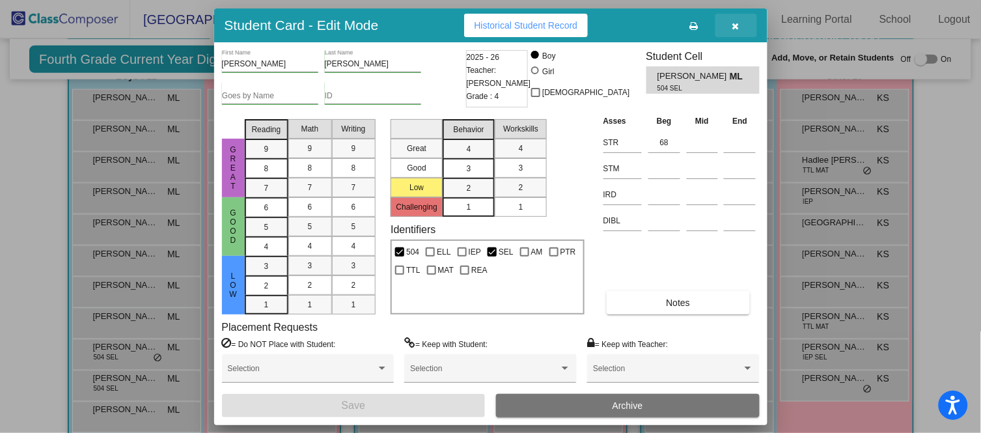
click at [739, 23] on icon "button" at bounding box center [736, 25] width 7 height 9
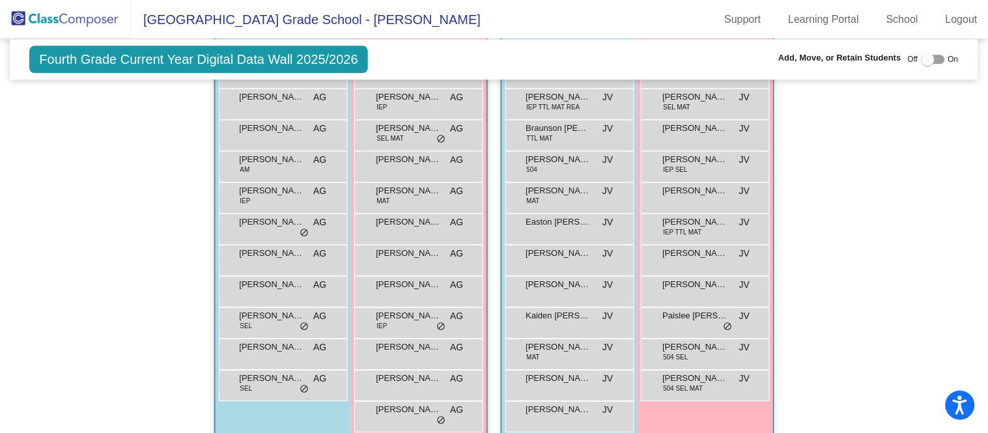
scroll to position [810, 0]
click at [555, 410] on span "[PERSON_NAME]" at bounding box center [558, 408] width 65 height 13
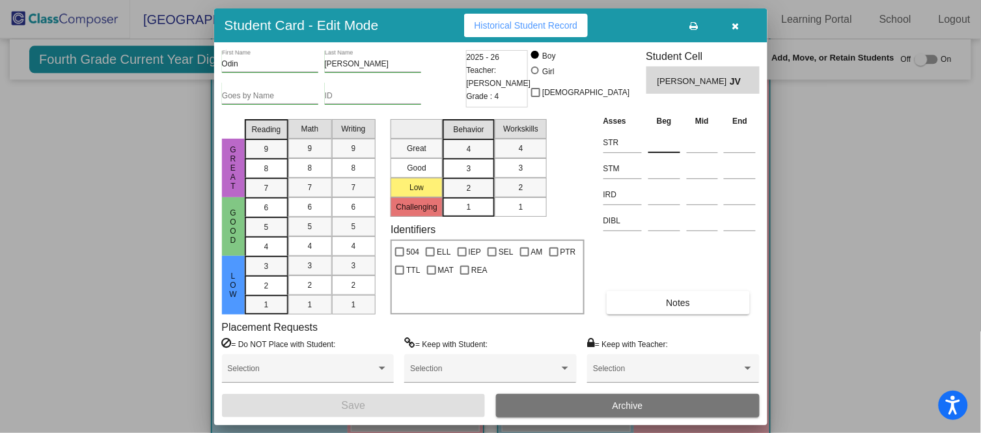
click at [658, 146] on input at bounding box center [665, 143] width 32 height 20
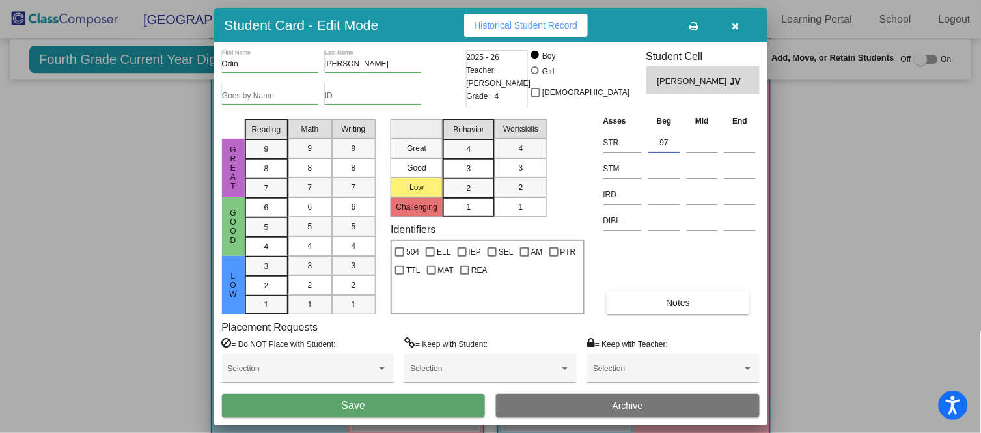
type input "97"
click at [426, 403] on button "Save" at bounding box center [354, 405] width 264 height 23
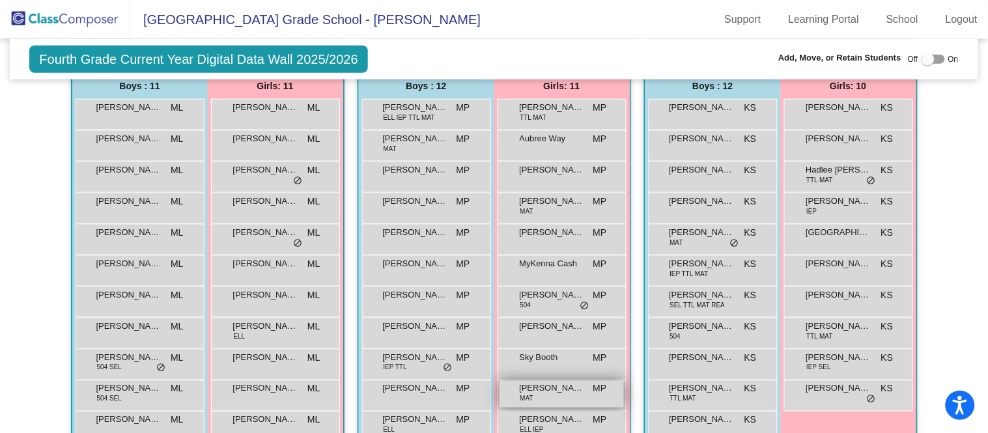
scroll to position [314, 0]
click at [533, 382] on span "[PERSON_NAME]" at bounding box center [552, 388] width 65 height 13
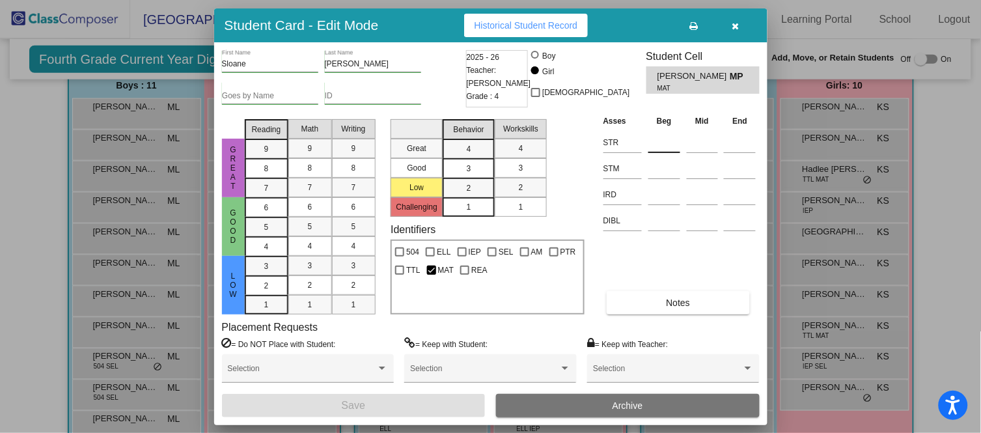
click at [664, 139] on input at bounding box center [665, 143] width 32 height 20
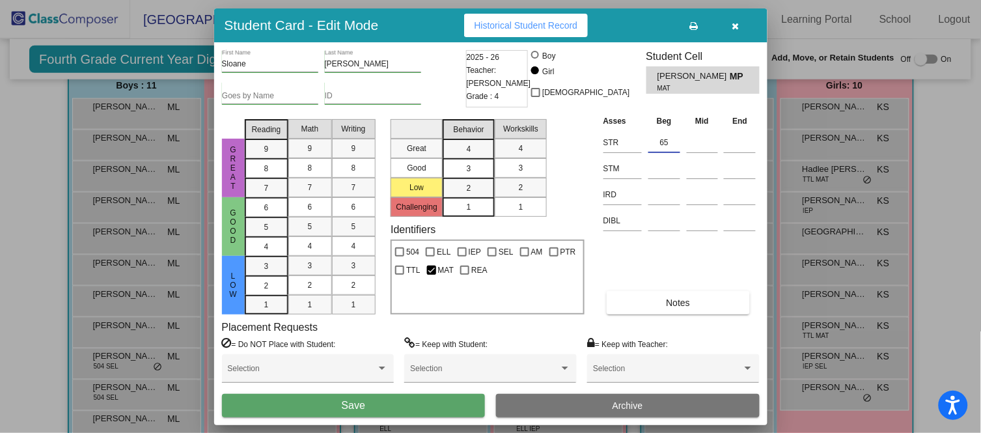
type input "65"
click at [374, 404] on button "Save" at bounding box center [354, 405] width 264 height 23
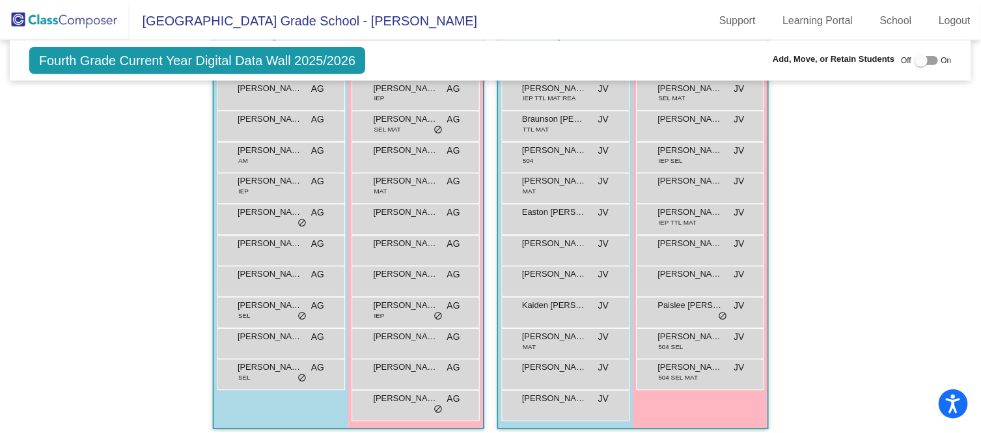
scroll to position [821, 0]
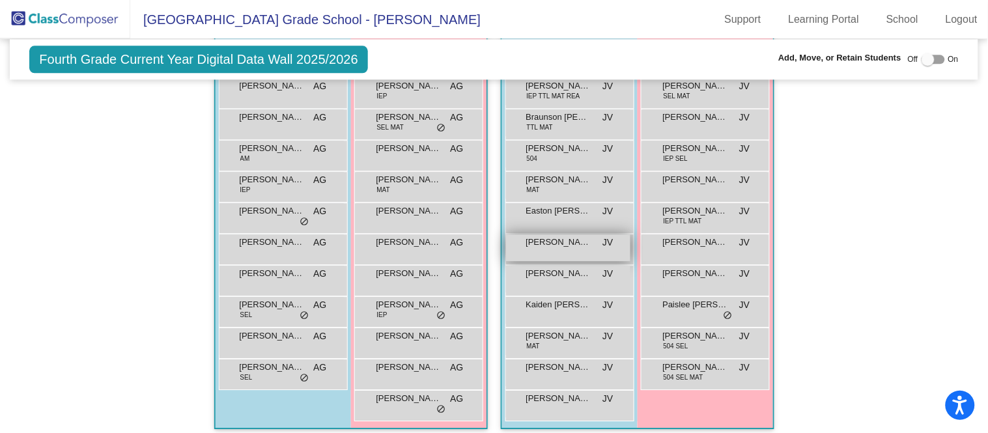
click at [560, 240] on span "[PERSON_NAME]" at bounding box center [558, 242] width 65 height 13
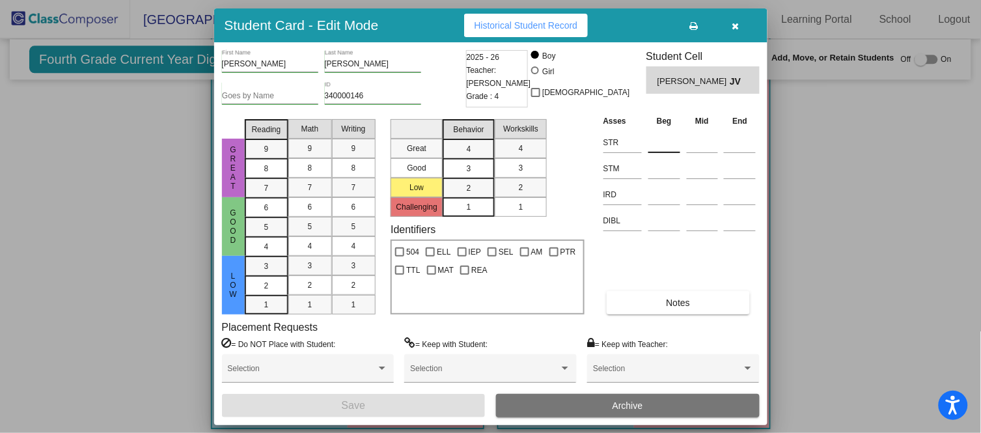
click at [670, 135] on input at bounding box center [665, 143] width 32 height 20
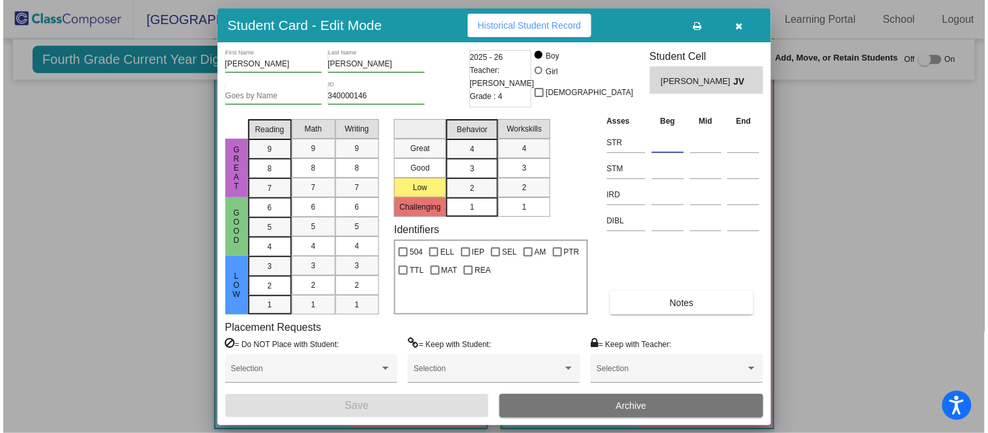
scroll to position [819, 0]
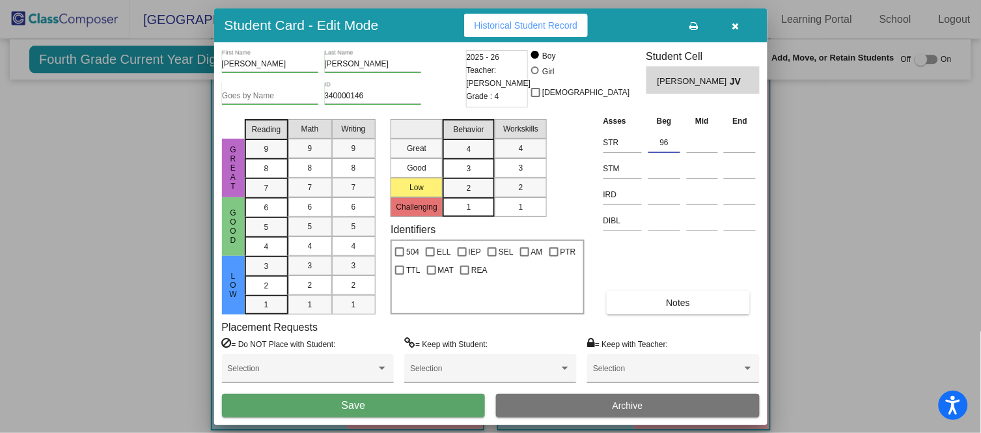
type input "96"
click at [422, 402] on button "Save" at bounding box center [354, 405] width 264 height 23
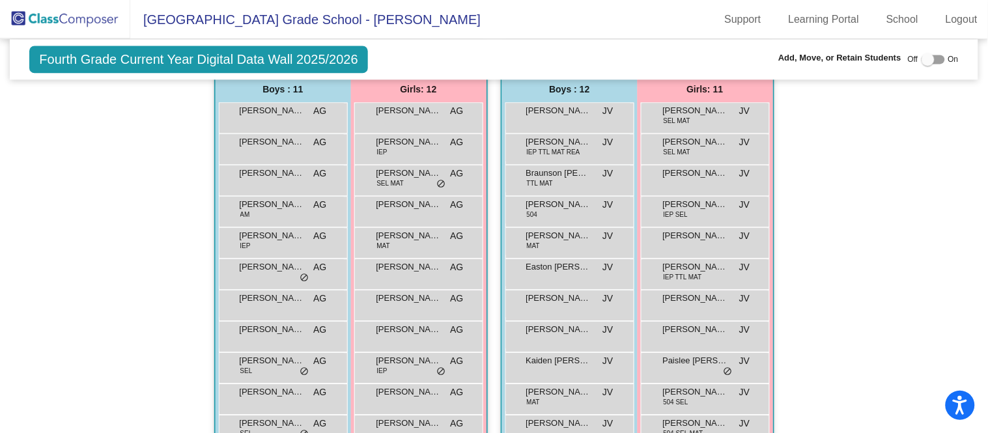
scroll to position [824, 0]
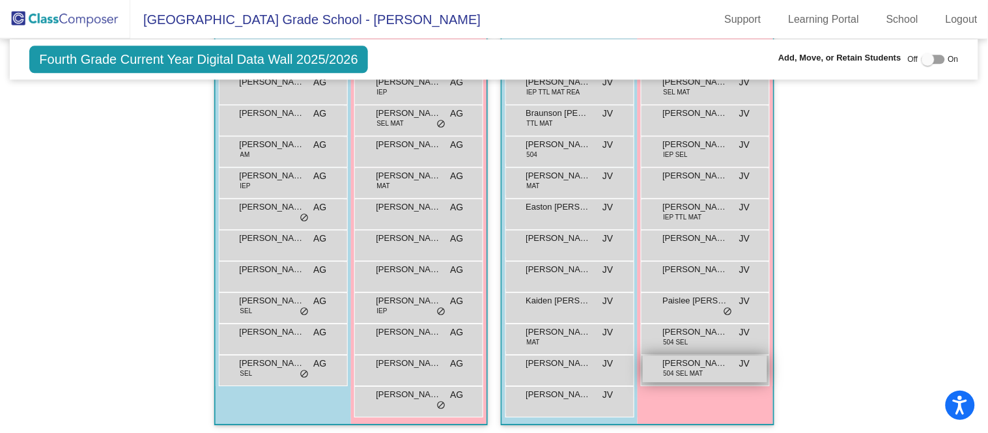
click at [702, 368] on div "Sophia Sherbon 504 SEL MAT JV lock do_not_disturb_alt" at bounding box center [705, 369] width 124 height 27
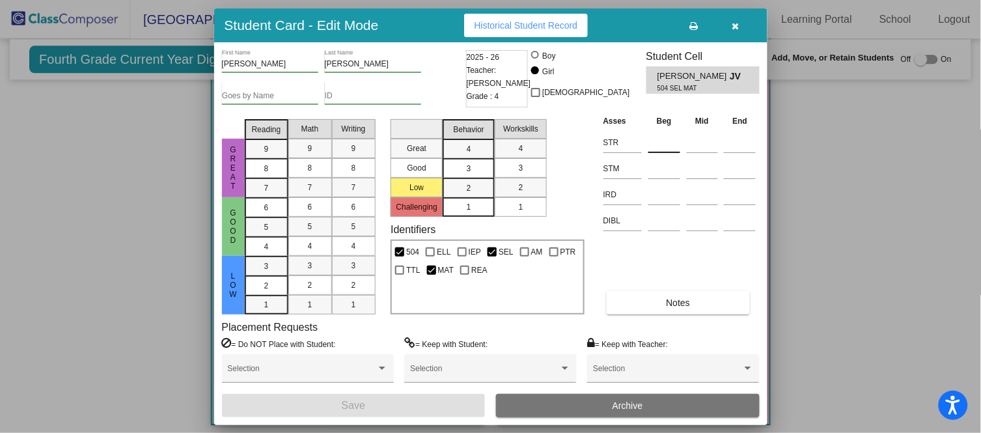
click at [654, 141] on input at bounding box center [665, 143] width 32 height 20
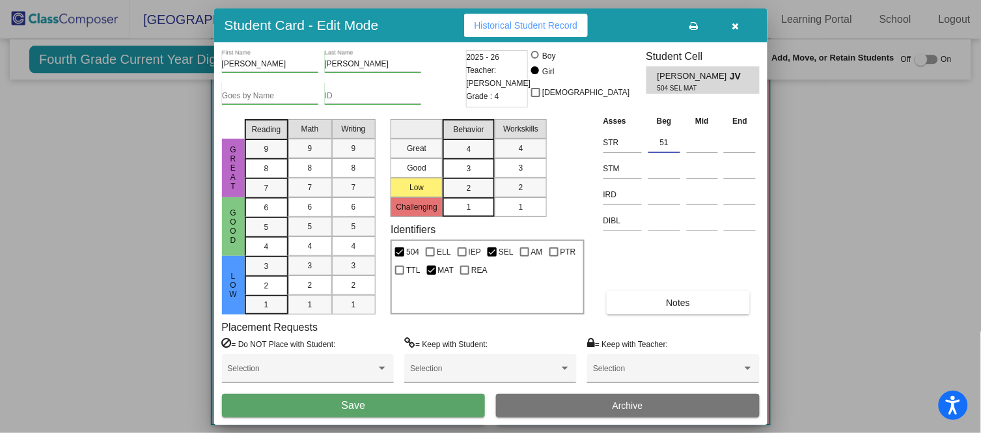
type input "51"
click at [395, 403] on button "Save" at bounding box center [354, 405] width 264 height 23
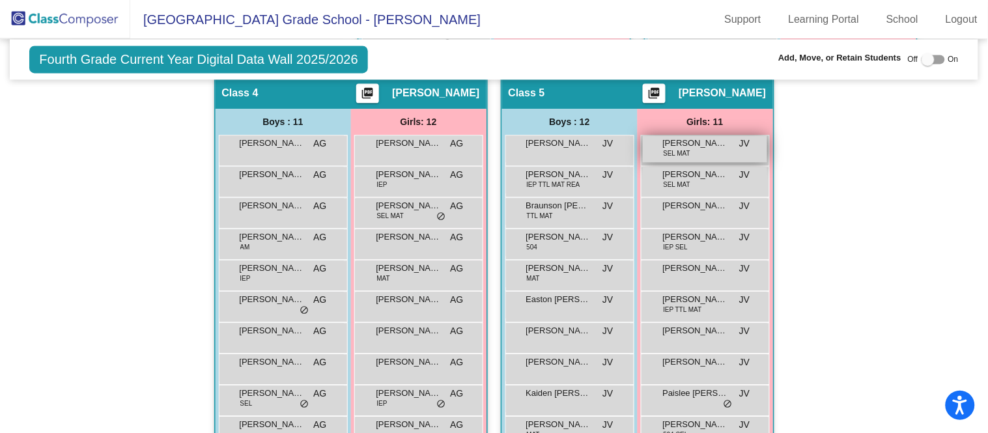
click at [690, 148] on div "Arya Smith SEL MAT JV lock do_not_disturb_alt" at bounding box center [705, 148] width 124 height 27
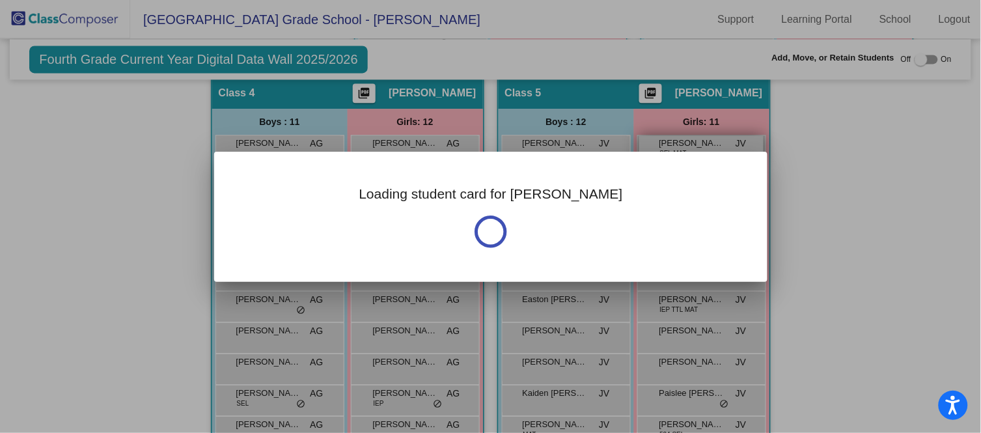
scroll to position [731, 0]
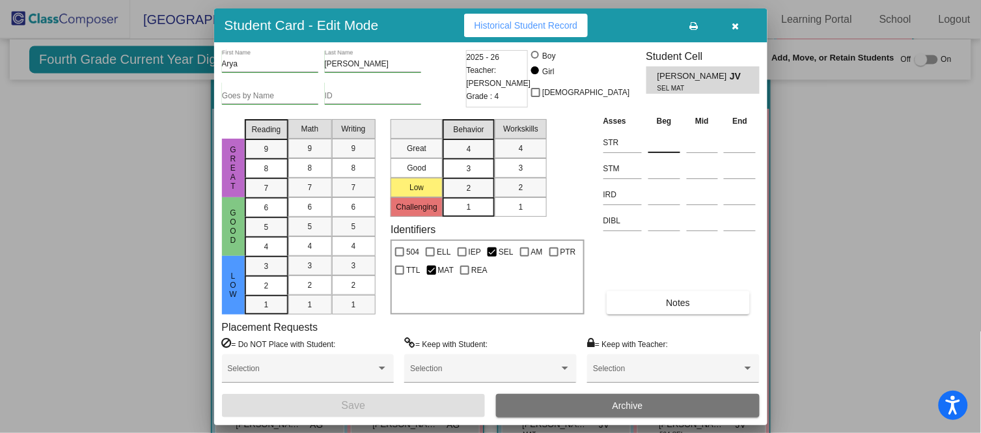
click at [659, 141] on input at bounding box center [665, 143] width 32 height 20
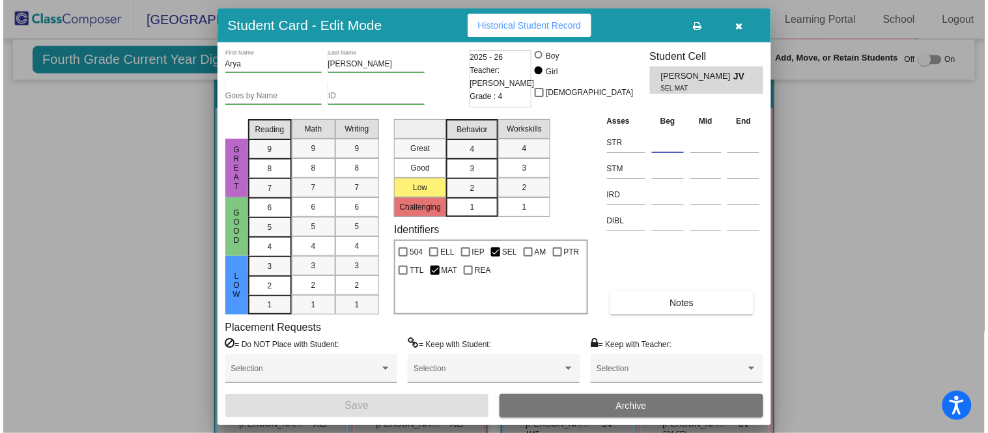
scroll to position [733, 0]
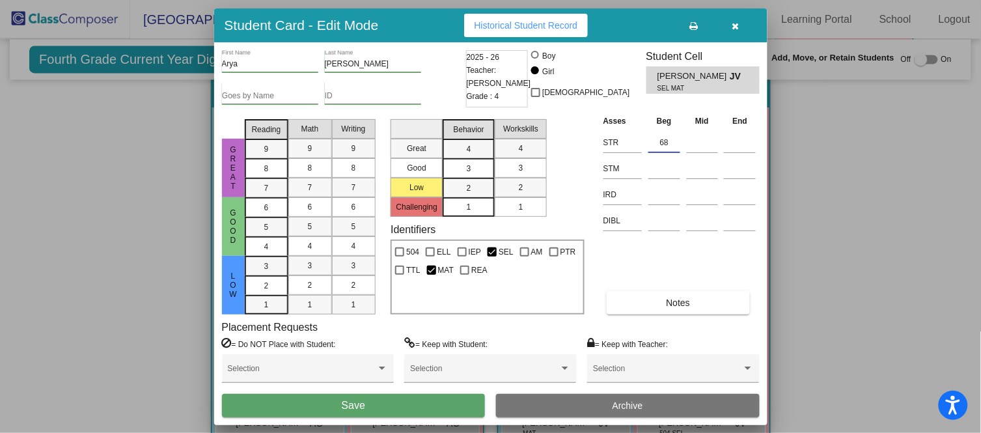
type input "68"
click at [426, 404] on button "Save" at bounding box center [354, 405] width 264 height 23
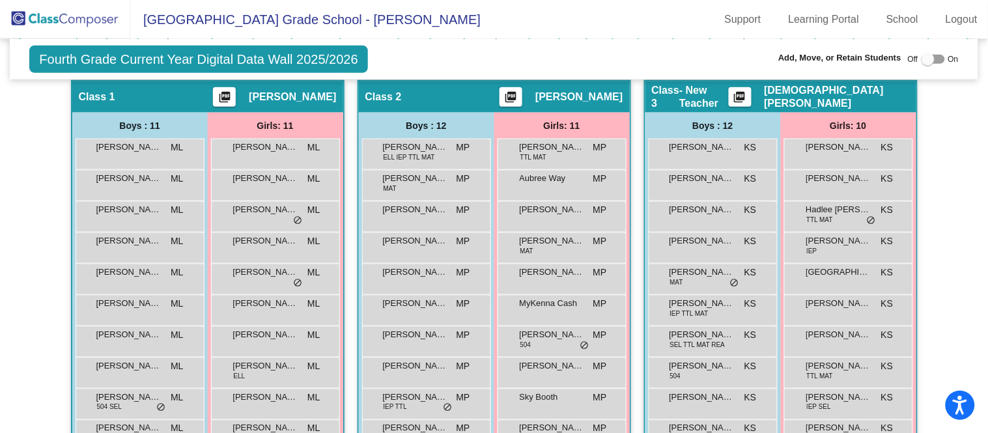
scroll to position [272, 0]
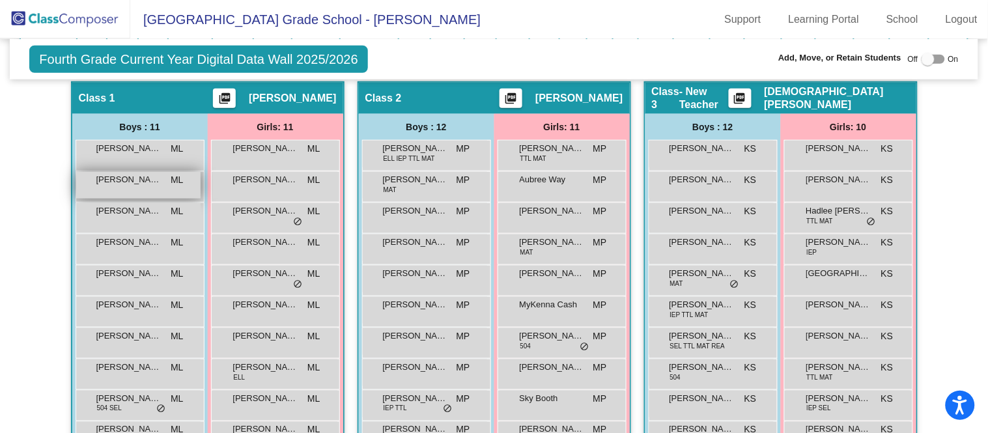
click at [152, 182] on span "[PERSON_NAME] [GEOGRAPHIC_DATA]" at bounding box center [128, 179] width 65 height 13
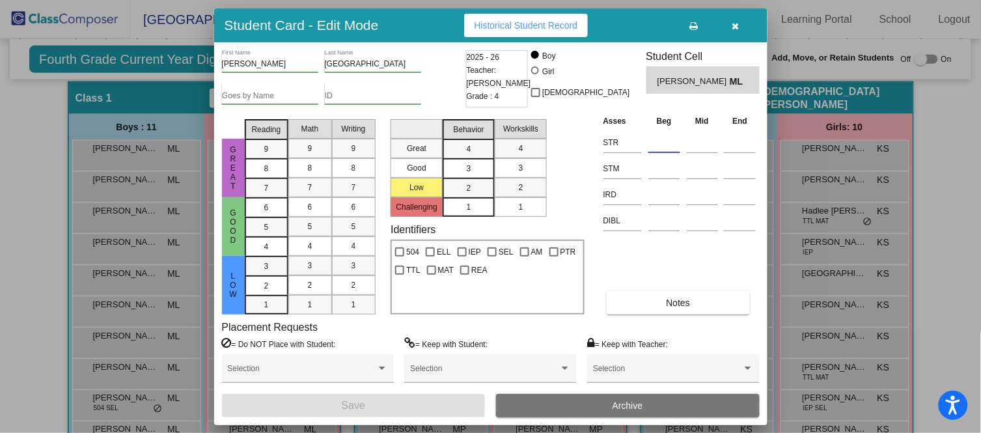
click at [676, 137] on input at bounding box center [665, 143] width 32 height 20
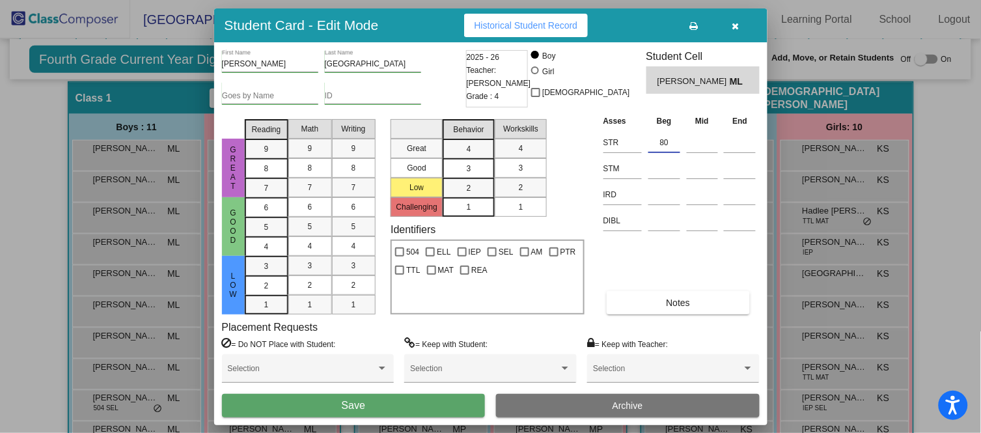
type input "80"
click at [401, 406] on button "Save" at bounding box center [354, 405] width 264 height 23
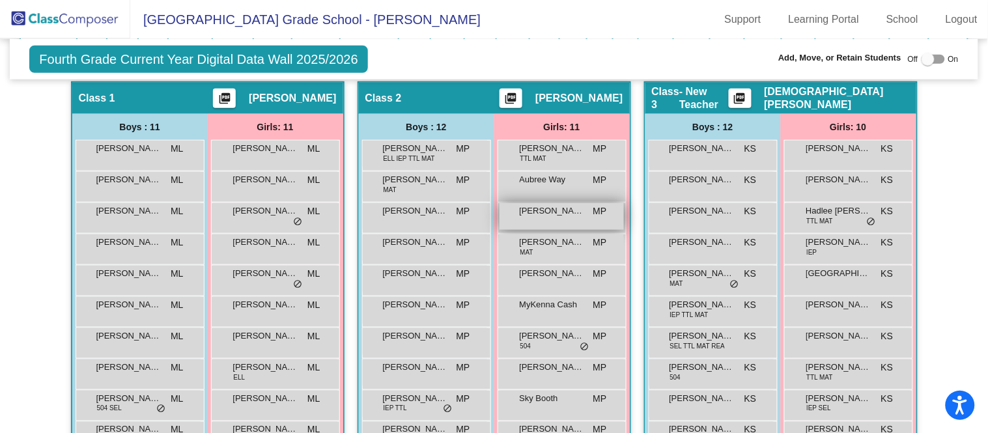
click at [550, 214] on span "[PERSON_NAME]" at bounding box center [552, 210] width 65 height 13
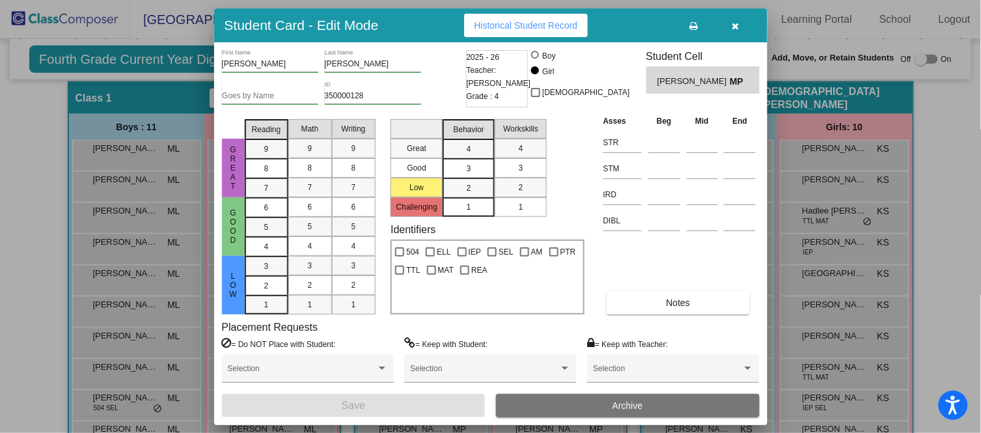
click at [645, 137] on td at bounding box center [664, 141] width 38 height 26
click at [652, 140] on input at bounding box center [665, 143] width 32 height 20
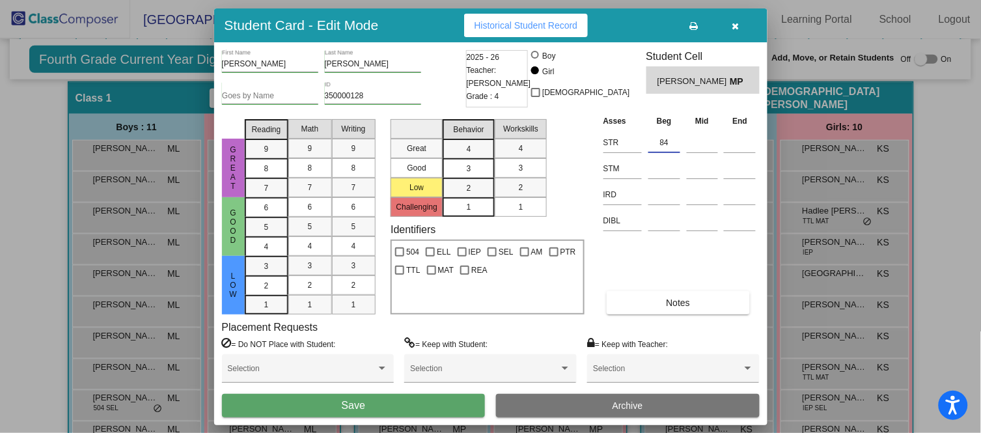
type input "84"
click at [409, 400] on button "Save" at bounding box center [354, 405] width 264 height 23
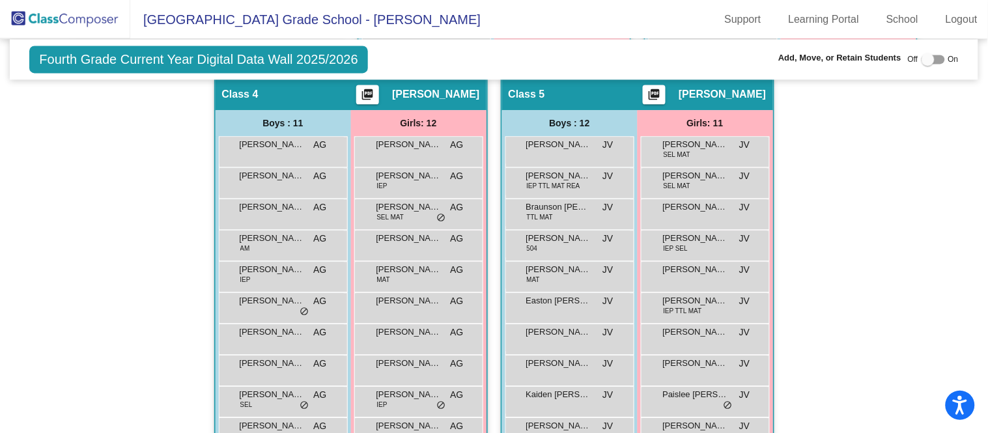
scroll to position [729, 0]
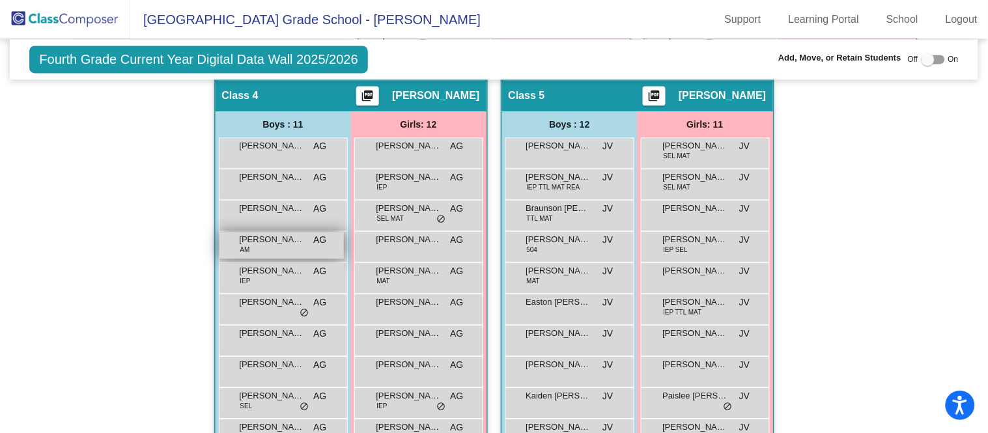
click at [308, 234] on div "Ezekial Traum AM AG lock do_not_disturb_alt" at bounding box center [281, 245] width 124 height 27
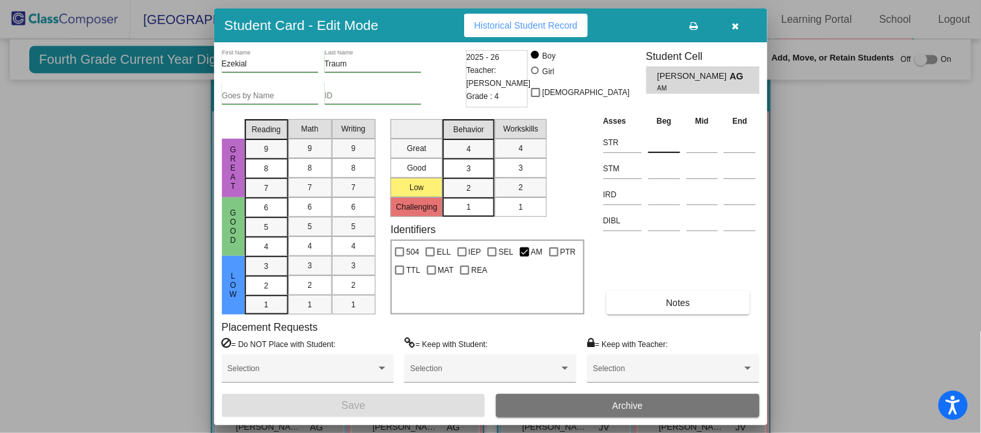
click at [662, 139] on input at bounding box center [665, 143] width 32 height 20
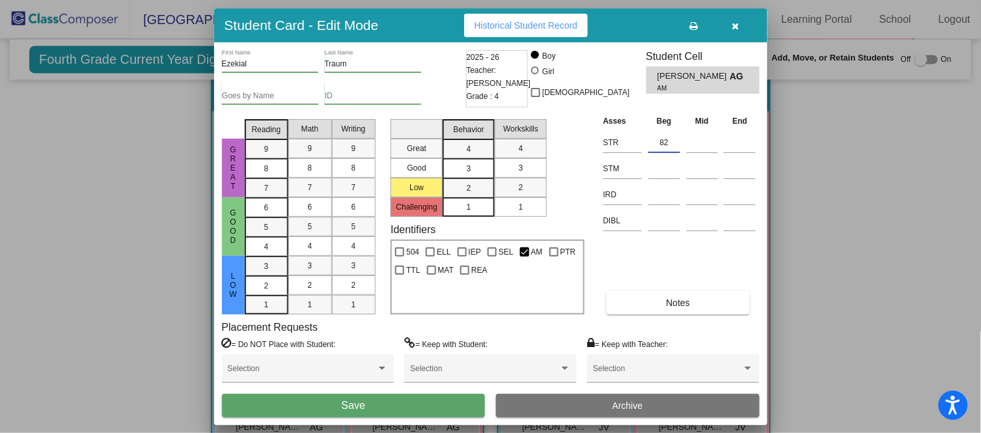
type input "82"
click at [398, 400] on button "Save" at bounding box center [354, 405] width 264 height 23
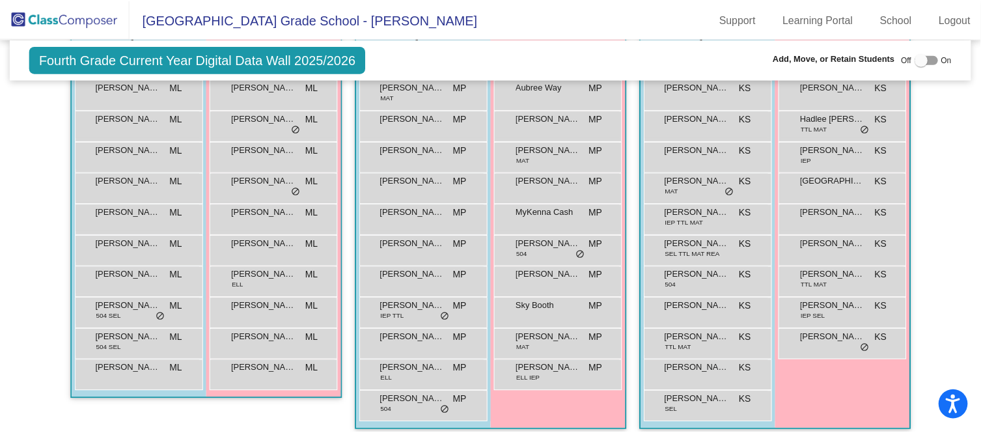
scroll to position [363, 0]
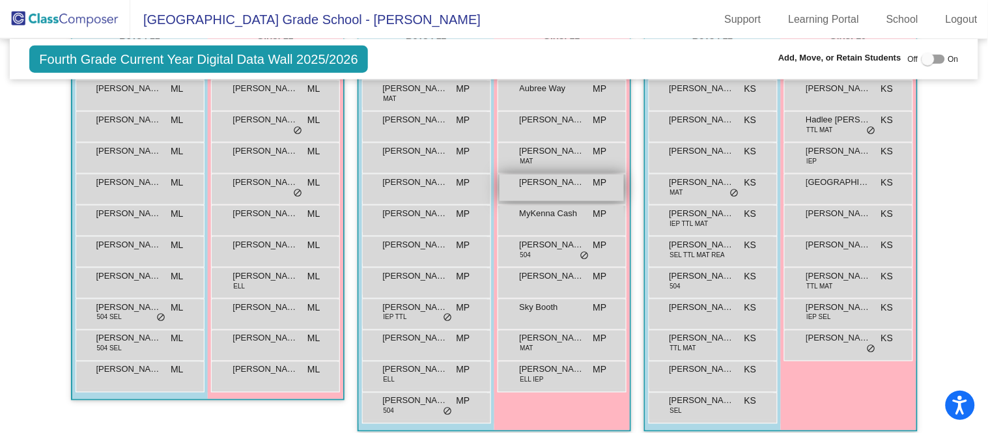
click at [556, 178] on span "[PERSON_NAME]" at bounding box center [552, 182] width 65 height 13
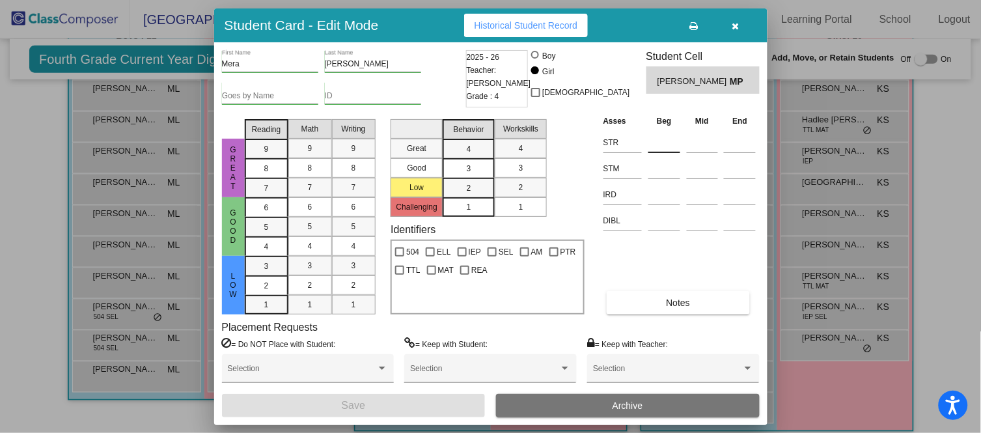
click at [668, 130] on div at bounding box center [665, 140] width 32 height 23
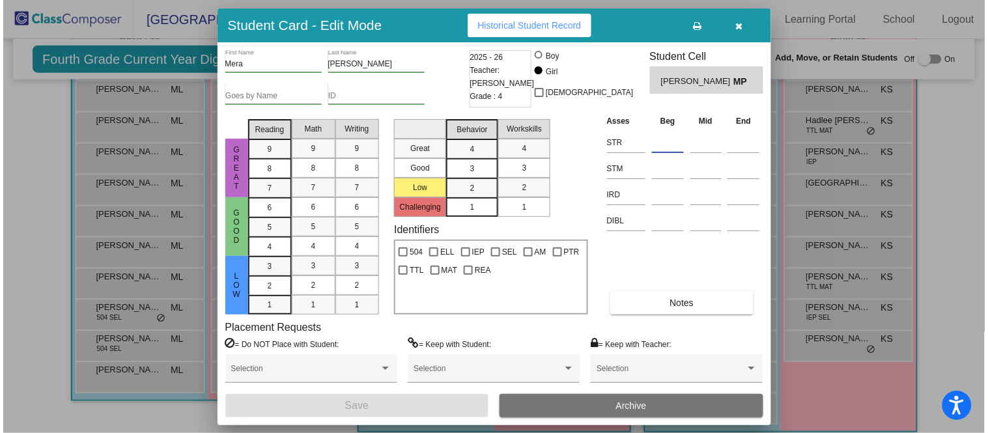
scroll to position [359, 0]
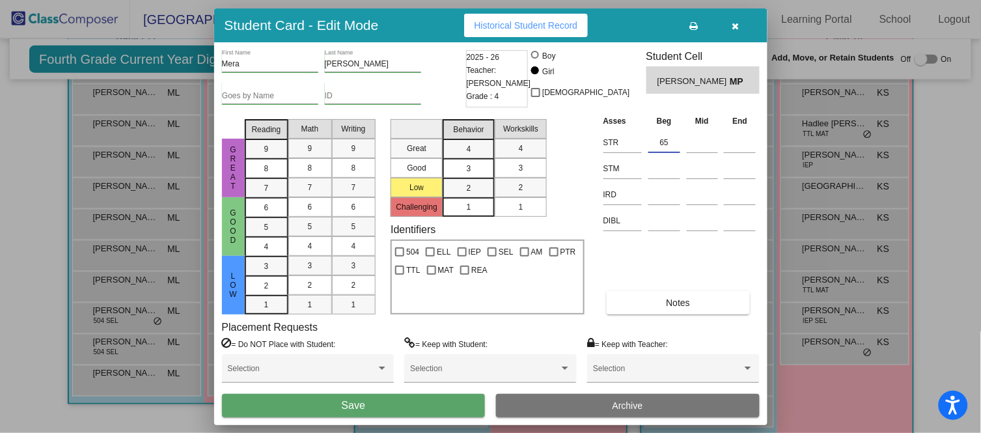
type input "65"
click at [441, 407] on button "Save" at bounding box center [354, 405] width 264 height 23
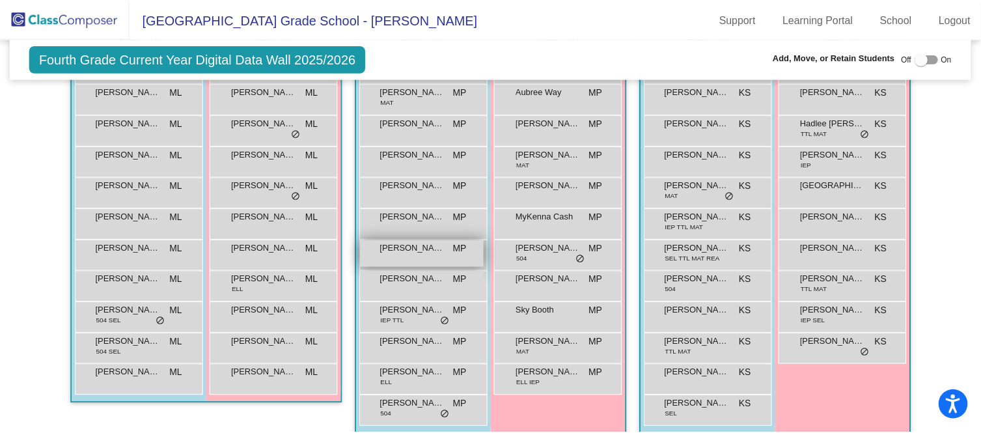
scroll to position [359, 0]
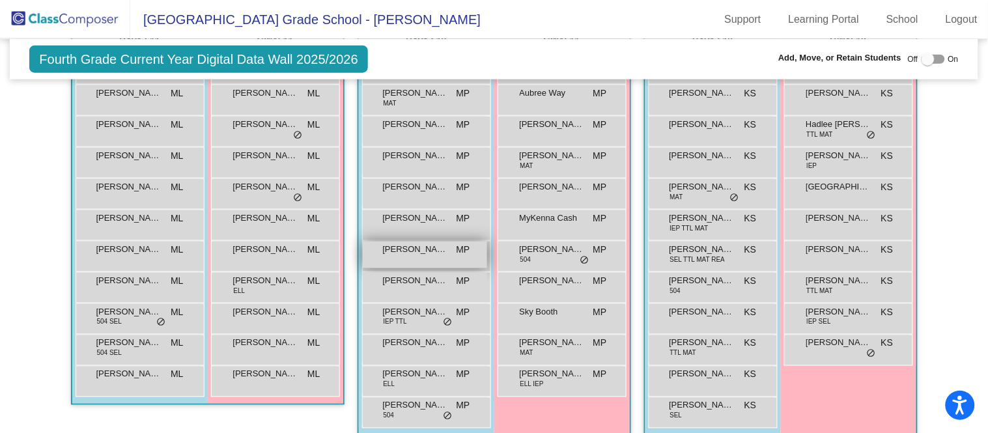
click at [424, 247] on span "[PERSON_NAME]" at bounding box center [415, 249] width 65 height 13
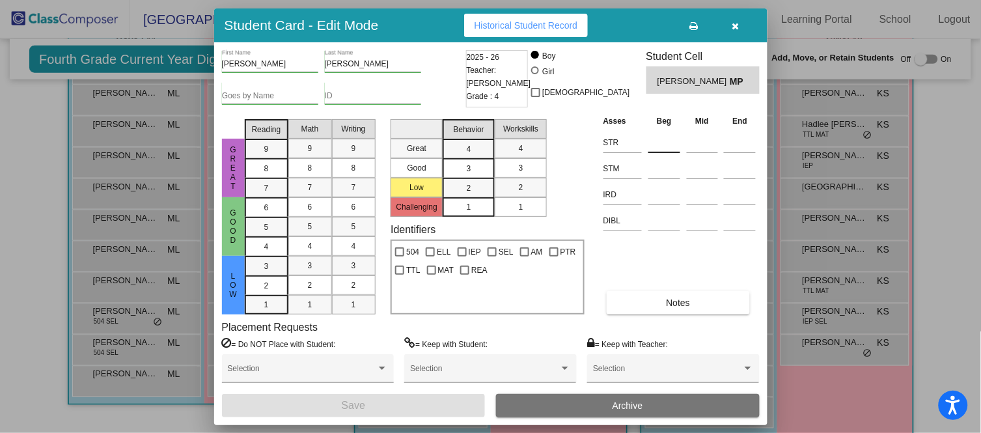
click at [662, 136] on input at bounding box center [665, 143] width 32 height 20
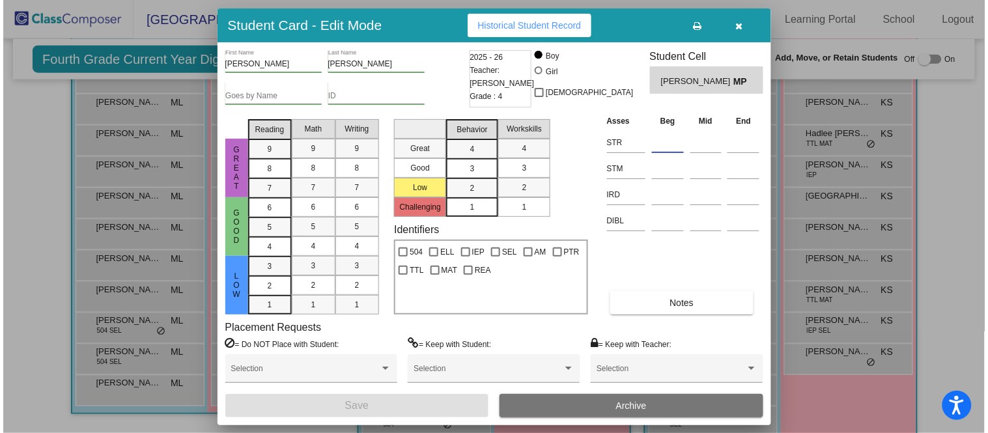
scroll to position [347, 0]
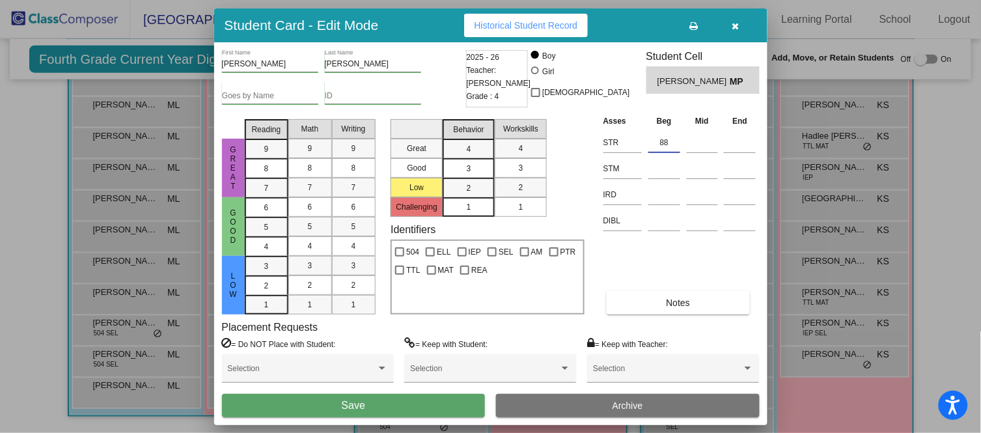
type input "88"
click at [398, 404] on button "Save" at bounding box center [354, 405] width 264 height 23
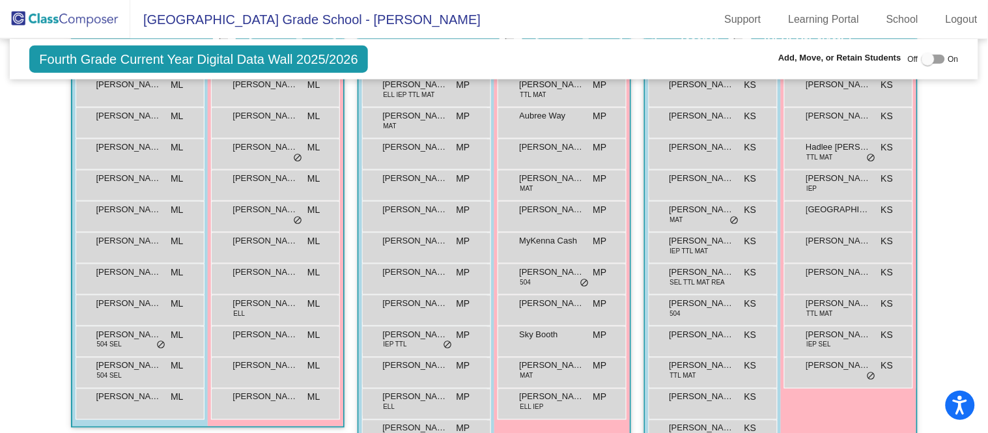
scroll to position [337, 0]
click at [848, 278] on div "Lucy Wyatt KS lock do_not_disturb_alt" at bounding box center [848, 276] width 124 height 27
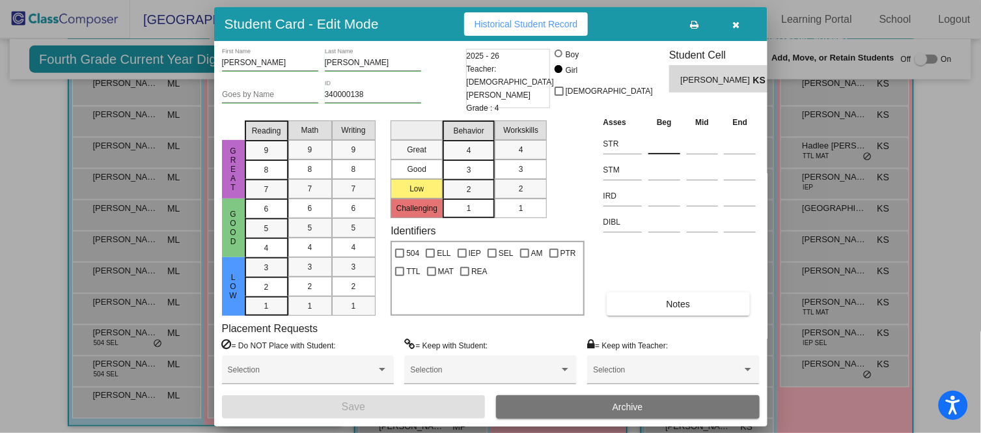
click at [675, 141] on input at bounding box center [665, 144] width 32 height 20
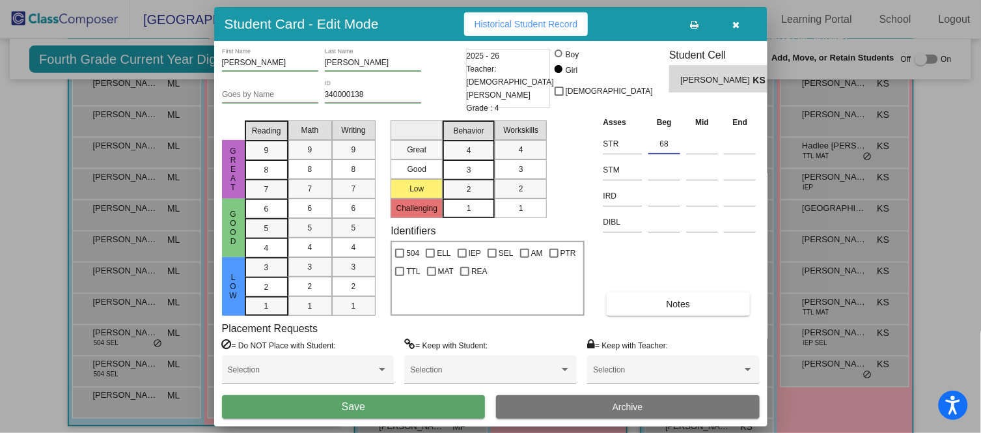
type input "68"
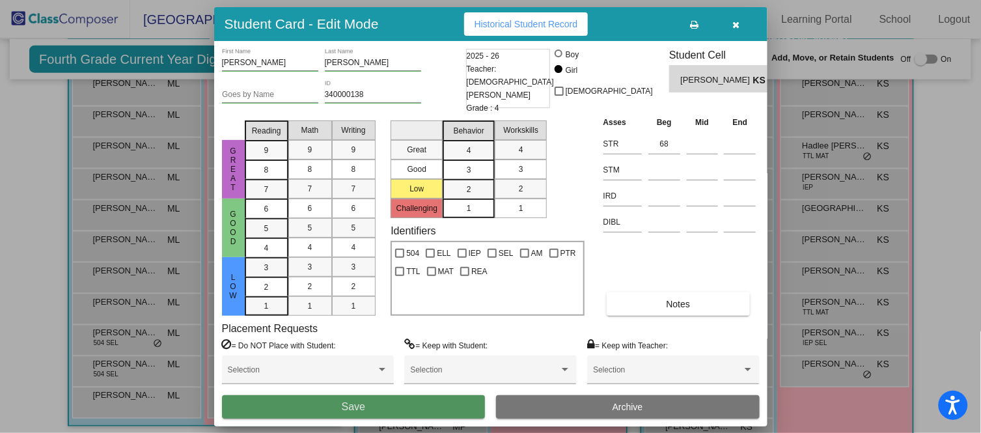
click at [422, 401] on button "Save" at bounding box center [354, 406] width 264 height 23
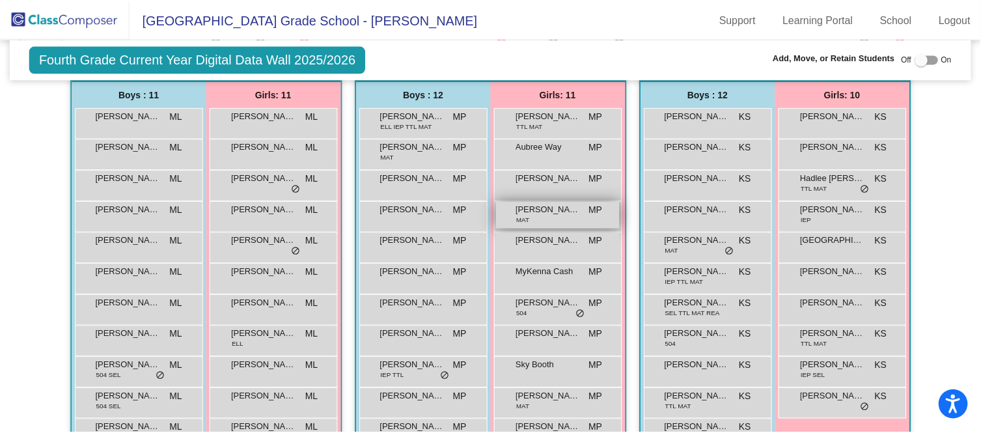
scroll to position [297, 0]
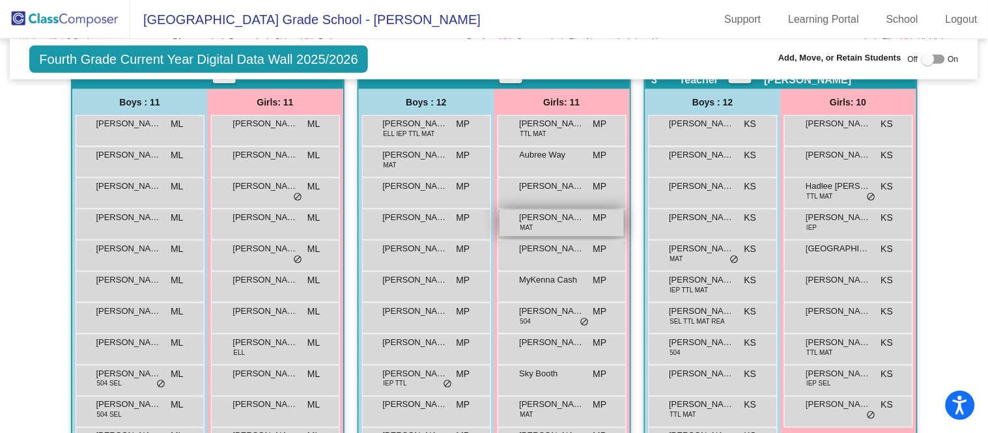
click at [554, 222] on div "Koralyn Zagorski MAT MP lock do_not_disturb_alt" at bounding box center [562, 223] width 124 height 27
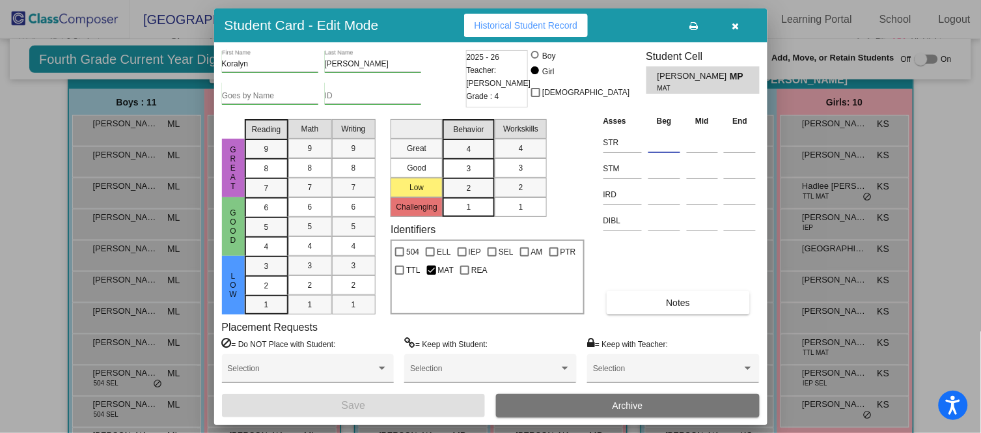
click at [664, 141] on input at bounding box center [665, 143] width 32 height 20
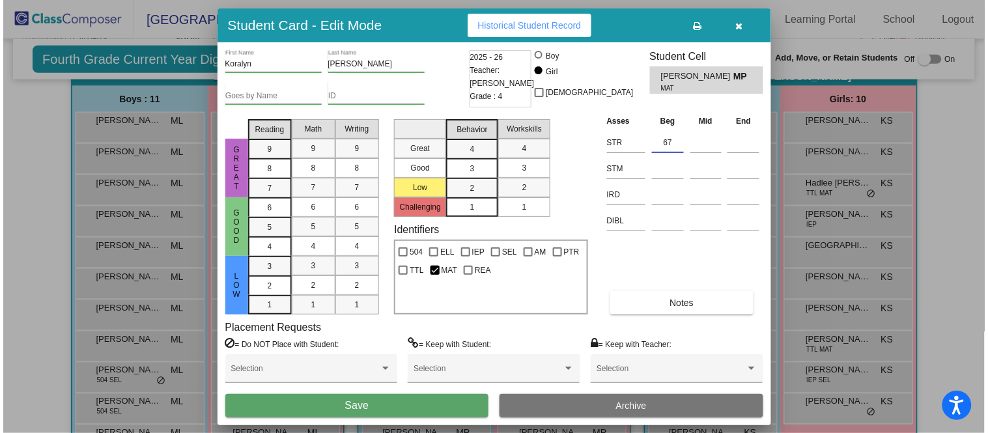
scroll to position [300, 0]
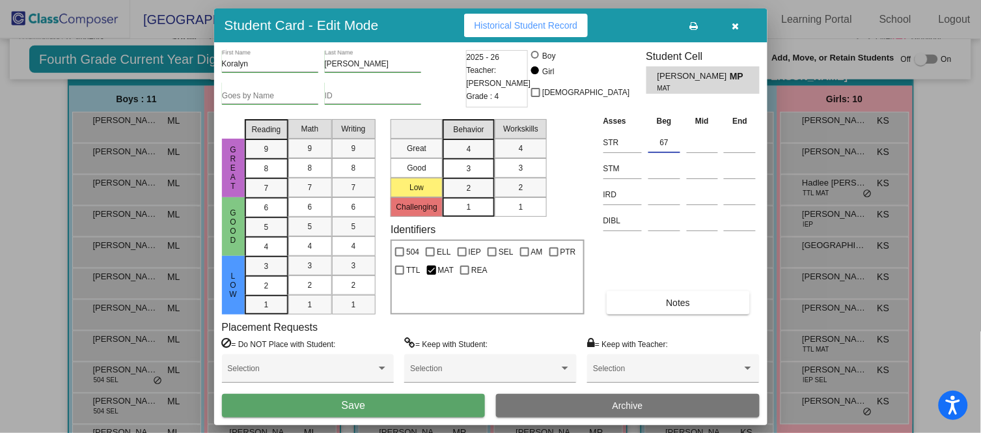
type input "67"
click at [424, 403] on button "Save" at bounding box center [354, 405] width 264 height 23
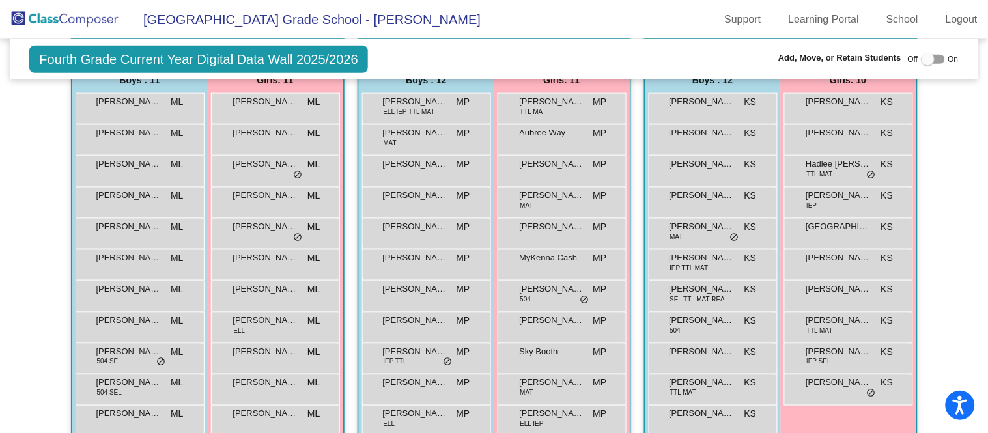
scroll to position [329, 0]
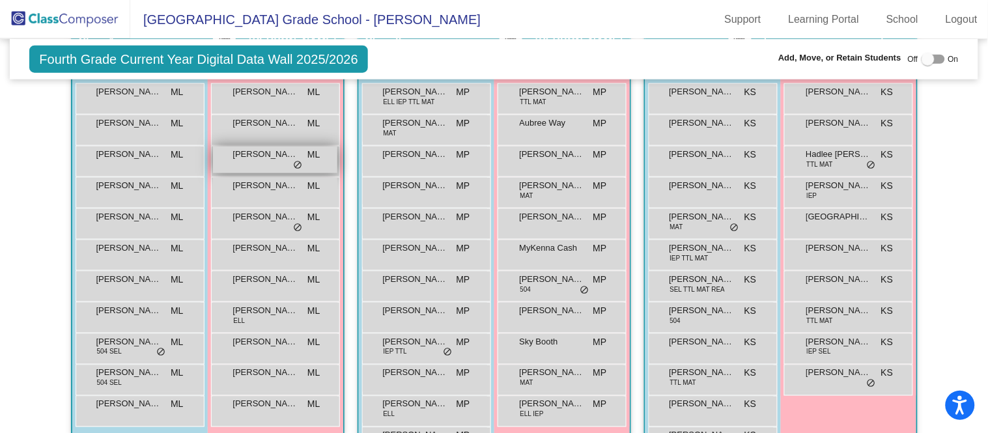
click at [284, 148] on span "[PERSON_NAME]" at bounding box center [265, 154] width 65 height 13
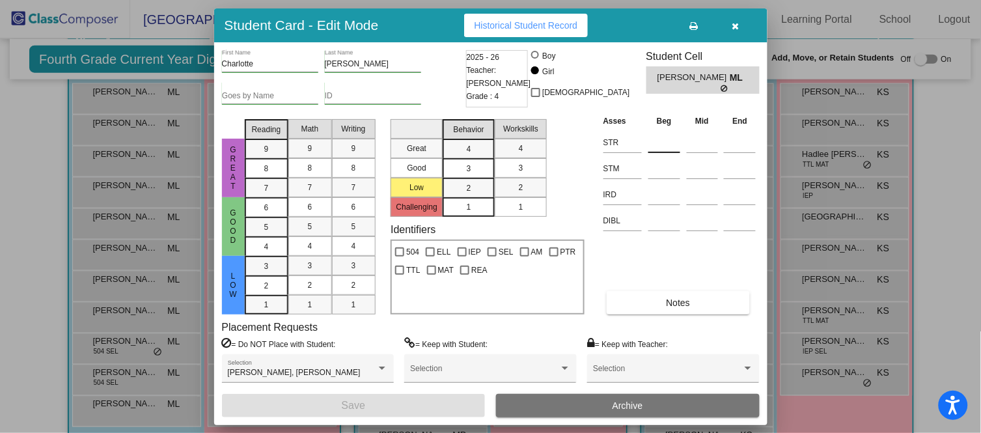
click at [672, 135] on input at bounding box center [665, 143] width 32 height 20
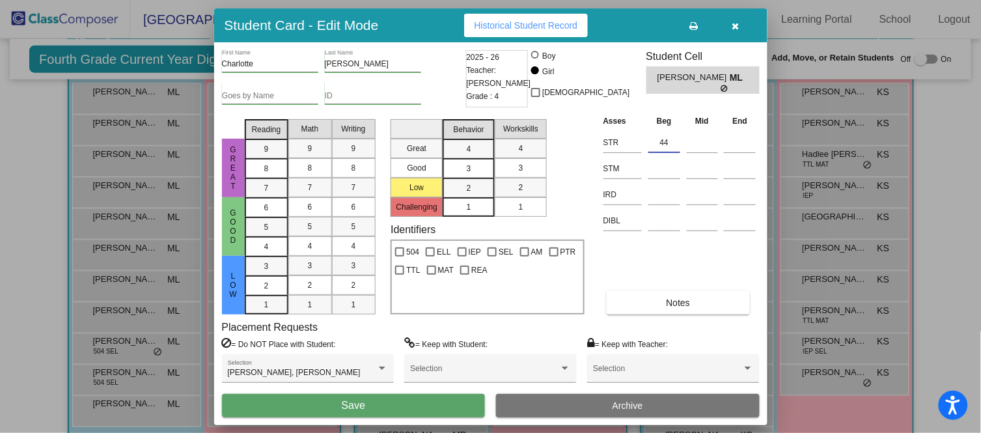
type input "44"
click at [385, 402] on button "Save" at bounding box center [354, 405] width 264 height 23
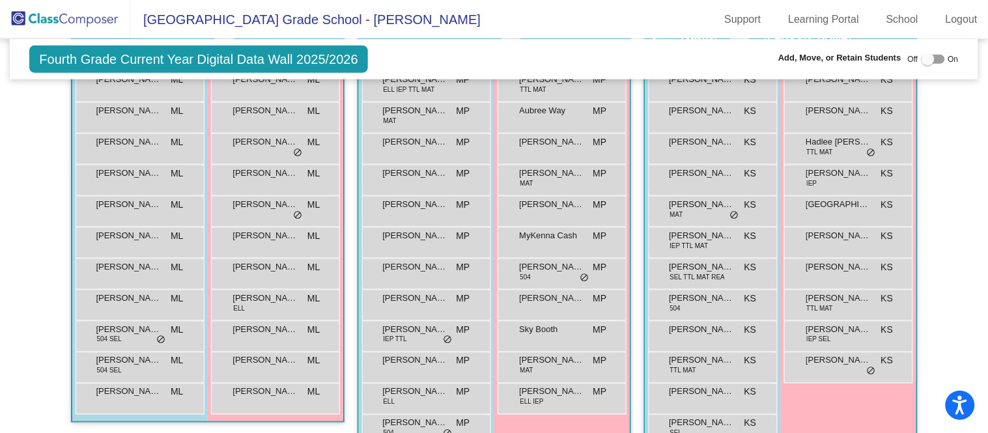
scroll to position [343, 0]
click at [696, 420] on span "[PERSON_NAME]" at bounding box center [701, 421] width 65 height 13
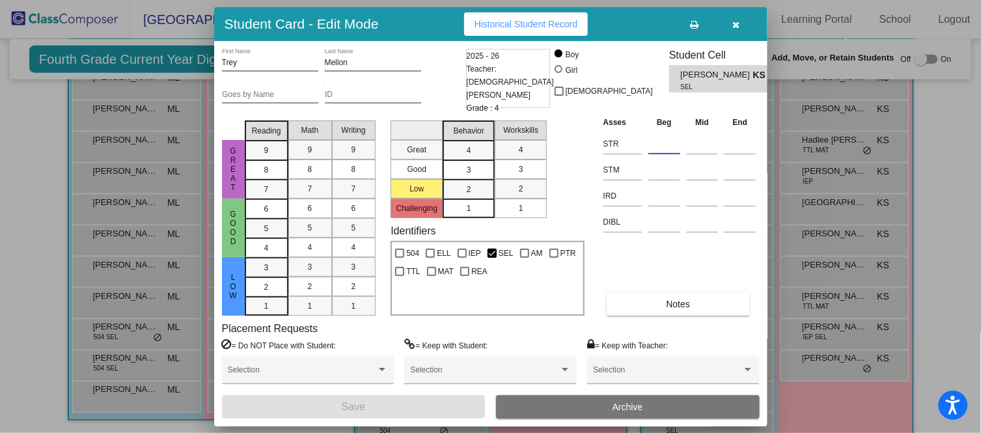
click at [676, 136] on input at bounding box center [665, 144] width 32 height 20
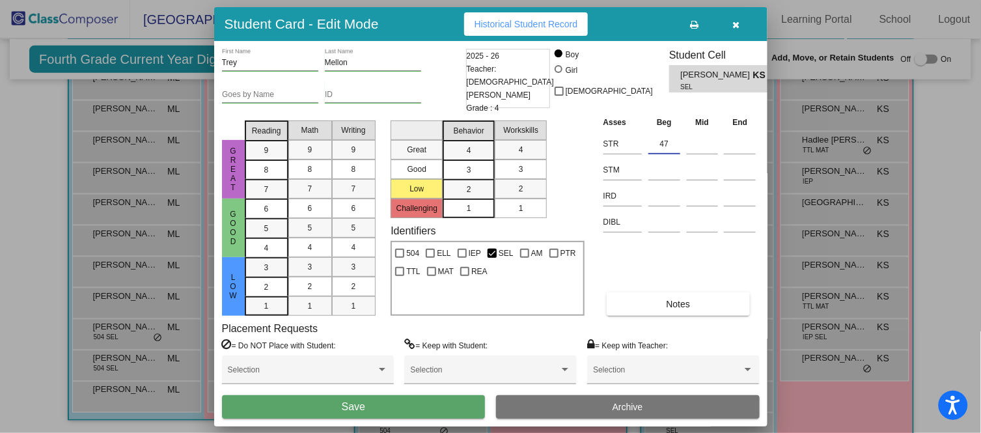
type input "47"
click at [403, 402] on button "Save" at bounding box center [354, 406] width 264 height 23
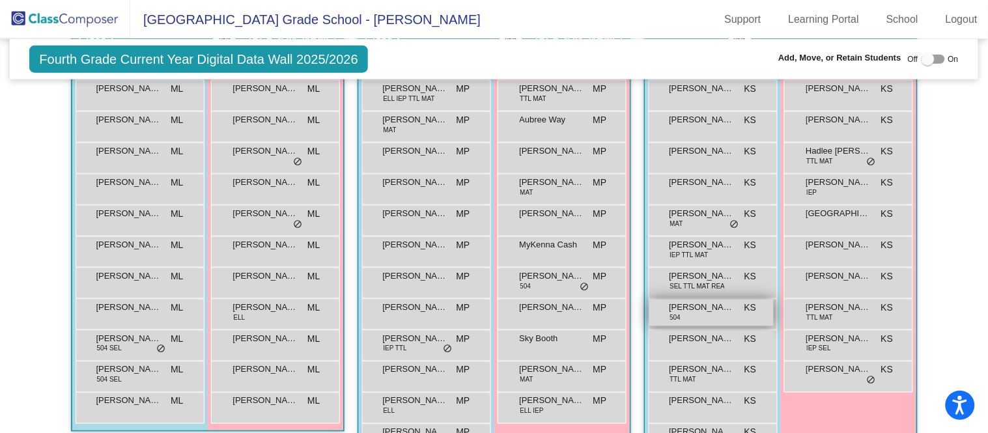
scroll to position [333, 0]
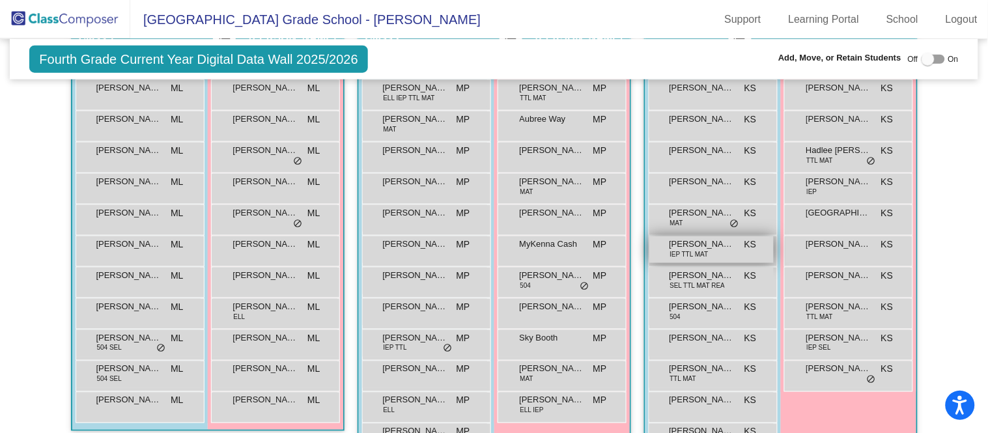
click at [687, 249] on span "IEP TTL MAT" at bounding box center [689, 254] width 38 height 10
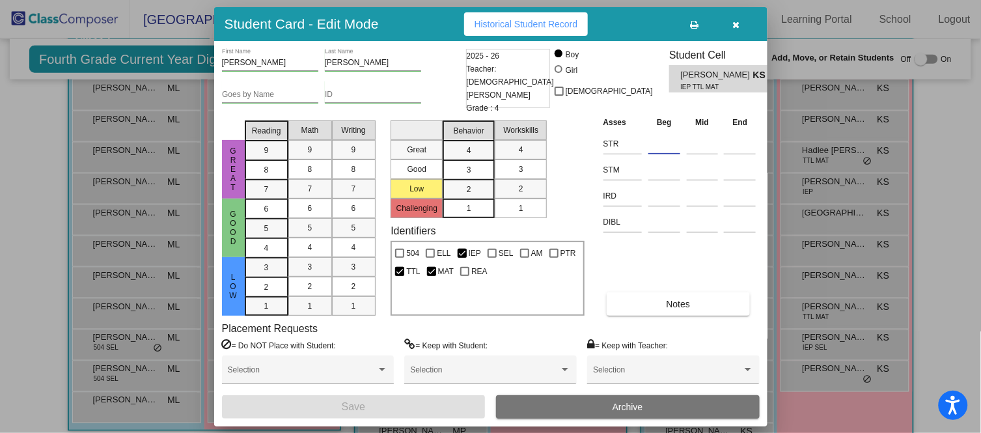
click at [669, 139] on input at bounding box center [665, 144] width 32 height 20
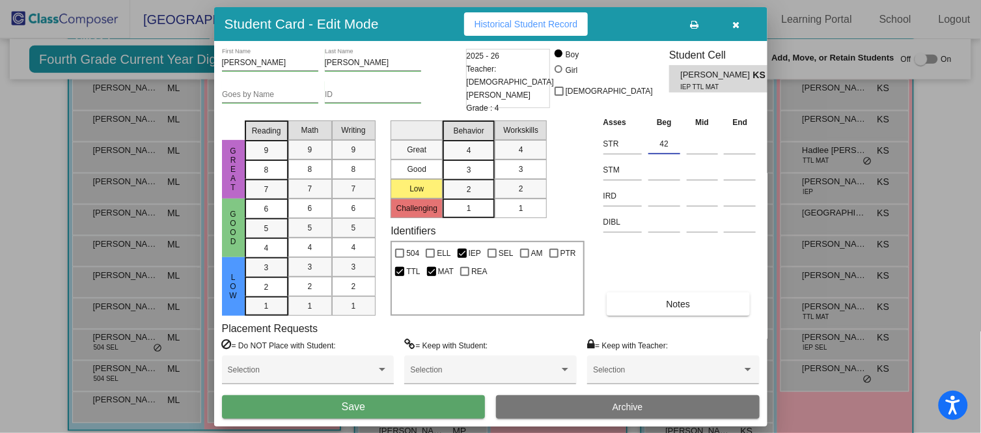
type input "42"
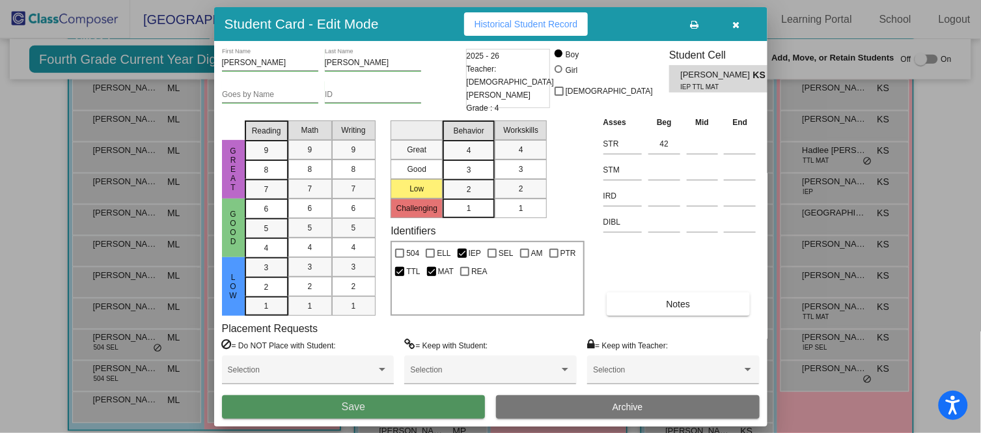
click at [345, 401] on span "Save" at bounding box center [353, 406] width 23 height 11
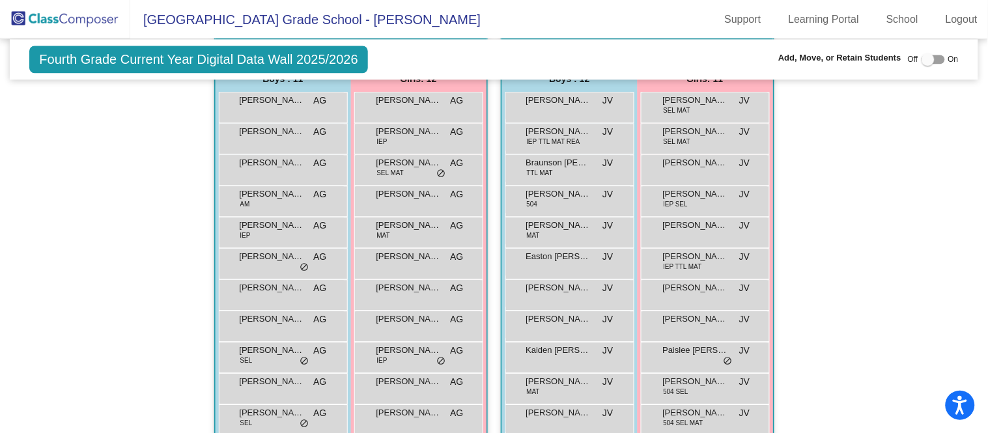
scroll to position [785, 0]
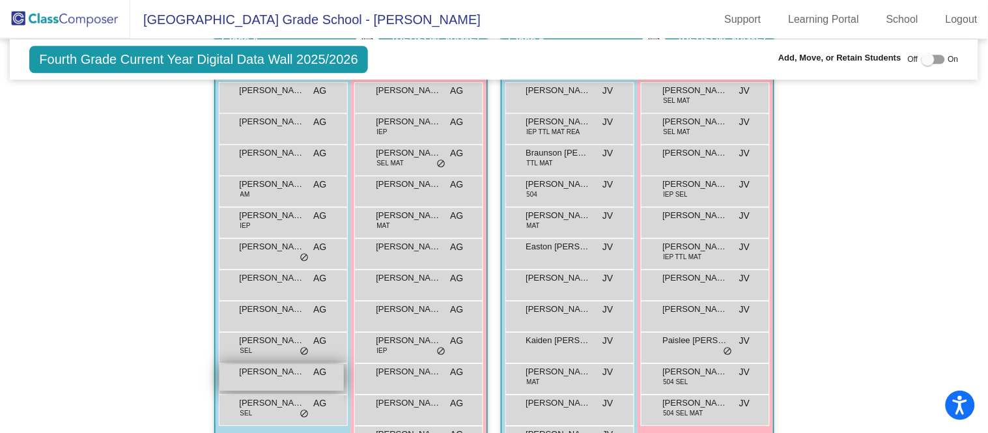
click at [59, 311] on div "Hallway - Hallway Class picture_as_pdf Add Student First Name Last Name Student…" at bounding box center [494, 23] width 948 height 909
click at [59, 308] on div "Hallway - Hallway Class picture_as_pdf Add Student First Name Last Name Student…" at bounding box center [494, 23] width 948 height 909
click at [292, 409] on div "Tucker Rood SEL AG lock do_not_disturb_alt" at bounding box center [281, 408] width 124 height 27
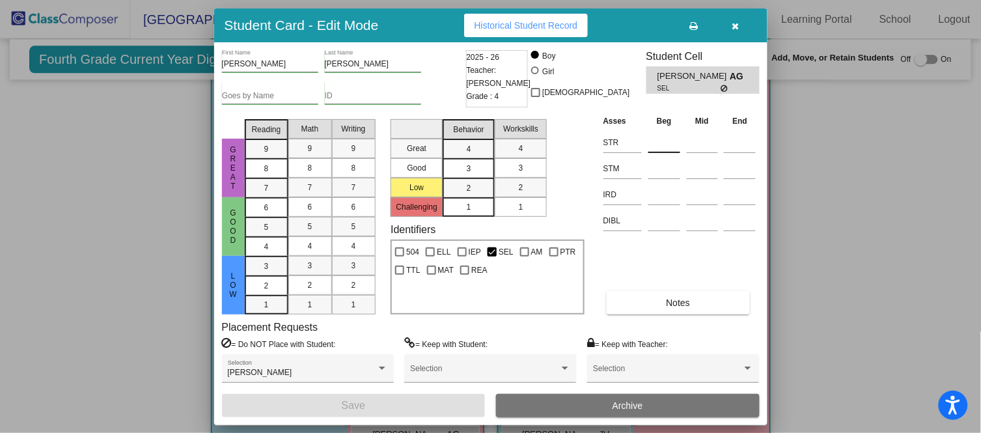
click at [677, 139] on input at bounding box center [665, 143] width 32 height 20
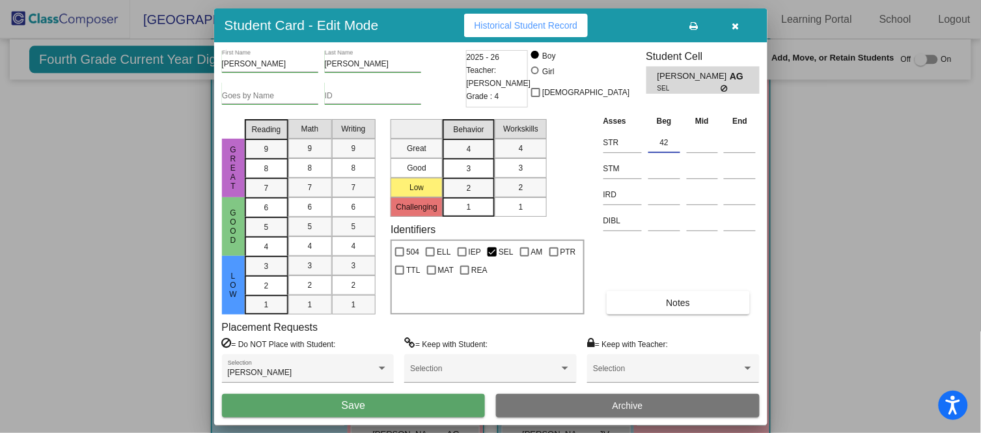
type input "42"
click at [379, 399] on button "Save" at bounding box center [354, 405] width 264 height 23
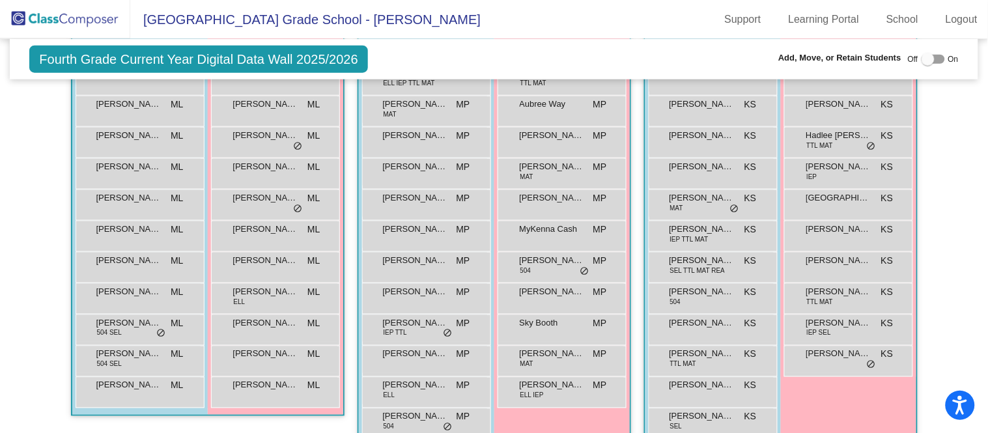
scroll to position [354, 0]
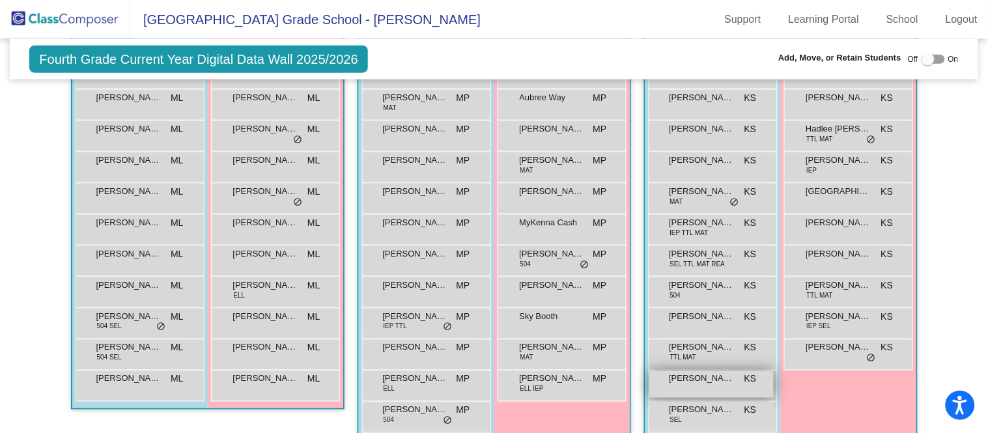
click at [689, 386] on div "Mason Seaton KS lock do_not_disturb_alt" at bounding box center [711, 384] width 124 height 27
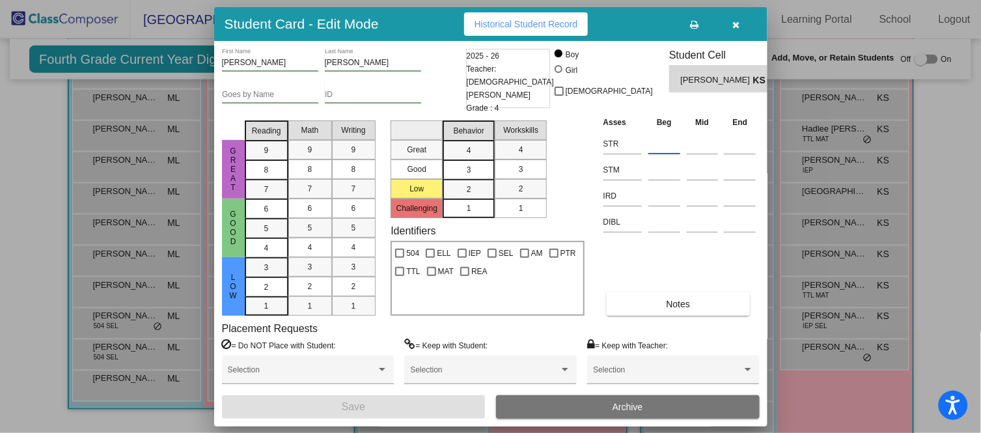
click at [660, 134] on input at bounding box center [665, 144] width 32 height 20
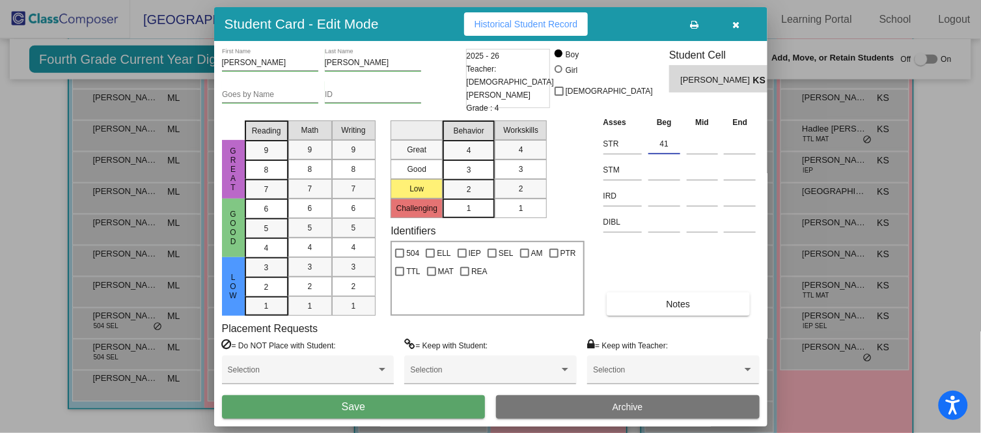
type input "41"
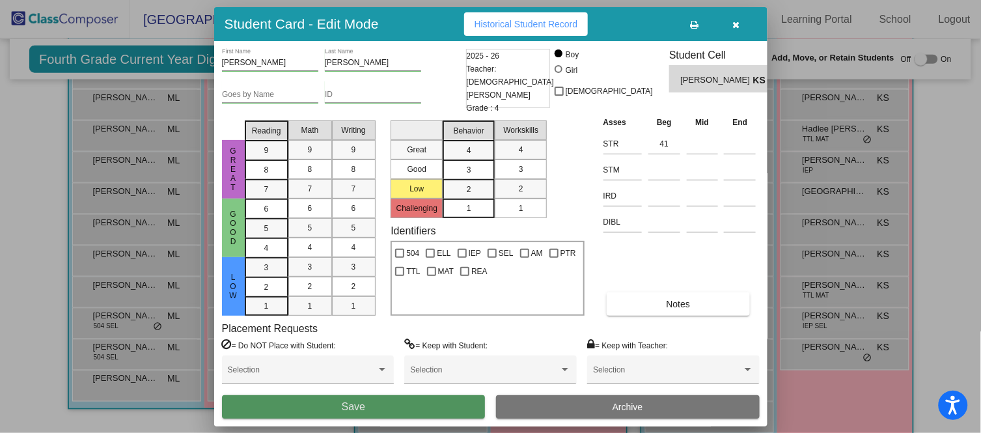
click at [436, 409] on button "Save" at bounding box center [354, 406] width 264 height 23
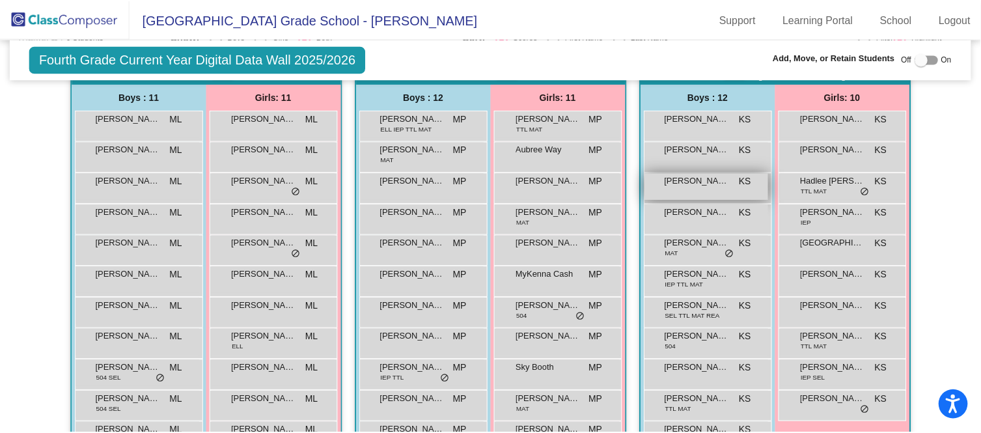
scroll to position [302, 0]
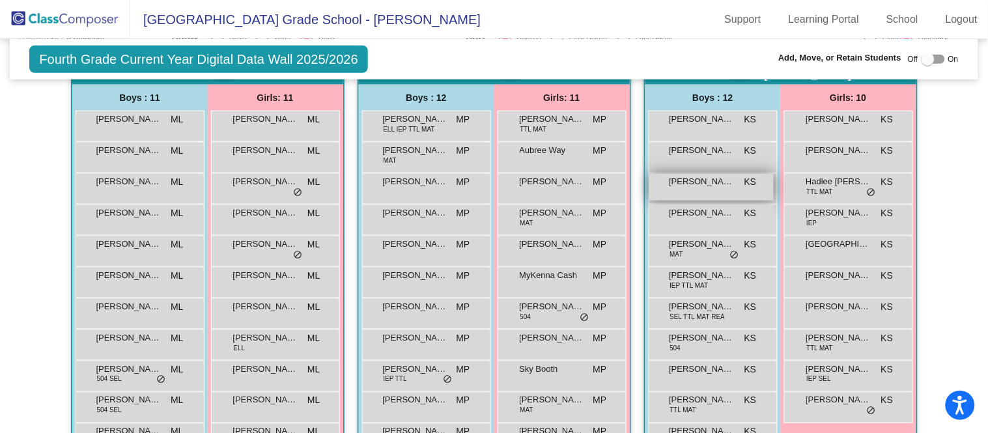
click at [701, 184] on span "[PERSON_NAME]" at bounding box center [701, 181] width 65 height 13
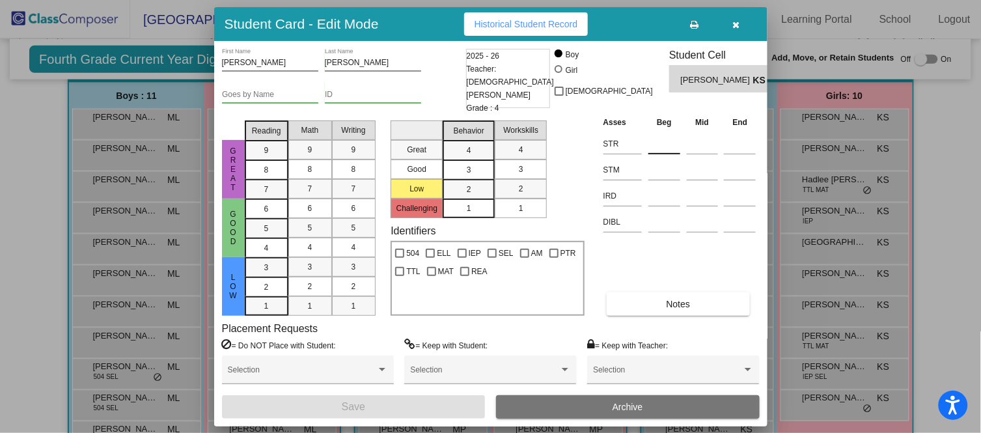
click at [670, 139] on input at bounding box center [665, 144] width 32 height 20
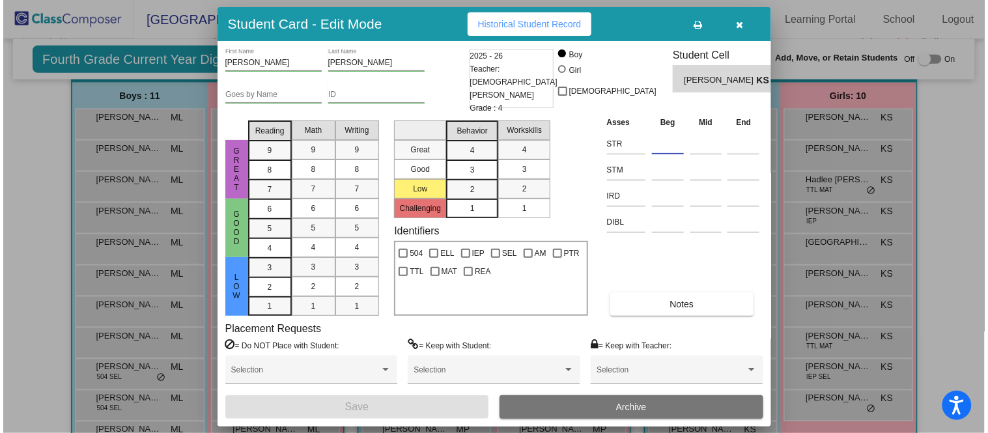
scroll to position [303, 0]
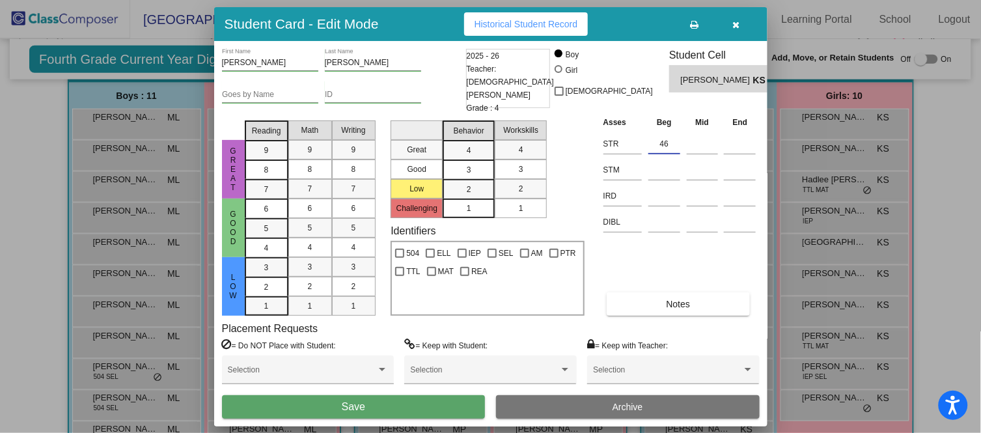
type input "46"
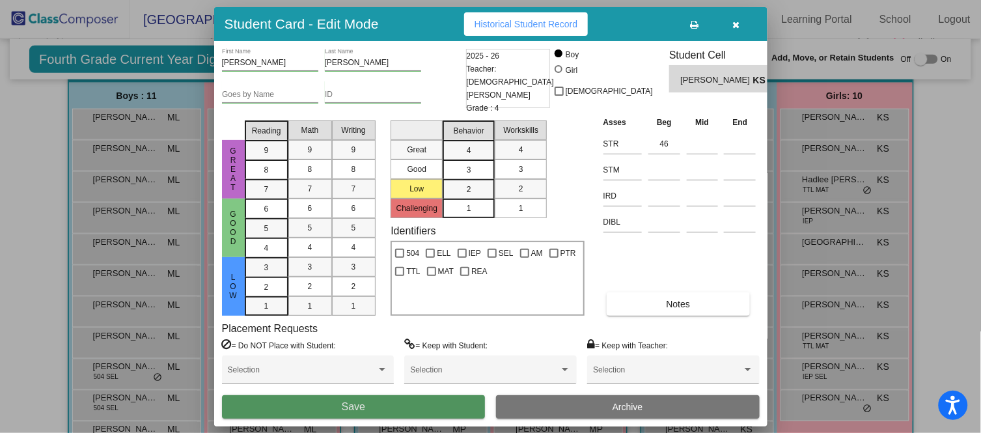
click at [411, 410] on button "Save" at bounding box center [354, 406] width 264 height 23
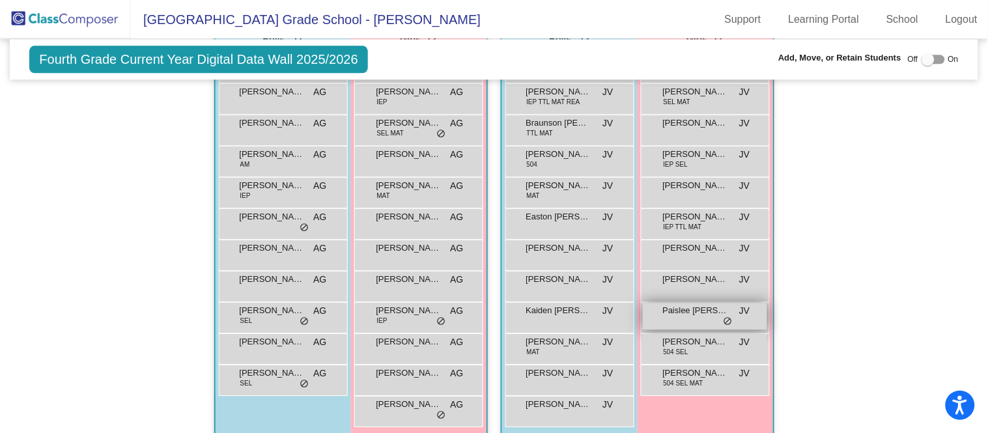
click at [692, 311] on span "Paislee [PERSON_NAME]" at bounding box center [695, 310] width 65 height 13
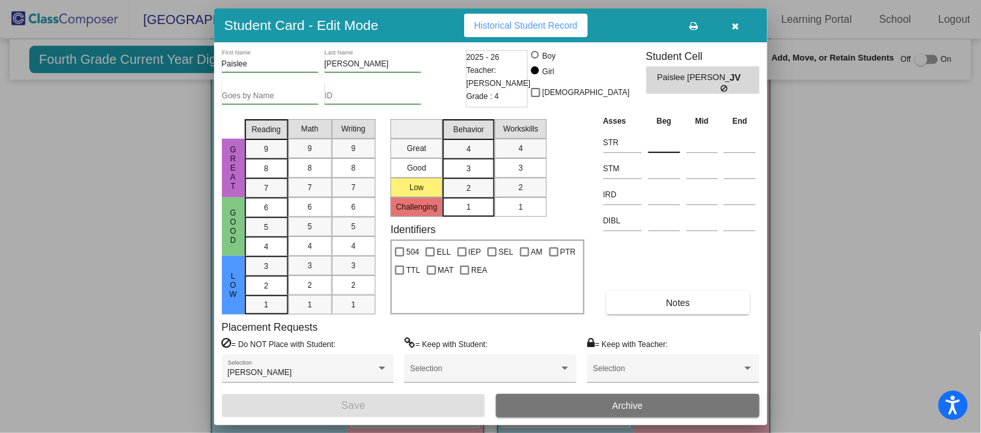
click at [669, 131] on div at bounding box center [665, 140] width 32 height 23
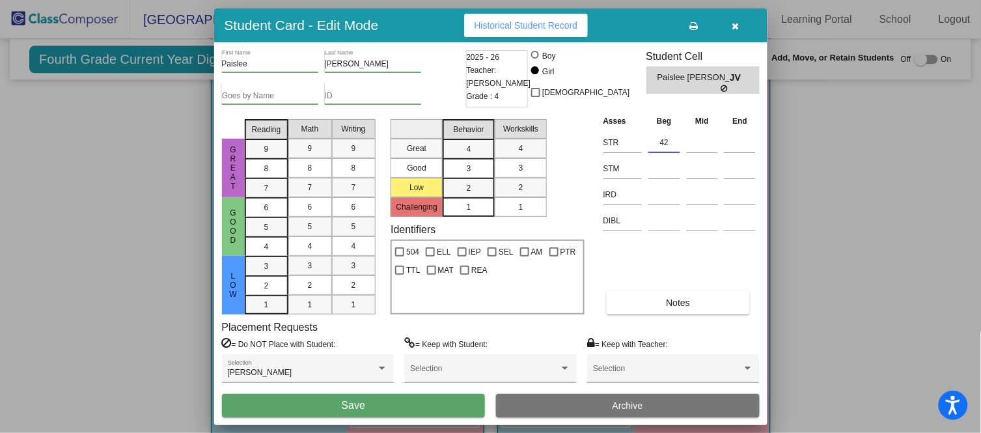
type input "42"
click at [409, 404] on button "Save" at bounding box center [354, 405] width 264 height 23
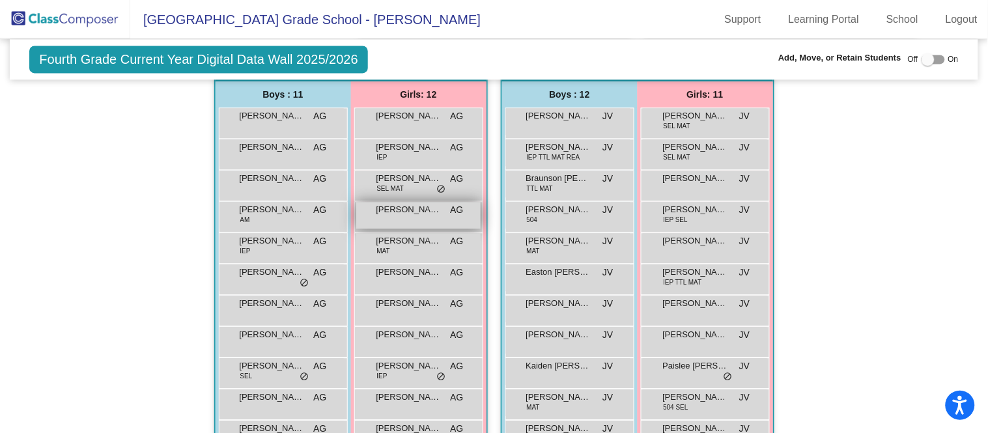
scroll to position [759, 0]
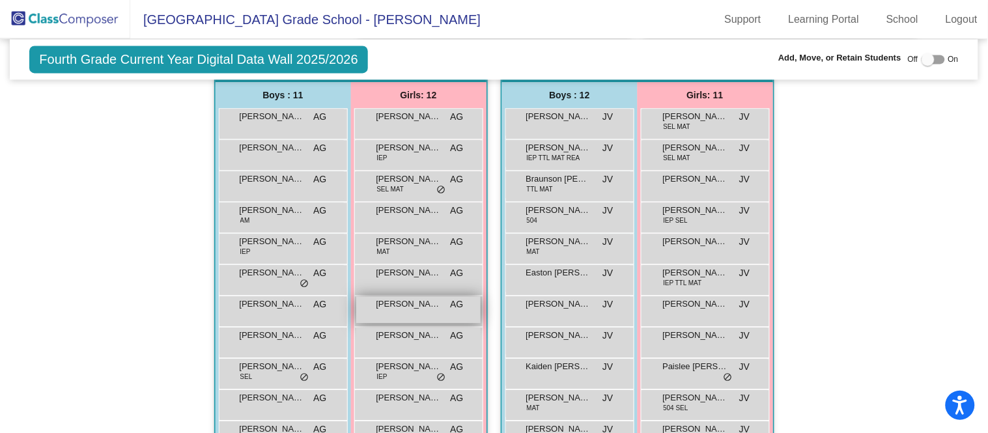
click at [408, 305] on span "[PERSON_NAME]" at bounding box center [408, 304] width 65 height 13
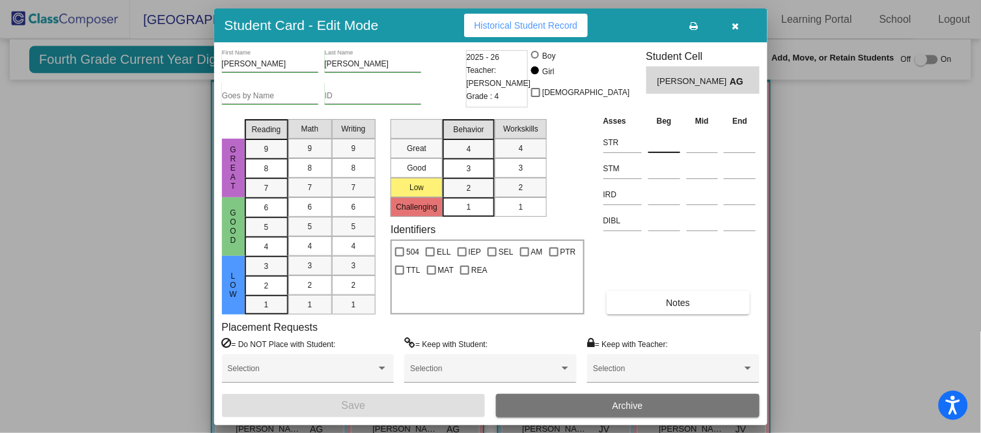
click at [670, 135] on input at bounding box center [665, 143] width 32 height 20
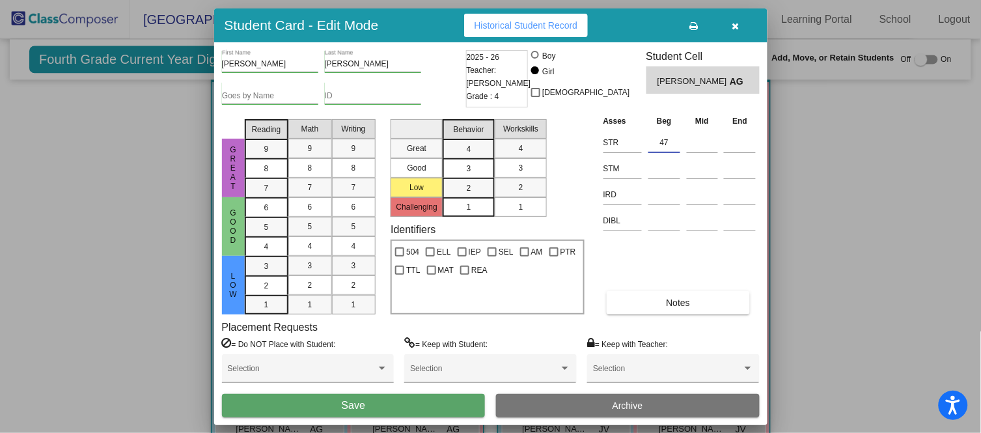
type input "47"
click at [420, 404] on button "Save" at bounding box center [354, 405] width 264 height 23
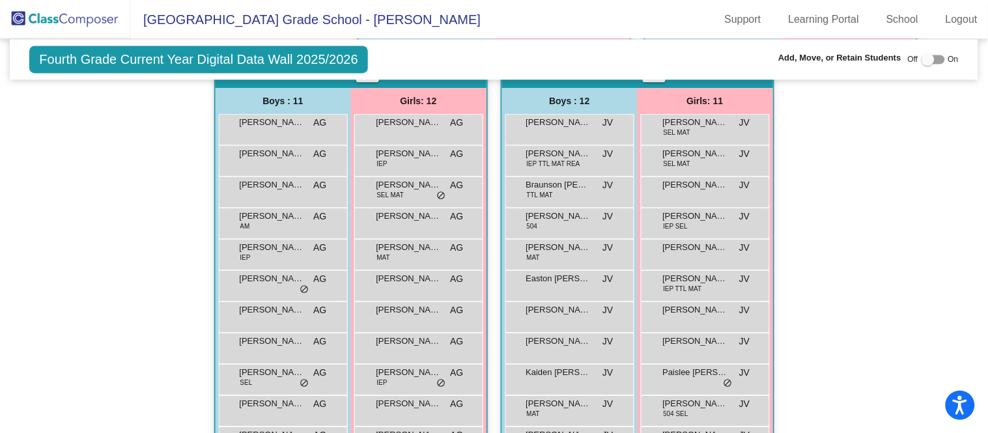
scroll to position [749, 0]
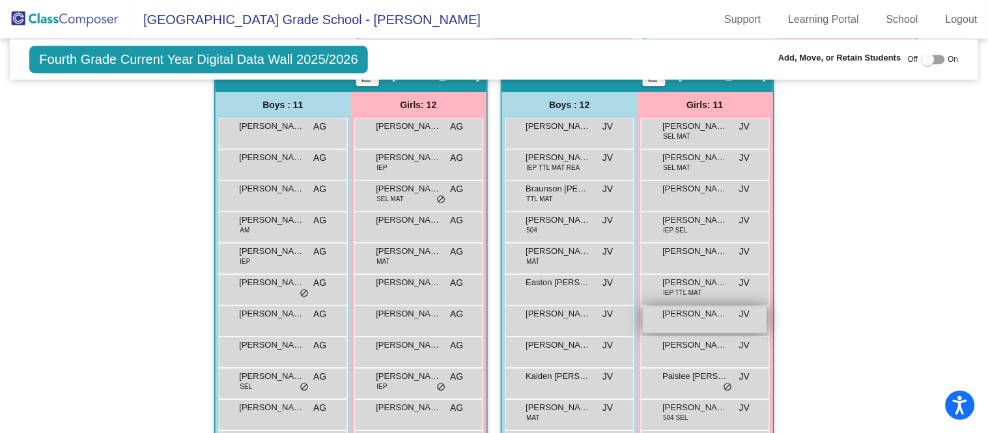
click at [693, 317] on div "Margaret Young JV lock do_not_disturb_alt" at bounding box center [705, 319] width 124 height 27
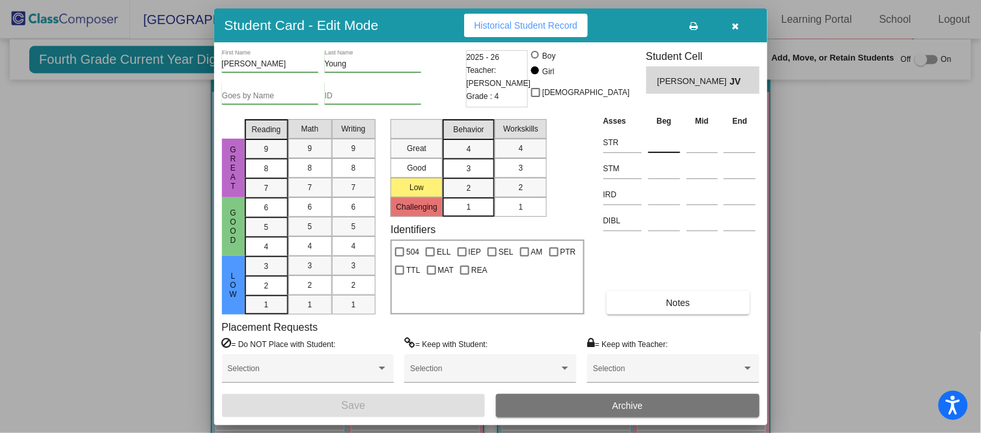
click at [671, 137] on input at bounding box center [665, 143] width 32 height 20
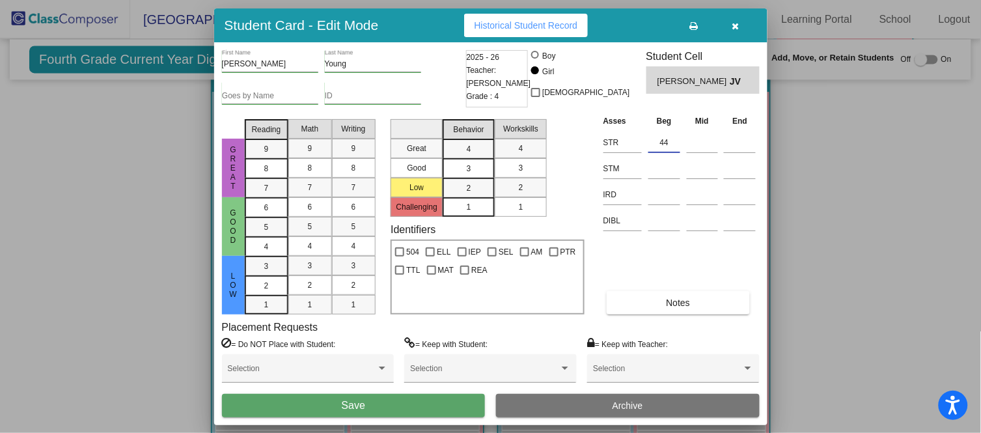
type input "44"
click at [400, 402] on button "Save" at bounding box center [354, 405] width 264 height 23
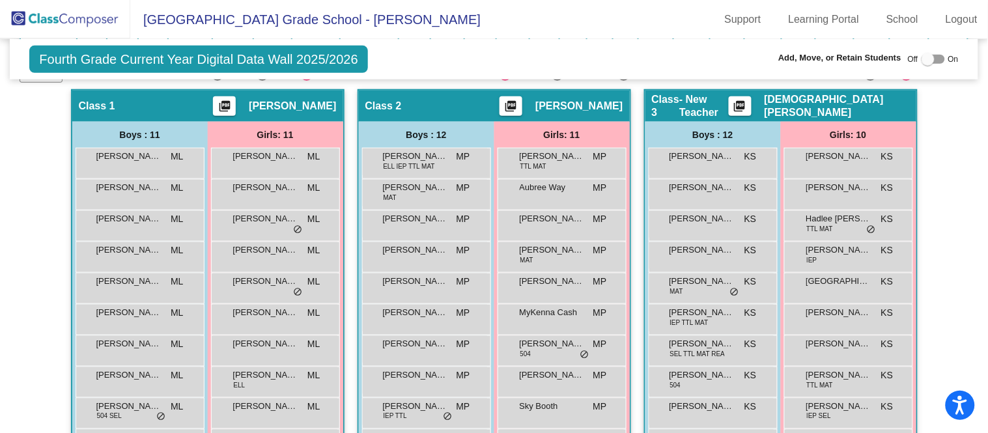
scroll to position [262, 0]
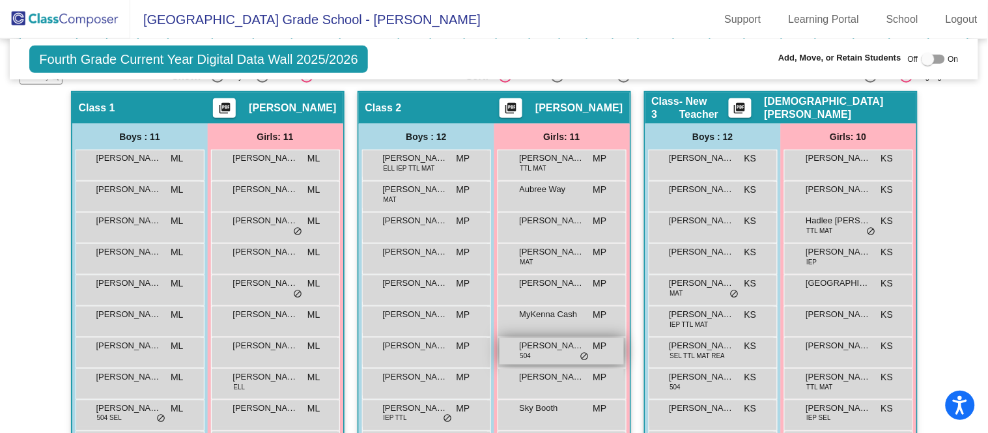
click at [532, 352] on div "Piper Campbell 504 MP lock do_not_disturb_alt" at bounding box center [562, 351] width 124 height 27
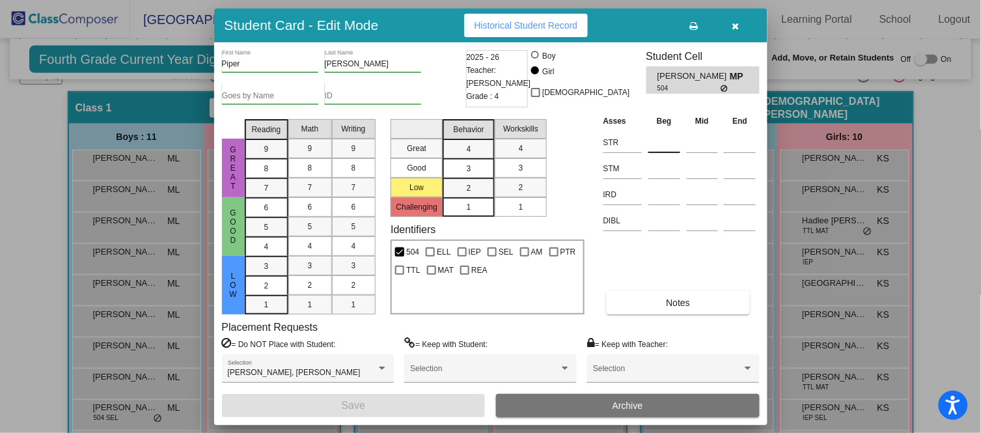
click at [658, 142] on input at bounding box center [665, 143] width 32 height 20
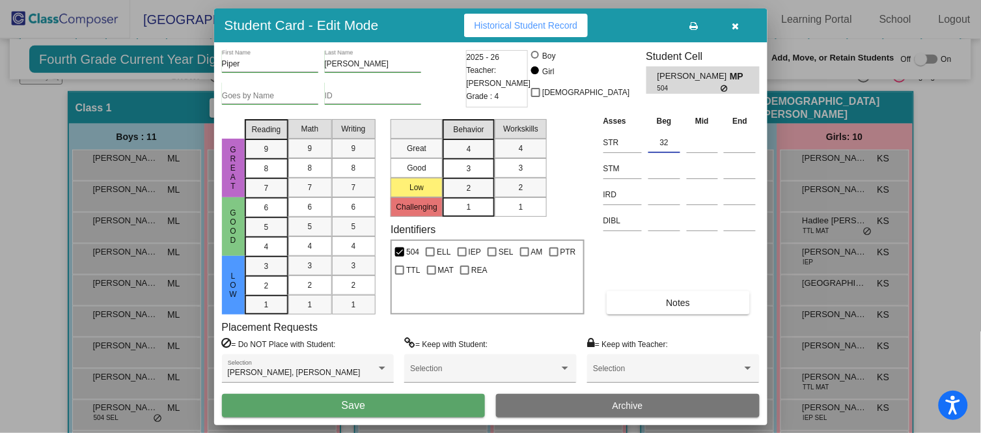
type input "32"
click at [396, 406] on button "Save" at bounding box center [354, 405] width 264 height 23
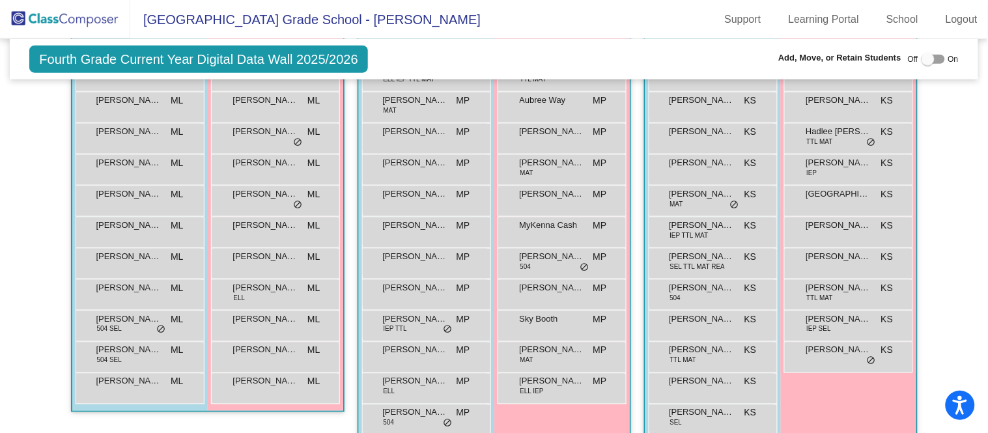
scroll to position [356, 0]
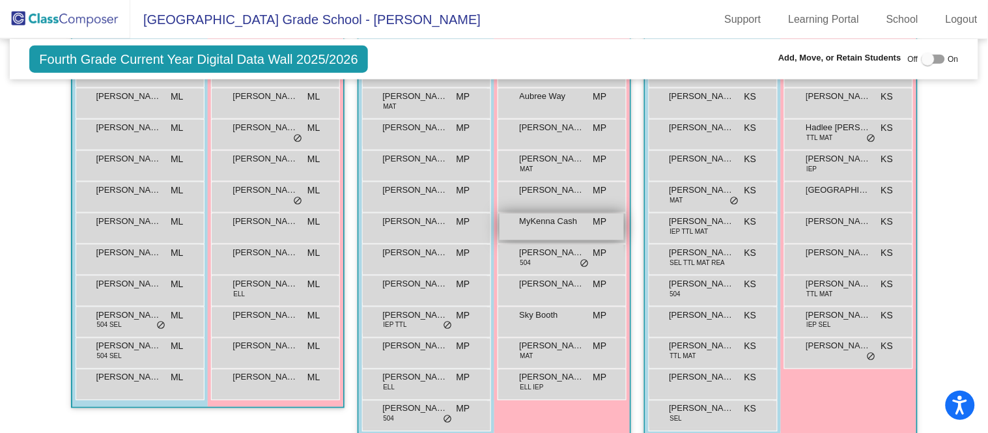
click at [547, 221] on span "MyKenna Cash" at bounding box center [552, 221] width 65 height 13
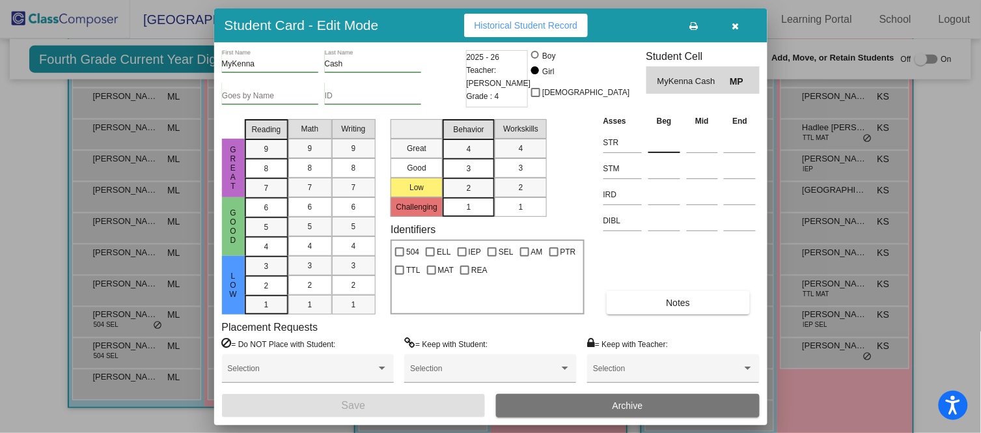
click at [660, 147] on input at bounding box center [665, 143] width 32 height 20
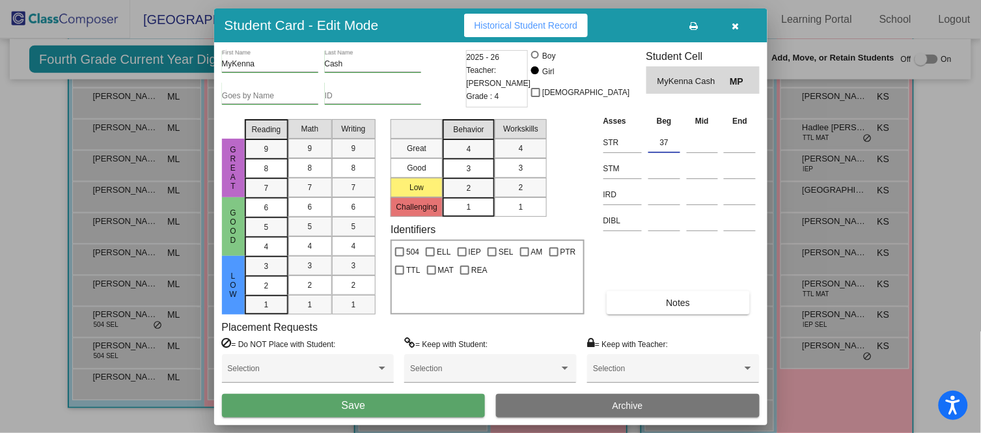
type input "37"
click at [401, 402] on button "Save" at bounding box center [354, 405] width 264 height 23
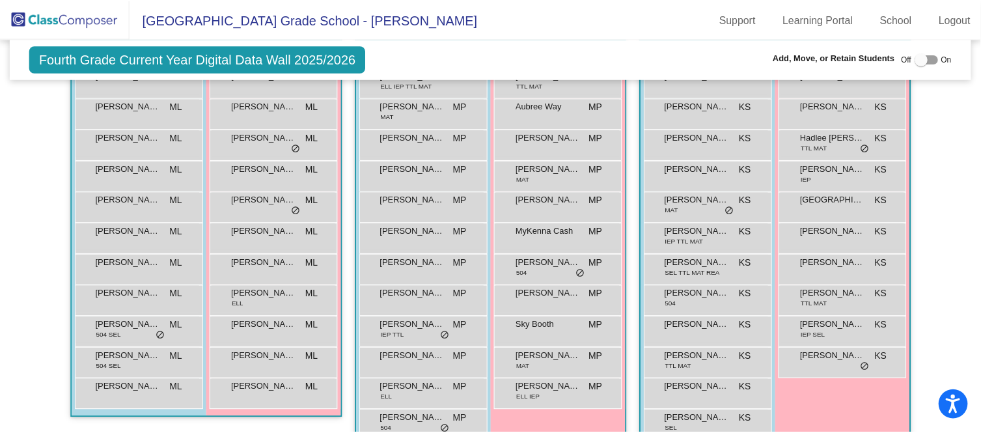
scroll to position [346, 0]
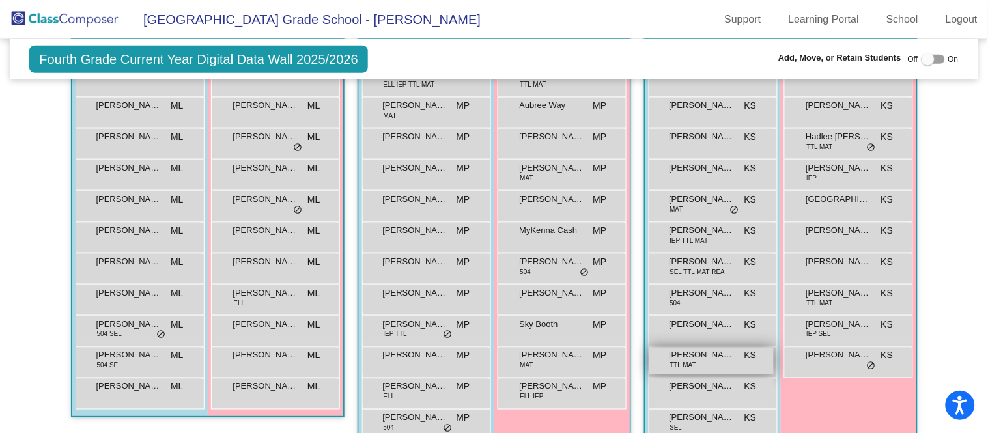
click at [684, 367] on span "TTL MAT" at bounding box center [683, 366] width 27 height 10
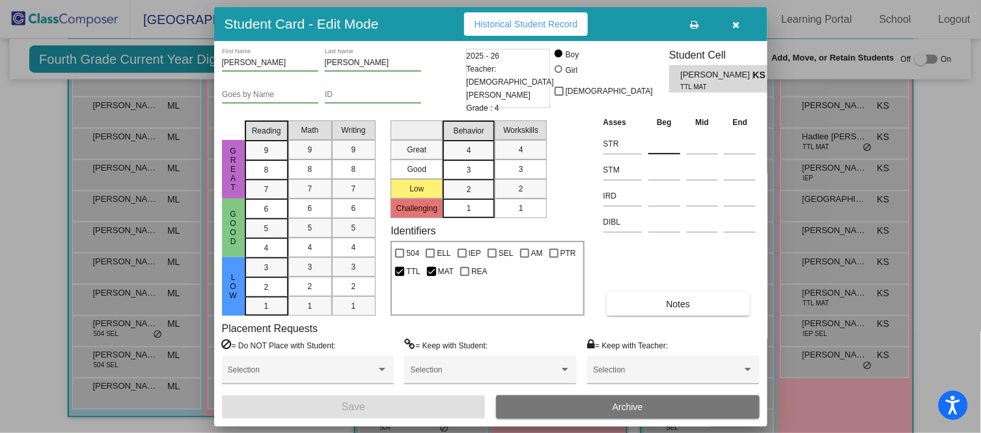
click at [678, 137] on input at bounding box center [665, 144] width 32 height 20
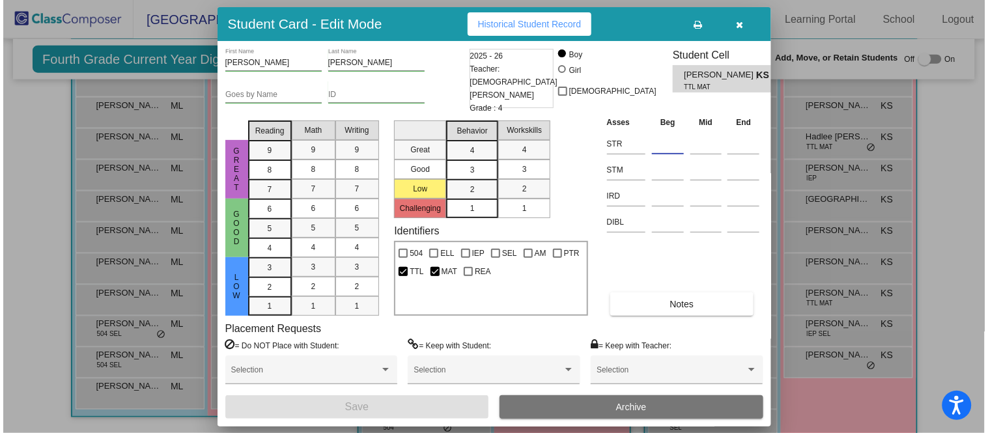
scroll to position [347, 0]
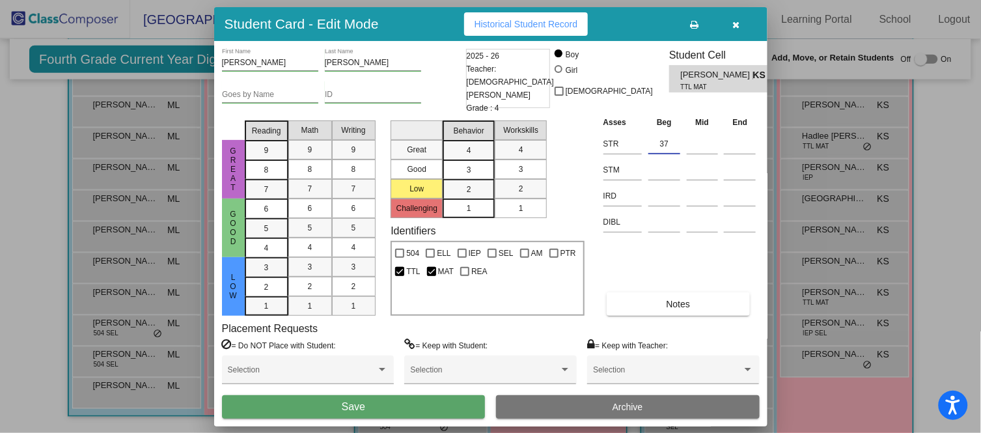
type input "37"
click at [409, 403] on button "Save" at bounding box center [354, 406] width 264 height 23
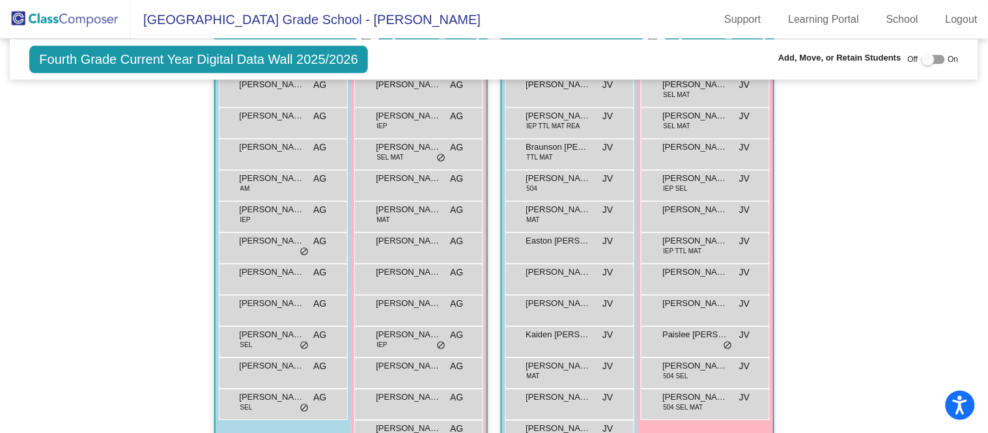
scroll to position [791, 0]
click at [673, 183] on span "IEP SEL" at bounding box center [676, 188] width 25 height 10
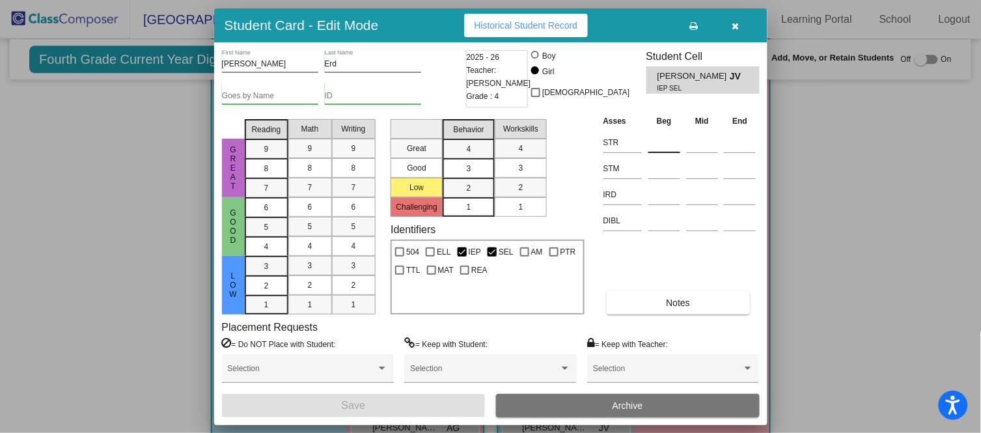
click at [666, 143] on input at bounding box center [665, 143] width 32 height 20
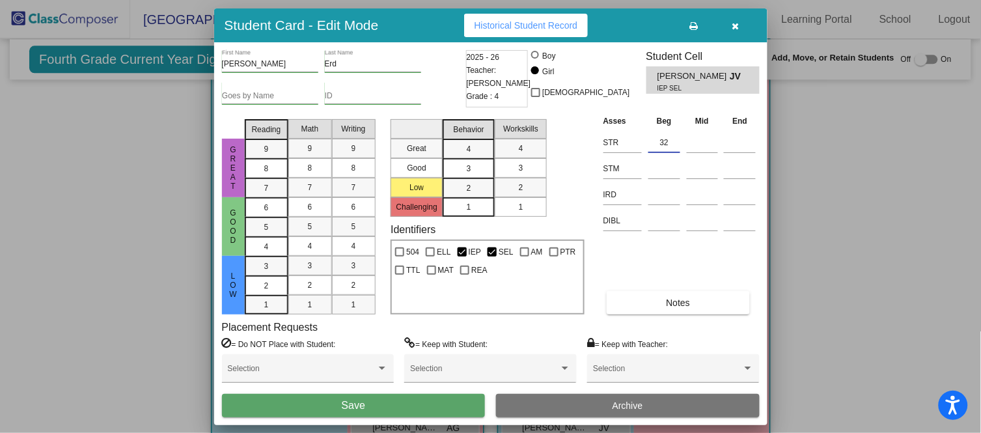
type input "32"
click at [451, 402] on button "Save" at bounding box center [354, 405] width 264 height 23
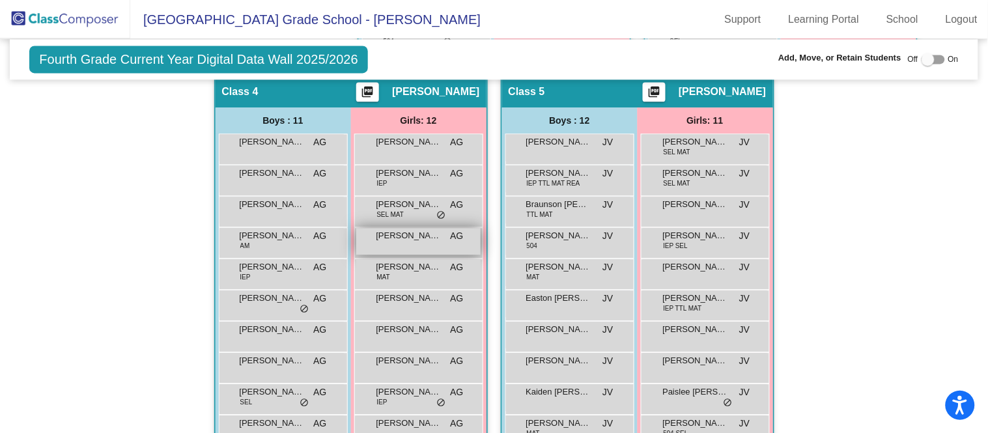
scroll to position [734, 0]
click at [89, 359] on div "Hallway - Hallway Class picture_as_pdf Add Student First Name Last Name Student…" at bounding box center [494, 74] width 948 height 909
click at [88, 359] on div "Hallway - Hallway Class picture_as_pdf Add Student First Name Last Name Student…" at bounding box center [494, 74] width 948 height 909
click at [414, 237] on span "[PERSON_NAME]" at bounding box center [408, 235] width 65 height 13
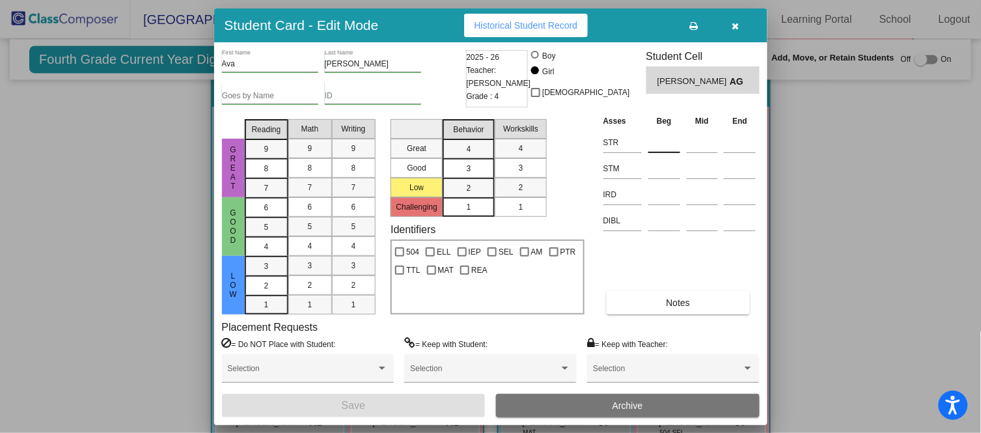
click at [653, 141] on input at bounding box center [665, 143] width 32 height 20
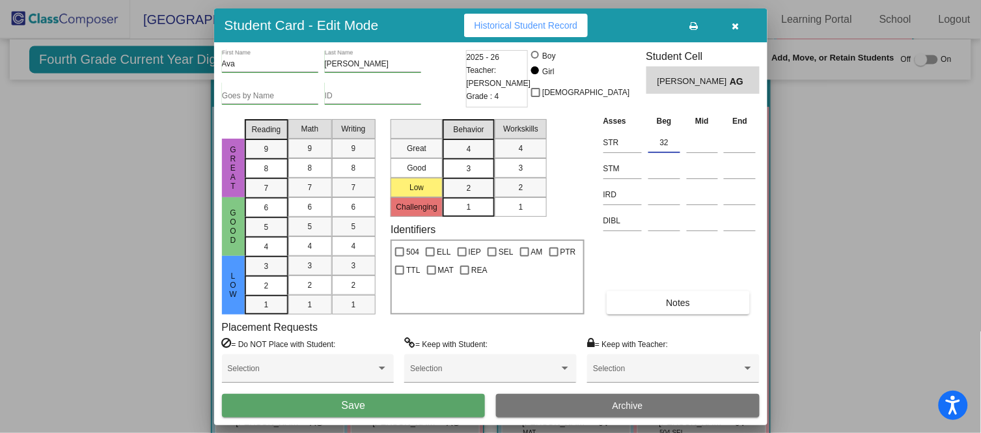
type input "32"
click at [453, 399] on button "Save" at bounding box center [354, 405] width 264 height 23
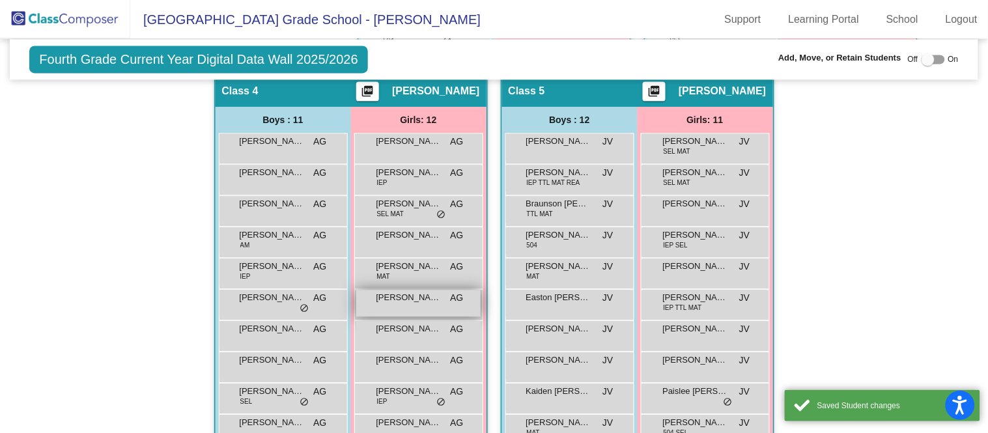
click at [412, 302] on div "Joanna Jennings AG lock do_not_disturb_alt" at bounding box center [418, 303] width 124 height 27
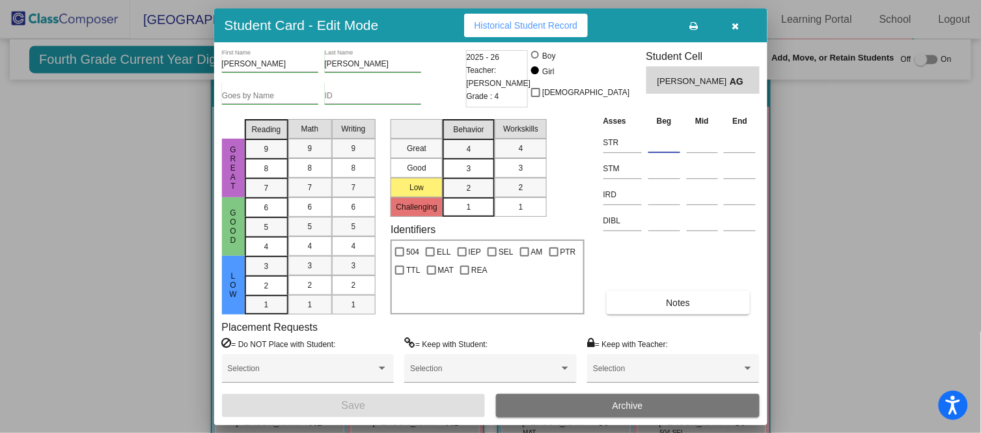
click at [664, 145] on input at bounding box center [665, 143] width 32 height 20
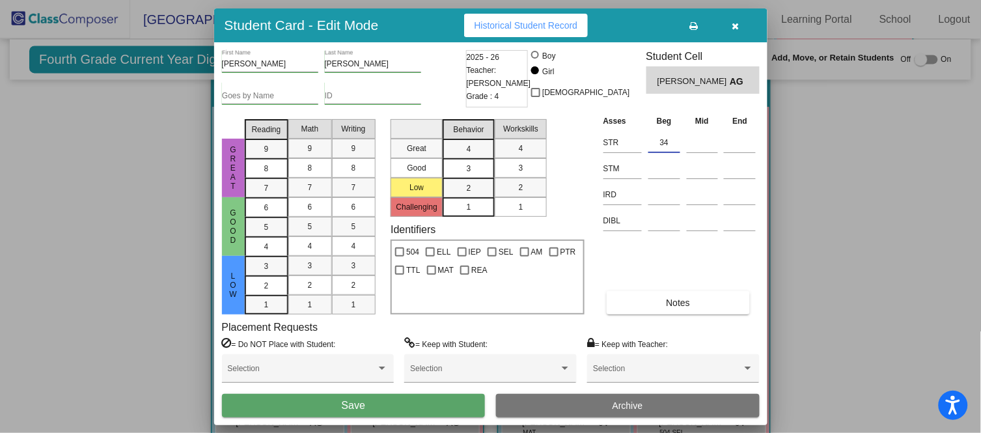
type input "34"
click at [434, 407] on button "Save" at bounding box center [354, 405] width 264 height 23
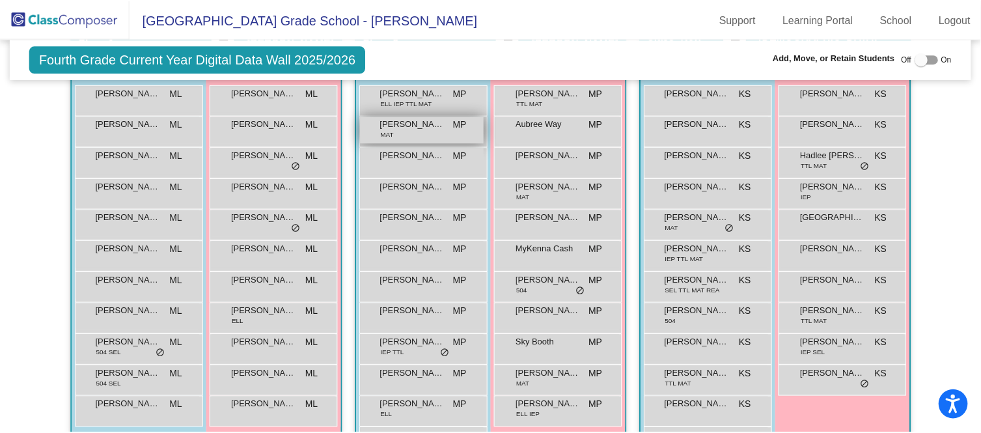
scroll to position [328, 0]
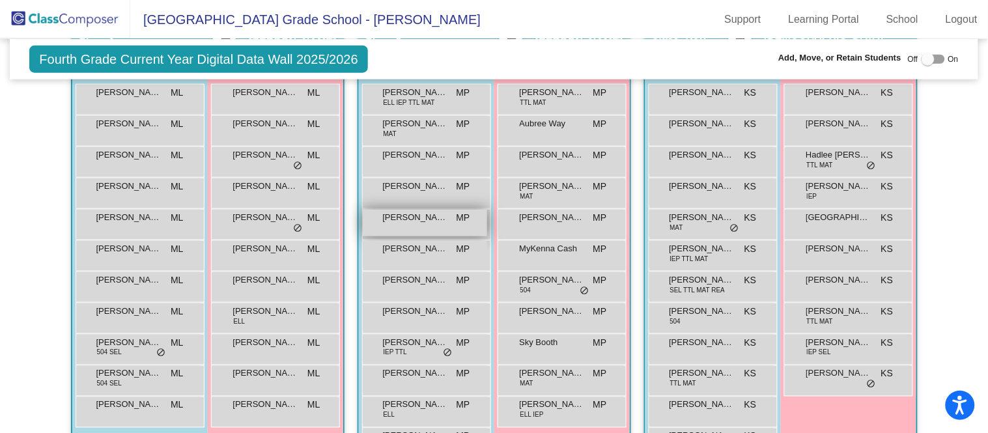
click at [416, 219] on span "[PERSON_NAME]" at bounding box center [415, 217] width 65 height 13
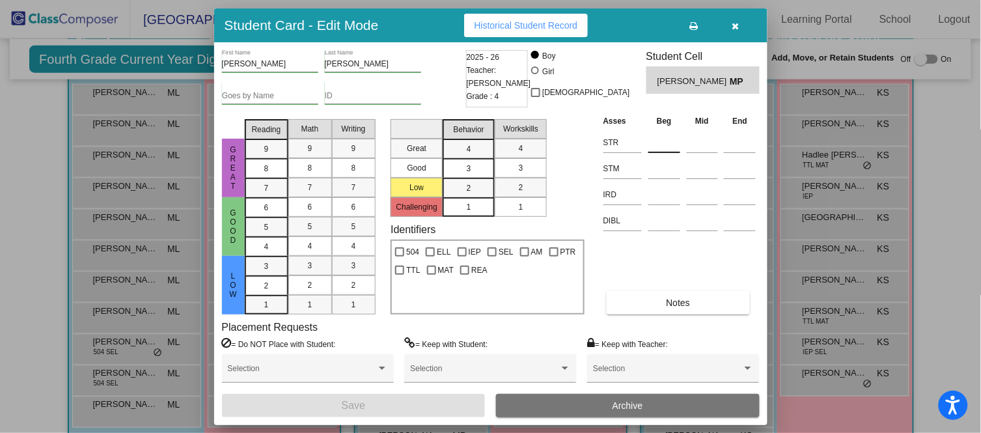
click at [669, 142] on input at bounding box center [665, 143] width 32 height 20
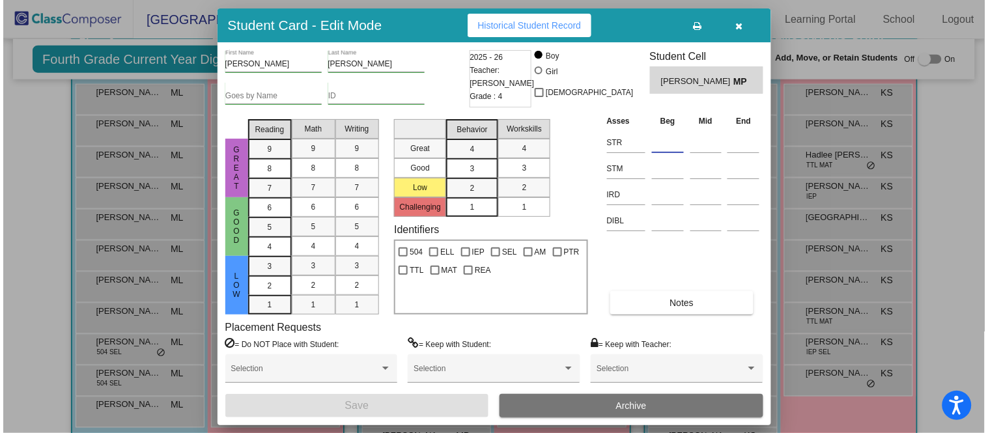
scroll to position [330, 0]
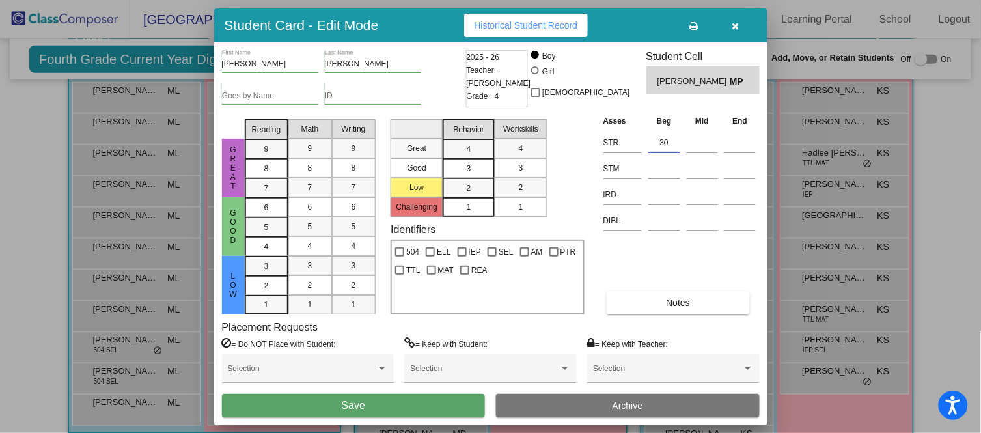
type input "30"
click at [410, 402] on button "Save" at bounding box center [354, 405] width 264 height 23
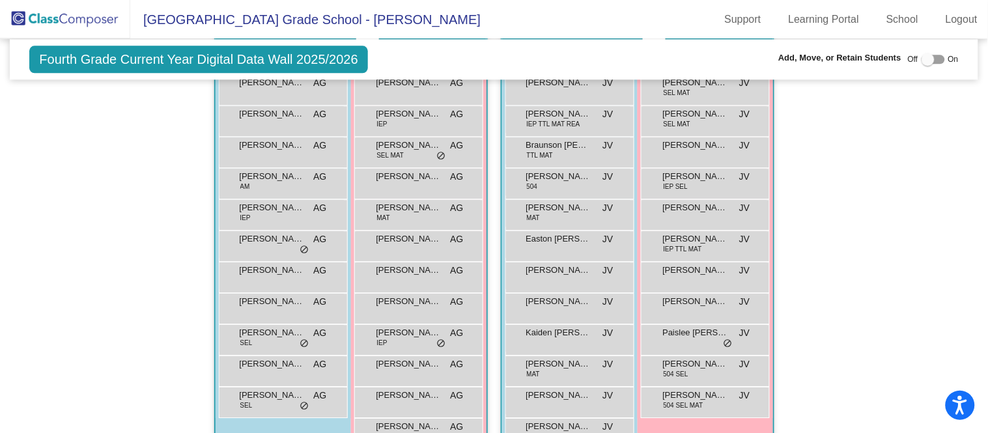
scroll to position [824, 0]
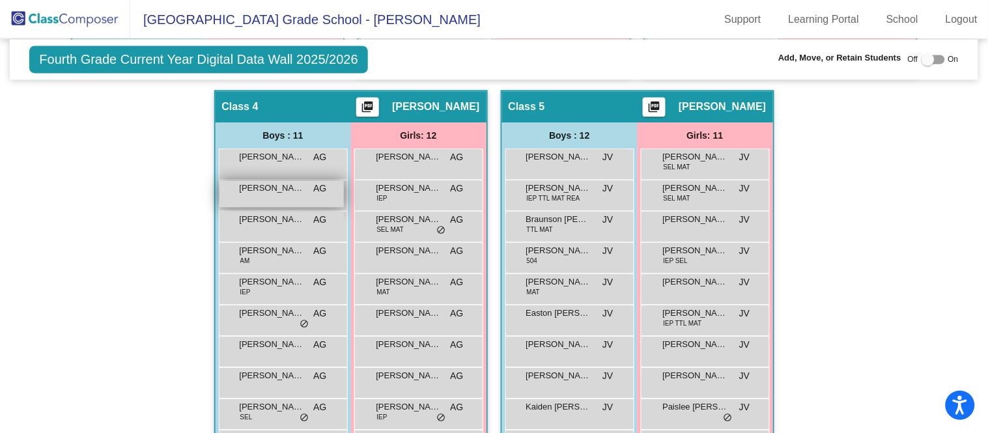
click at [298, 187] on span "[PERSON_NAME]" at bounding box center [272, 188] width 65 height 13
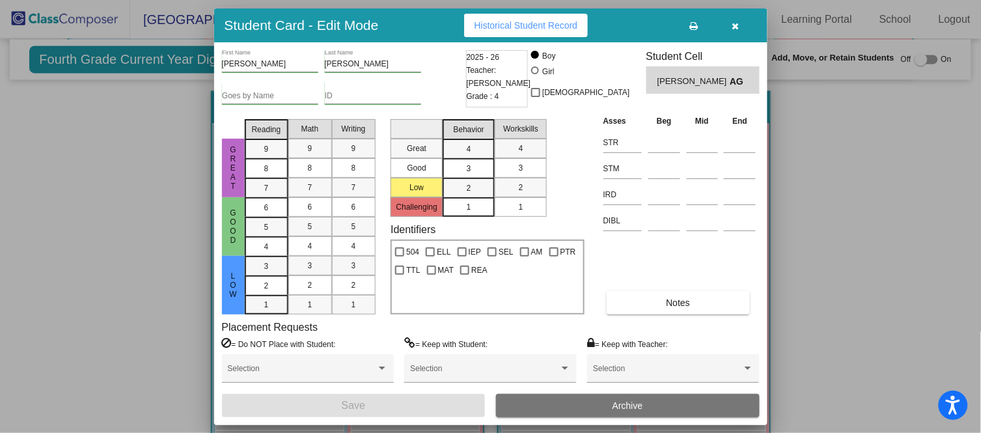
scroll to position [718, 0]
click at [665, 138] on input at bounding box center [665, 143] width 32 height 20
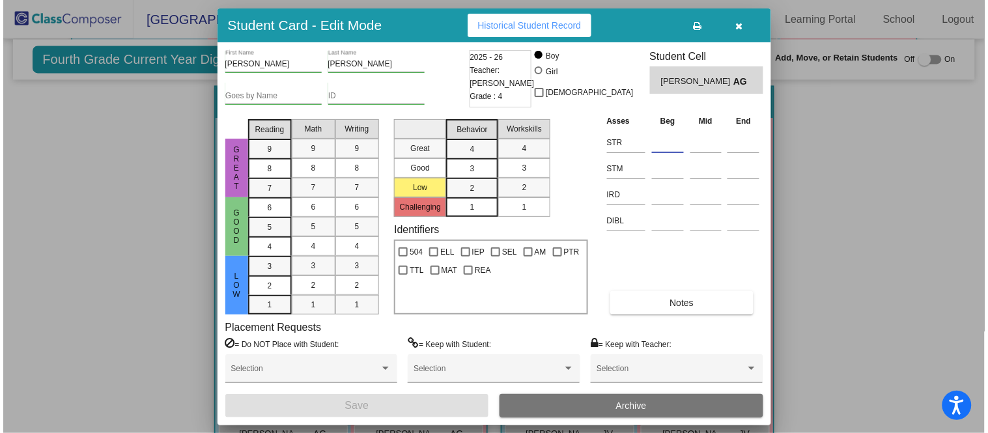
scroll to position [727, 0]
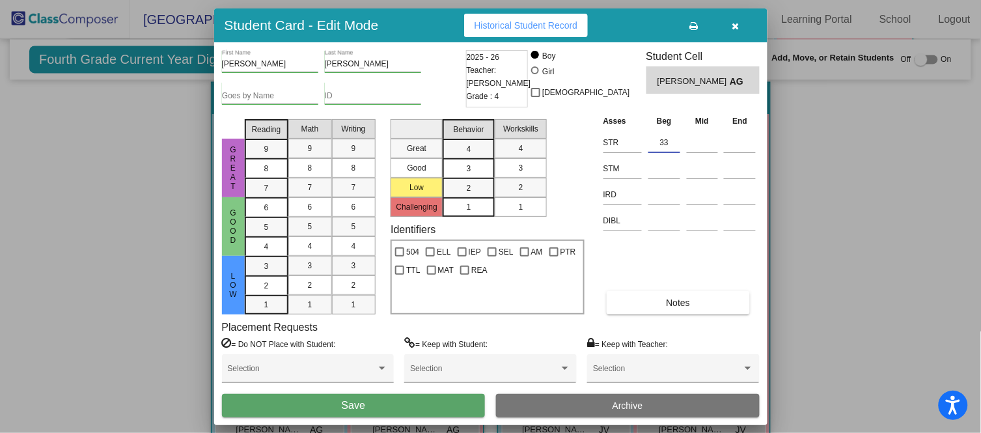
type input "33"
click at [429, 399] on button "Save" at bounding box center [354, 405] width 264 height 23
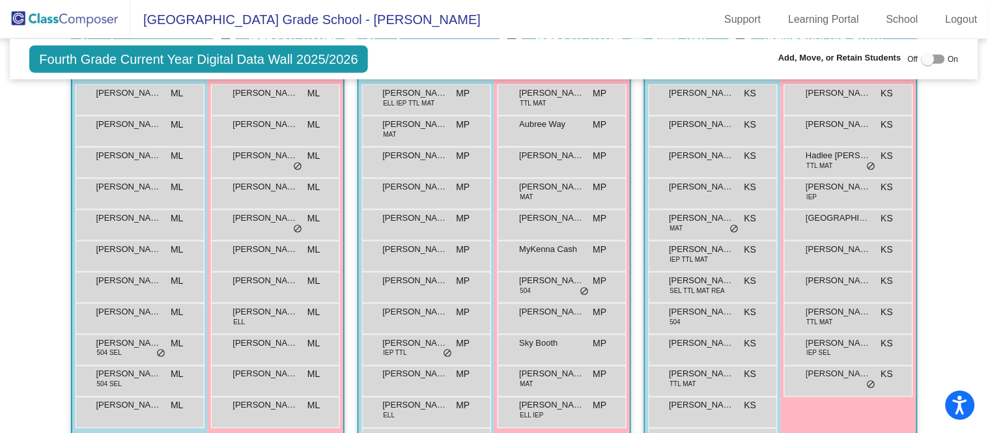
scroll to position [329, 0]
click at [683, 286] on span "SEL TTL MAT REA" at bounding box center [697, 290] width 55 height 10
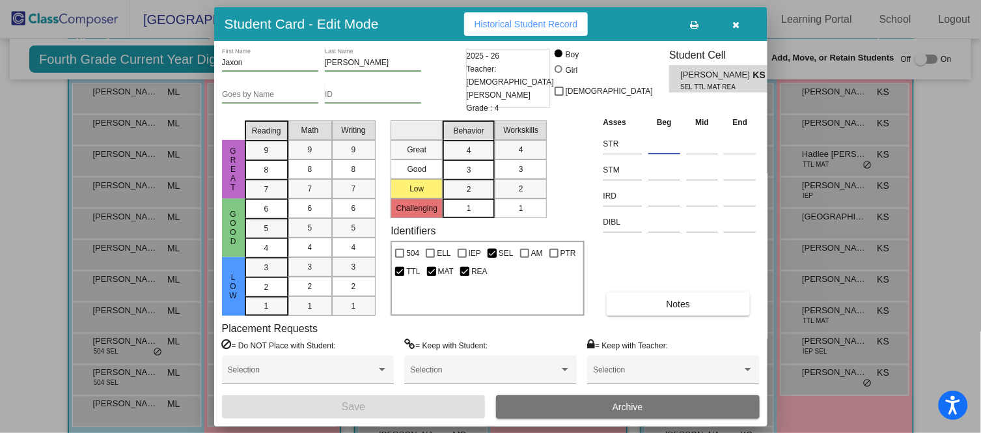
click at [654, 143] on input at bounding box center [665, 144] width 32 height 20
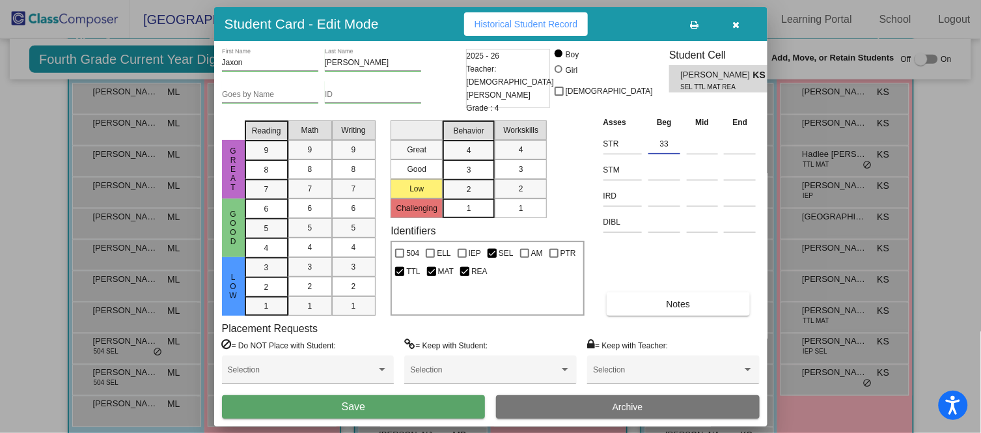
type input "33"
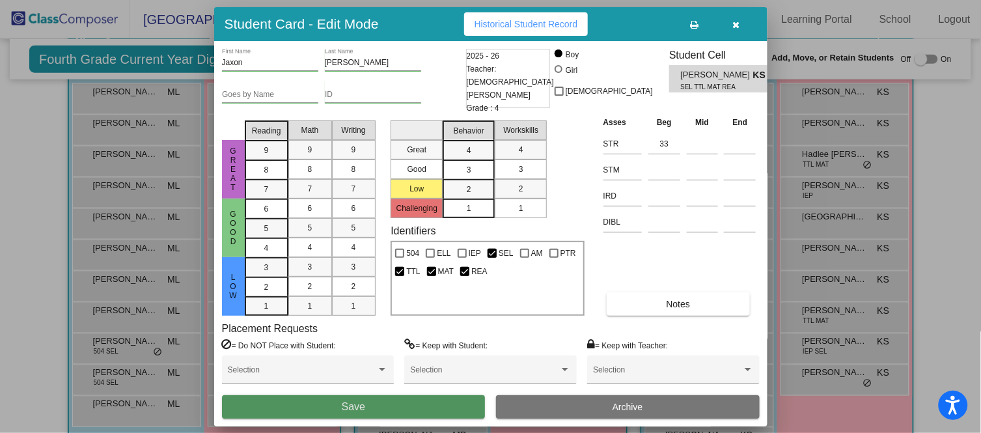
click at [434, 400] on button "Save" at bounding box center [354, 406] width 264 height 23
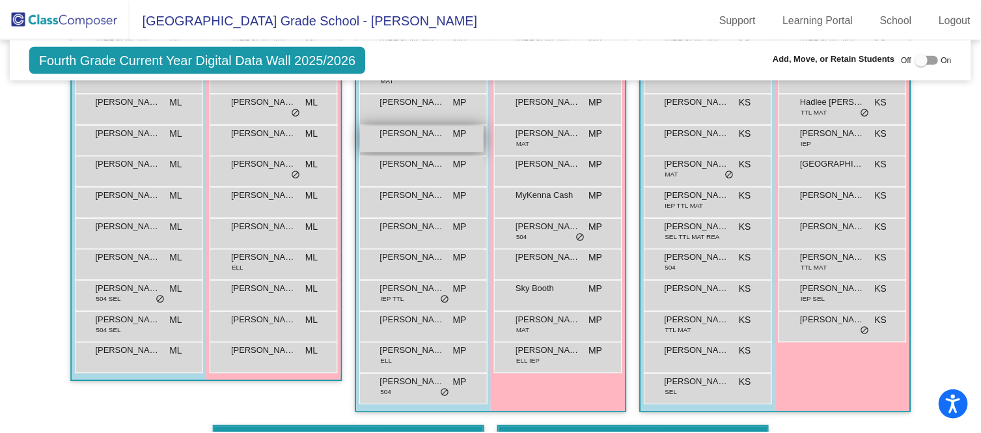
scroll to position [381, 0]
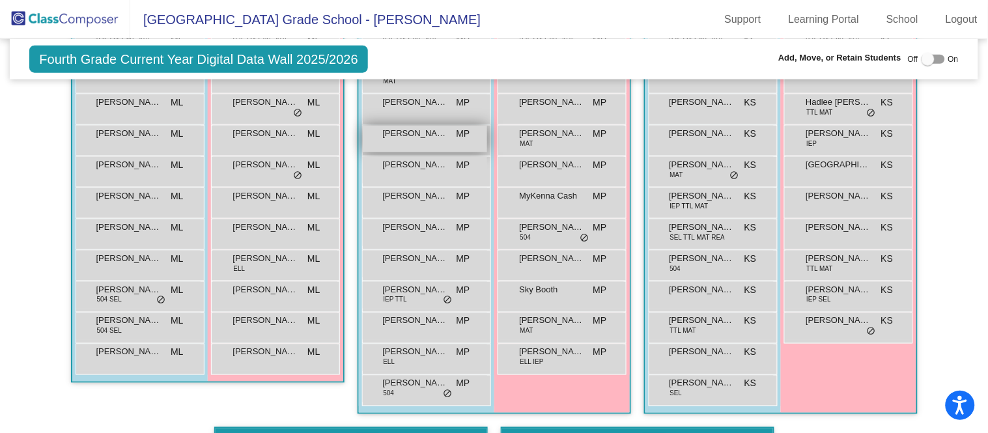
click at [467, 139] on div "Edward Milligan MP lock do_not_disturb_alt" at bounding box center [425, 139] width 124 height 27
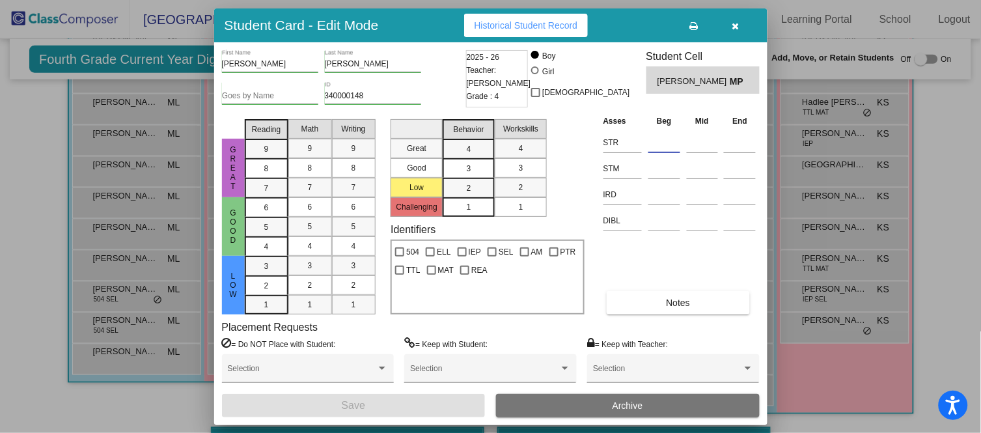
click at [671, 136] on input at bounding box center [665, 143] width 32 height 20
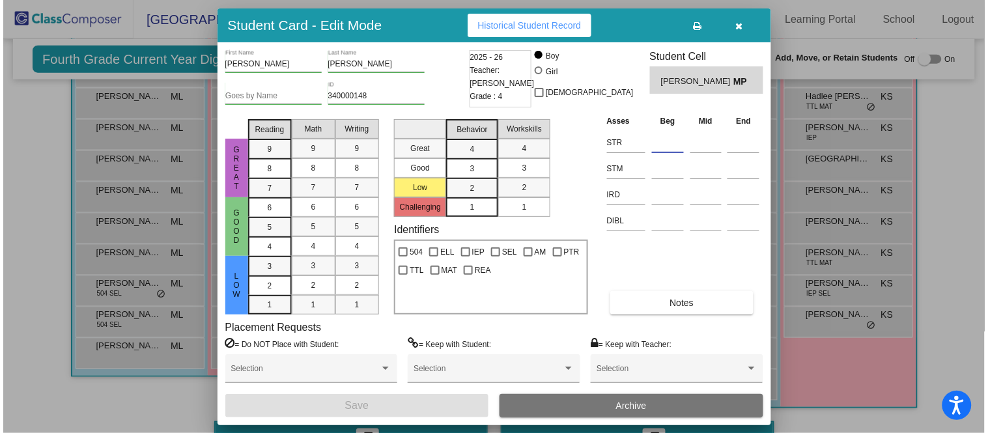
scroll to position [387, 0]
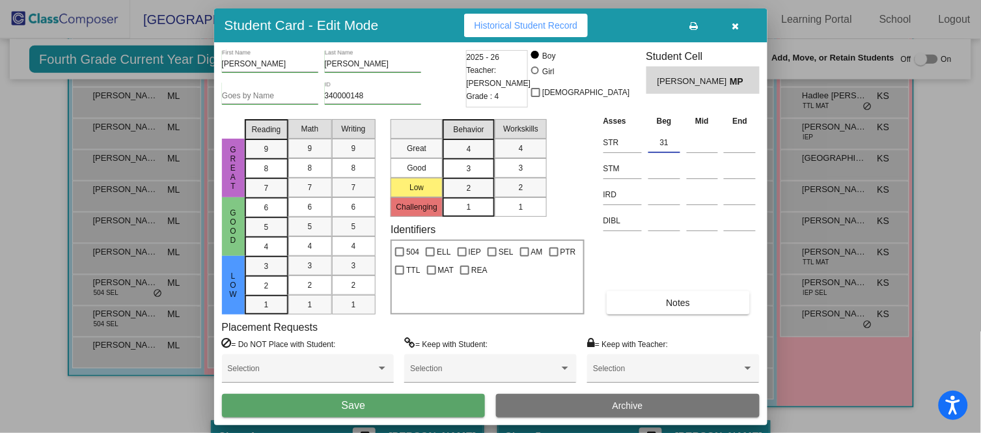
type input "31"
click at [421, 405] on button "Save" at bounding box center [354, 405] width 264 height 23
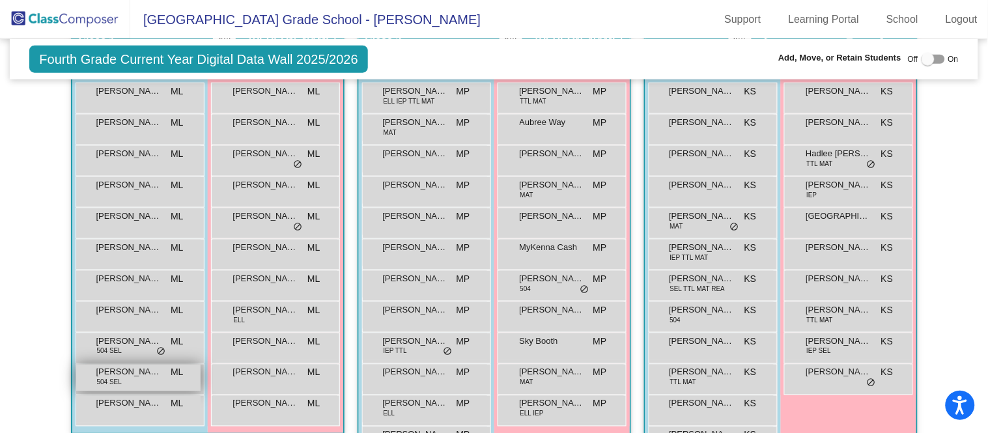
scroll to position [330, 0]
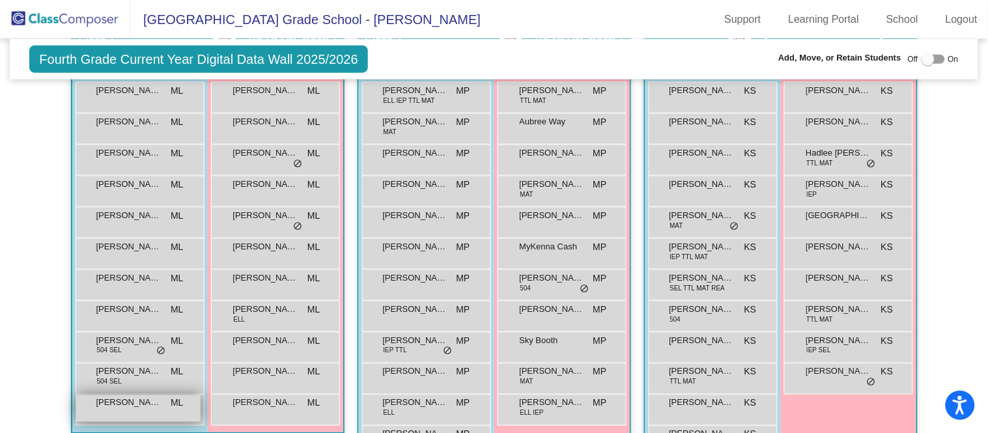
click at [149, 401] on span "[PERSON_NAME]" at bounding box center [128, 403] width 65 height 13
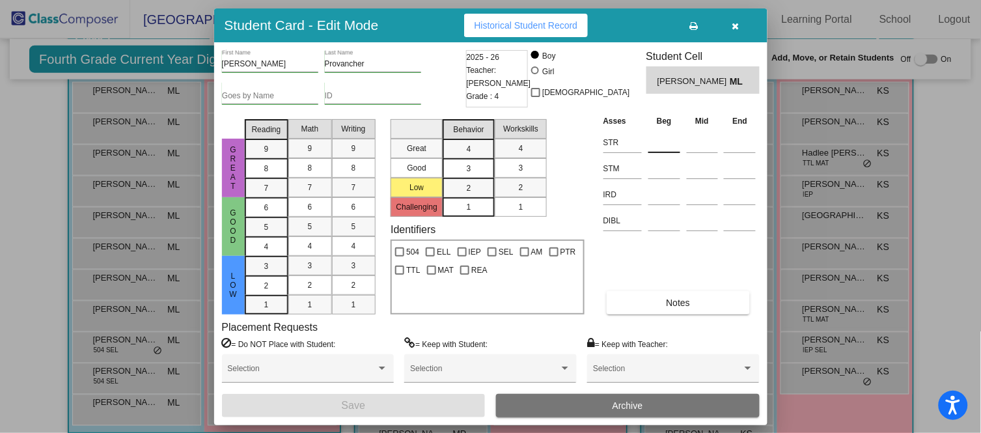
click at [655, 137] on input at bounding box center [665, 143] width 32 height 20
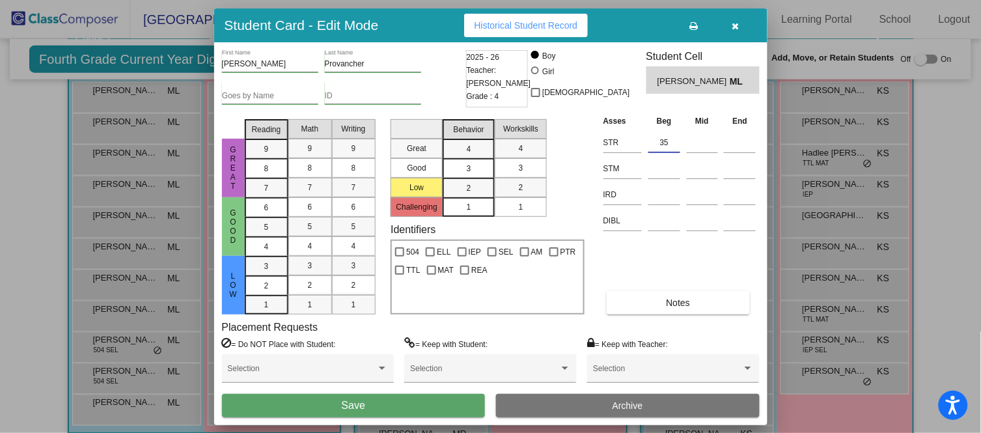
type input "35"
click at [412, 401] on button "Save" at bounding box center [354, 405] width 264 height 23
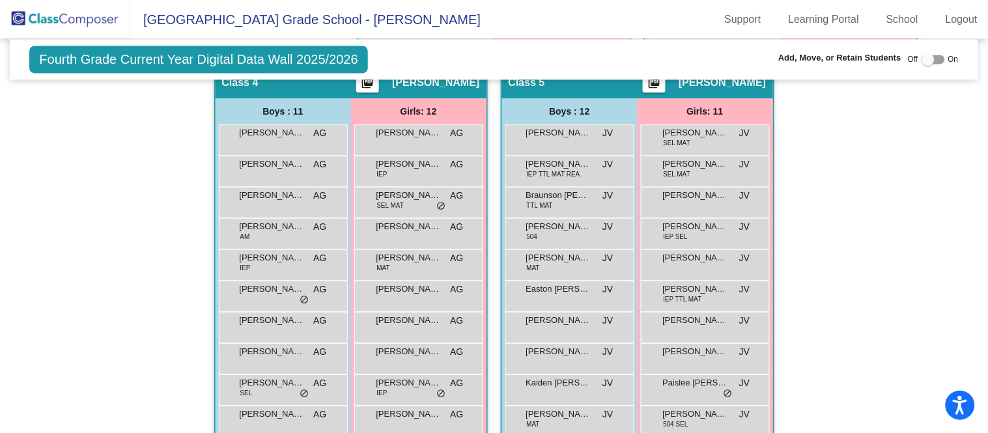
scroll to position [824, 0]
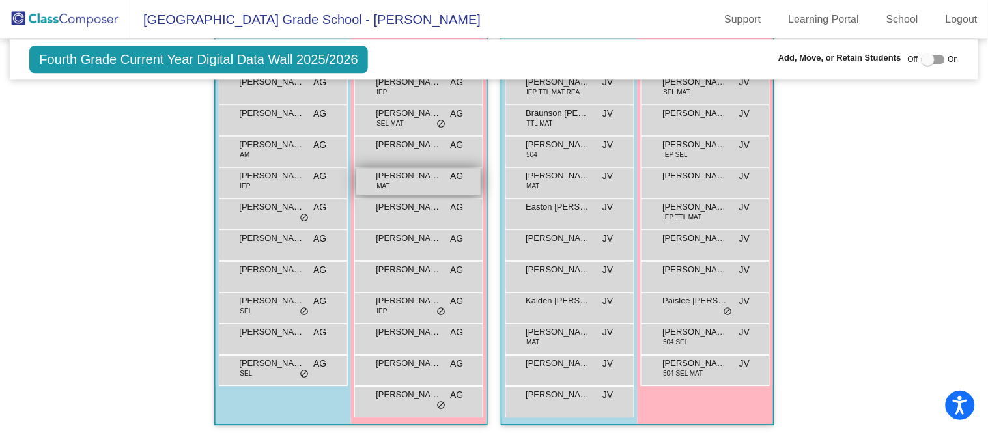
click at [414, 181] on div "Fiona Rollins MAT AG lock do_not_disturb_alt" at bounding box center [418, 181] width 124 height 27
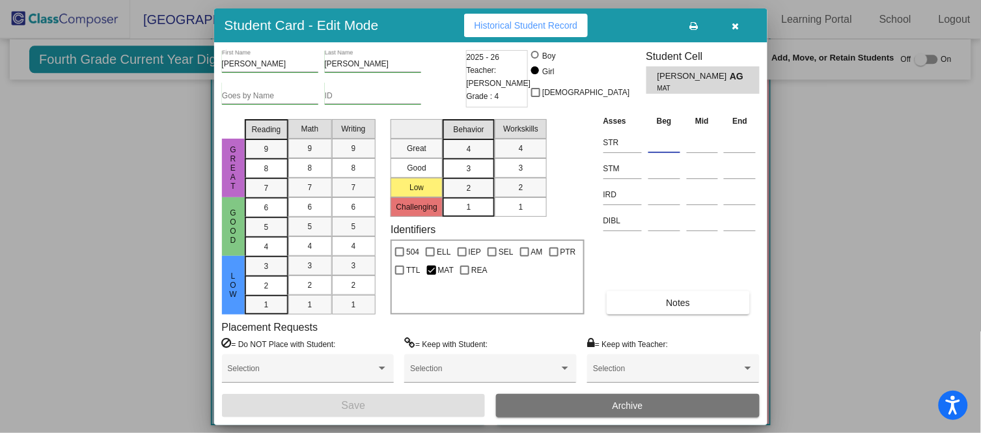
click at [656, 145] on input at bounding box center [665, 143] width 32 height 20
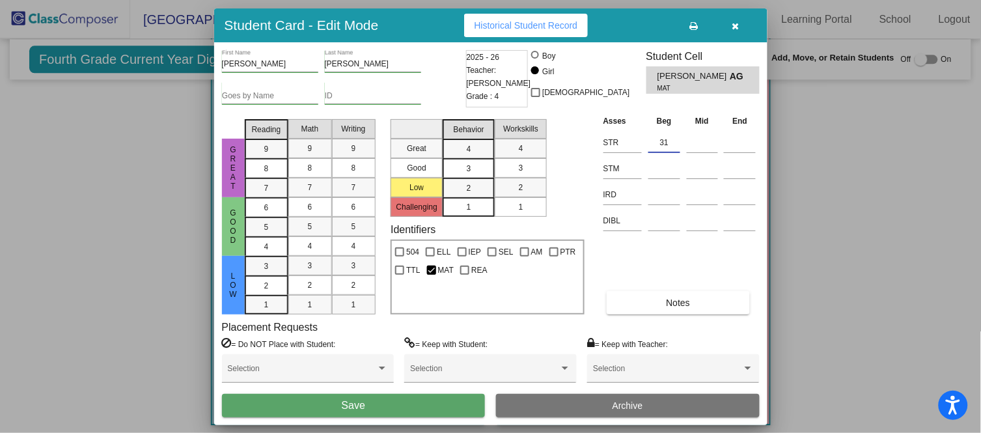
type input "31"
click at [435, 402] on button "Save" at bounding box center [354, 405] width 264 height 23
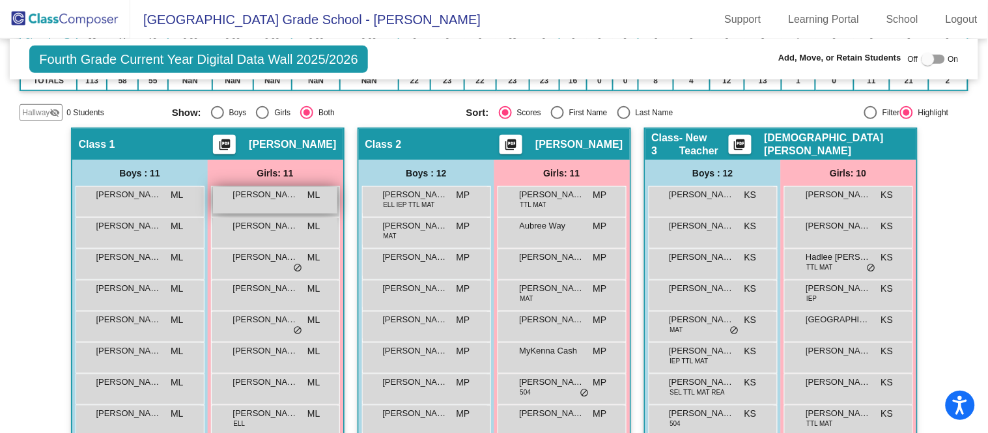
click at [290, 201] on div "Avery Russom ML lock do_not_disturb_alt" at bounding box center [275, 200] width 124 height 27
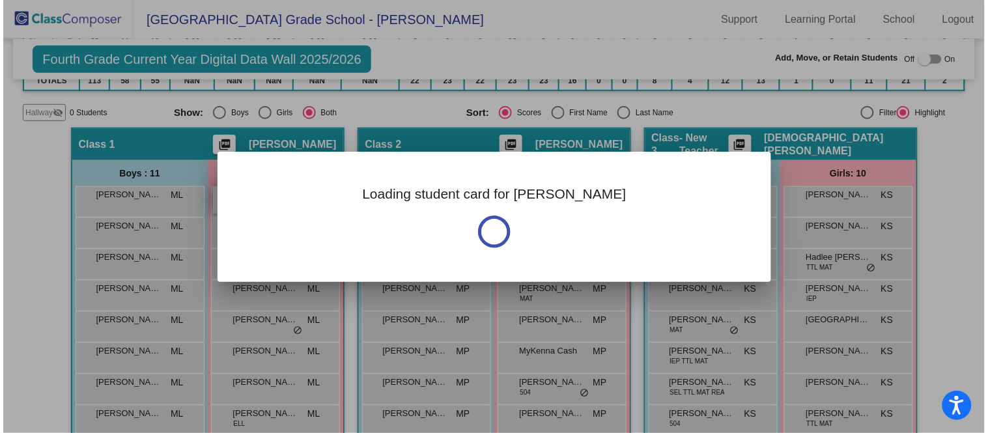
scroll to position [228, 0]
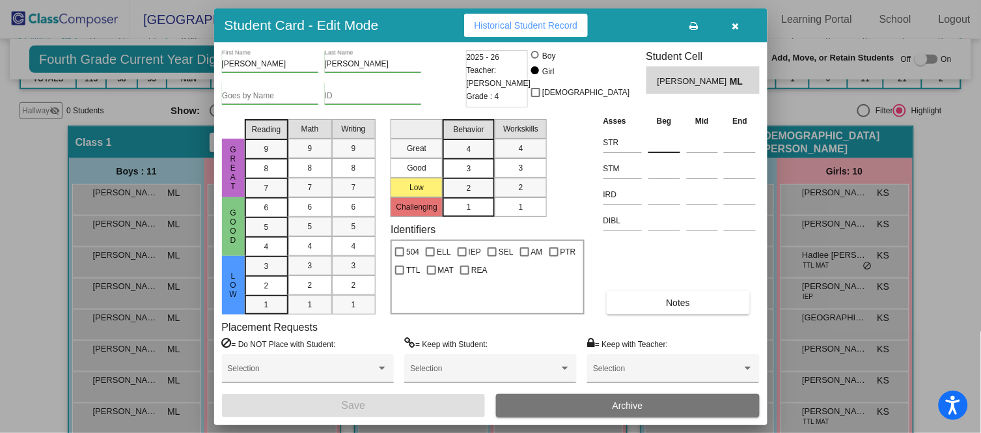
click at [660, 137] on input at bounding box center [665, 143] width 32 height 20
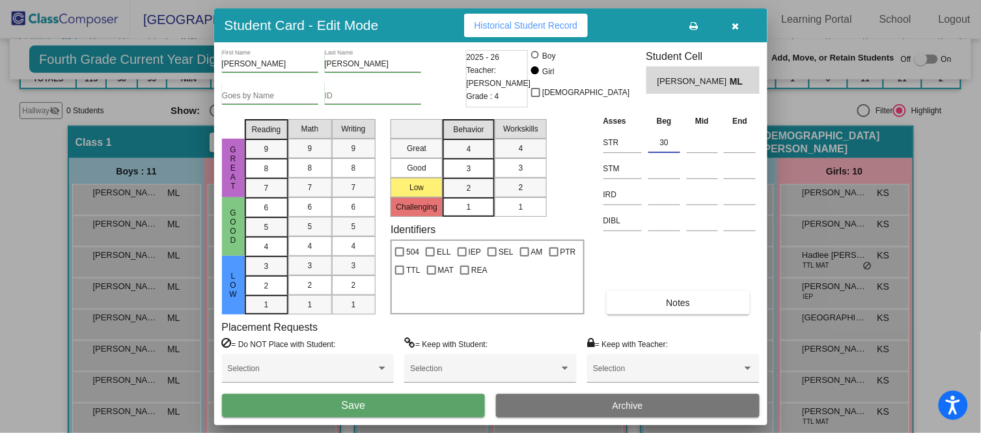
type input "30"
click at [434, 402] on button "Save" at bounding box center [354, 405] width 264 height 23
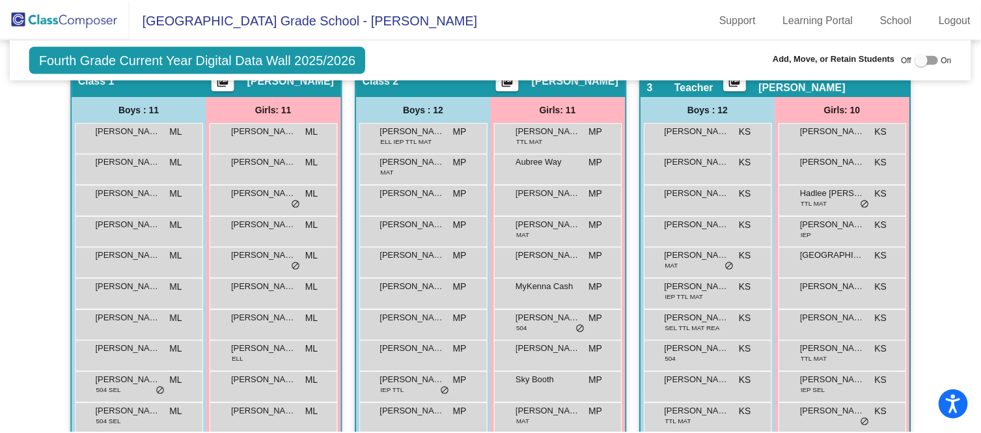
scroll to position [290, 0]
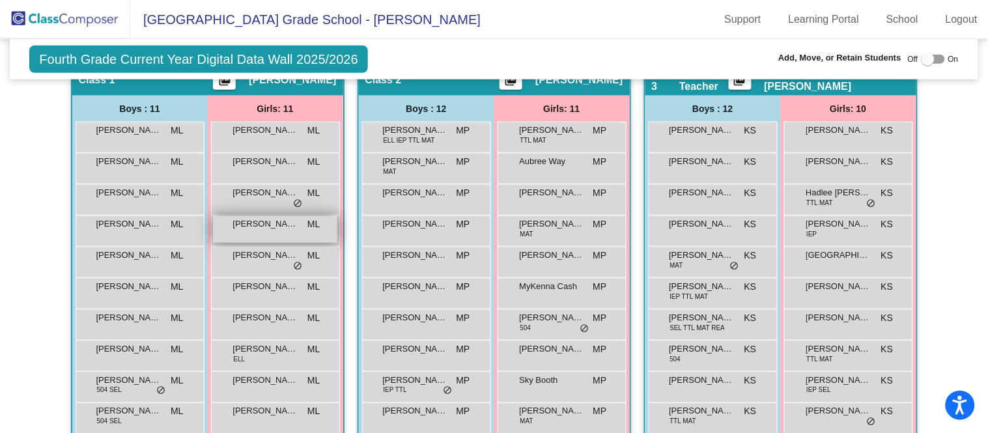
click at [262, 223] on span "[PERSON_NAME]" at bounding box center [265, 224] width 65 height 13
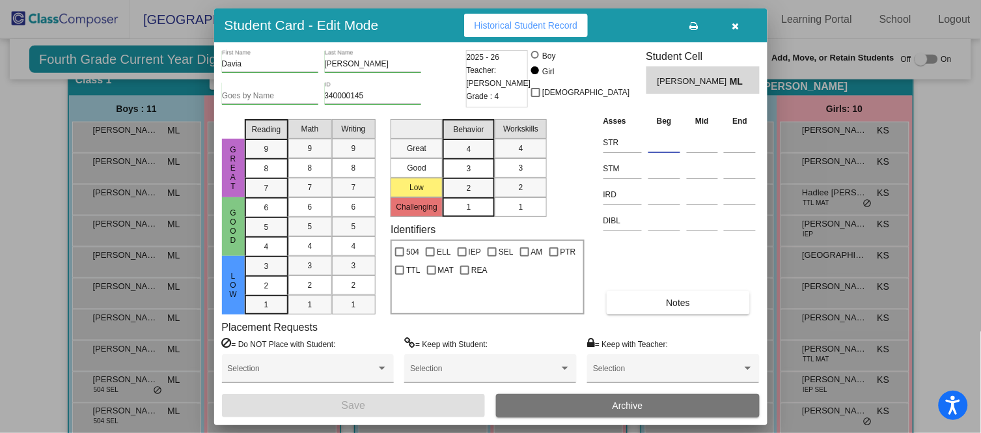
click at [651, 137] on input at bounding box center [665, 143] width 32 height 20
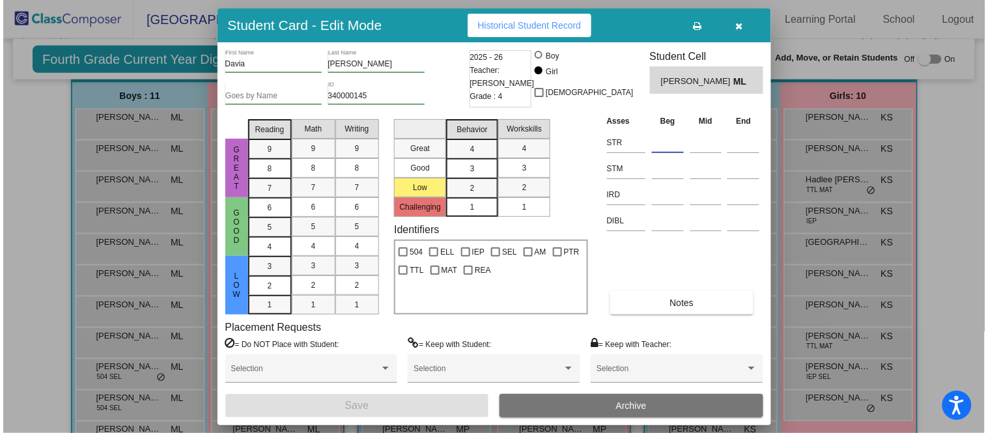
scroll to position [305, 0]
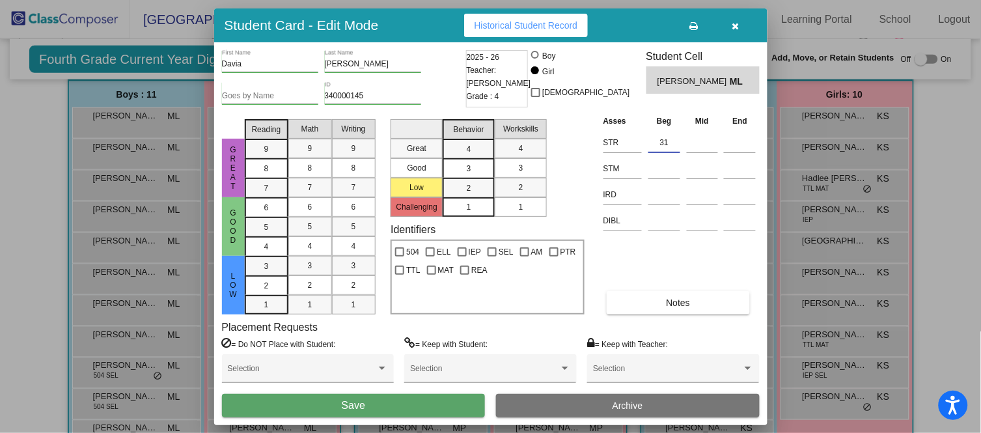
type input "31"
click at [414, 406] on button "Save" at bounding box center [354, 405] width 264 height 23
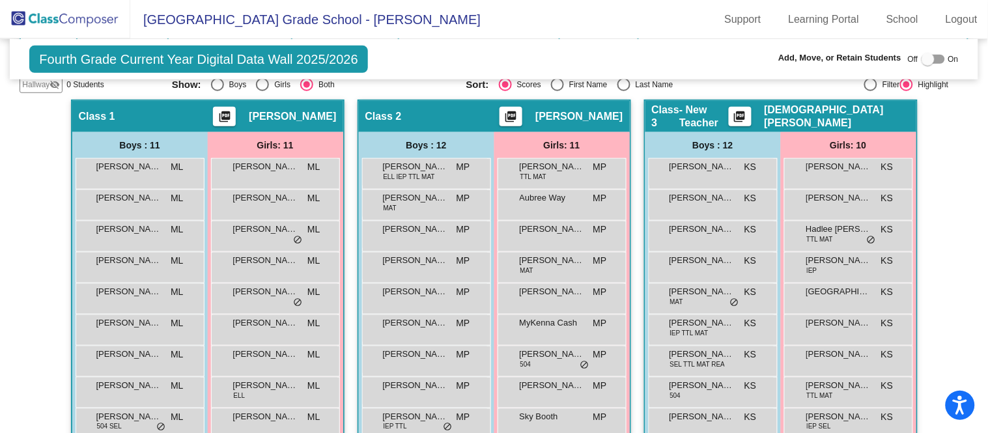
scroll to position [247, 0]
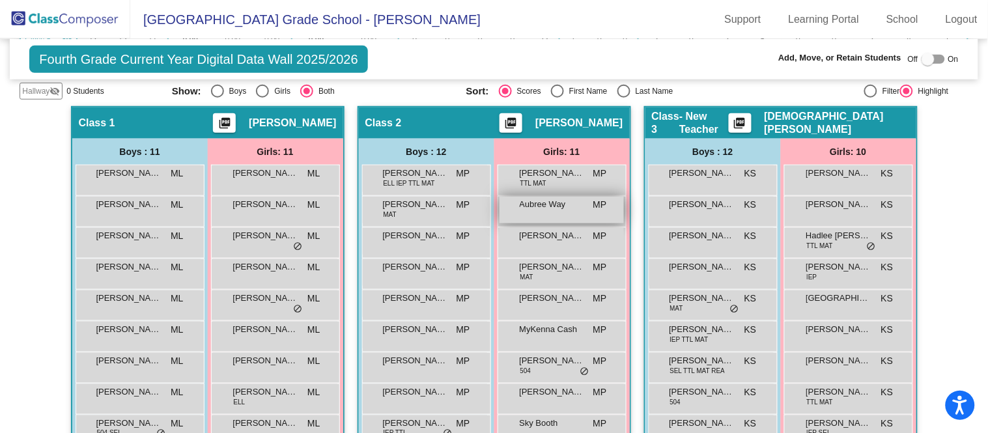
click at [586, 200] on div "Aubree Way MP lock do_not_disturb_alt" at bounding box center [562, 210] width 124 height 27
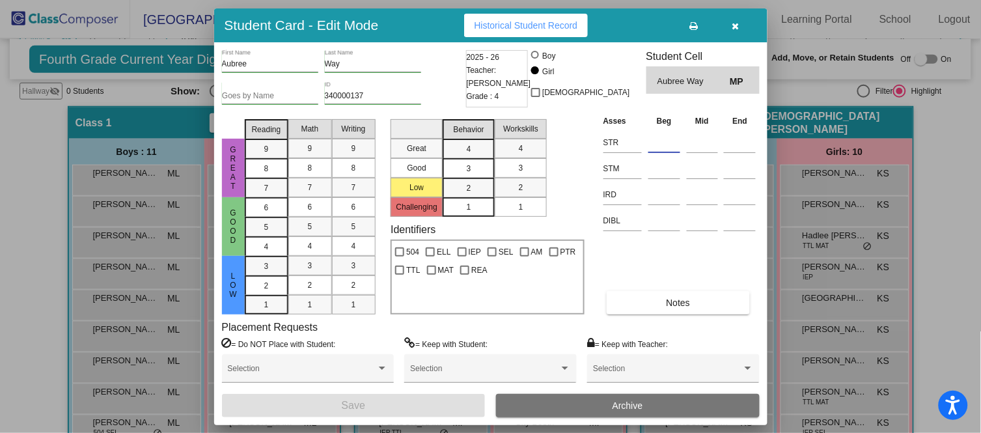
click at [670, 137] on input at bounding box center [665, 143] width 32 height 20
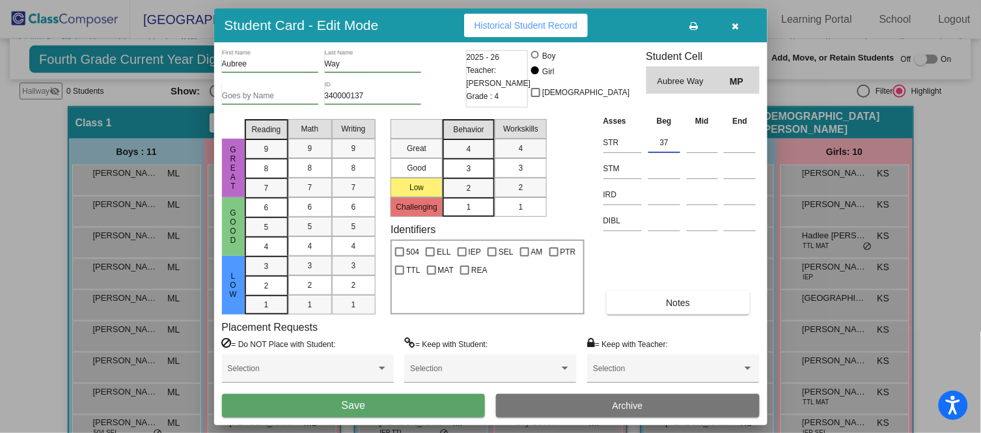
type input "37"
click at [457, 398] on button "Save" at bounding box center [354, 405] width 264 height 23
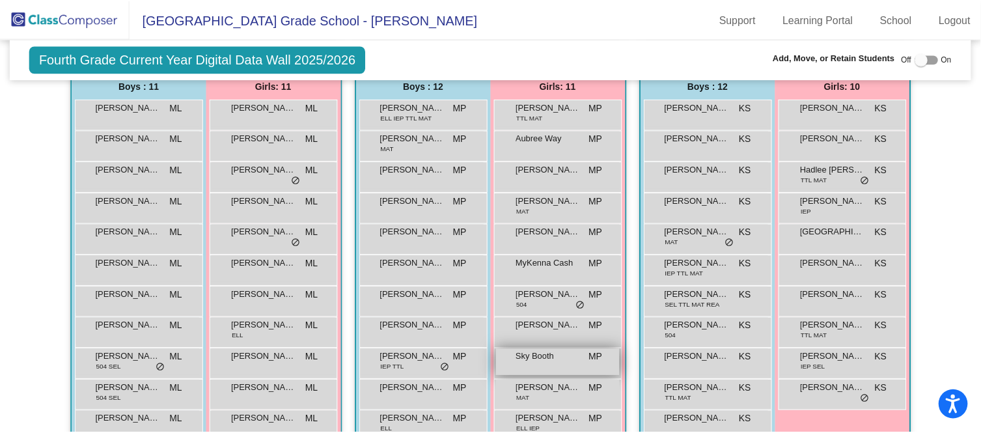
scroll to position [314, 0]
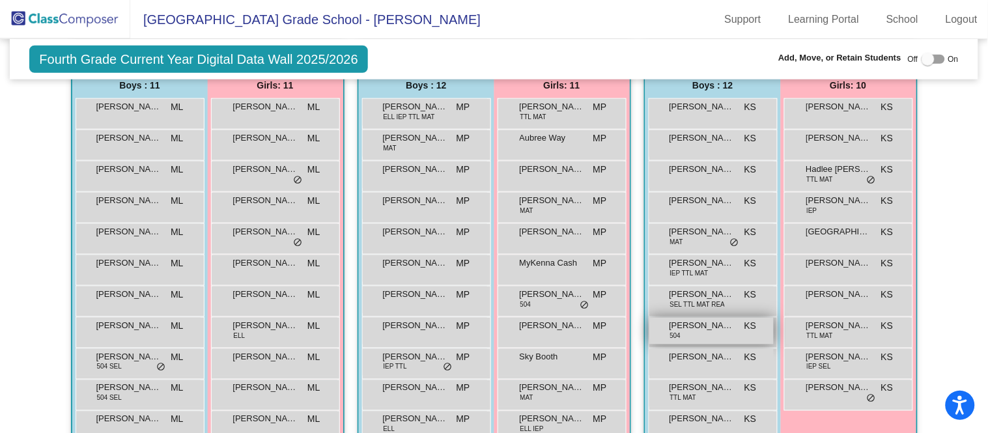
click at [703, 319] on span "[PERSON_NAME]" at bounding box center [701, 325] width 65 height 13
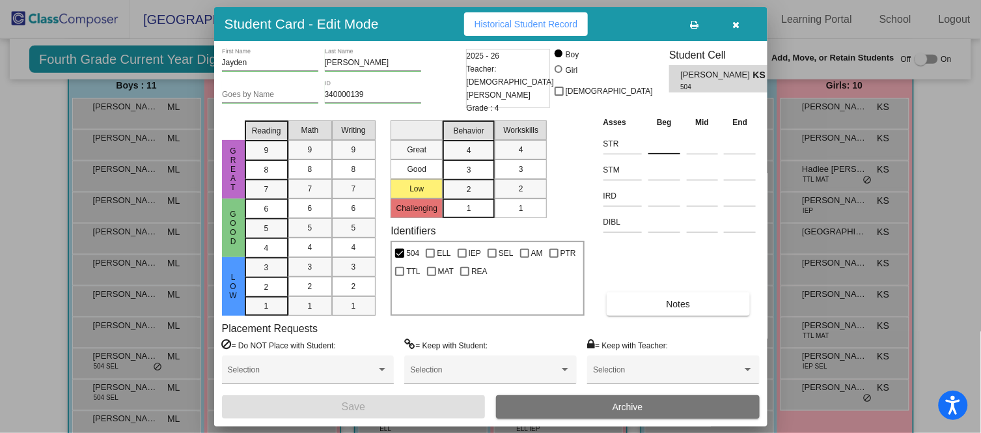
click at [656, 147] on input at bounding box center [665, 144] width 32 height 20
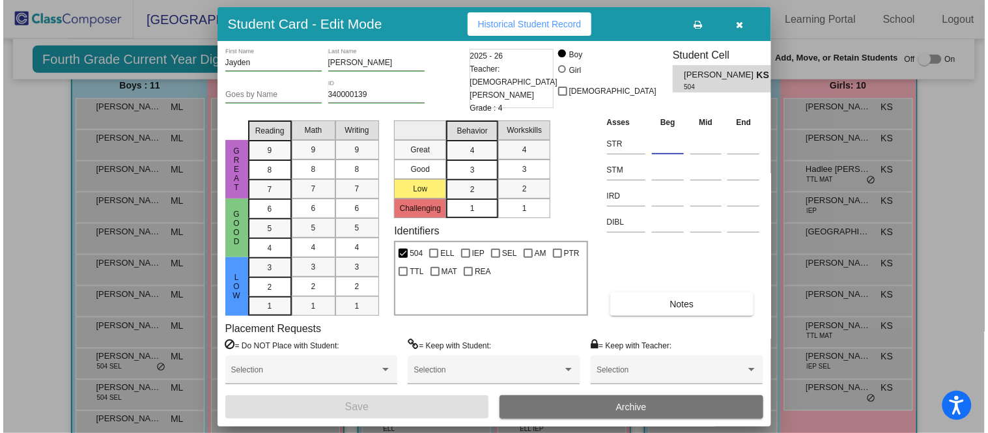
scroll to position [313, 0]
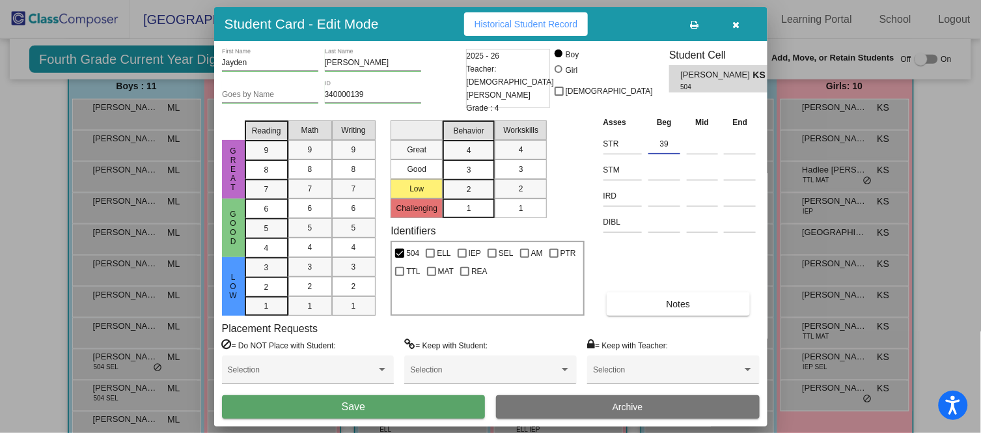
type input "39"
click at [425, 406] on button "Save" at bounding box center [354, 406] width 264 height 23
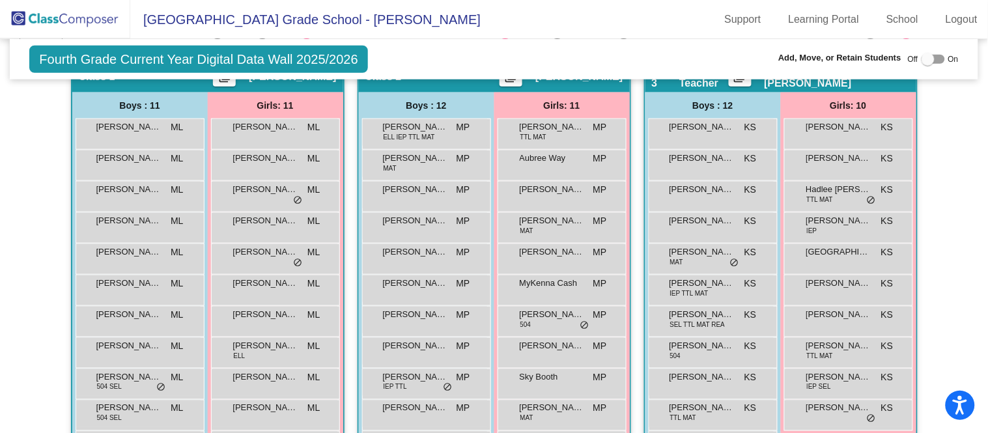
scroll to position [294, 0]
click at [707, 163] on div "Braxton Ackerson-Van Vlek KS lock do_not_disturb_alt" at bounding box center [711, 163] width 124 height 27
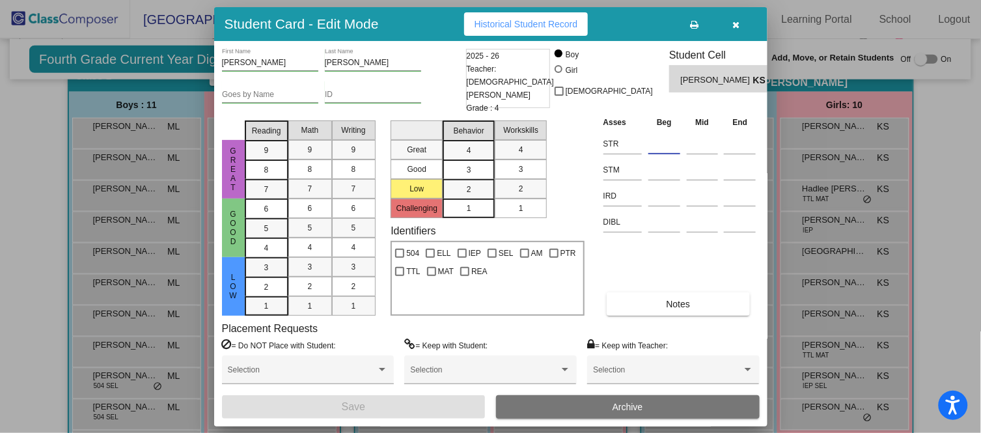
click at [664, 143] on input at bounding box center [665, 144] width 32 height 20
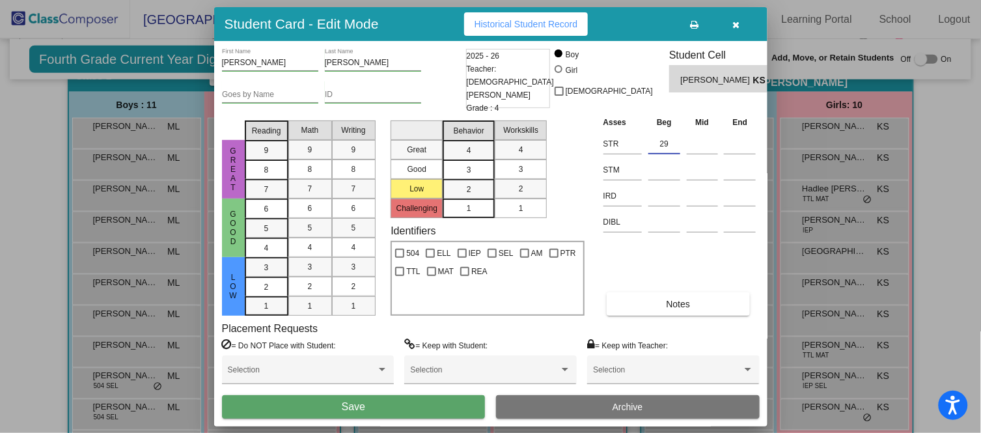
type input "29"
click at [391, 389] on div "Selection" at bounding box center [308, 376] width 172 height 40
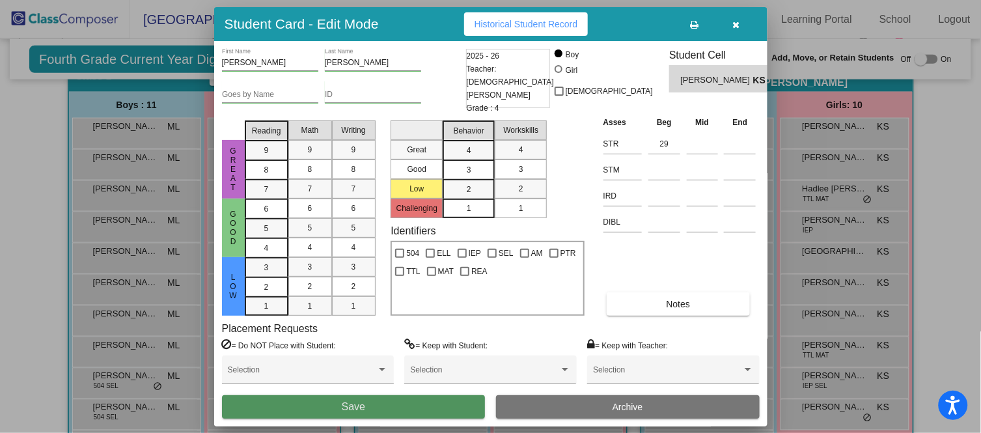
click at [391, 401] on button "Save" at bounding box center [354, 406] width 264 height 23
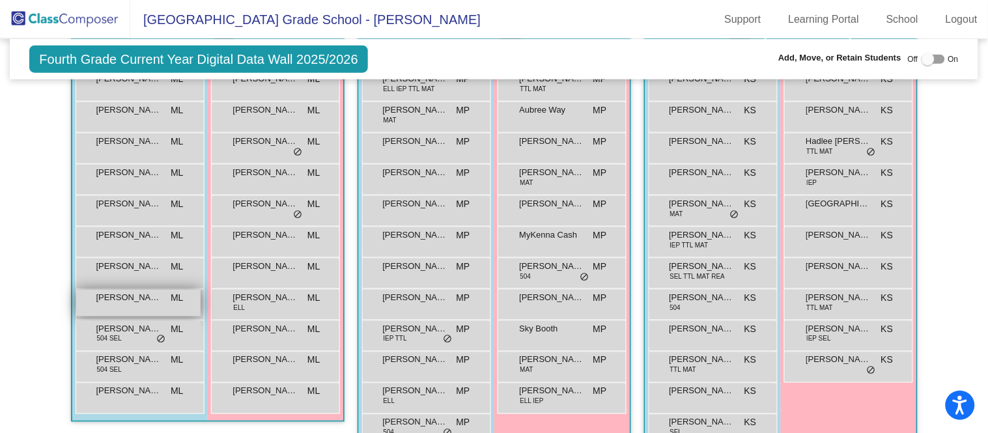
scroll to position [343, 0]
click at [159, 294] on div "Karson Anderson ML lock do_not_disturb_alt" at bounding box center [138, 302] width 124 height 27
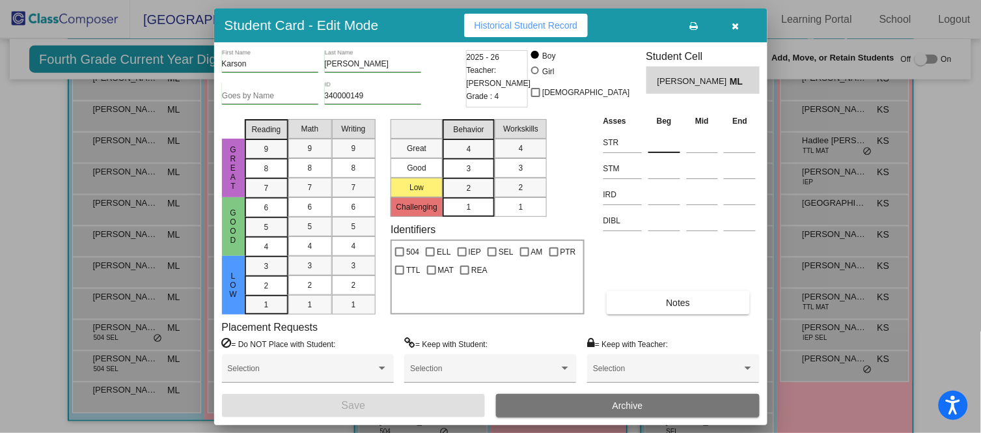
click at [662, 144] on input at bounding box center [665, 143] width 32 height 20
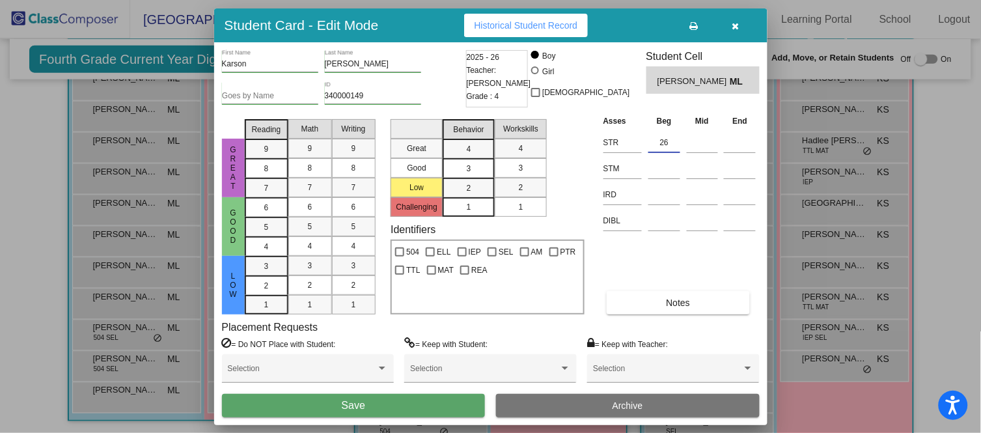
type input "26"
click at [359, 402] on span "Save" at bounding box center [353, 405] width 23 height 11
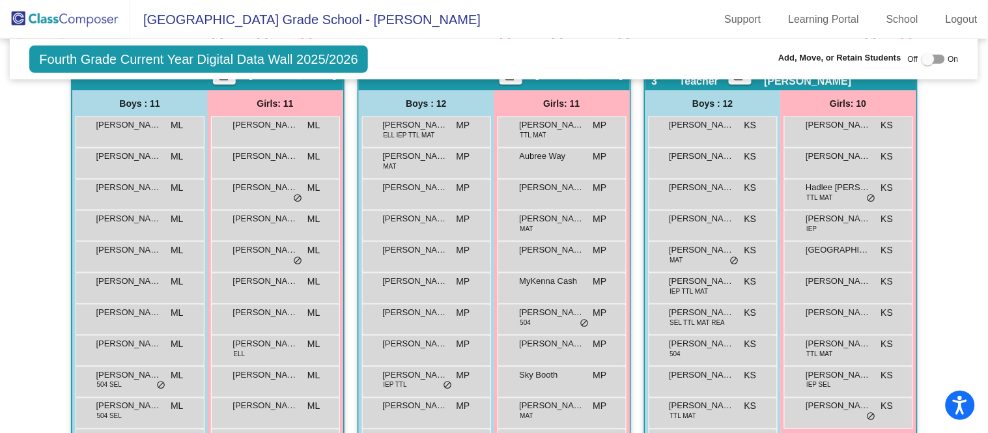
scroll to position [297, 0]
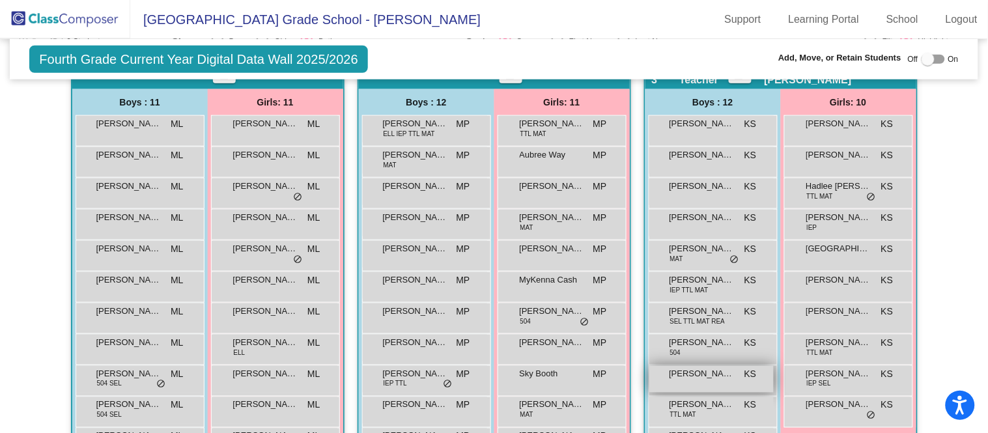
click at [704, 377] on span "[PERSON_NAME]" at bounding box center [701, 373] width 65 height 13
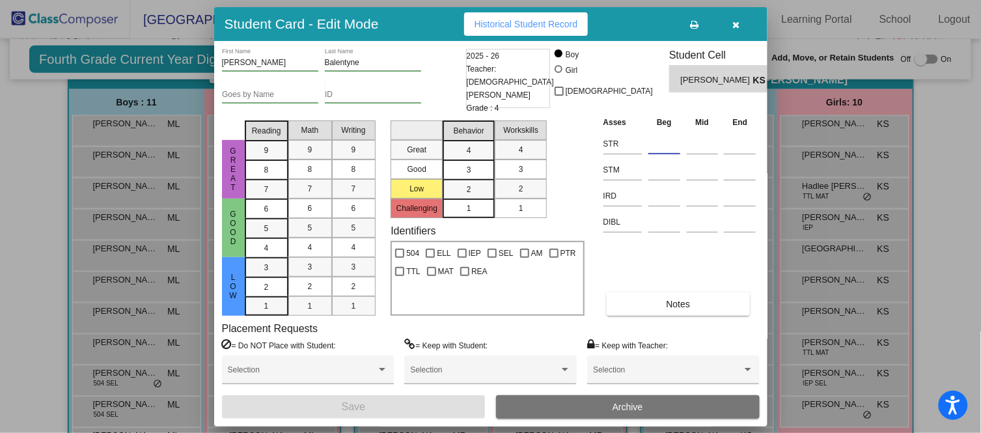
click at [664, 134] on input at bounding box center [665, 144] width 32 height 20
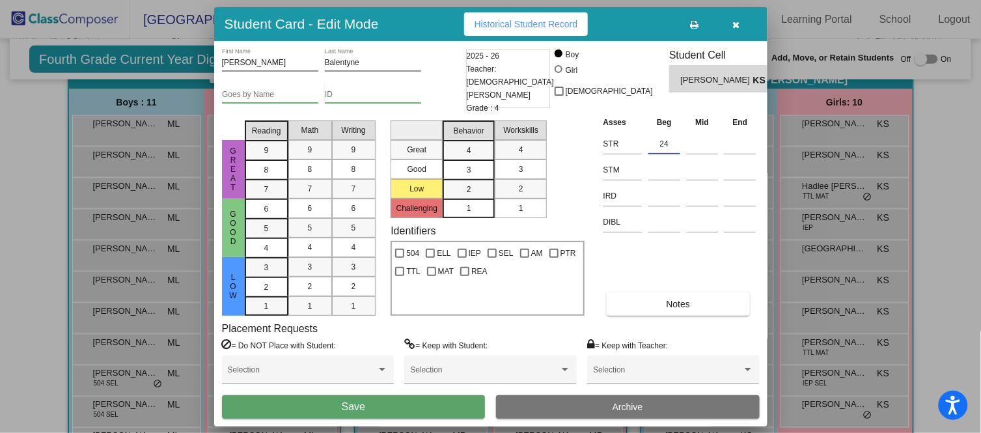
type input "24"
click at [428, 404] on button "Save" at bounding box center [354, 406] width 264 height 23
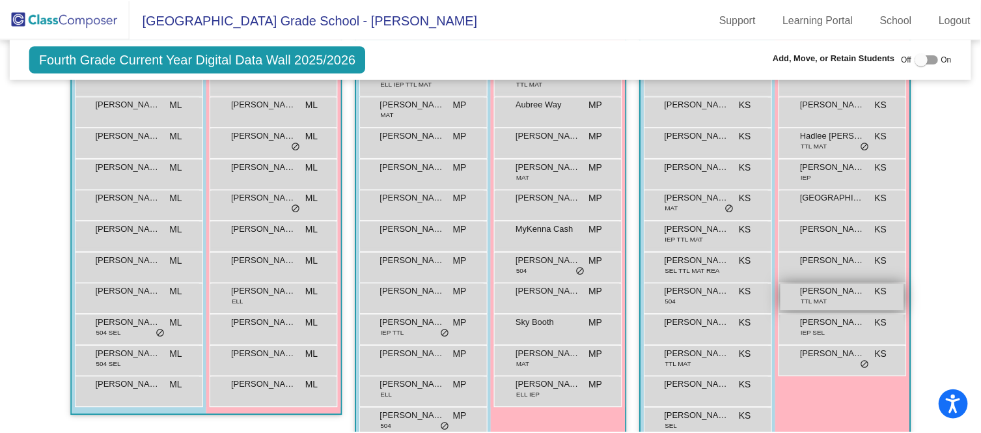
scroll to position [346, 0]
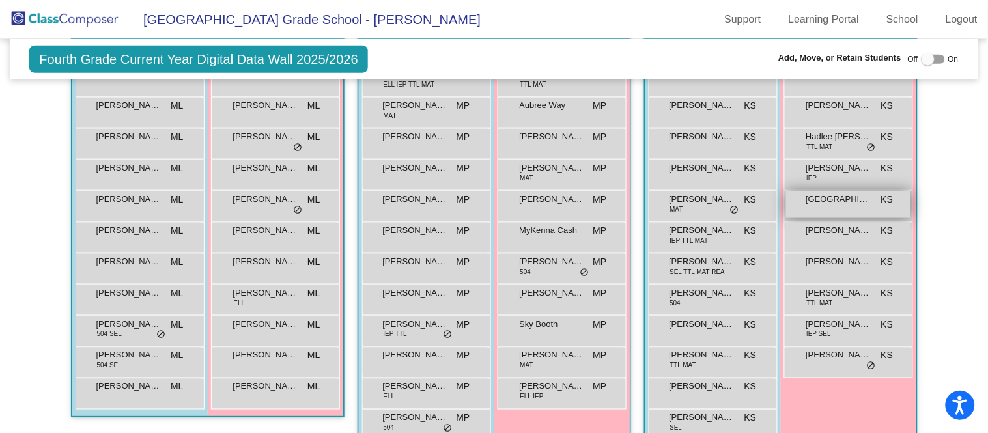
click at [828, 196] on span "[GEOGRAPHIC_DATA][PERSON_NAME]" at bounding box center [838, 199] width 65 height 13
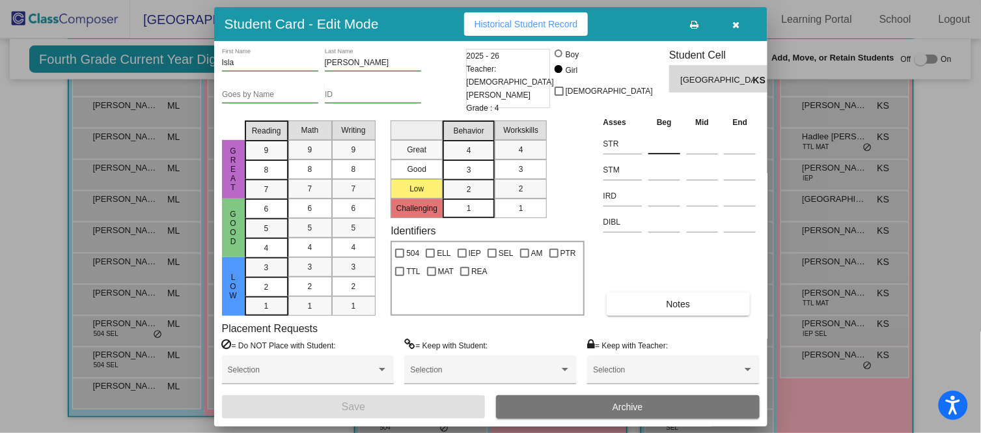
click at [662, 134] on input at bounding box center [665, 144] width 32 height 20
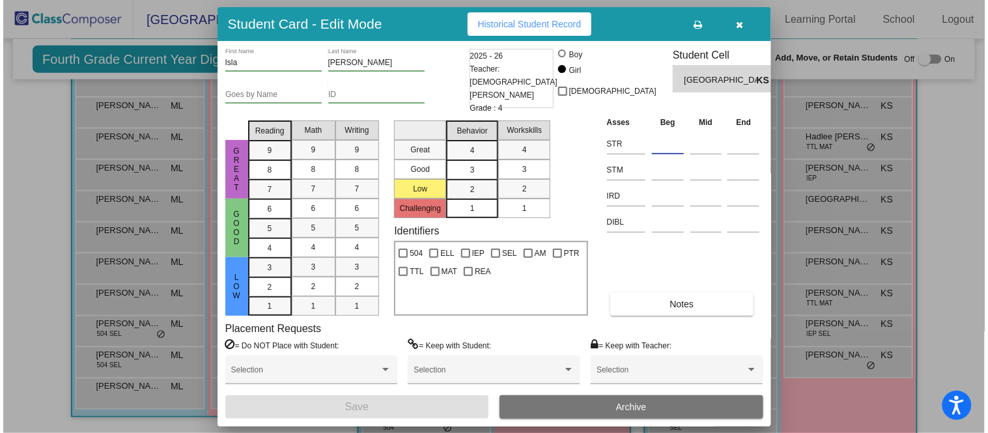
scroll to position [346, 0]
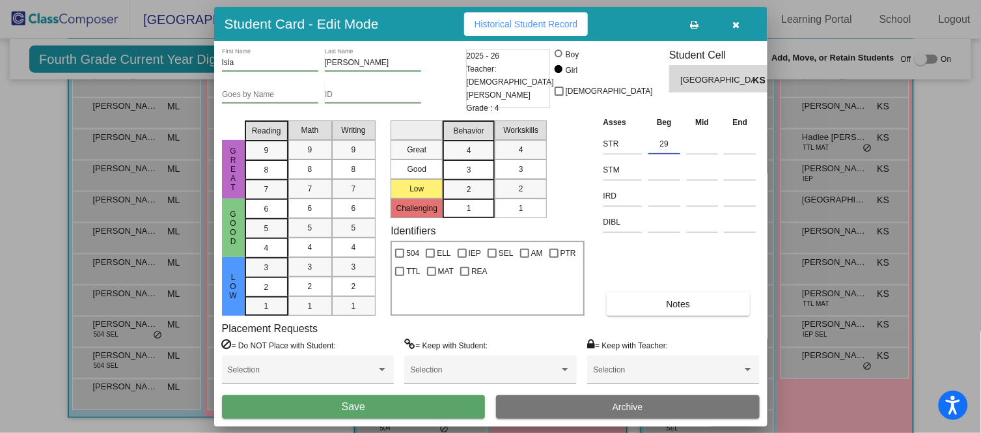
type input "29"
click at [454, 396] on button "Save" at bounding box center [354, 406] width 264 height 23
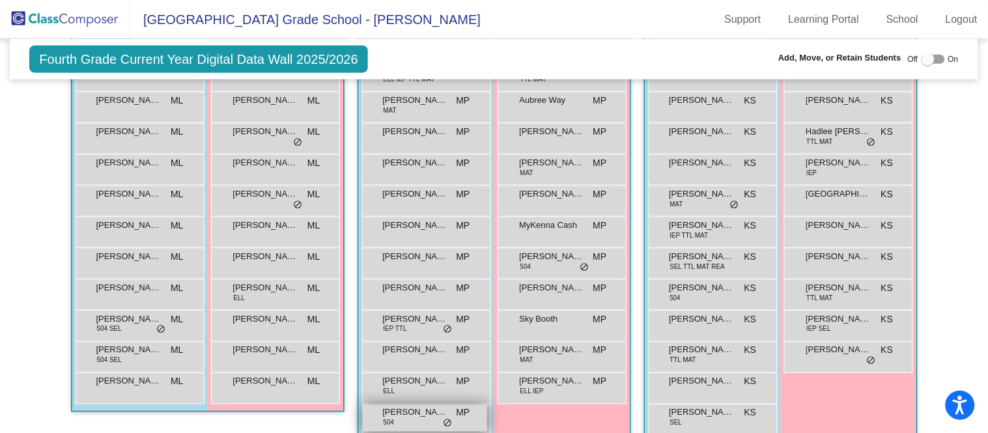
click at [421, 414] on span "[PERSON_NAME]" at bounding box center [415, 412] width 65 height 13
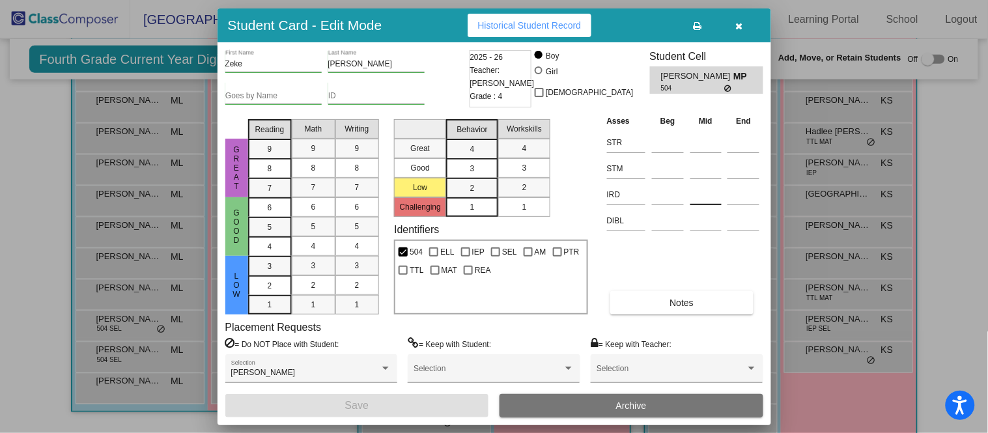
scroll to position [353, 0]
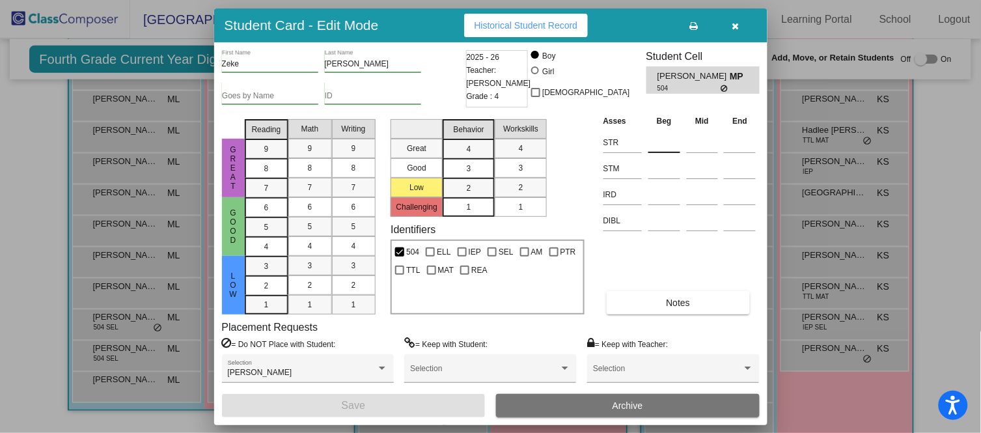
click at [672, 141] on input at bounding box center [665, 143] width 32 height 20
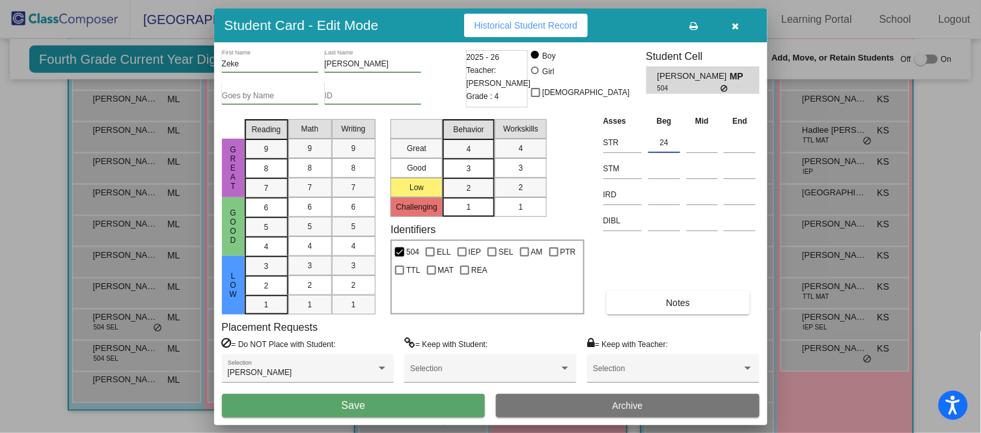
type input "24"
click at [443, 404] on button "Save" at bounding box center [354, 405] width 264 height 23
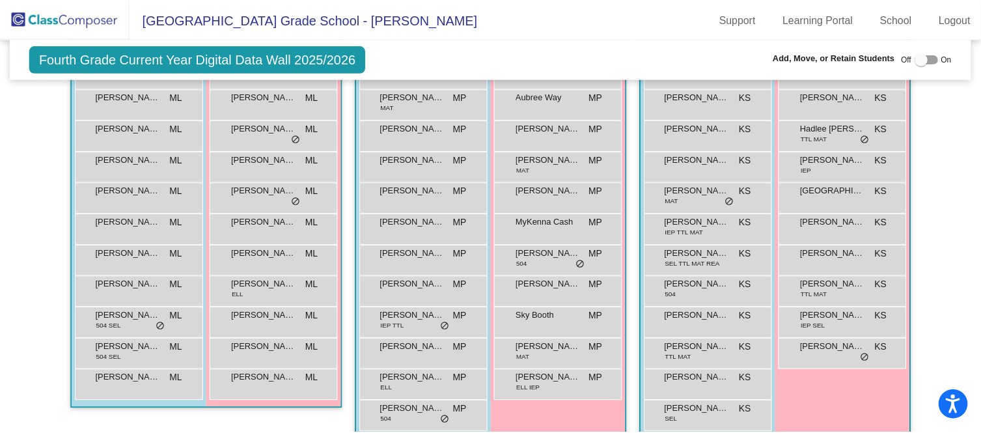
scroll to position [355, 0]
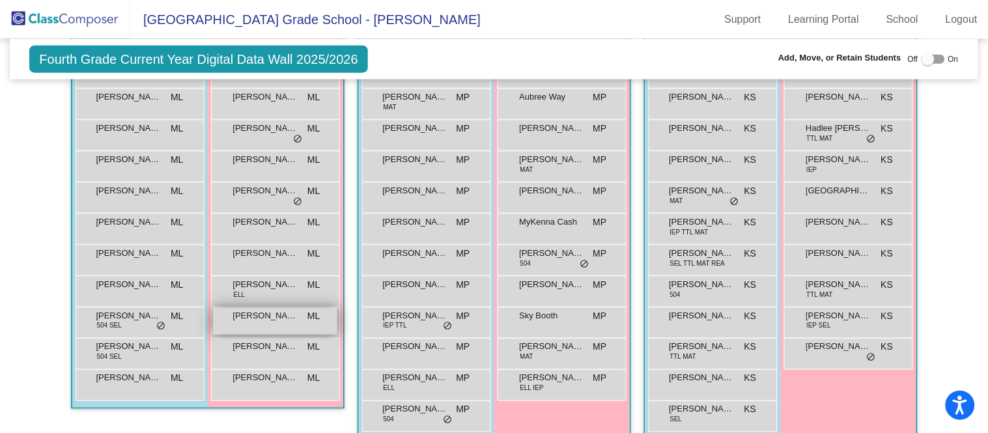
click at [285, 317] on span "[PERSON_NAME]" at bounding box center [265, 315] width 65 height 13
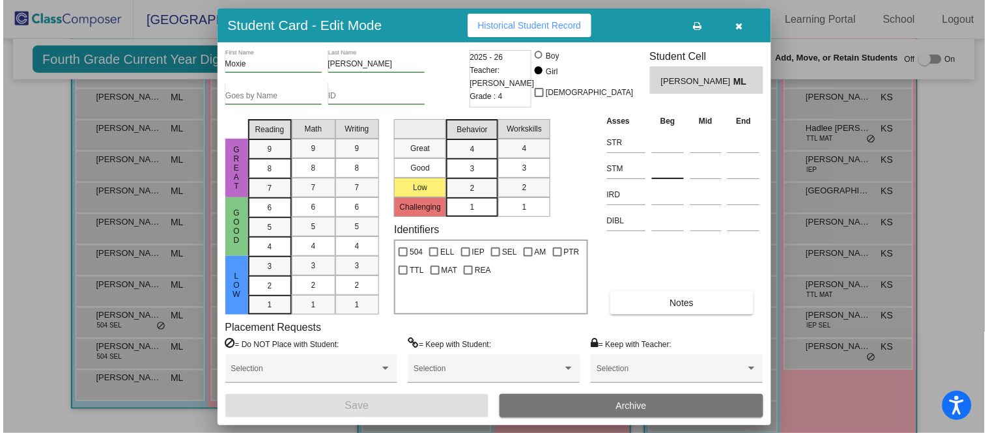
scroll to position [356, 0]
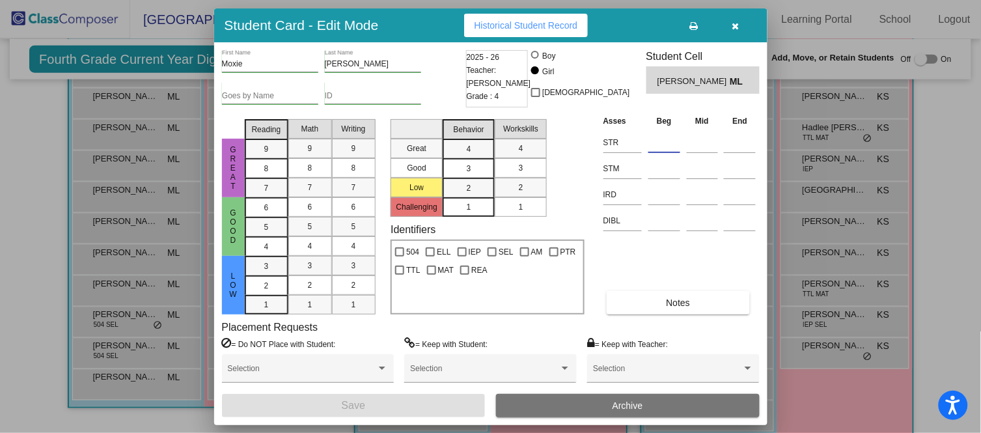
click at [658, 148] on input at bounding box center [665, 143] width 32 height 20
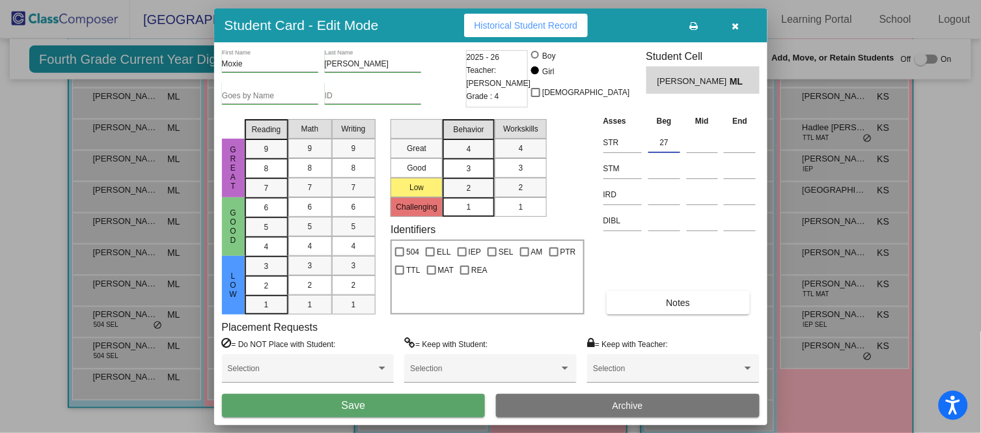
type input "27"
click at [402, 404] on button "Save" at bounding box center [354, 405] width 264 height 23
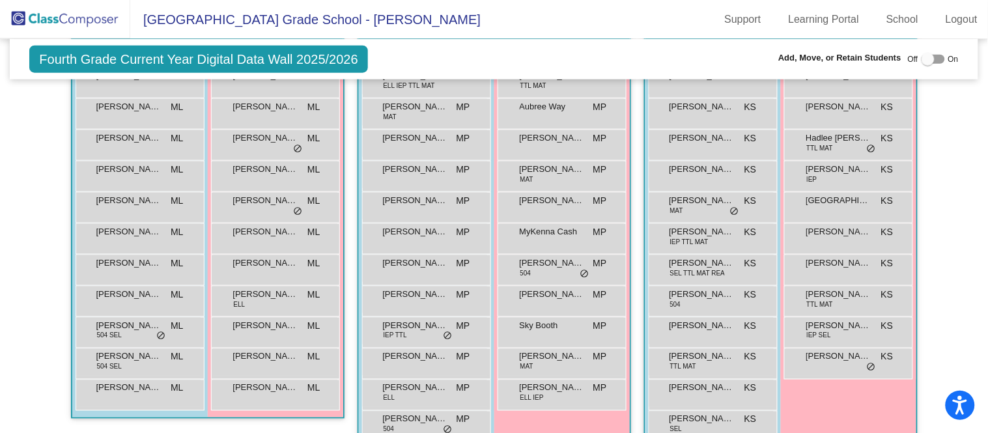
scroll to position [346, 0]
click at [276, 391] on div "Priya Pelletier ML lock do_not_disturb_alt" at bounding box center [275, 393] width 124 height 27
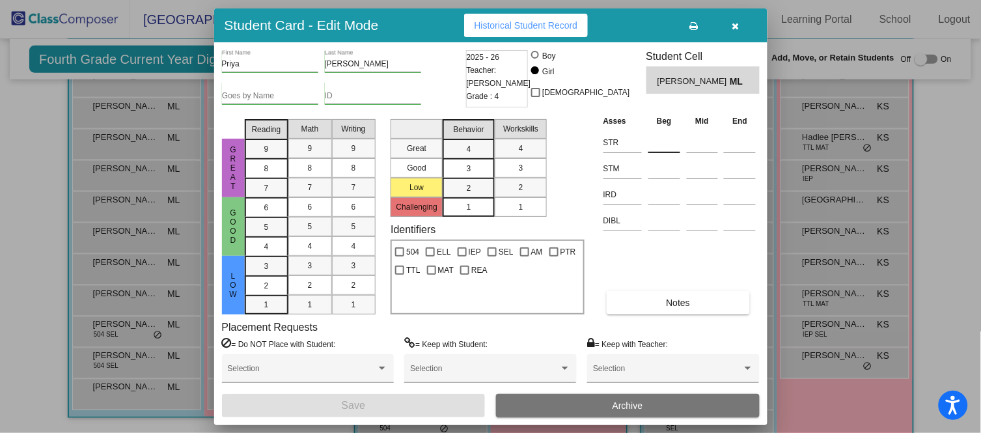
click at [669, 145] on input at bounding box center [665, 143] width 32 height 20
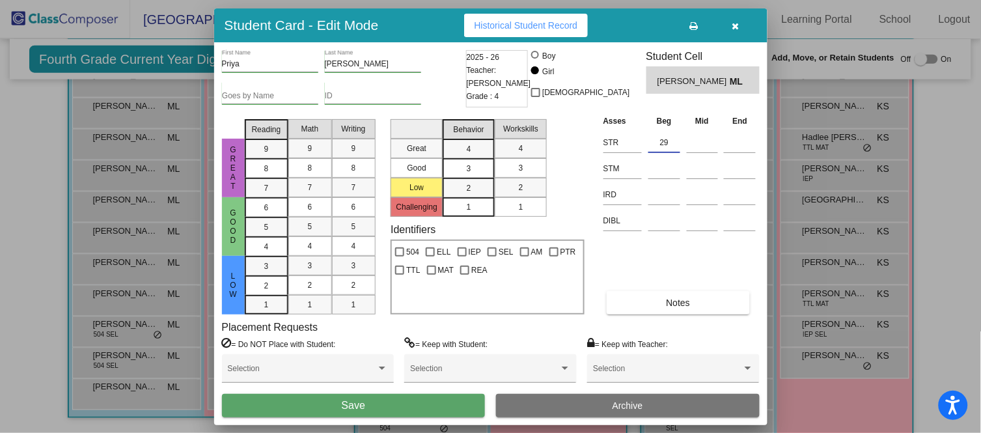
type input "29"
click at [470, 401] on button "Save" at bounding box center [354, 405] width 264 height 23
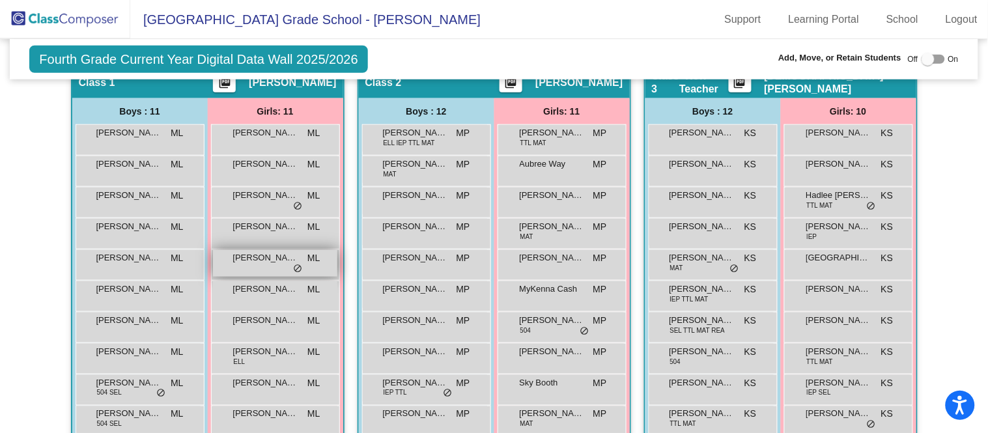
click at [277, 256] on span "[PERSON_NAME]" at bounding box center [265, 257] width 65 height 13
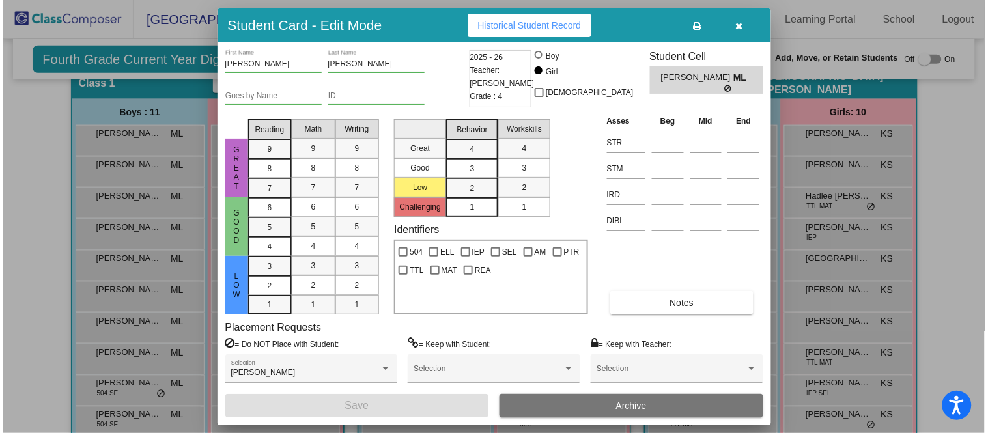
scroll to position [296, 0]
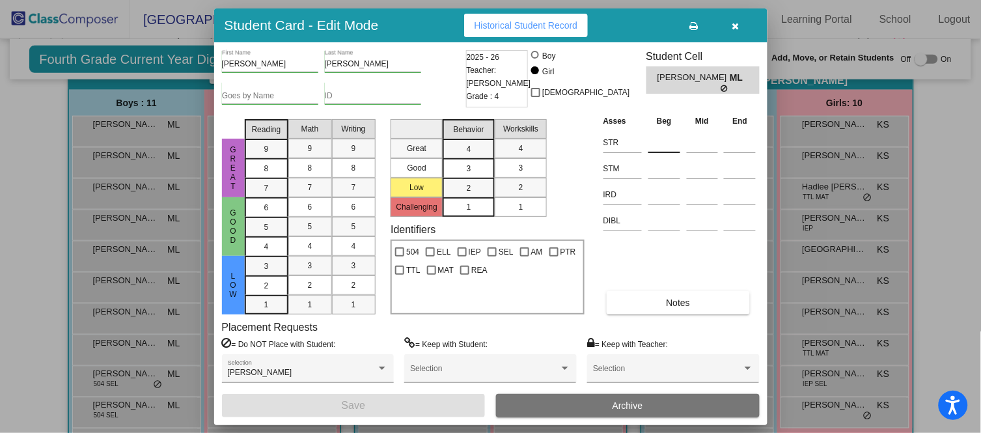
click at [675, 141] on input at bounding box center [665, 143] width 32 height 20
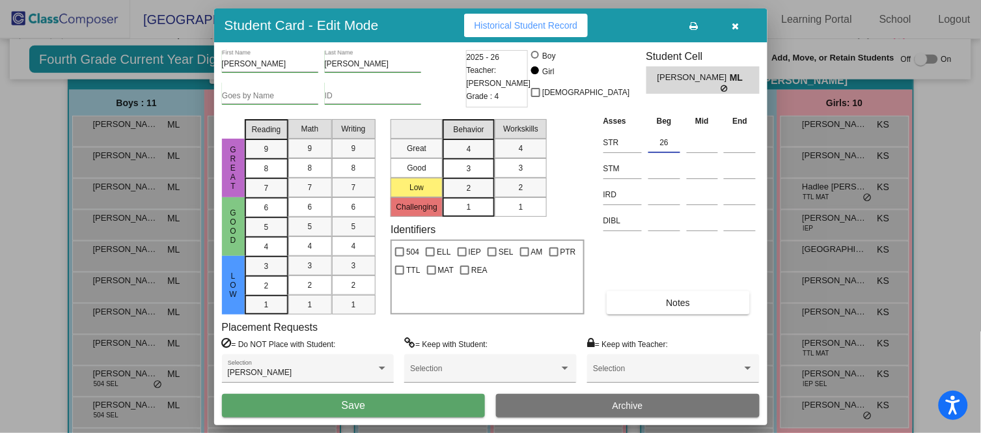
type input "26"
click at [441, 395] on button "Save" at bounding box center [354, 405] width 264 height 23
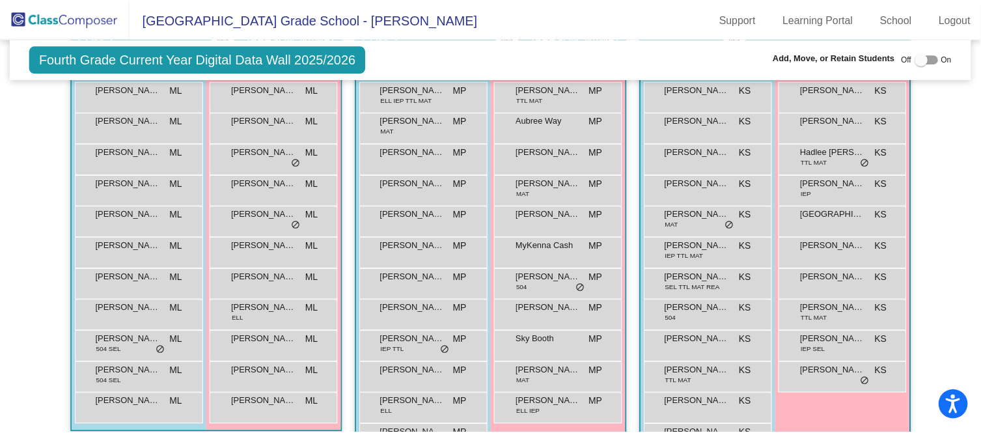
scroll to position [332, 0]
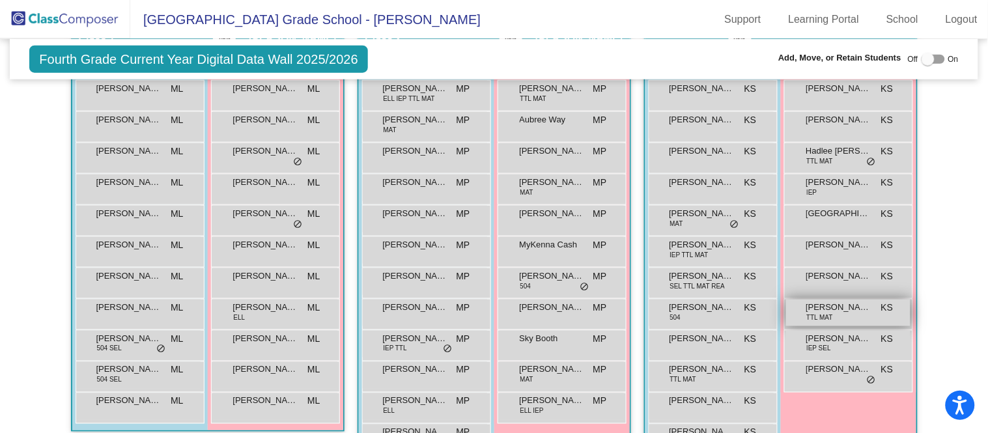
click at [877, 302] on div "Olivia Robles TTL MAT KS lock do_not_disturb_alt" at bounding box center [848, 313] width 124 height 27
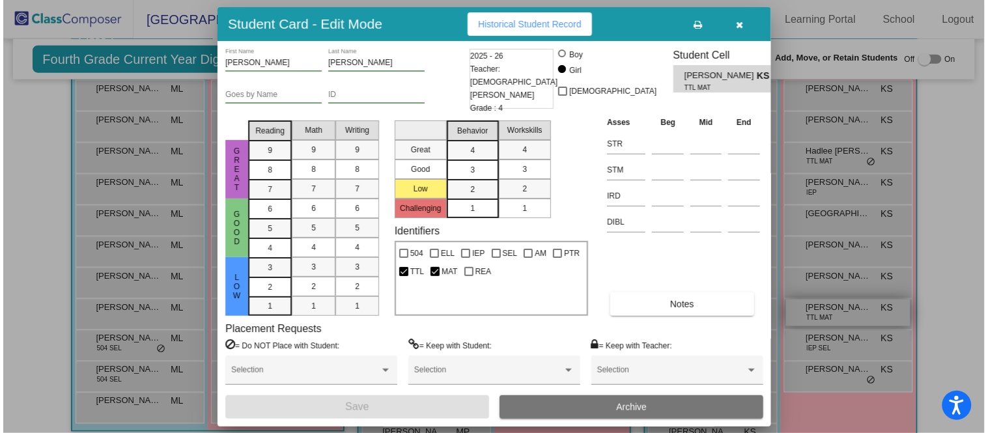
scroll to position [333, 0]
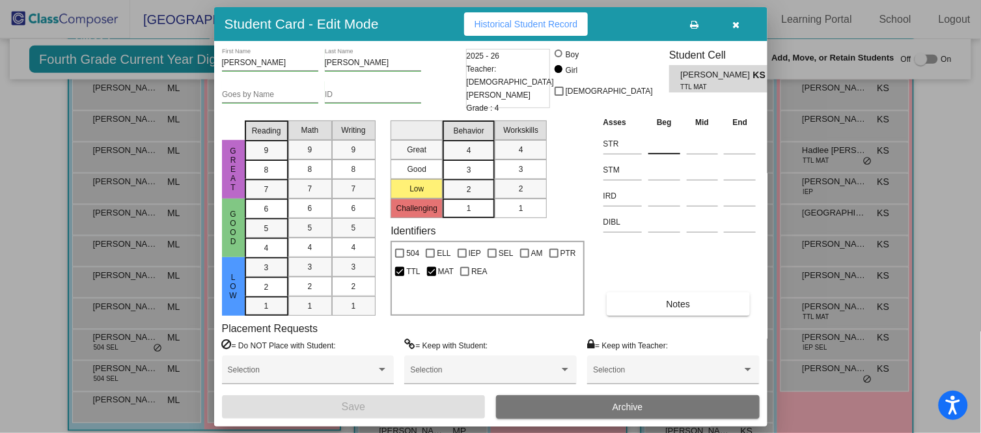
click at [671, 143] on input at bounding box center [665, 144] width 32 height 20
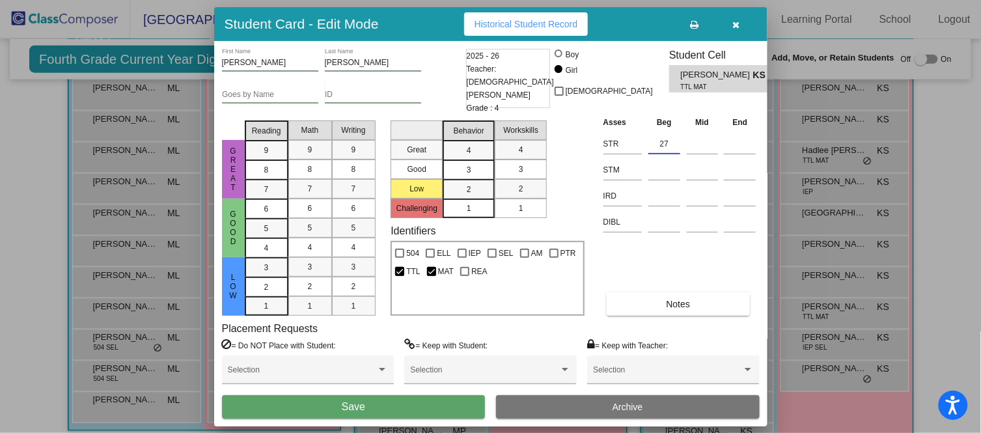
type input "27"
click at [425, 408] on button "Save" at bounding box center [354, 406] width 264 height 23
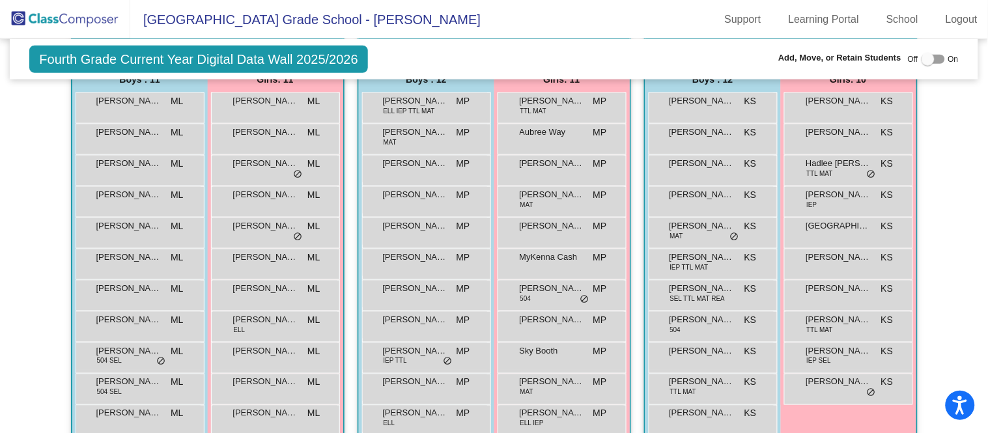
scroll to position [318, 0]
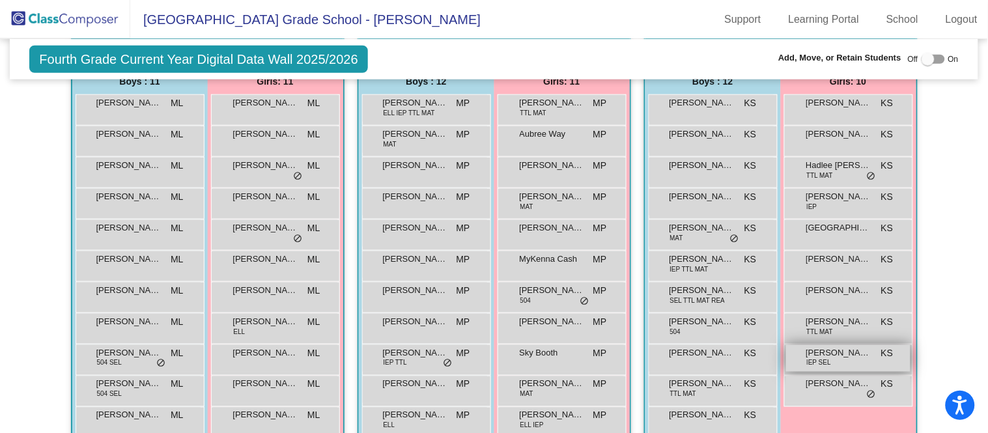
click at [823, 358] on span "IEP SEL" at bounding box center [819, 363] width 25 height 10
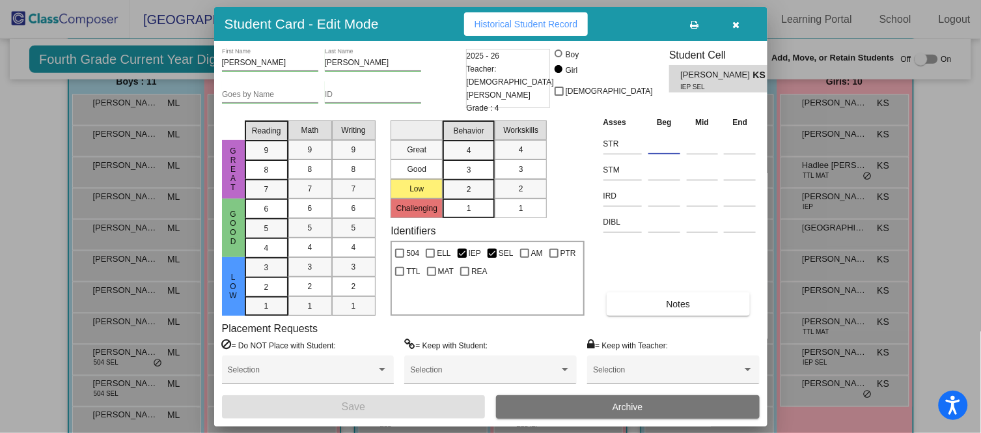
click at [668, 148] on input at bounding box center [665, 144] width 32 height 20
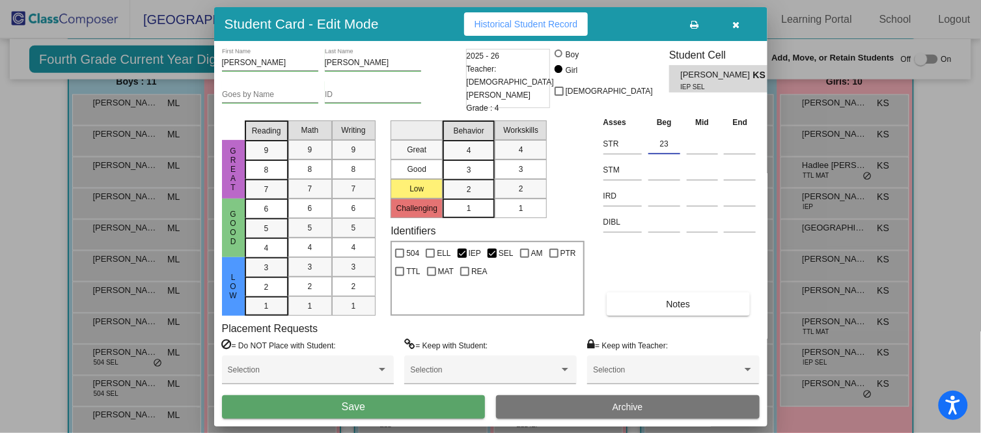
type input "23"
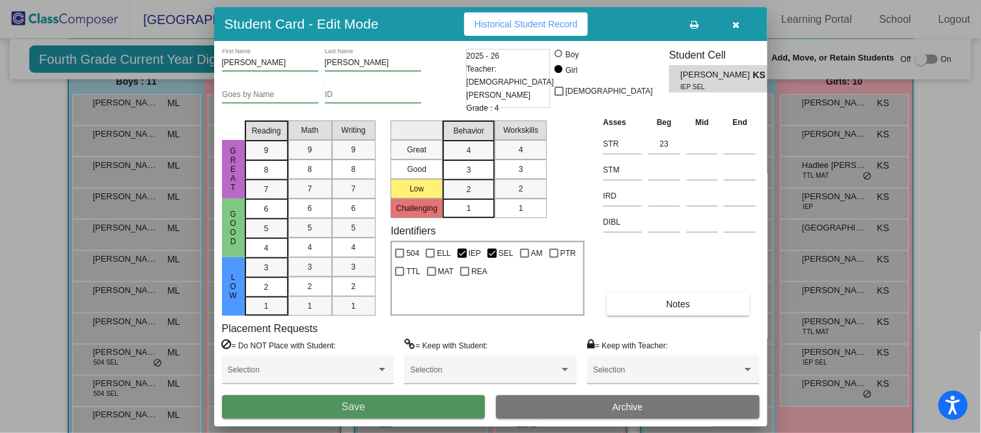
click at [429, 408] on button "Save" at bounding box center [354, 406] width 264 height 23
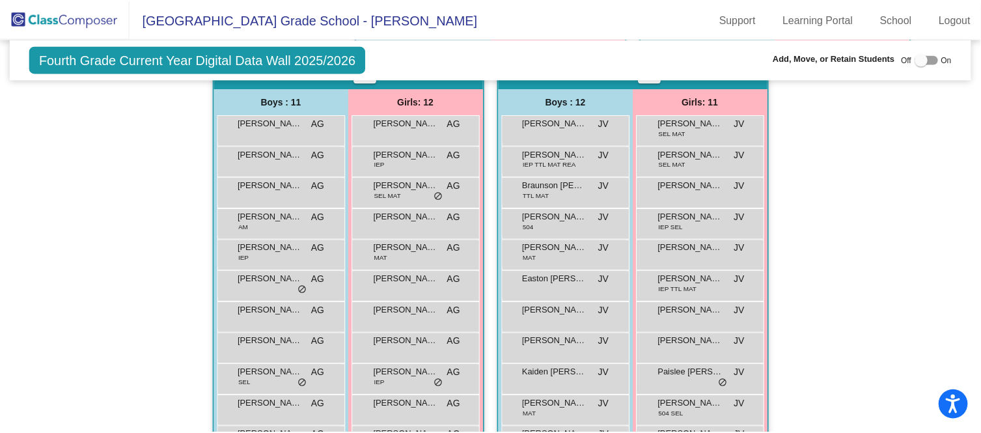
scroll to position [752, 0]
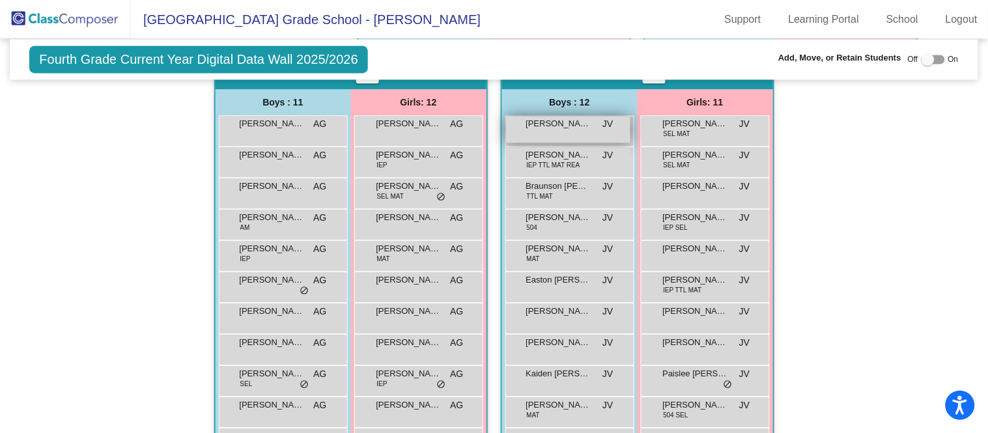
click at [585, 130] on div "Andrew Watts JV lock do_not_disturb_alt" at bounding box center [568, 129] width 124 height 27
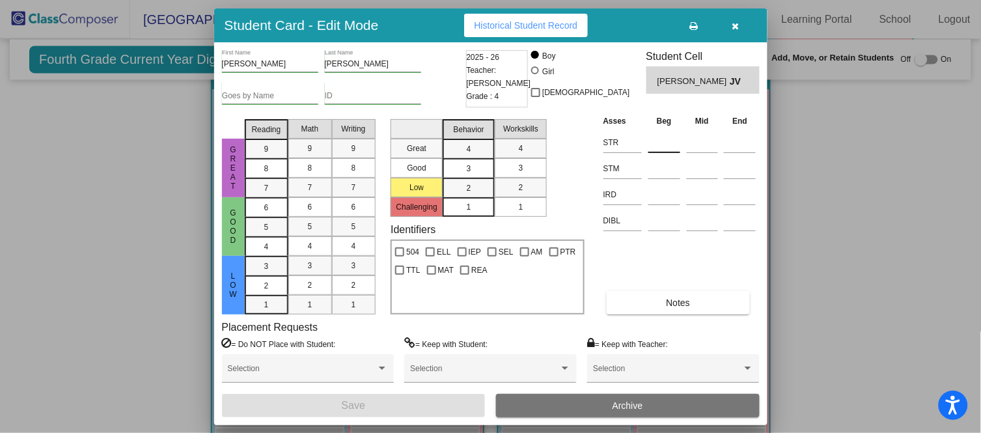
click at [669, 141] on input at bounding box center [665, 143] width 32 height 20
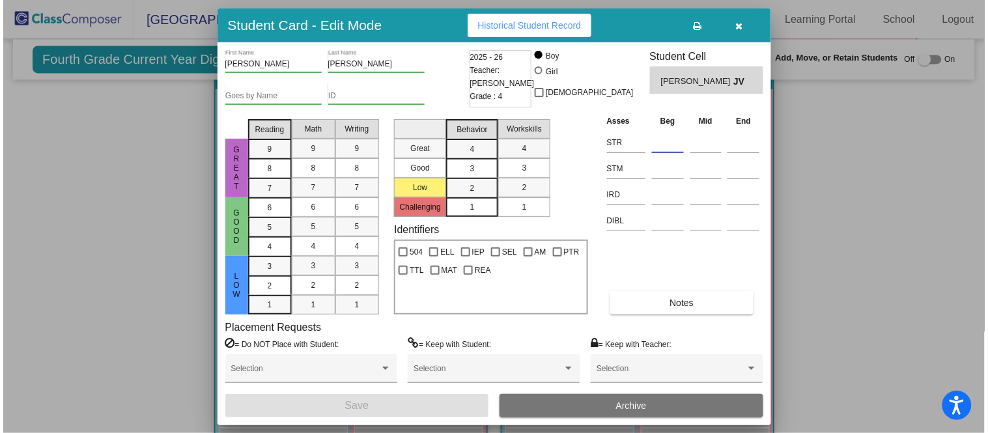
scroll to position [752, 0]
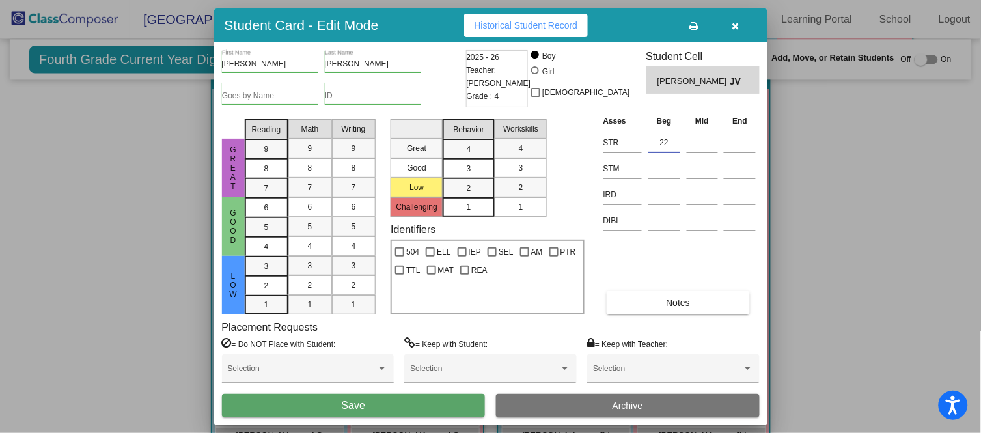
type input "22"
click at [380, 403] on button "Save" at bounding box center [354, 405] width 264 height 23
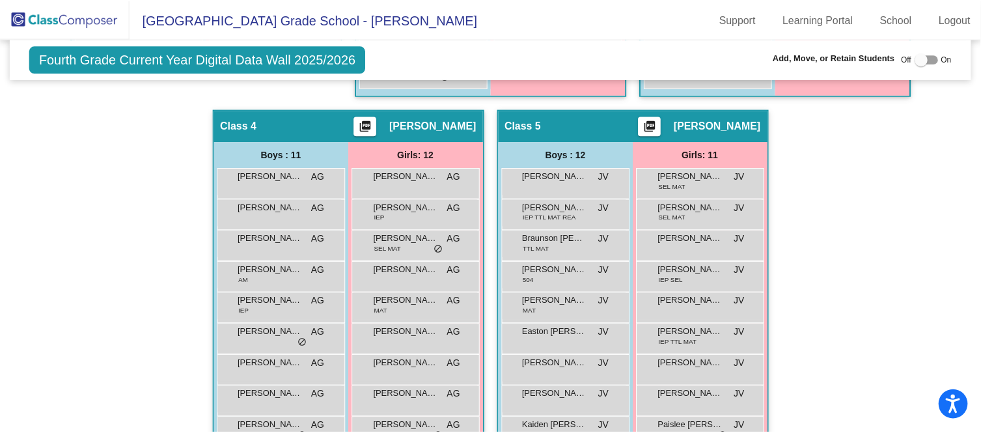
scroll to position [700, 0]
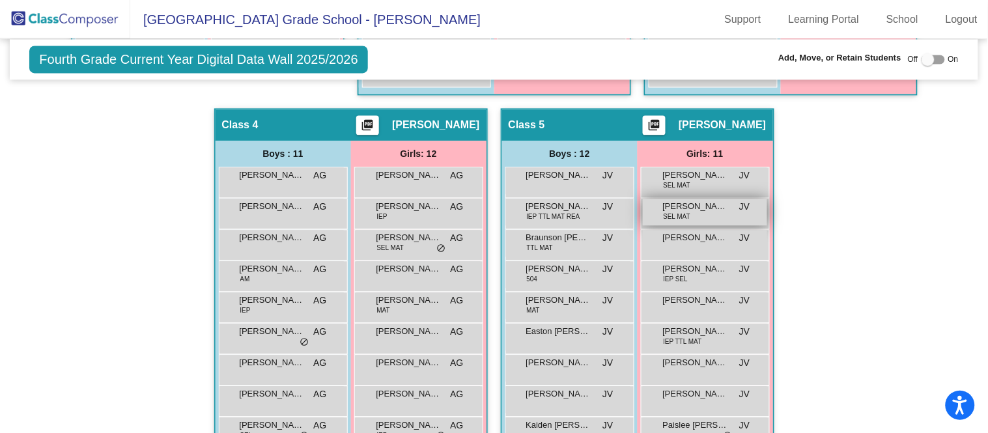
click at [692, 204] on span "[PERSON_NAME]" at bounding box center [695, 206] width 65 height 13
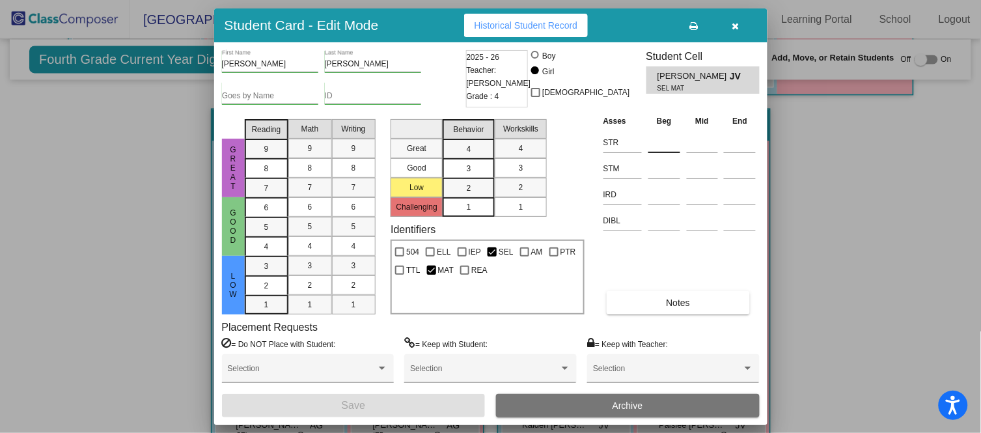
click at [662, 132] on div at bounding box center [665, 140] width 32 height 23
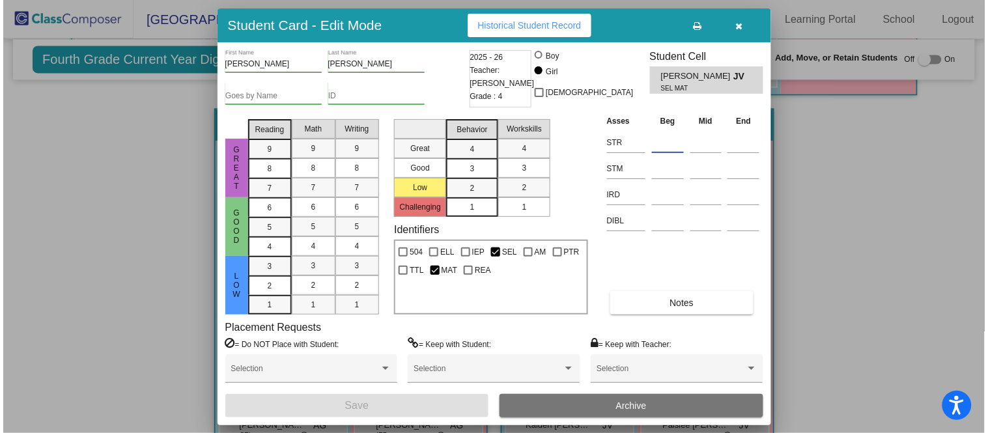
scroll to position [701, 0]
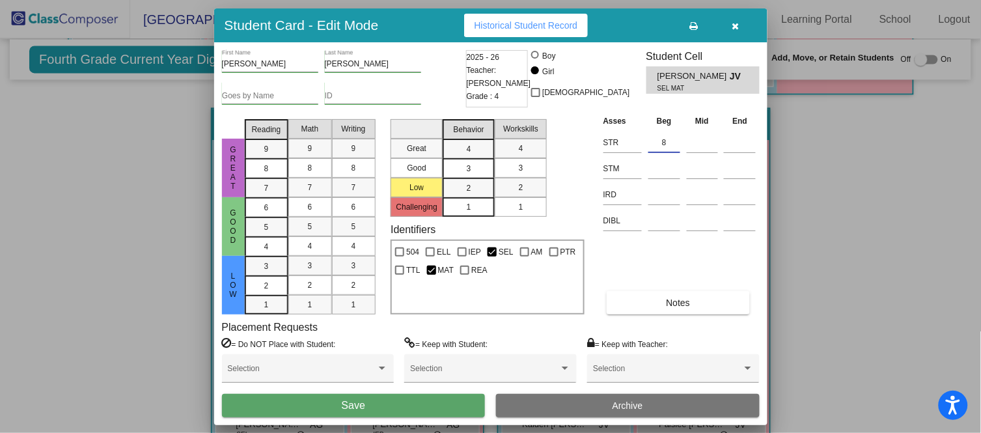
type input "8"
click at [416, 406] on button "Save" at bounding box center [354, 405] width 264 height 23
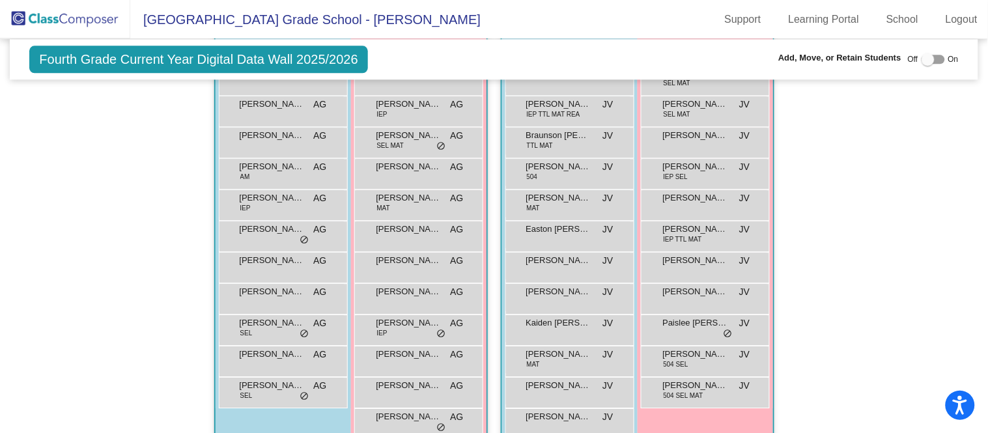
scroll to position [803, 0]
click at [519, 354] on div "Leo Brown MAT JV lock do_not_disturb_alt" at bounding box center [568, 359] width 124 height 27
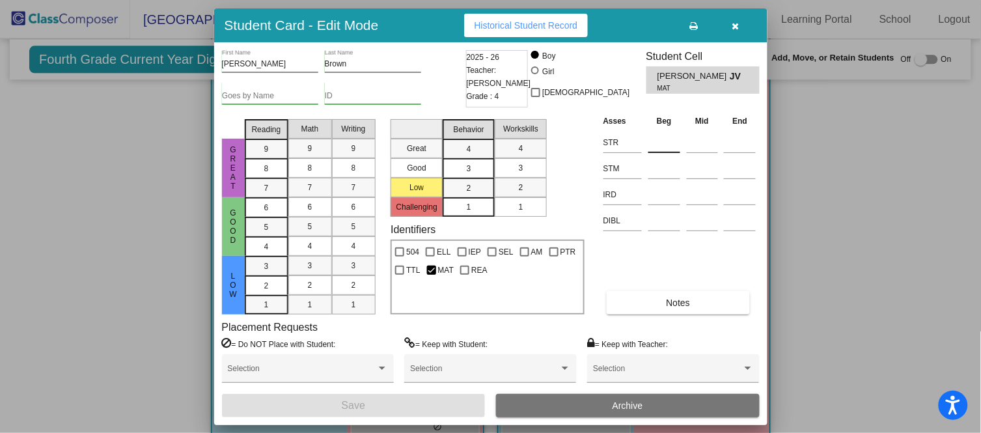
click at [674, 144] on input at bounding box center [665, 143] width 32 height 20
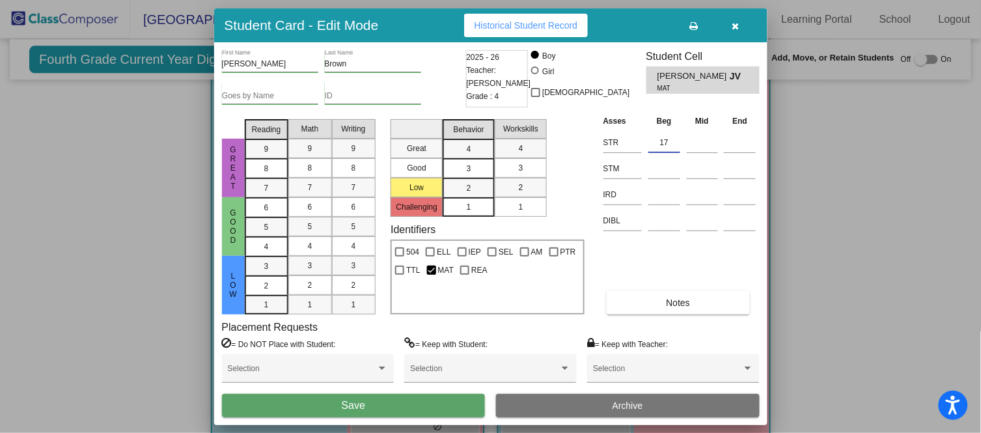
type input "17"
click at [456, 408] on button "Save" at bounding box center [354, 405] width 264 height 23
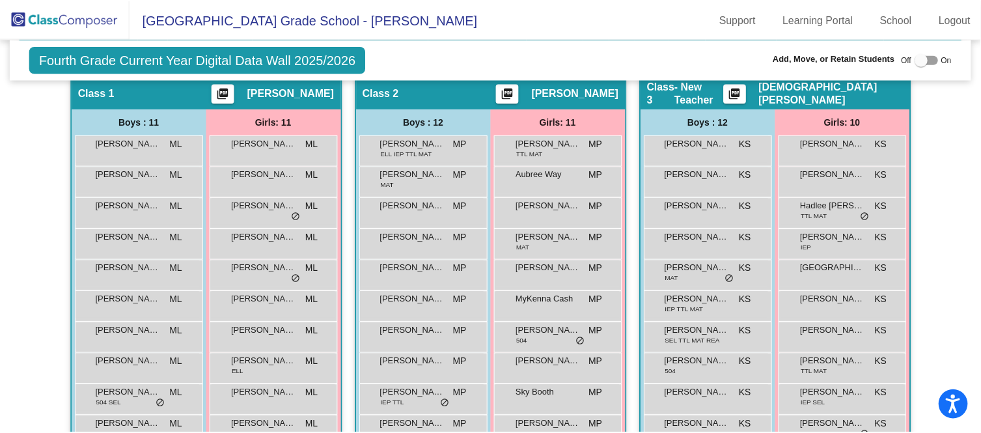
scroll to position [276, 0]
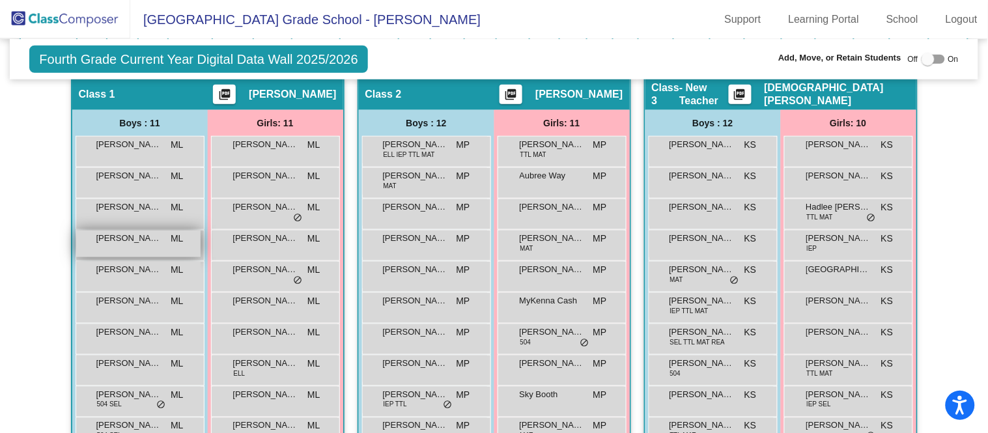
click at [132, 247] on div "Eduardo Cervantes ML lock do_not_disturb_alt" at bounding box center [138, 244] width 124 height 27
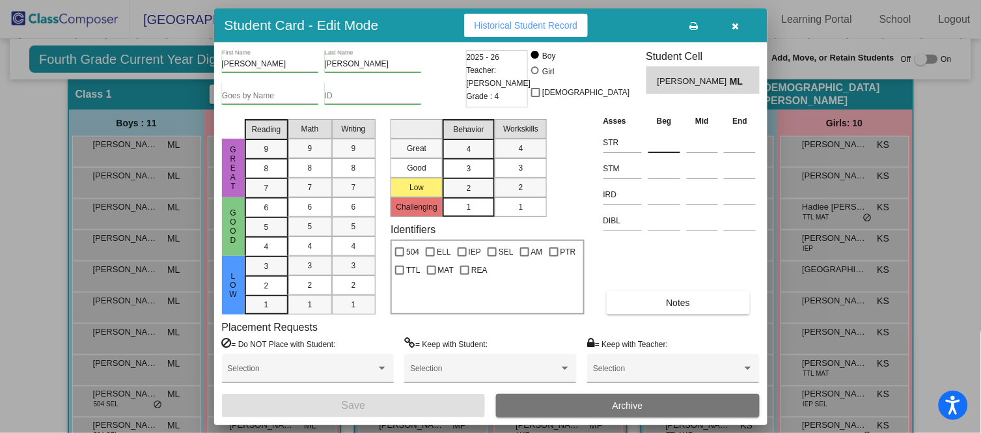
click at [655, 146] on input at bounding box center [665, 143] width 32 height 20
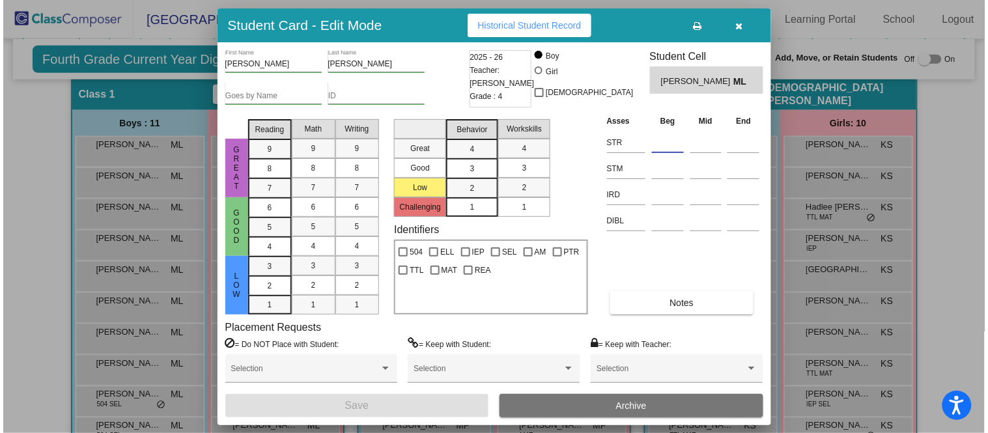
scroll to position [277, 0]
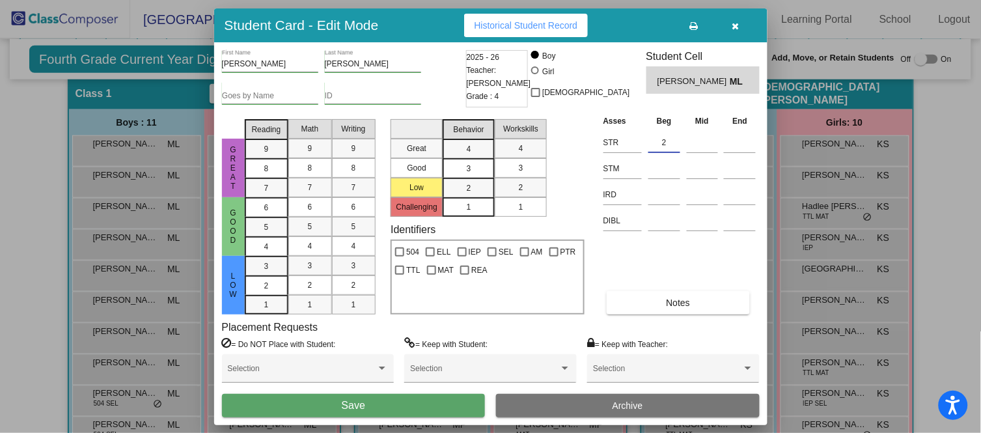
type input "2"
click at [397, 406] on button "Save" at bounding box center [354, 405] width 264 height 23
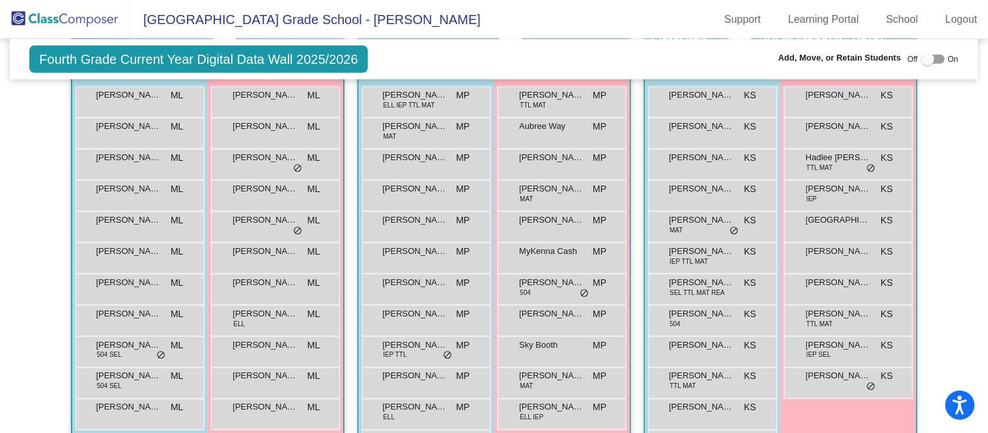
scroll to position [324, 0]
click at [828, 170] on span "TTL MAT" at bounding box center [820, 169] width 27 height 10
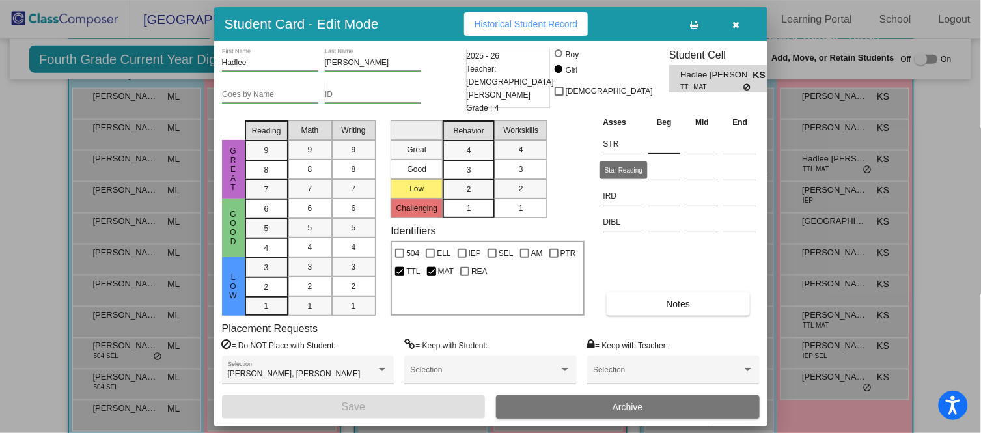
click at [660, 143] on input at bounding box center [665, 144] width 32 height 20
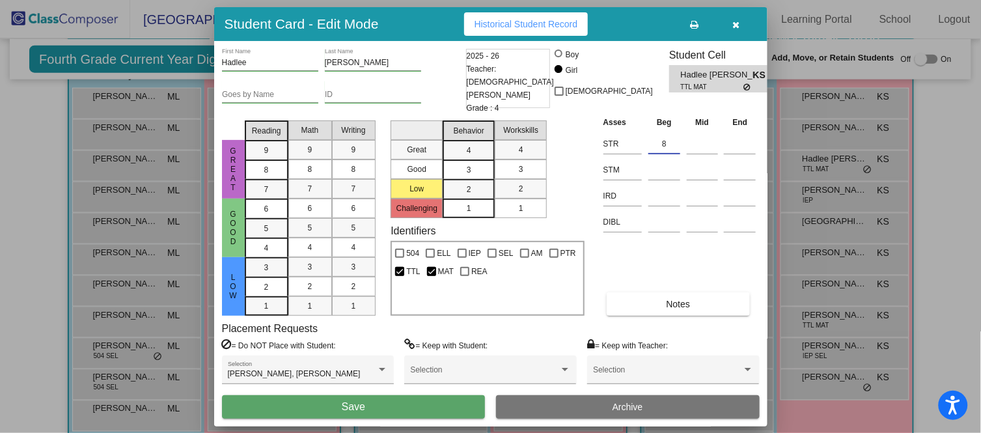
type input "8"
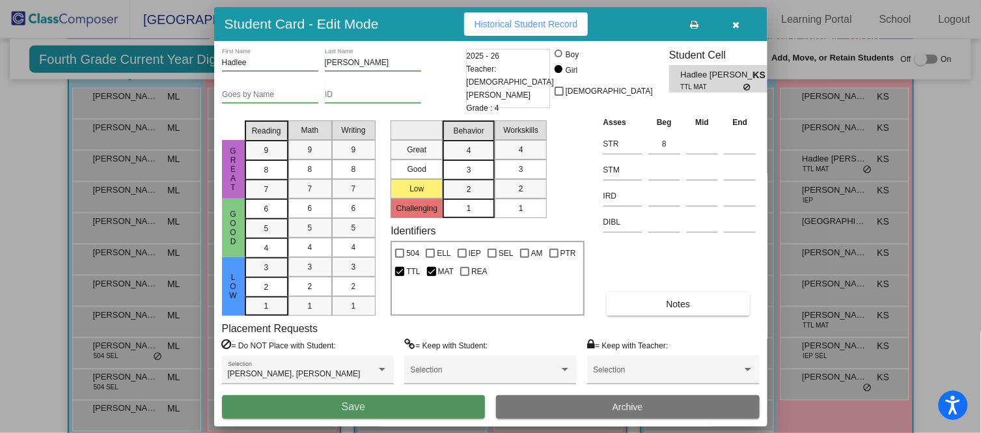
click at [407, 404] on button "Save" at bounding box center [354, 406] width 264 height 23
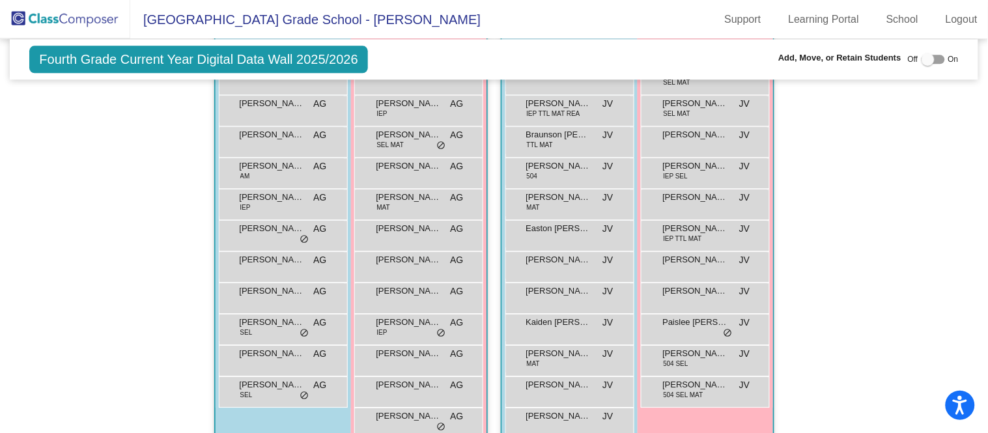
scroll to position [824, 0]
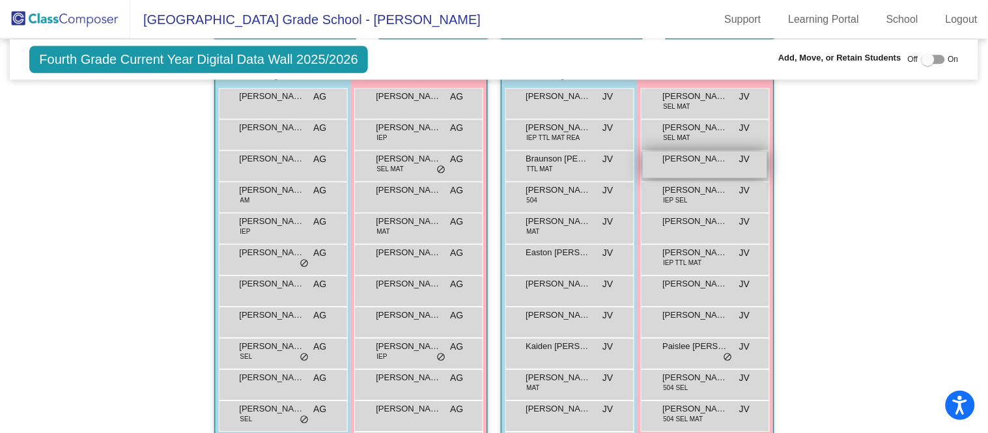
click at [725, 157] on div "Awbree Corson JV lock do_not_disturb_alt" at bounding box center [705, 164] width 124 height 27
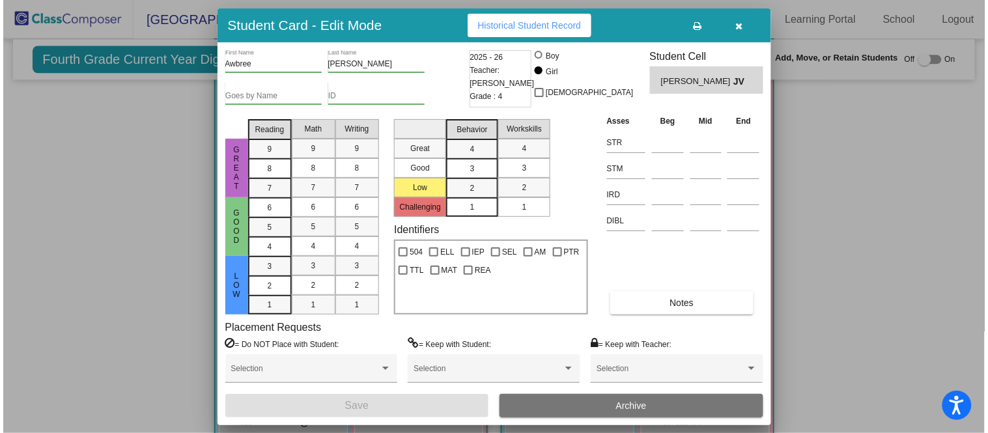
scroll to position [774, 0]
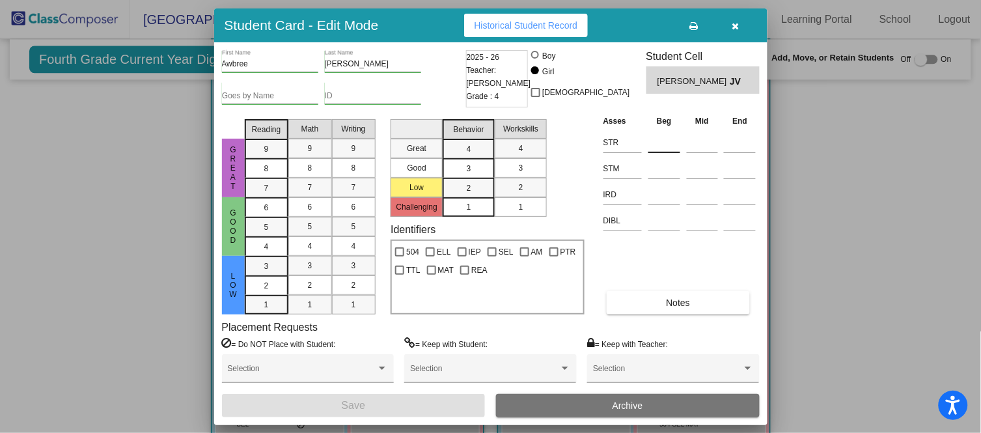
click at [662, 137] on input at bounding box center [665, 143] width 32 height 20
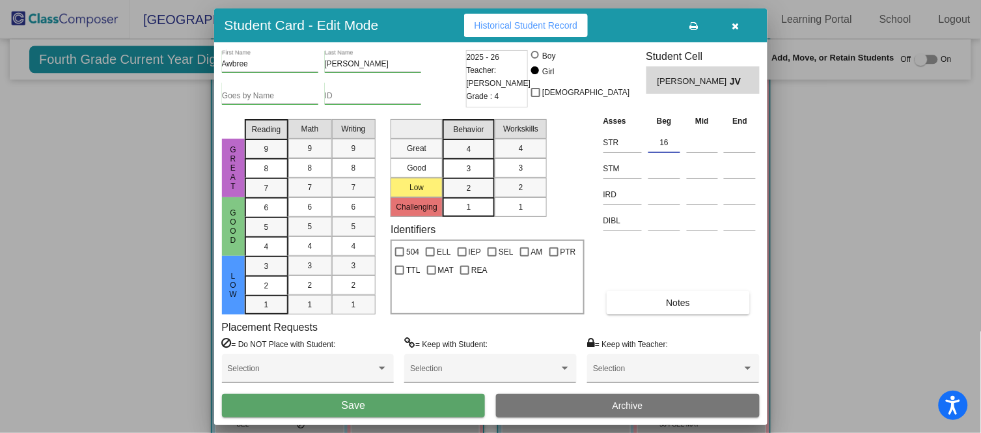
type input "16"
click at [449, 400] on button "Save" at bounding box center [354, 405] width 264 height 23
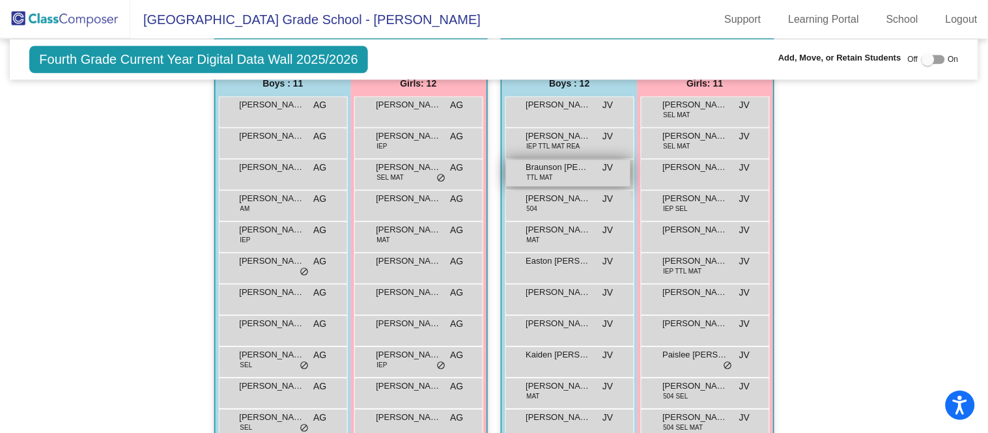
click at [569, 163] on span "Braunson [PERSON_NAME]-Bunk" at bounding box center [558, 167] width 65 height 13
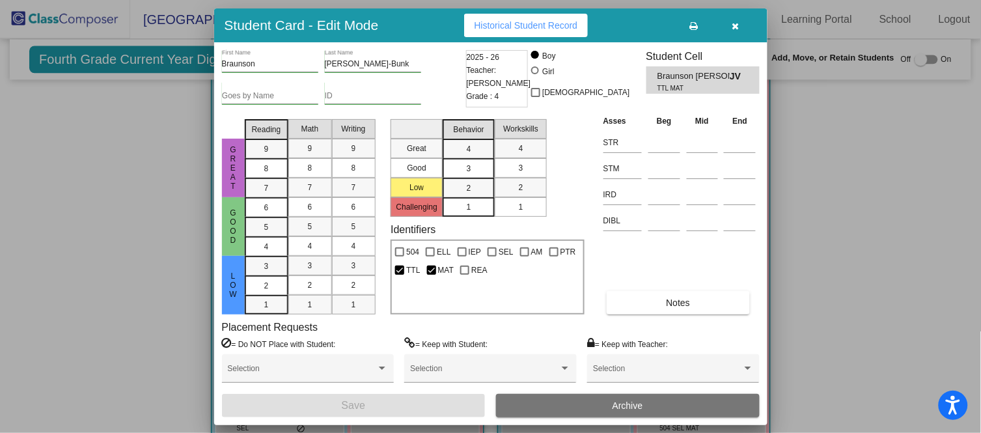
scroll to position [769, 0]
click at [671, 136] on input at bounding box center [665, 143] width 32 height 20
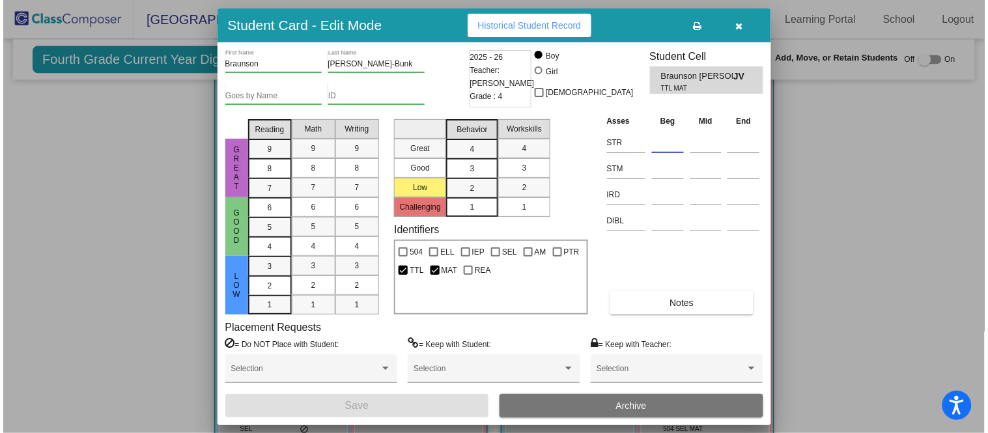
scroll to position [770, 0]
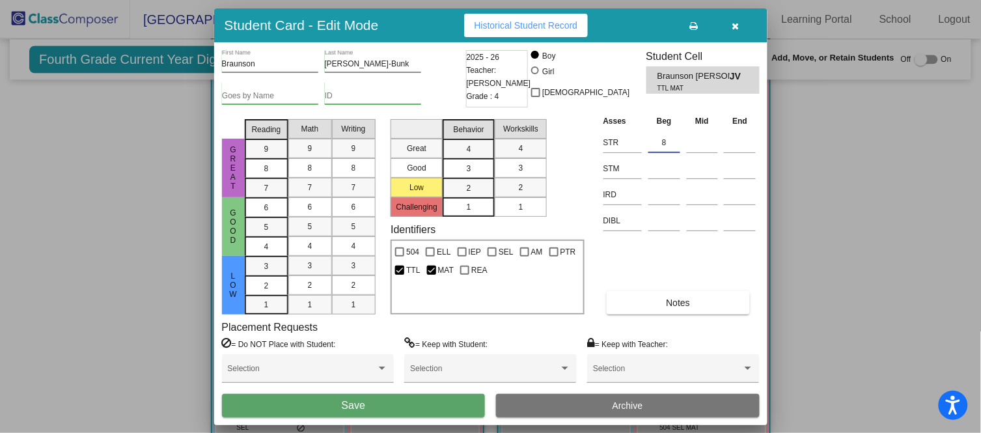
type input "8"
click at [423, 400] on button "Save" at bounding box center [354, 405] width 264 height 23
